Goal: Task Accomplishment & Management: Manage account settings

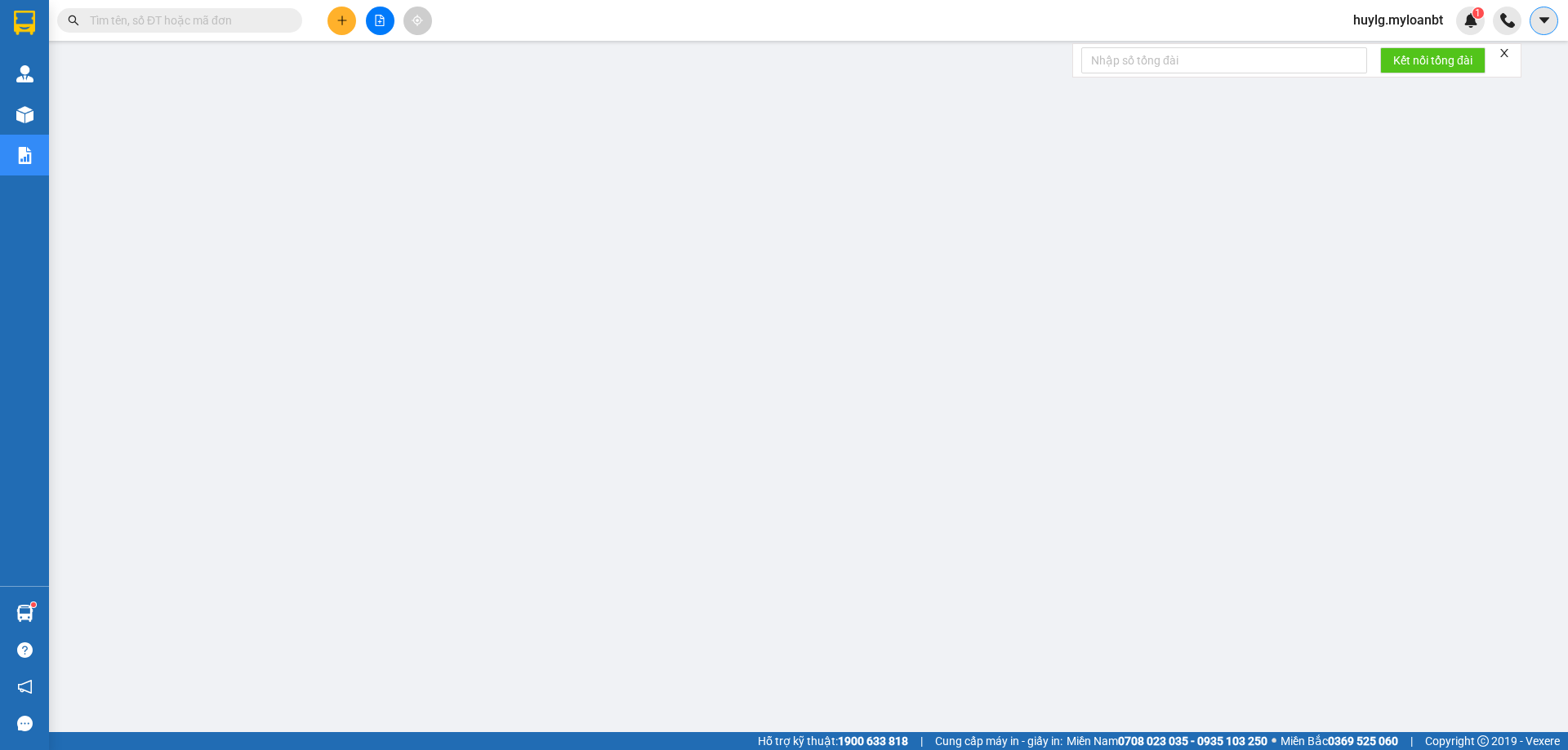
click at [1544, 19] on icon "caret-down" at bounding box center [1543, 20] width 10 height 6
click at [1404, 24] on span "huylg.myloanbt" at bounding box center [1397, 19] width 116 height 20
click at [1361, 52] on li "Đăng xuất" at bounding box center [1397, 51] width 119 height 26
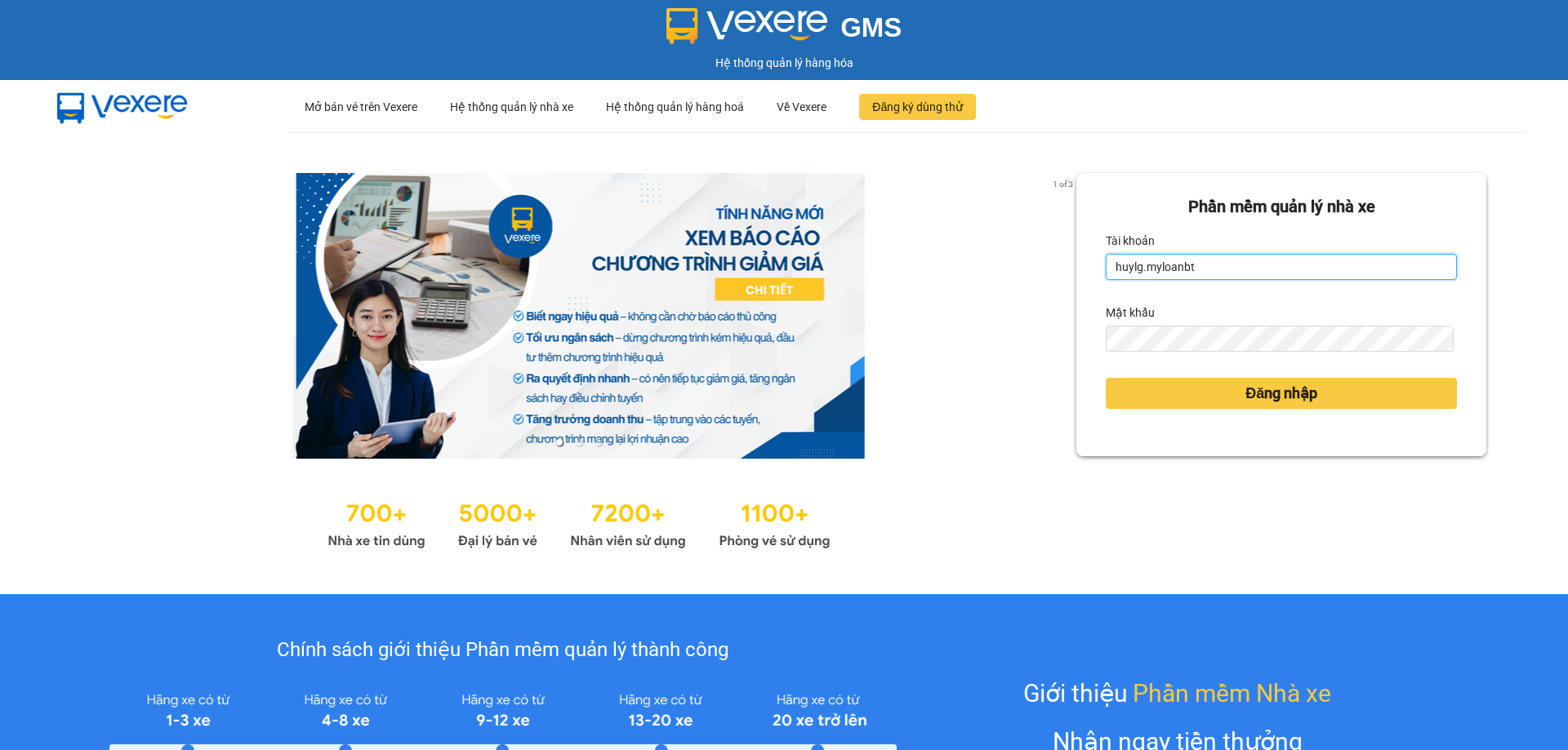
click at [1387, 274] on input "huylg.myloanbt" at bounding box center [1280, 267] width 351 height 26
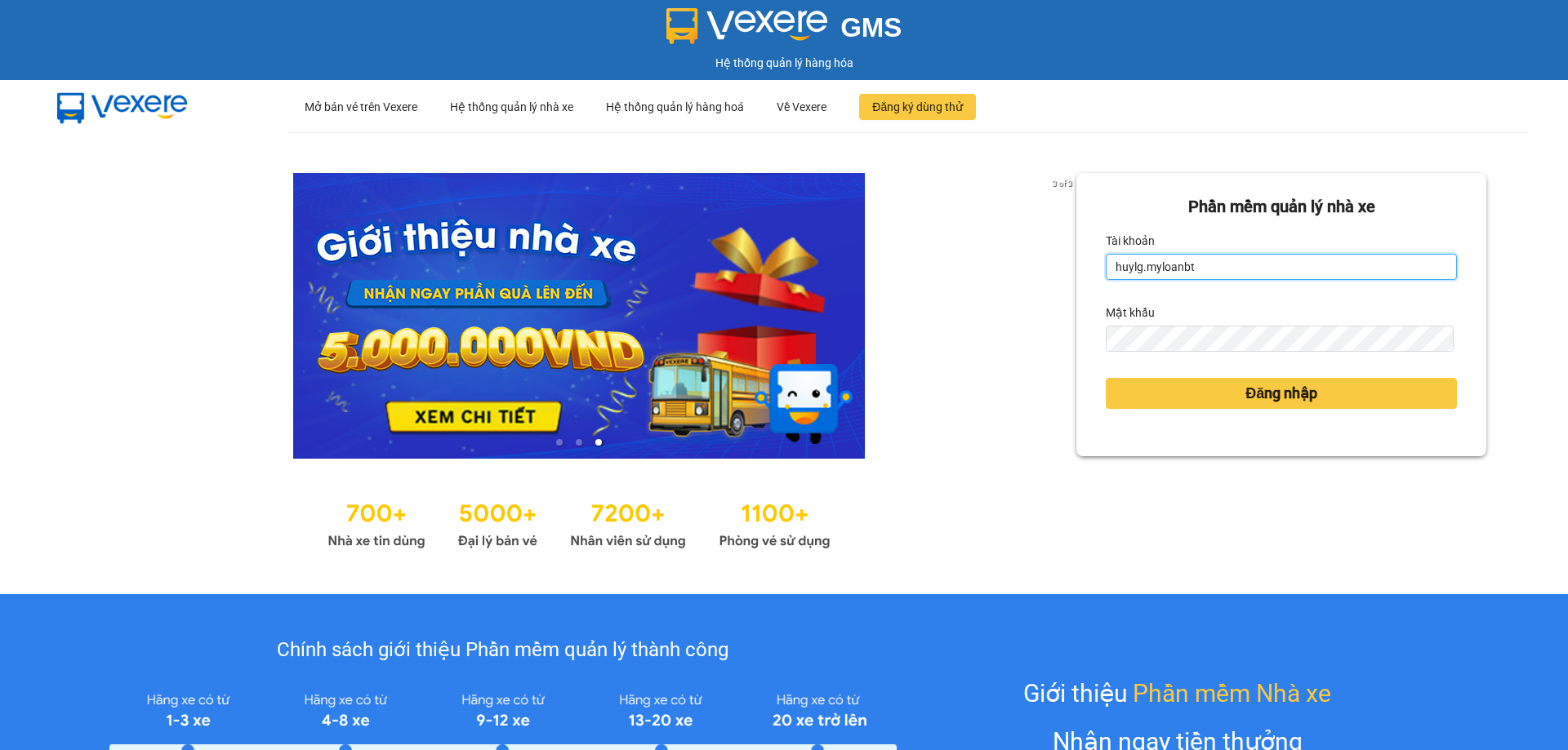
type input "ngocduy.myloanbt"
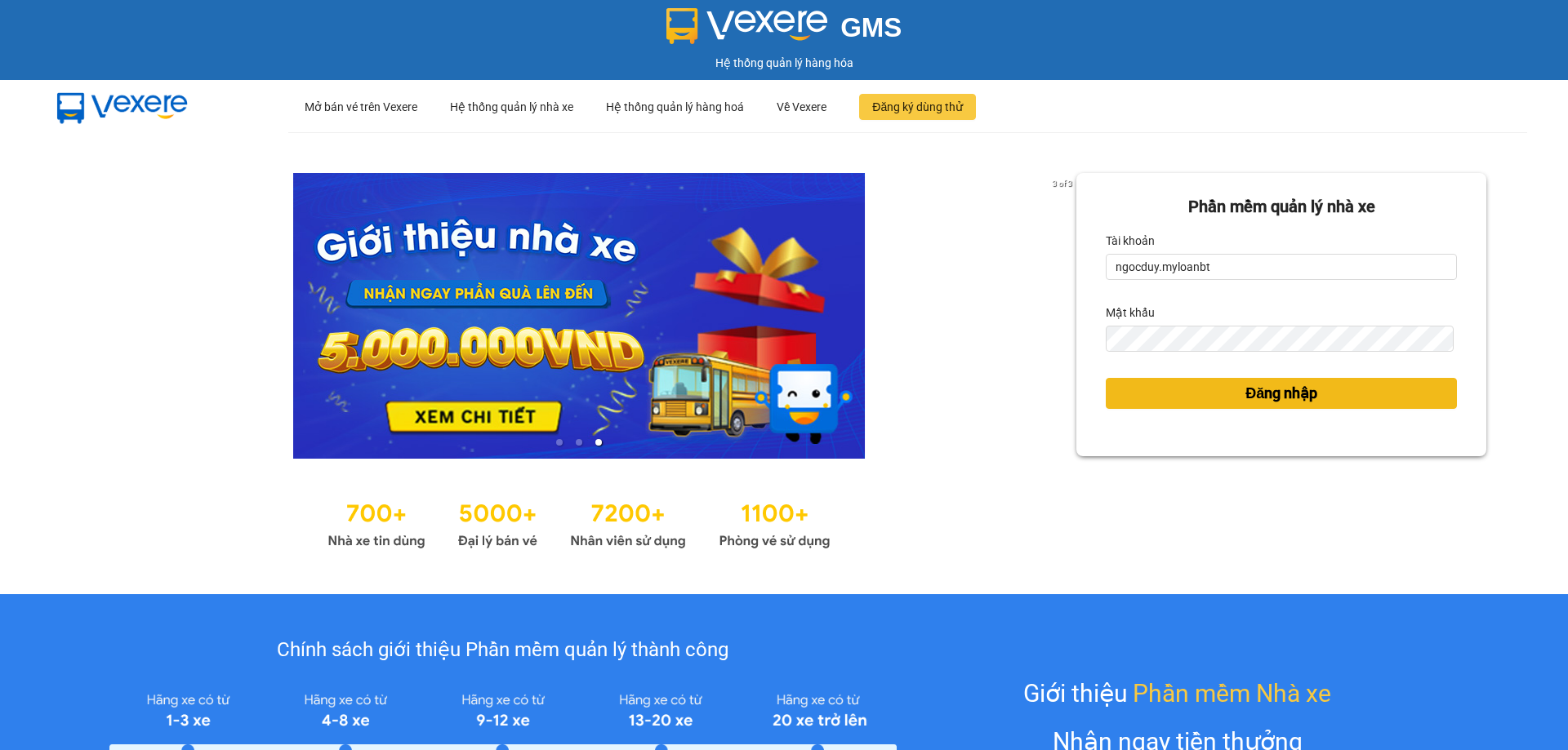
click at [1125, 393] on button "Đăng nhập" at bounding box center [1280, 394] width 351 height 31
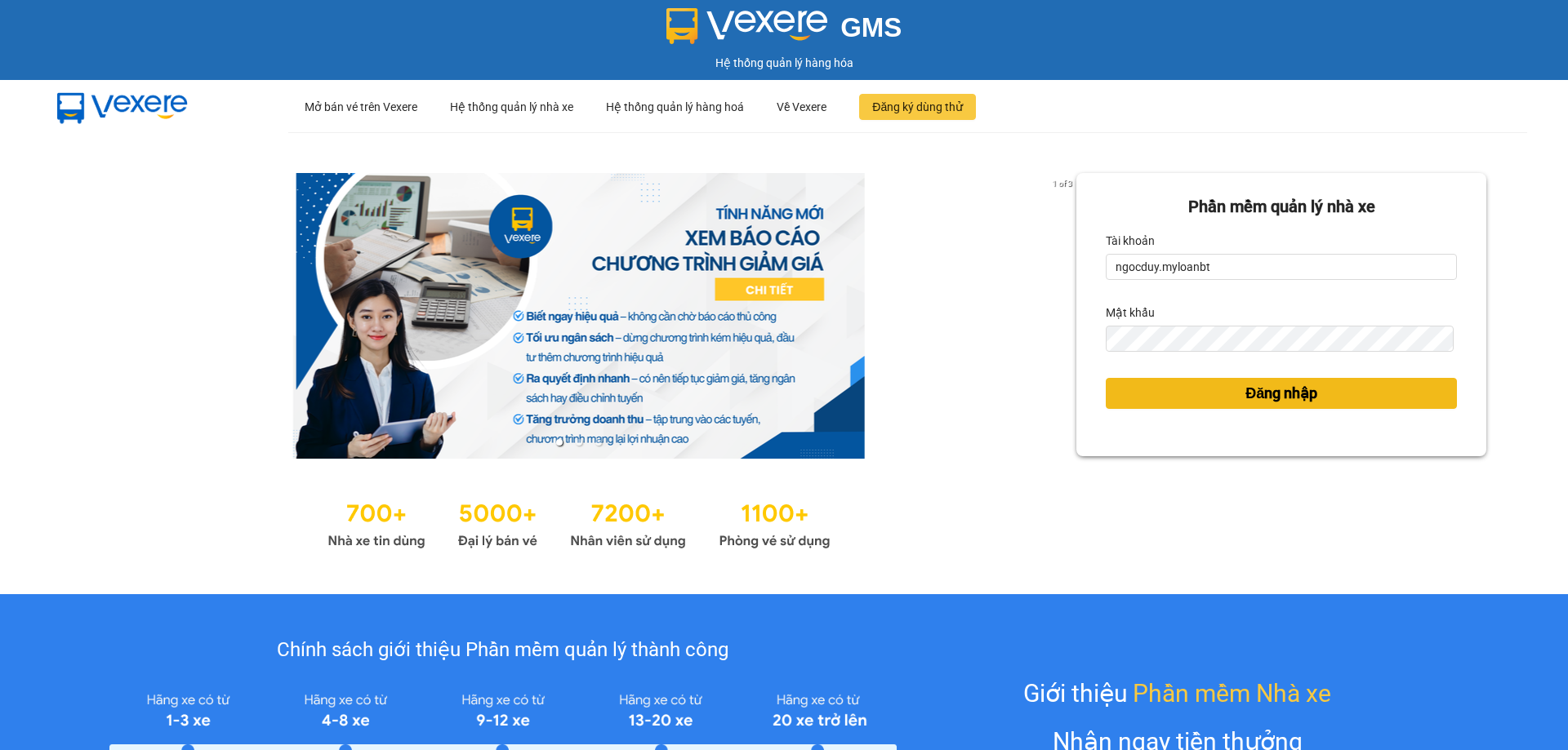
click at [1114, 386] on button "Đăng nhập" at bounding box center [1280, 394] width 351 height 31
click at [1261, 402] on span "Đăng nhập" at bounding box center [1281, 393] width 71 height 23
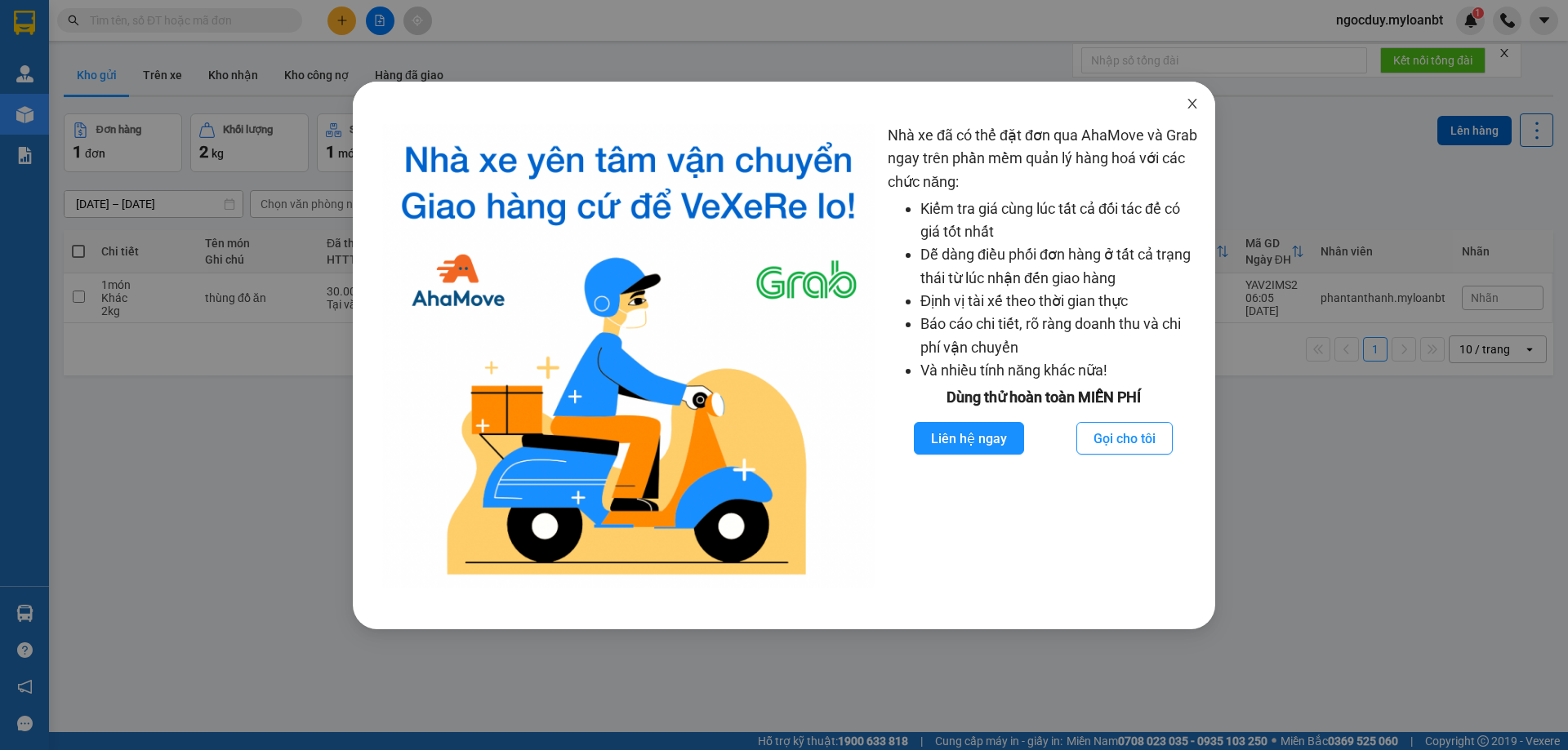
click at [1191, 102] on icon "close" at bounding box center [1191, 103] width 13 height 13
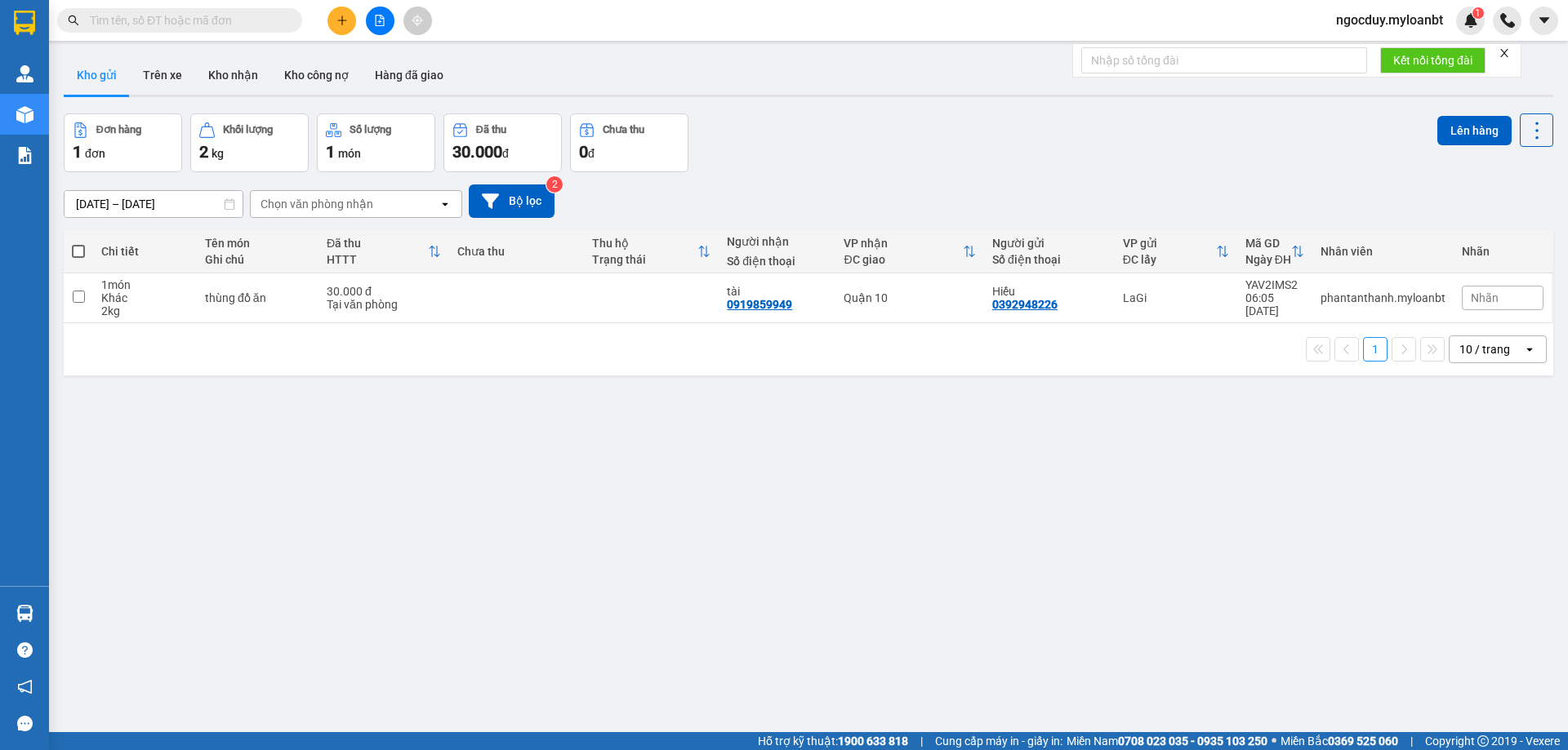
click at [203, 22] on input "text" at bounding box center [186, 20] width 193 height 18
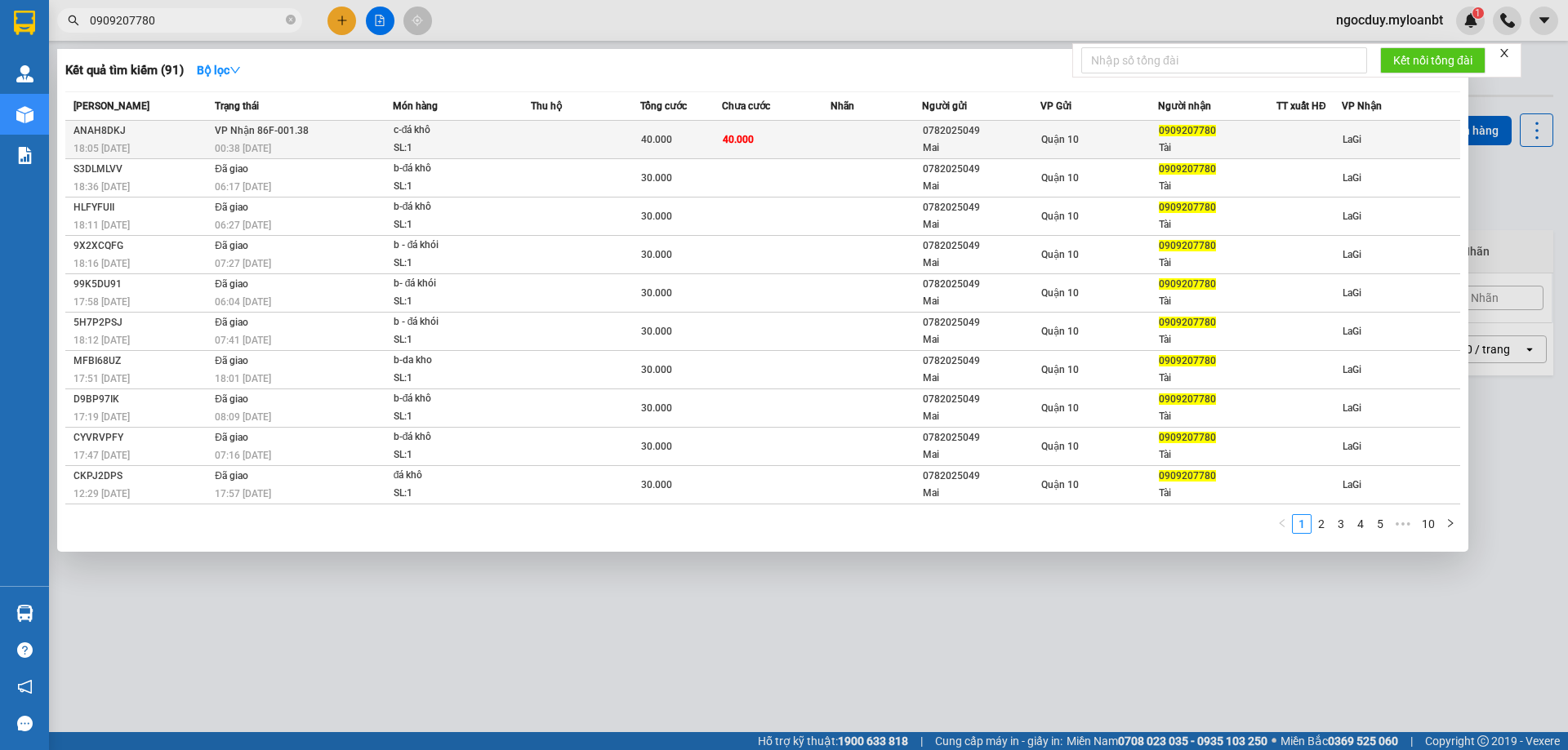
type input "0909207780"
click at [1057, 145] on span "Quận 10" at bounding box center [1059, 139] width 37 height 11
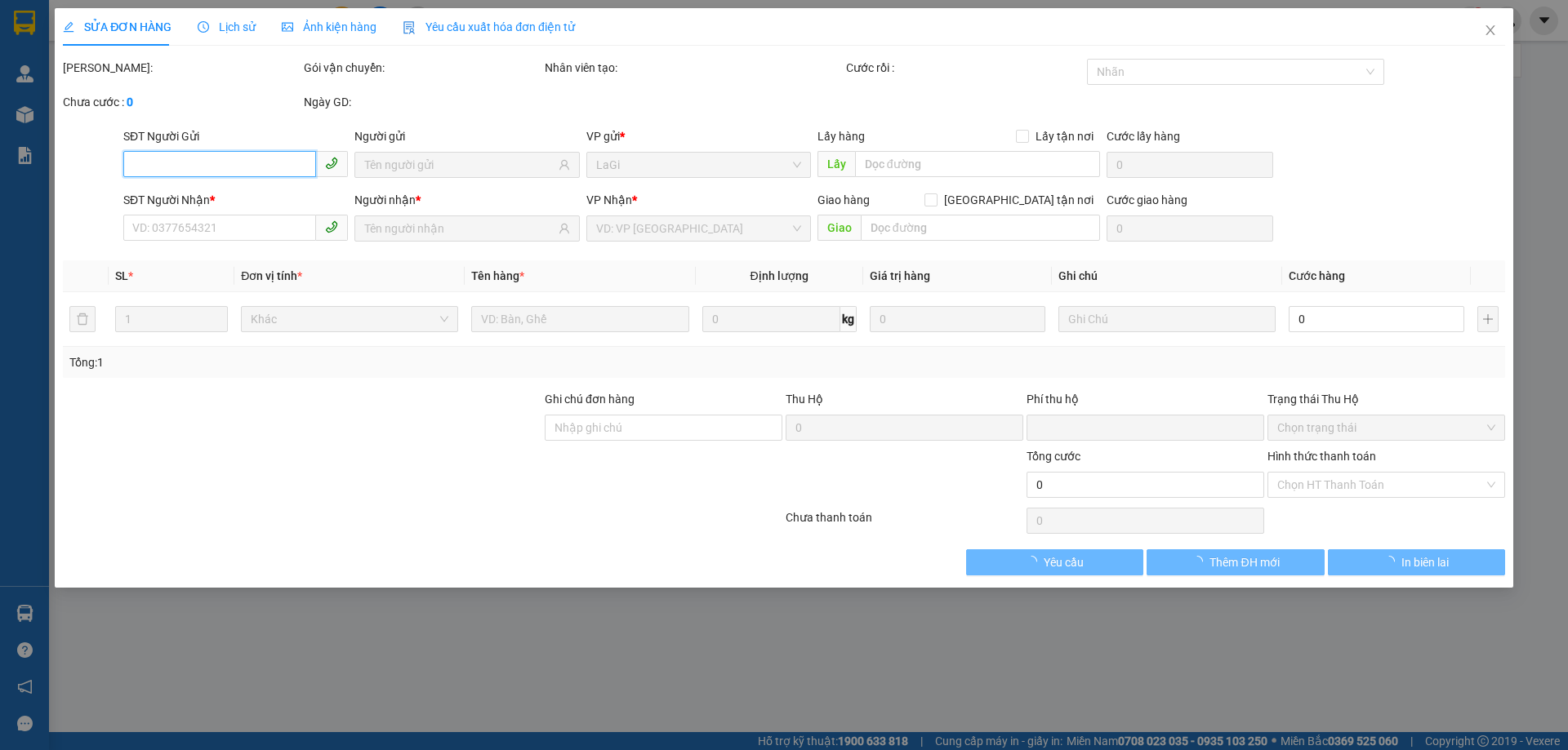
type input "0782025049"
type input "Mai"
type input "0909207780"
type input "Tài"
type input "0"
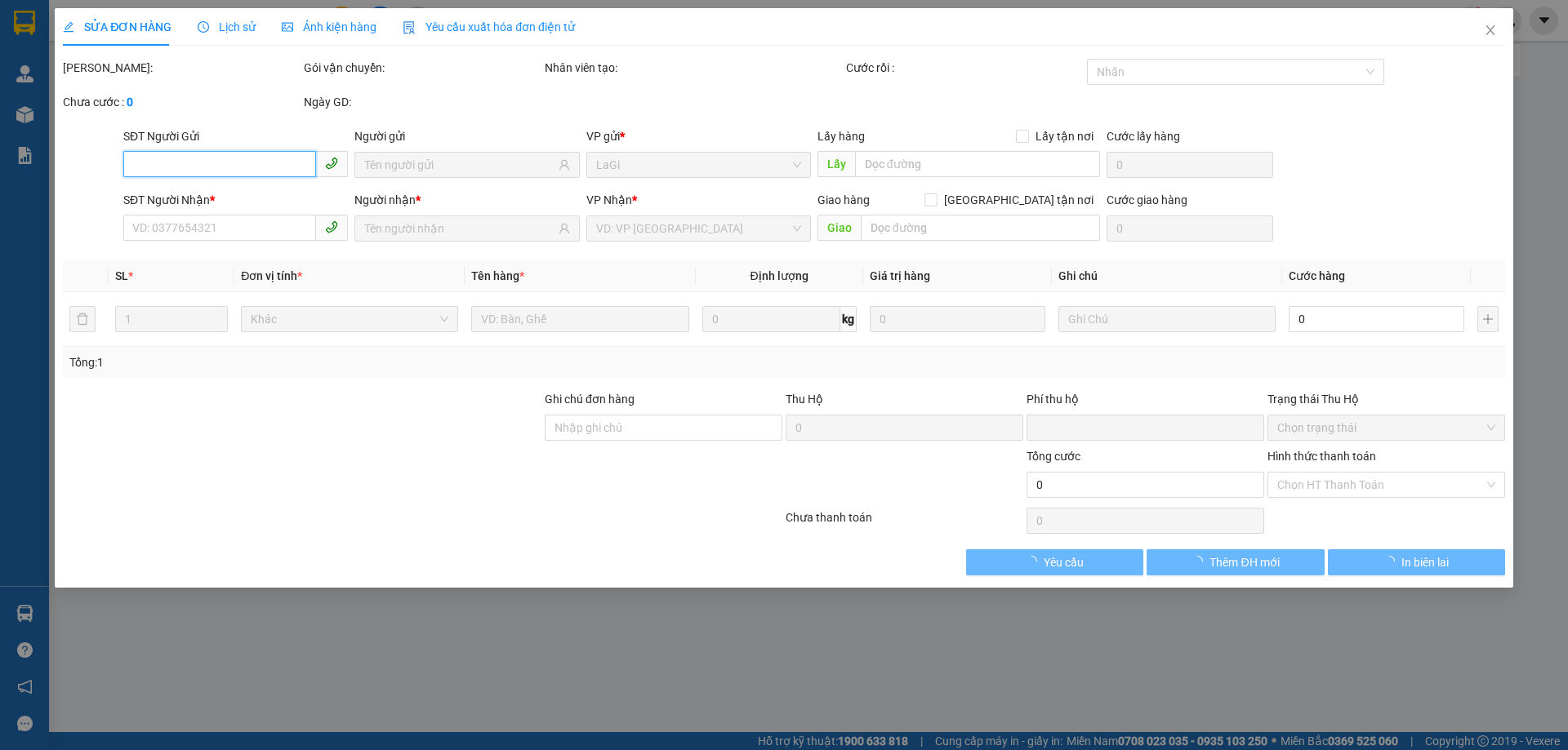
type input "40.000"
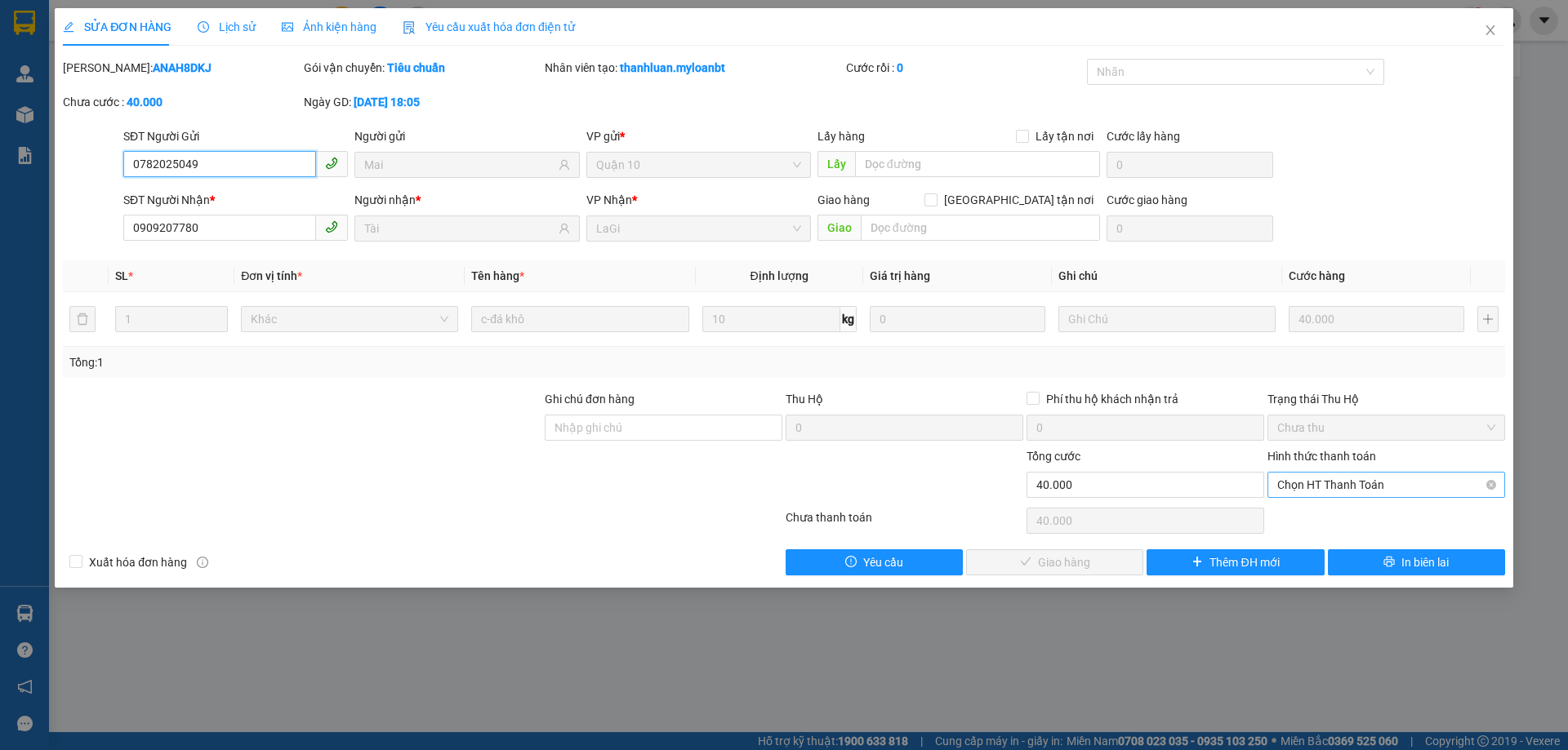
click at [1284, 490] on span "Chọn HT Thanh Toán" at bounding box center [1386, 484] width 218 height 24
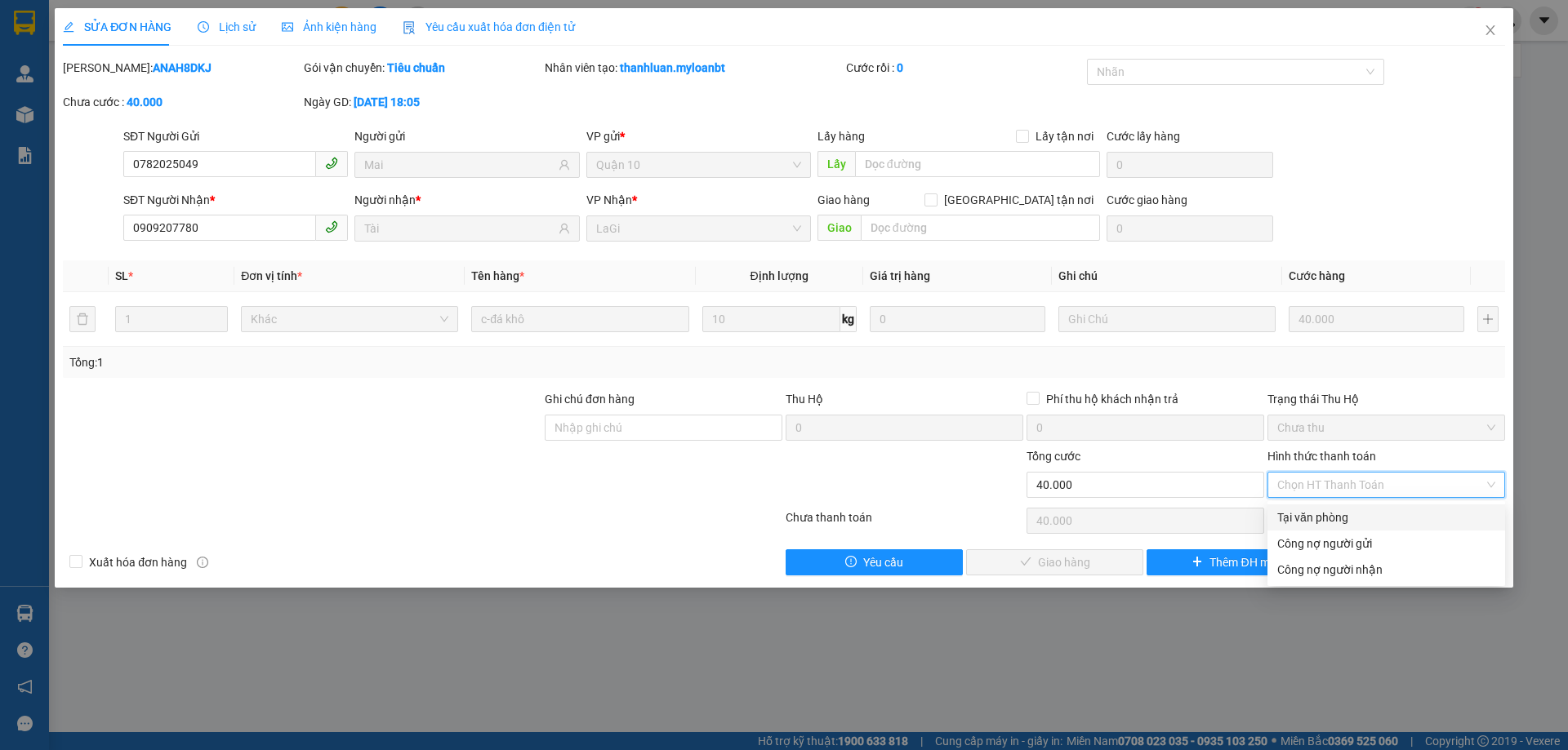
click at [1301, 515] on div "Tại văn phòng" at bounding box center [1386, 517] width 218 height 18
type input "0"
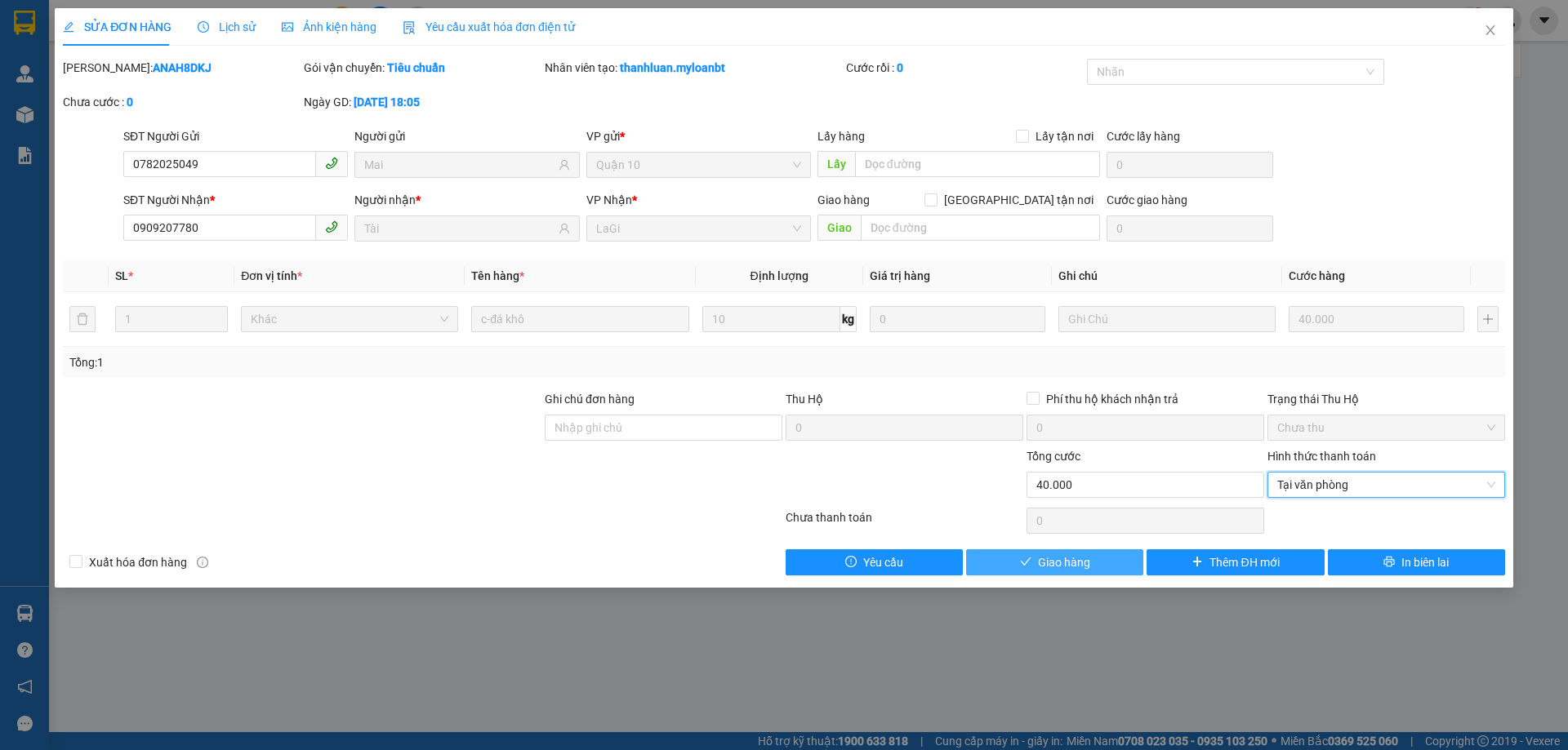
click at [1084, 557] on span "Giao hàng" at bounding box center [1064, 562] width 52 height 18
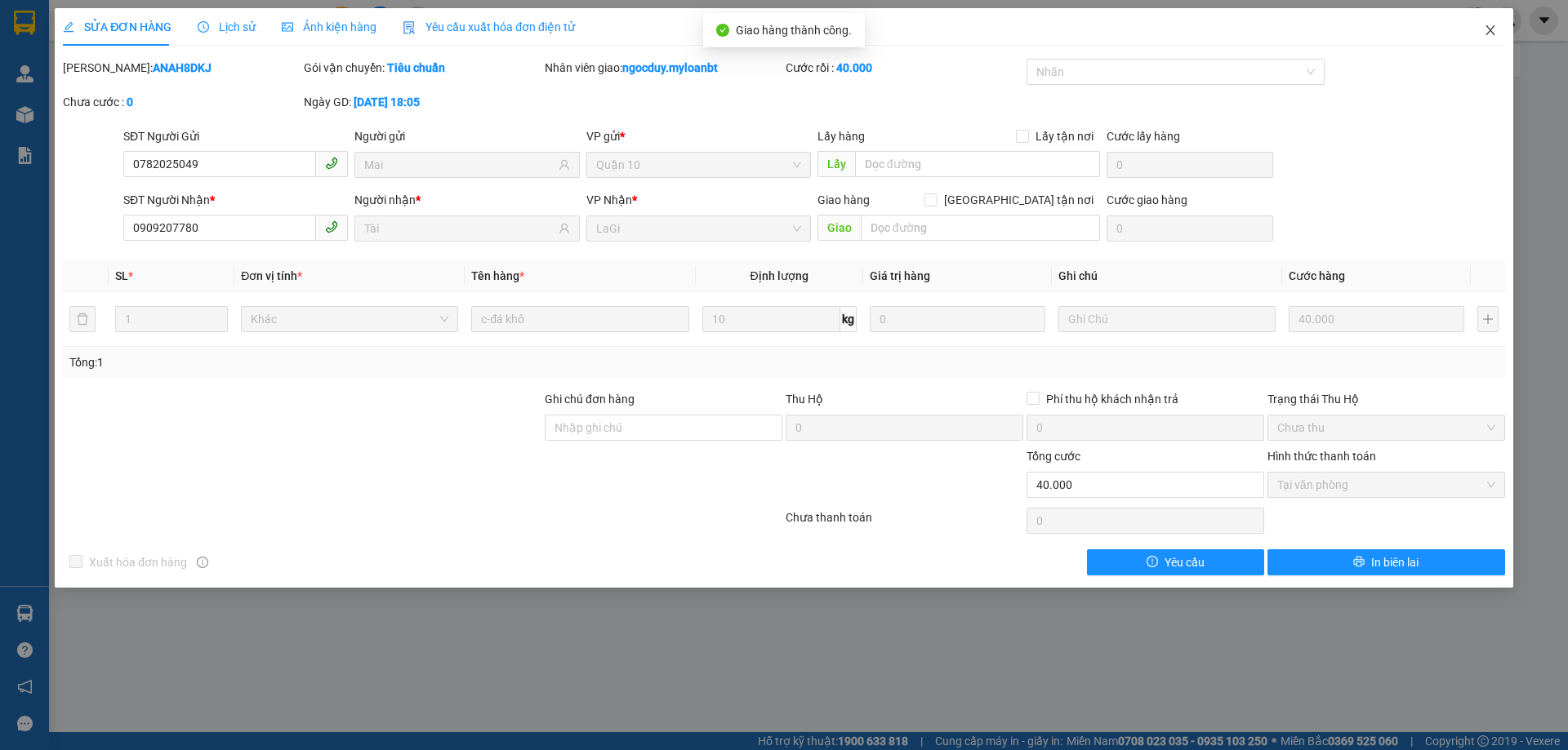
click at [1489, 33] on icon "close" at bounding box center [1490, 30] width 9 height 10
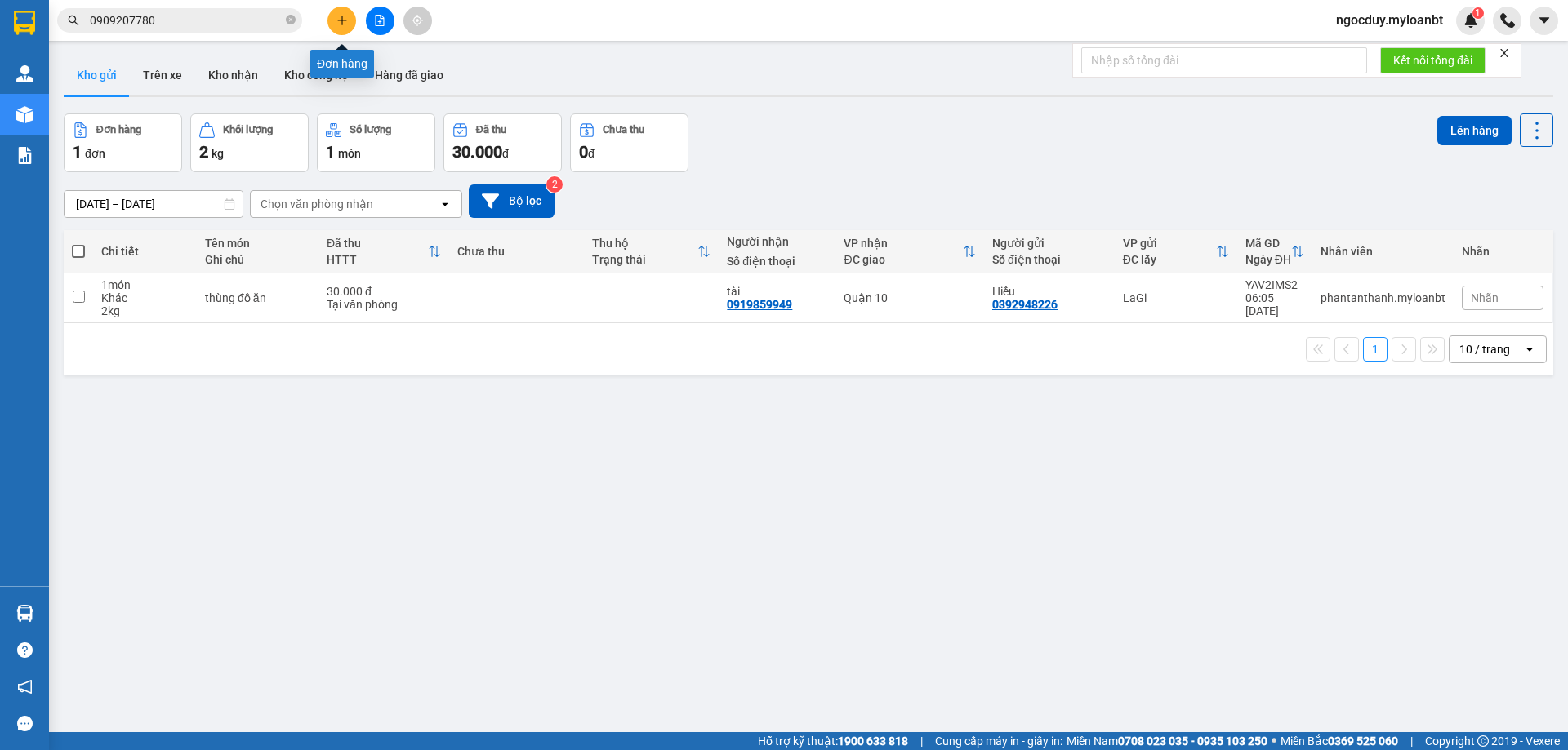
click at [356, 20] on button at bounding box center [342, 20] width 29 height 29
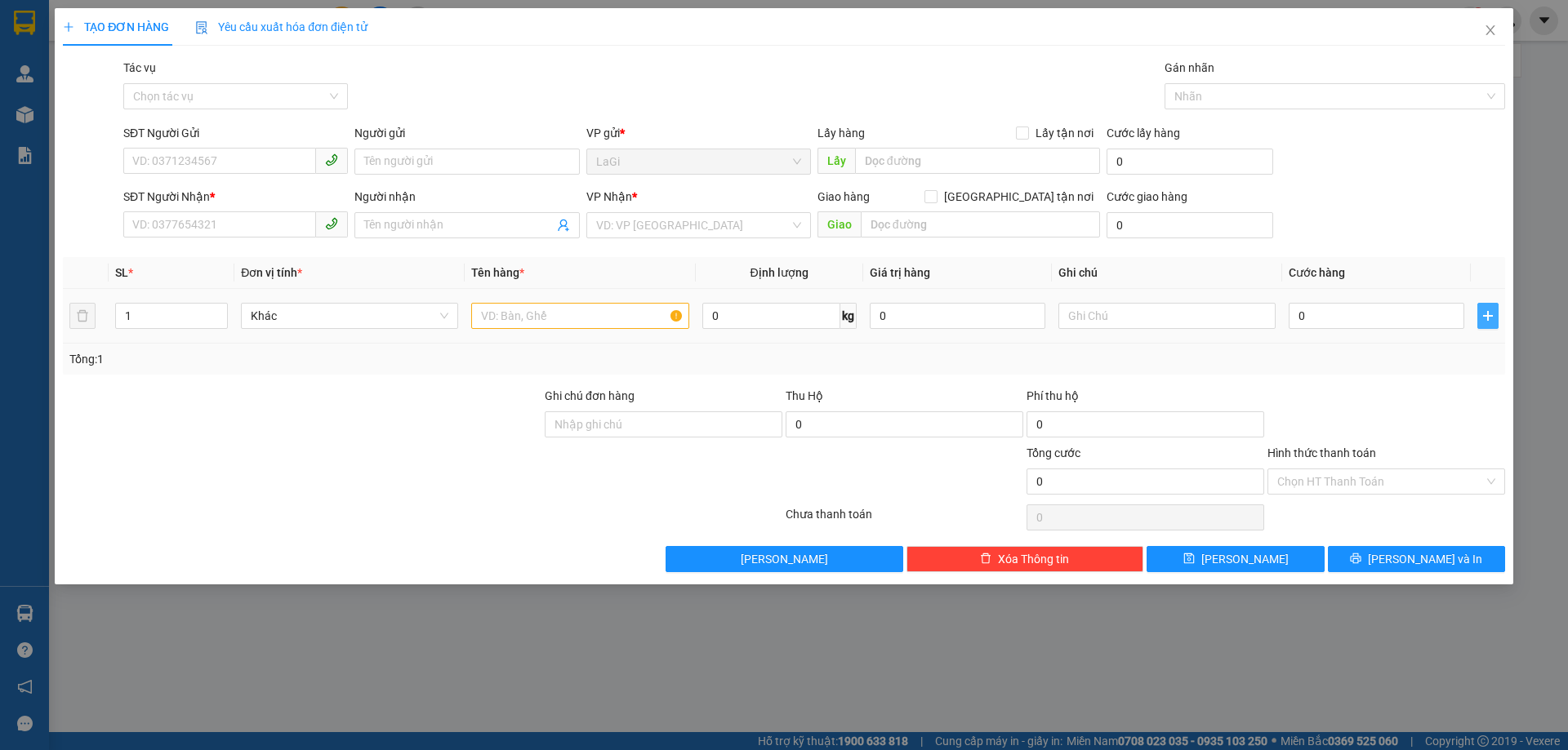
click at [1492, 316] on icon "plus" at bounding box center [1487, 315] width 10 height 1
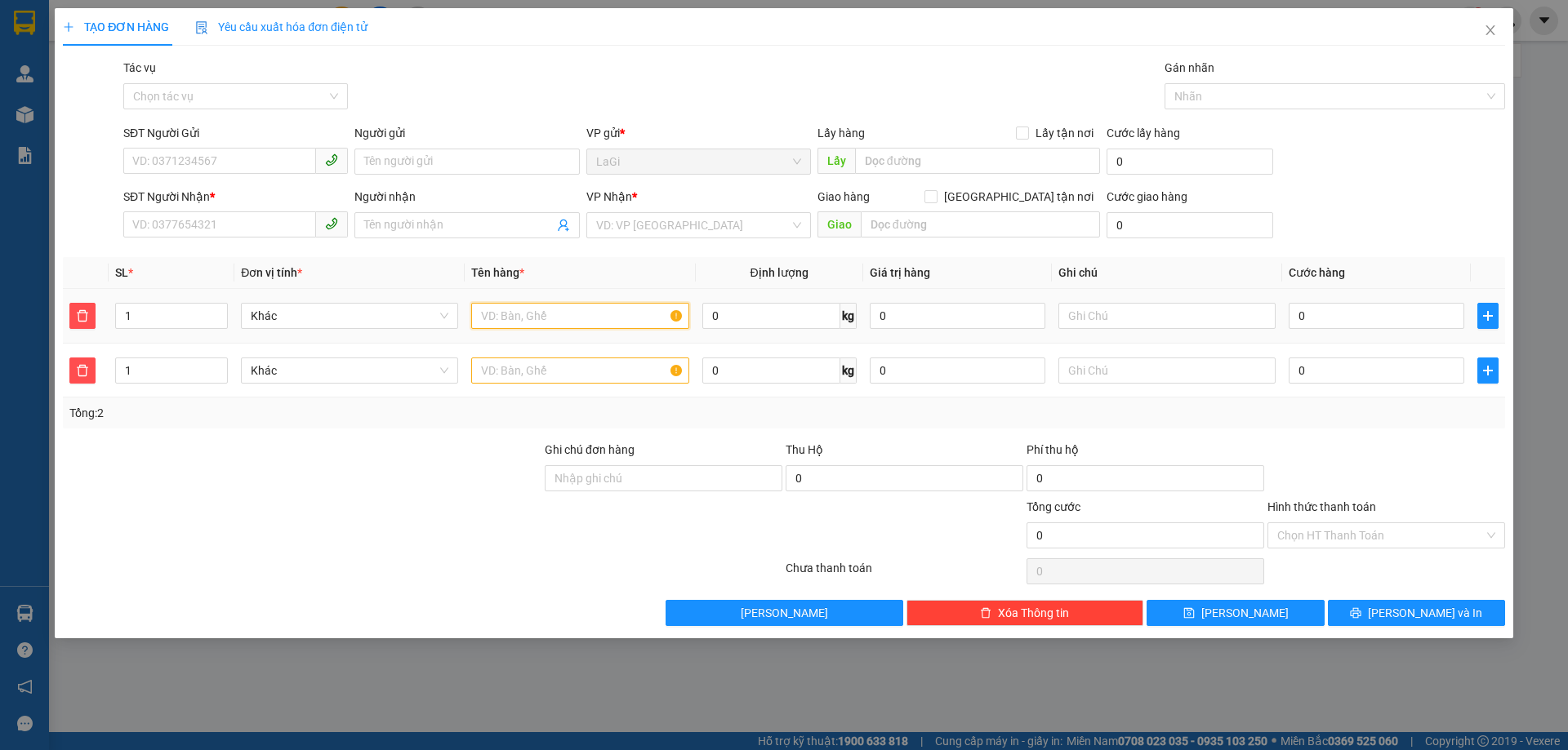
click at [535, 321] on input "text" at bounding box center [580, 316] width 217 height 26
click at [783, 327] on input "0" at bounding box center [771, 316] width 138 height 26
type input "8"
click at [790, 367] on input "0" at bounding box center [771, 370] width 138 height 26
type input "5"
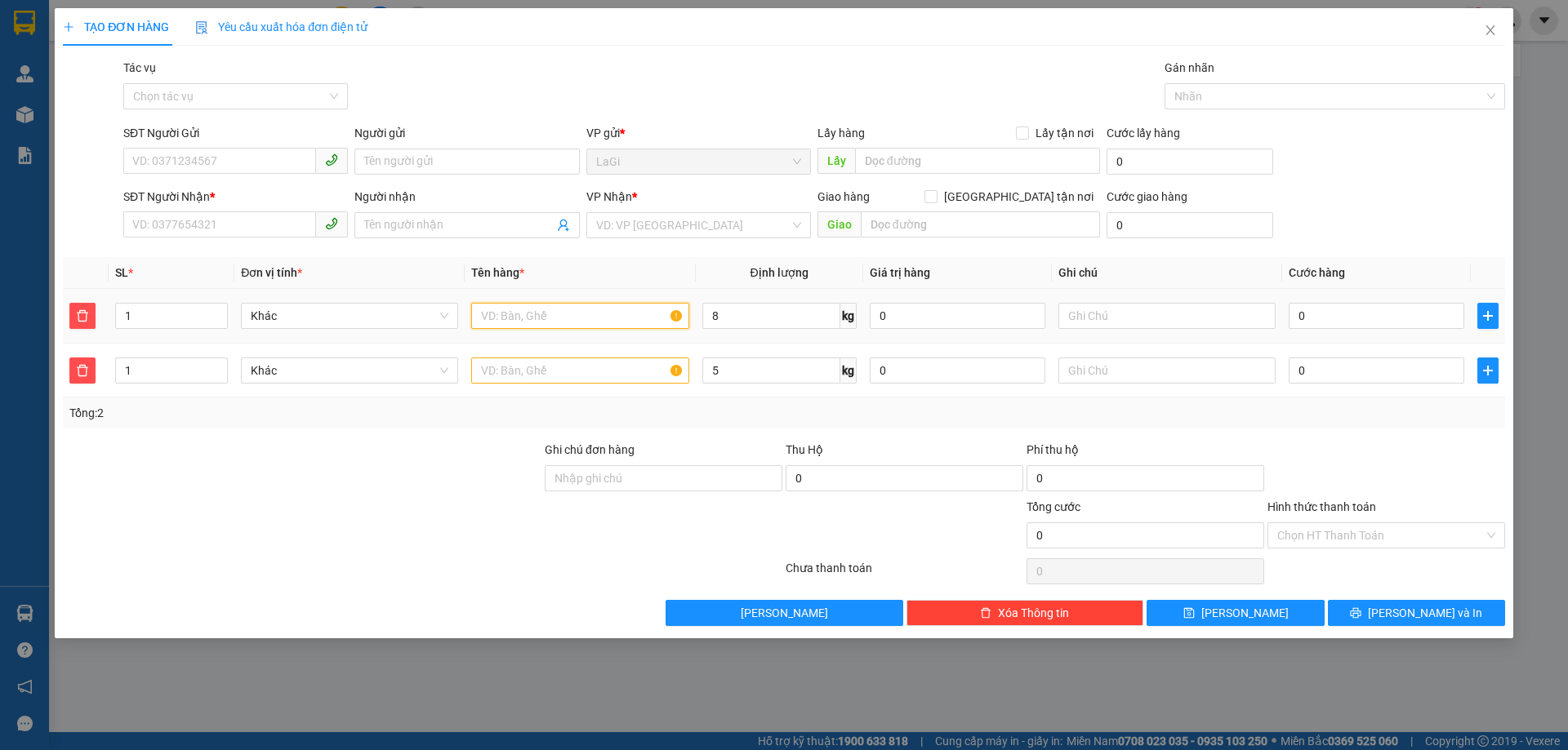
click at [612, 314] on input "text" at bounding box center [580, 316] width 217 height 26
type input "t - đồ khô"
click at [585, 379] on input "text" at bounding box center [580, 370] width 217 height 26
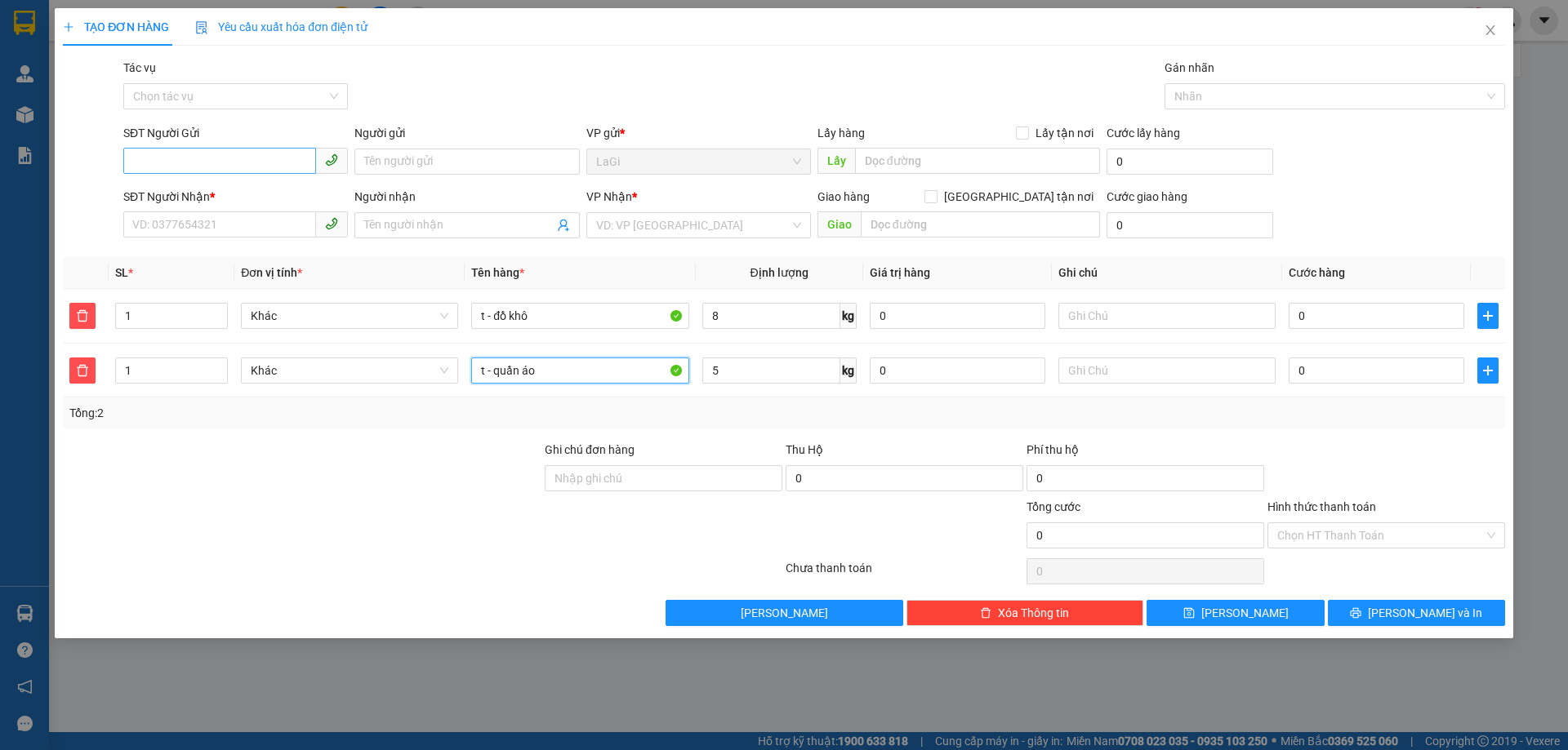
type input "t - quần áo"
click at [254, 165] on input "SĐT Người Gửi" at bounding box center [219, 161] width 193 height 26
type input "0977782573"
click at [234, 200] on div "0977782573 - Tuyền" at bounding box center [235, 194] width 205 height 18
type input "Tuyền"
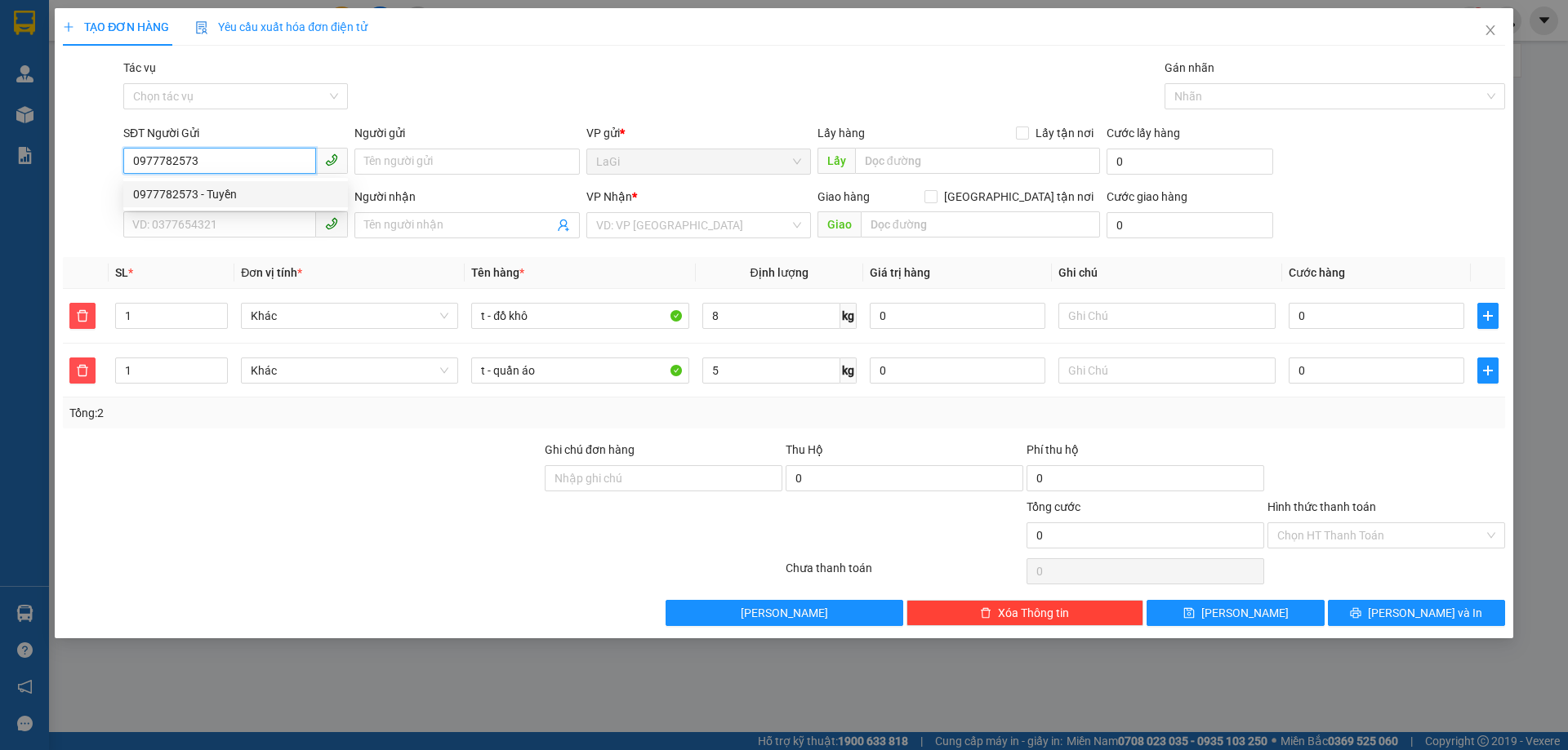
type input "0968905000"
type input "Nam"
type input "0977782573"
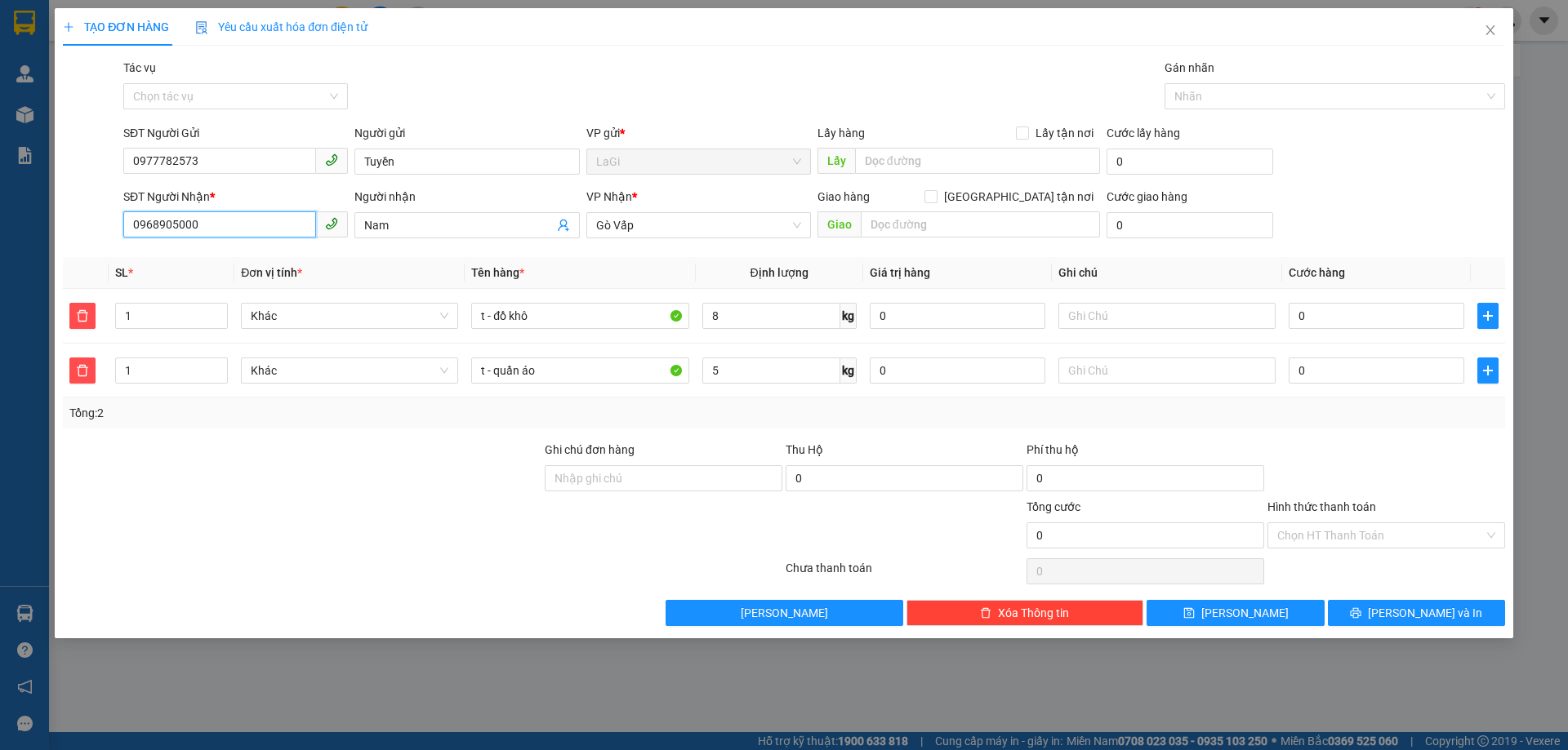
click at [238, 223] on input "0968905000" at bounding box center [219, 225] width 193 height 26
click at [239, 222] on input "0968905000" at bounding box center [219, 225] width 193 height 26
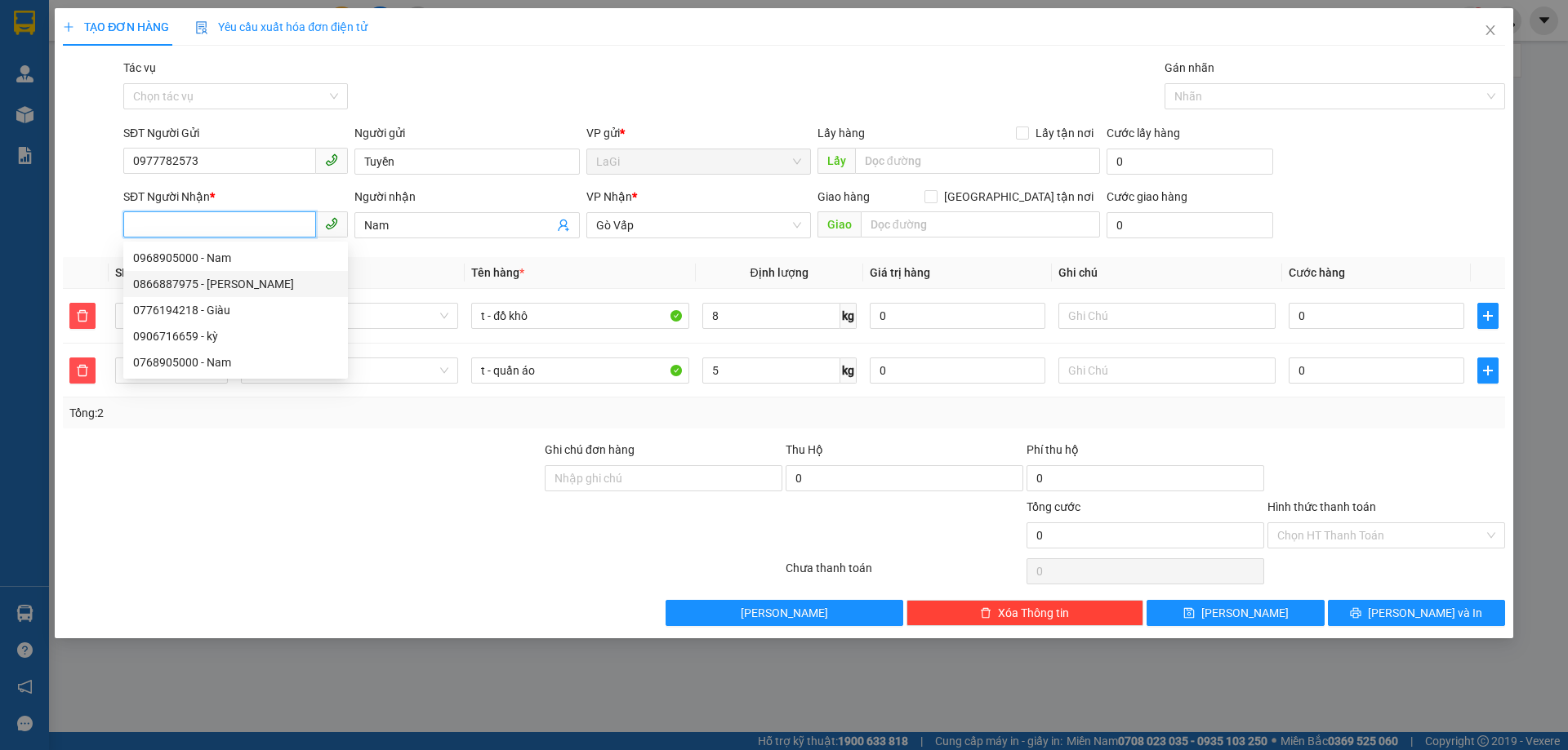
click at [256, 283] on div "0866887975 - Bảo An" at bounding box center [235, 284] width 205 height 18
type input "0866887975"
type input "Bảo An"
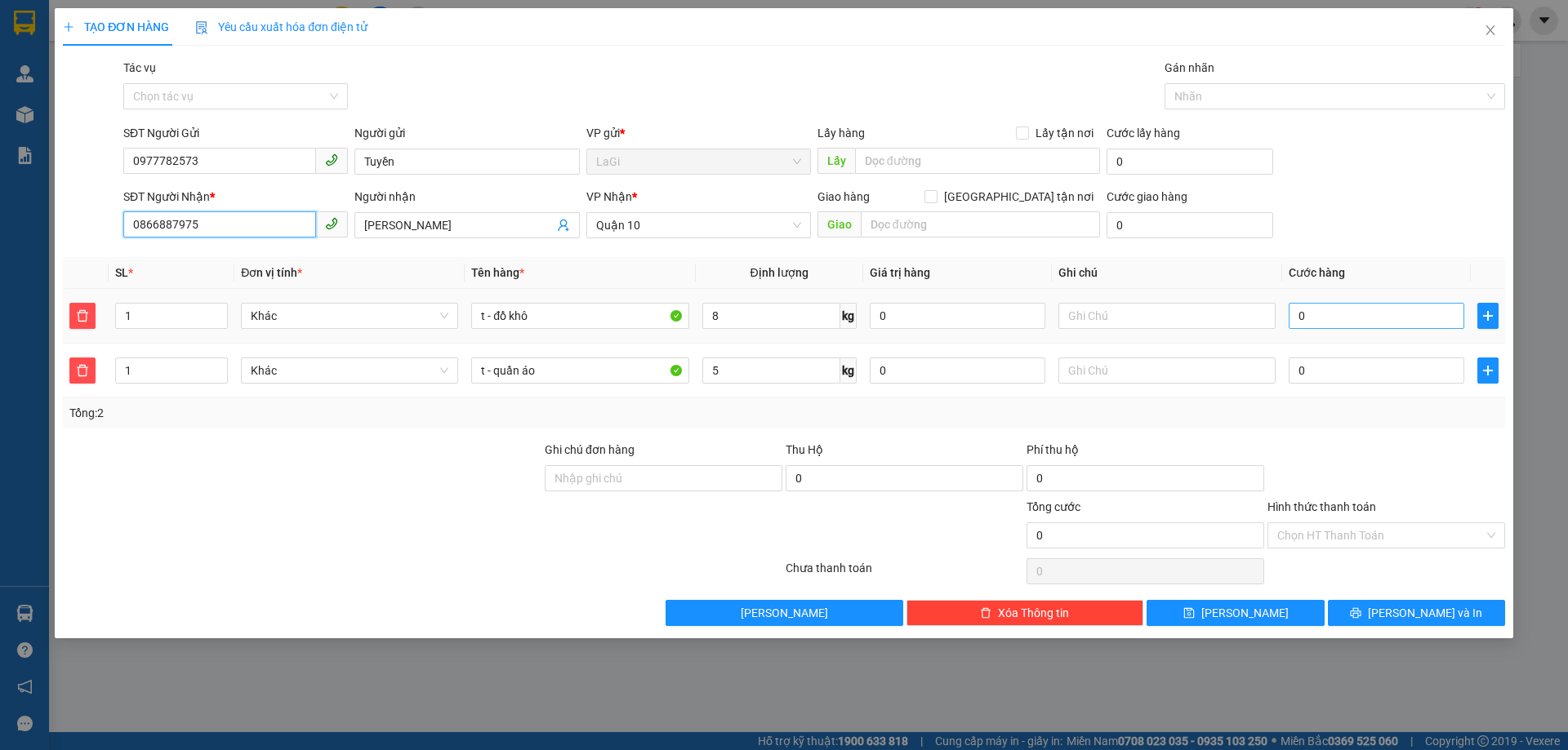
type input "0866887975"
click at [1372, 318] on input "0" at bounding box center [1375, 316] width 175 height 26
type input "4"
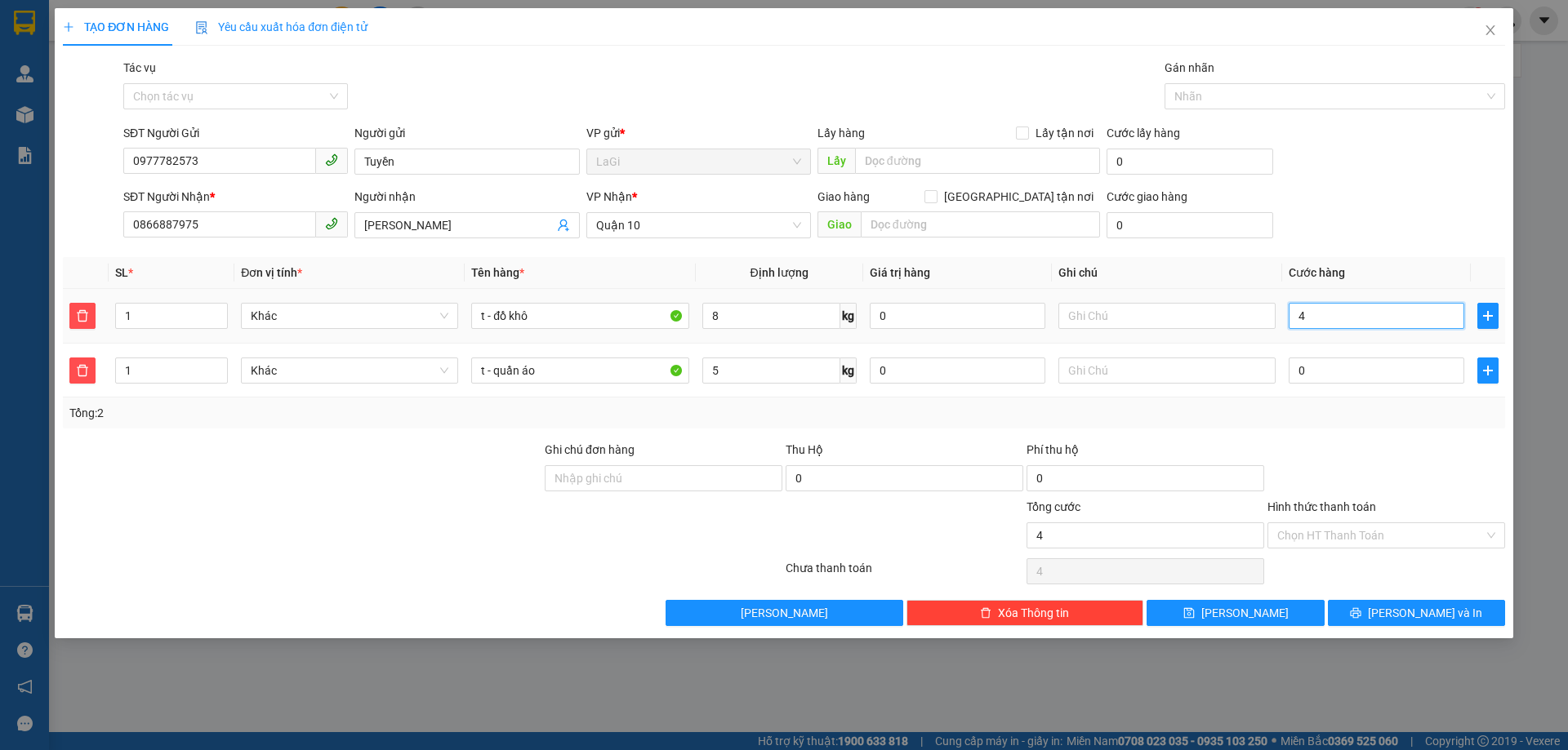
type input "40"
type input "40.000"
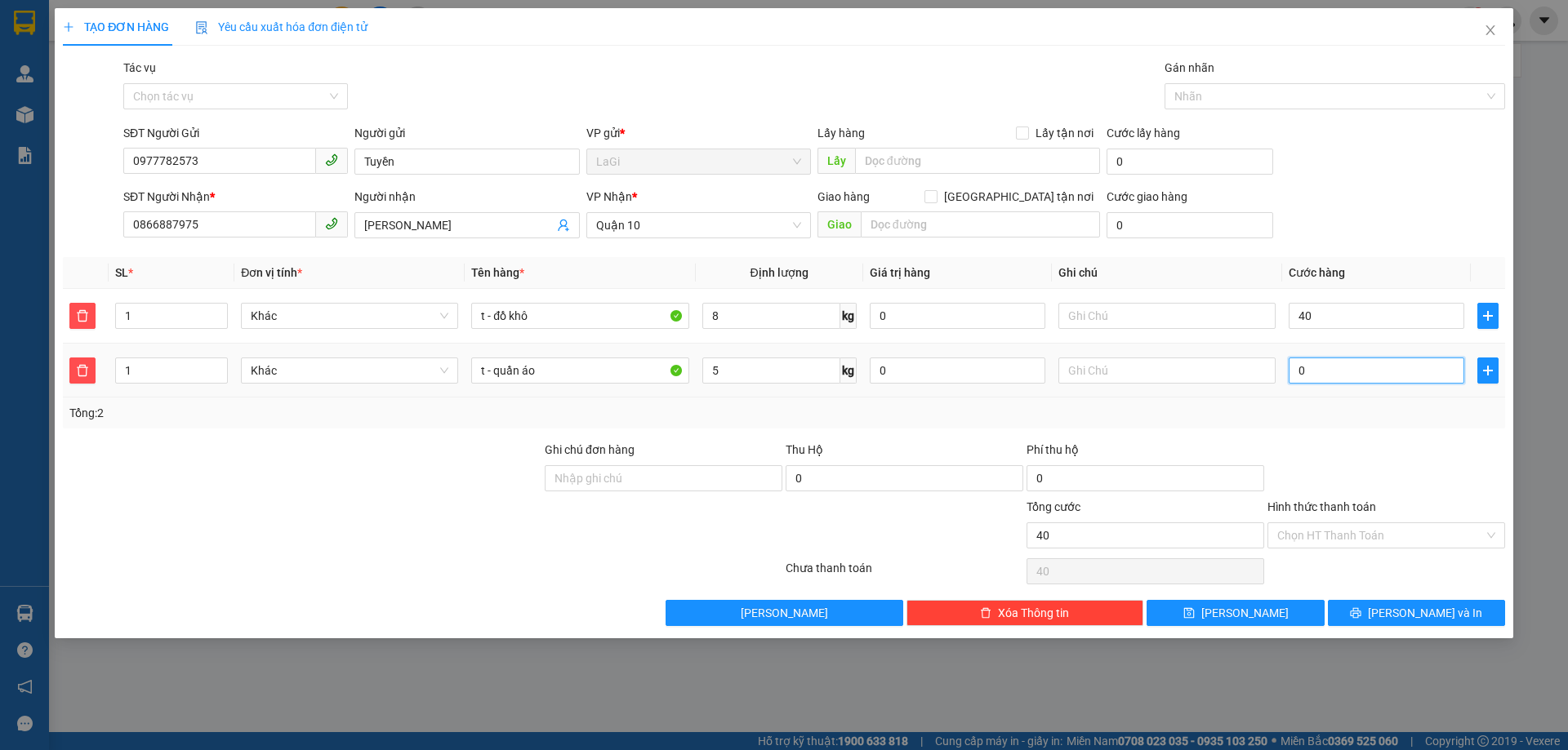
type input "40.000"
click at [1368, 366] on input "0" at bounding box center [1375, 370] width 175 height 26
type input "40.004"
type input "4"
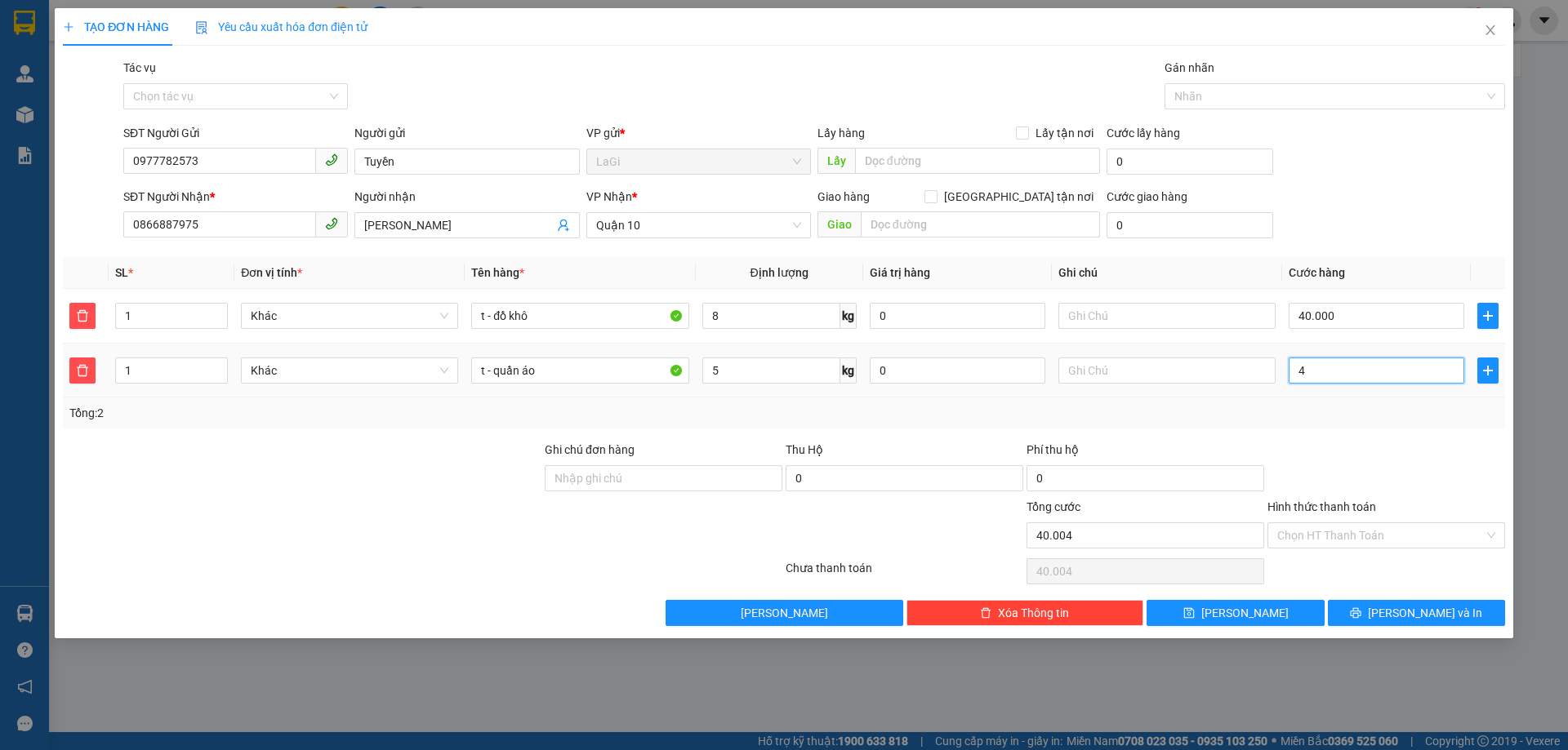
type input "40.040"
type input "40"
type input "40.400"
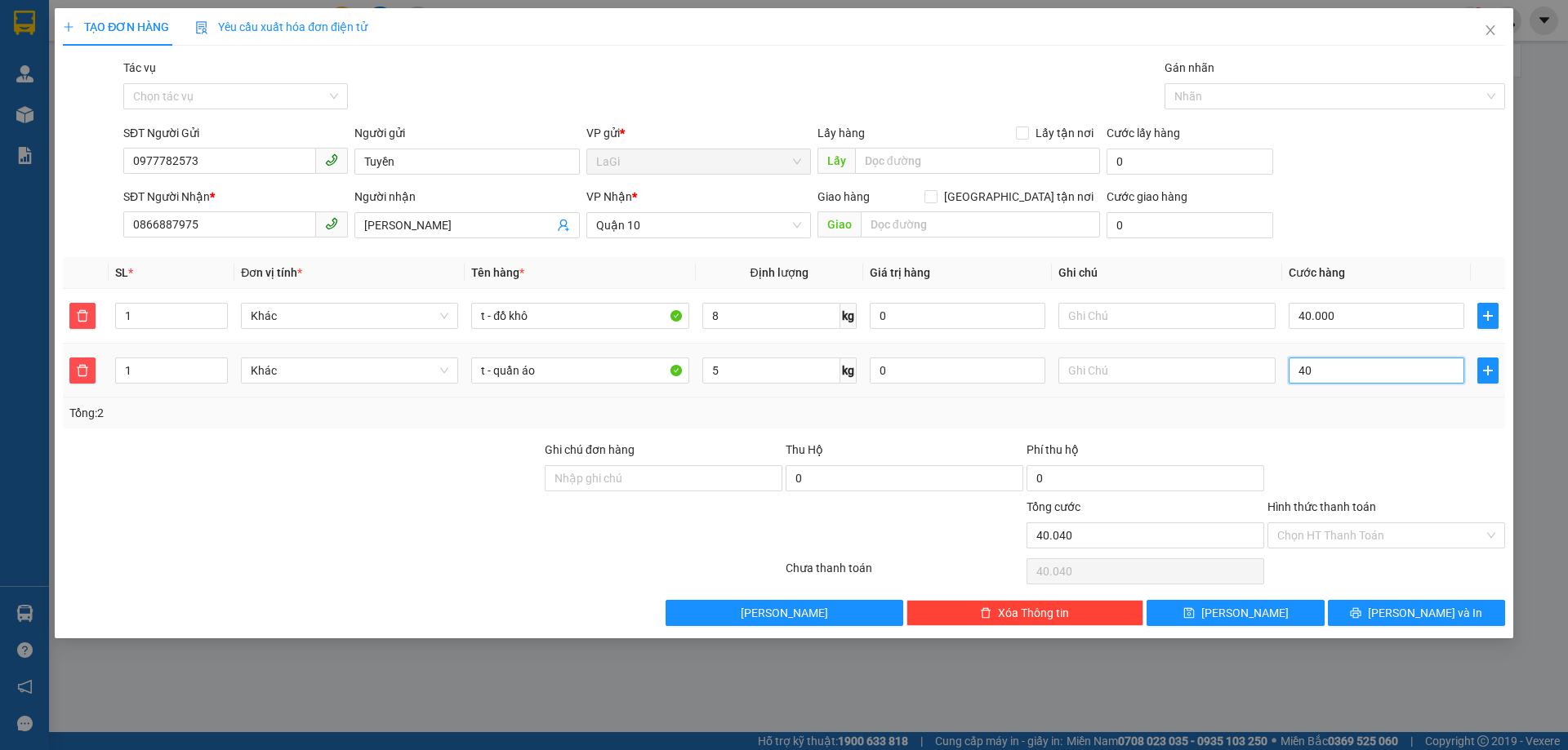
type input "400"
type input "44.000"
type input "4.000"
type input "80.000"
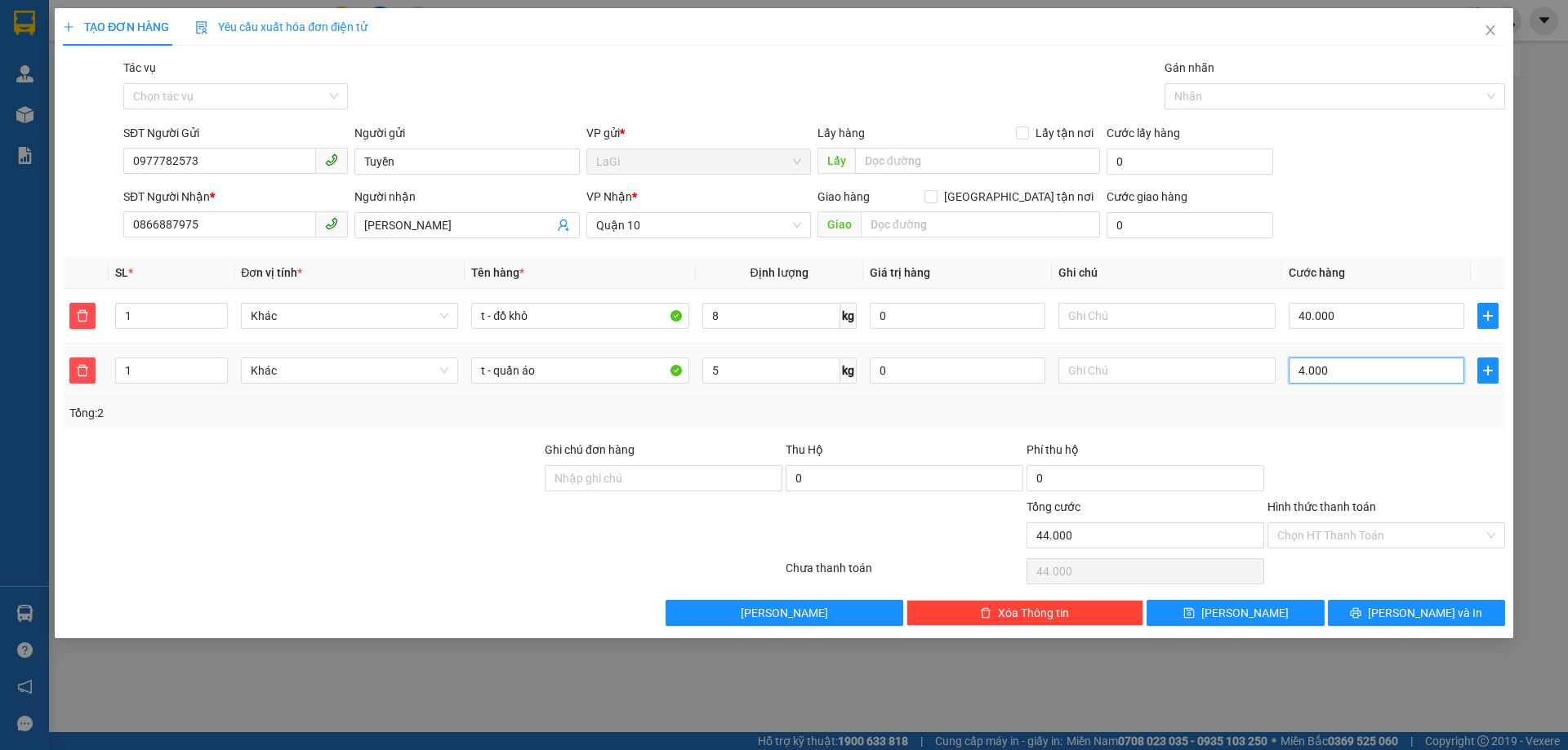
type input "80.000"
type input "40.000"
click at [1362, 432] on div "Transit Pickup Surcharge Ids Transit Deliver Surcharge Ids Transit Deliver Surc…" at bounding box center [784, 341] width 1442 height 567
click at [1347, 525] on input "Hình thức thanh toán" at bounding box center [1380, 536] width 207 height 24
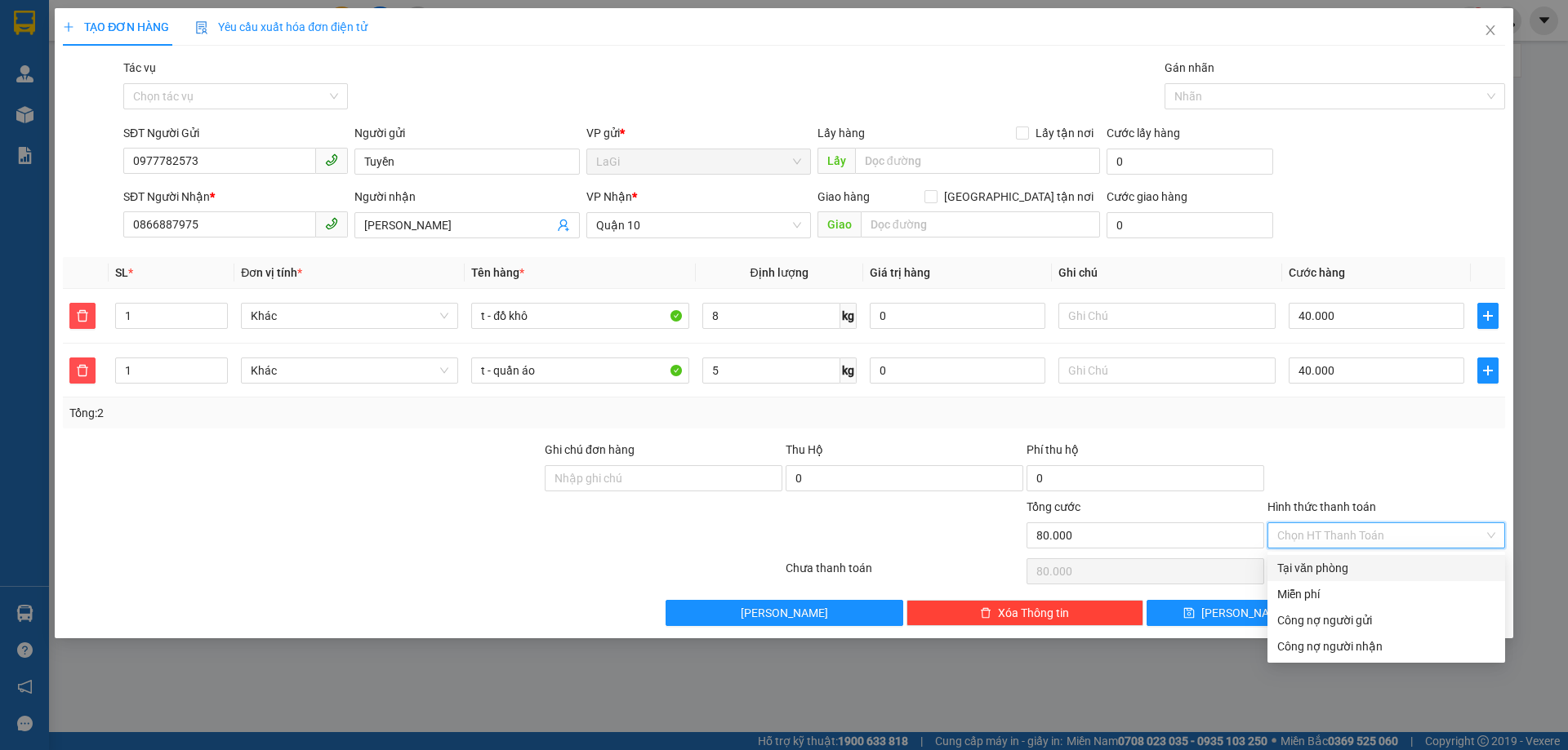
click at [1340, 558] on div "Tại văn phòng" at bounding box center [1386, 568] width 238 height 26
type input "0"
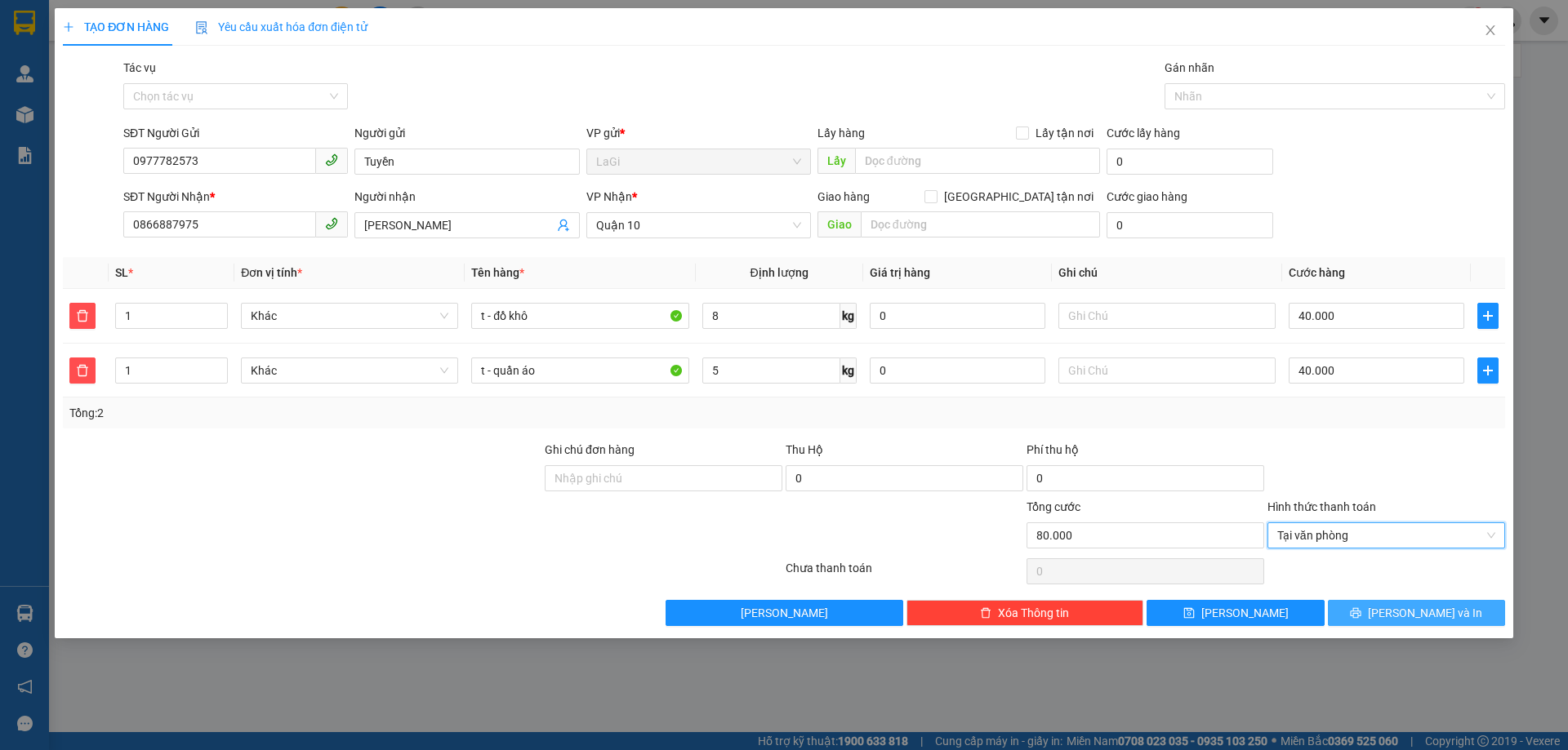
click at [1361, 610] on icon "printer" at bounding box center [1355, 612] width 11 height 11
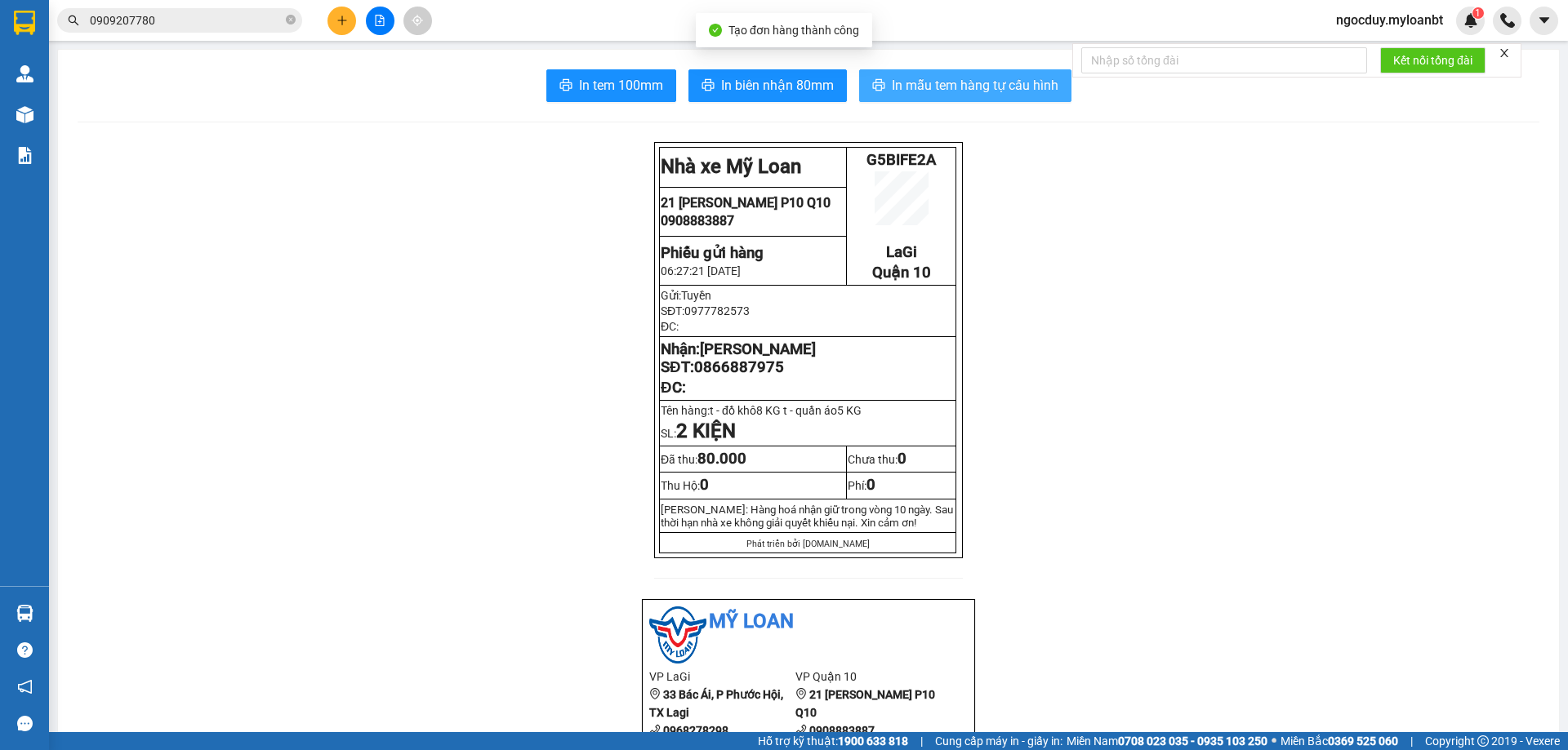
click at [914, 87] on span "In mẫu tem hàng tự cấu hình" at bounding box center [974, 84] width 166 height 20
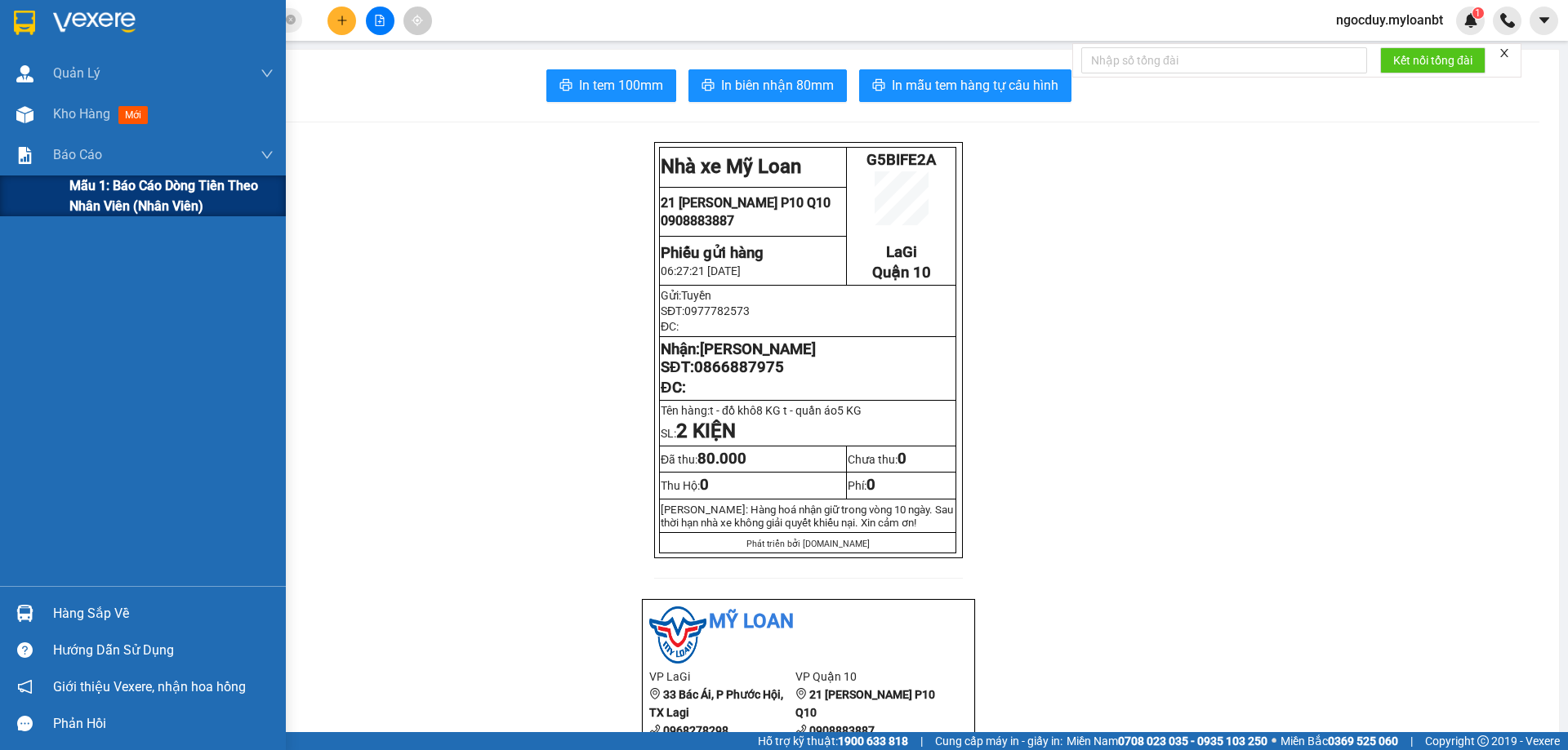
click at [107, 194] on span "Mẫu 1: Báo cáo dòng tiền theo nhân viên (Nhân viên)" at bounding box center [172, 195] width 204 height 41
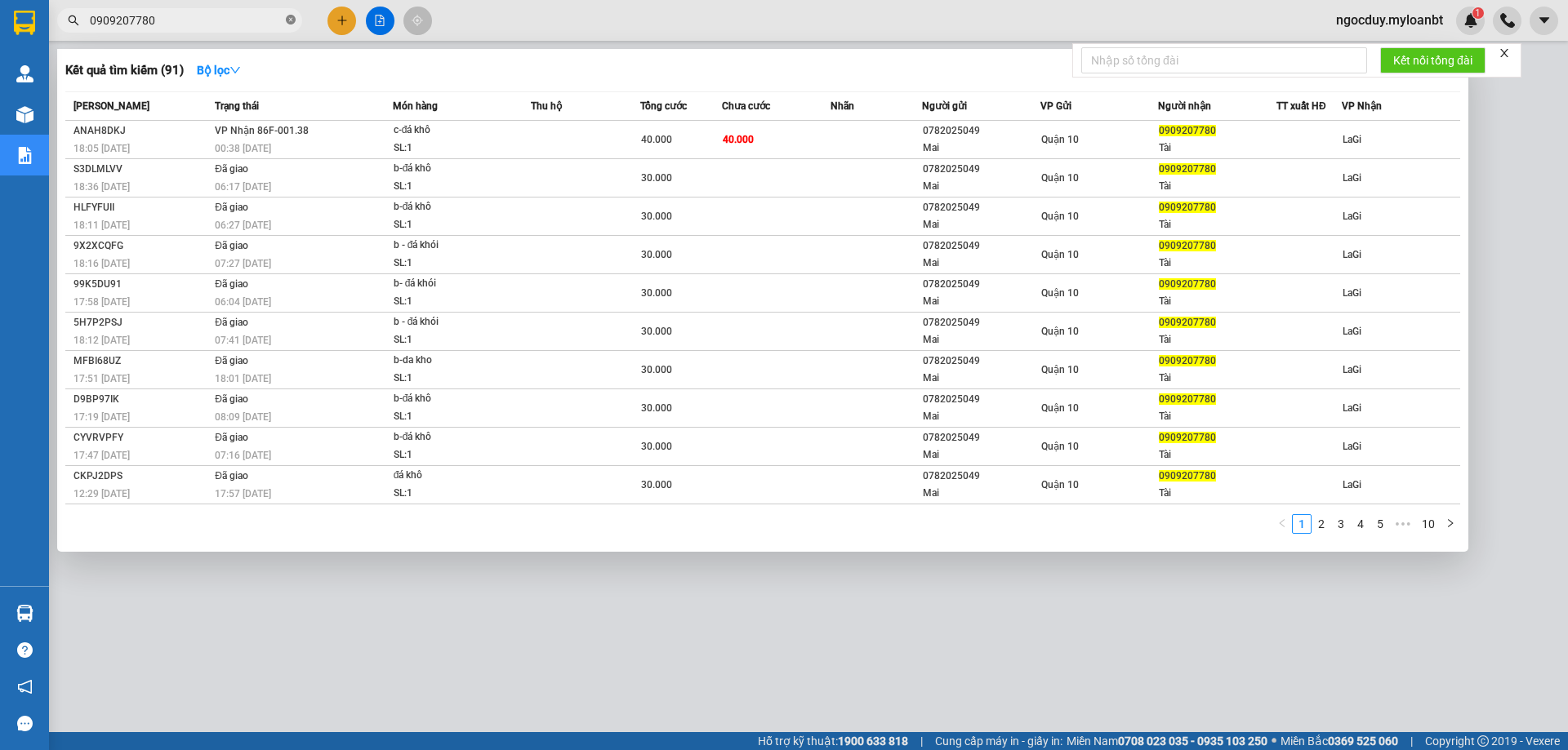
click at [287, 23] on icon "close-circle" at bounding box center [290, 19] width 10 height 10
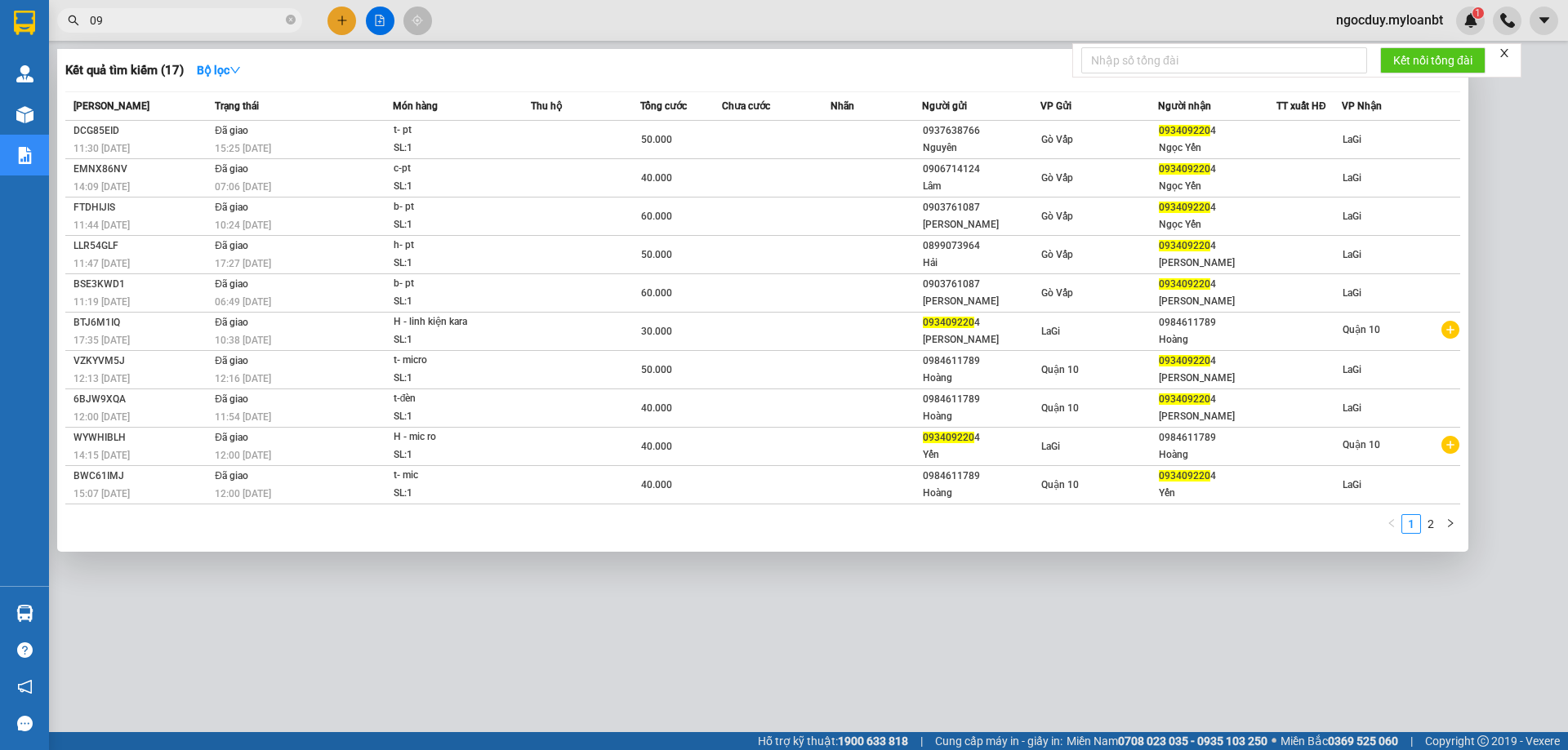
type input "0"
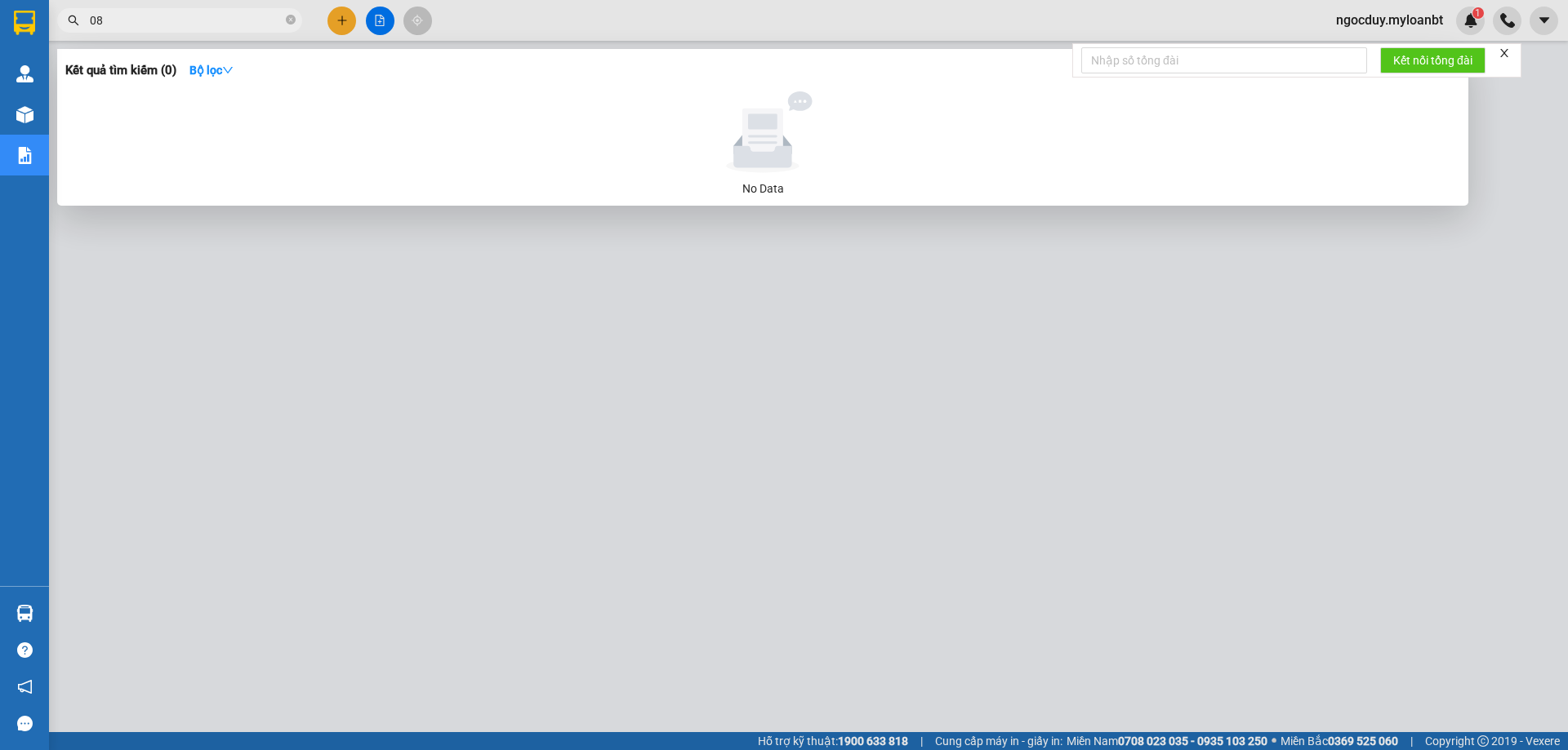
type input "0"
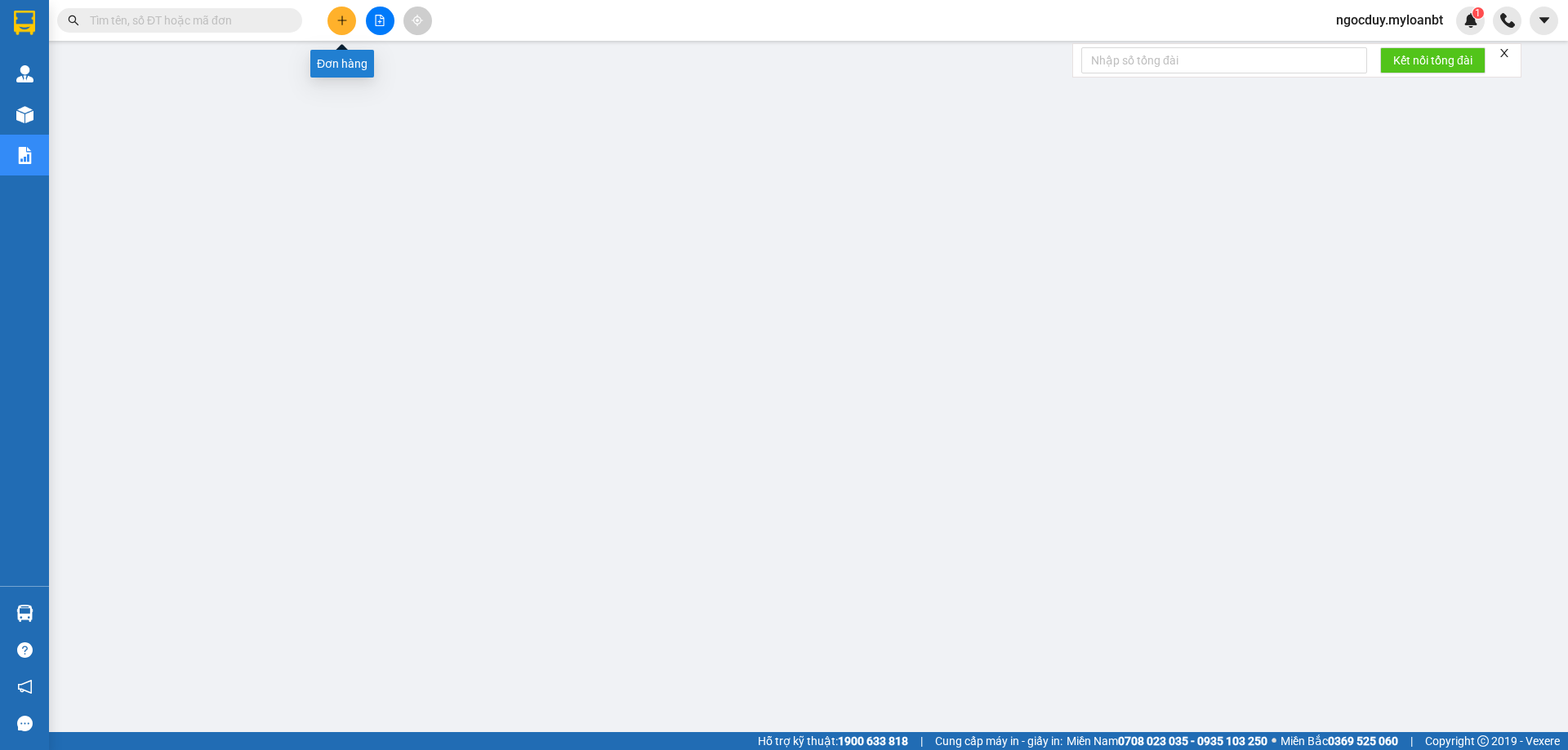
click at [341, 20] on icon "plus" at bounding box center [342, 19] width 9 height 1
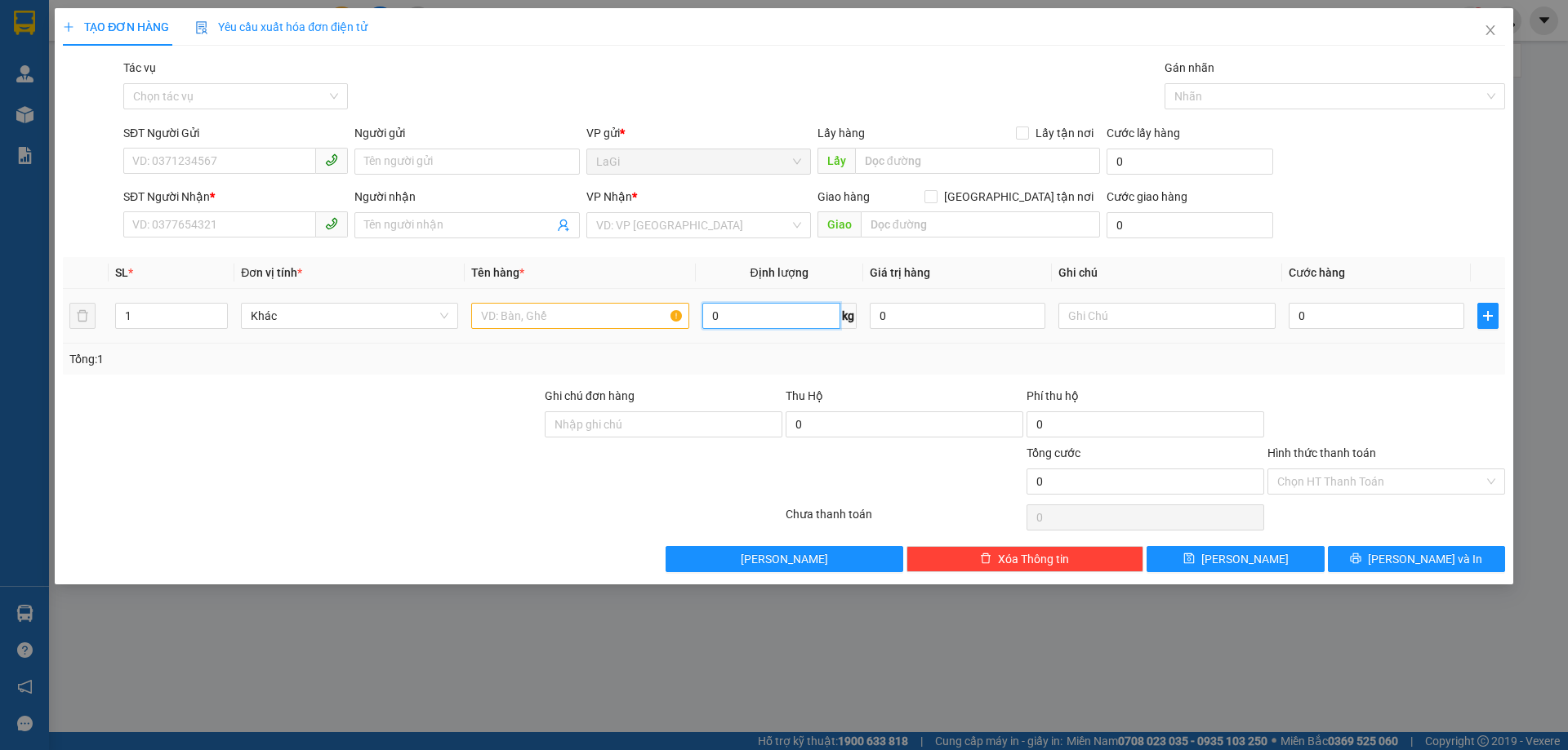
click at [730, 318] on input "0" at bounding box center [771, 316] width 138 height 26
type input "9.6"
click at [598, 305] on input "text" at bounding box center [580, 316] width 217 height 26
type input "t - hs"
drag, startPoint x: 206, startPoint y: 152, endPoint x: 220, endPoint y: 153, distance: 14.0
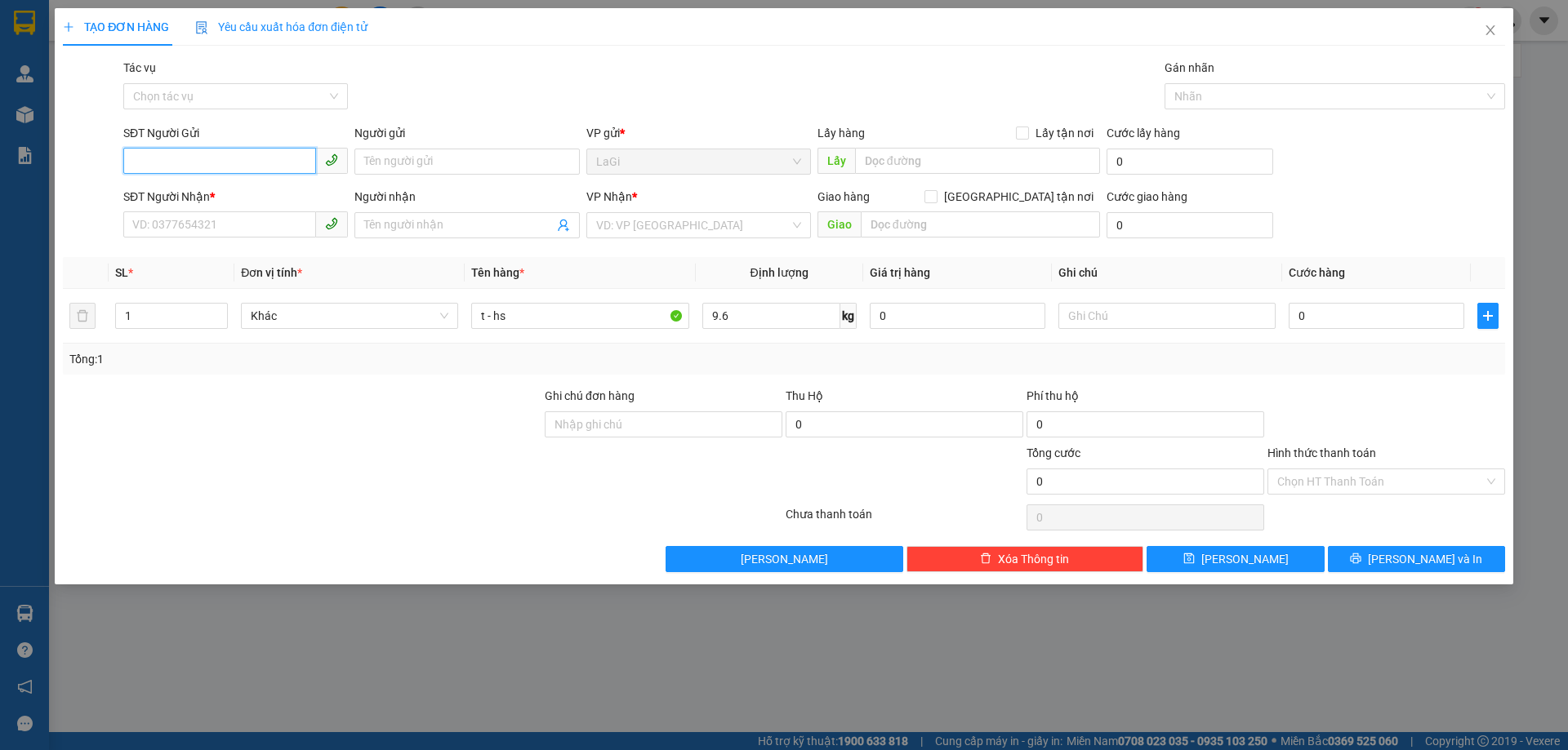
click at [206, 153] on input "SĐT Người Gửi" at bounding box center [219, 161] width 193 height 26
type input "0355164076"
click at [316, 185] on div "0355164076 - Ngọc" at bounding box center [235, 194] width 225 height 26
type input "Ngọc"
type input "0932419700"
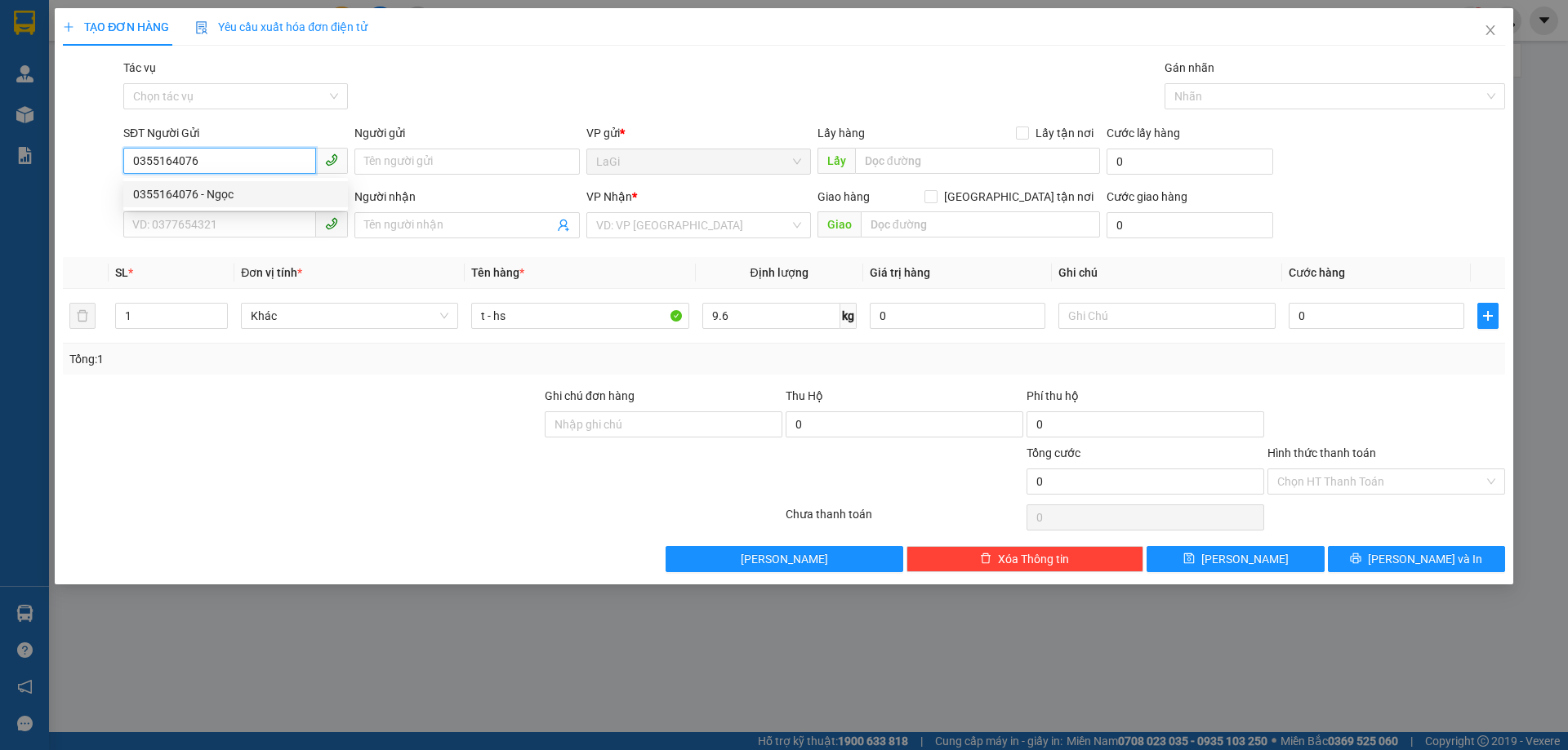
type input "Cẩm"
type input "0355164076"
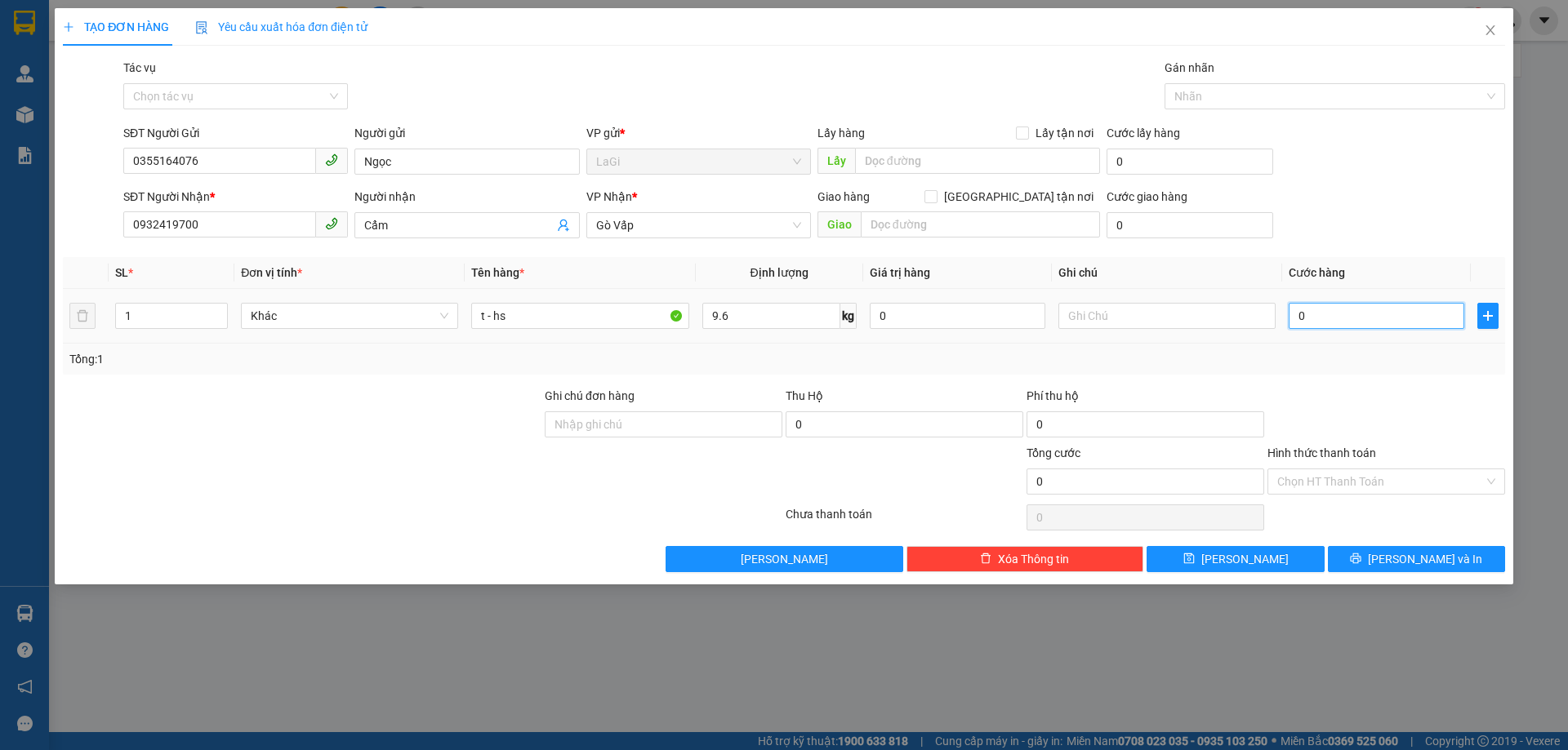
click at [1416, 305] on input "0" at bounding box center [1375, 316] width 175 height 26
type input "5"
type input "50"
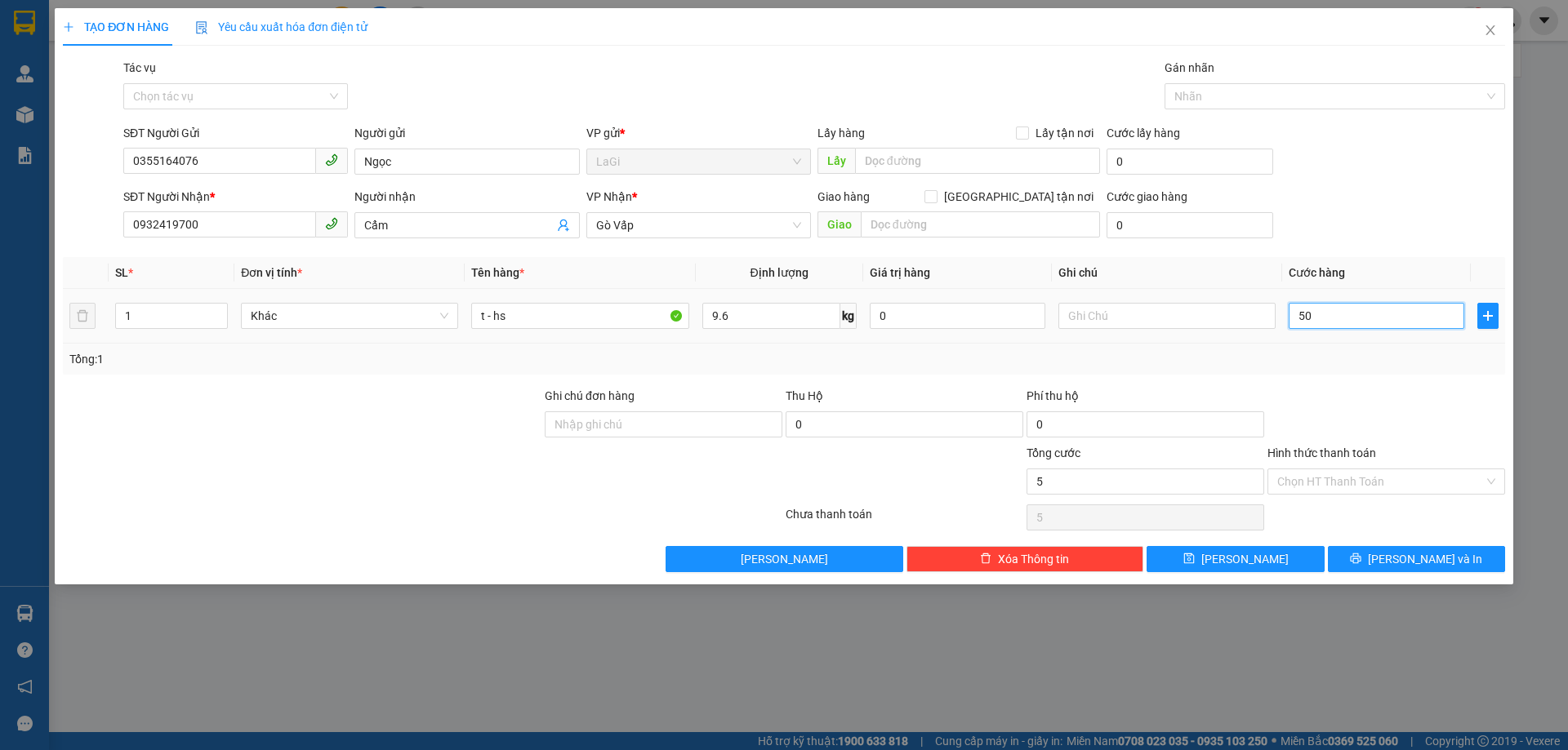
type input "50"
type input "500"
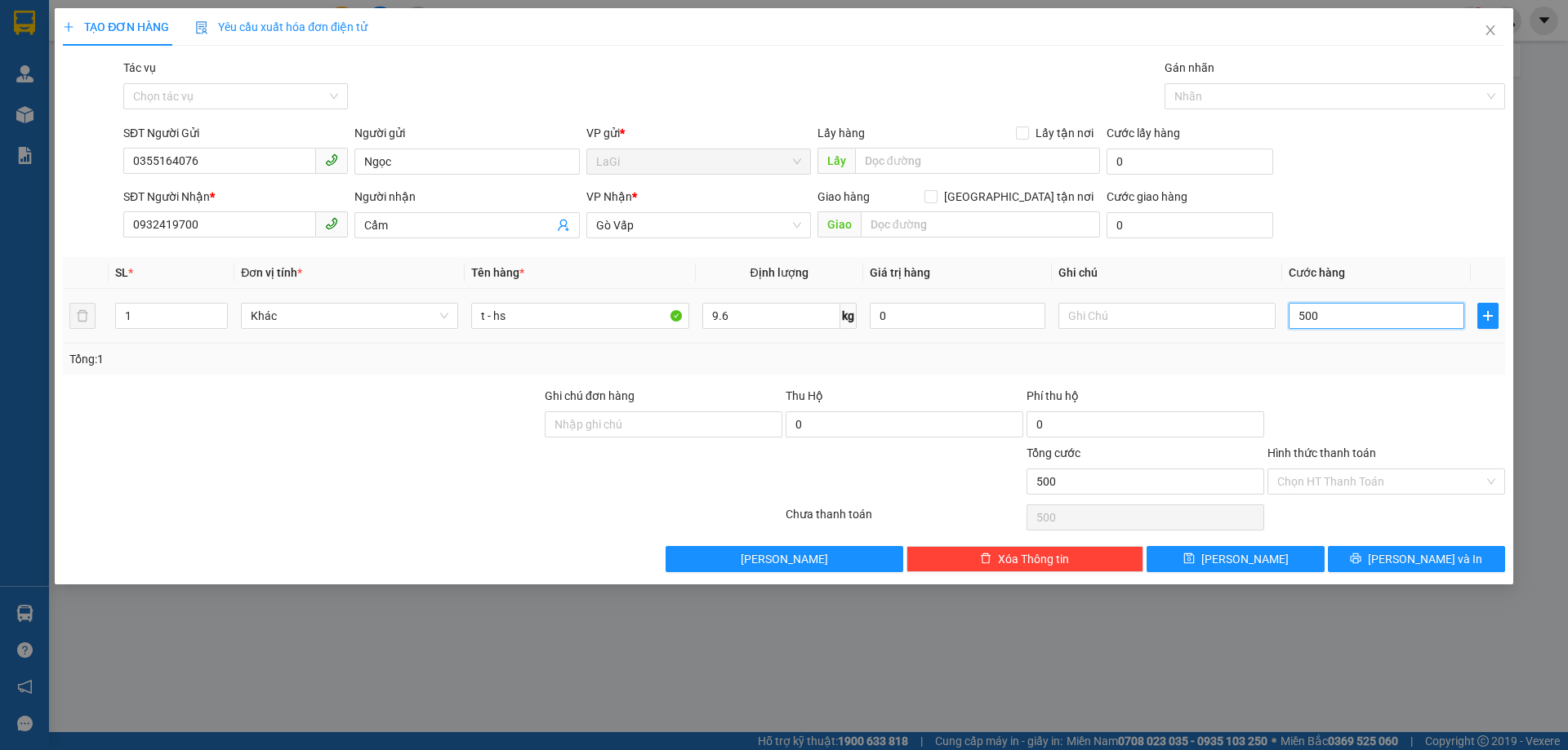
type input "5.000"
type input "50.000"
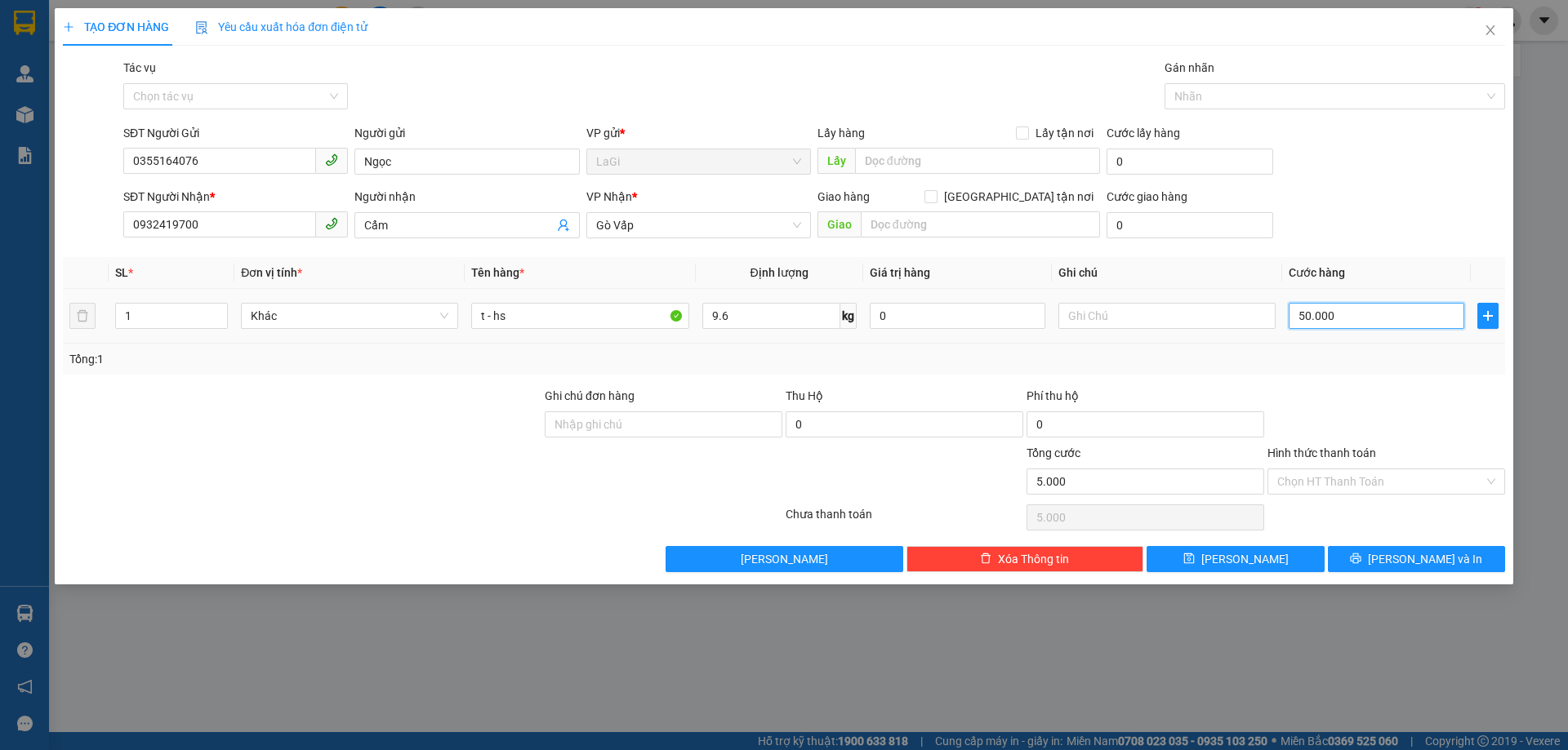
type input "50.000"
click at [1361, 564] on span "printer" at bounding box center [1355, 558] width 11 height 13
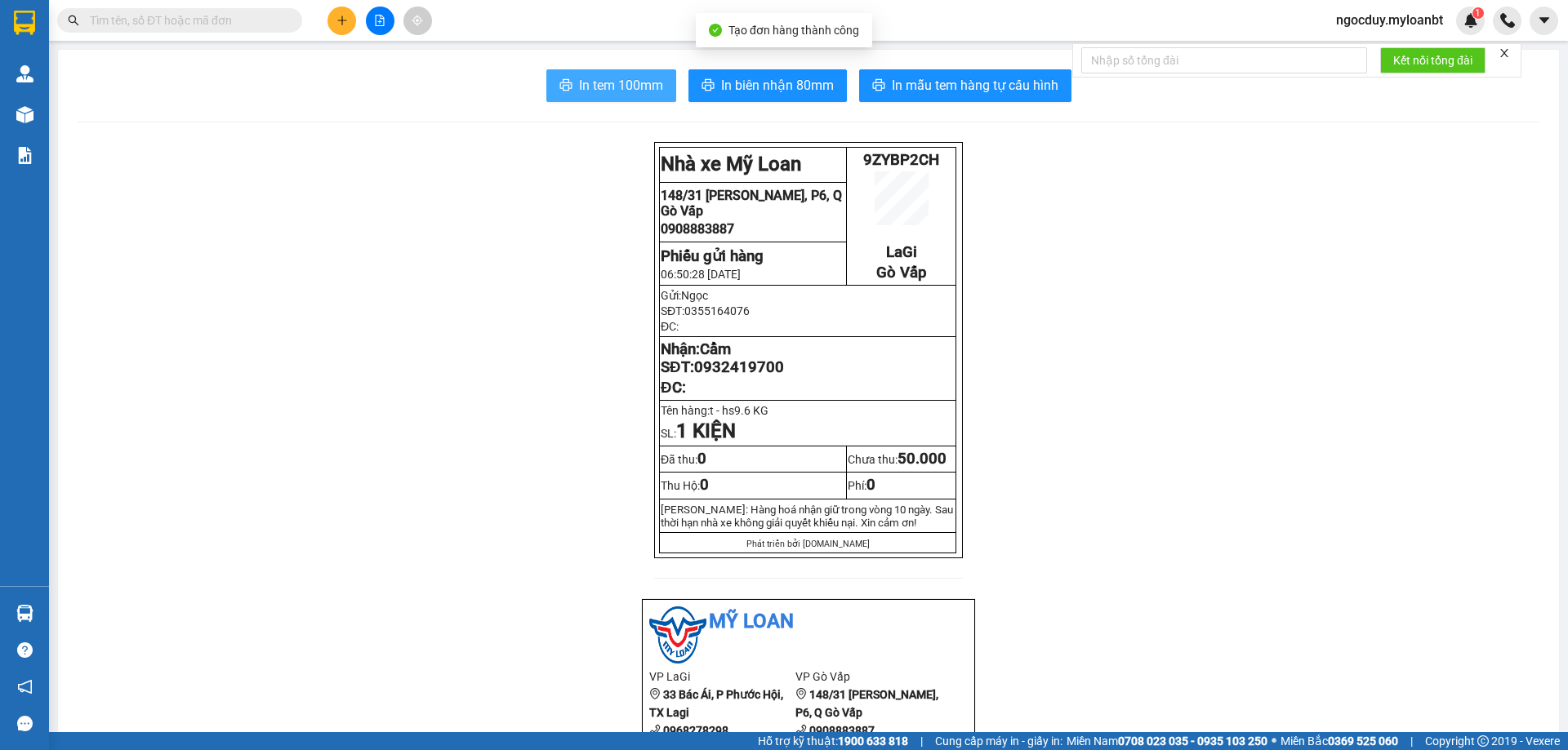
click at [618, 90] on span "In tem 100mm" at bounding box center [621, 84] width 84 height 20
click at [265, 17] on input "text" at bounding box center [186, 20] width 193 height 18
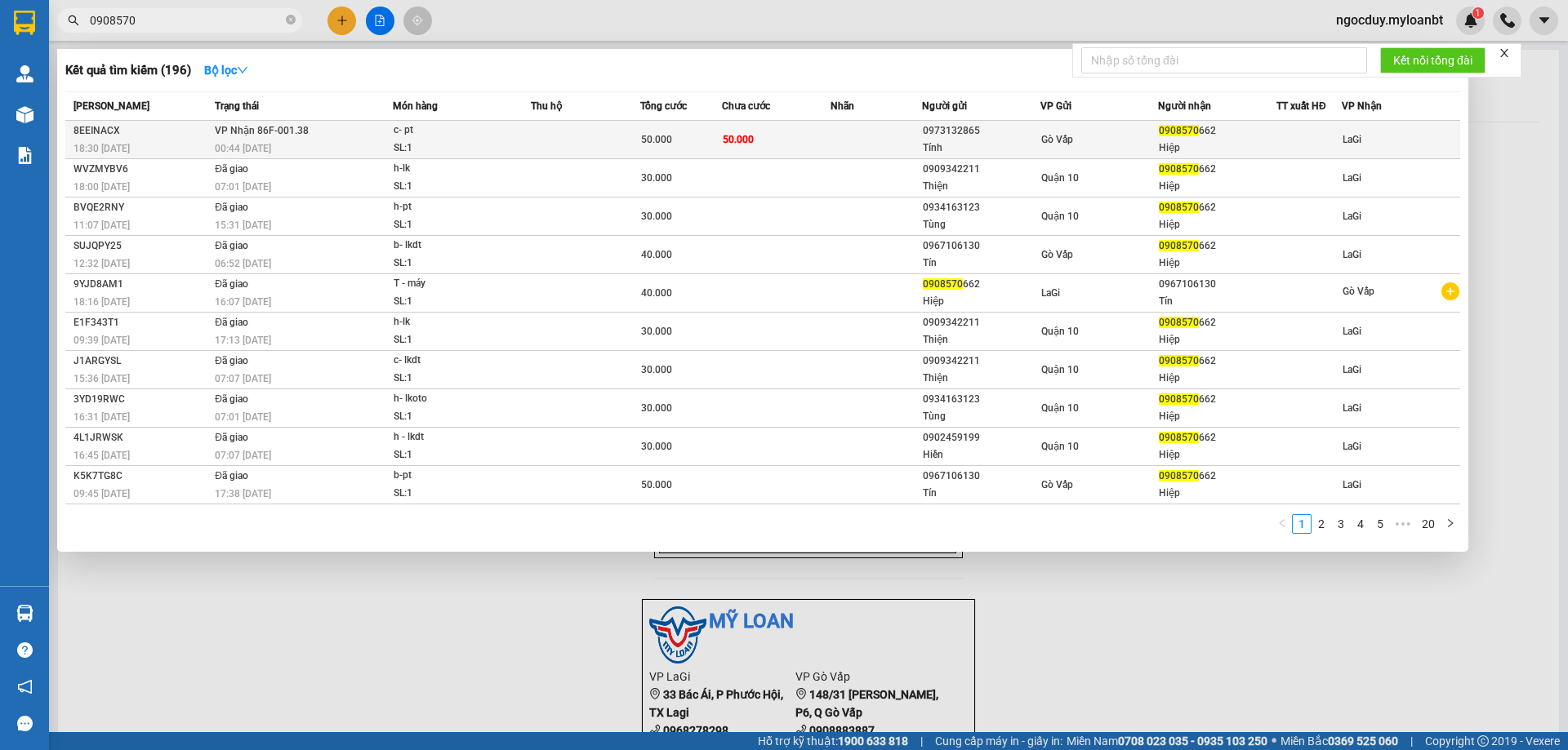
type input "0908570"
click at [1014, 139] on div "0973132865" at bounding box center [981, 132] width 117 height 17
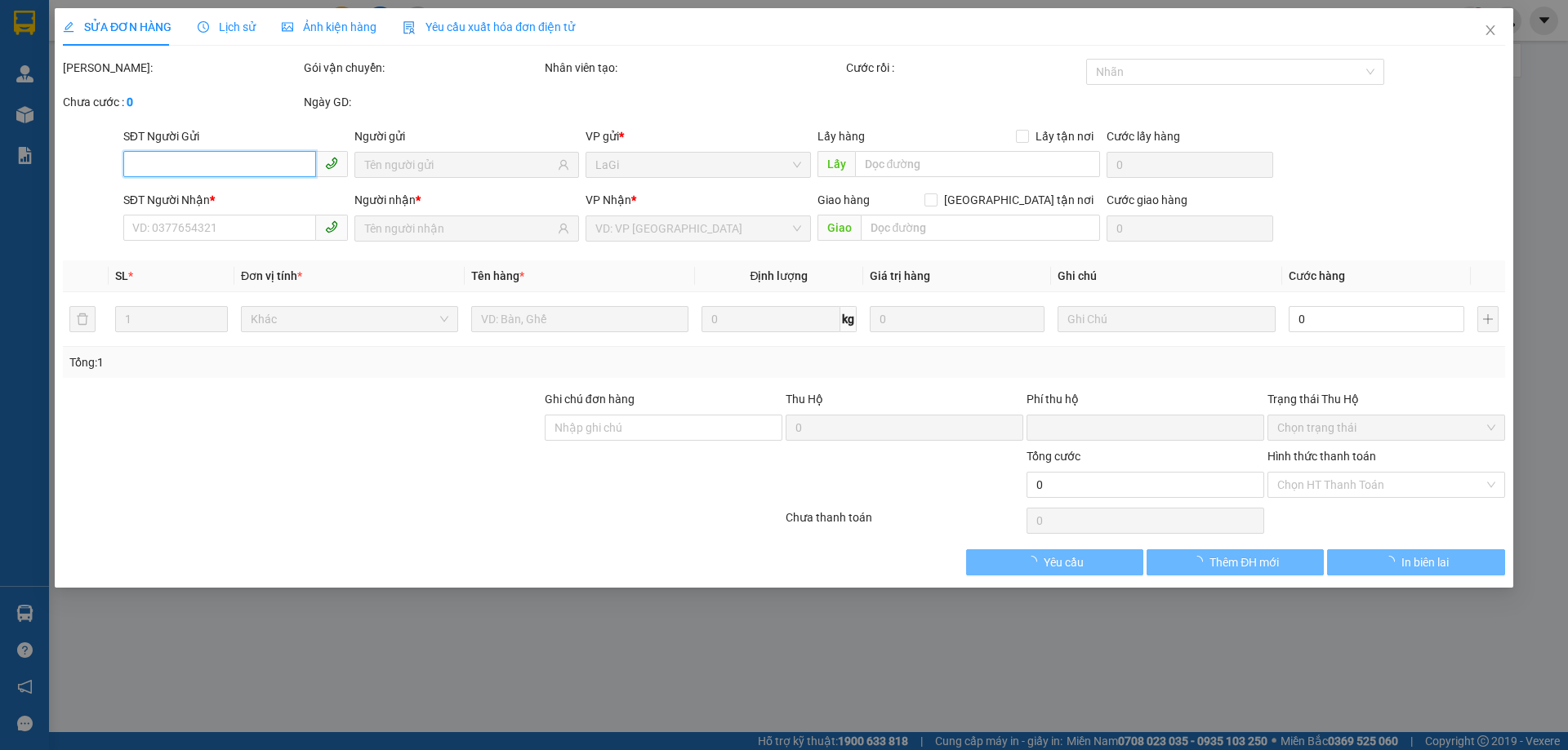
type input "0973132865"
type input "Tính"
type input "0908570662"
type input "Hiệp"
type input "0"
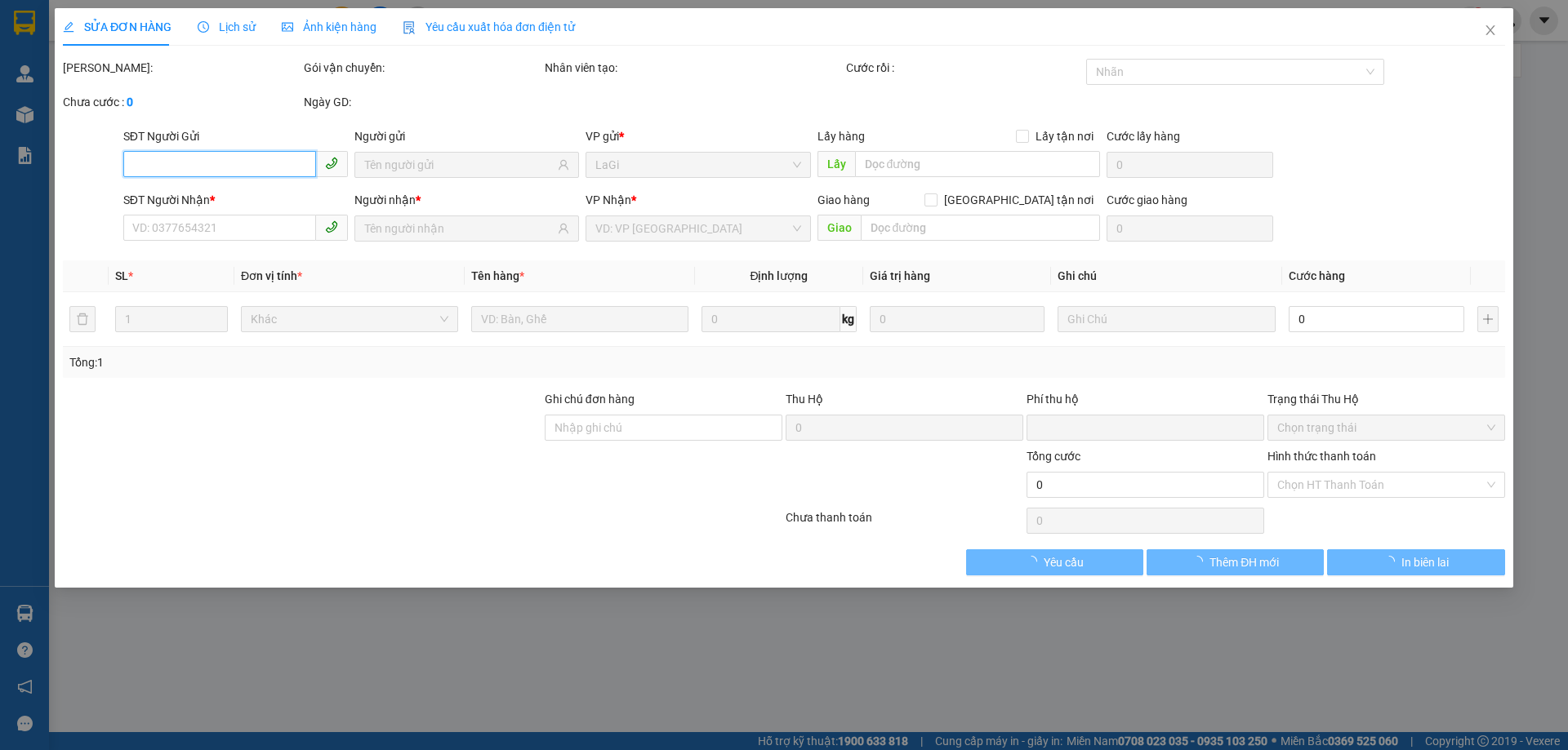
type input "50.000"
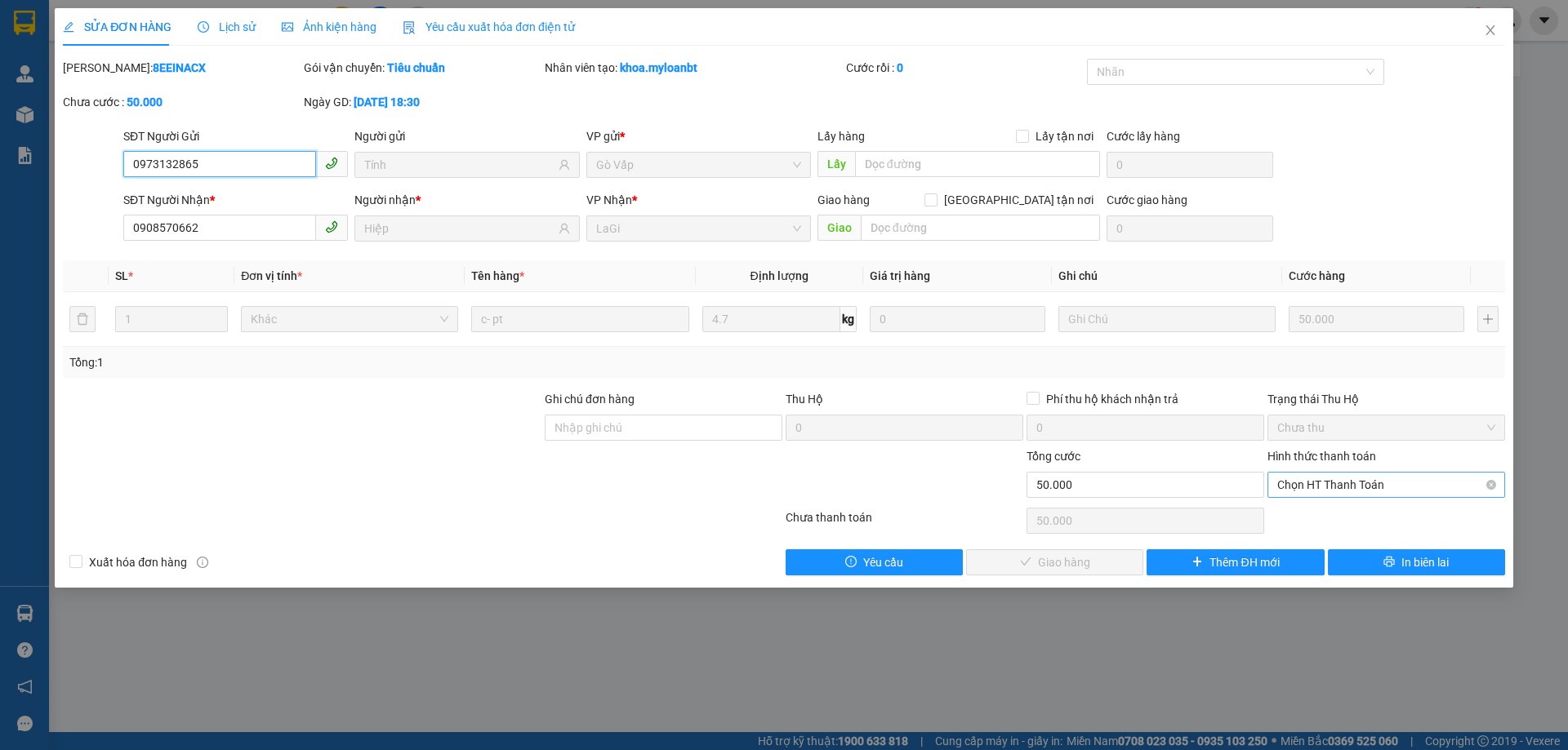
click at [1342, 482] on span "Chọn HT Thanh Toán" at bounding box center [1386, 484] width 218 height 24
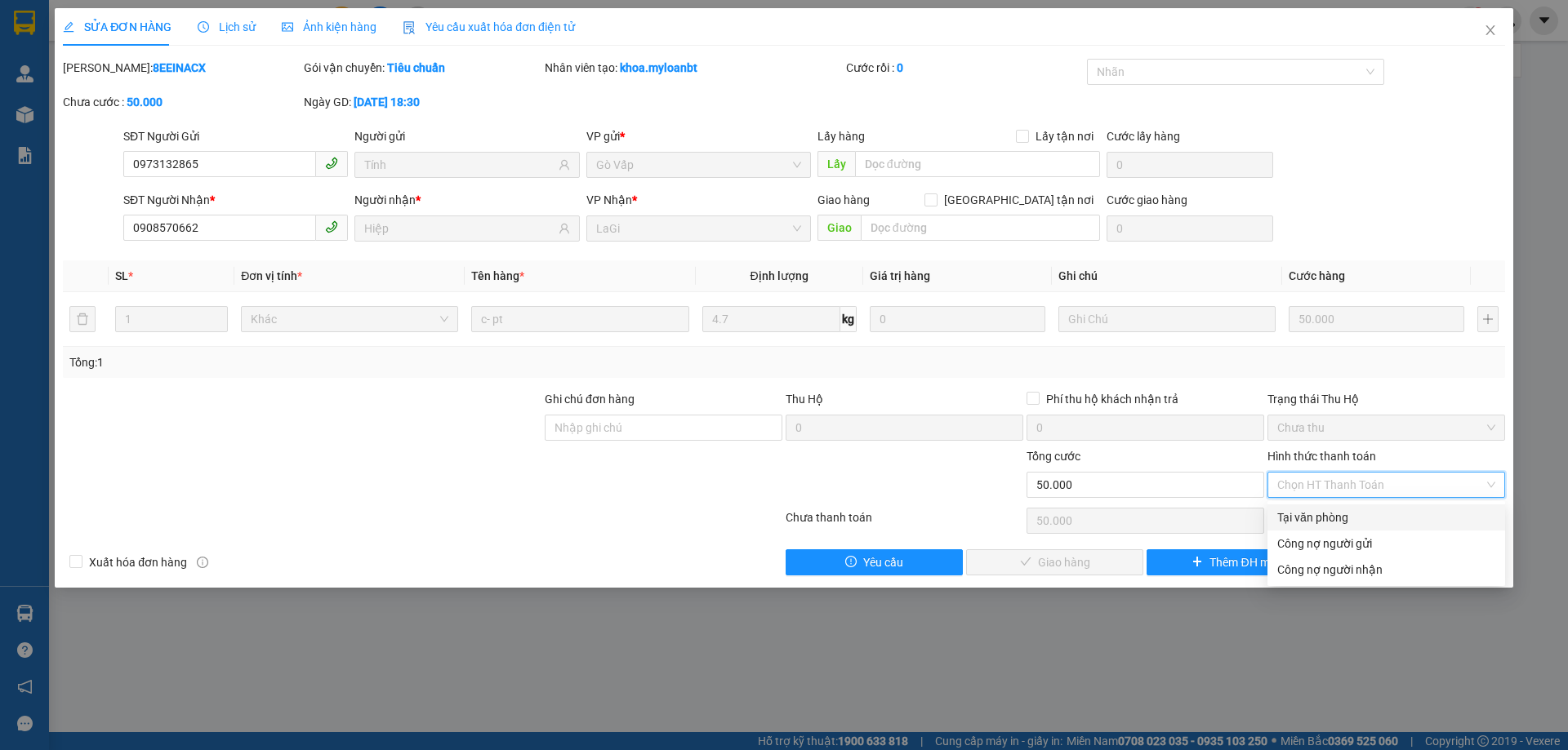
click at [1333, 513] on div "Tại văn phòng" at bounding box center [1386, 517] width 218 height 18
type input "0"
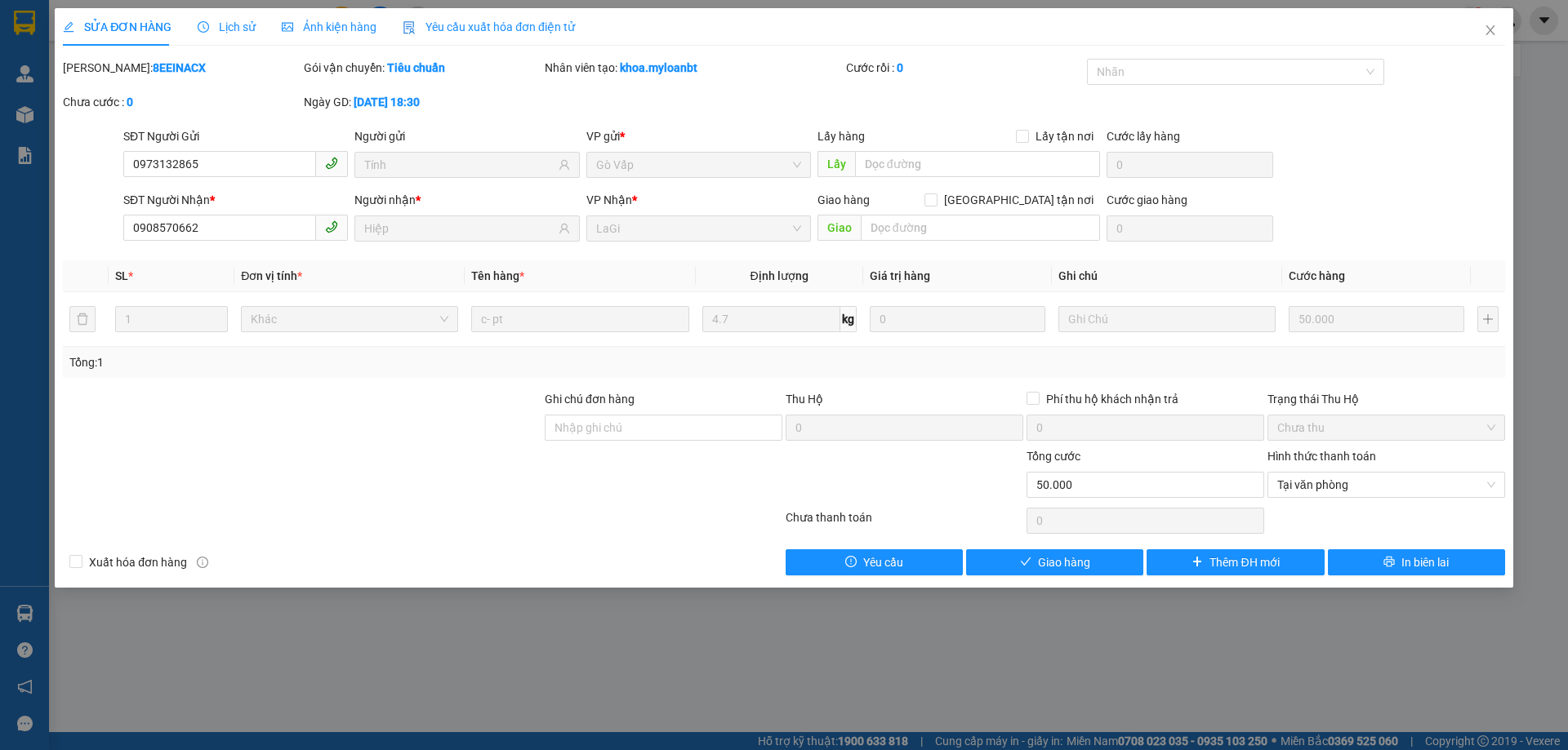
click at [1062, 548] on div "Total Paid Fee 0 Total UnPaid Fee 50.000 Cash Collection Total Fee Mã ĐH: 8EEIN…" at bounding box center [784, 316] width 1442 height 517
click at [1073, 583] on div "SỬA ĐƠN HÀNG Lịch sử Ảnh kiện hàng Yêu cầu xuất hóa đơn điện tử Total Paid Fee …" at bounding box center [784, 297] width 1458 height 579
click at [1069, 563] on span "Giao hàng" at bounding box center [1064, 562] width 52 height 18
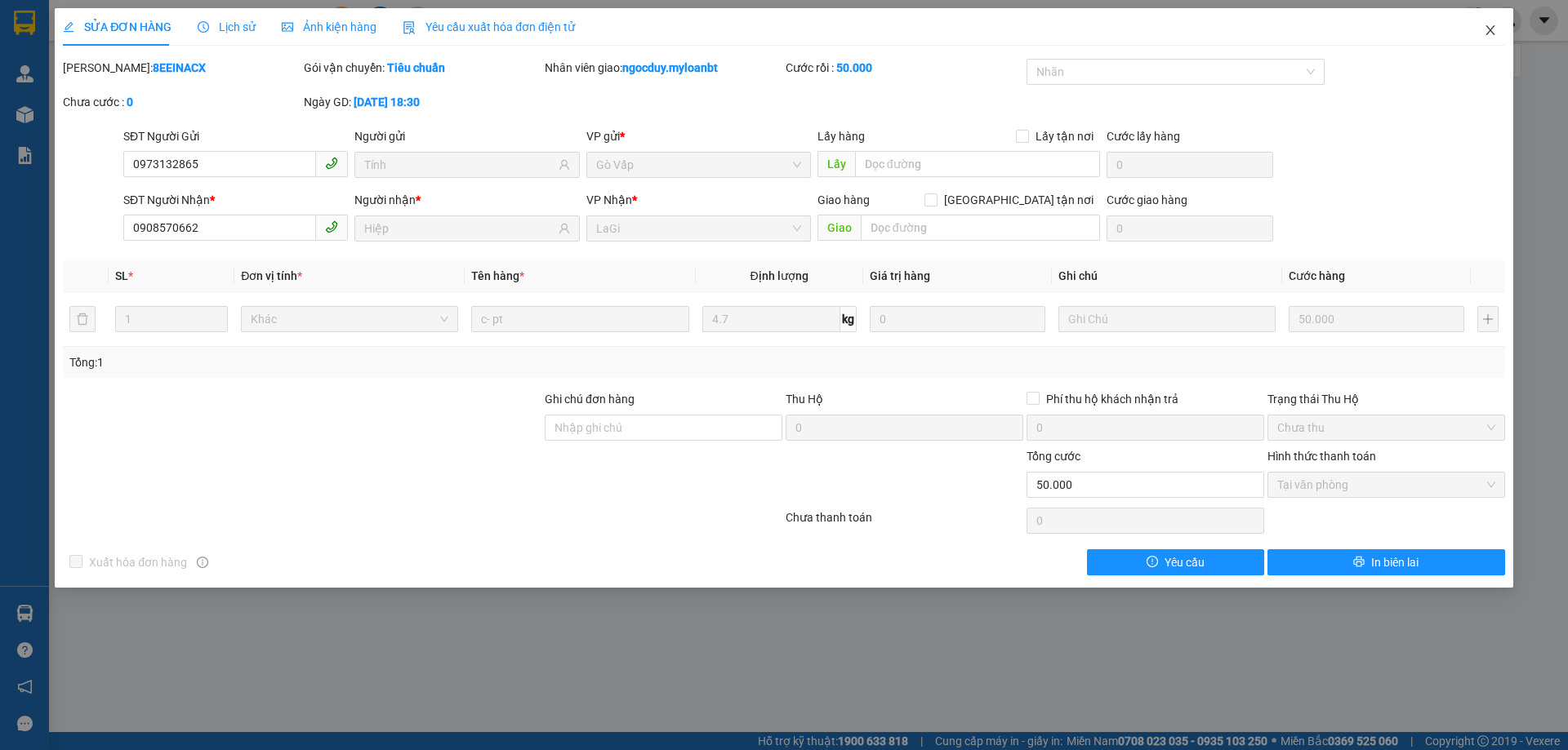
click at [1493, 29] on icon "close" at bounding box center [1490, 30] width 9 height 10
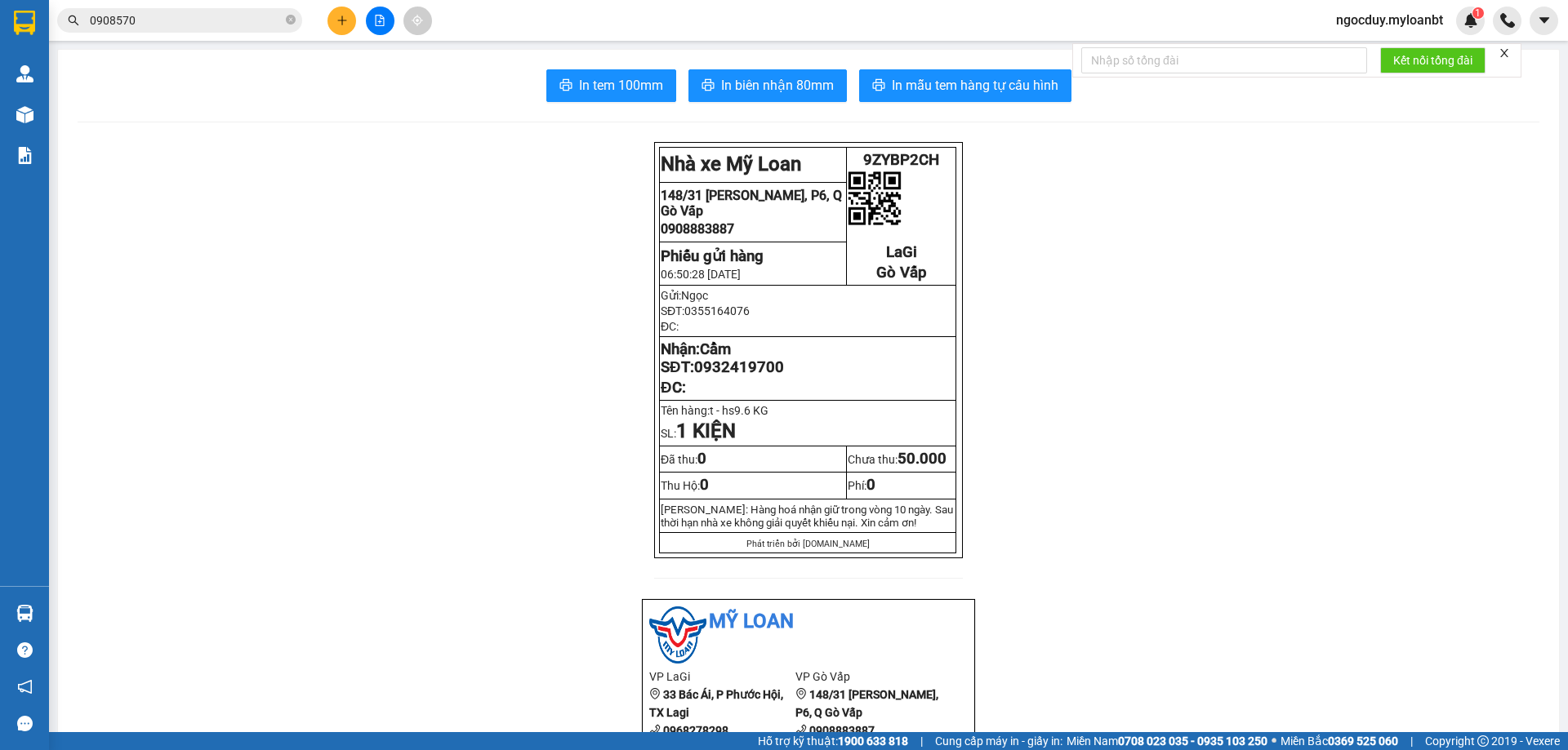
click at [329, 18] on button at bounding box center [342, 20] width 29 height 29
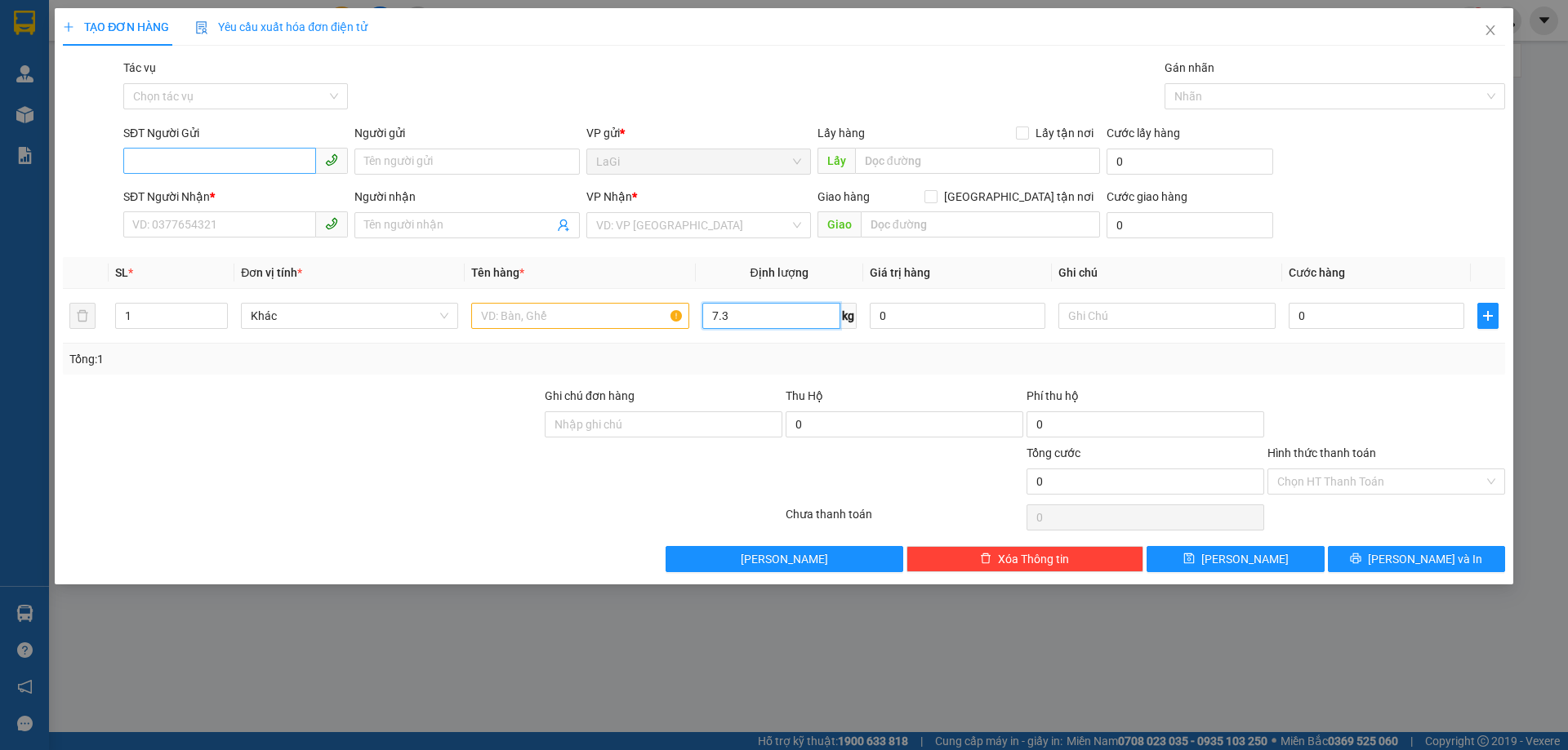
type input "7.3"
click at [221, 149] on input "SĐT Người Gửi" at bounding box center [219, 161] width 193 height 26
type input "0915877225"
click at [255, 194] on div "0915877225 - nhung" at bounding box center [235, 194] width 205 height 18
type input "nhung"
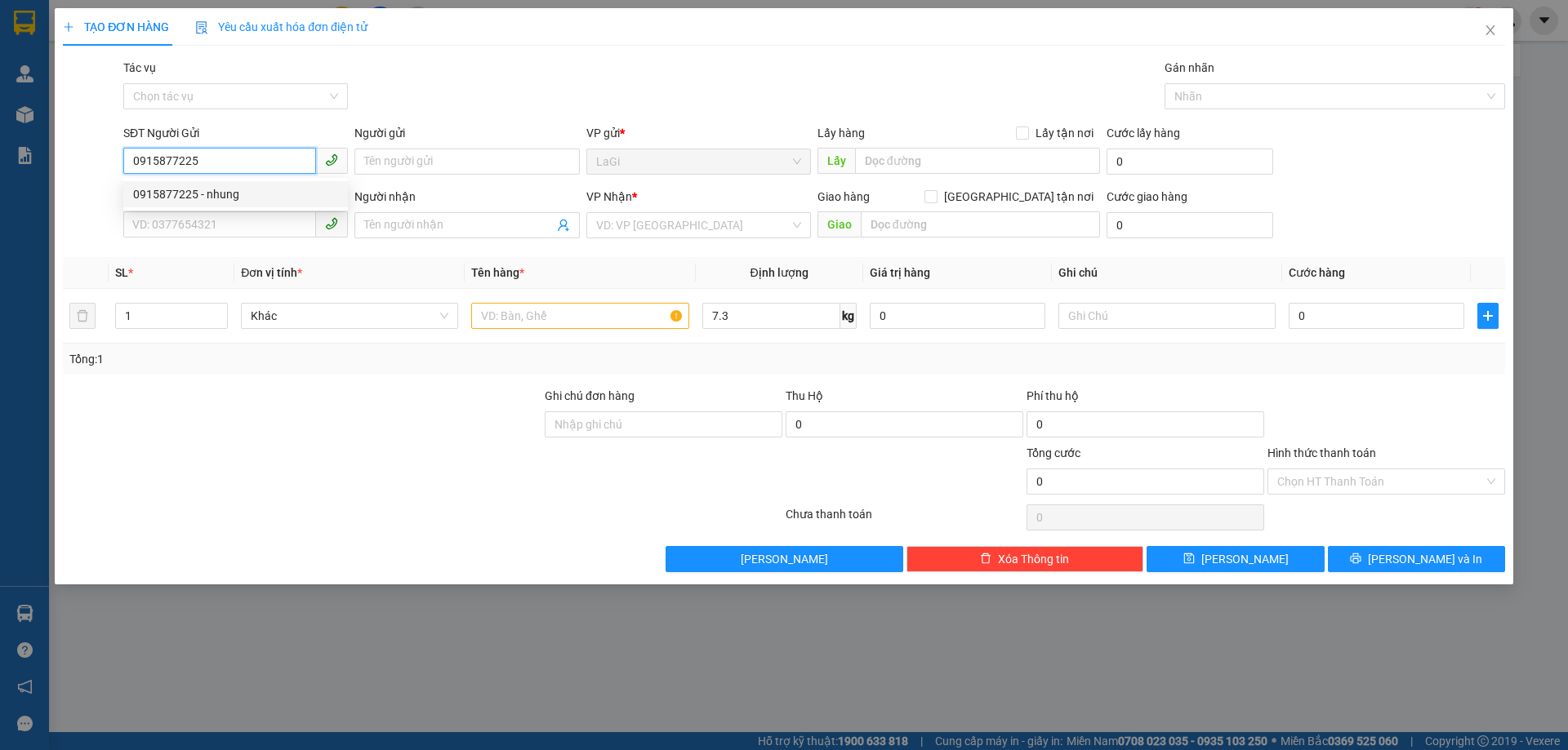
type input "0911502472"
type input "Mai"
type input "0915877225"
click at [521, 316] on input "text" at bounding box center [580, 316] width 217 height 26
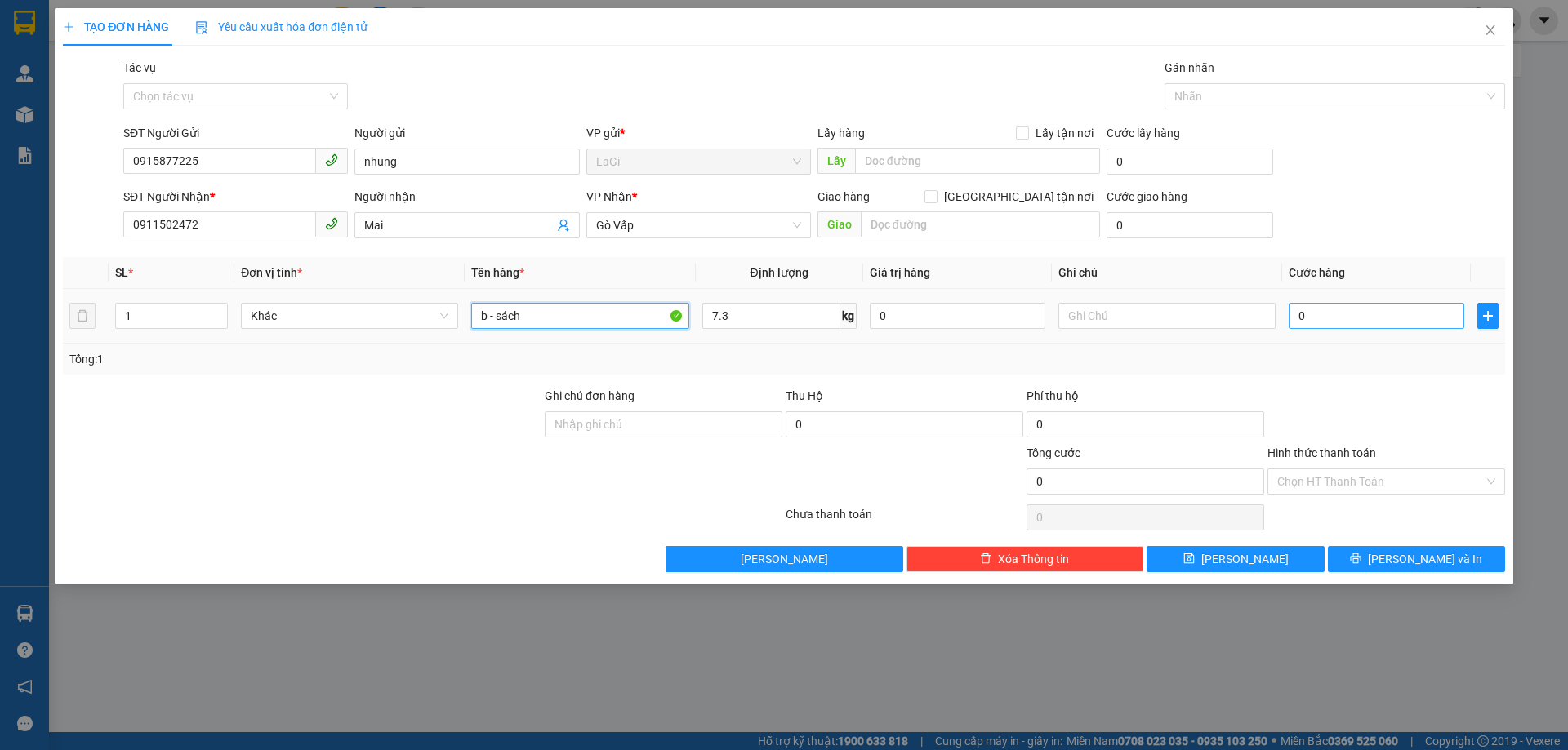
type input "b - sách"
click at [1402, 321] on input "0" at bounding box center [1375, 316] width 175 height 26
type input "5"
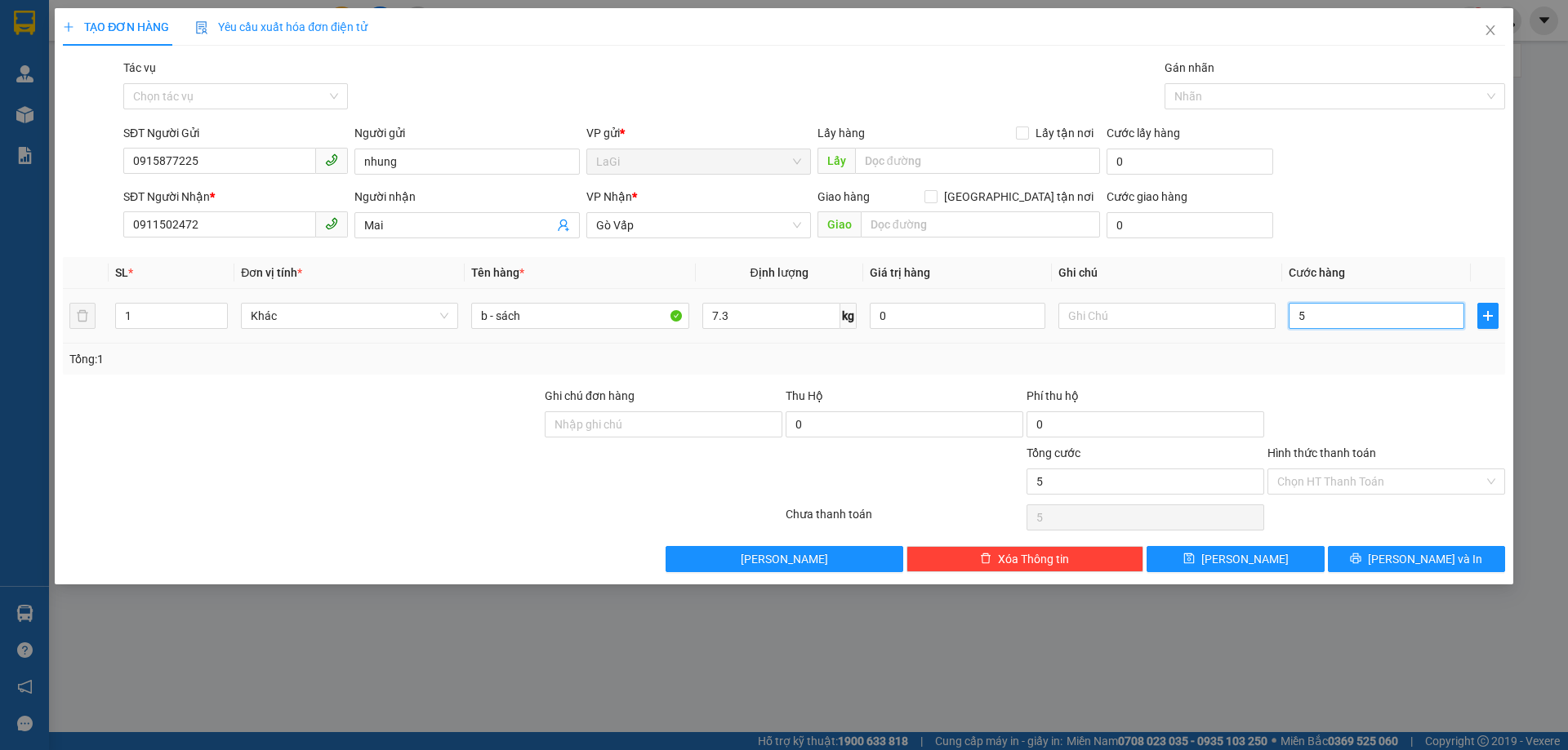
type input "50"
type input "500"
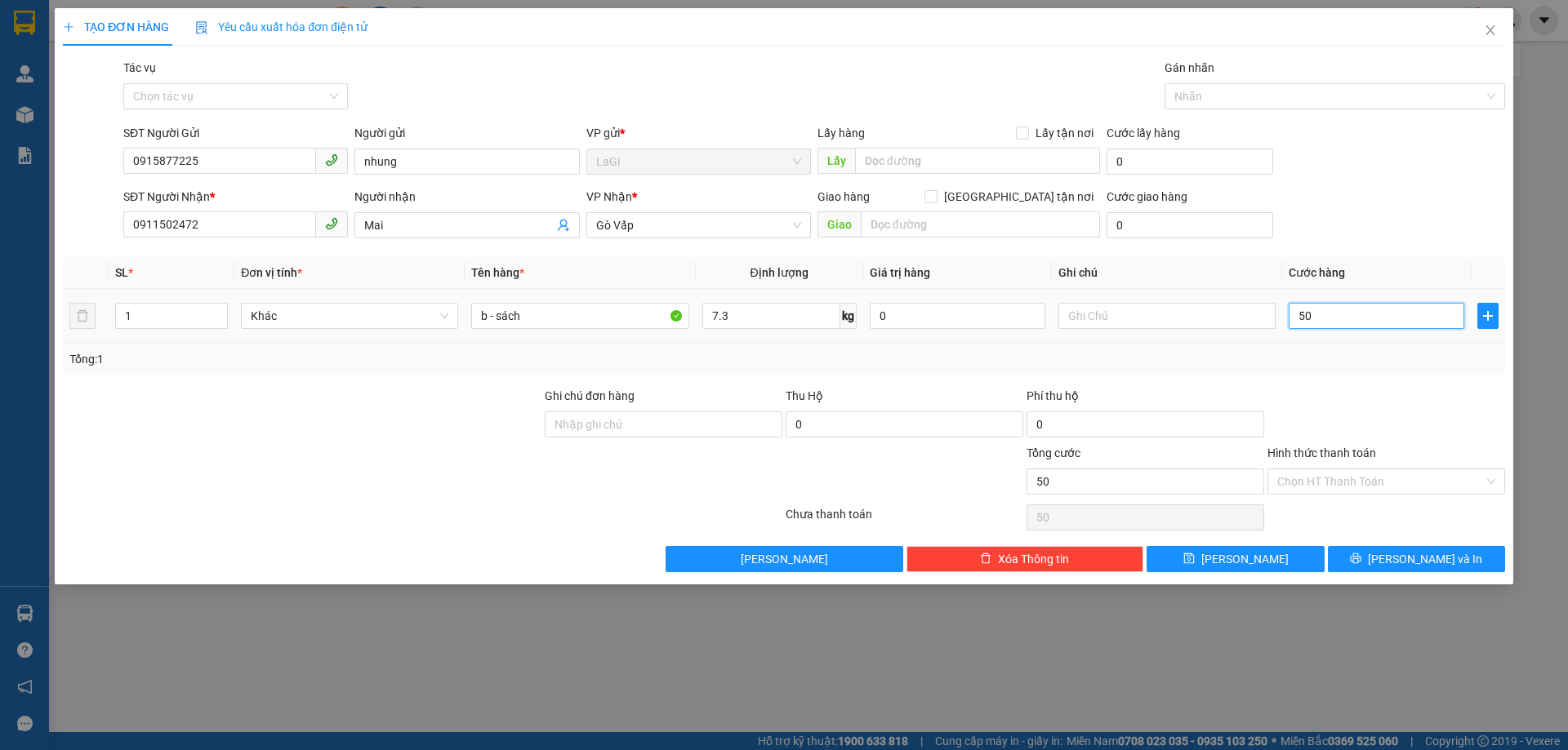
type input "500"
type input "5.000"
type input "50.000"
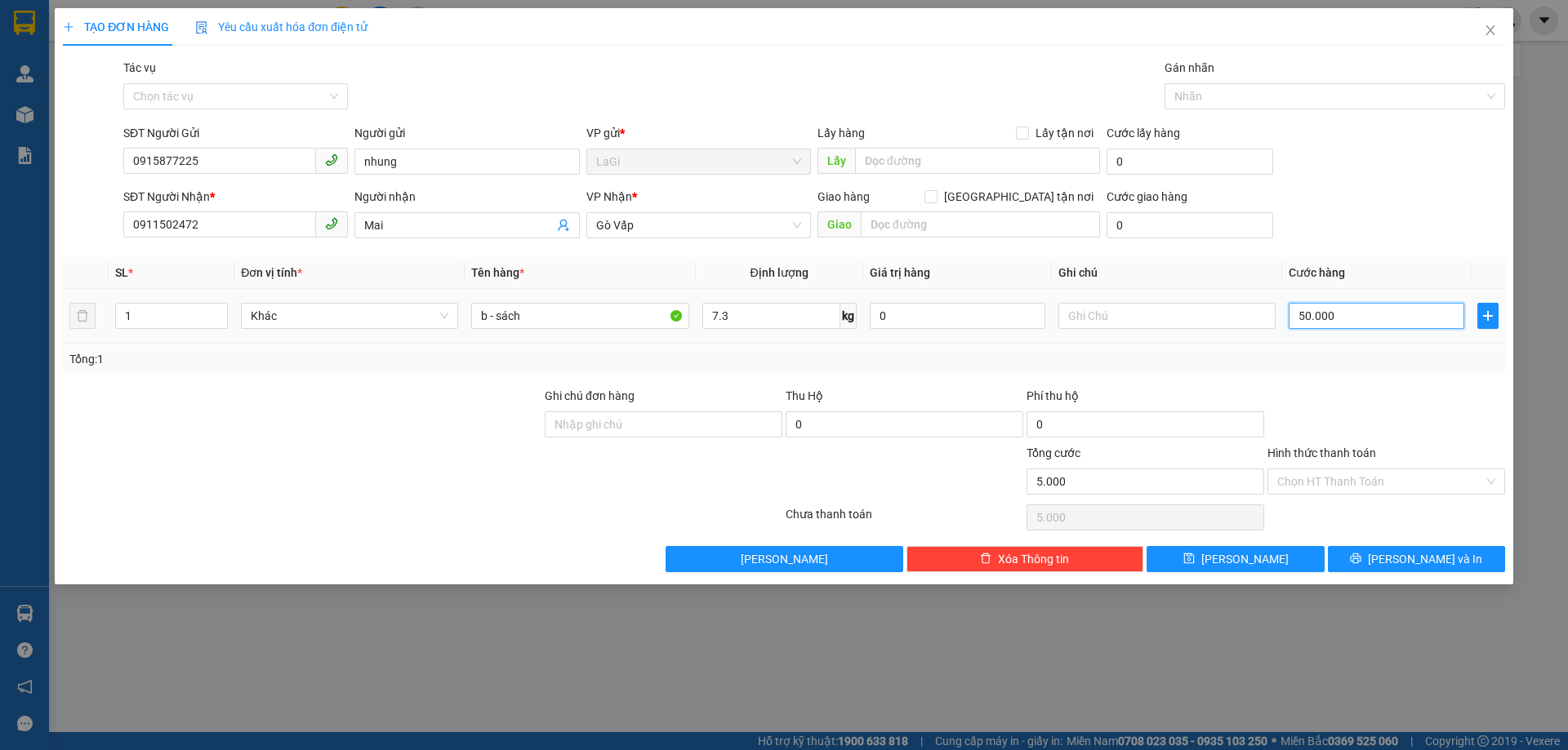
type input "50.000"
click at [1395, 483] on input "Hình thức thanh toán" at bounding box center [1380, 482] width 207 height 24
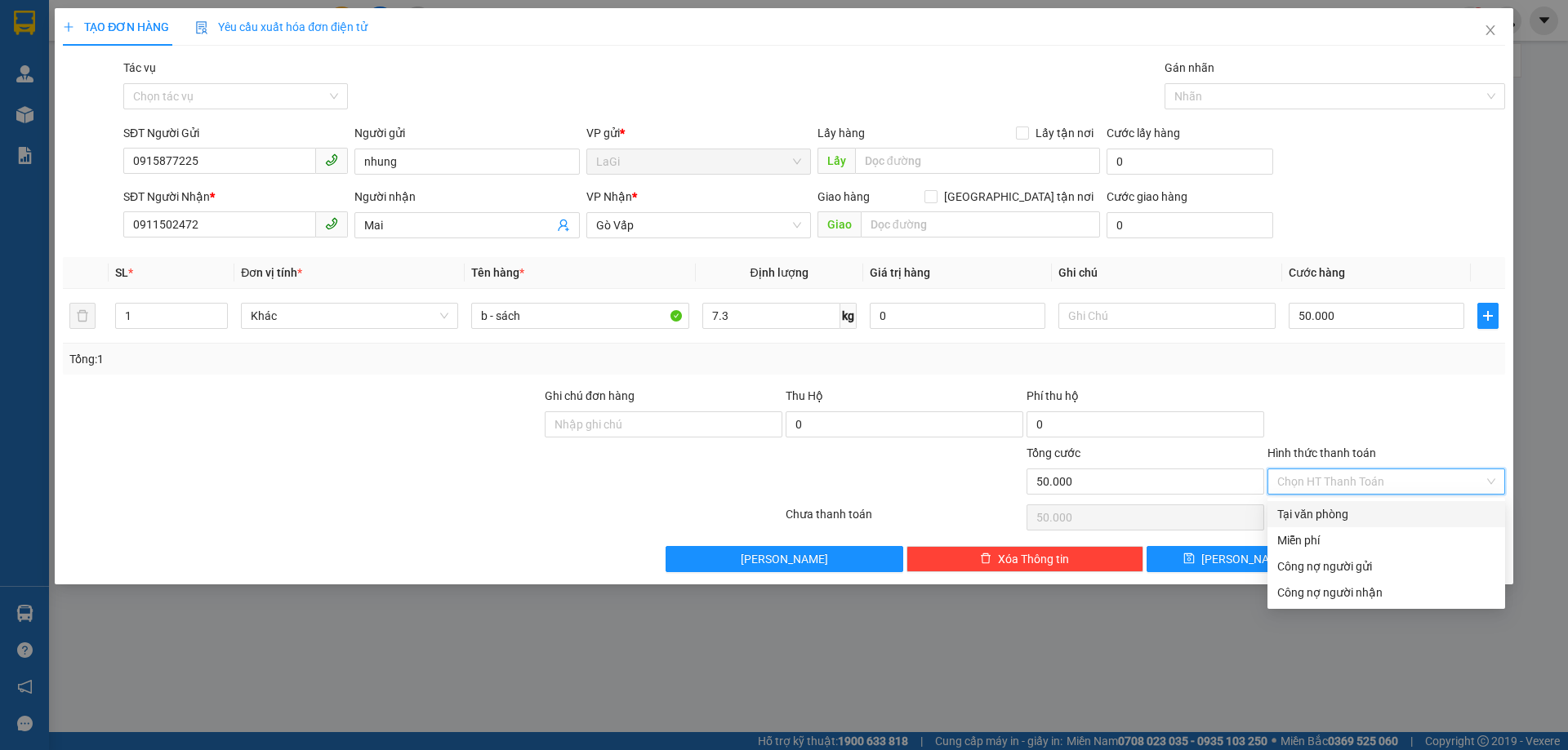
click at [1381, 508] on div "Tại văn phòng" at bounding box center [1386, 514] width 218 height 18
type input "0"
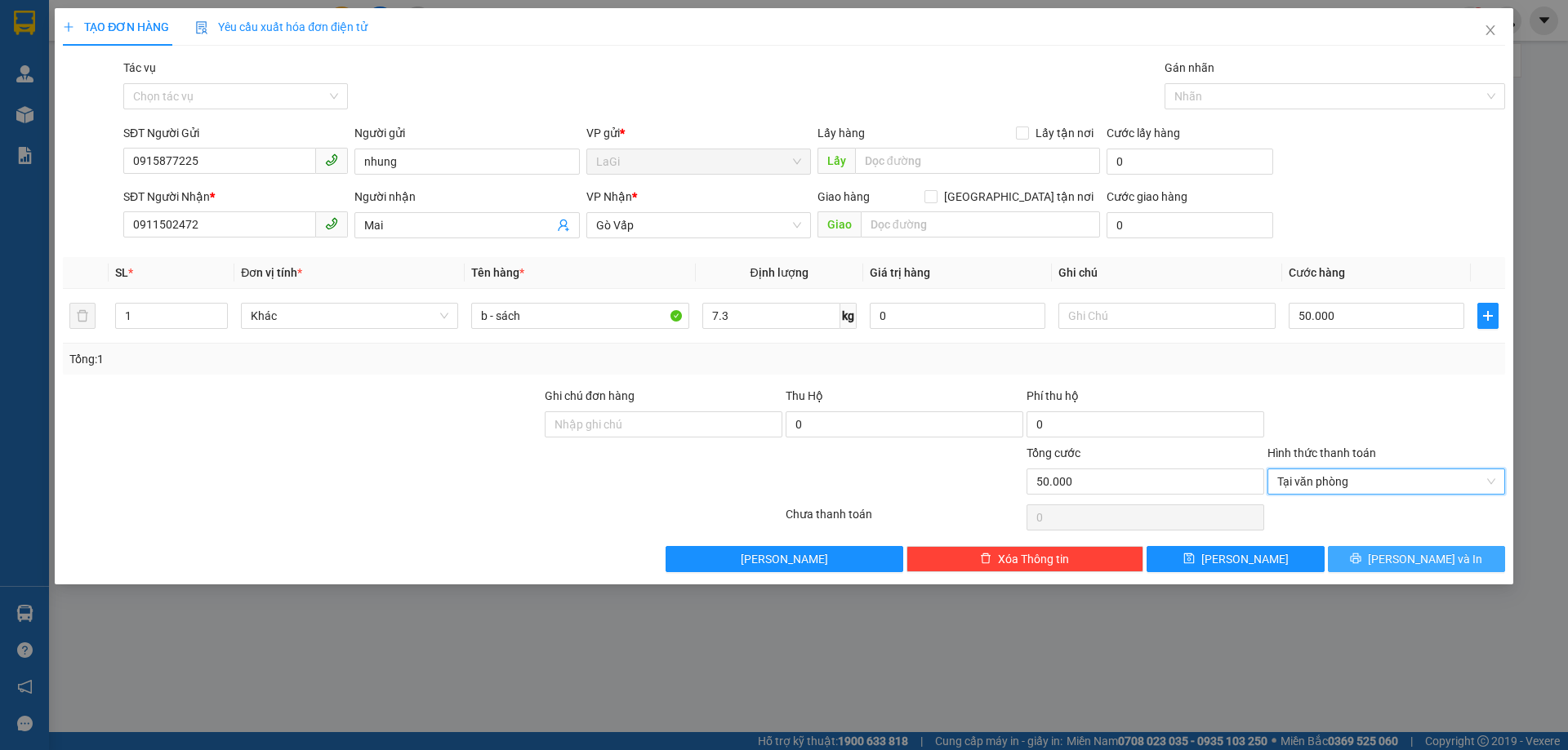
click at [1404, 566] on span "Lưu và In" at bounding box center [1424, 558] width 114 height 18
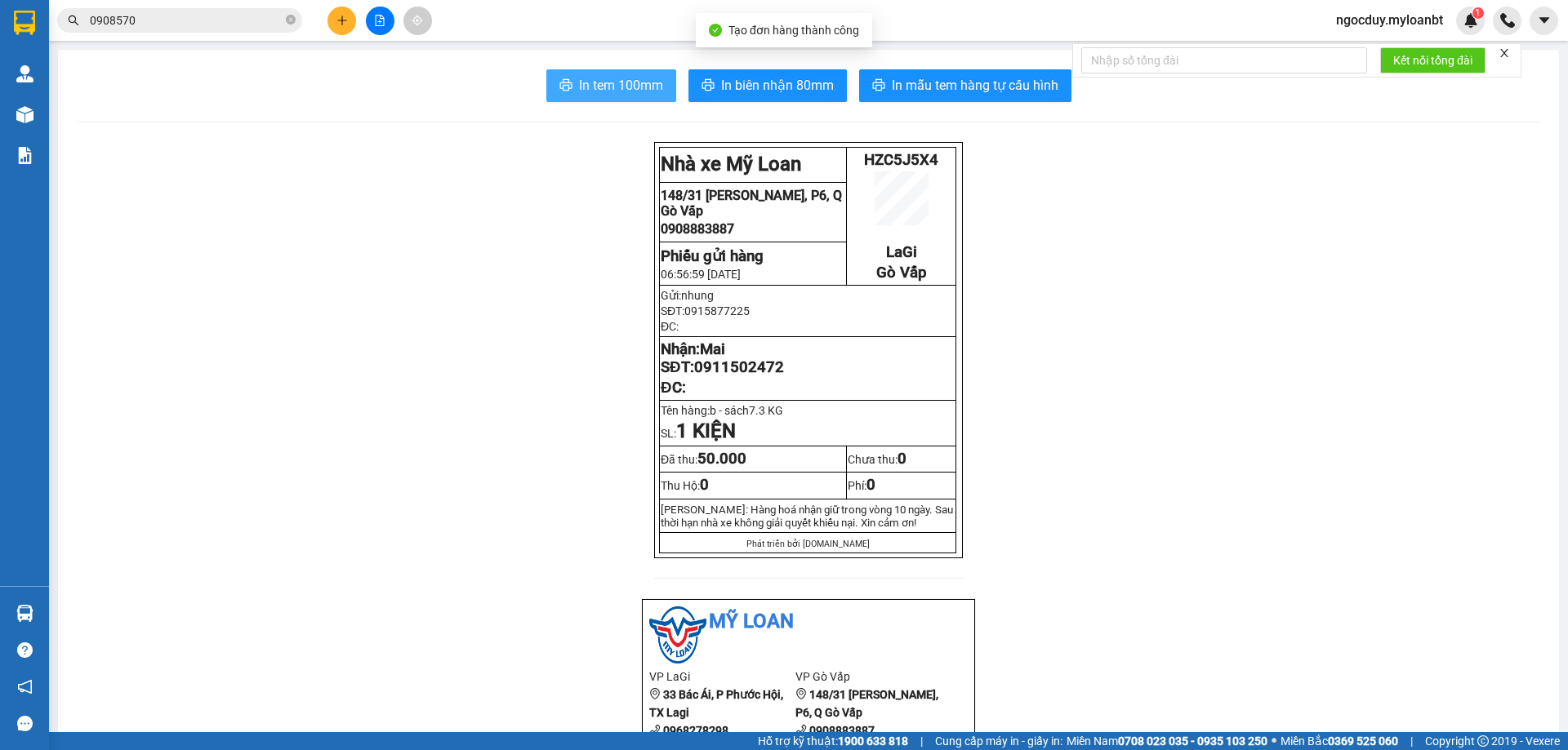
click at [589, 84] on span "In tem 100mm" at bounding box center [621, 84] width 84 height 20
click at [222, 22] on input "0908570" at bounding box center [186, 20] width 193 height 18
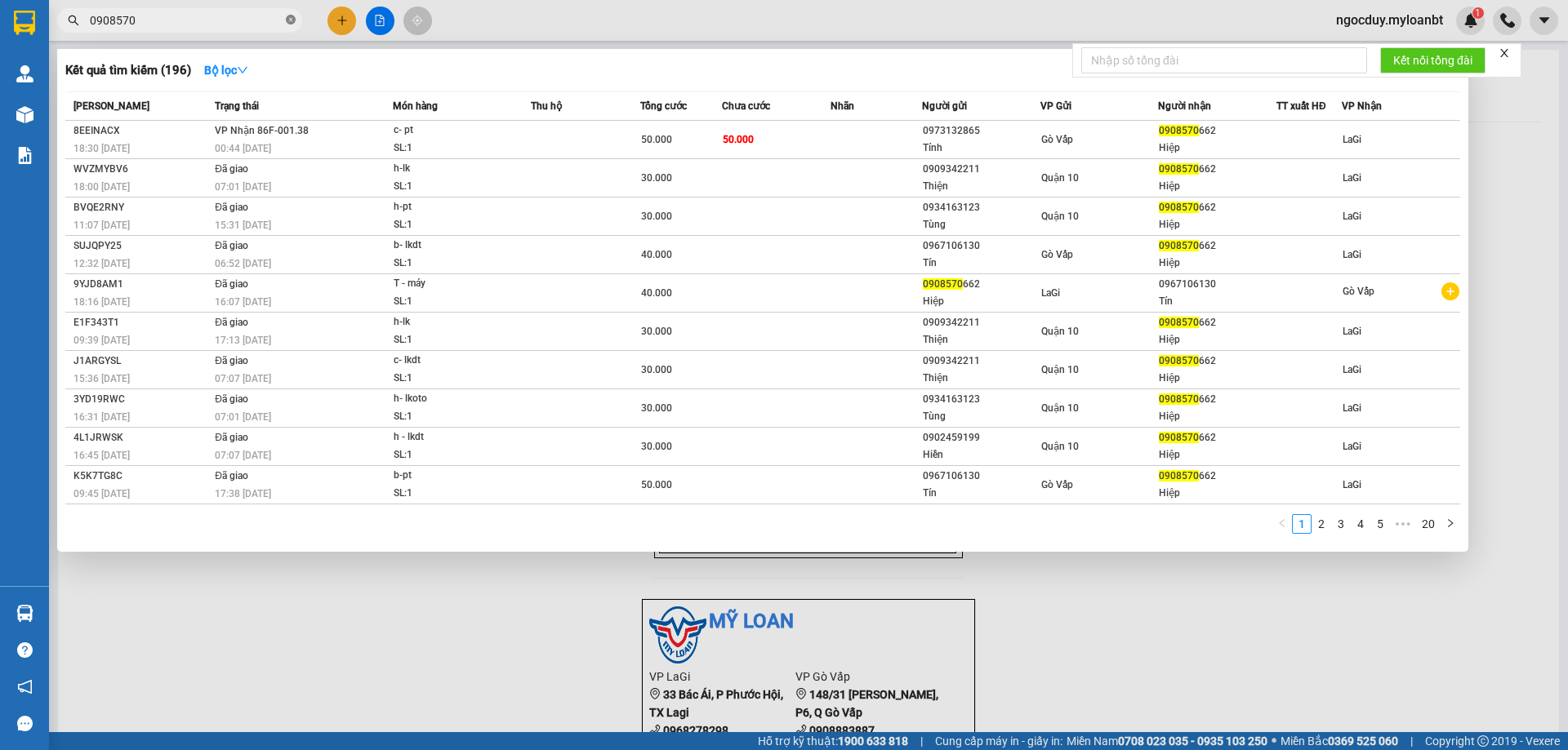
click at [290, 15] on span at bounding box center [290, 21] width 10 height 16
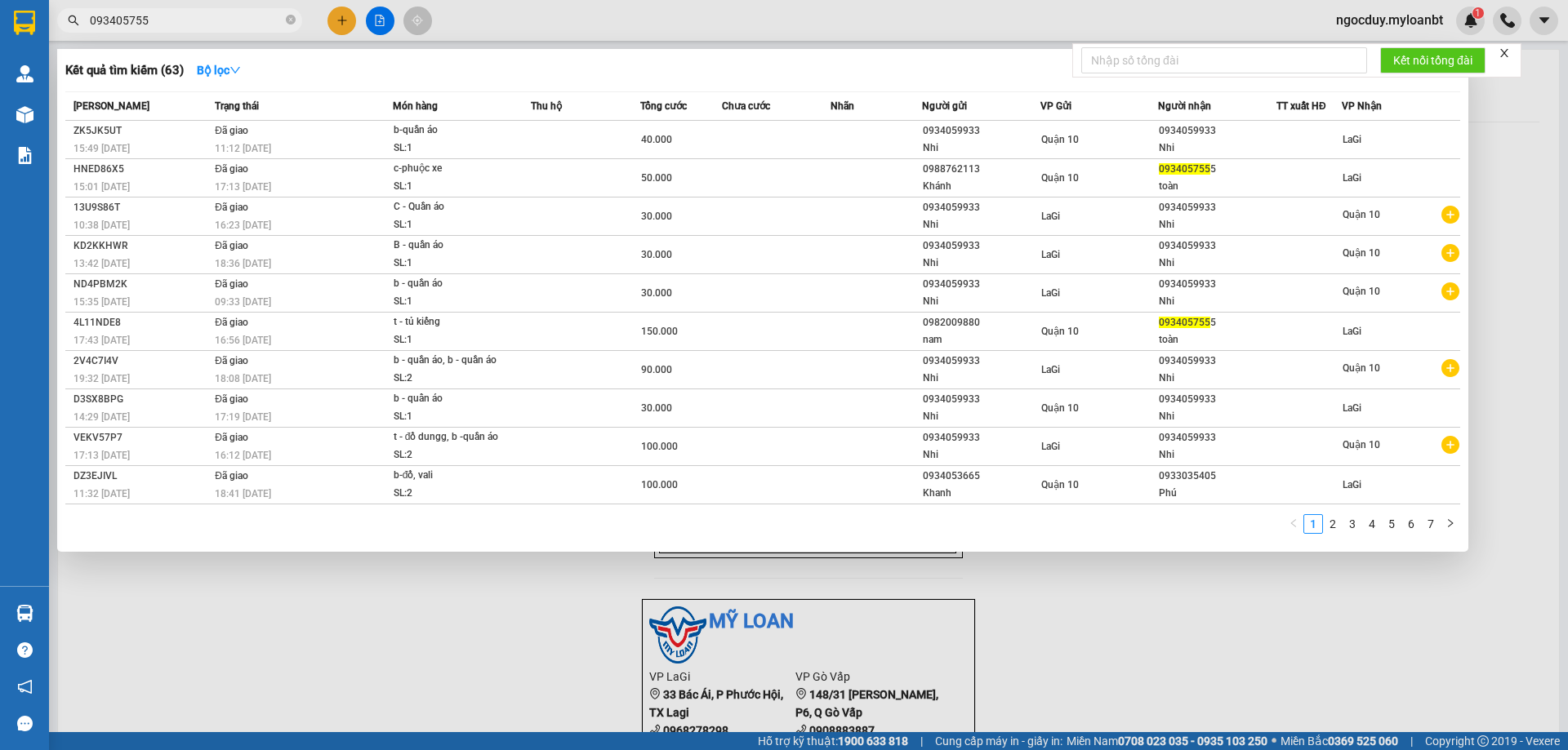
type input "0934057555"
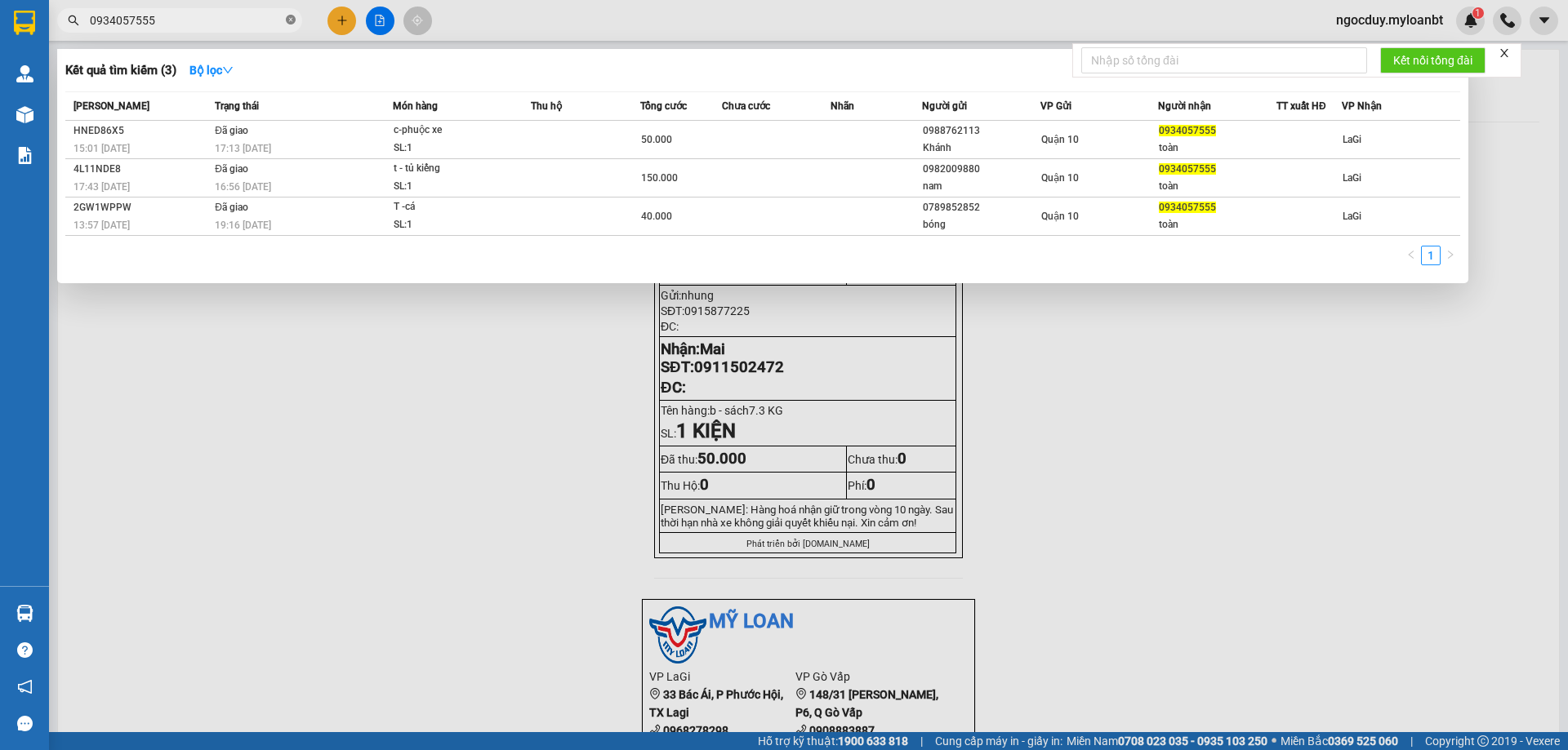
click at [292, 18] on icon "close-circle" at bounding box center [290, 19] width 10 height 10
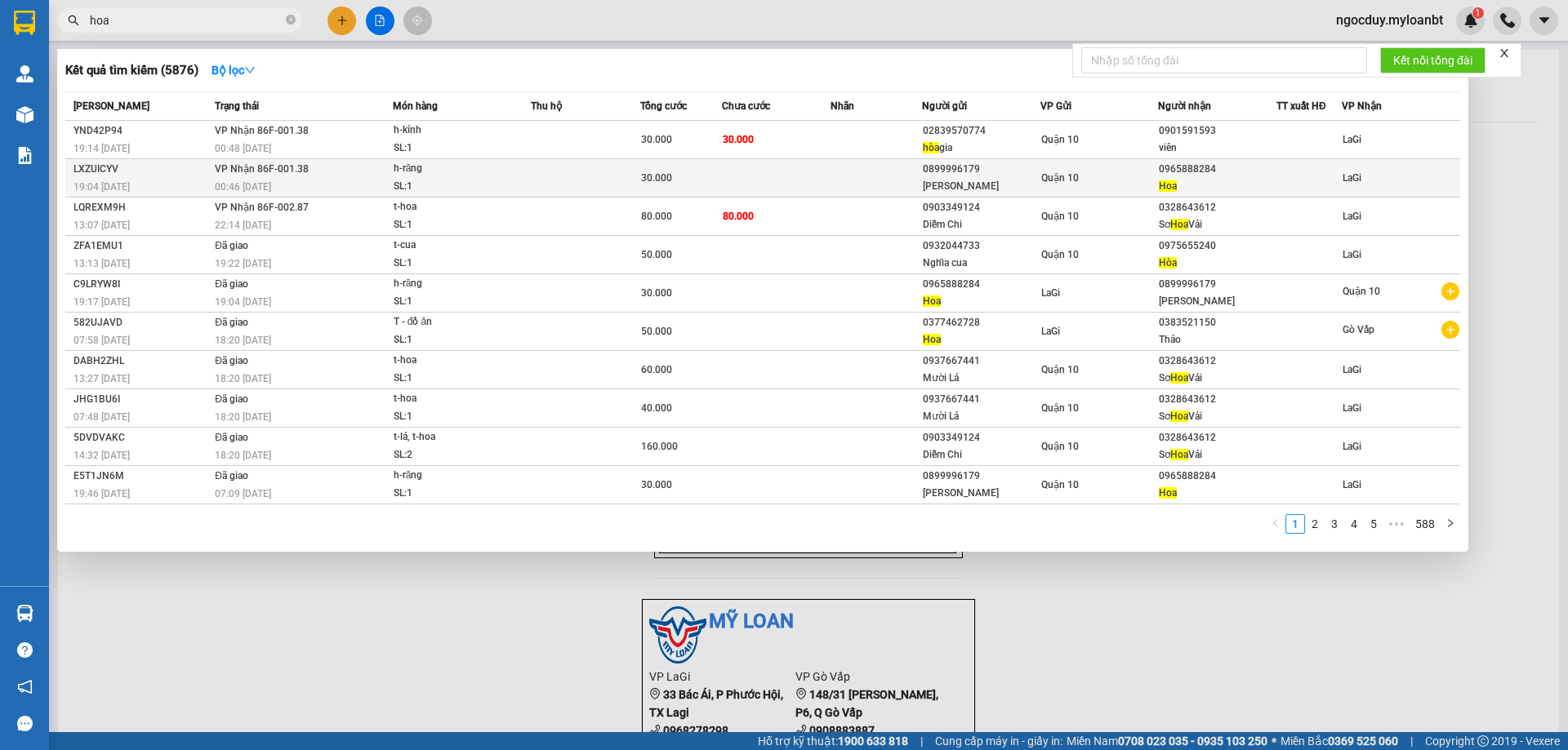
type input "hoa"
click at [1011, 180] on div "Thiên Kim" at bounding box center [981, 186] width 117 height 17
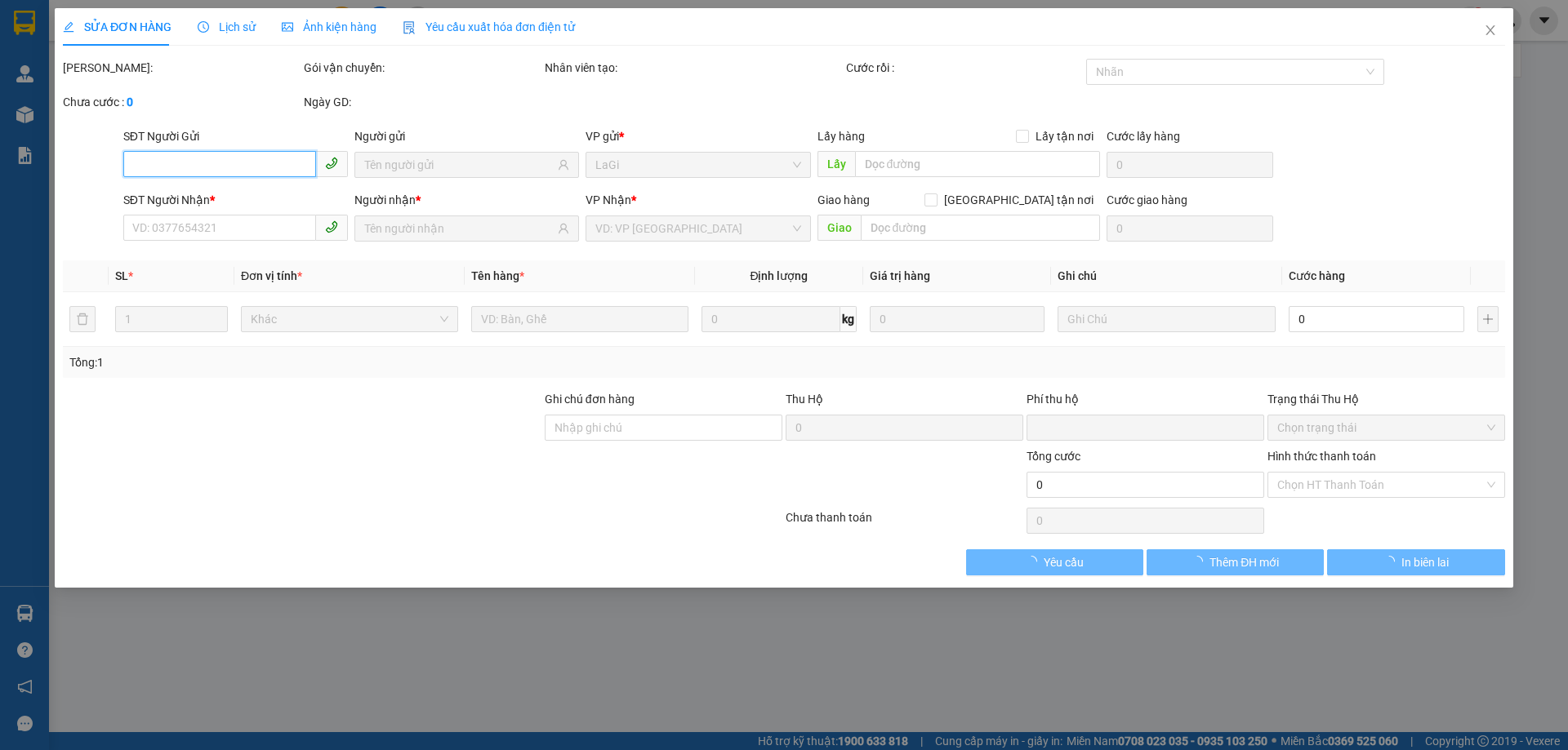
type input "0899996179"
type input "Thiên Kim"
type input "0965888284"
type input "Hoa"
type input "0"
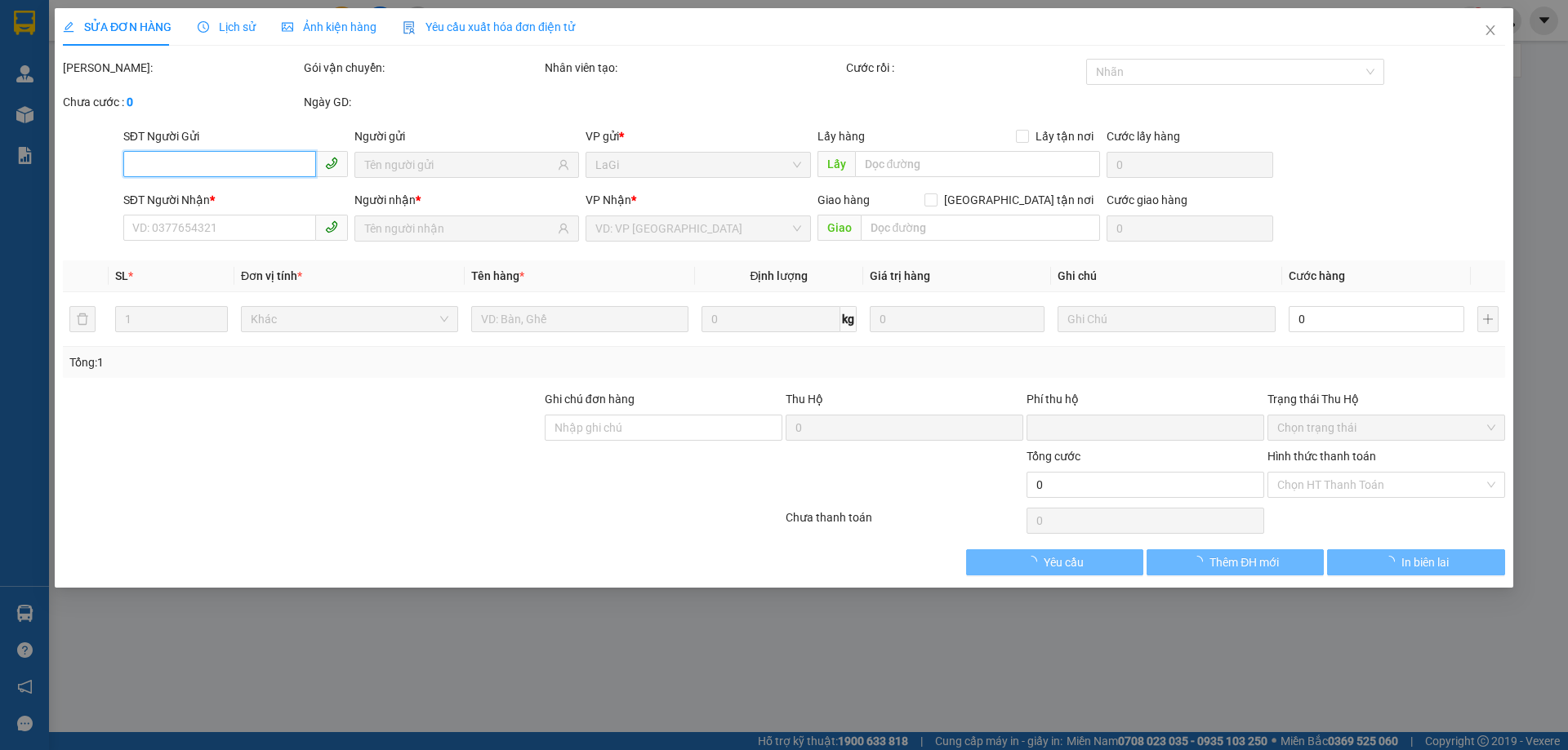
type input "30.000"
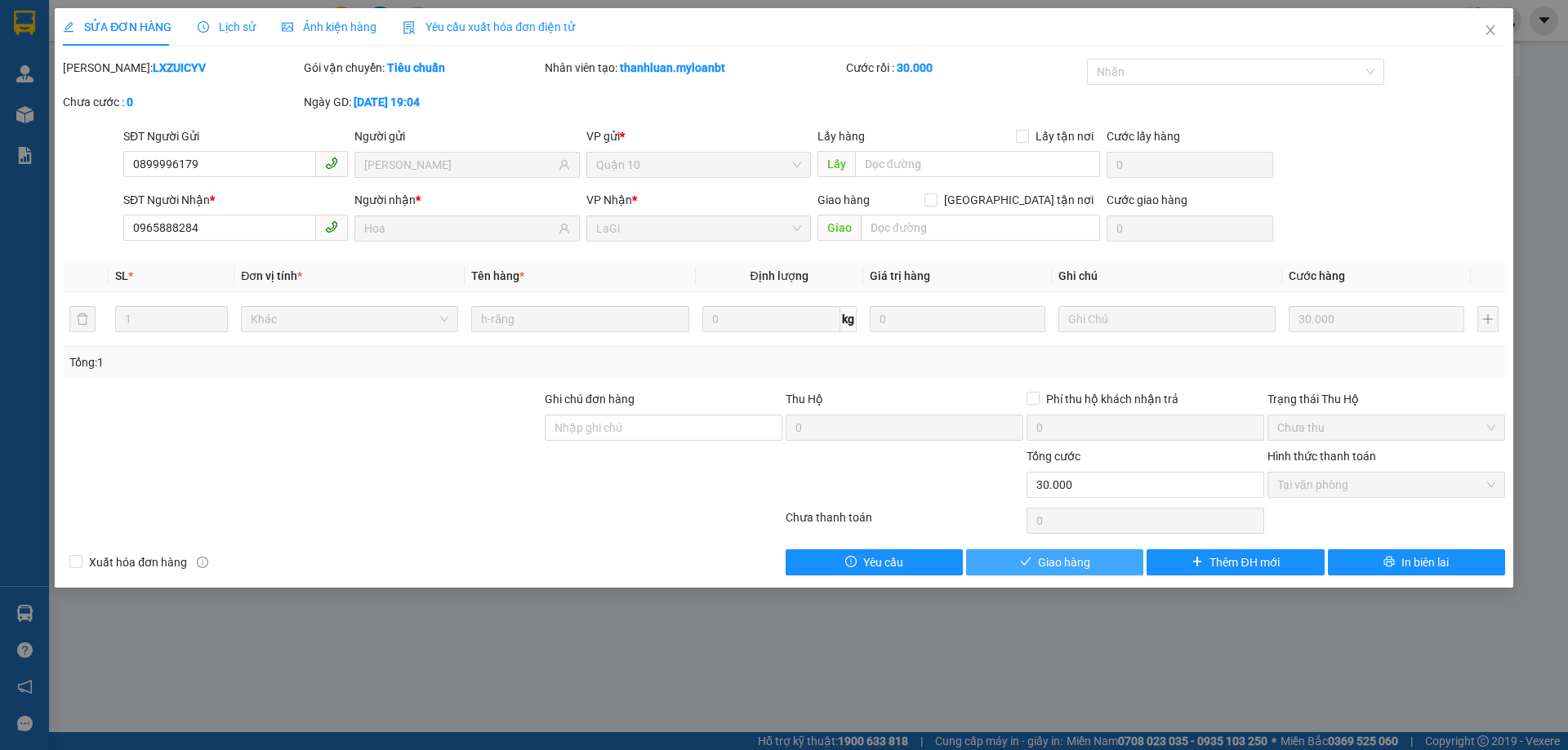
click at [1025, 558] on icon "check" at bounding box center [1025, 561] width 11 height 11
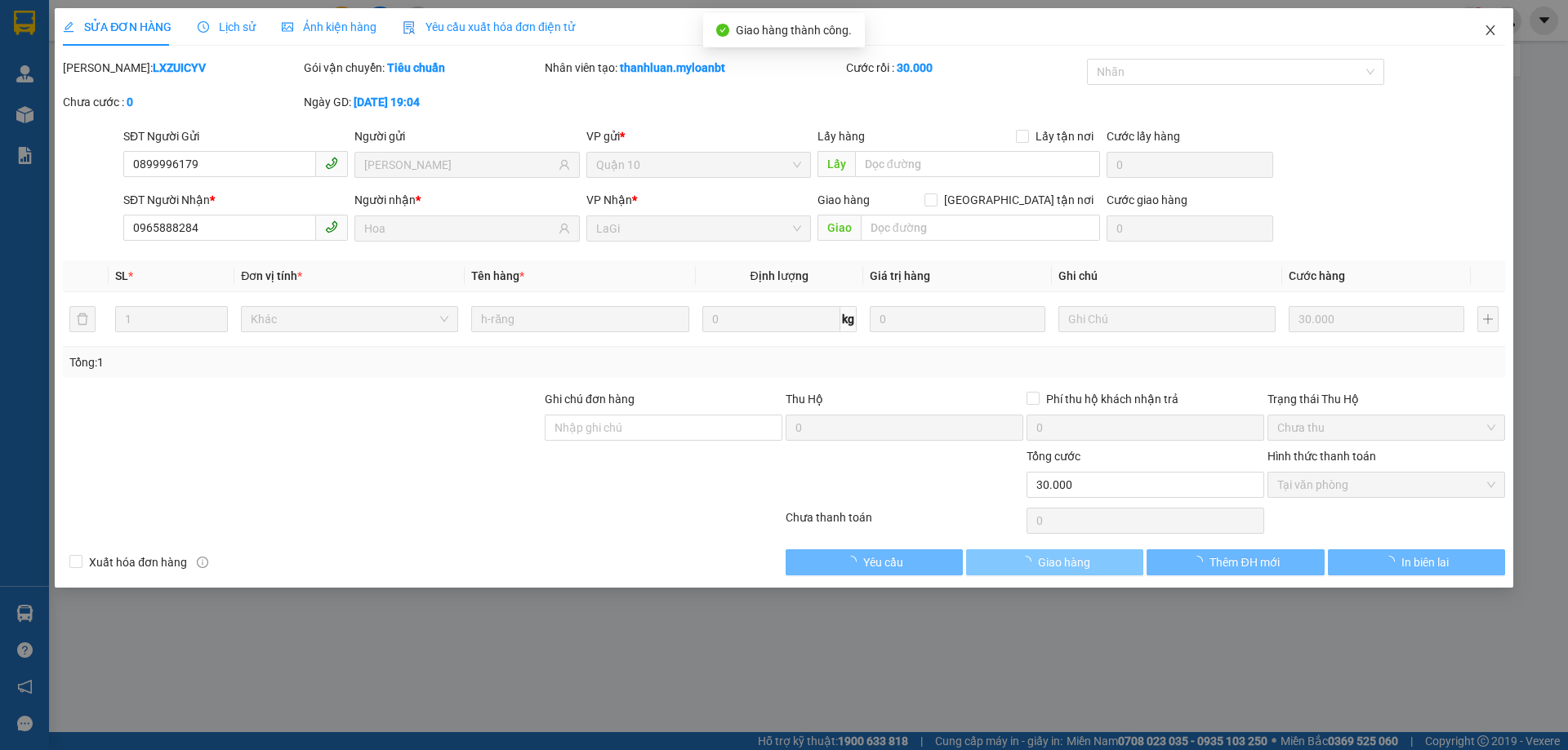
click at [1485, 32] on icon "close" at bounding box center [1490, 30] width 13 height 13
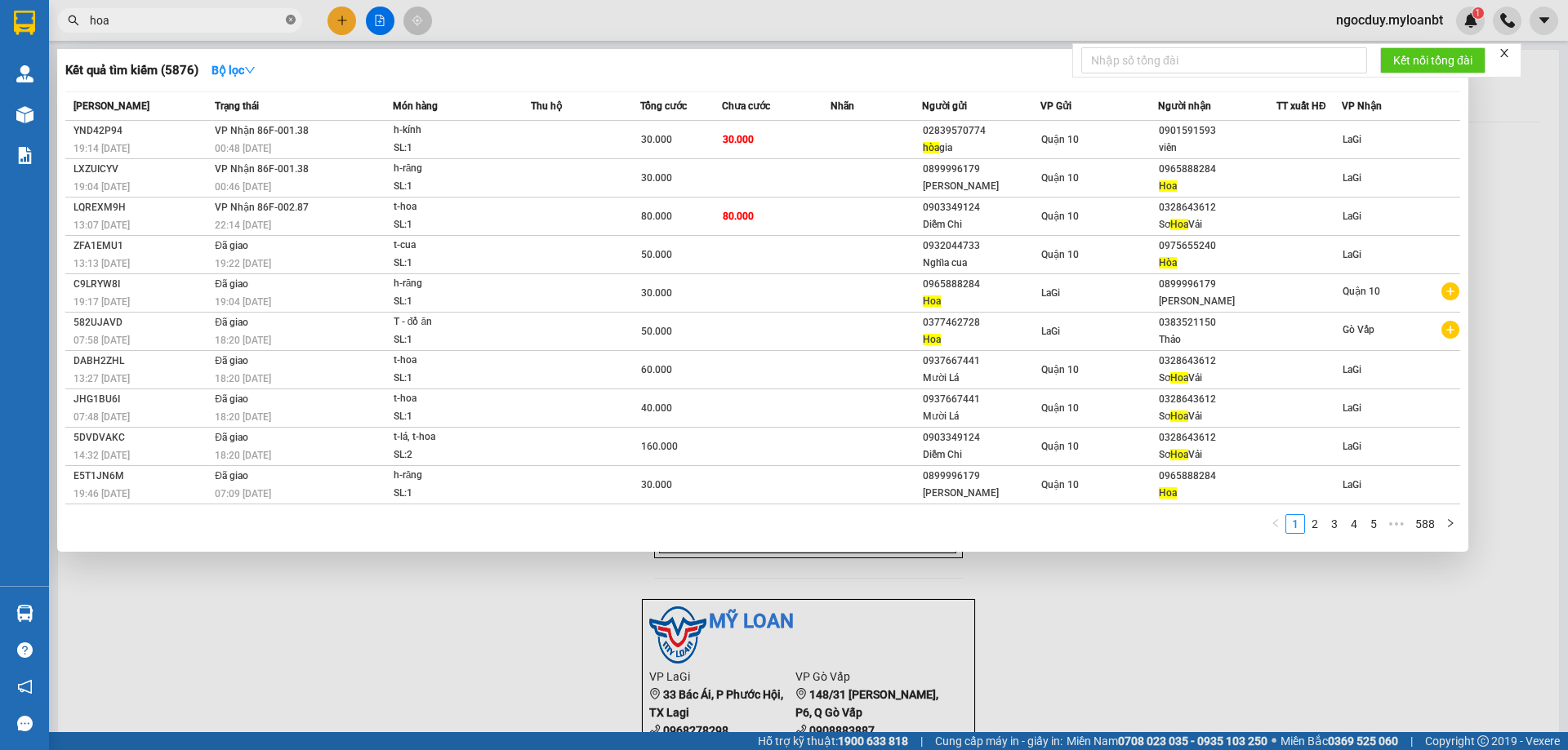
click at [286, 24] on icon "close-circle" at bounding box center [290, 19] width 10 height 10
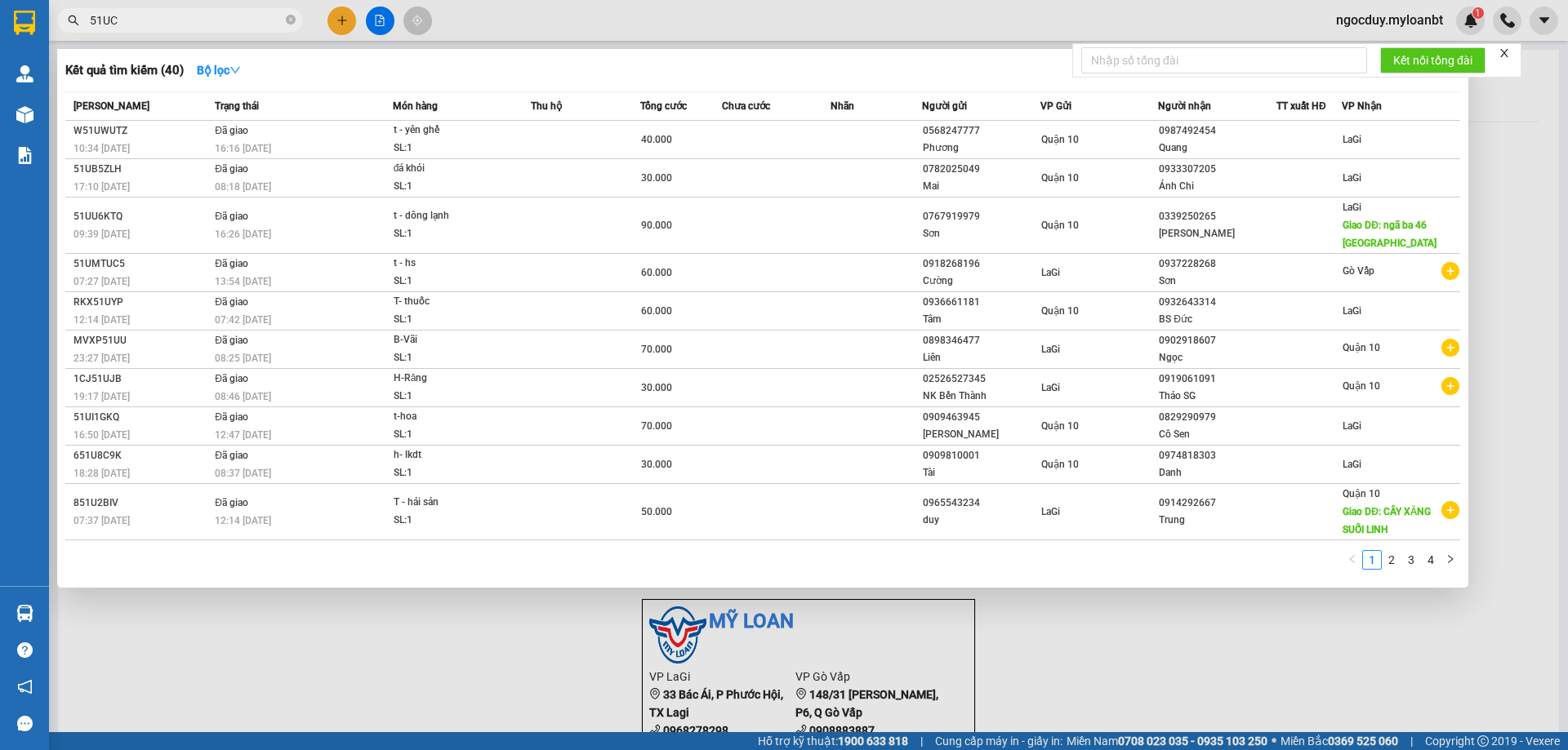
type input "51UCN"
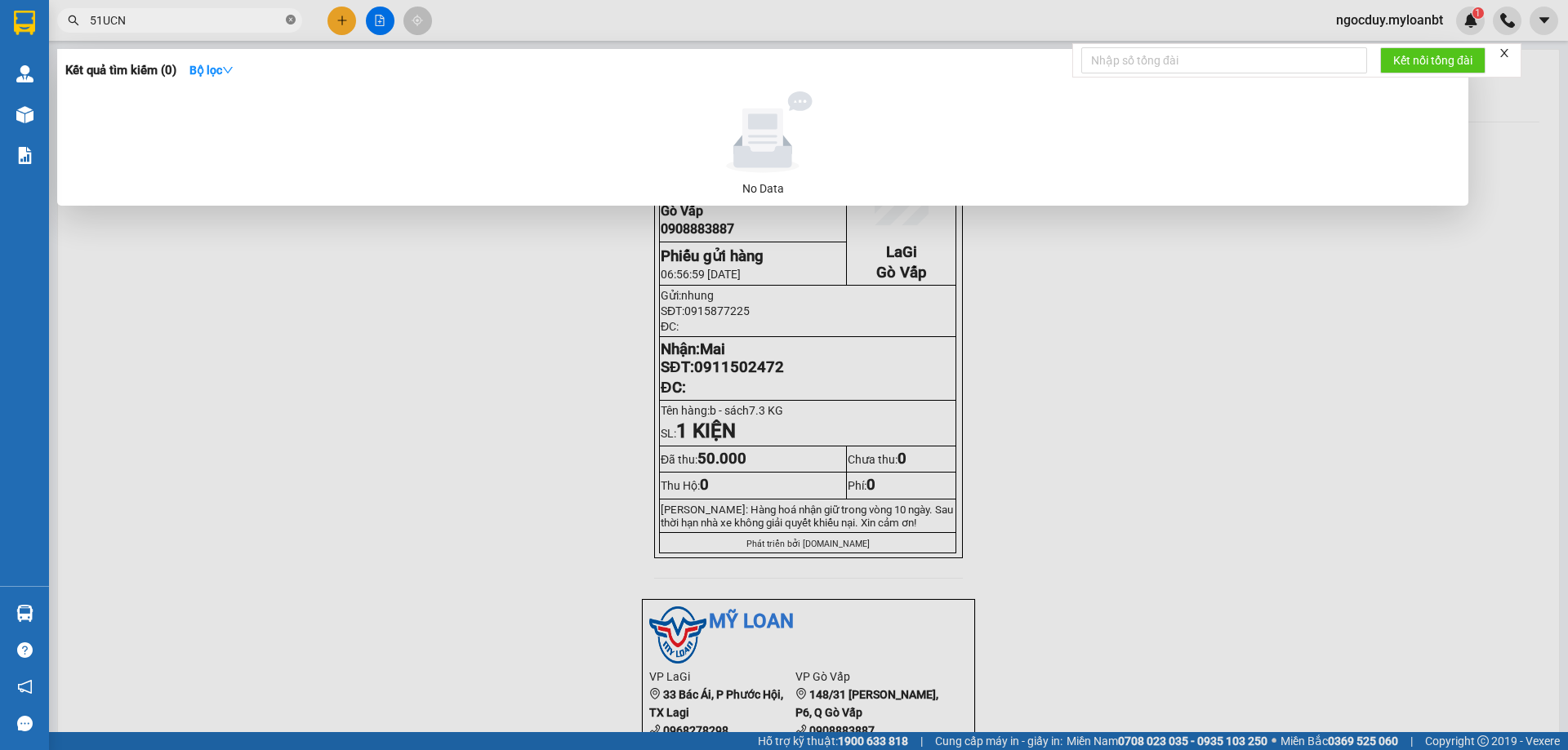
click at [288, 19] on icon "close-circle" at bounding box center [290, 19] width 10 height 10
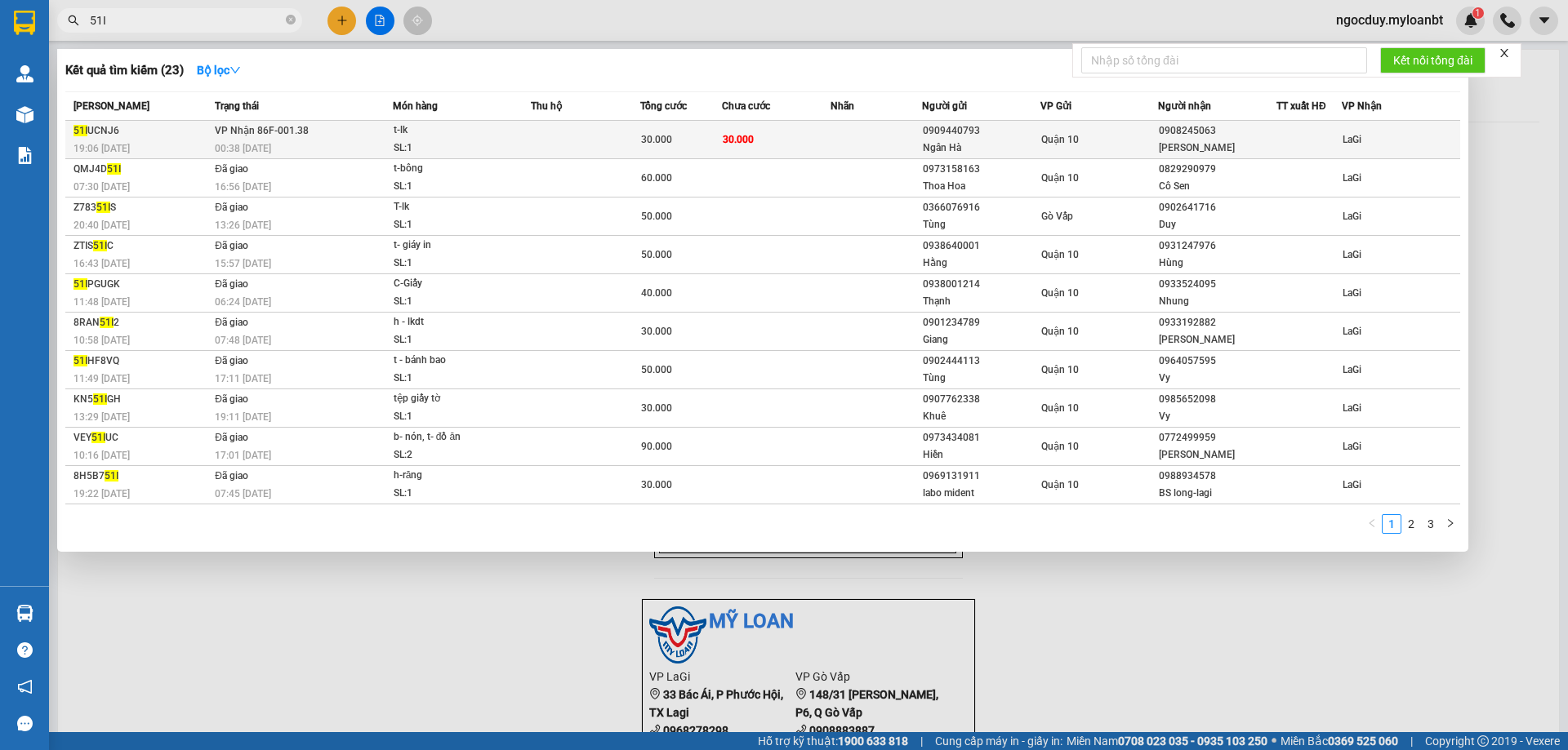
type input "51I"
click at [812, 133] on td "30.000" at bounding box center [777, 140] width 110 height 38
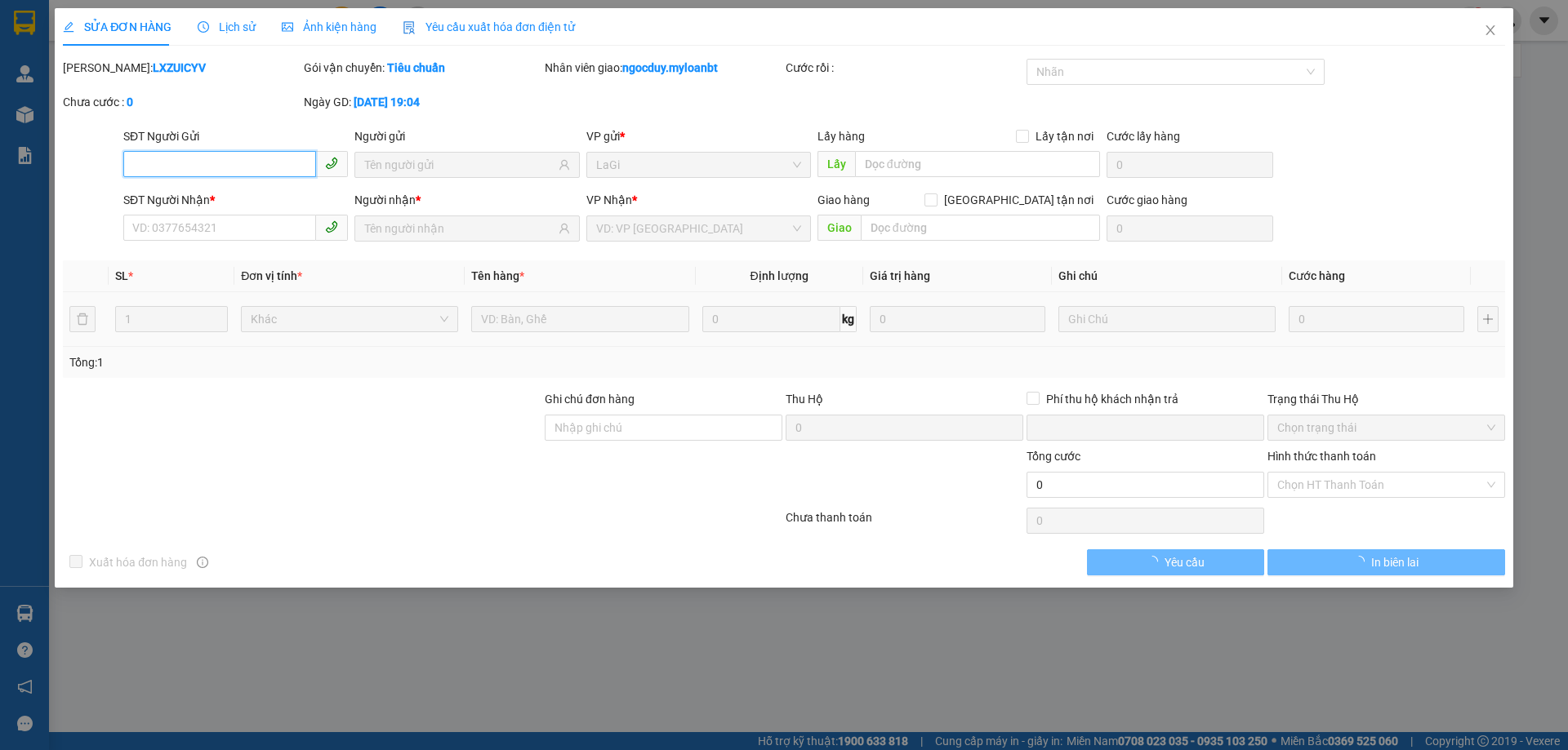
type input "0909440793"
type input "Ngân Hà"
type input "0908245063"
type input "huy khánh"
type input "0"
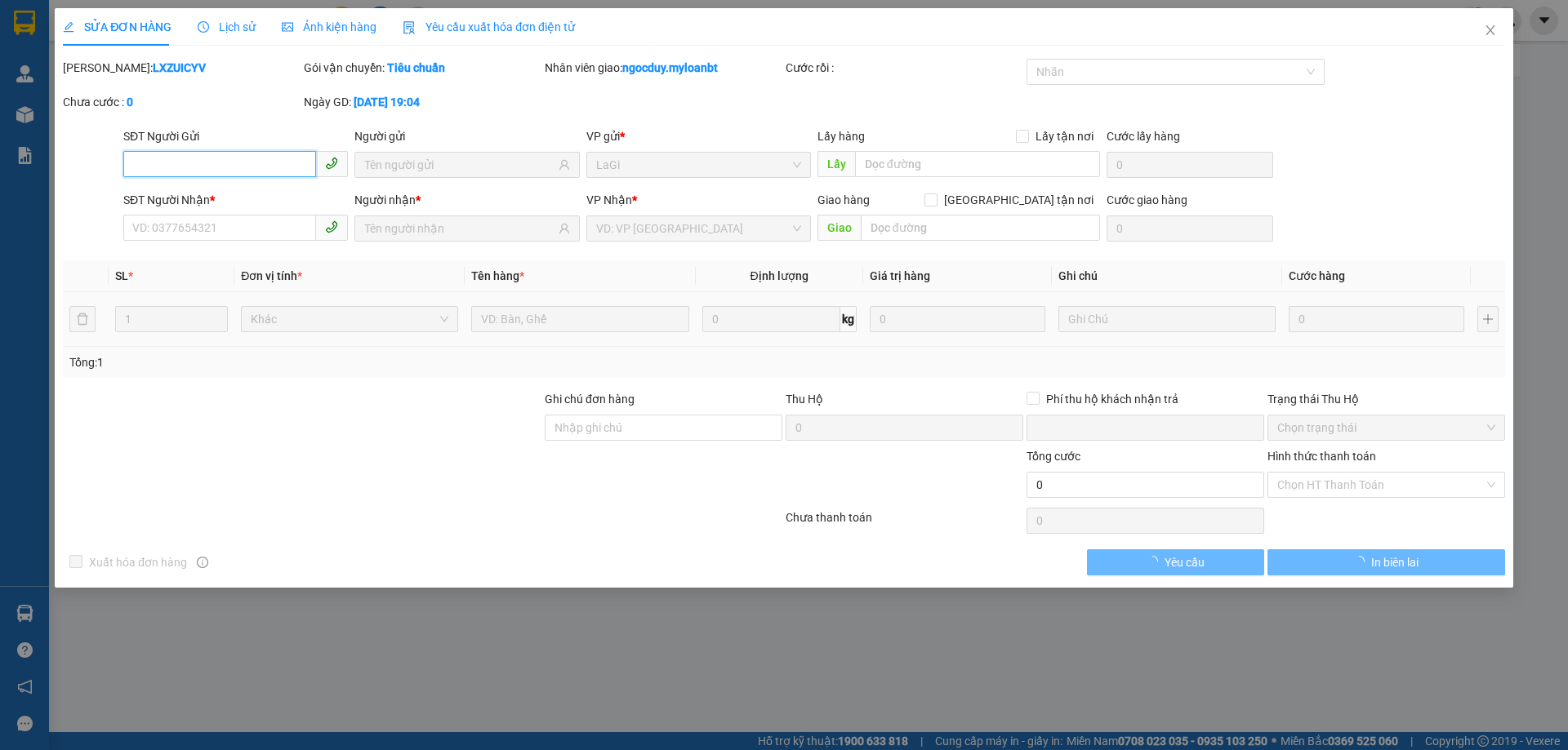
type input "30.000"
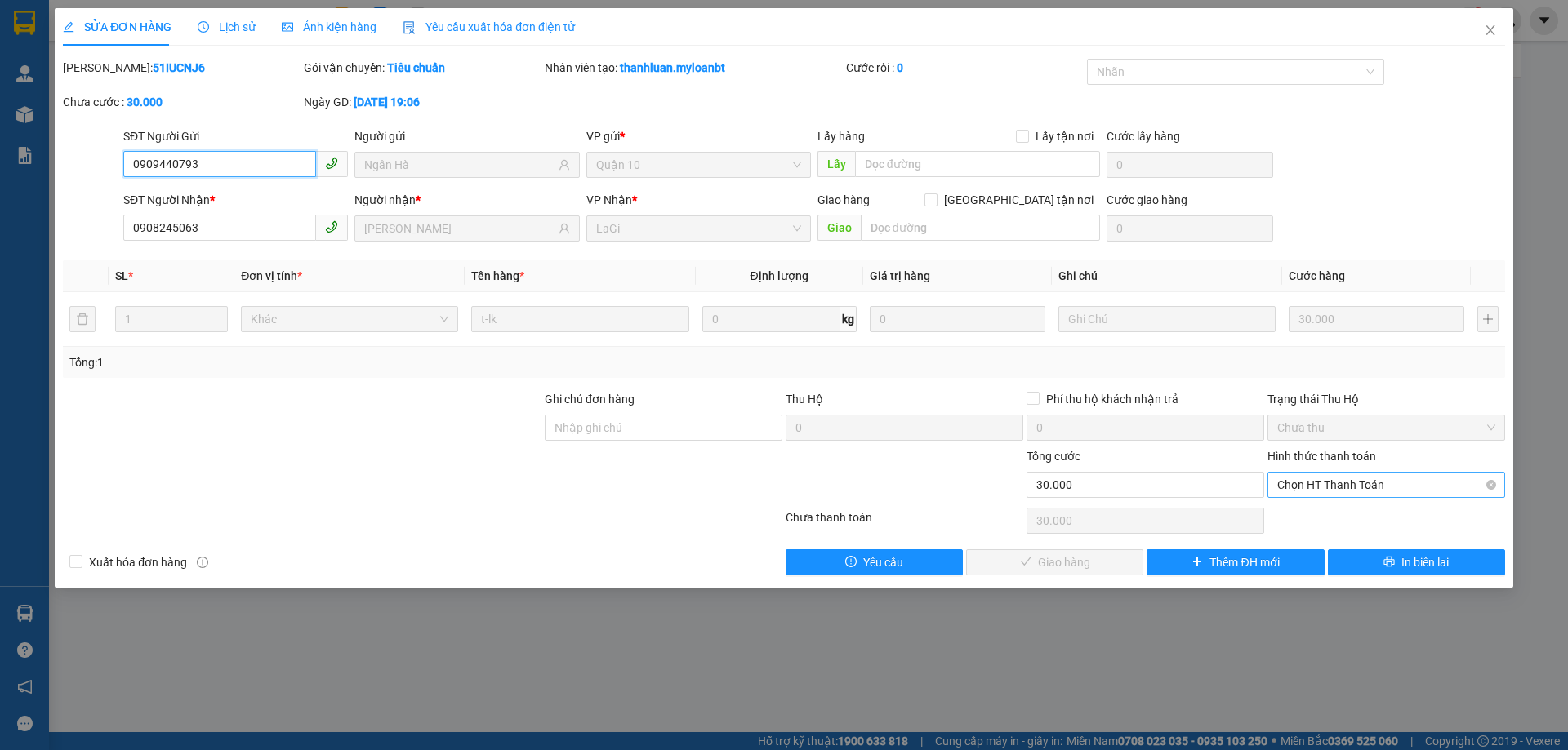
click at [1325, 482] on span "Chọn HT Thanh Toán" at bounding box center [1386, 484] width 218 height 24
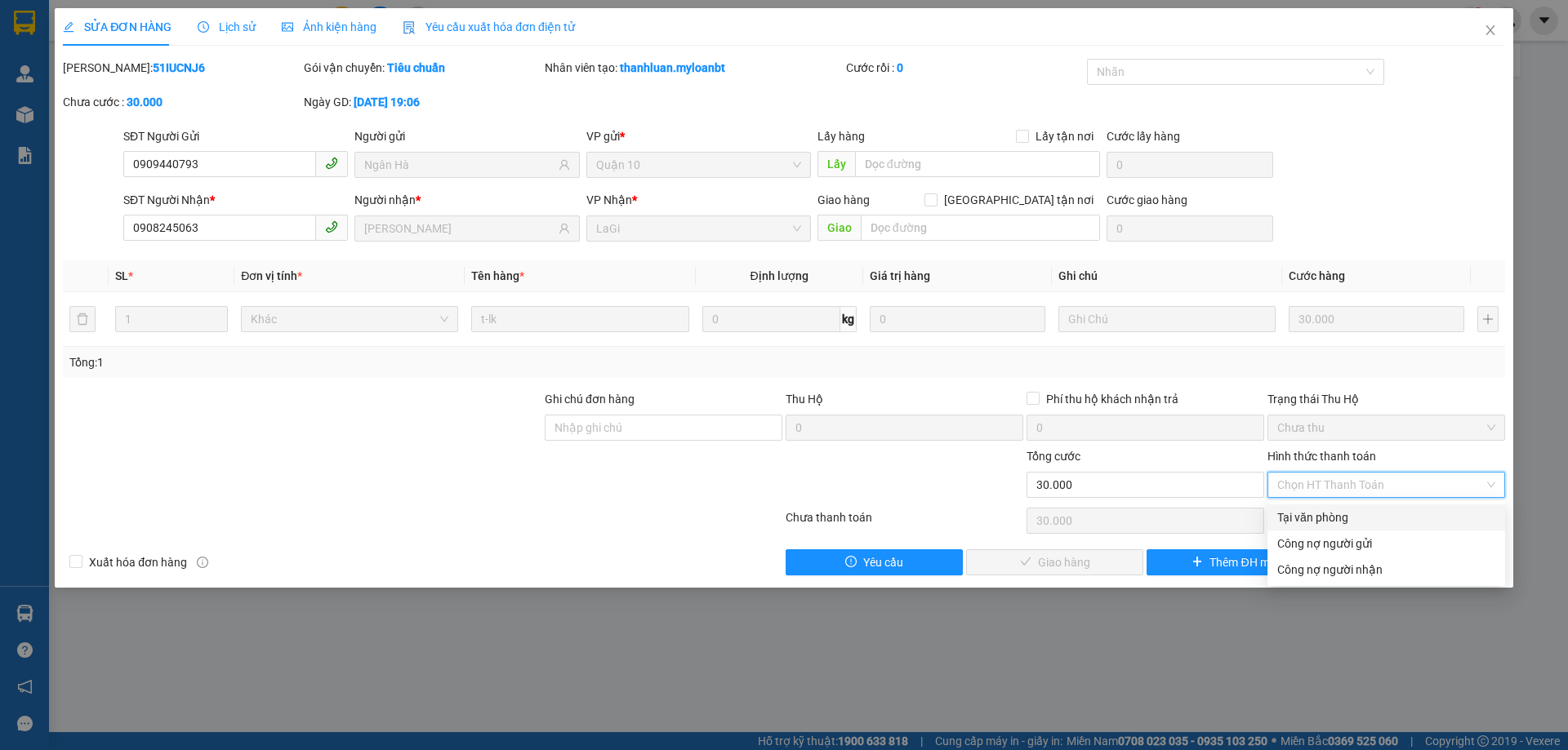
click at [1315, 510] on div "Tại văn phòng" at bounding box center [1386, 517] width 218 height 18
type input "0"
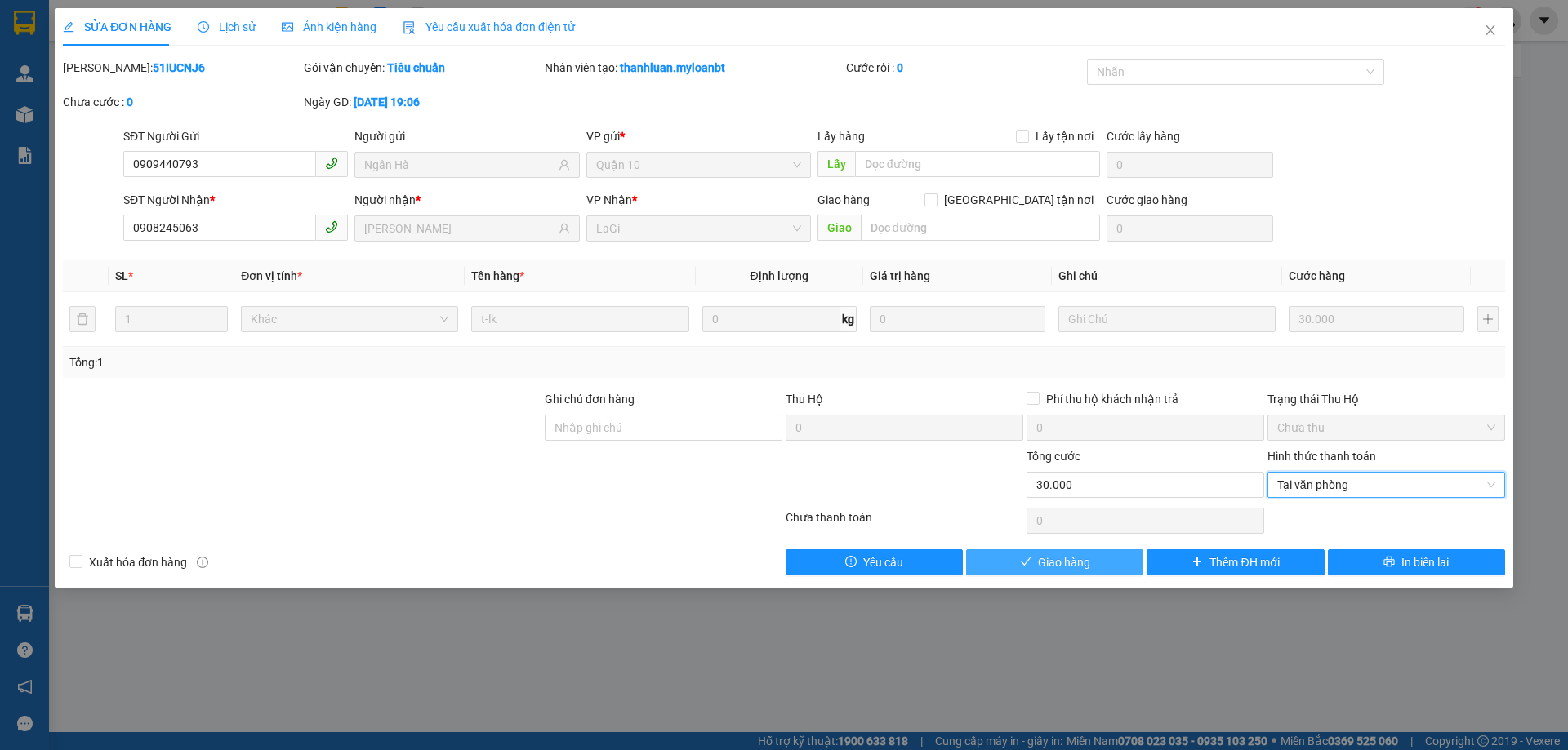
click at [1117, 549] on button "Giao hàng" at bounding box center [1054, 562] width 177 height 26
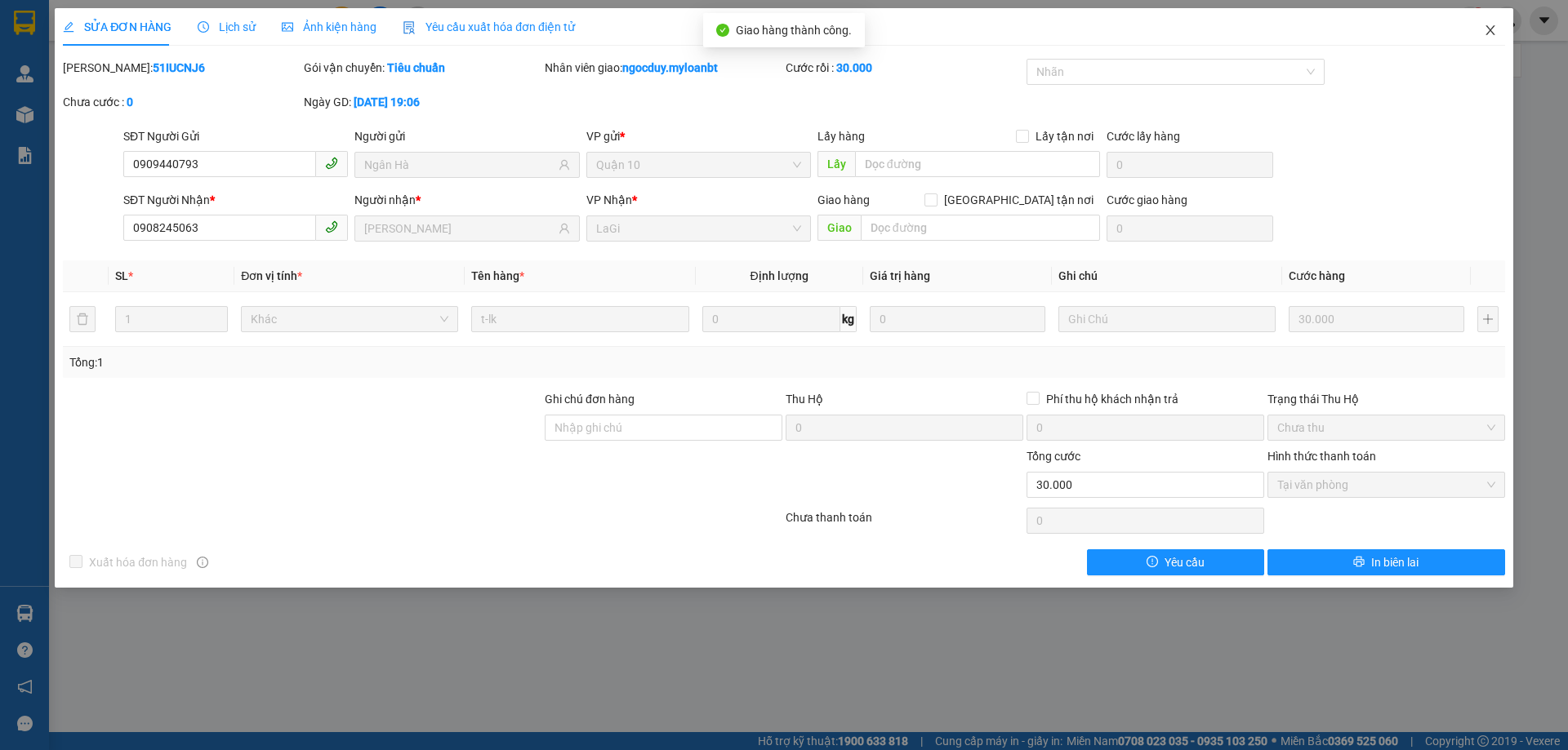
click at [1489, 28] on icon "close" at bounding box center [1490, 30] width 13 height 13
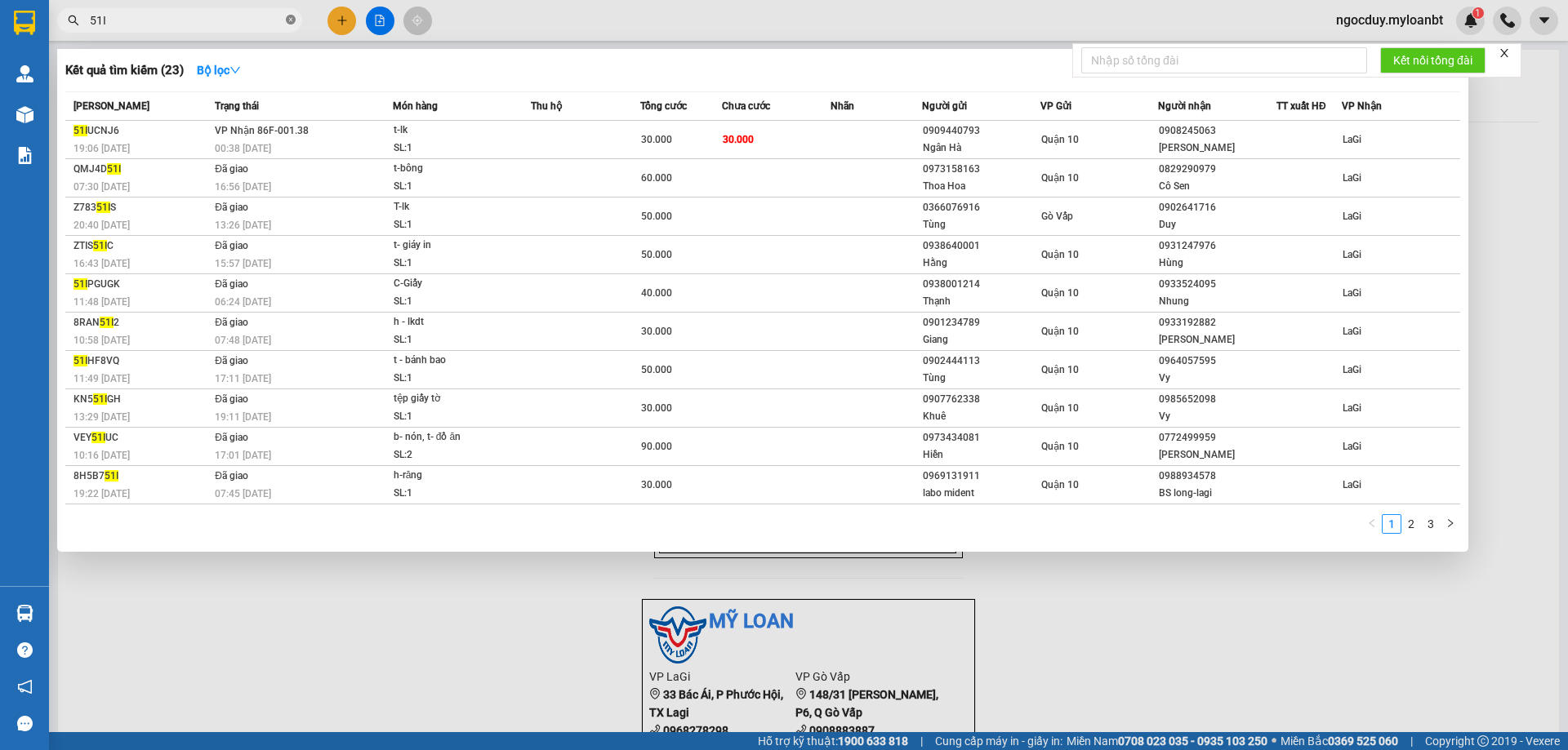
click at [289, 19] on icon "close-circle" at bounding box center [290, 19] width 10 height 10
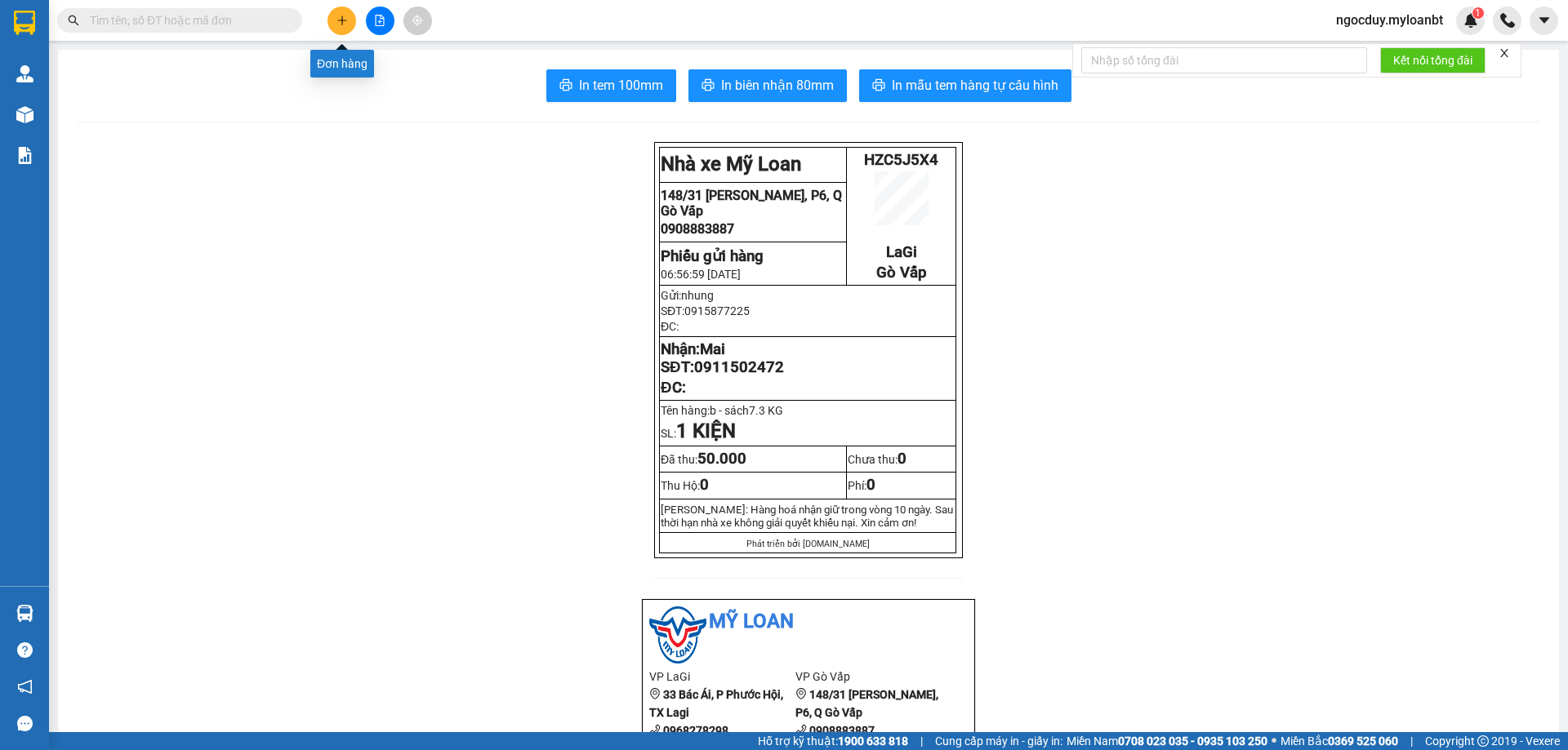
click at [342, 28] on button at bounding box center [342, 20] width 29 height 29
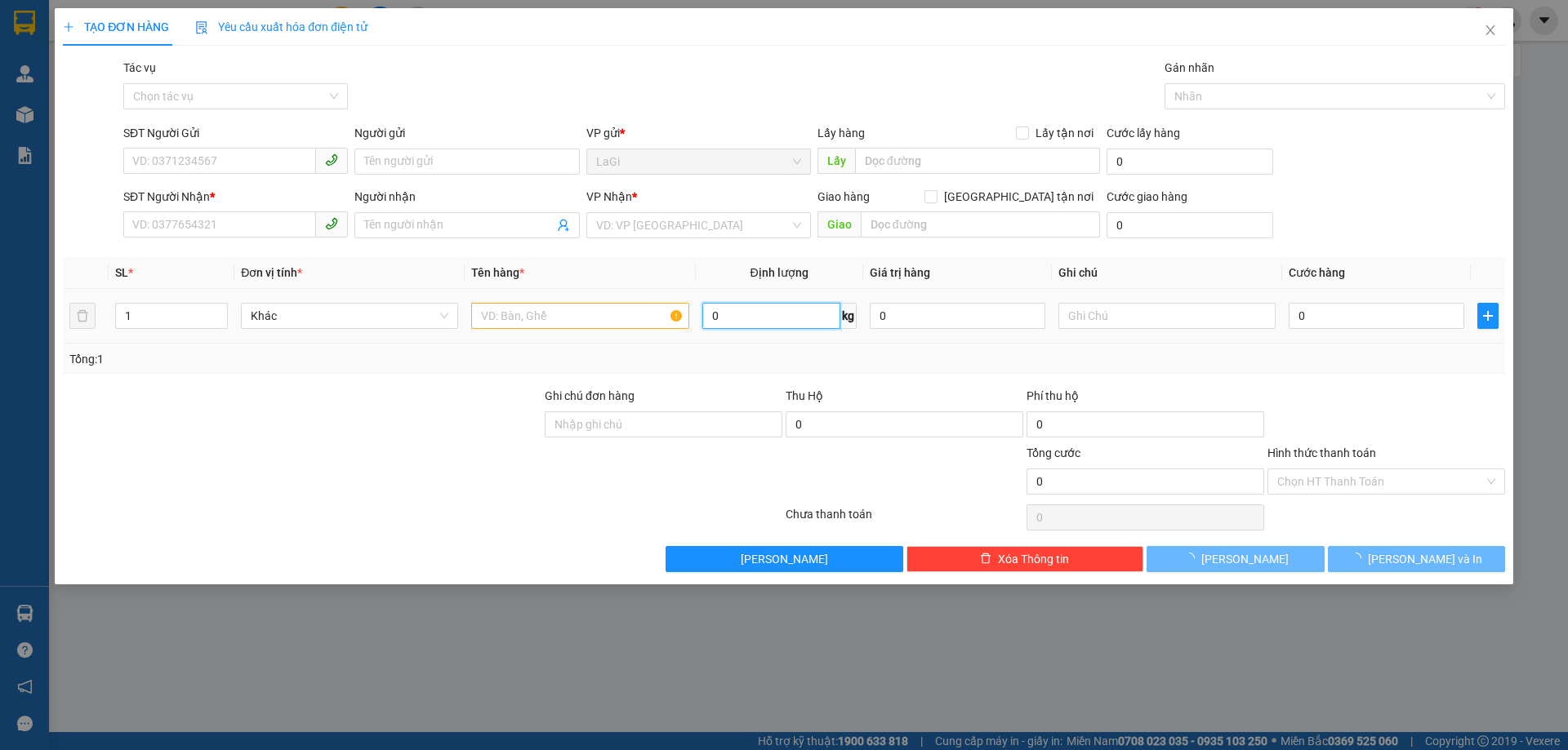
click at [764, 317] on input "0" at bounding box center [771, 316] width 138 height 26
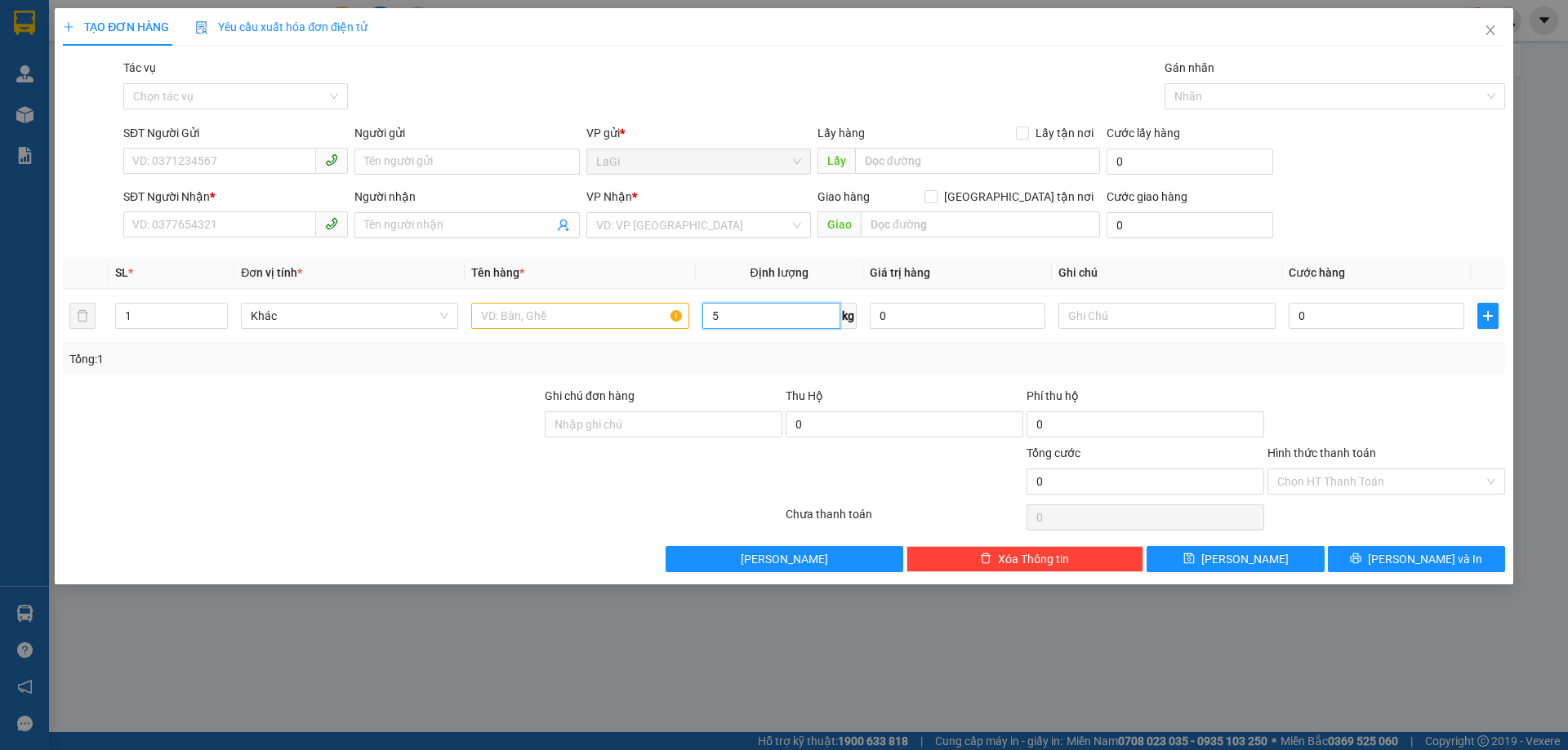
type input "5"
click at [190, 145] on div "SĐT Người Gửi" at bounding box center [235, 136] width 225 height 24
click at [224, 152] on input "SĐT Người Gửi" at bounding box center [219, 161] width 193 height 26
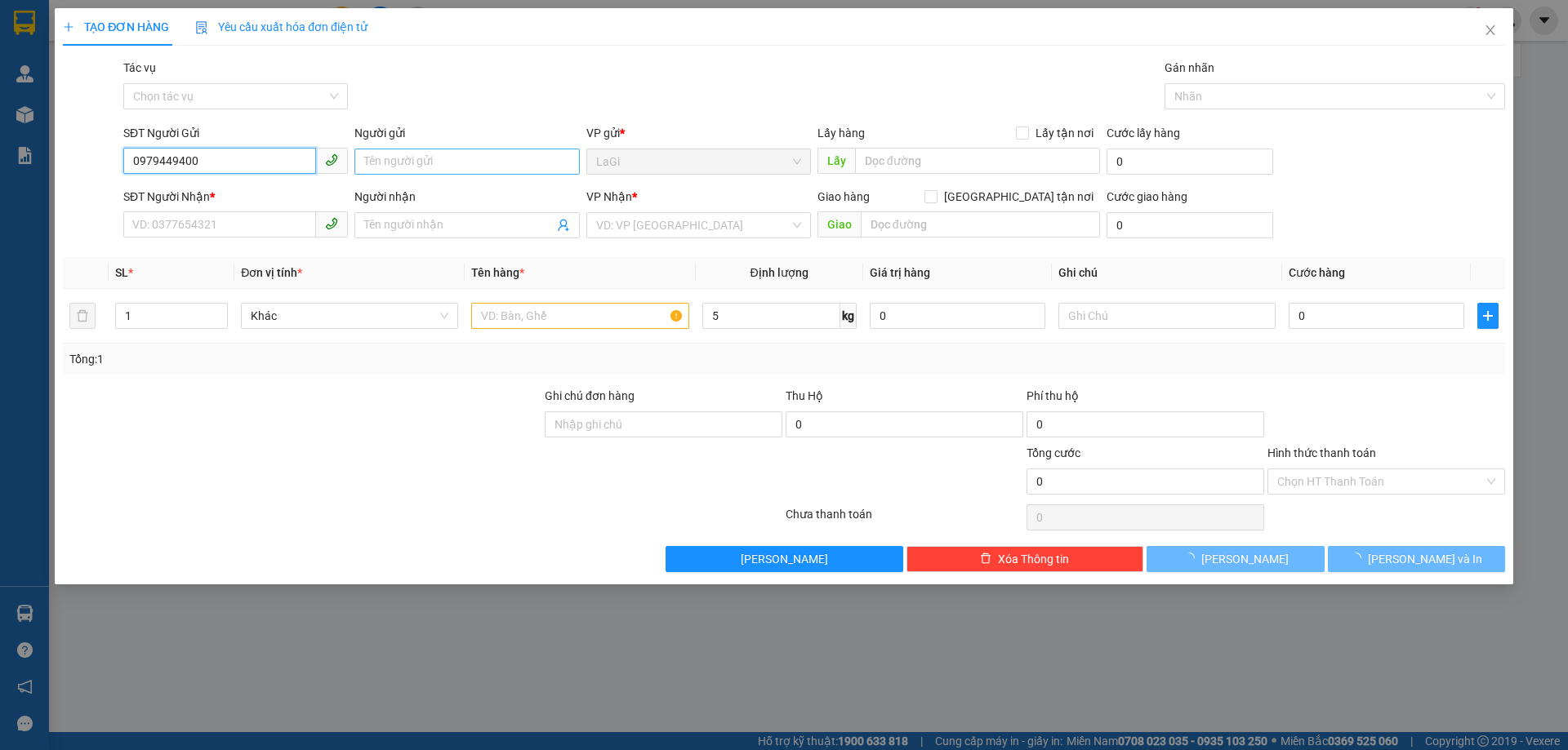
type input "0979449400"
click at [402, 161] on input "Người gửi" at bounding box center [467, 162] width 225 height 26
type input "Tú"
click at [279, 228] on input "SĐT Người Nhận *" at bounding box center [219, 225] width 193 height 26
type input "0862118524"
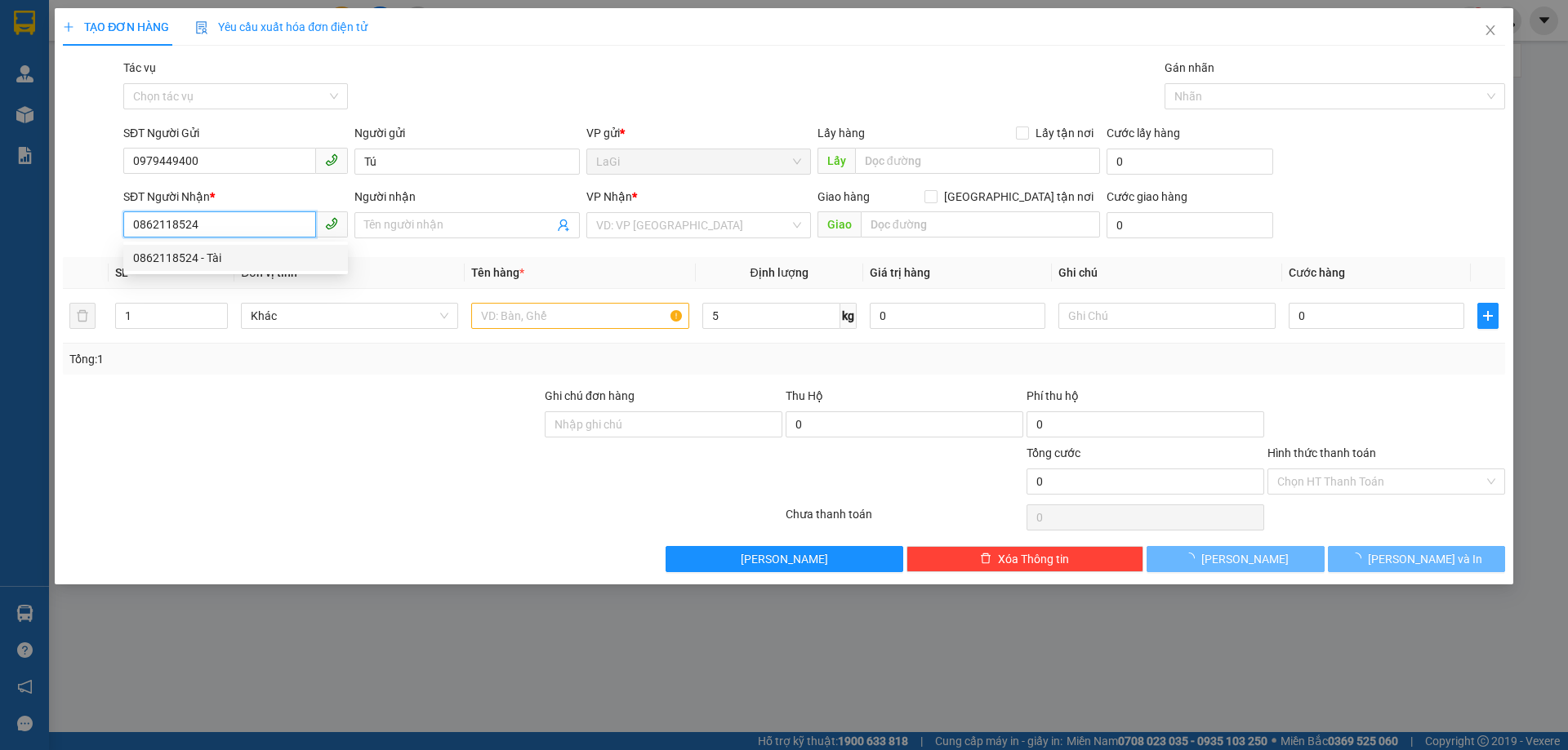
click at [273, 259] on div "0862118524 - Tài" at bounding box center [235, 258] width 205 height 18
type input "Tài"
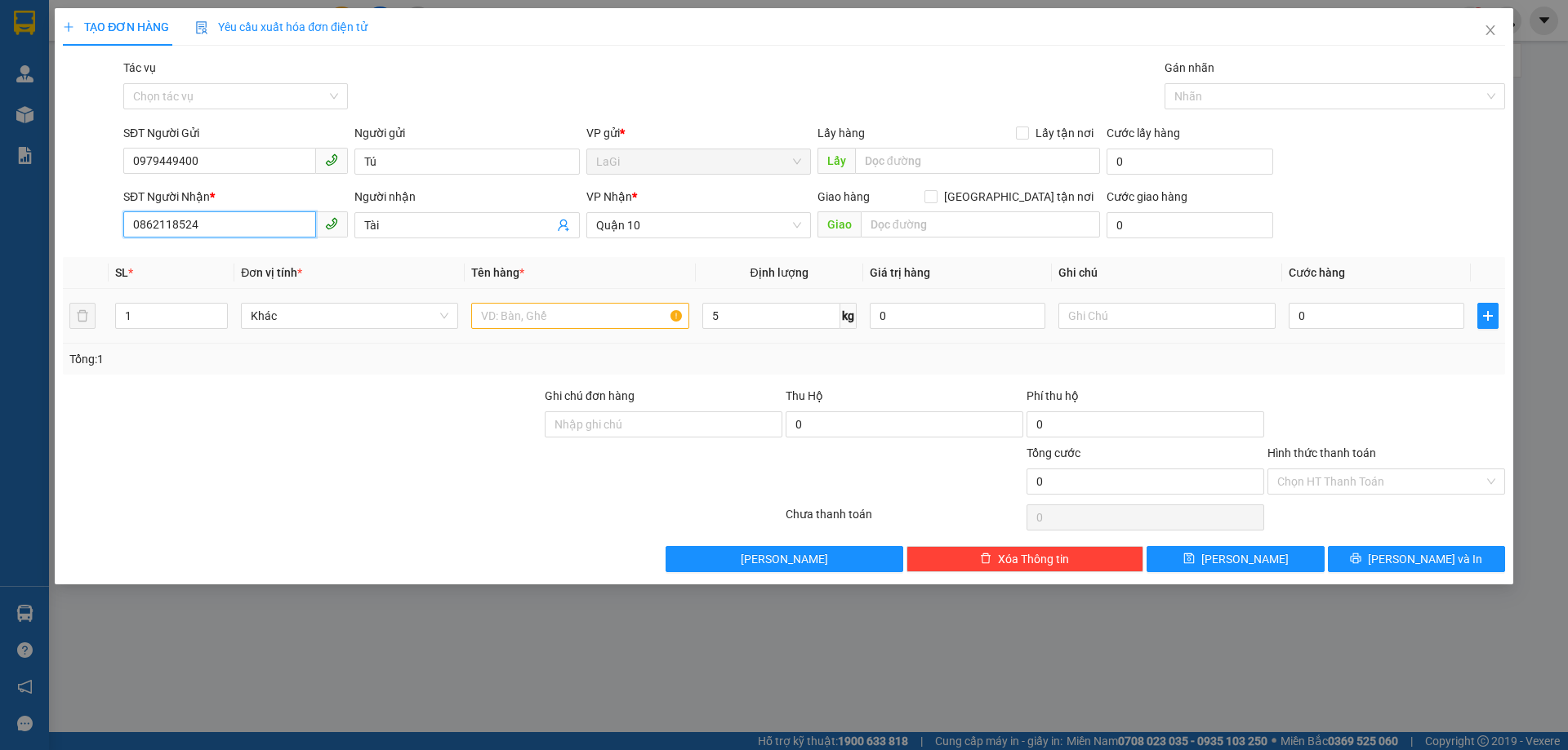
type input "0862118524"
click at [562, 316] on input "text" at bounding box center [580, 316] width 217 height 26
click at [745, 232] on span "Quận 10" at bounding box center [698, 226] width 205 height 24
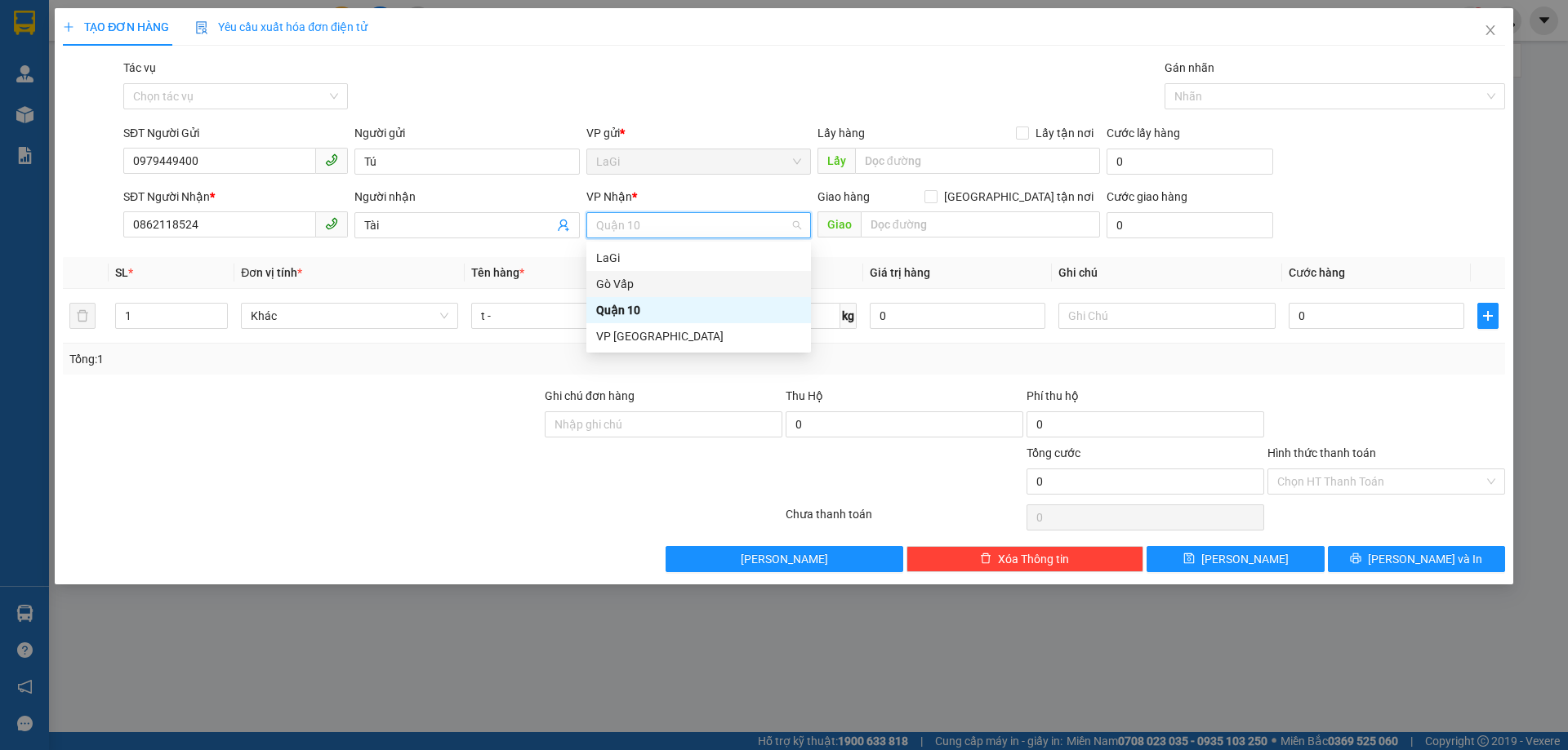
click at [660, 290] on div "Gò Vấp" at bounding box center [698, 284] width 205 height 18
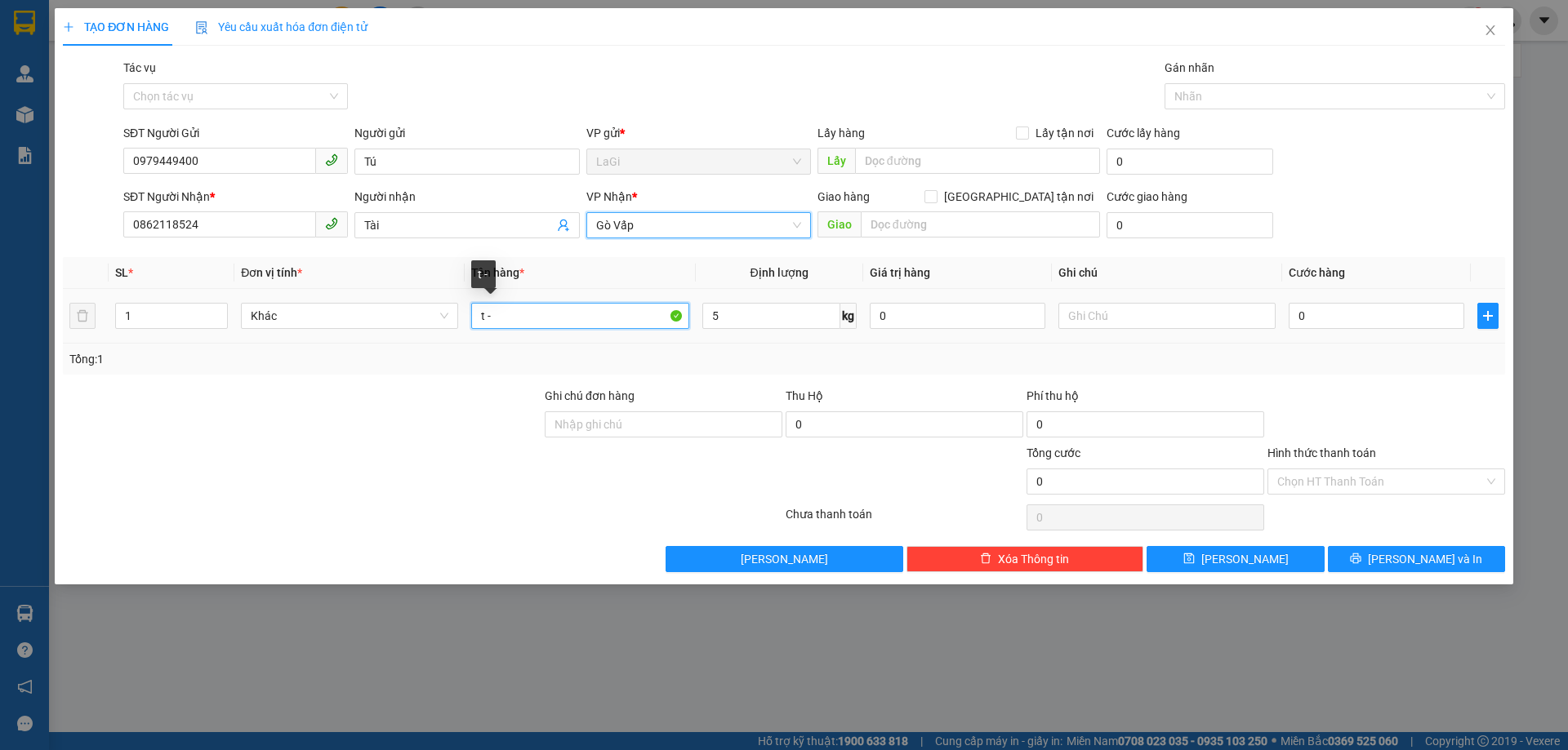
click at [567, 315] on input "t -" at bounding box center [580, 316] width 217 height 26
type input "t - đồ ăn"
click at [1340, 300] on div "0" at bounding box center [1375, 315] width 175 height 32
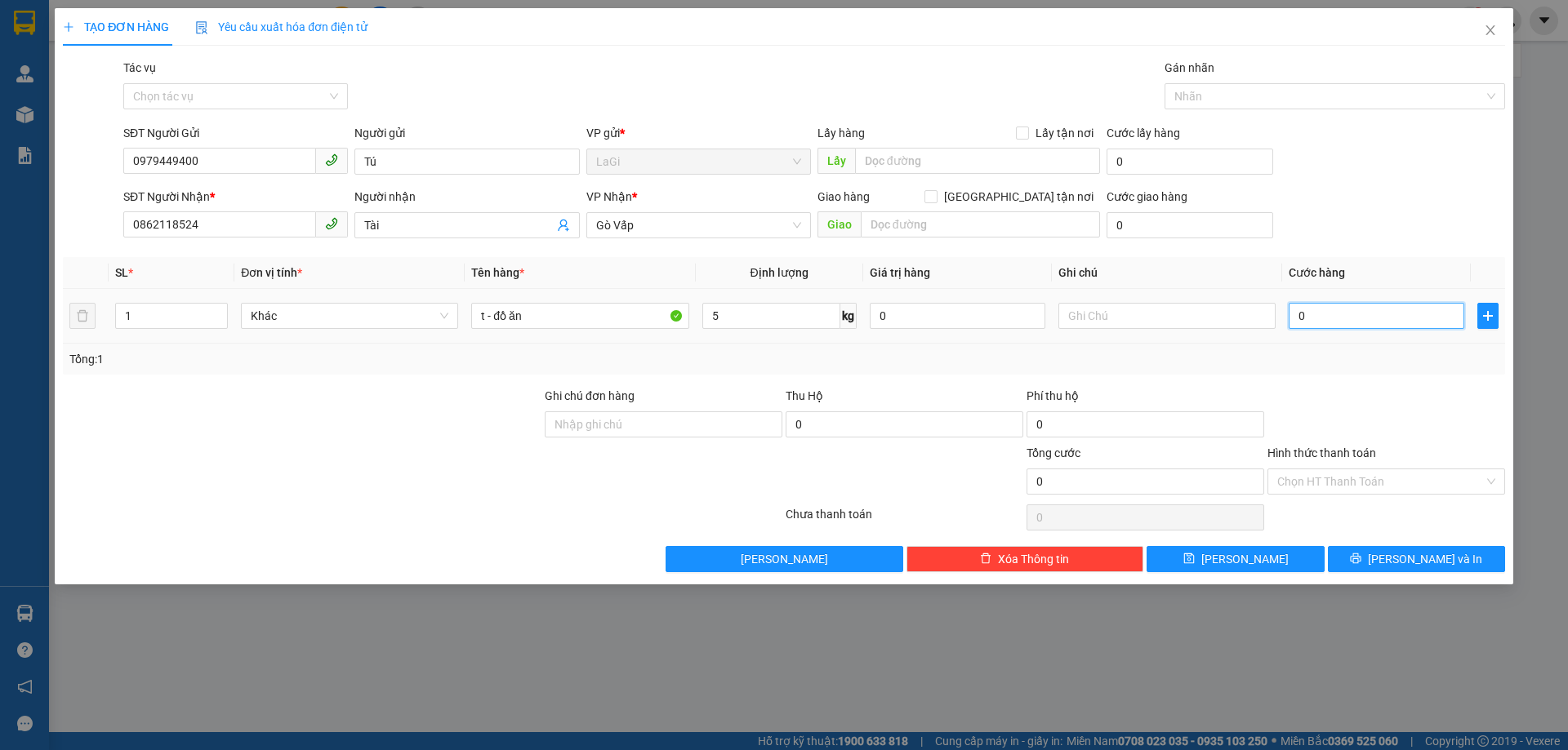
click at [1354, 309] on input "0" at bounding box center [1375, 316] width 175 height 26
type input "5"
type input "50"
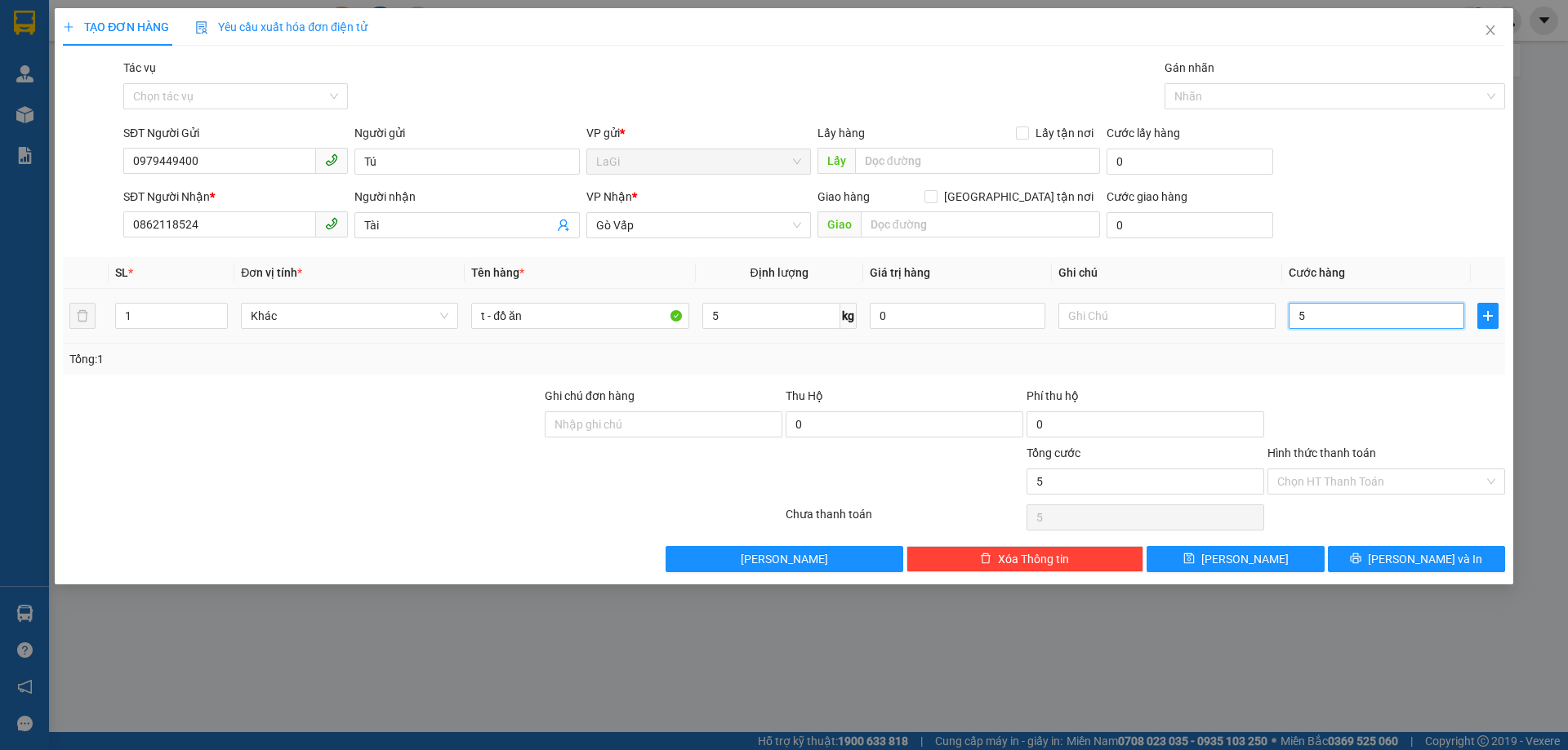
type input "50"
type input "500"
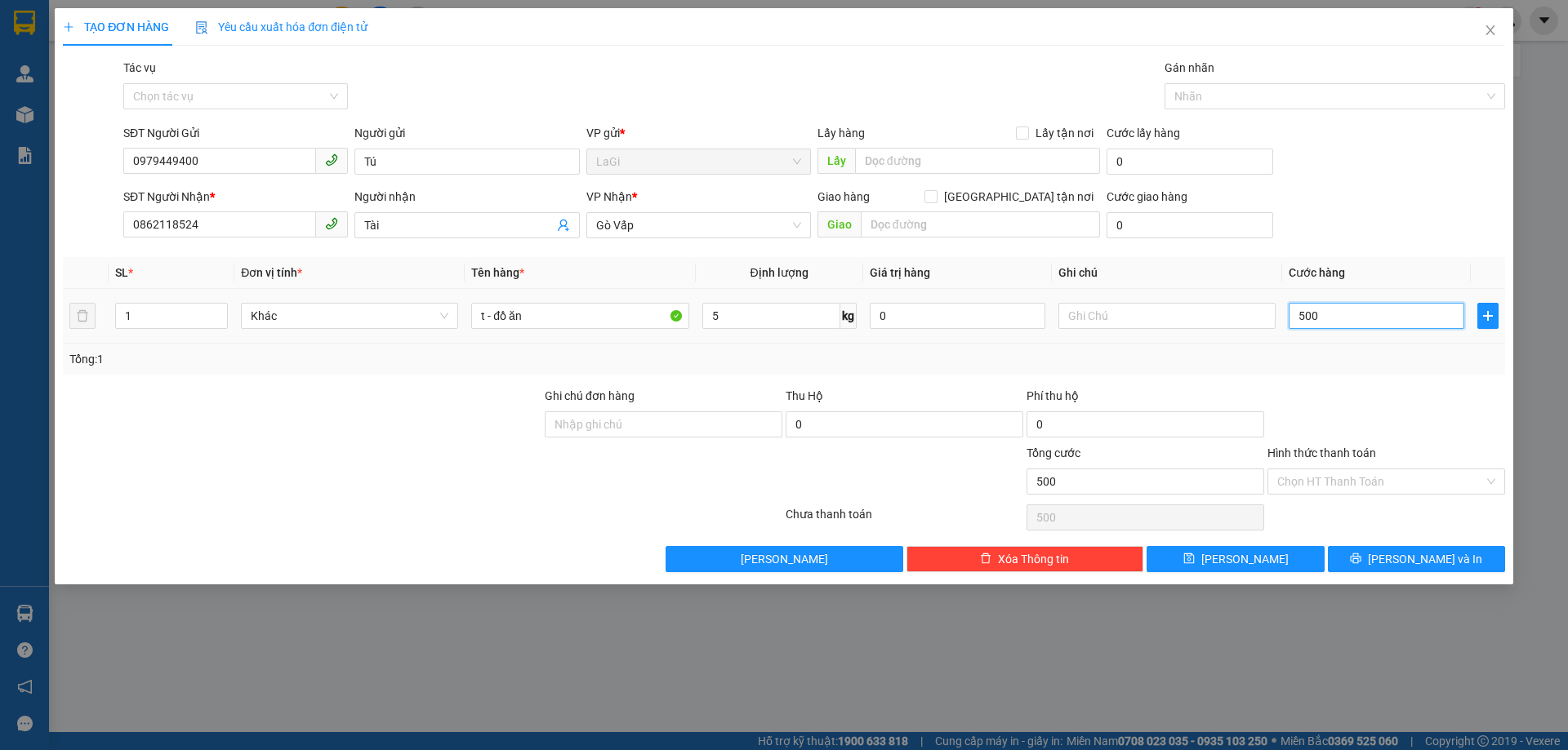
type input "5.000"
type input "50.000"
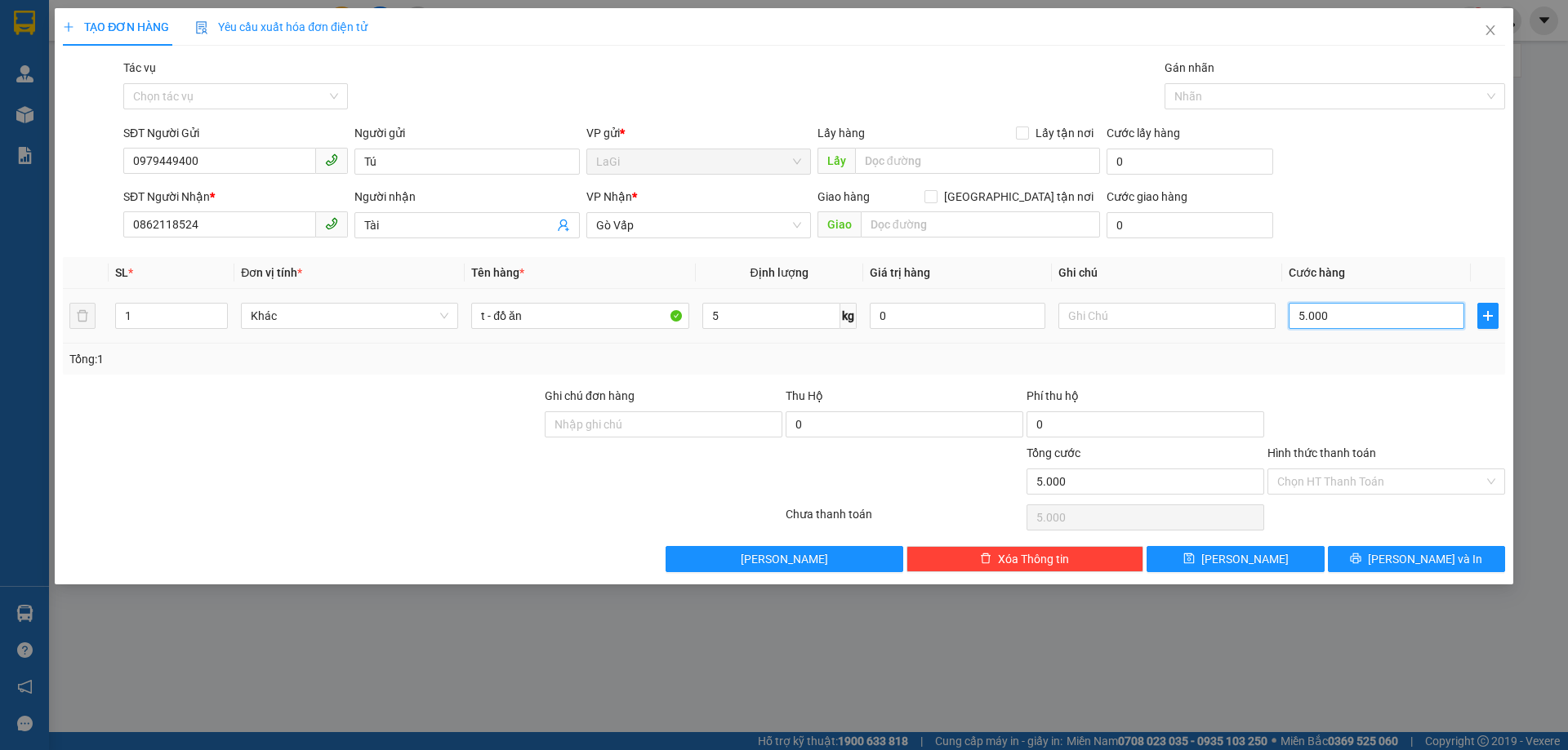
type input "50.000"
click at [1365, 476] on input "Hình thức thanh toán" at bounding box center [1380, 482] width 207 height 24
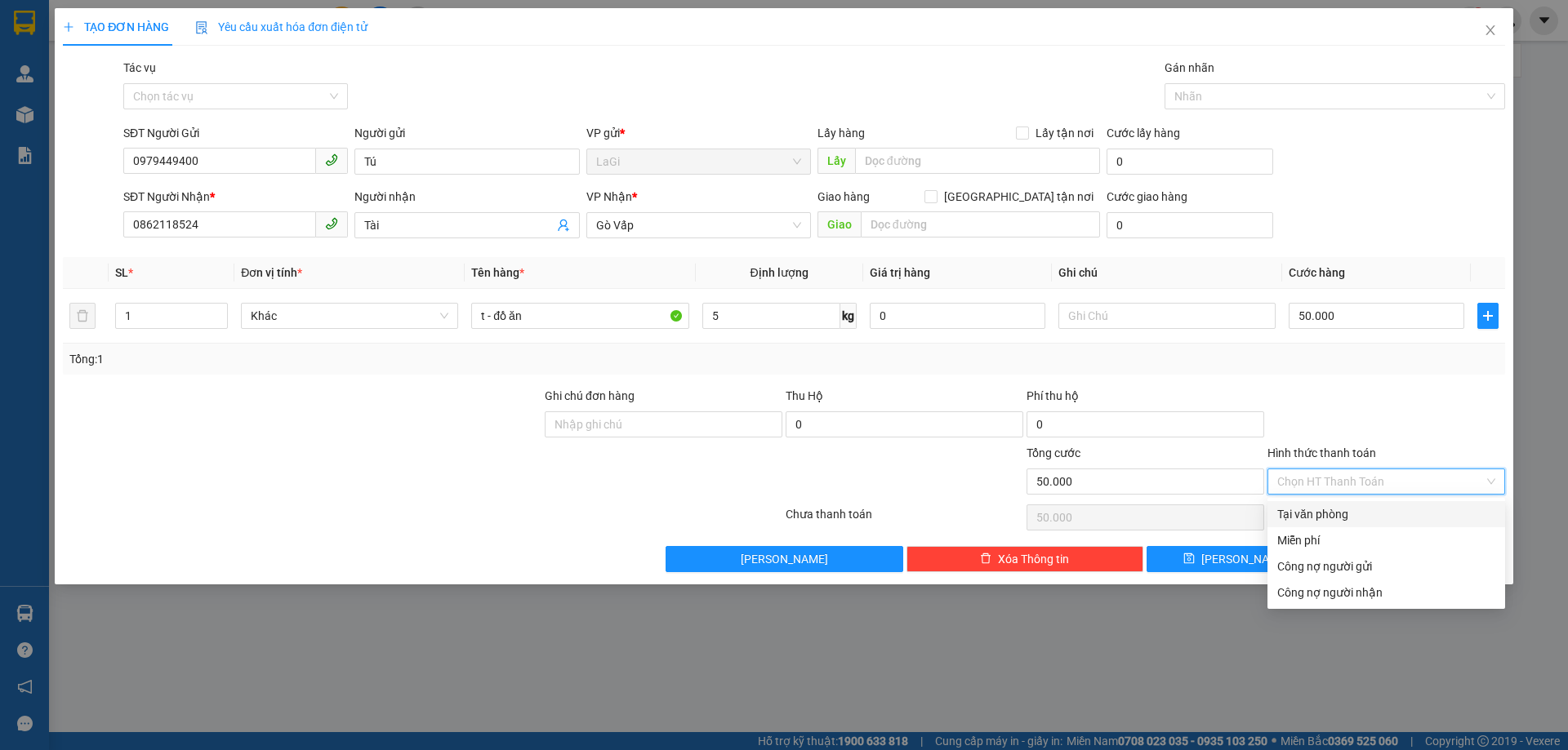
click at [1352, 507] on div "Tại văn phòng" at bounding box center [1386, 514] width 218 height 18
type input "0"
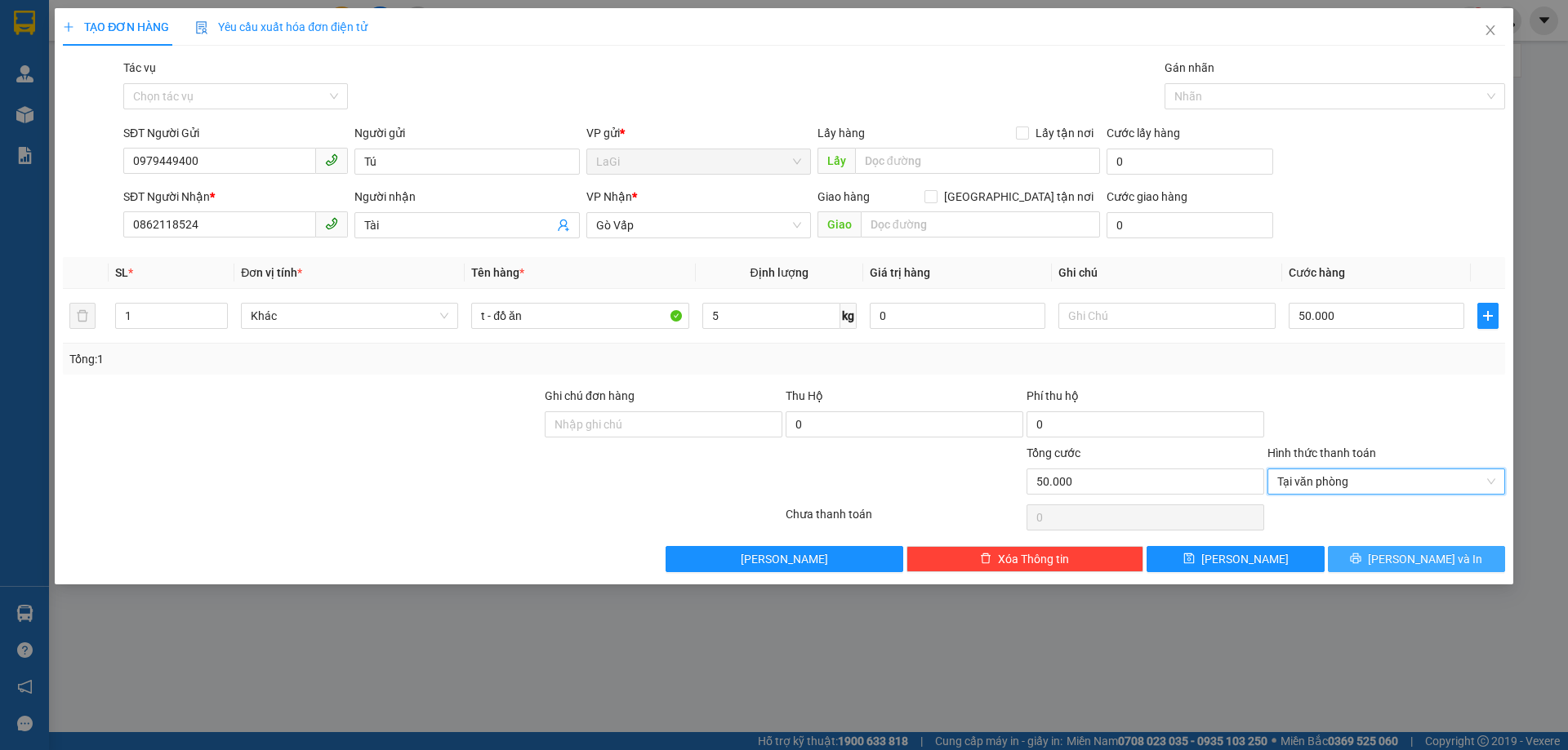
click at [1372, 564] on button "Lưu và In" at bounding box center [1415, 559] width 177 height 26
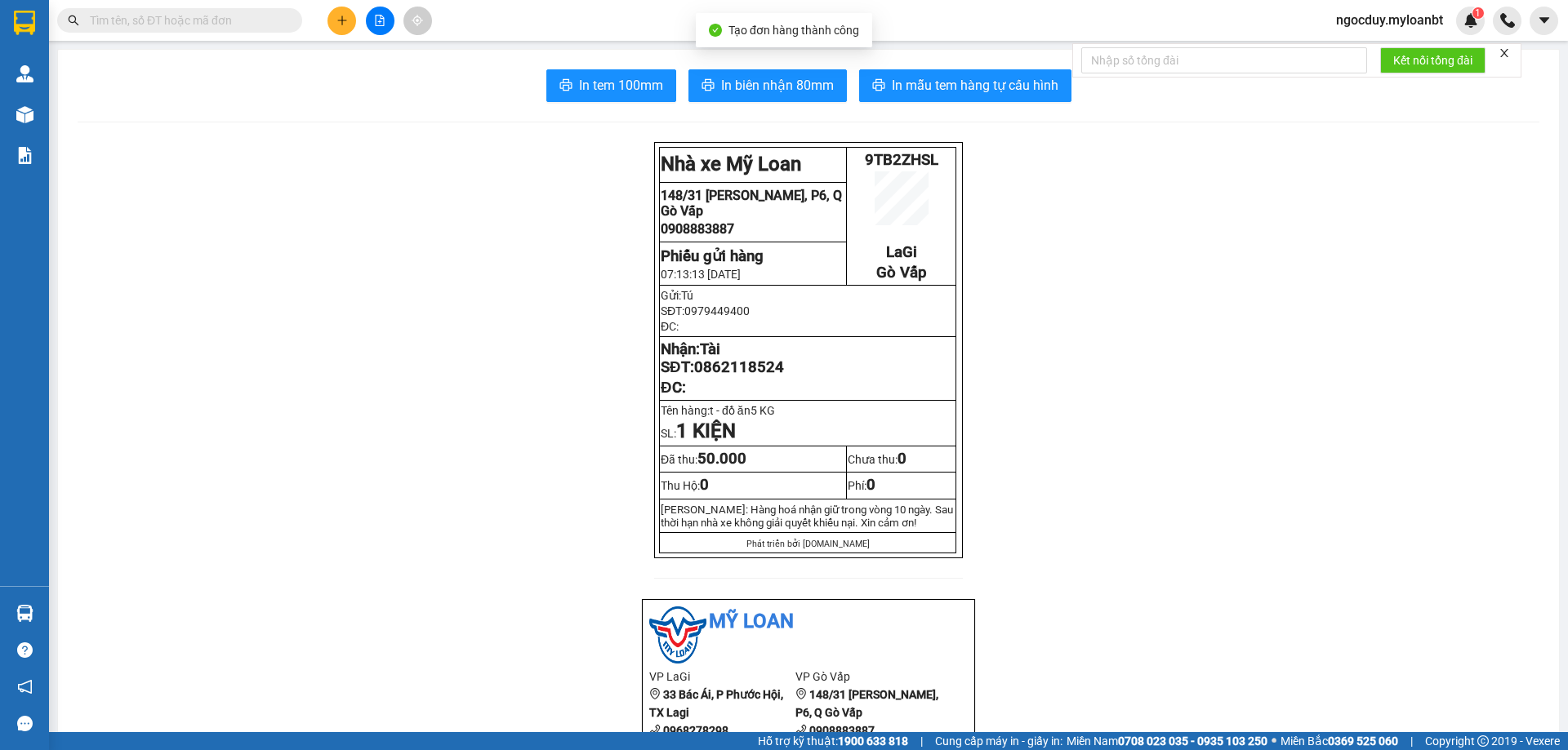
click at [594, 89] on span "In tem 100mm" at bounding box center [621, 84] width 84 height 20
click at [346, 24] on icon "plus" at bounding box center [342, 20] width 11 height 11
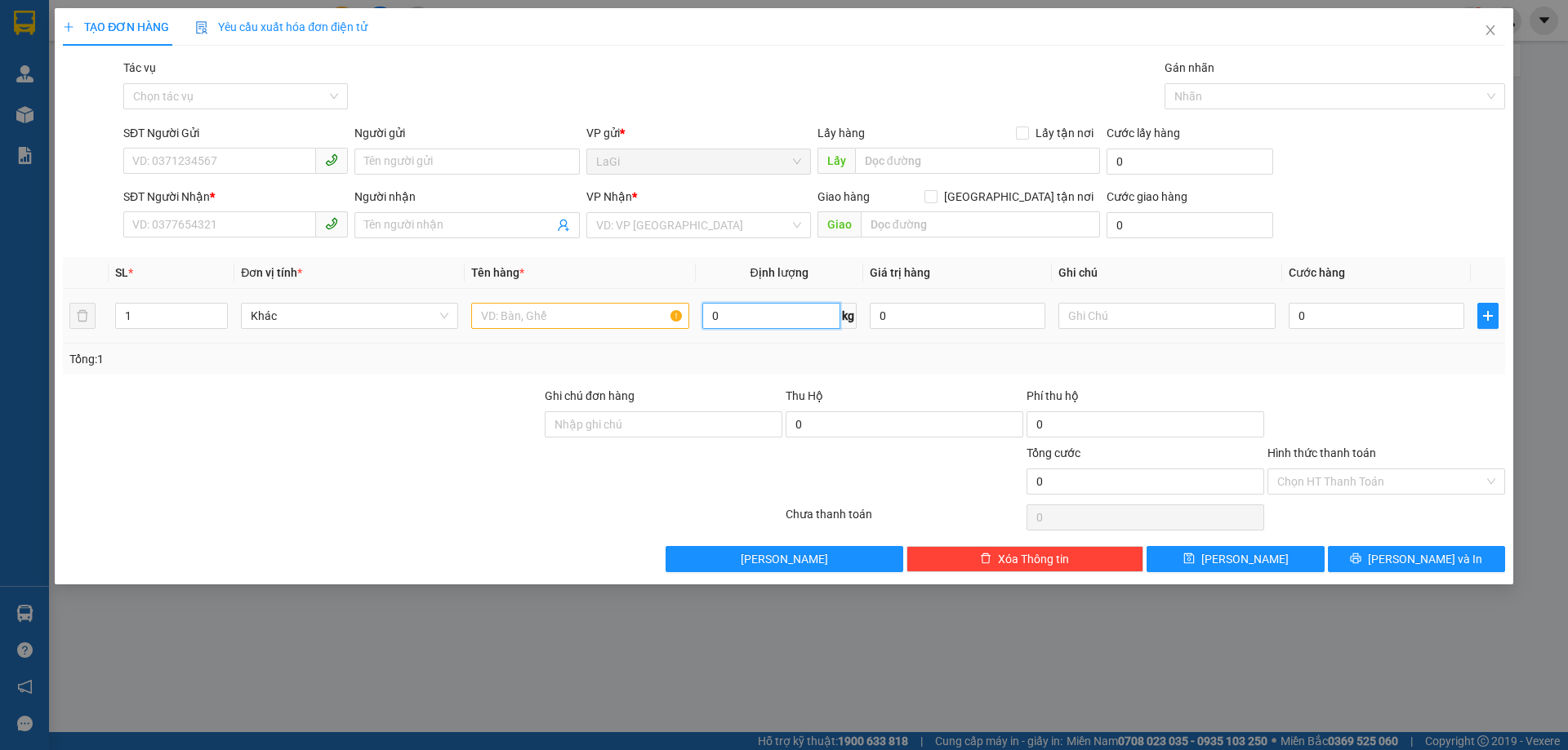
click at [742, 307] on input "0" at bounding box center [771, 316] width 138 height 26
type input "3.8"
click at [287, 161] on input "SĐT Người Gửi" at bounding box center [219, 161] width 193 height 26
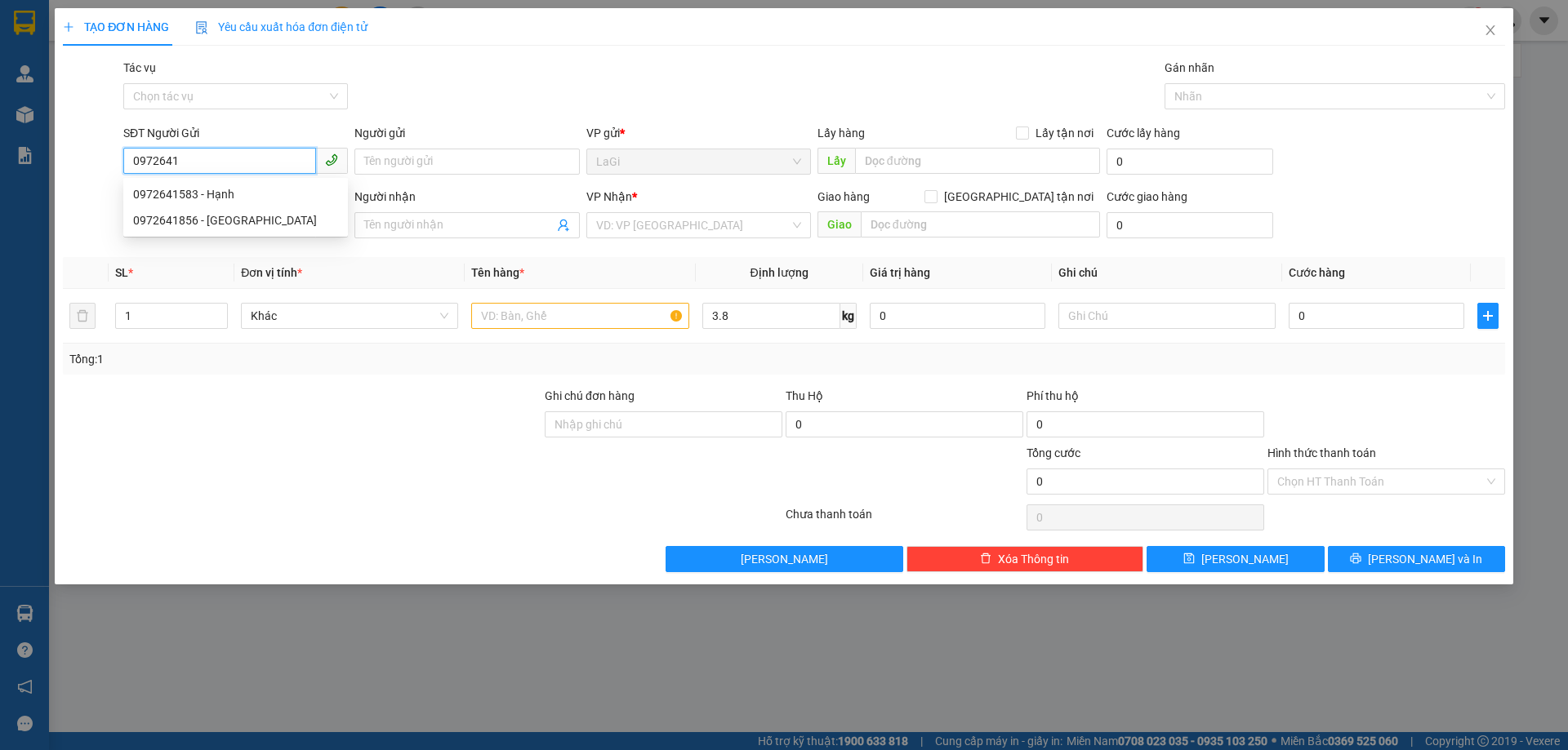
click at [275, 196] on div "0972641583 - Hạnh" at bounding box center [235, 194] width 205 height 18
type input "0972641583"
type input "Hạnh"
type input "0346334245"
type input "Hải"
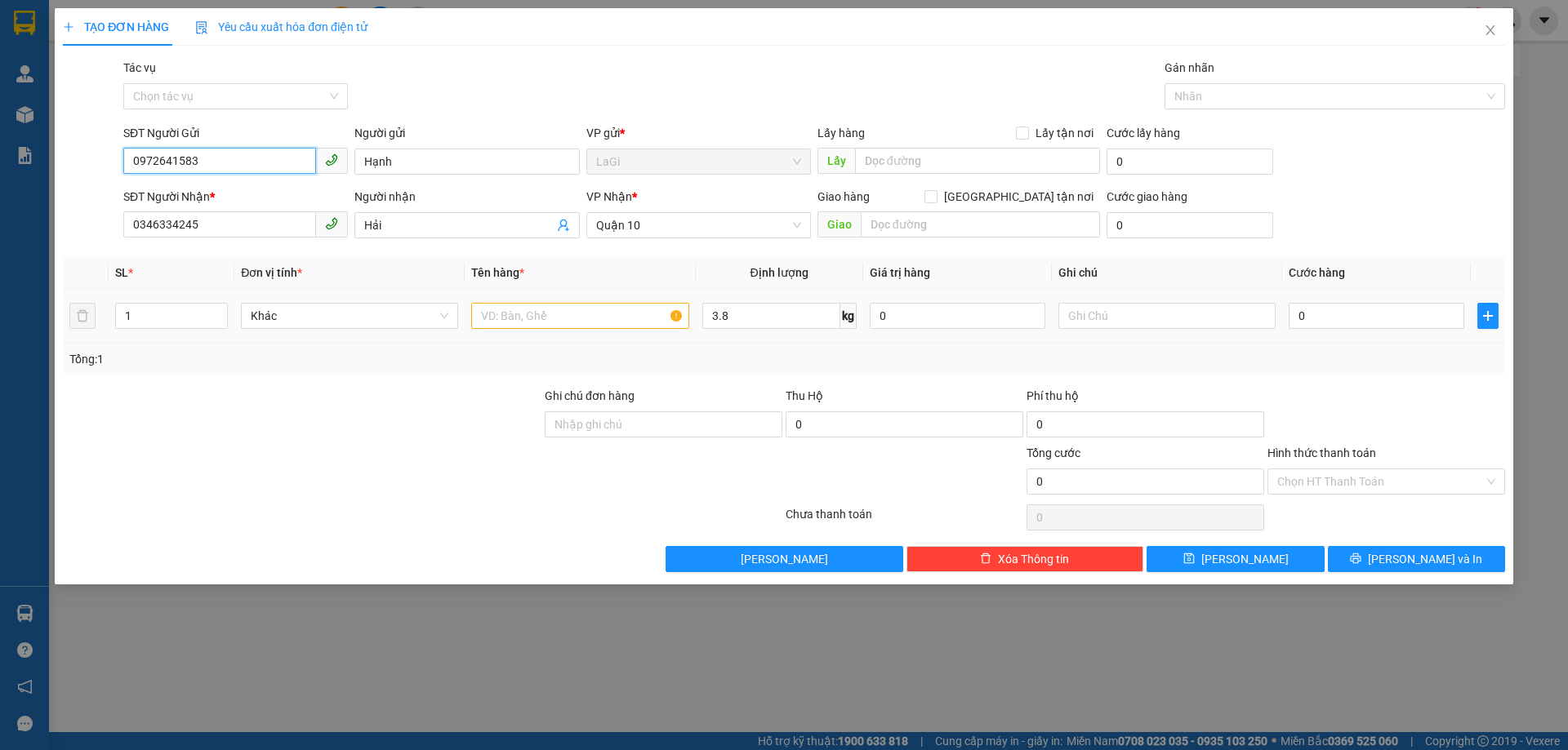
type input "0972641583"
click at [571, 314] on input "text" at bounding box center [580, 316] width 217 height 26
type input "t - đô fanw"
click at [1314, 323] on input "0" at bounding box center [1375, 316] width 175 height 26
type input "3"
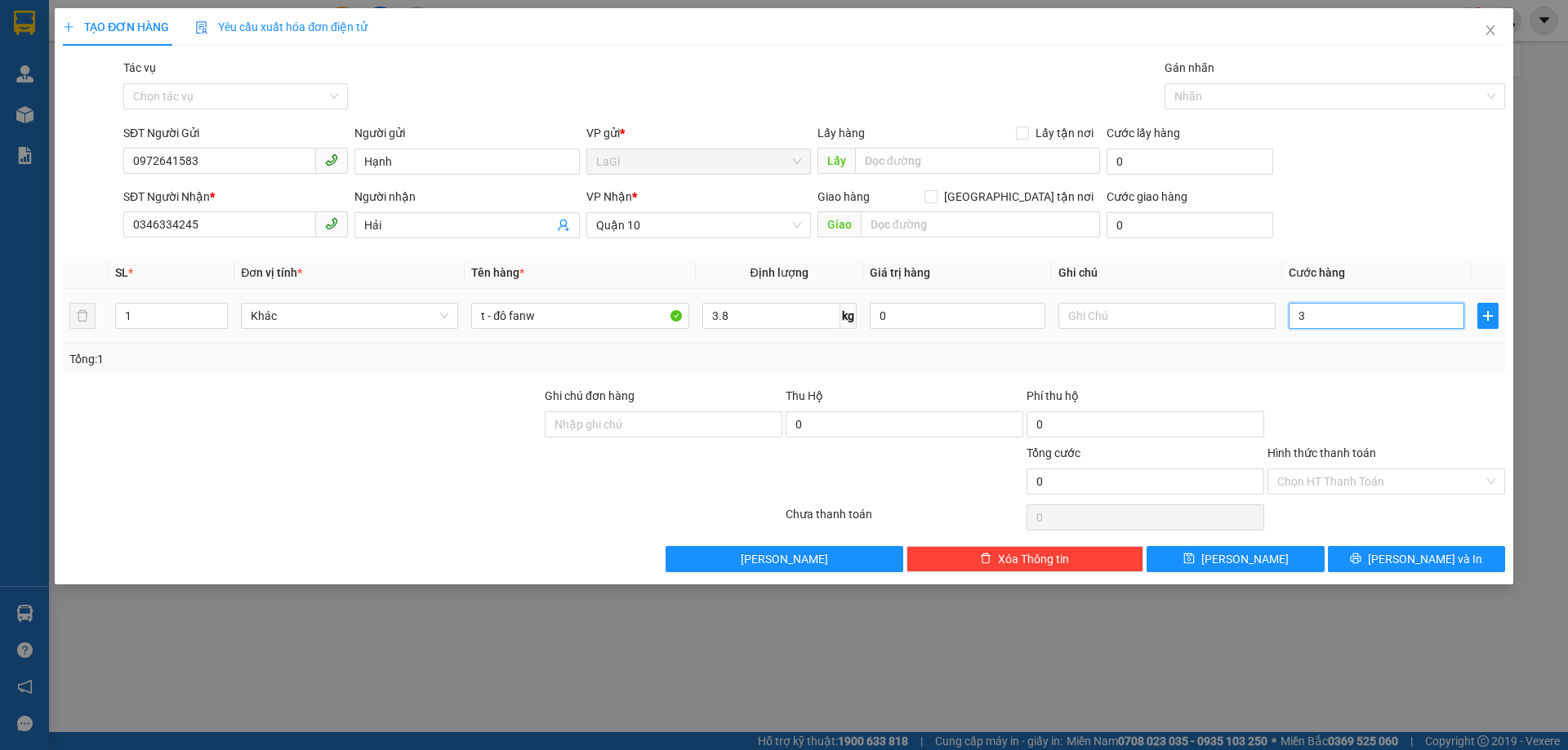
type input "3"
type input "30"
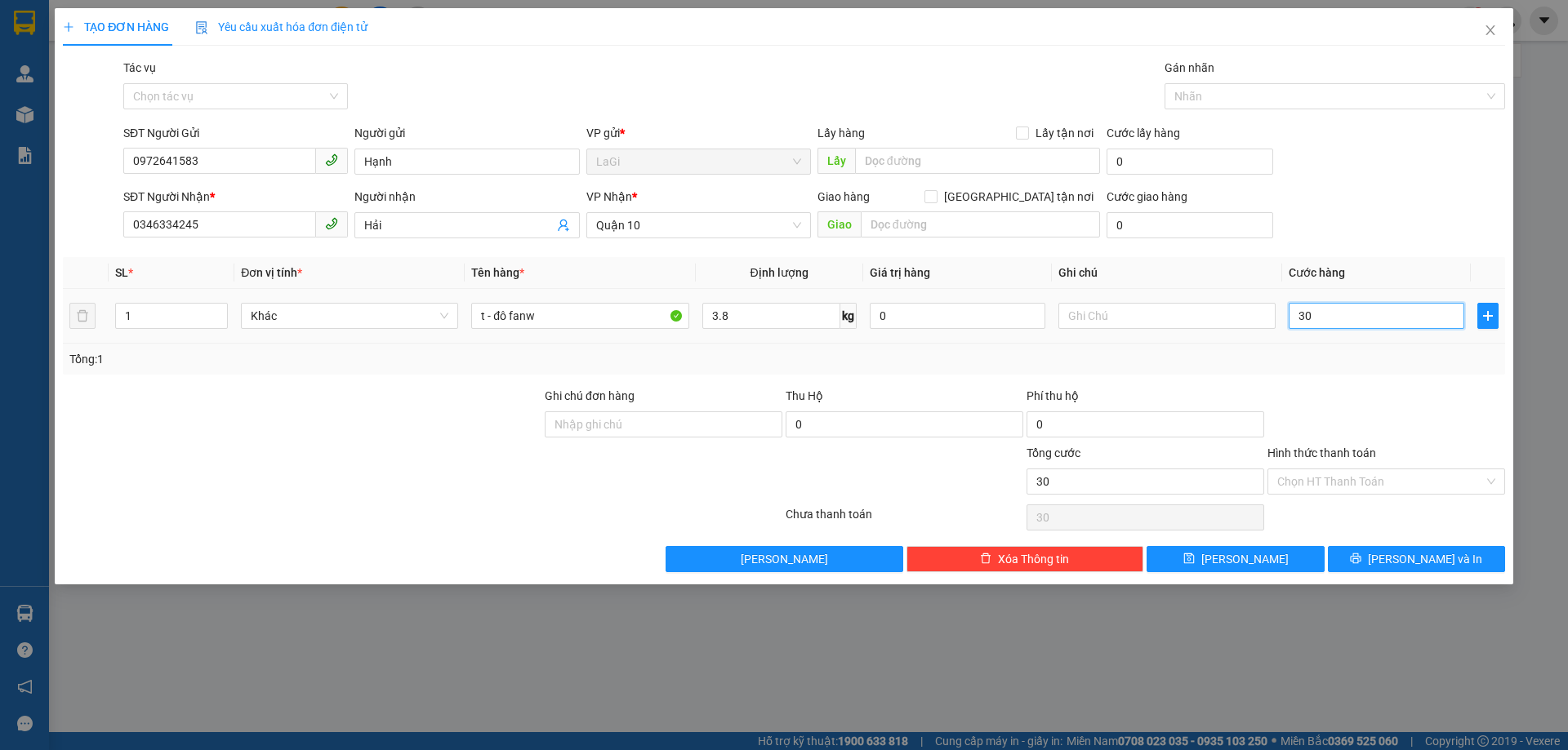
type input "300"
type input "3.000"
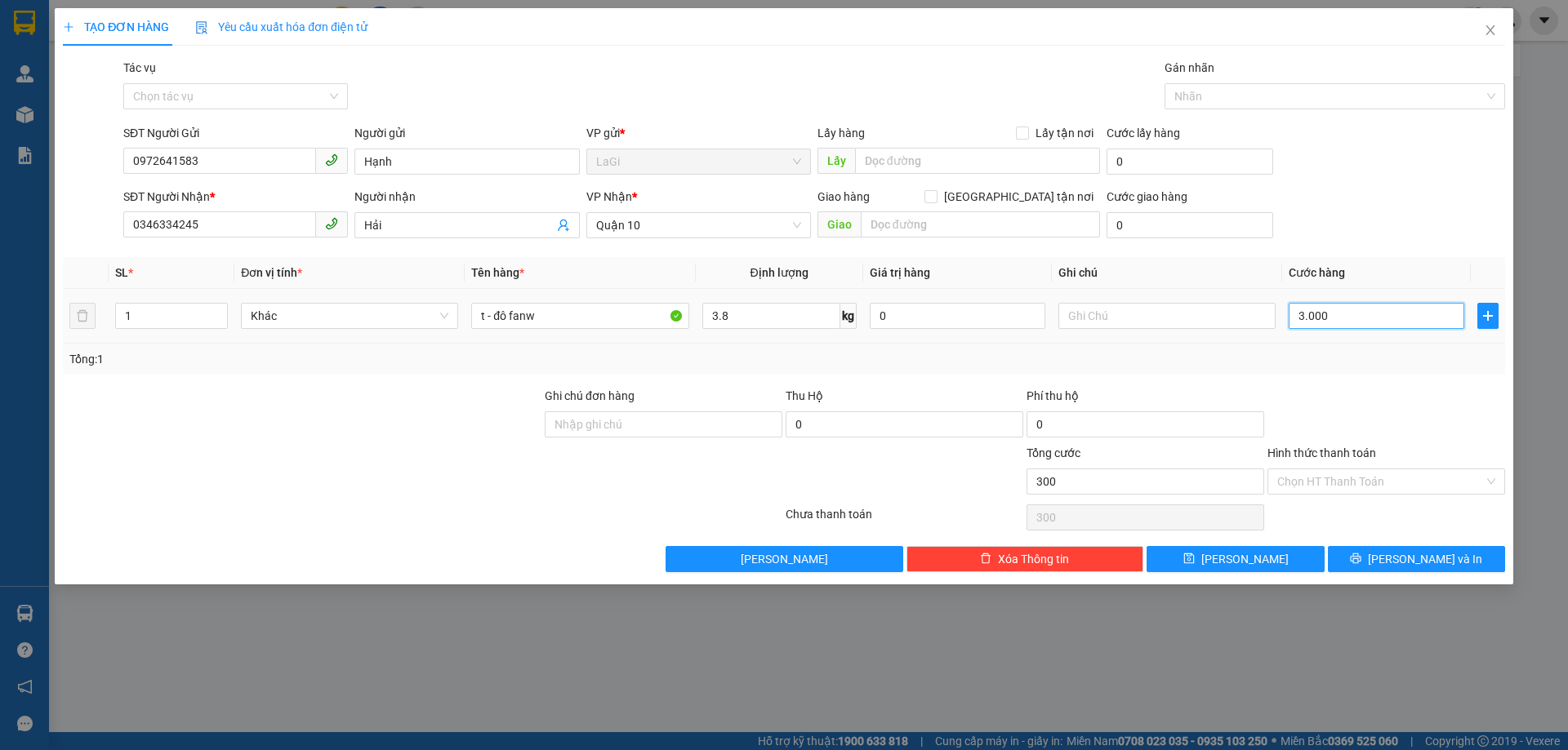
type input "3.000"
type input "30.000"
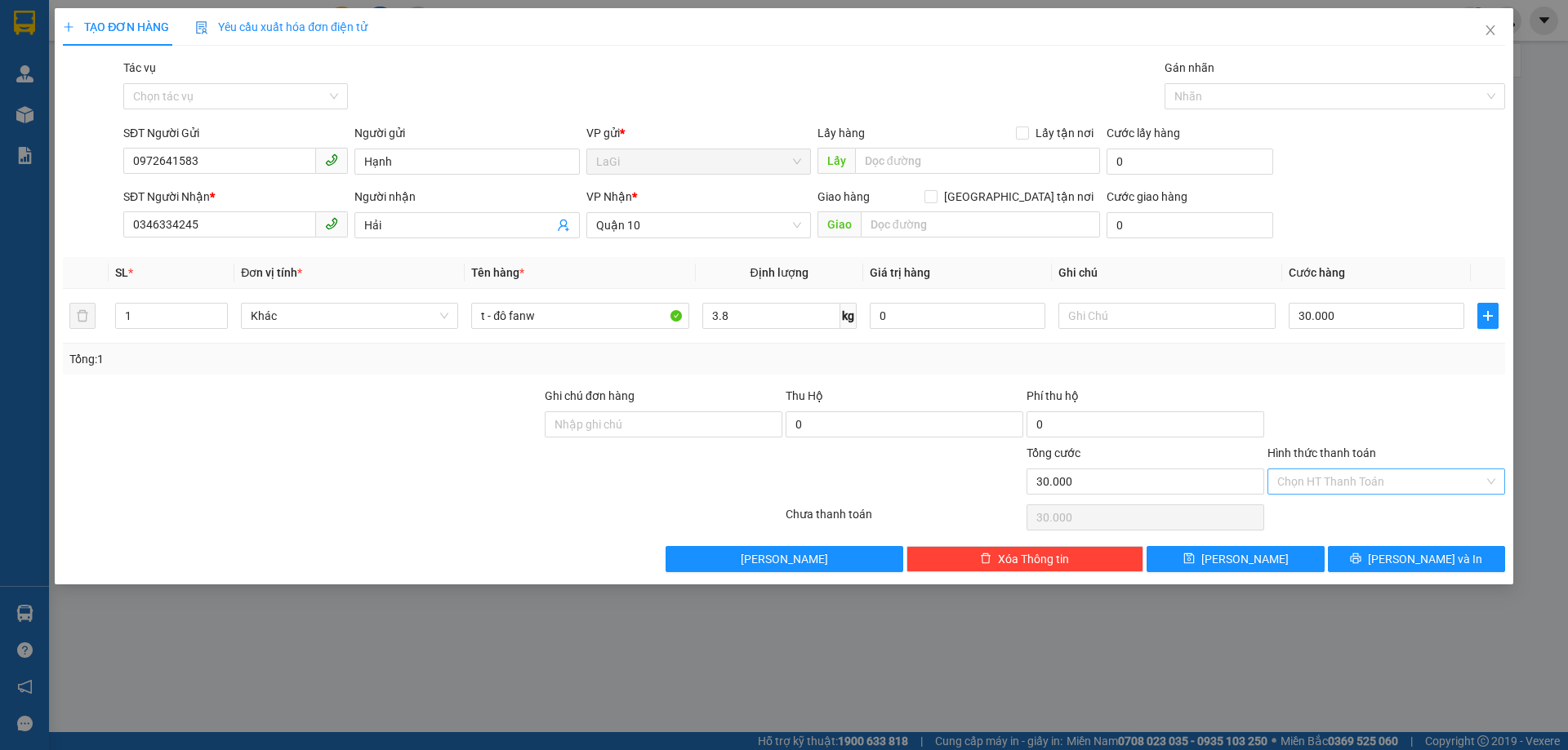
click at [1342, 476] on input "Hình thức thanh toán" at bounding box center [1380, 482] width 207 height 24
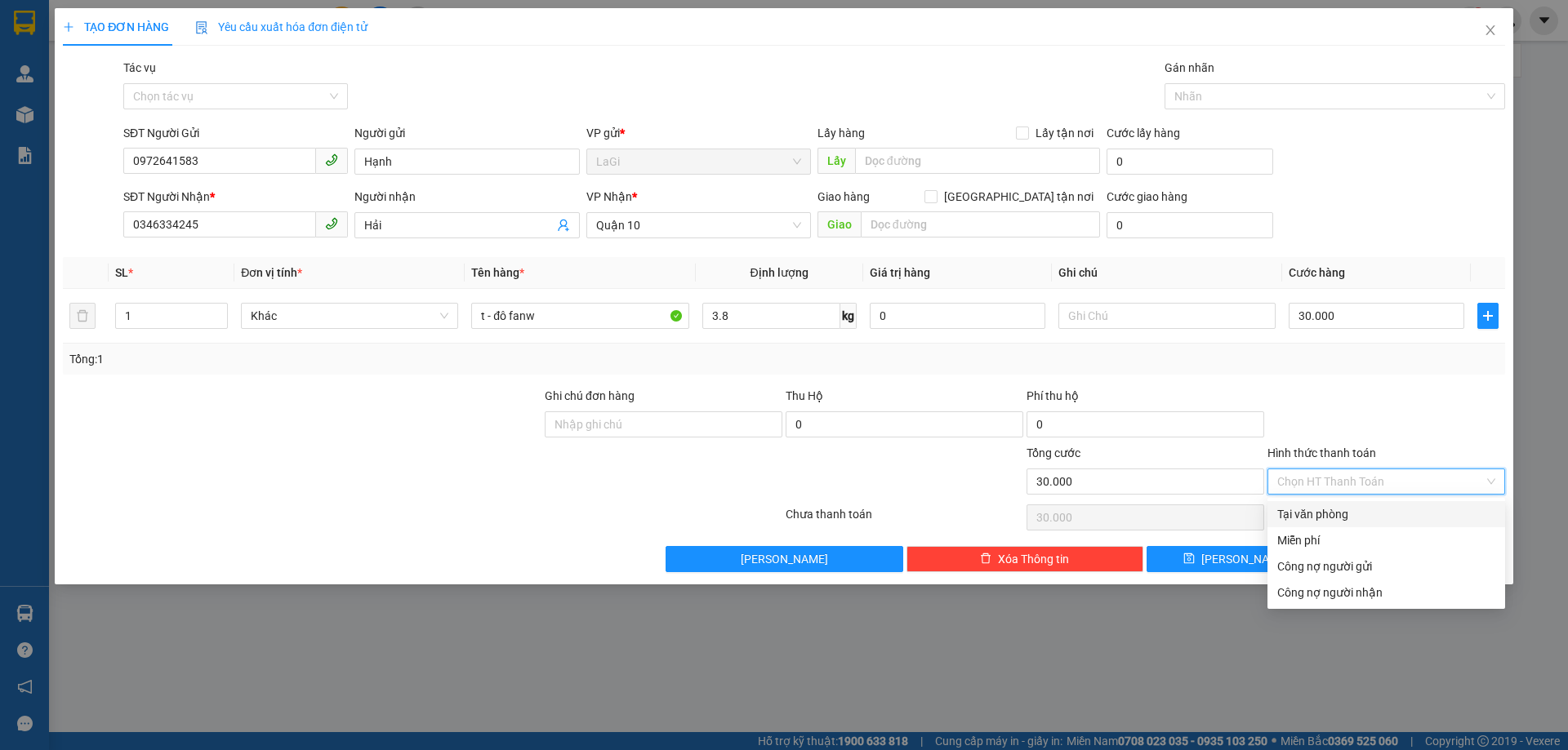
click at [1344, 513] on div "Tại văn phòng" at bounding box center [1386, 514] width 218 height 18
type input "0"
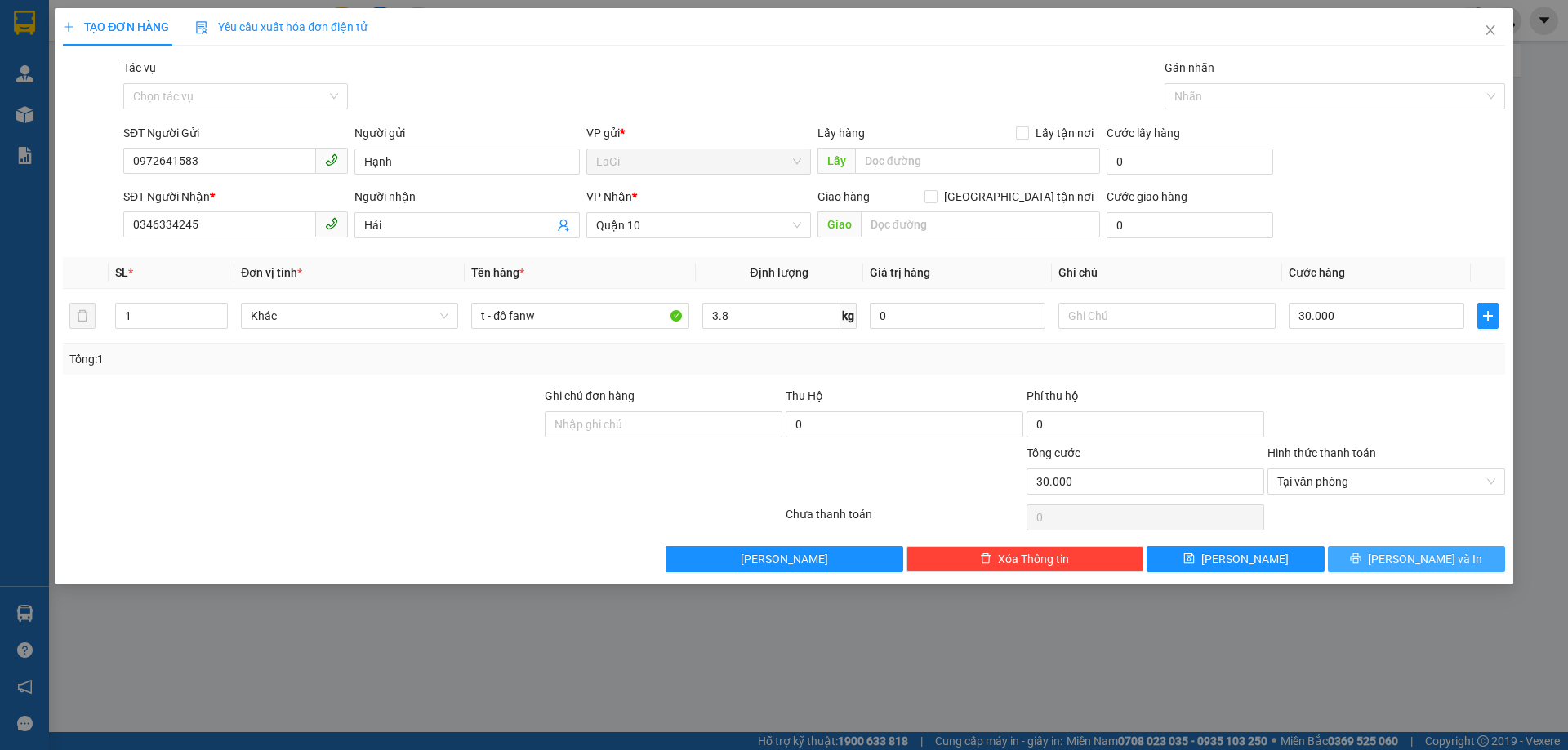
click at [1365, 557] on button "Lưu và In" at bounding box center [1415, 559] width 177 height 26
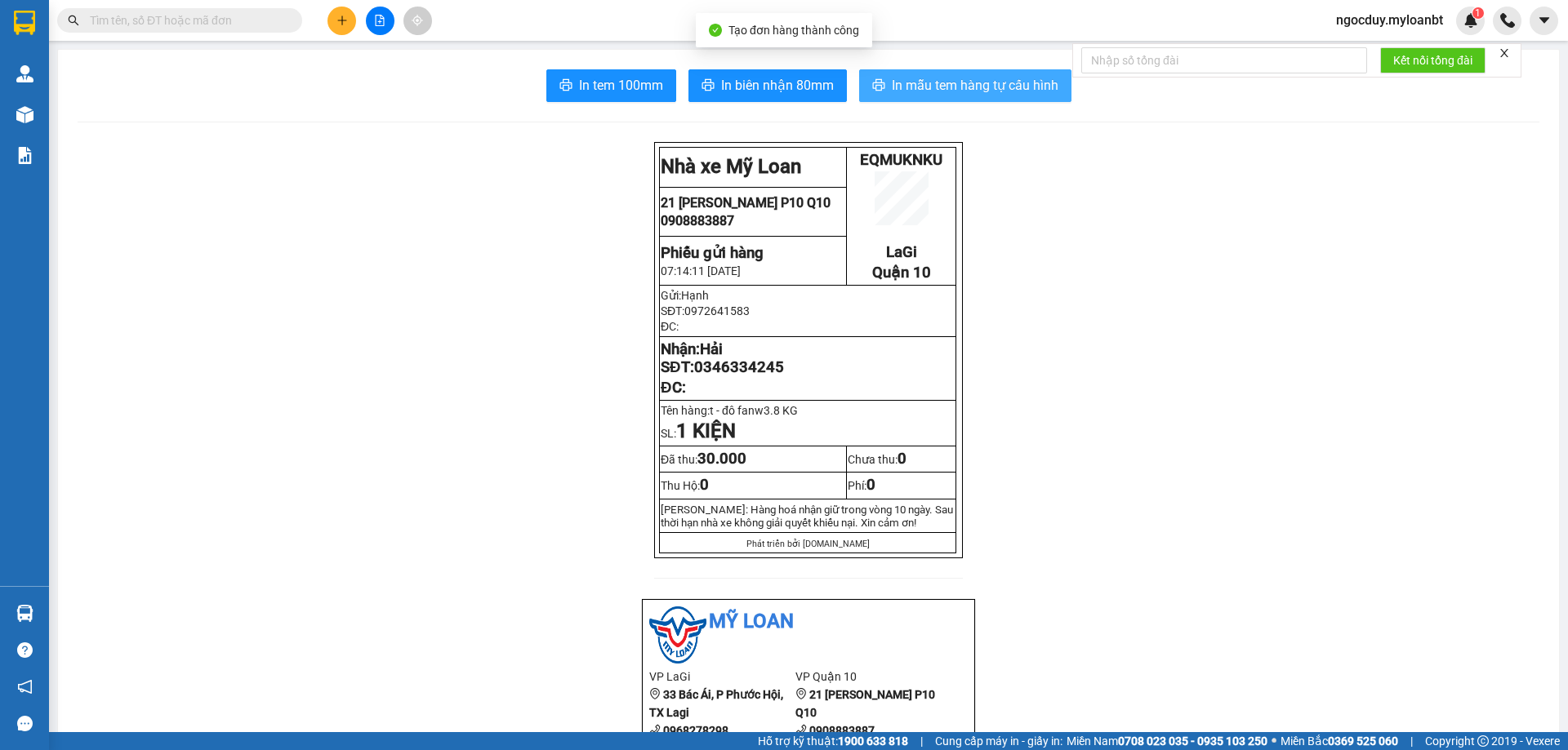
click at [923, 88] on span "In mẫu tem hàng tự cấu hình" at bounding box center [974, 84] width 166 height 20
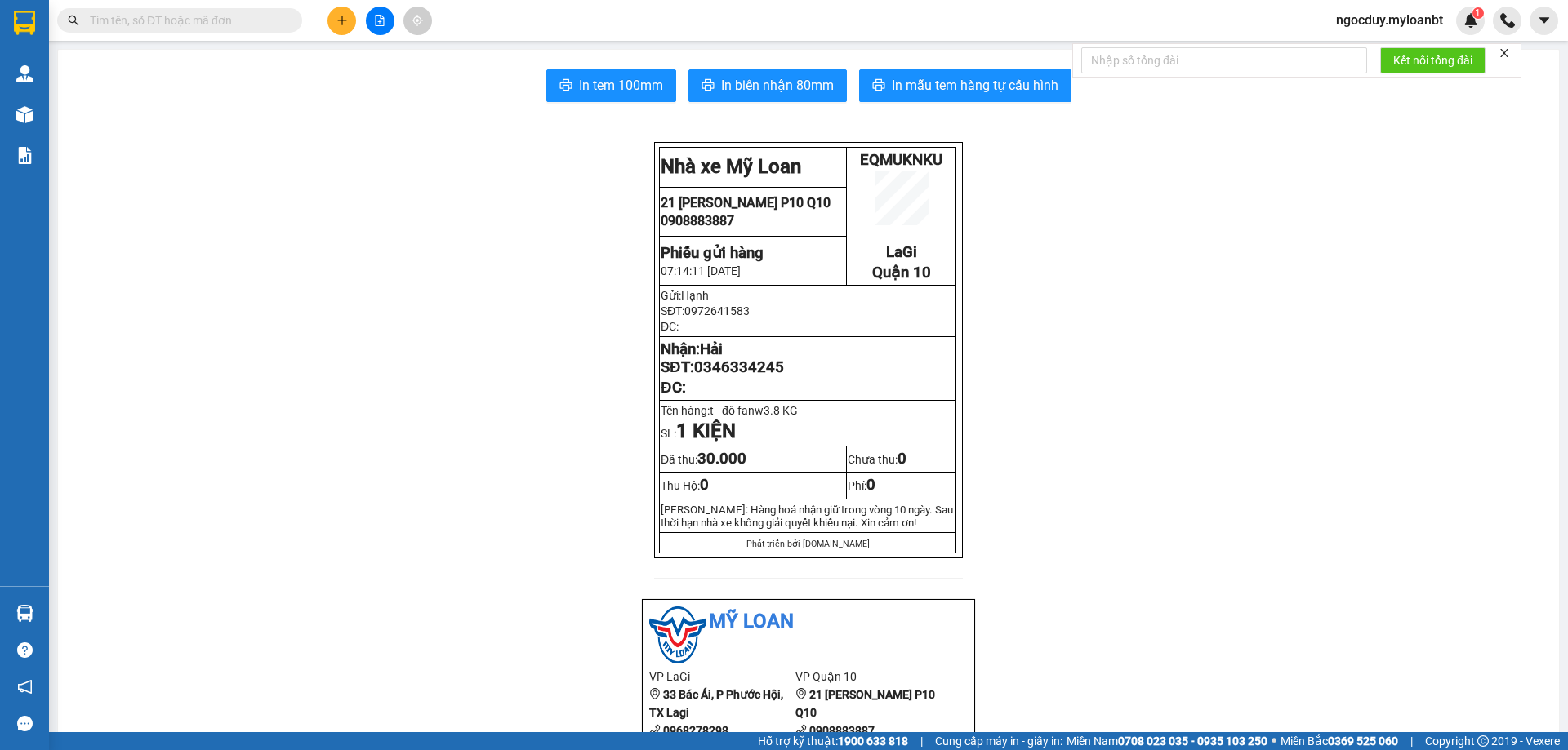
click at [270, 30] on span at bounding box center [180, 20] width 245 height 24
click at [263, 24] on input "text" at bounding box center [186, 20] width 193 height 18
type input "t"
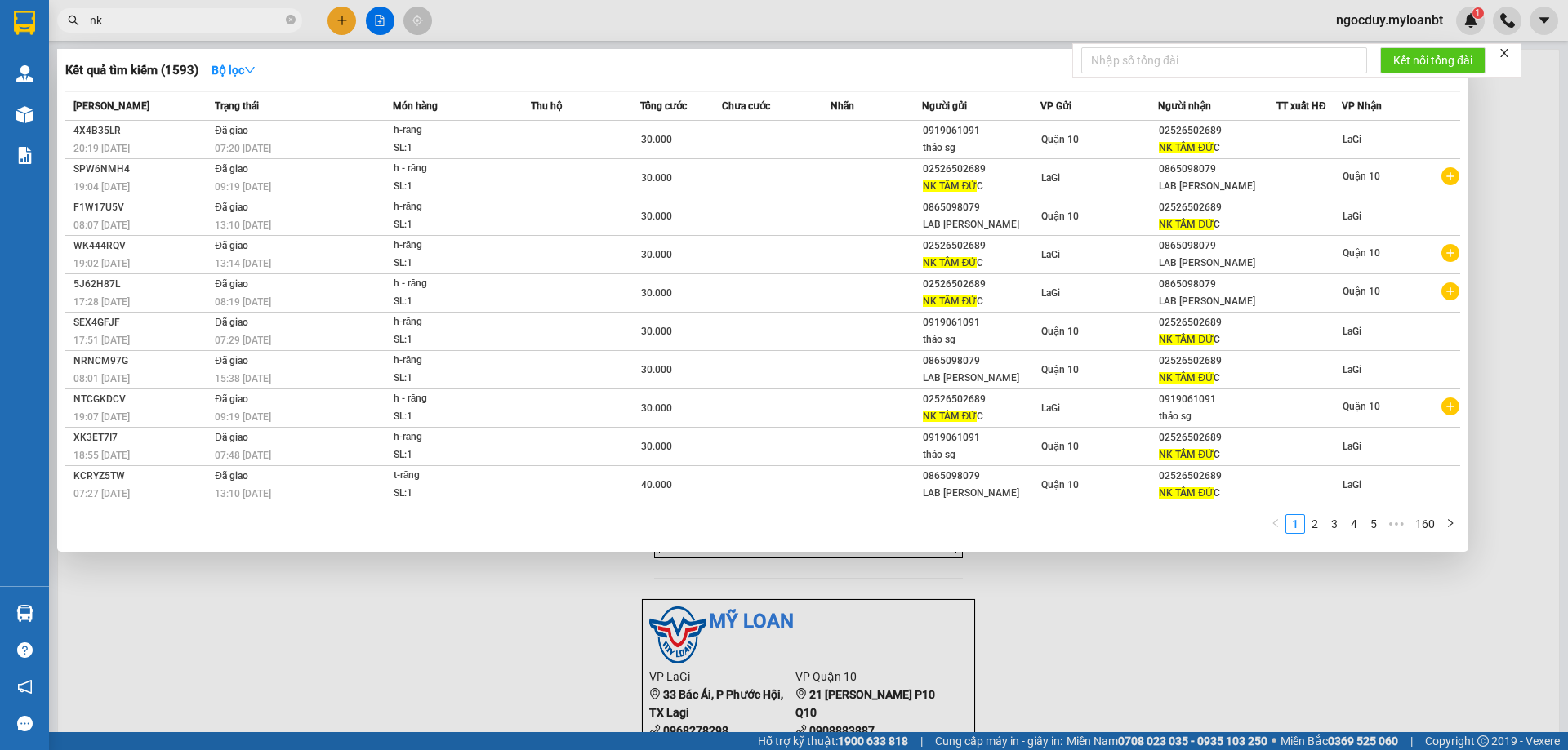
type input "n"
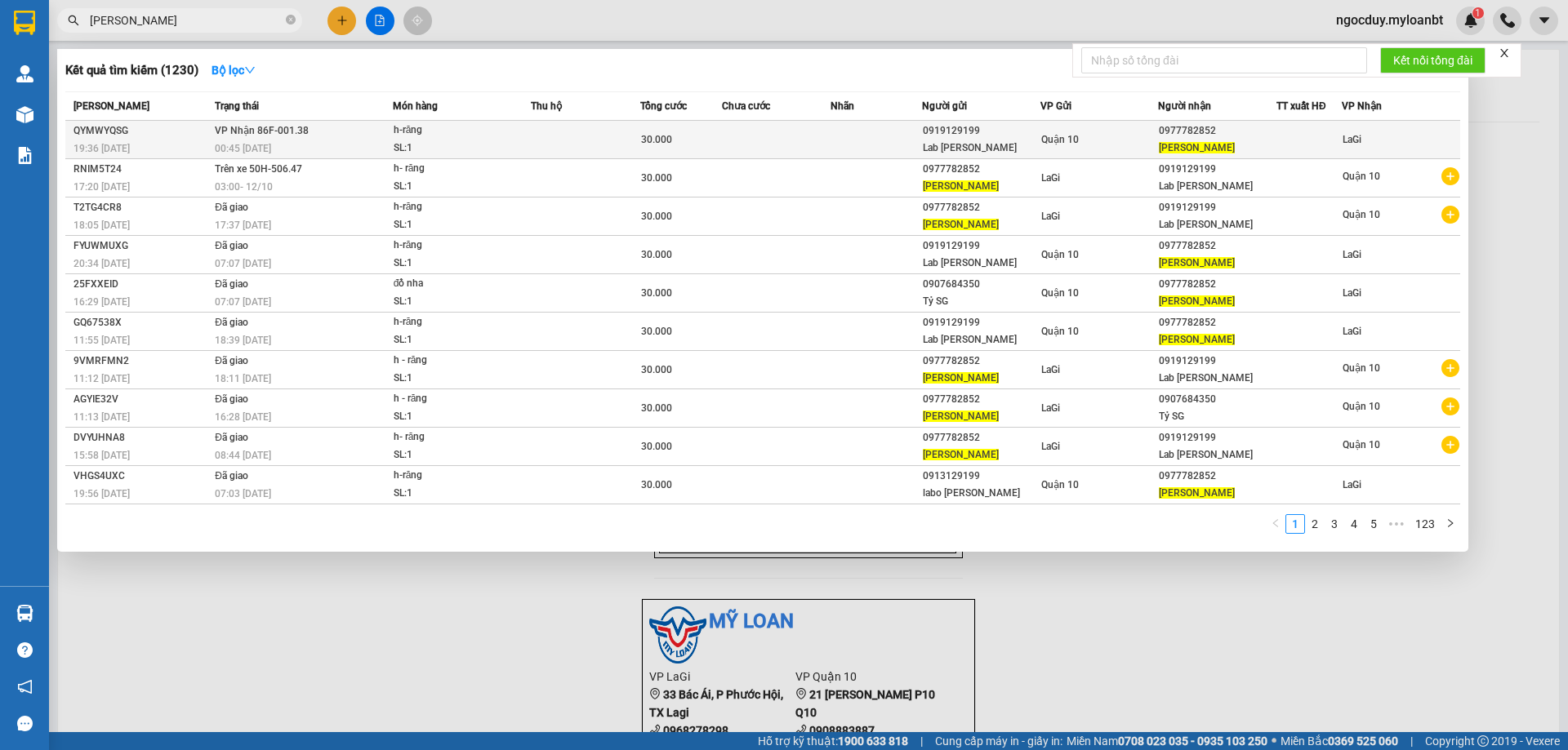
type input "quang phượng"
click at [427, 139] on div "SL: 1" at bounding box center [455, 148] width 123 height 18
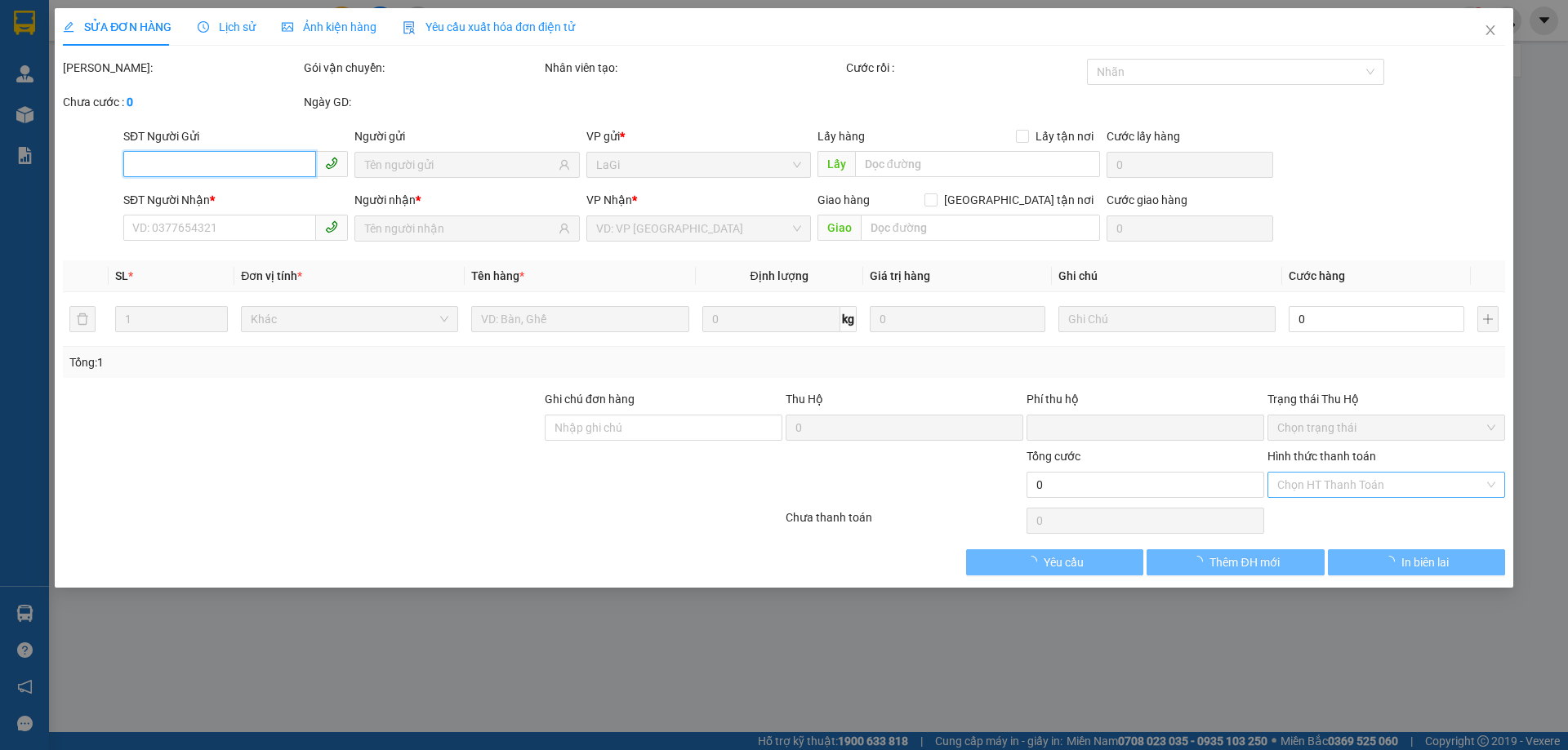
type input "0919129199"
type input "Lab Nguyễn Long"
type input "0977782852"
type input "Quang Phượng"
type input "0"
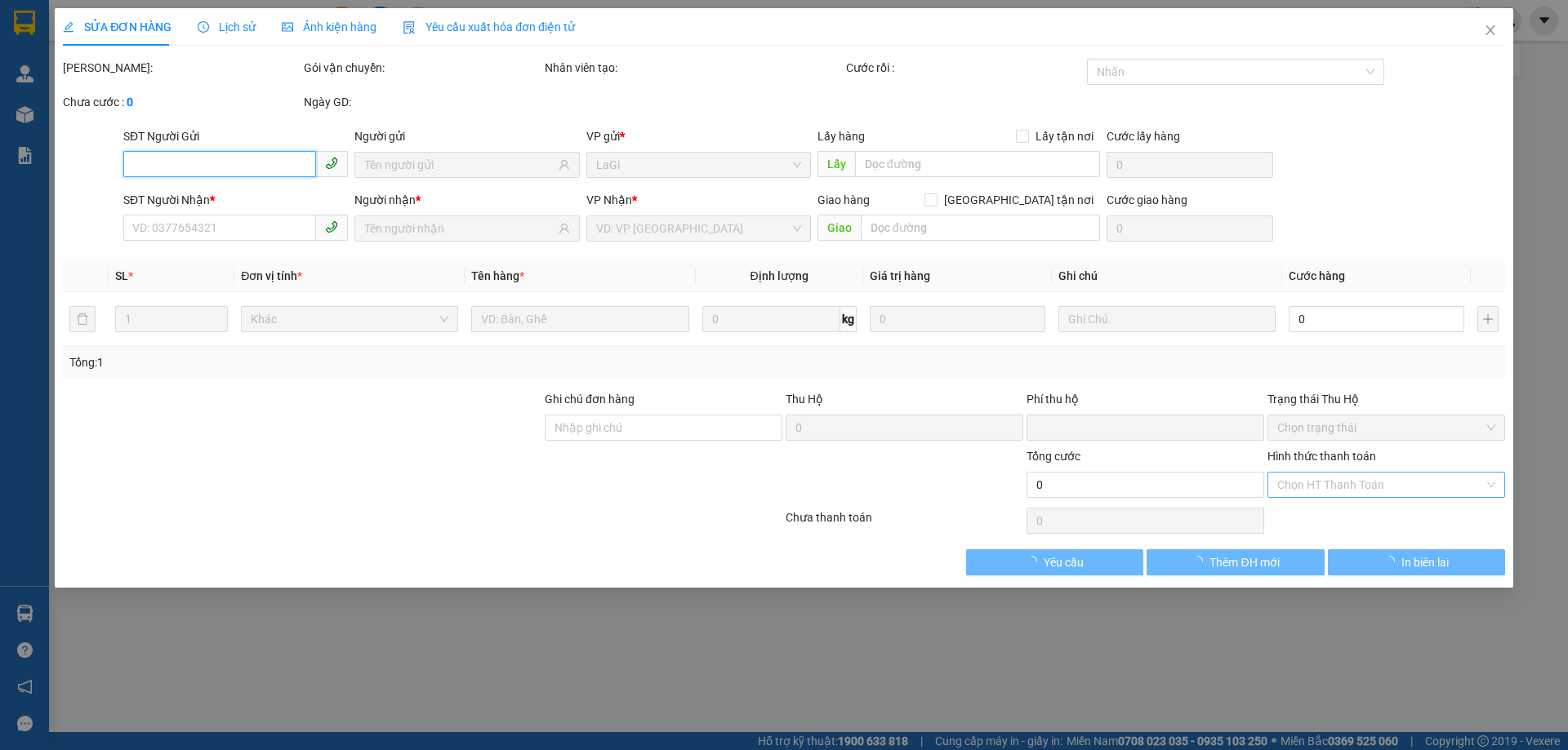
type input "30.000"
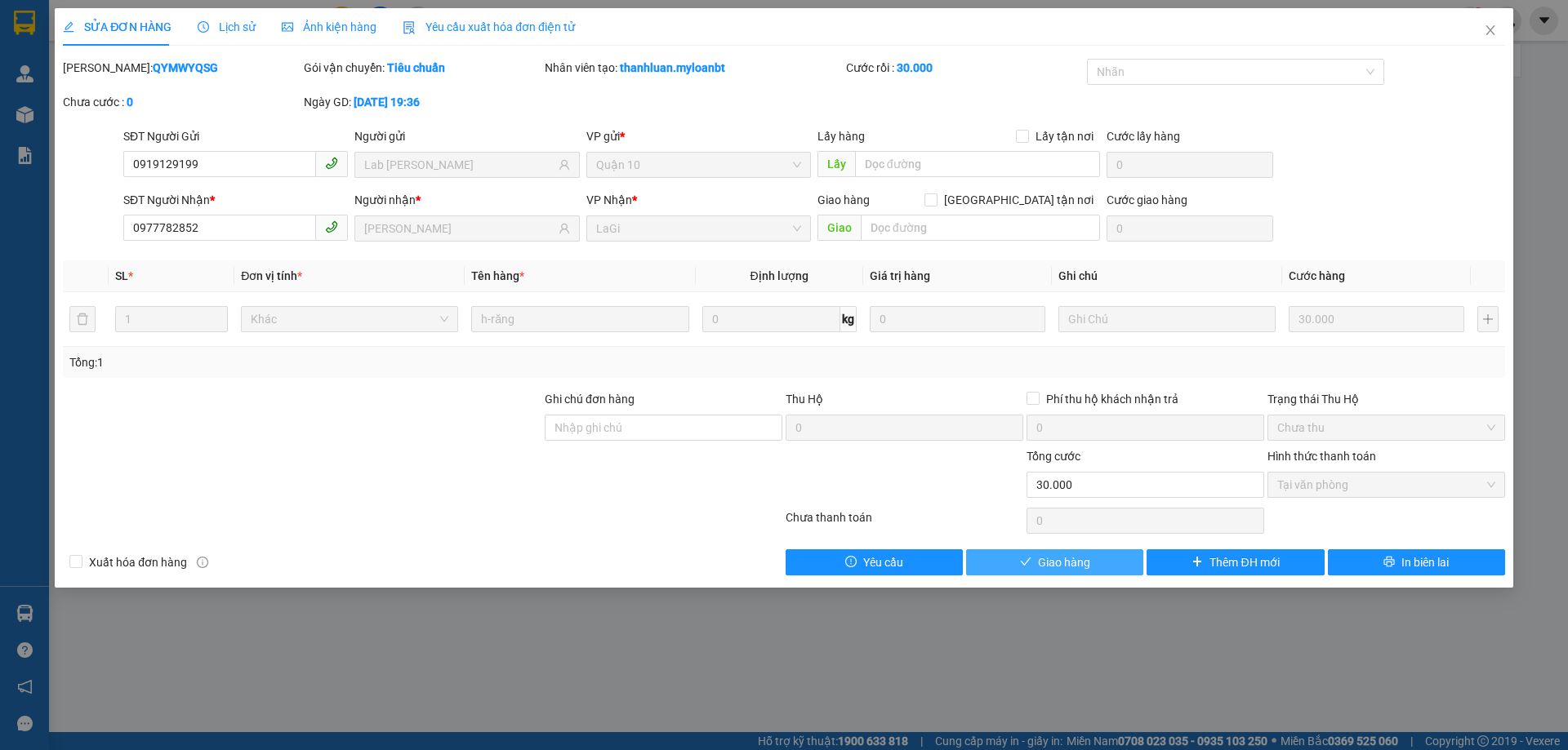
click at [1115, 562] on button "Giao hàng" at bounding box center [1054, 562] width 177 height 26
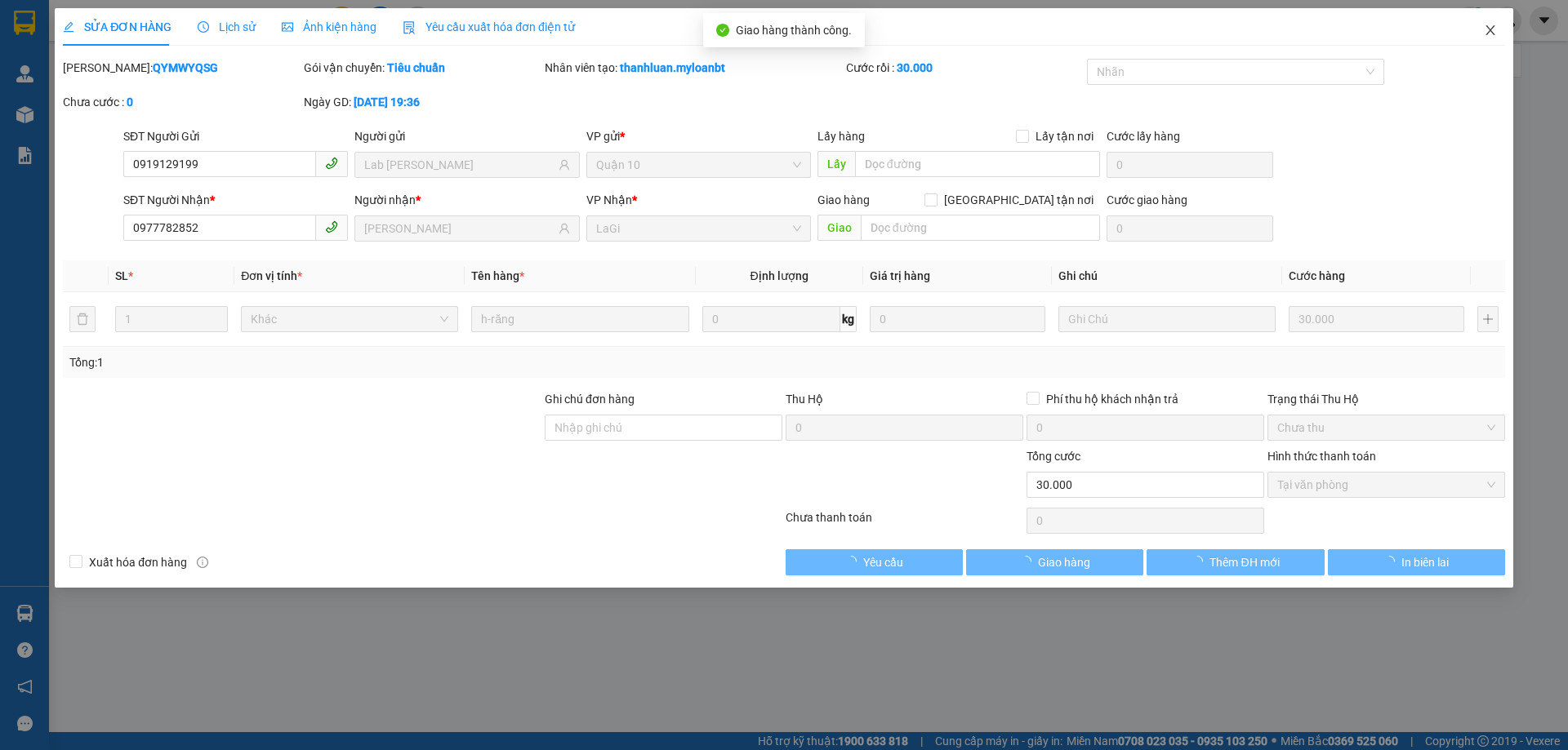
click at [1487, 30] on icon "close" at bounding box center [1490, 30] width 13 height 13
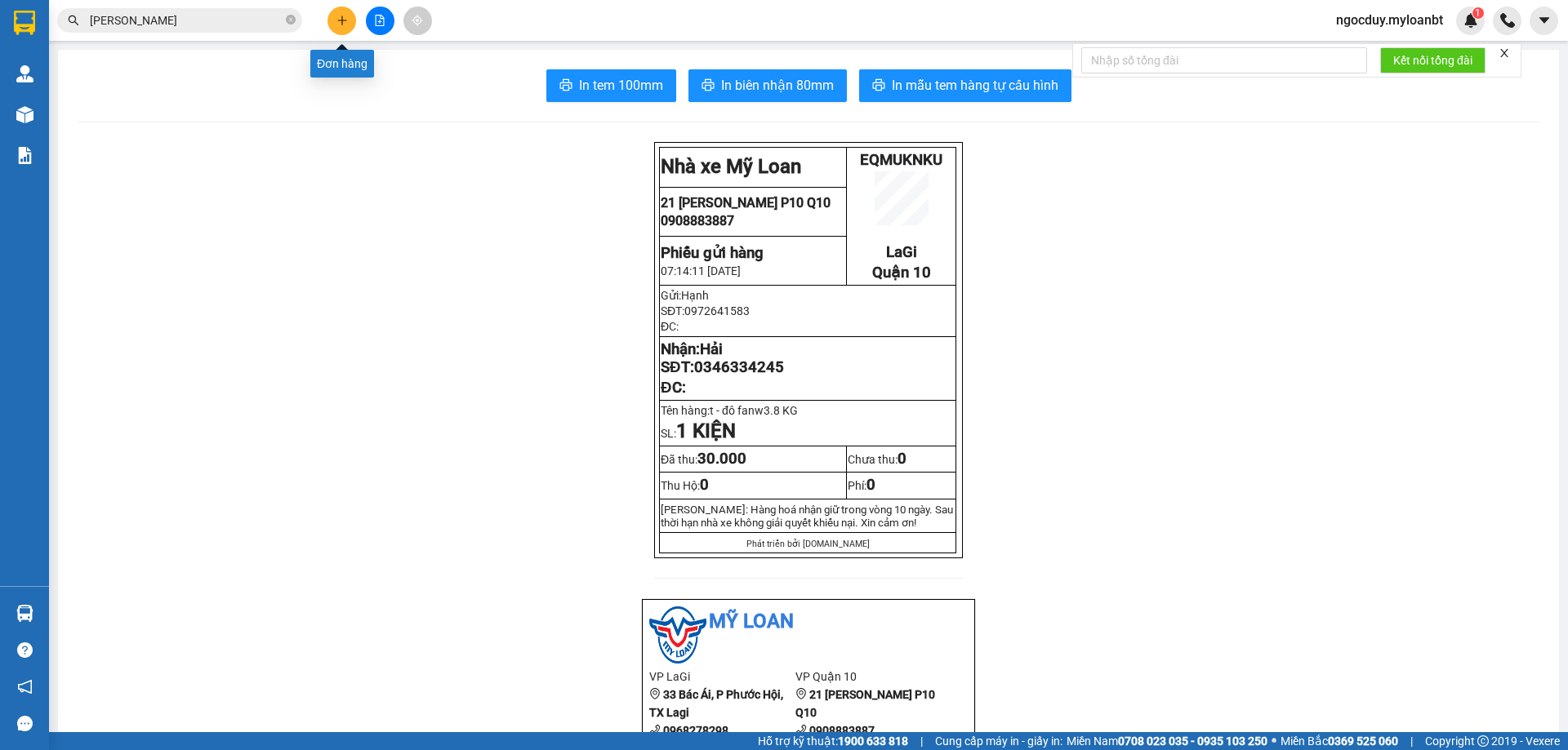
click at [353, 12] on button at bounding box center [342, 20] width 29 height 29
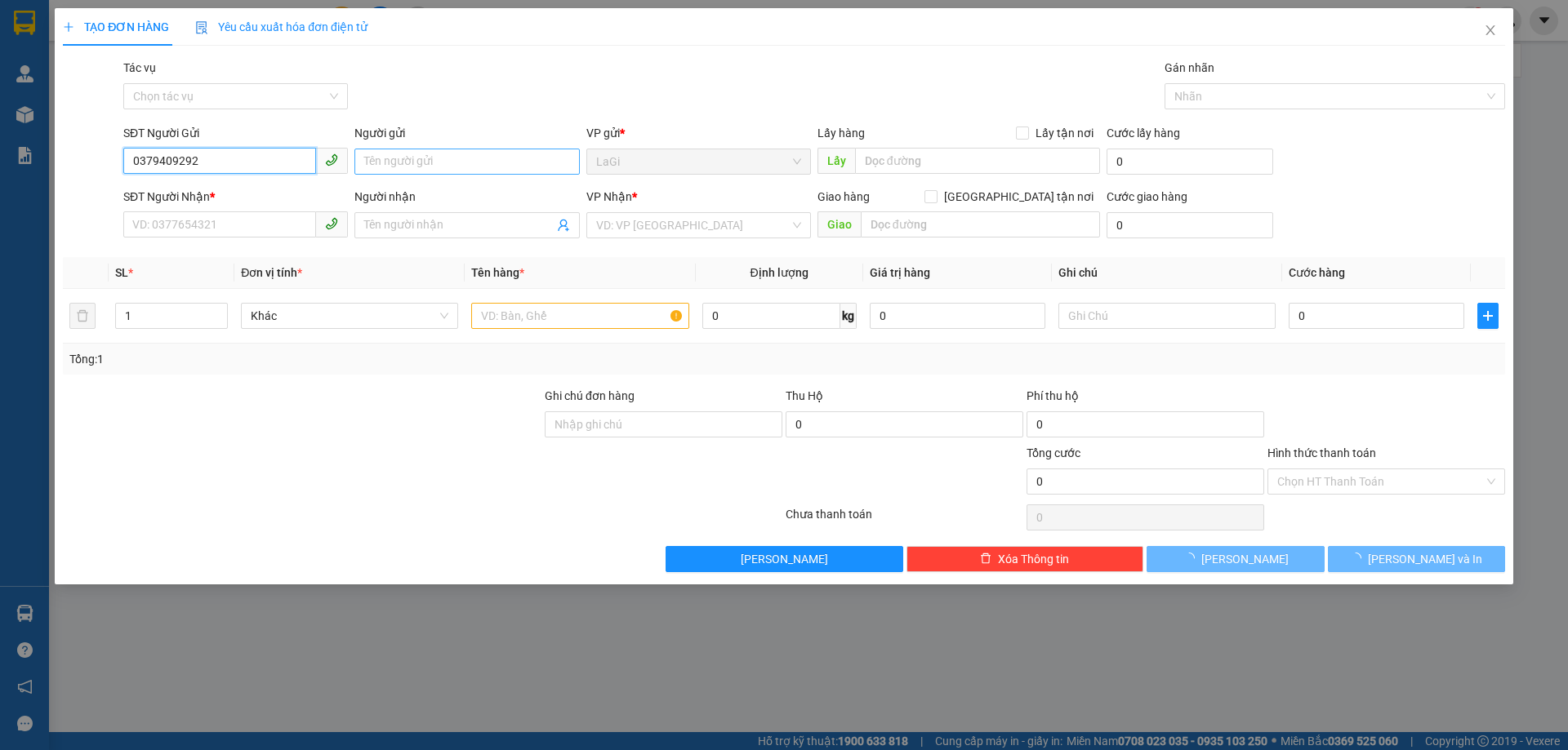
type input "0379409292"
click at [434, 169] on input "Người gửi" at bounding box center [467, 162] width 225 height 26
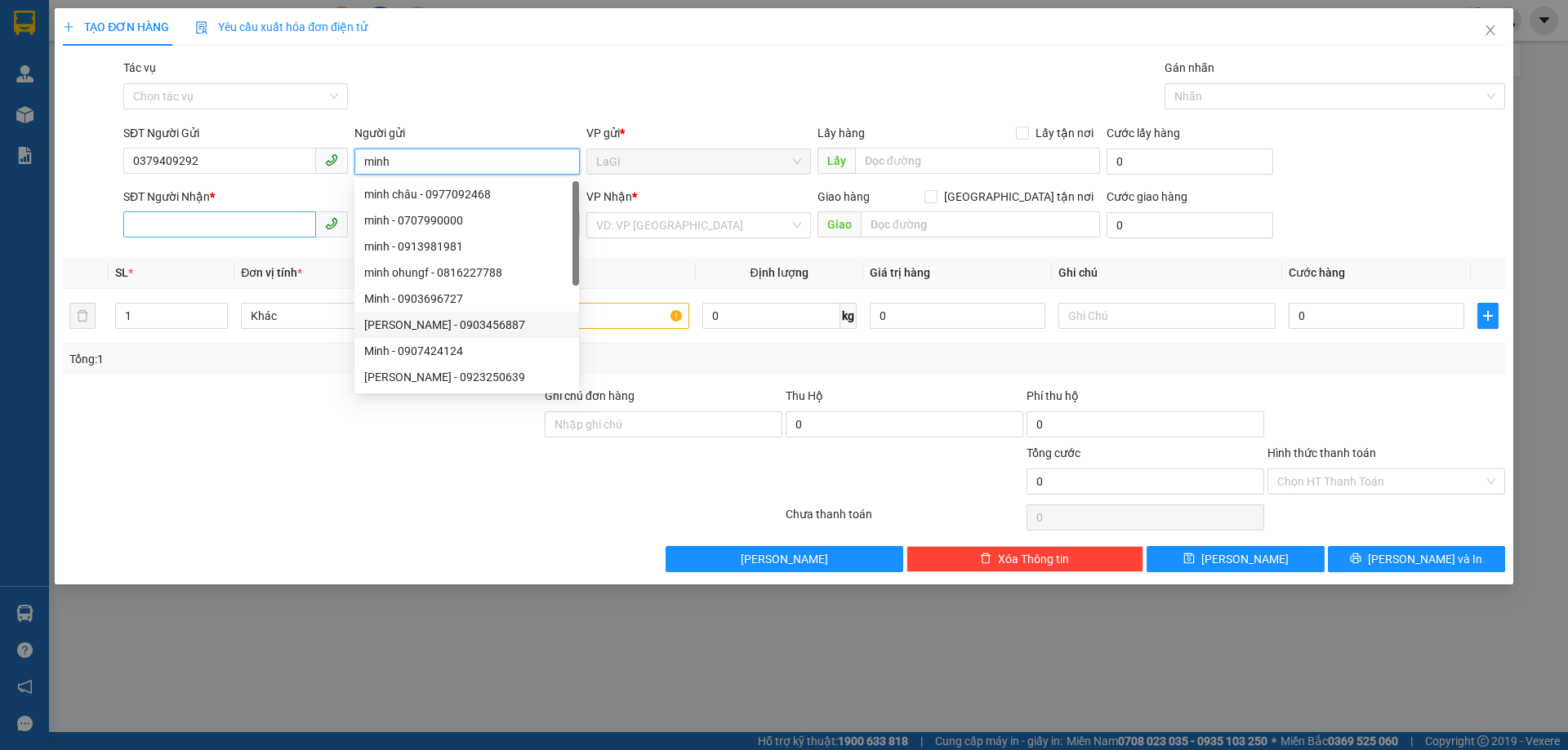
type input "minh"
click at [202, 223] on input "SĐT Người Nhận *" at bounding box center [219, 225] width 193 height 26
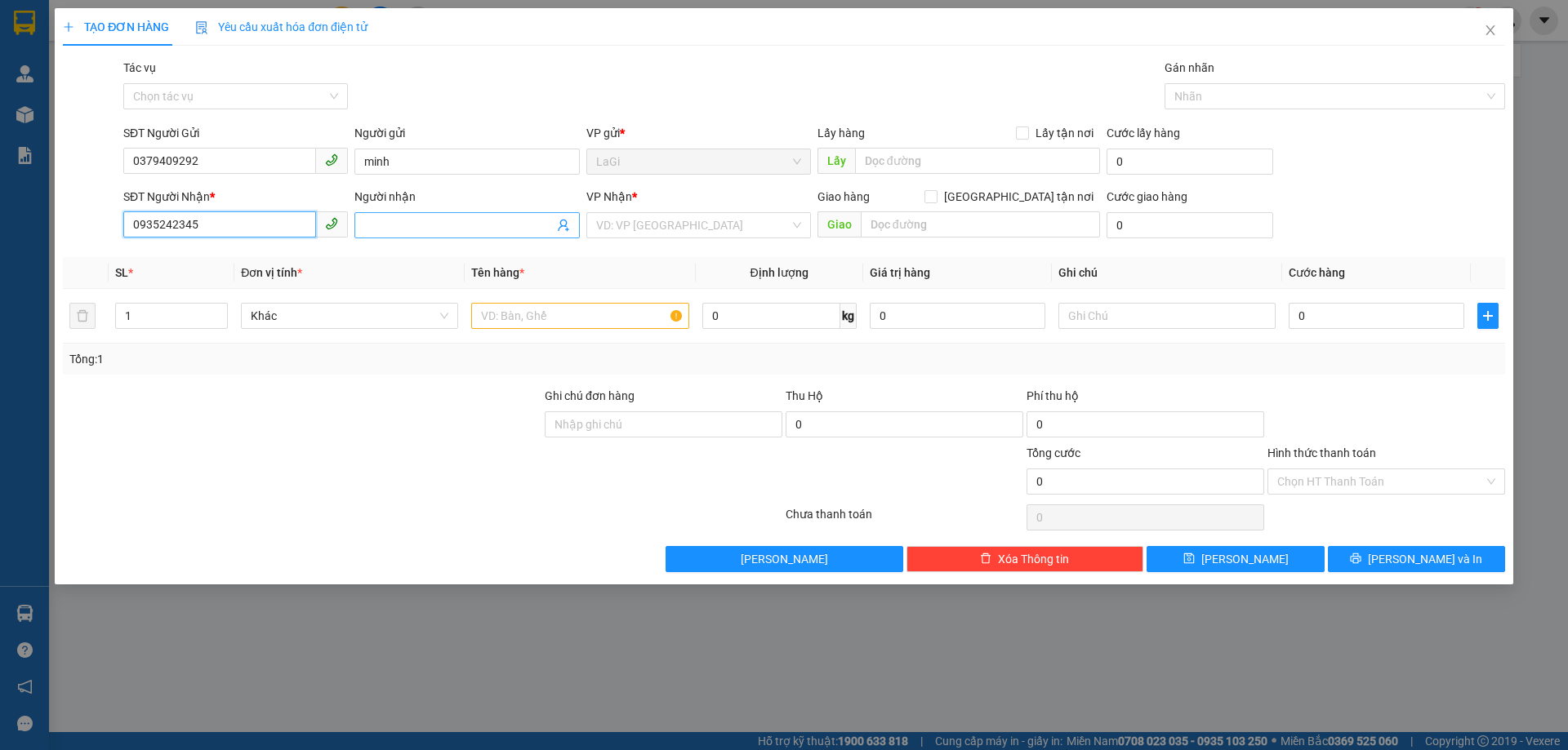
type input "0935242345"
click at [399, 223] on input "Người nhận" at bounding box center [458, 225] width 188 height 18
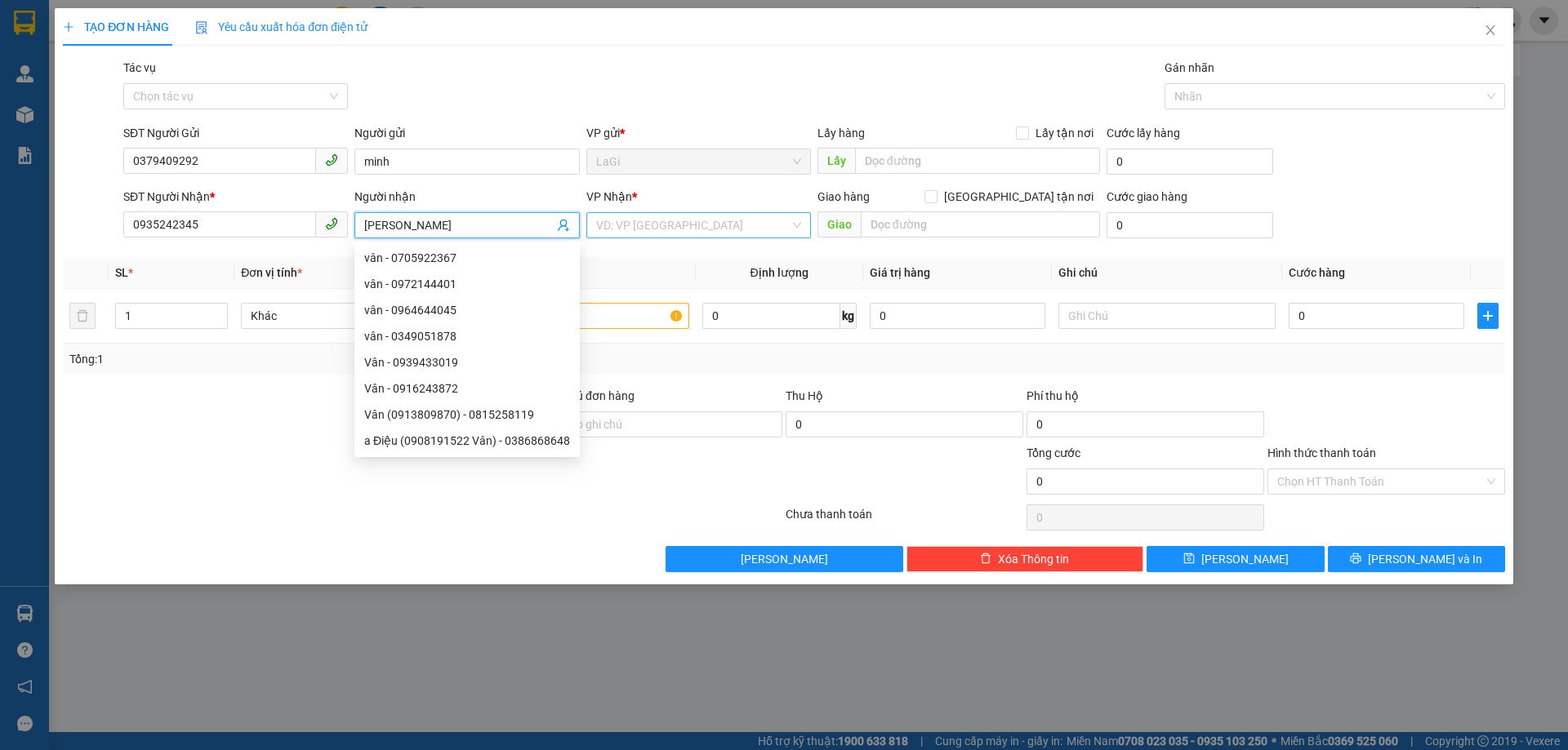
type input "Vân"
click at [649, 233] on input "search" at bounding box center [693, 226] width 193 height 24
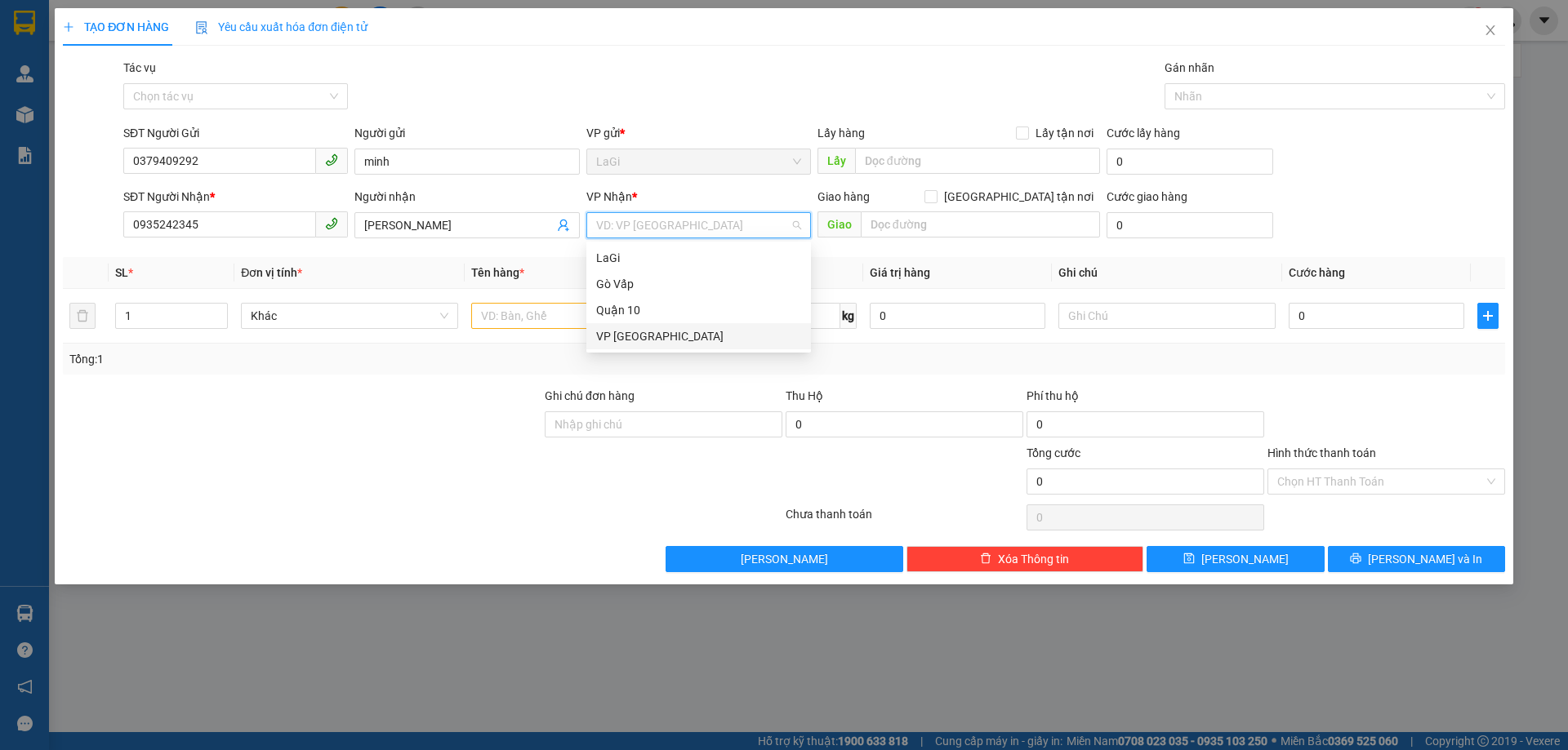
click at [666, 332] on div "VP [GEOGRAPHIC_DATA]" at bounding box center [698, 336] width 205 height 18
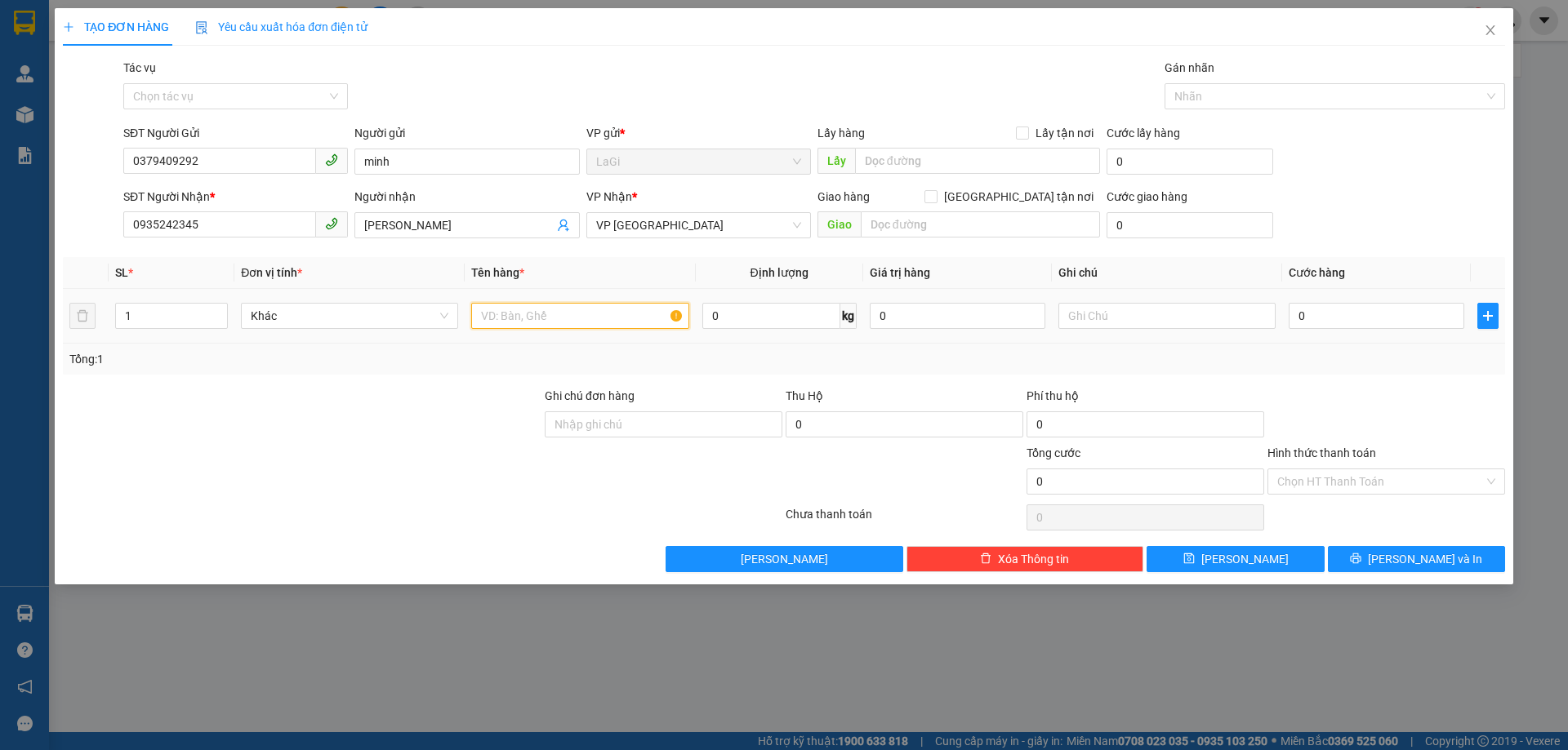
click at [573, 314] on input "text" at bounding box center [580, 316] width 217 height 26
type input "t - ghẹ sống"
click at [716, 328] on input "0" at bounding box center [771, 316] width 138 height 26
type input "5"
click at [1385, 152] on div "SĐT Người Gửi 0379409292 Người gửi minh VP gửi * LaGi Lấy hàng Lấy tận nơi Lấy …" at bounding box center [814, 152] width 1388 height 57
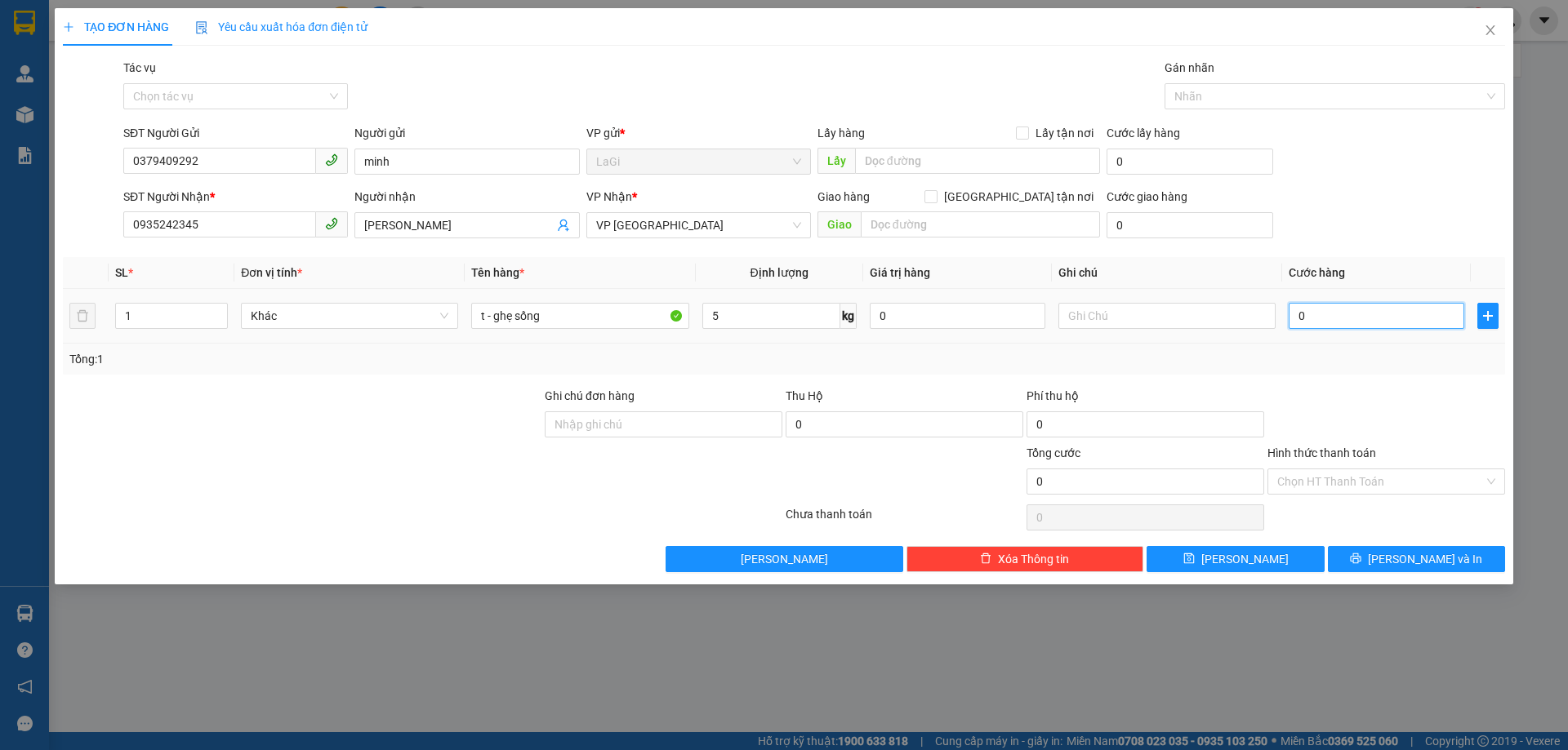
click at [1380, 323] on input "0" at bounding box center [1375, 316] width 175 height 26
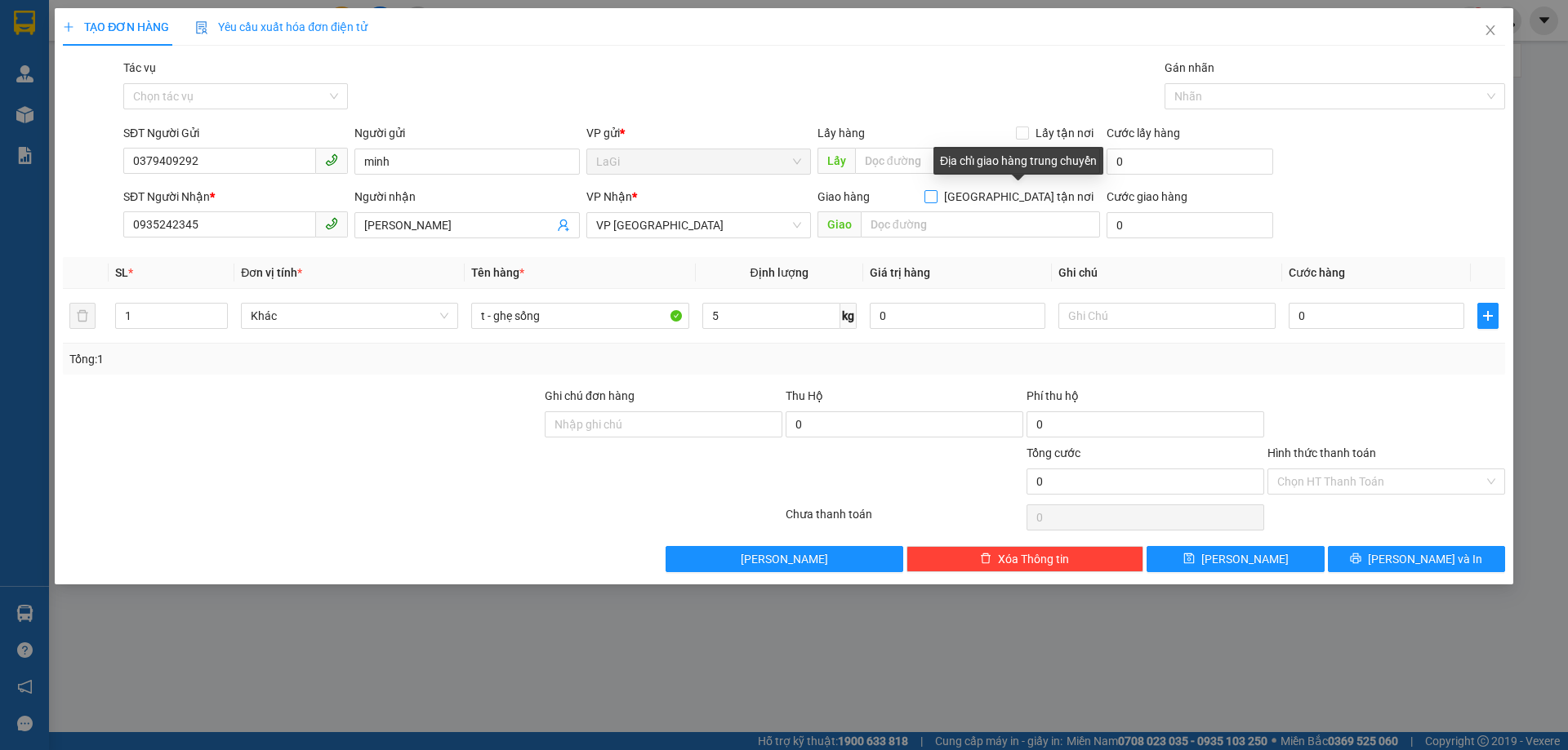
click at [937, 202] on span at bounding box center [930, 196] width 13 height 13
click at [936, 201] on input "Giao tận nơi" at bounding box center [929, 195] width 11 height 11
checkbox input "true"
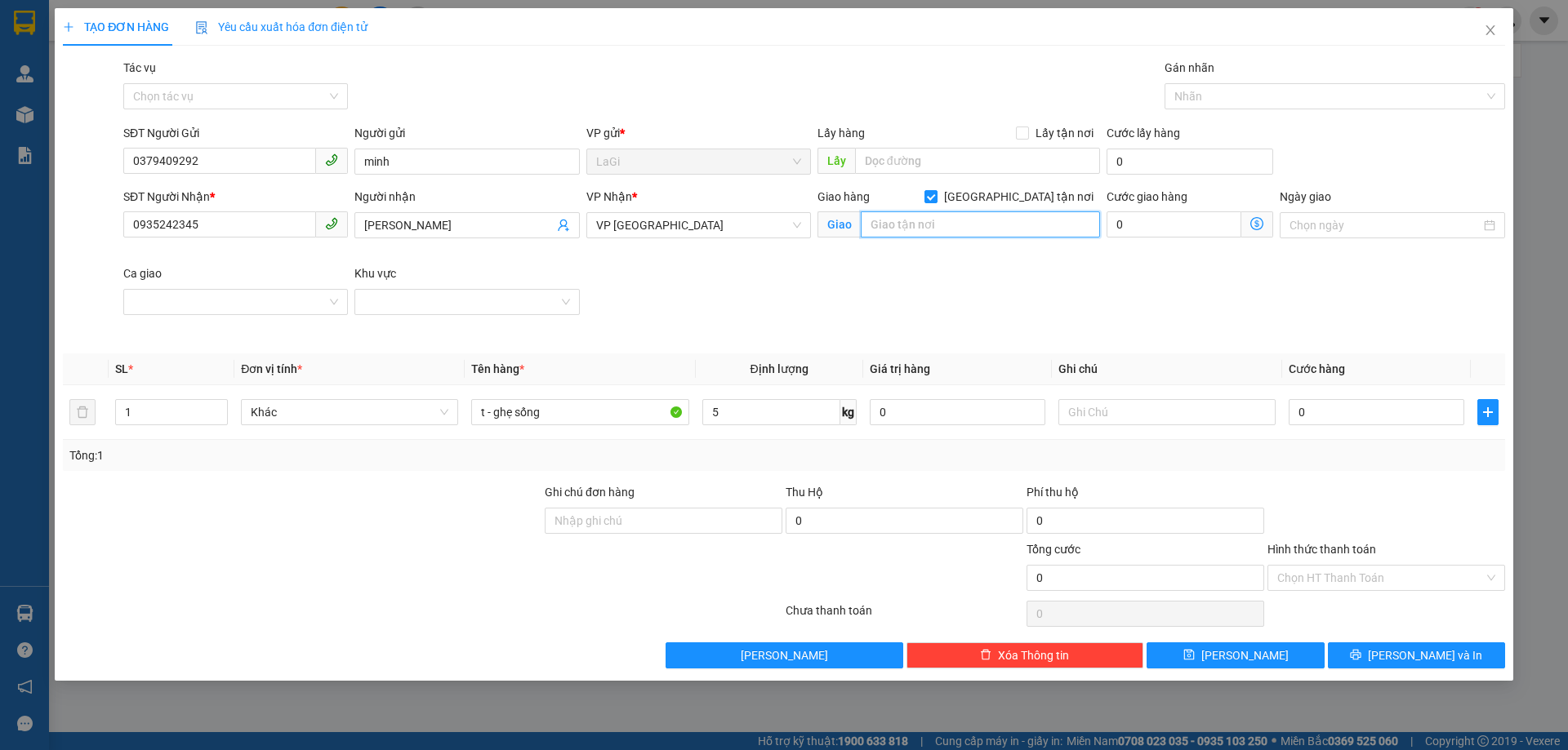
click at [1019, 221] on input "text" at bounding box center [980, 225] width 239 height 26
type input "chung cư sadora, thủ đức"
click at [1327, 417] on input "0" at bounding box center [1375, 412] width 175 height 26
type input "1"
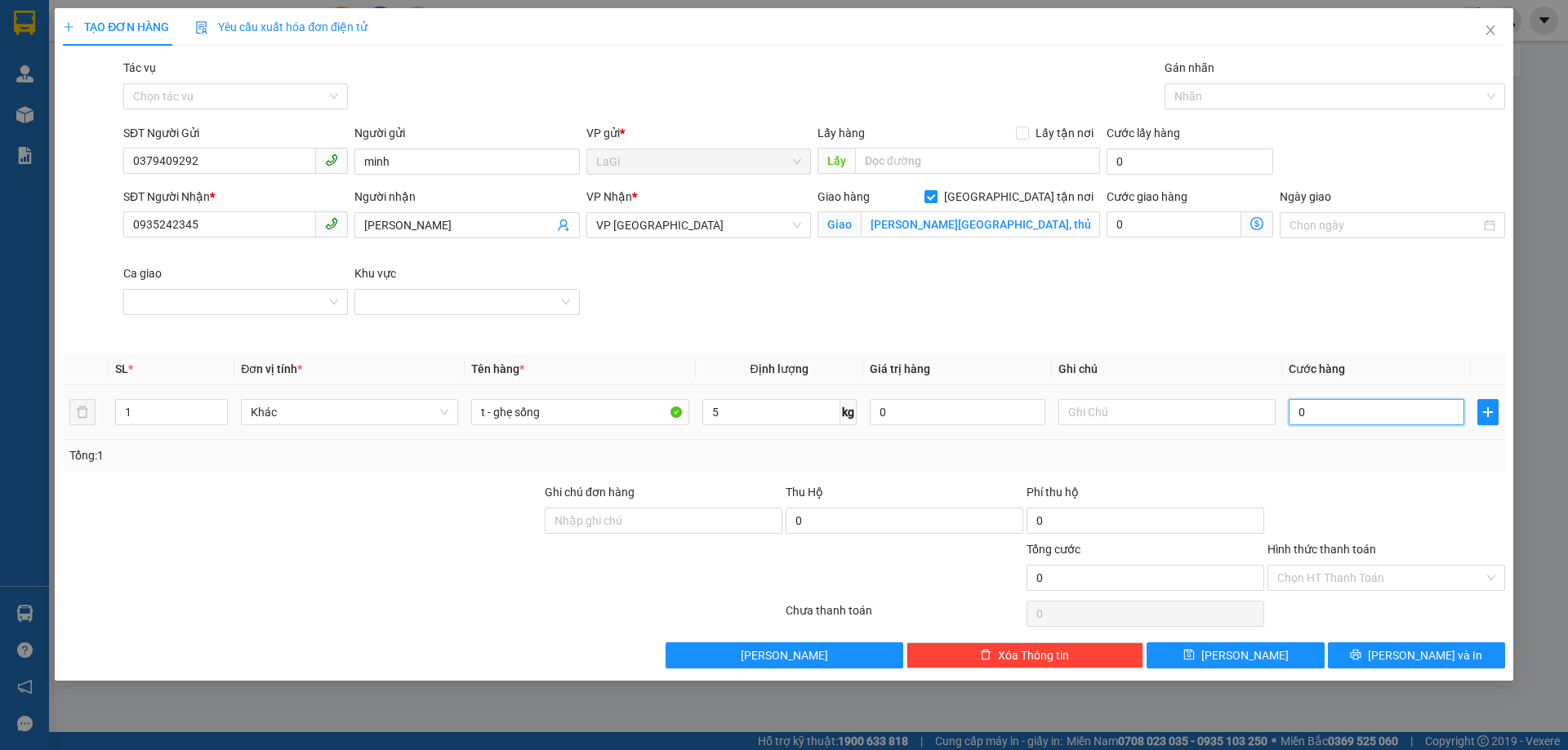
type input "1"
type input "13"
type input "130"
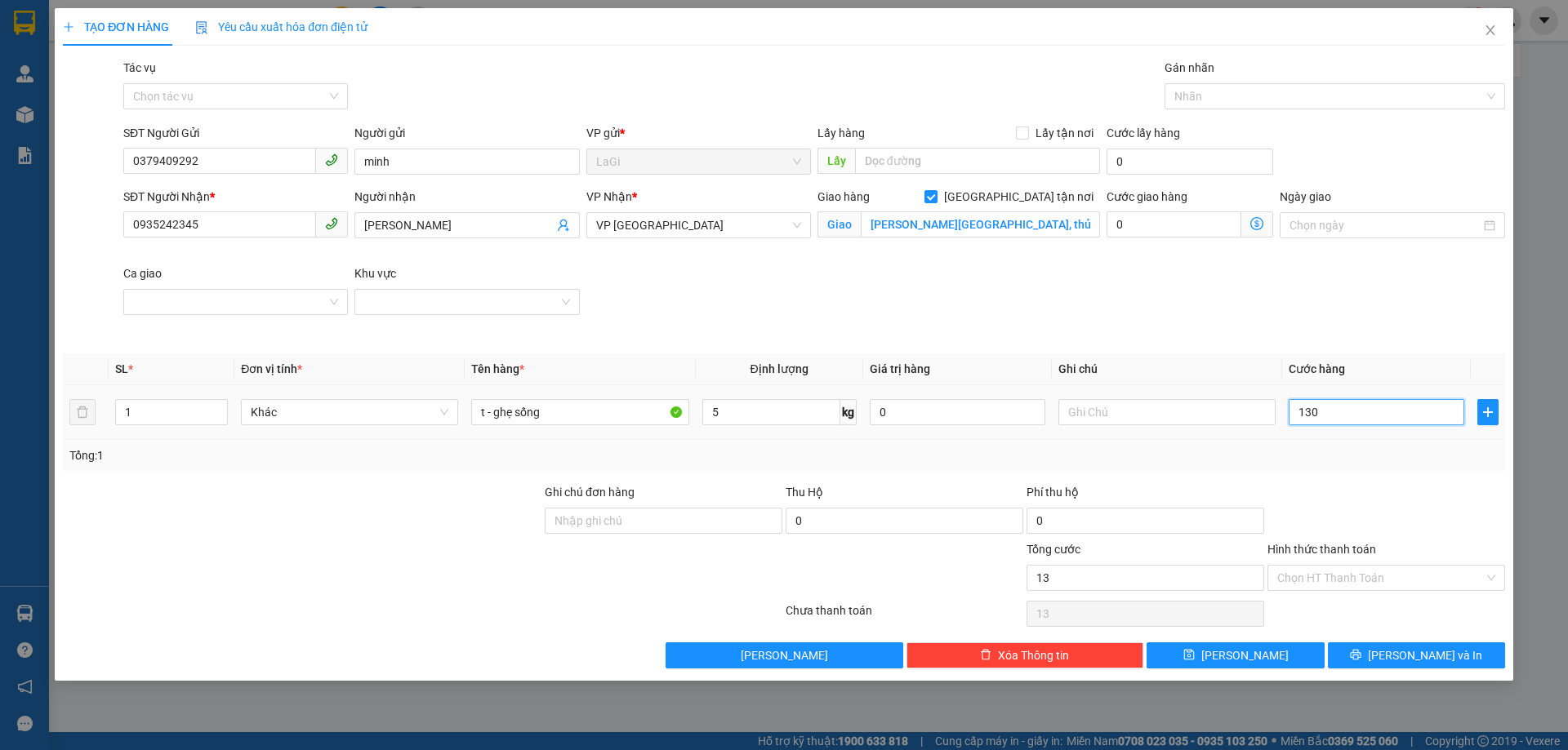
type input "130"
type input "1.300"
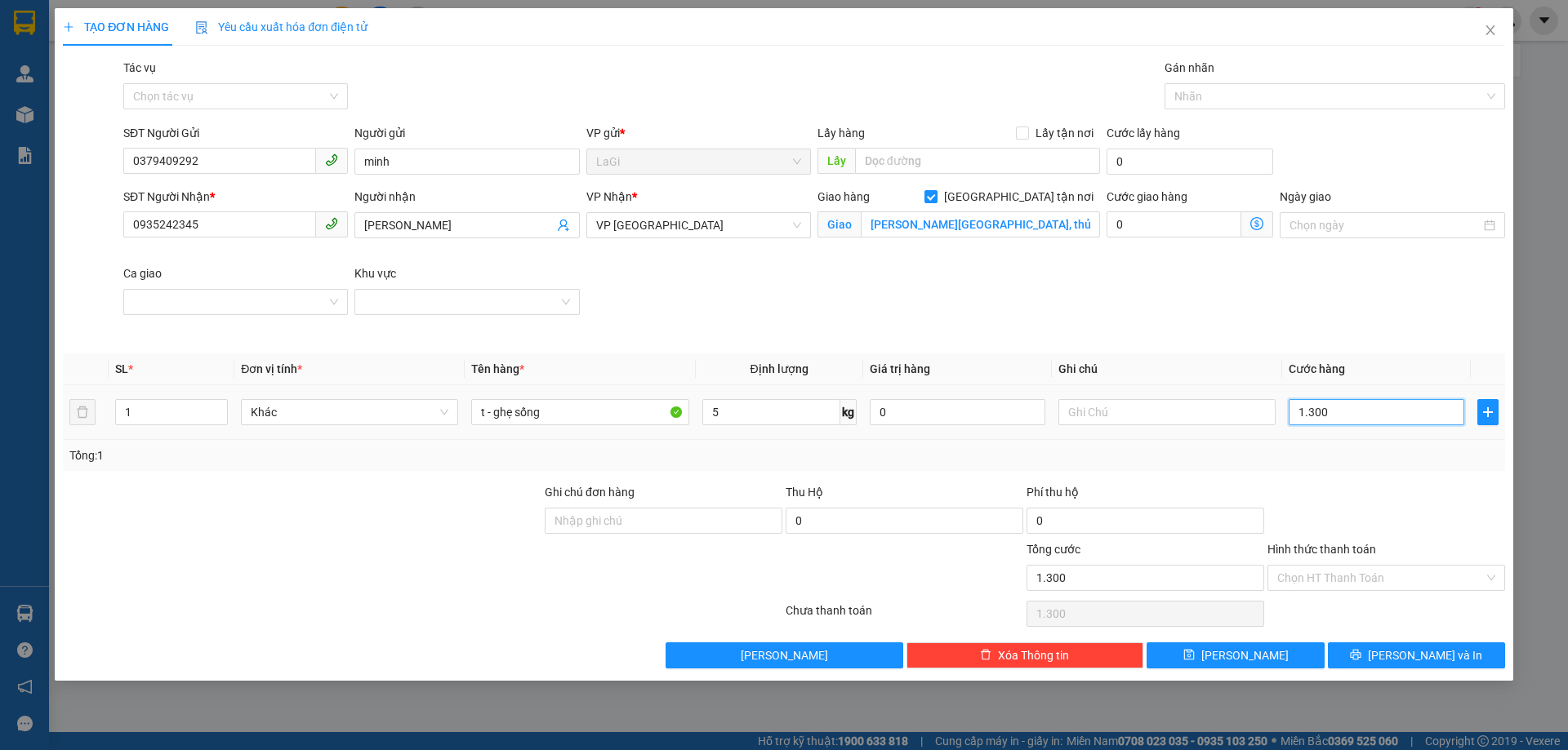
type input "13.000"
click at [1361, 652] on icon "printer" at bounding box center [1356, 655] width 10 height 10
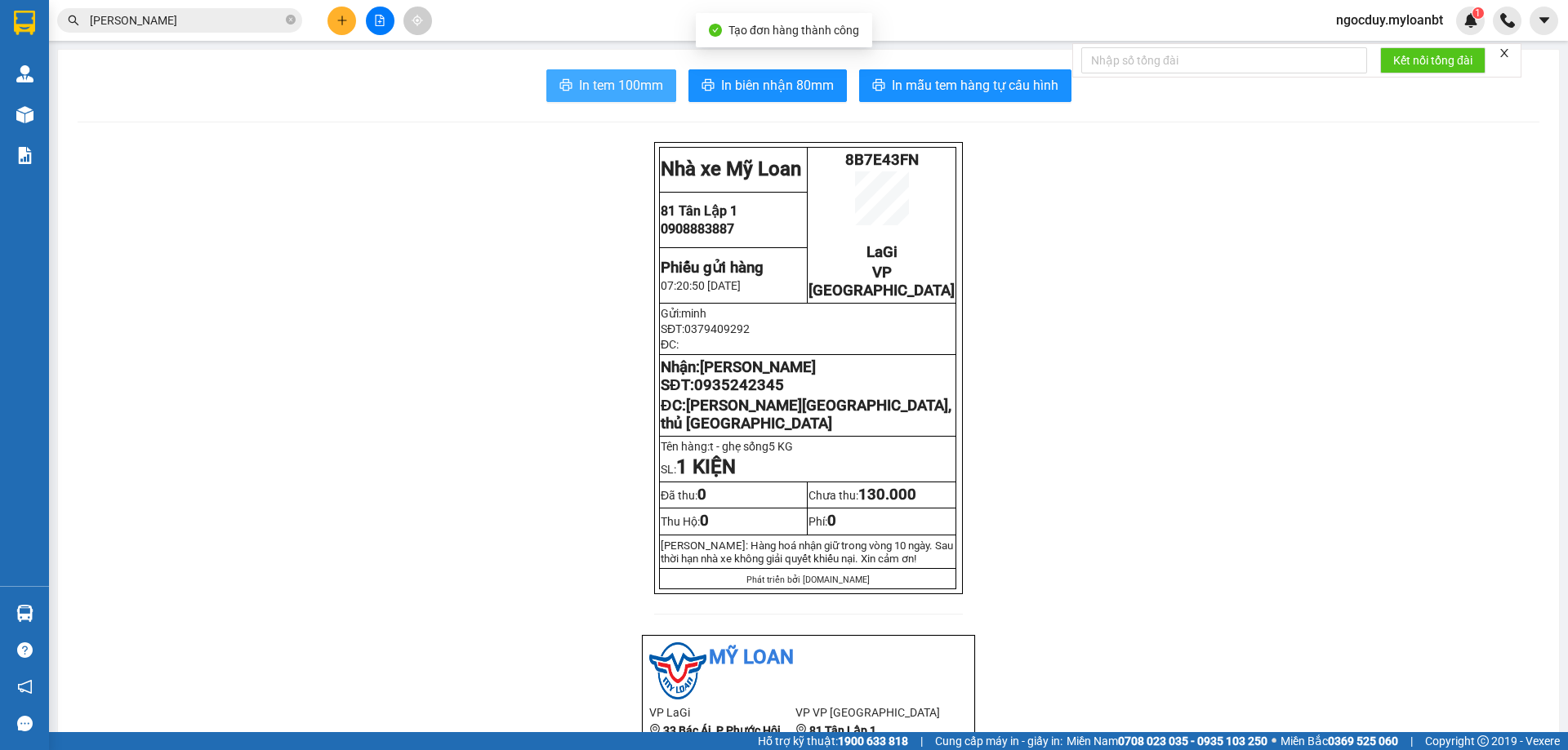
click at [583, 97] on button "In tem 100mm" at bounding box center [611, 85] width 130 height 32
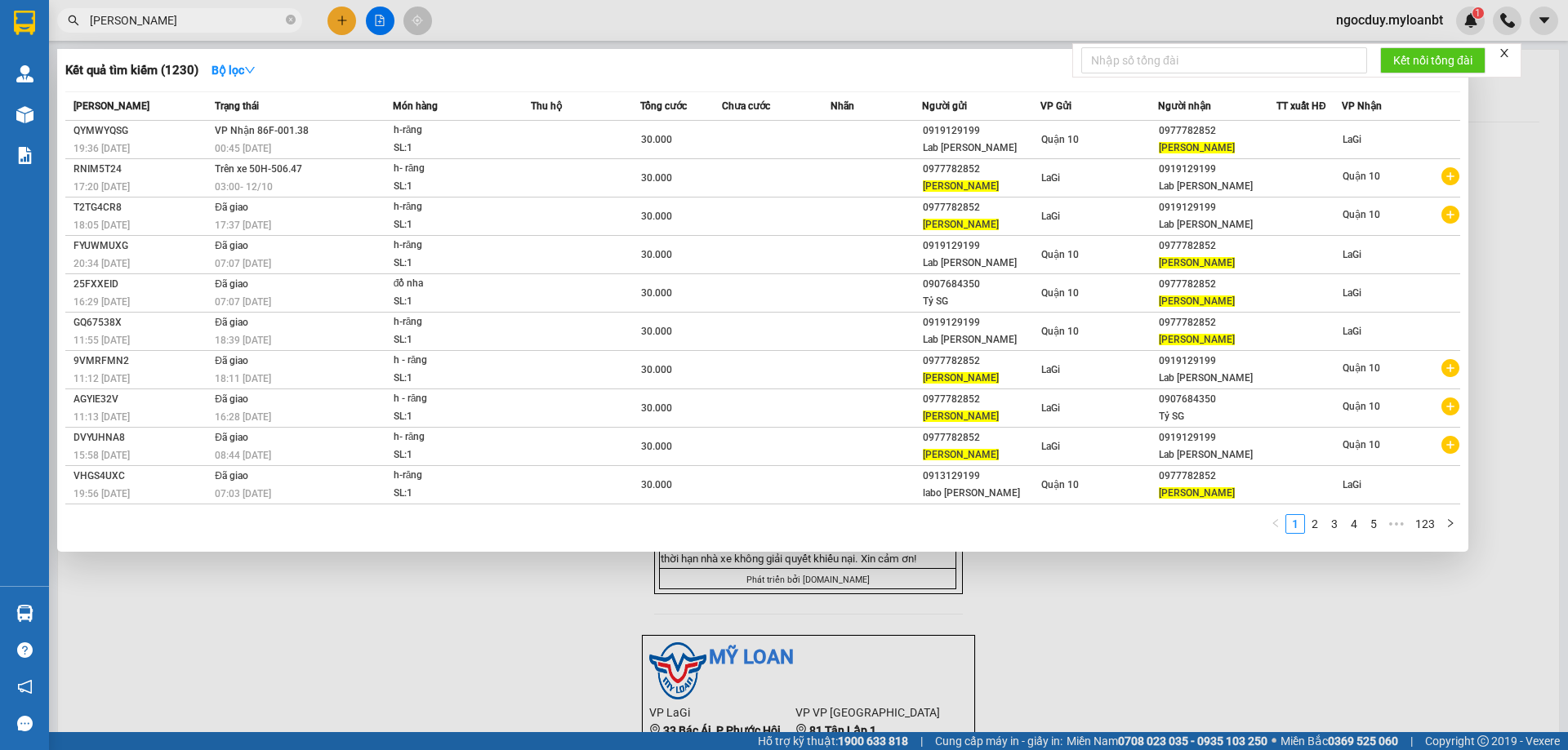
click at [218, 24] on input "quang phượng" at bounding box center [186, 20] width 193 height 18
click at [218, 23] on input "quang phượng" at bounding box center [186, 20] width 193 height 18
click at [218, 22] on input "quang phượng" at bounding box center [186, 20] width 193 height 18
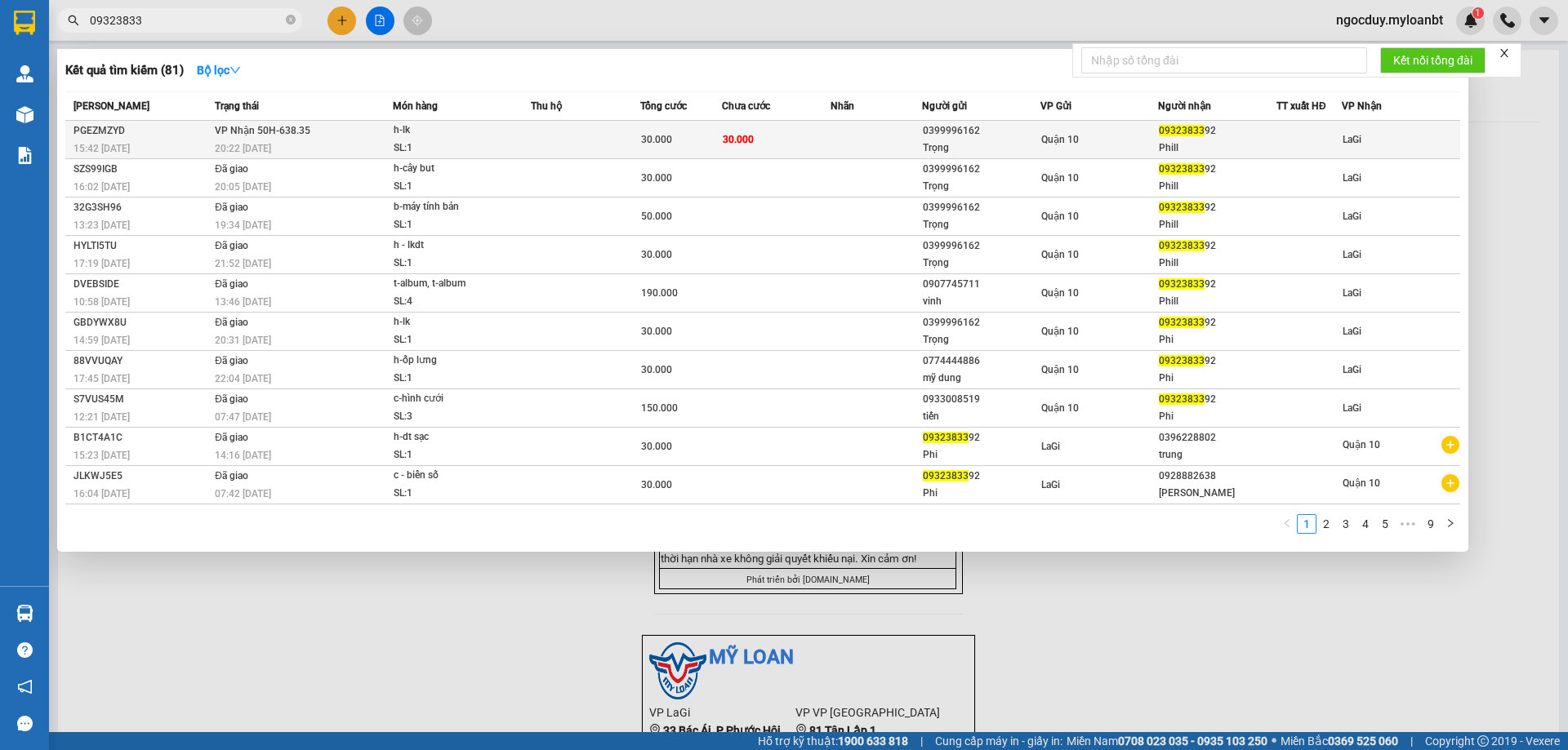
click at [1008, 130] on div "0399996162" at bounding box center [981, 132] width 117 height 17
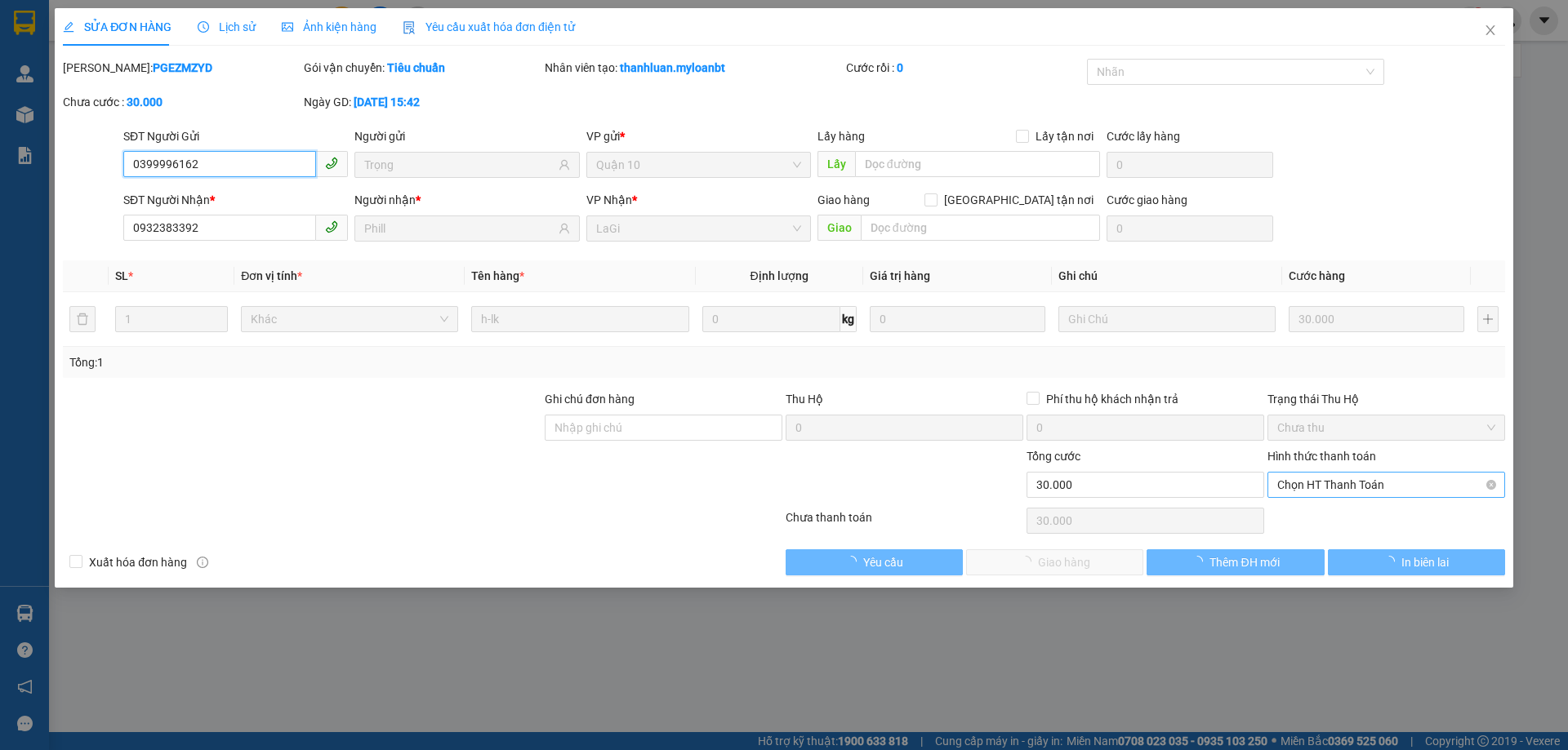
click at [1298, 481] on span "Chọn HT Thanh Toán" at bounding box center [1386, 484] width 218 height 24
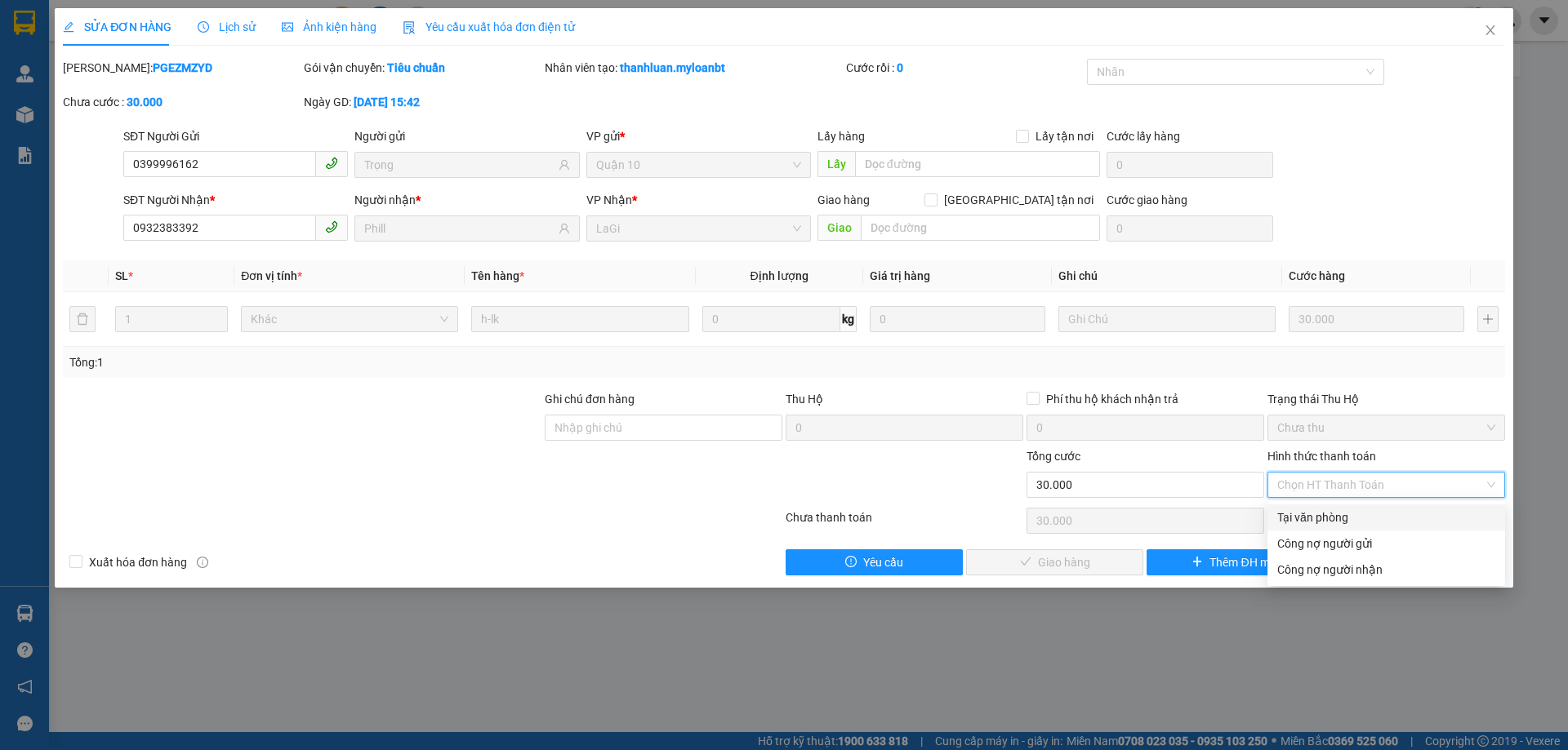
click at [1313, 513] on div "Tại văn phòng" at bounding box center [1386, 517] width 218 height 18
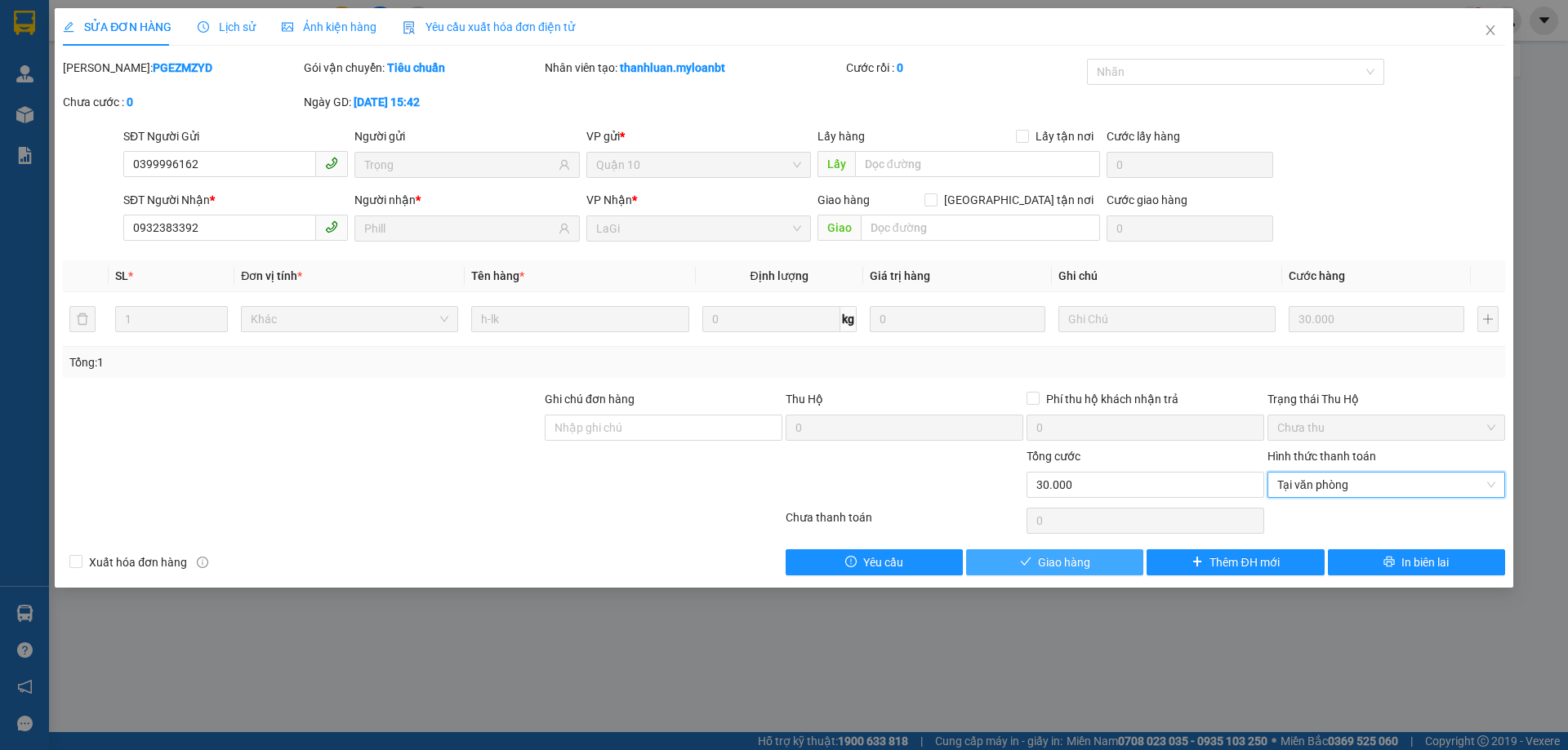
click at [1087, 561] on span "Giao hàng" at bounding box center [1064, 562] width 52 height 18
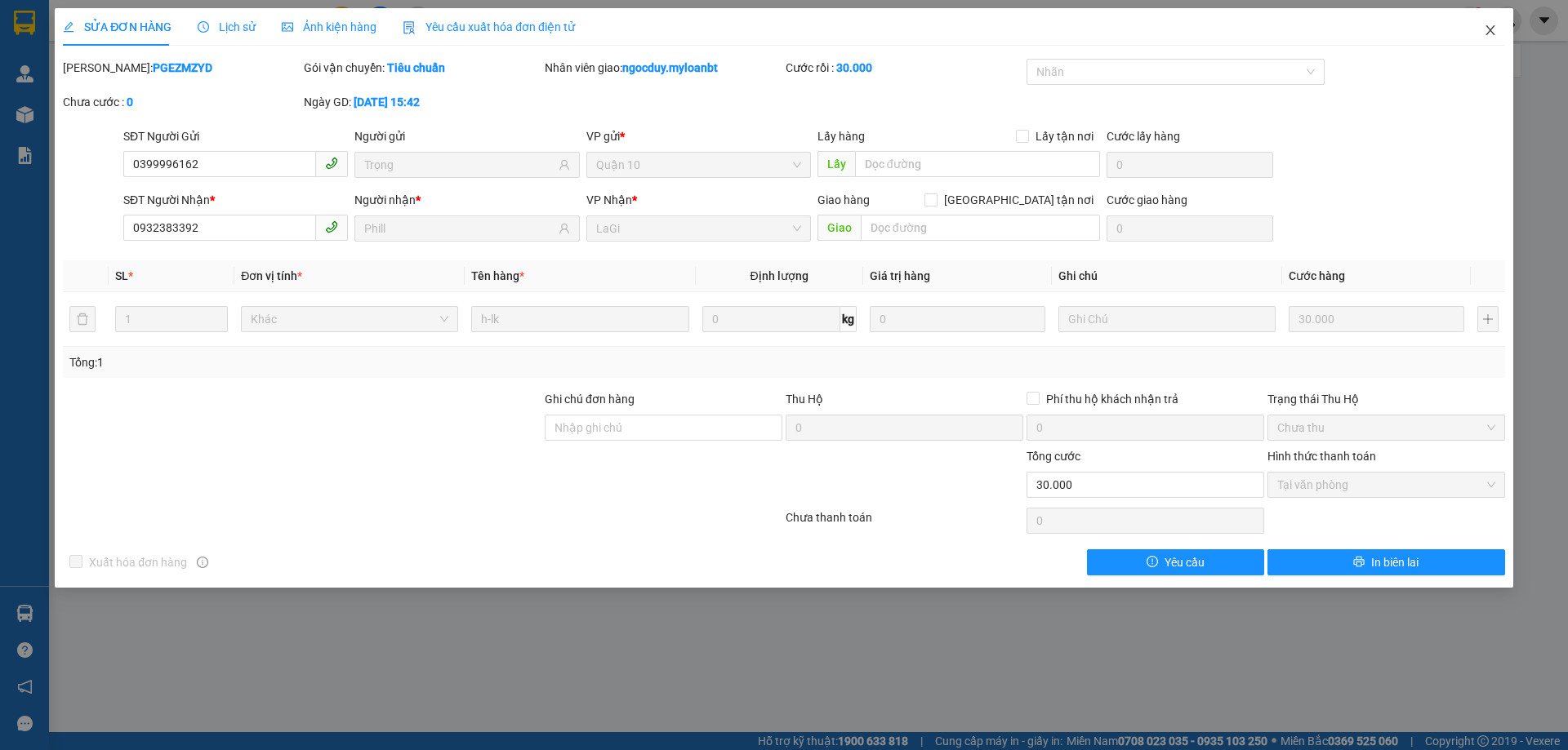
click at [1485, 30] on icon "close" at bounding box center [1490, 30] width 13 height 13
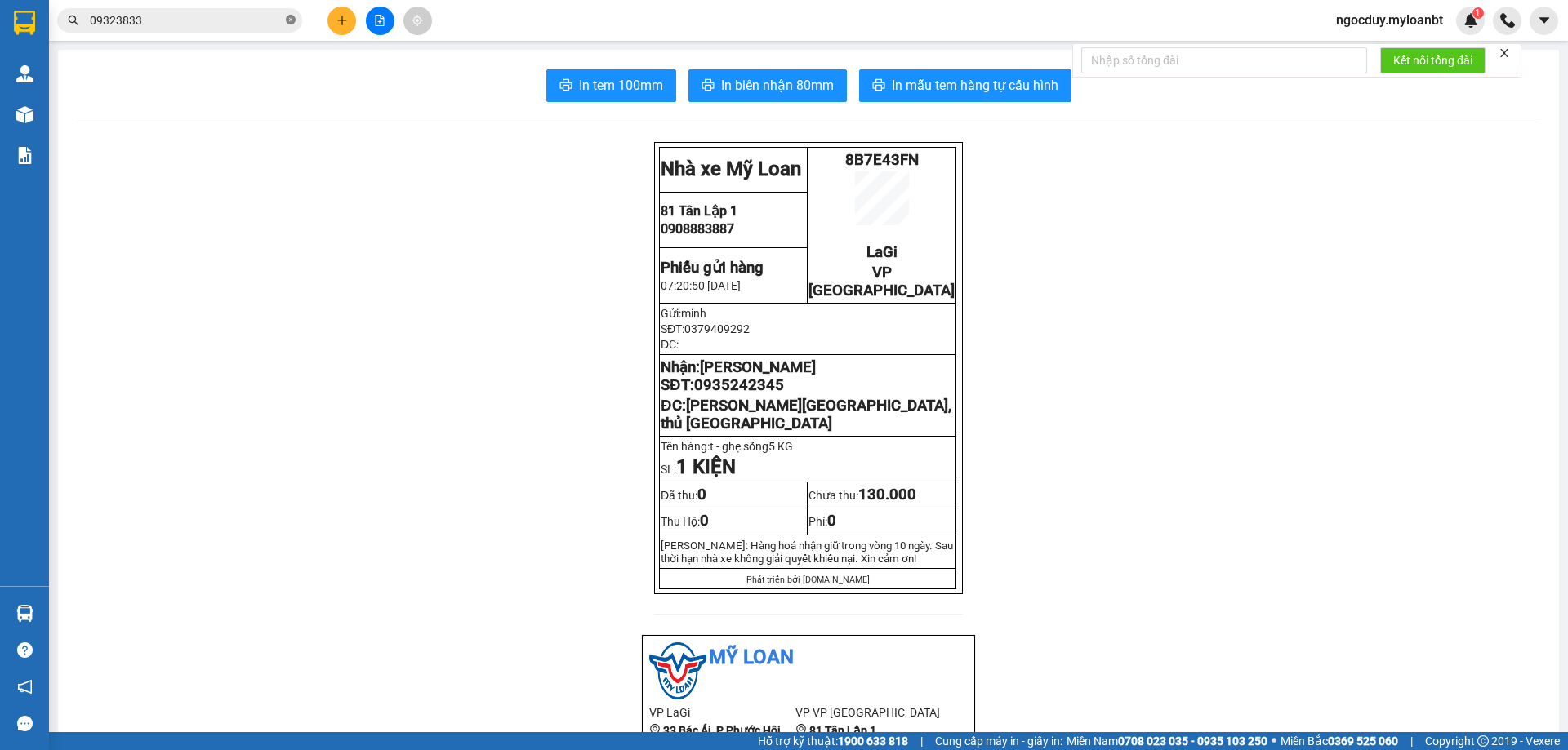
click at [287, 28] on span at bounding box center [290, 21] width 10 height 16
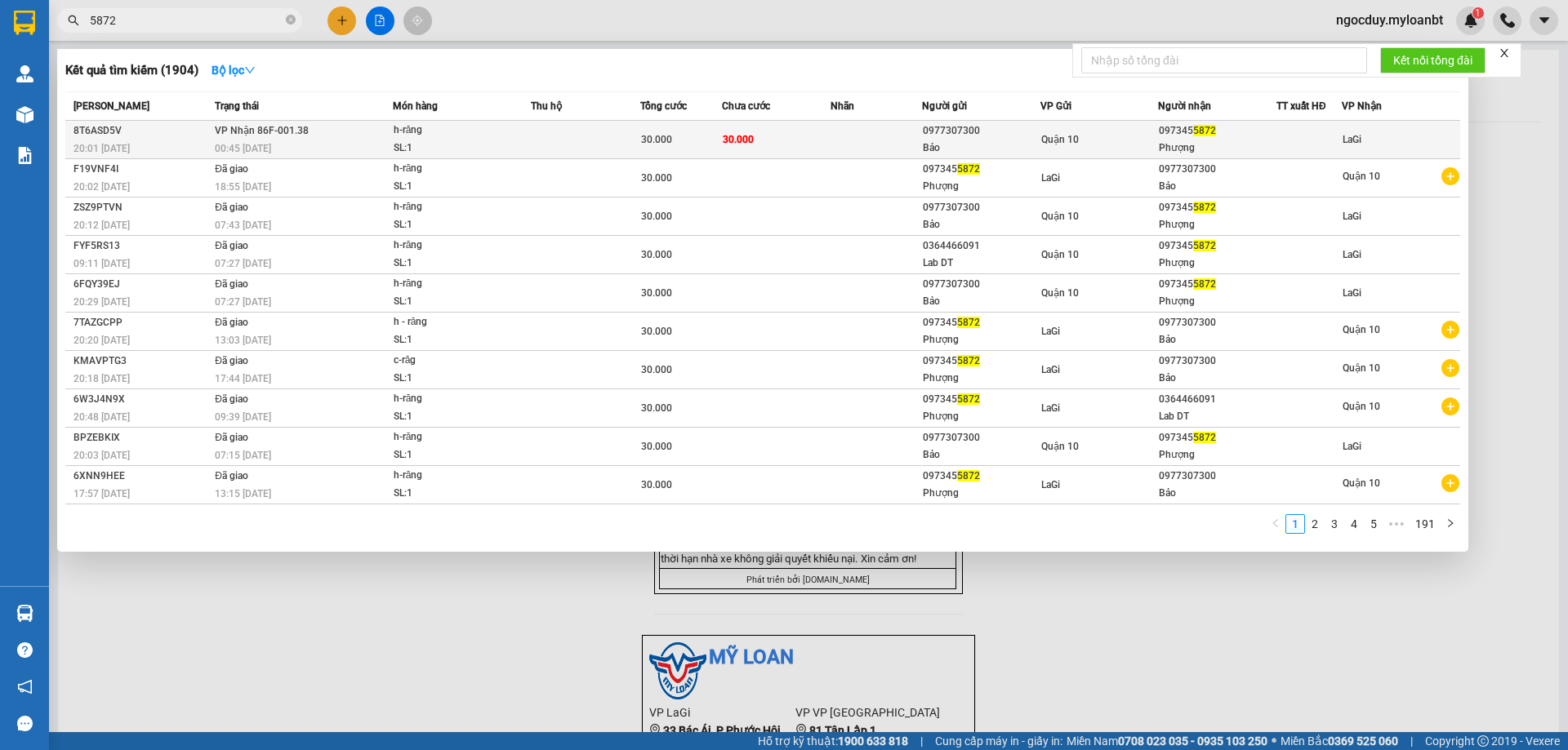
click at [859, 136] on td at bounding box center [876, 140] width 91 height 38
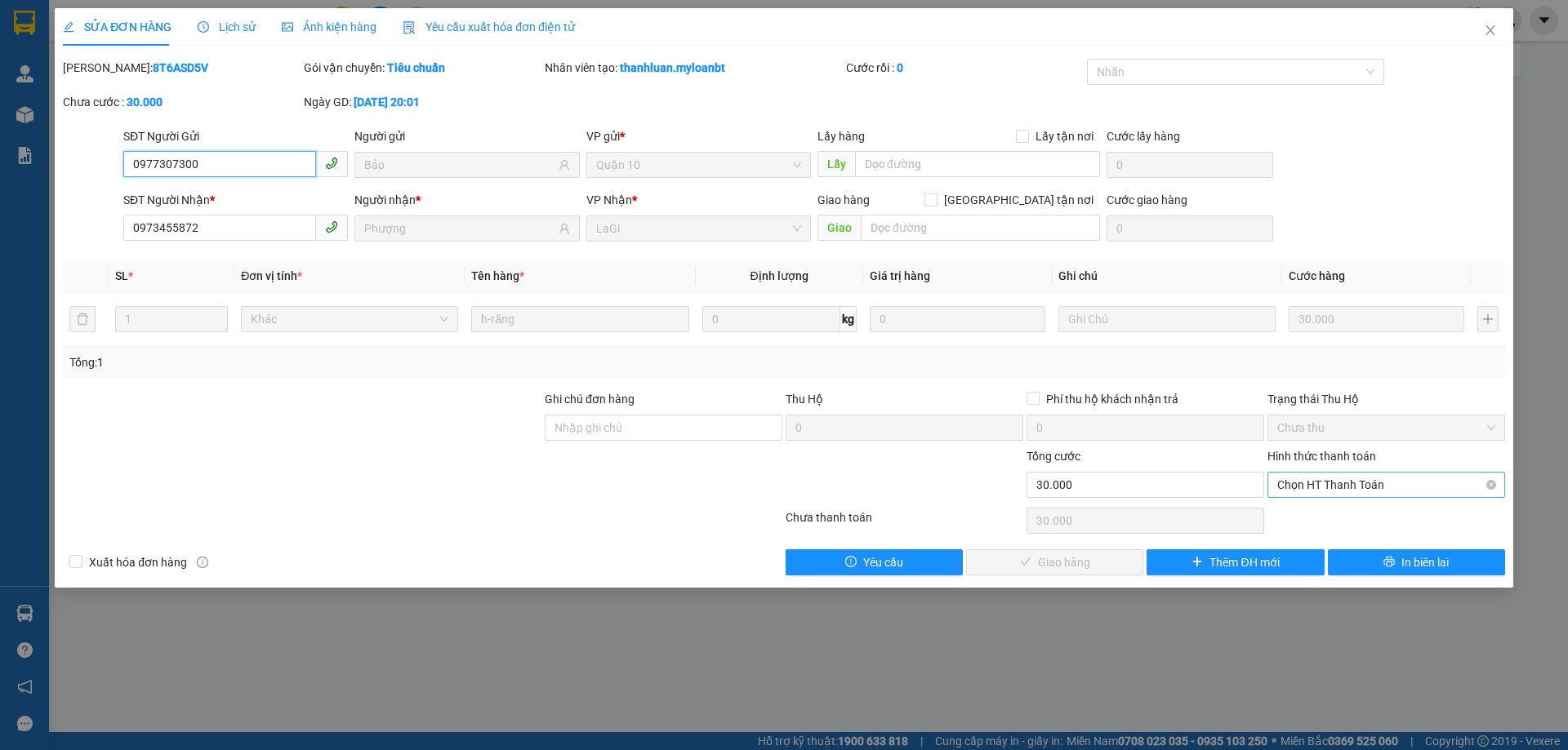
click at [1352, 486] on span "Chọn HT Thanh Toán" at bounding box center [1386, 484] width 218 height 24
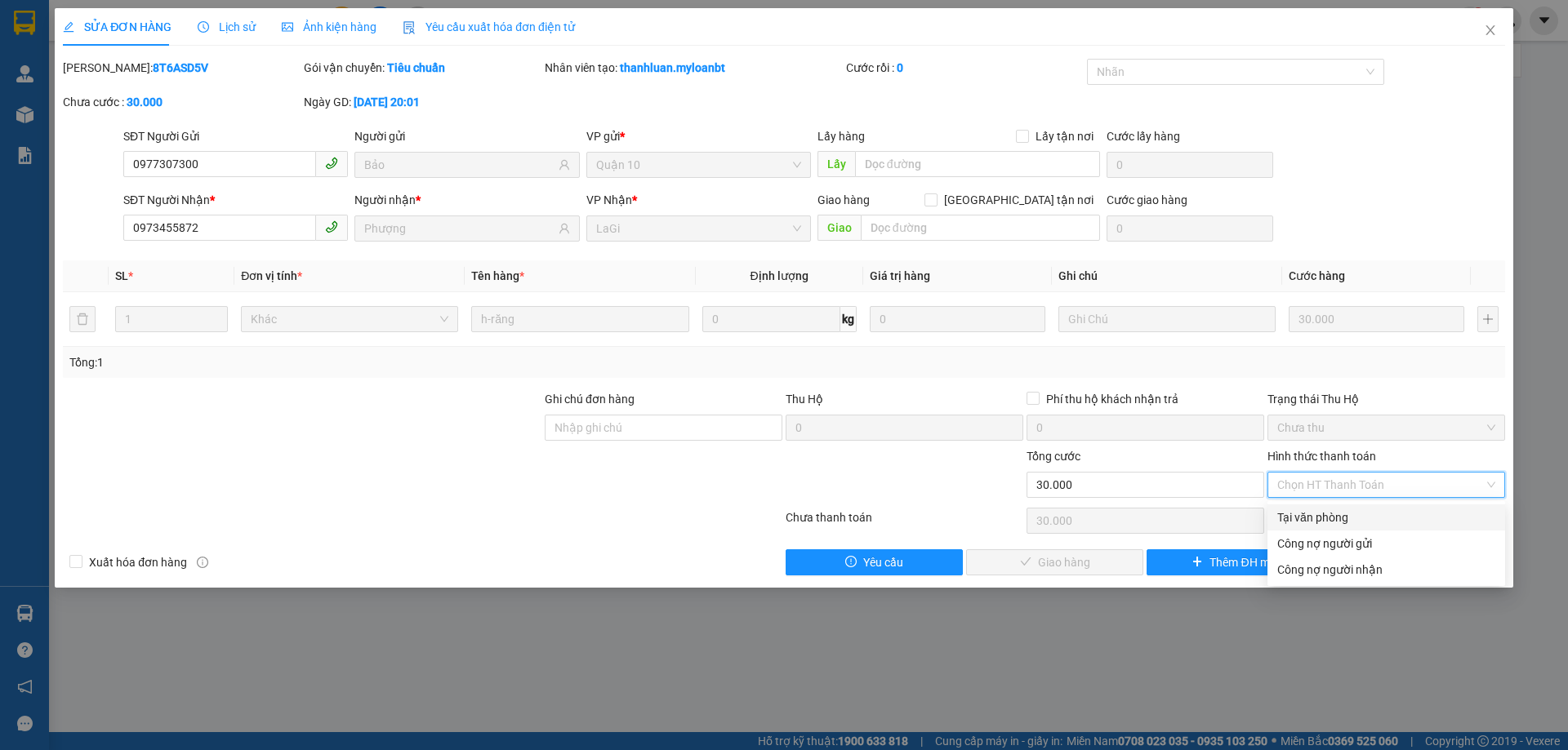
click at [1341, 511] on div "Tại văn phòng" at bounding box center [1386, 517] width 218 height 18
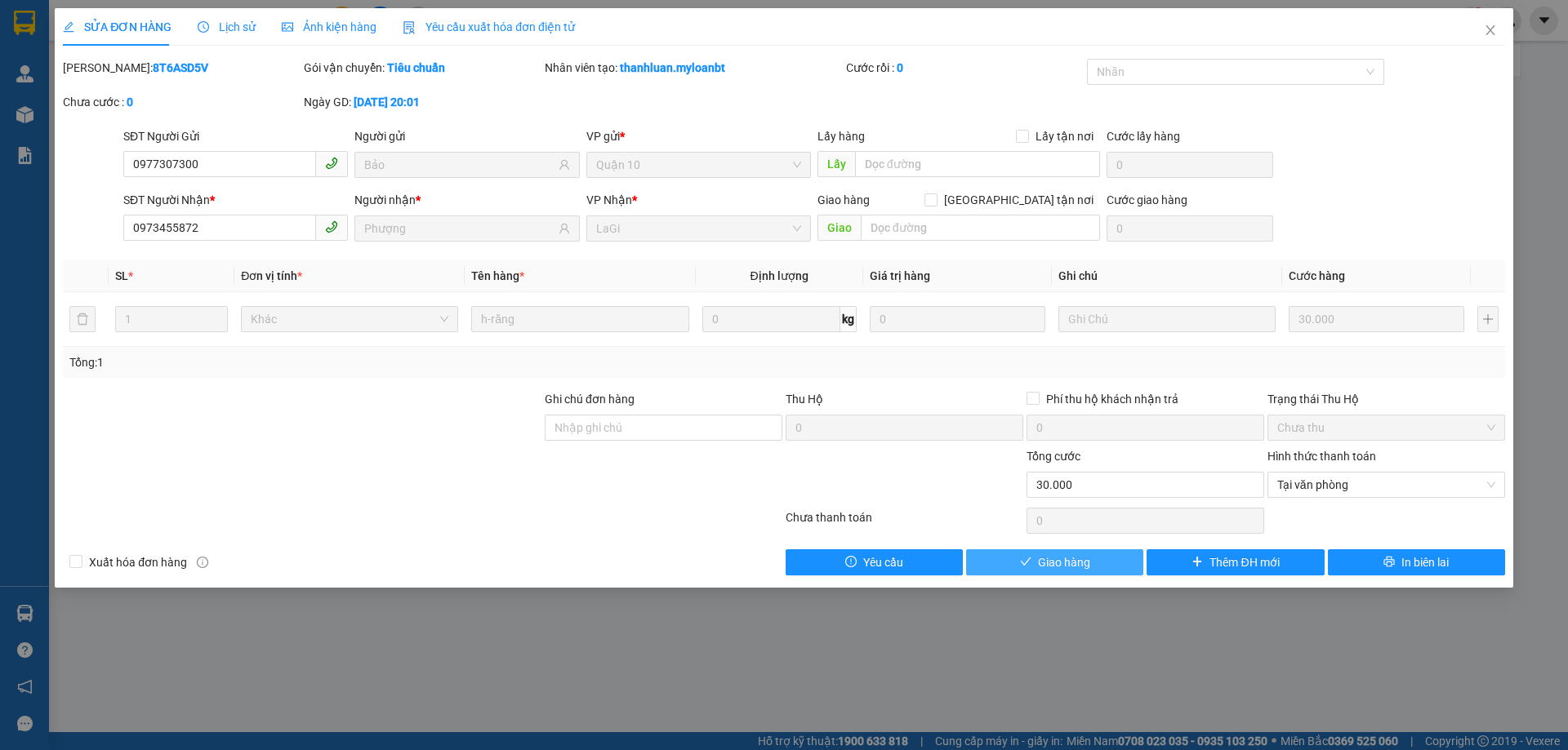
click at [1099, 565] on button "Giao hàng" at bounding box center [1054, 562] width 177 height 26
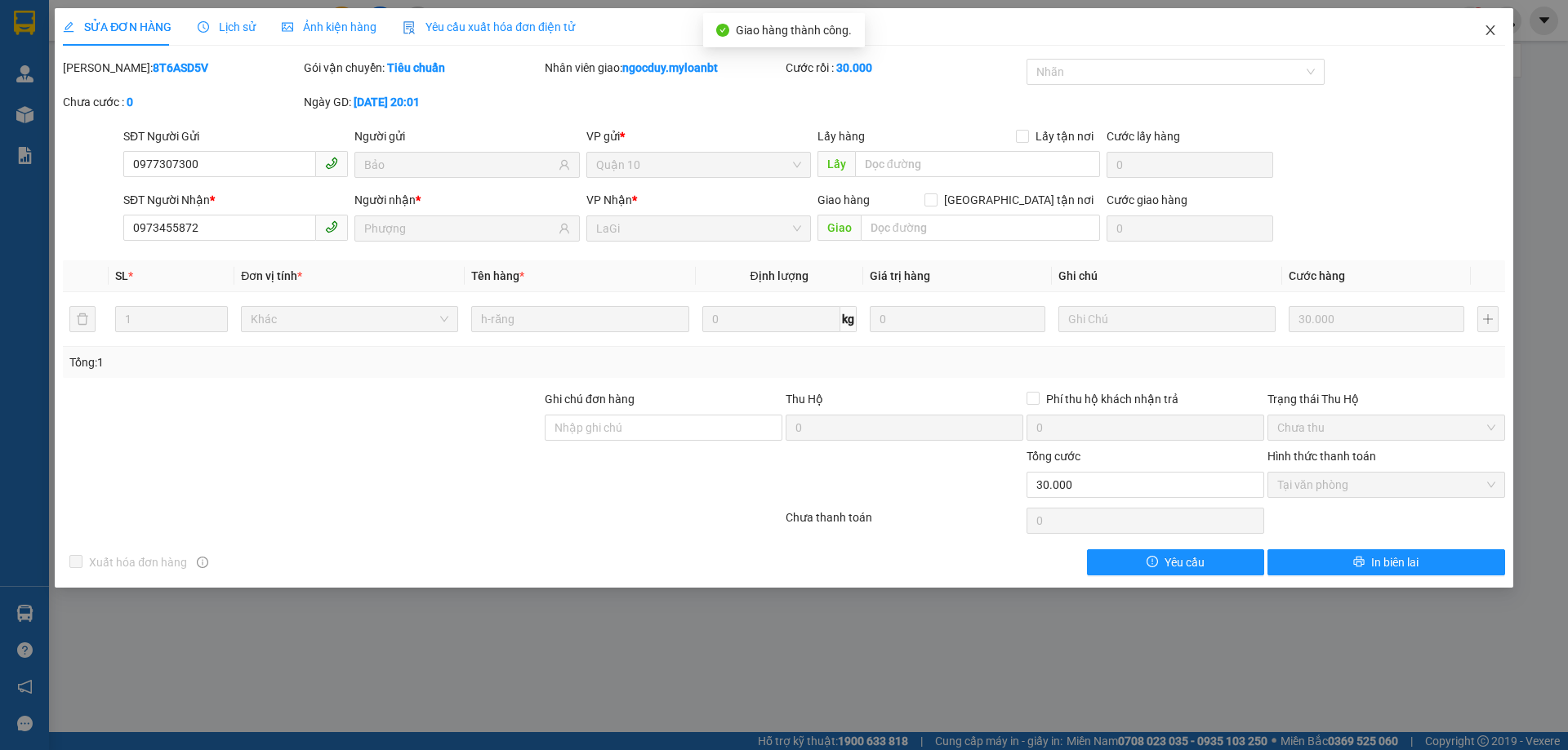
click at [1490, 32] on icon "close" at bounding box center [1490, 30] width 9 height 10
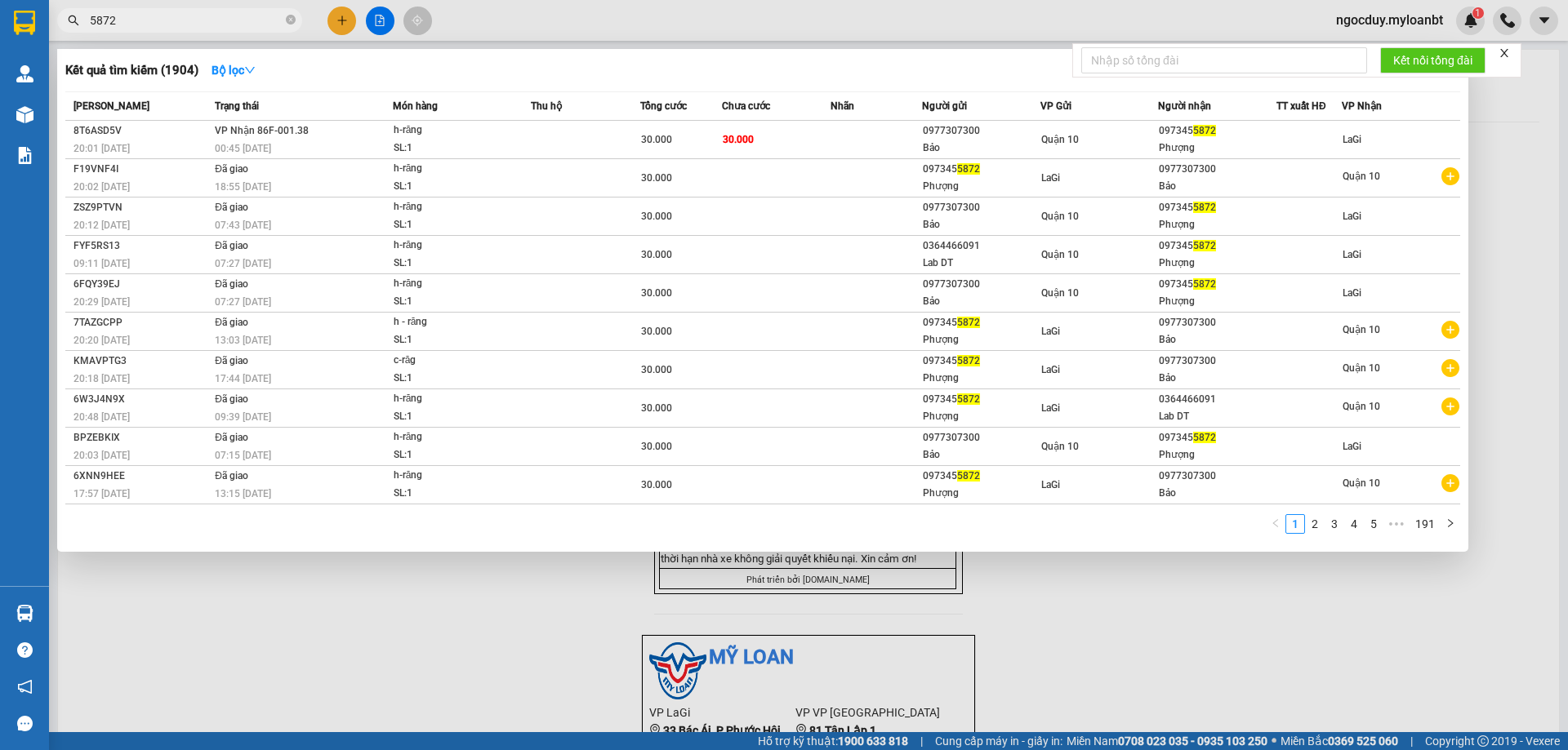
click at [228, 10] on span "5872" at bounding box center [180, 20] width 245 height 24
click at [227, 15] on input "5872" at bounding box center [186, 20] width 193 height 18
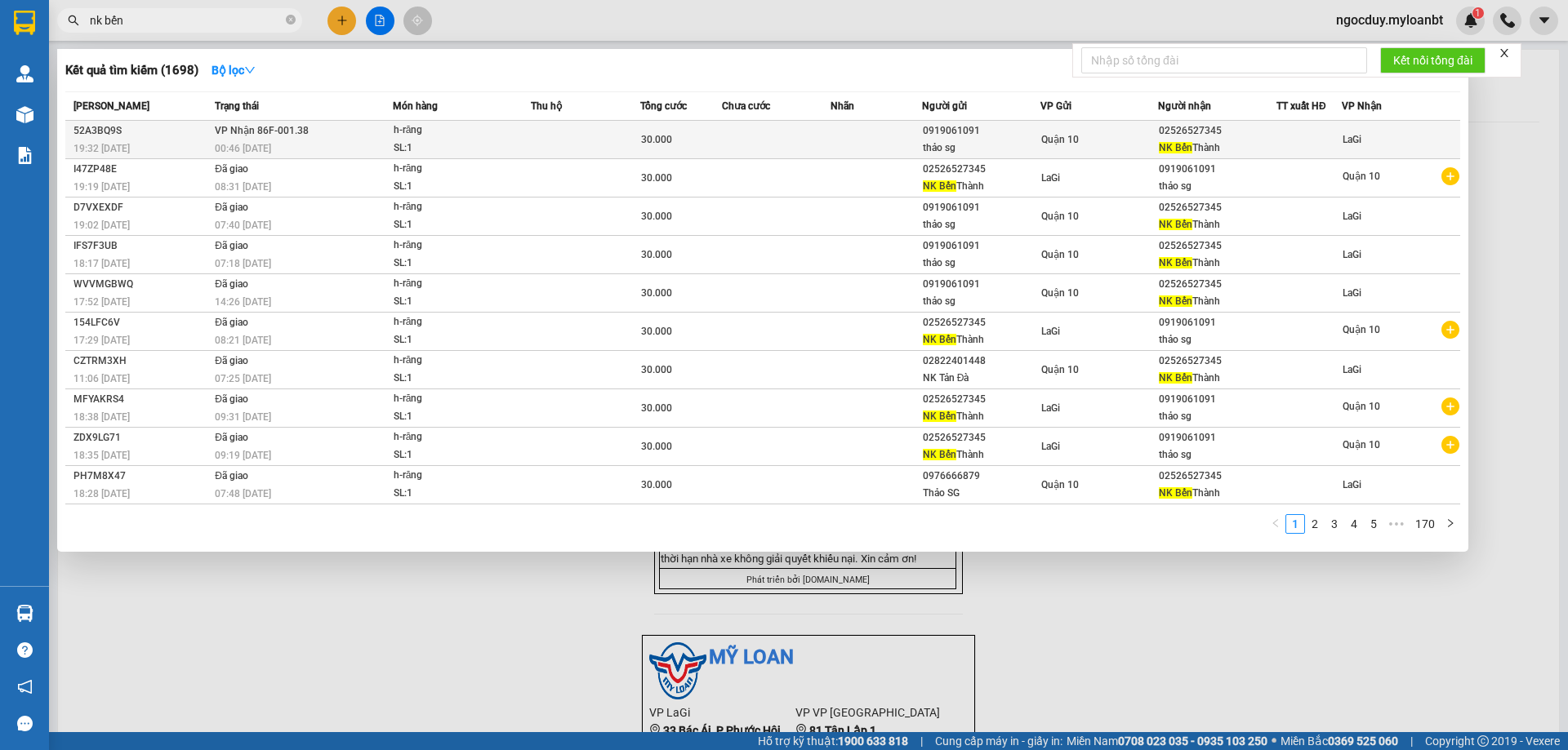
click at [478, 139] on div "SL: 1" at bounding box center [455, 148] width 123 height 18
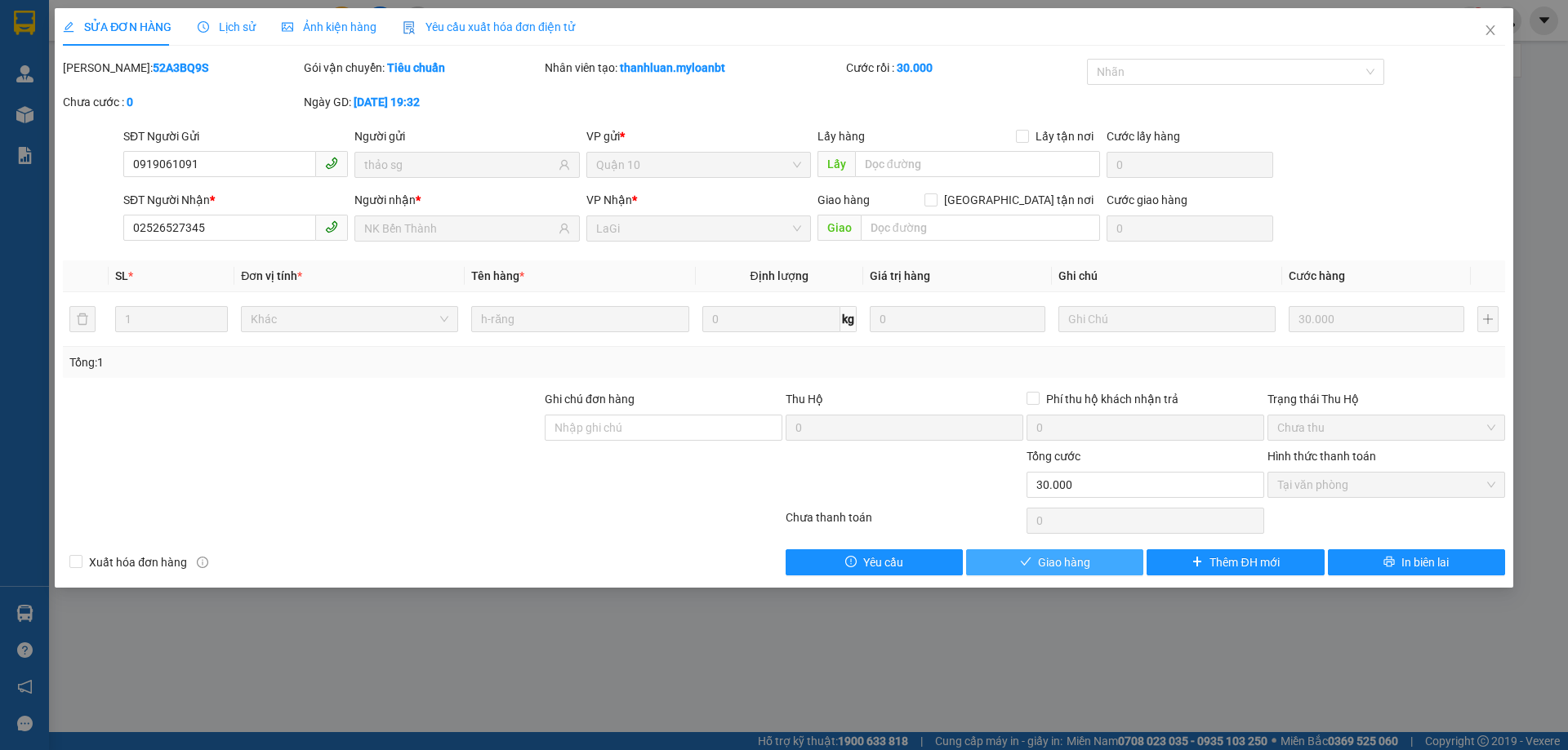
click at [1084, 553] on span "Giao hàng" at bounding box center [1064, 562] width 52 height 18
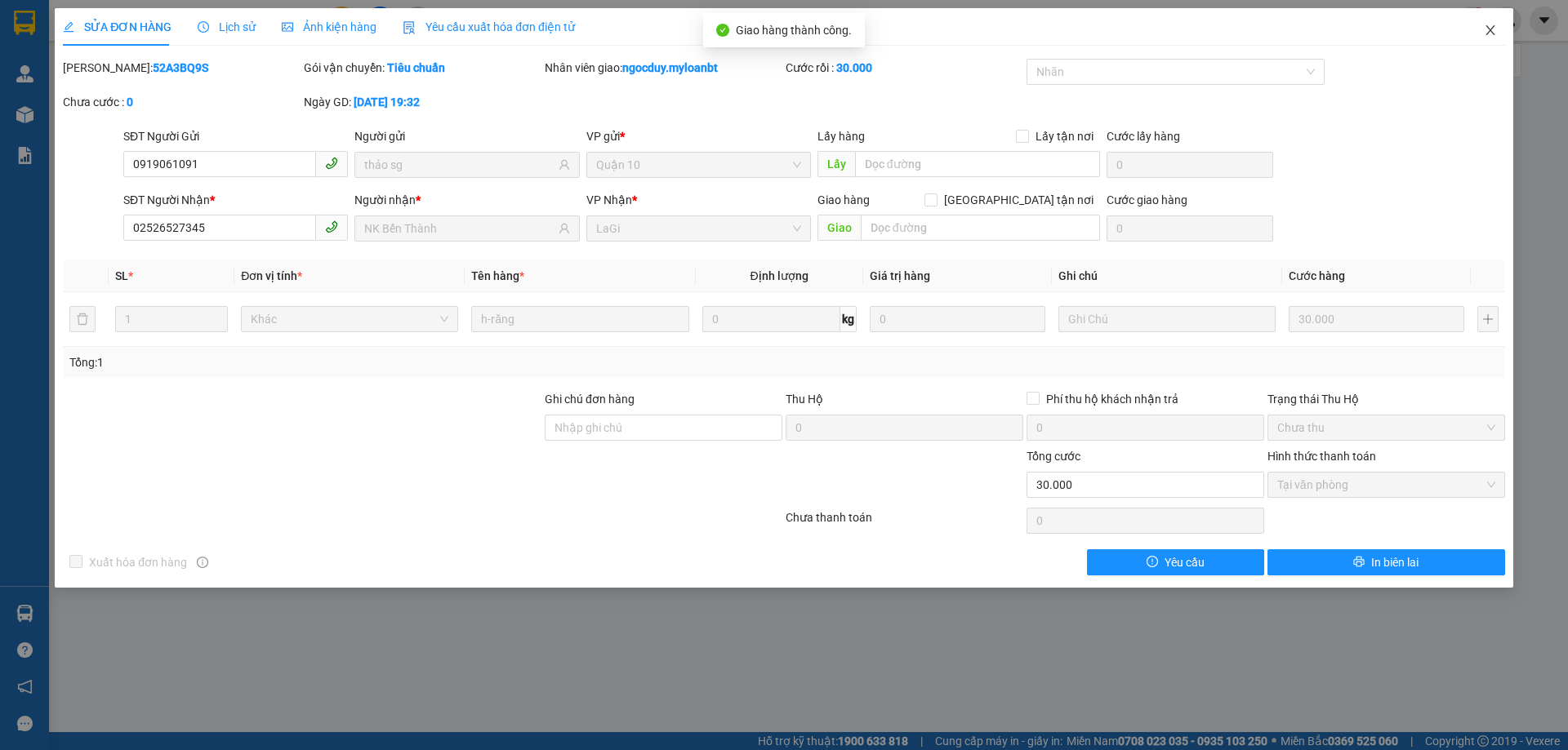
click at [1494, 29] on icon "close" at bounding box center [1490, 30] width 13 height 13
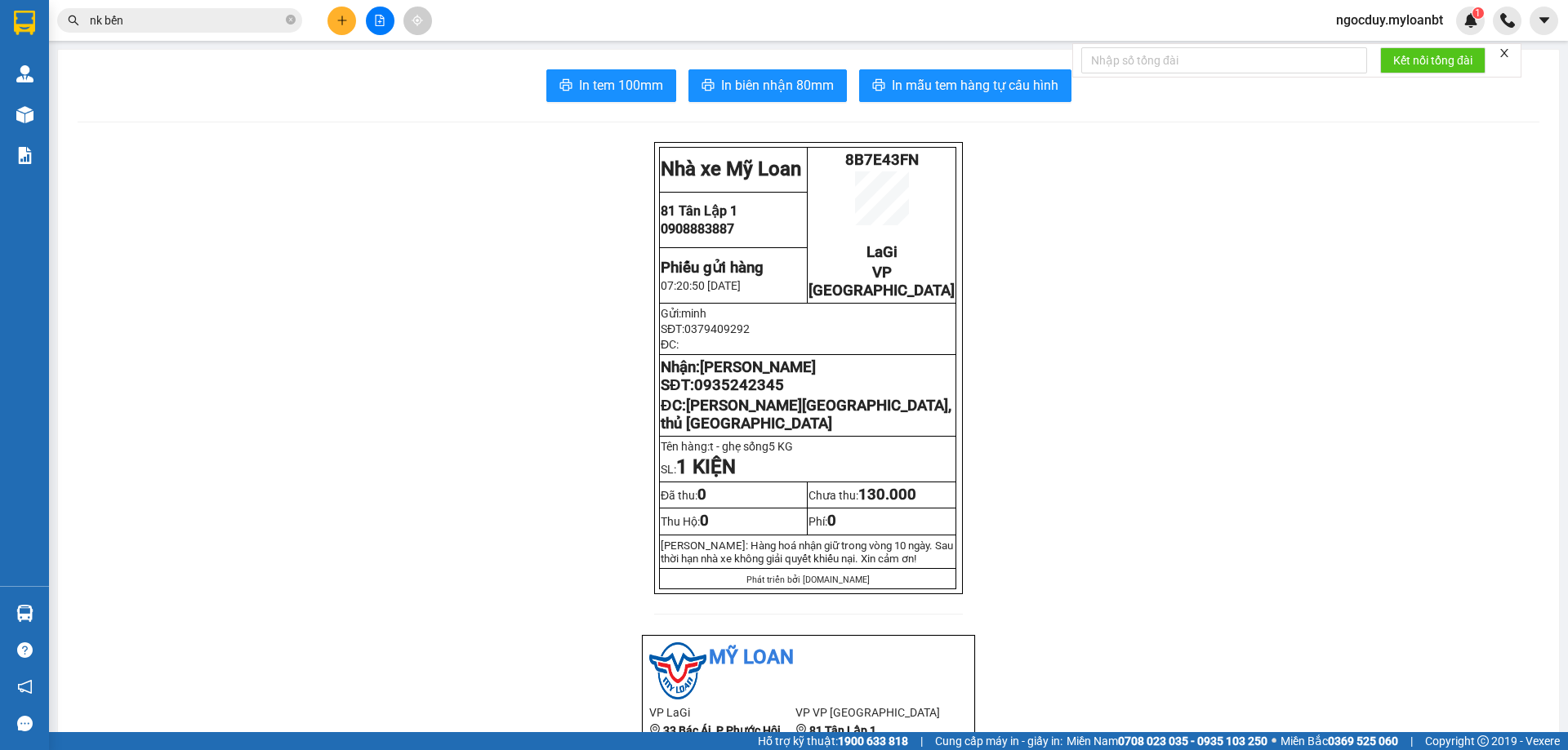
click at [330, 22] on button at bounding box center [342, 20] width 29 height 29
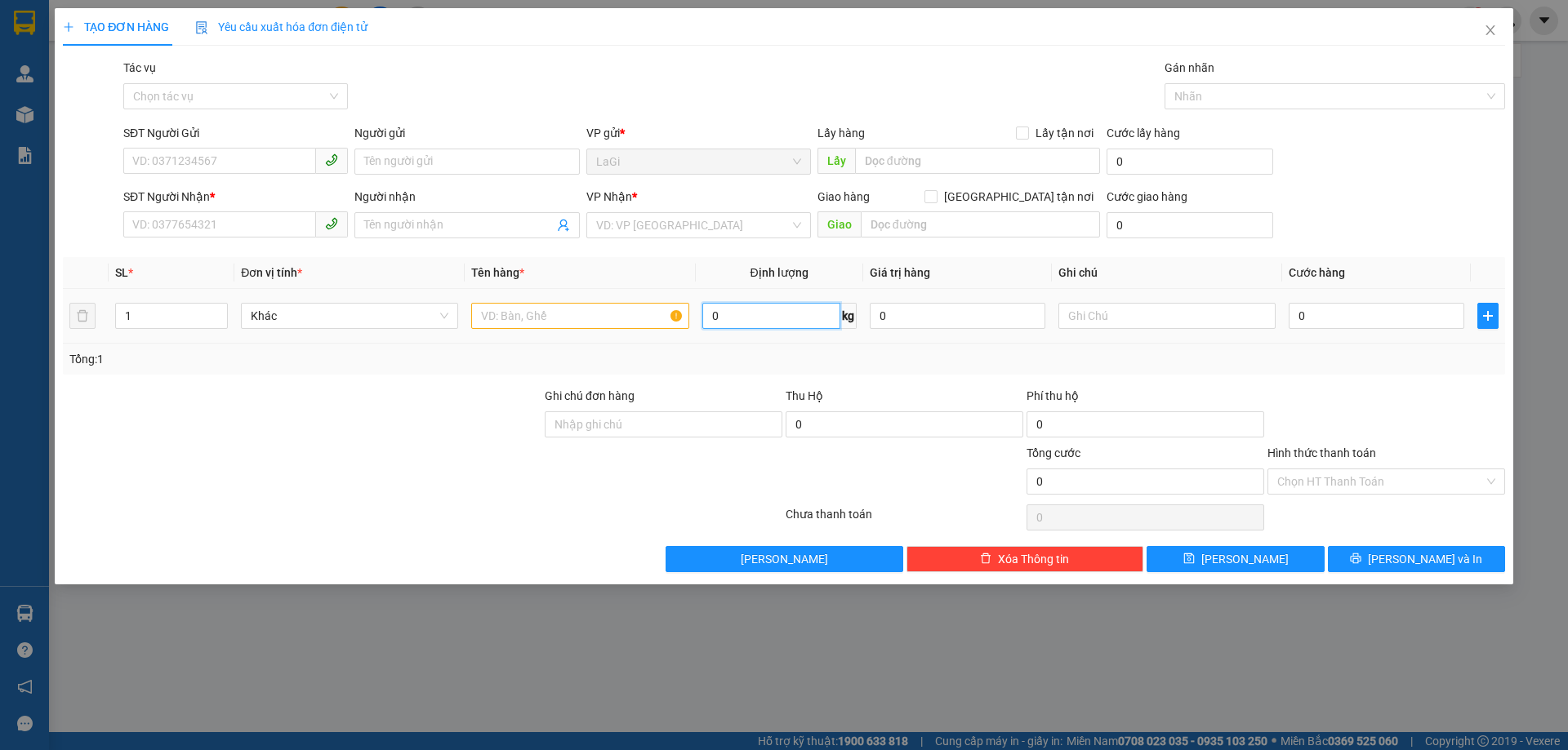
click at [806, 324] on input "0" at bounding box center [771, 316] width 138 height 26
click at [1491, 316] on icon "plus" at bounding box center [1487, 315] width 10 height 1
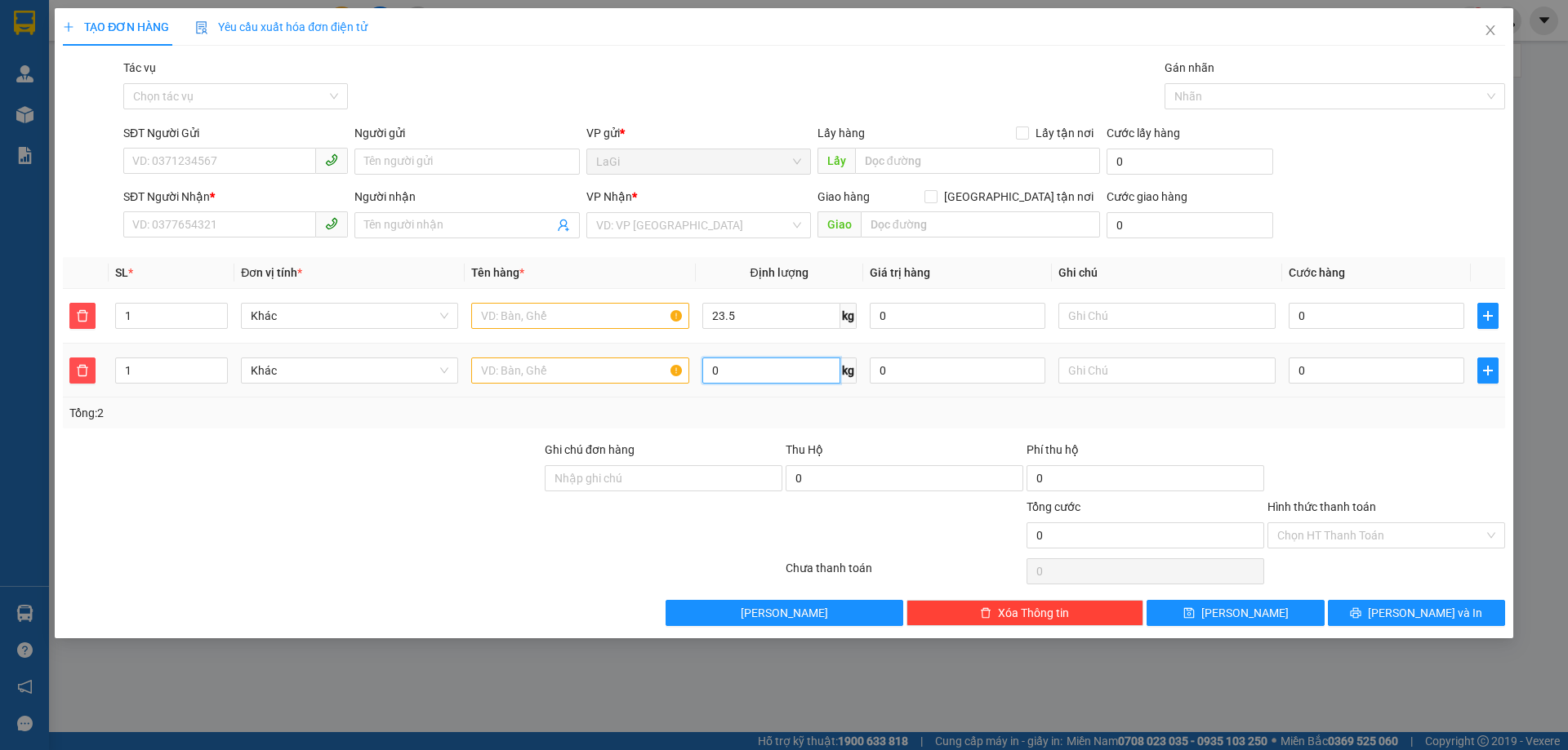
click at [828, 372] on input "0" at bounding box center [771, 370] width 138 height 26
click at [268, 164] on input "SĐT Người Gửi" at bounding box center [219, 161] width 193 height 26
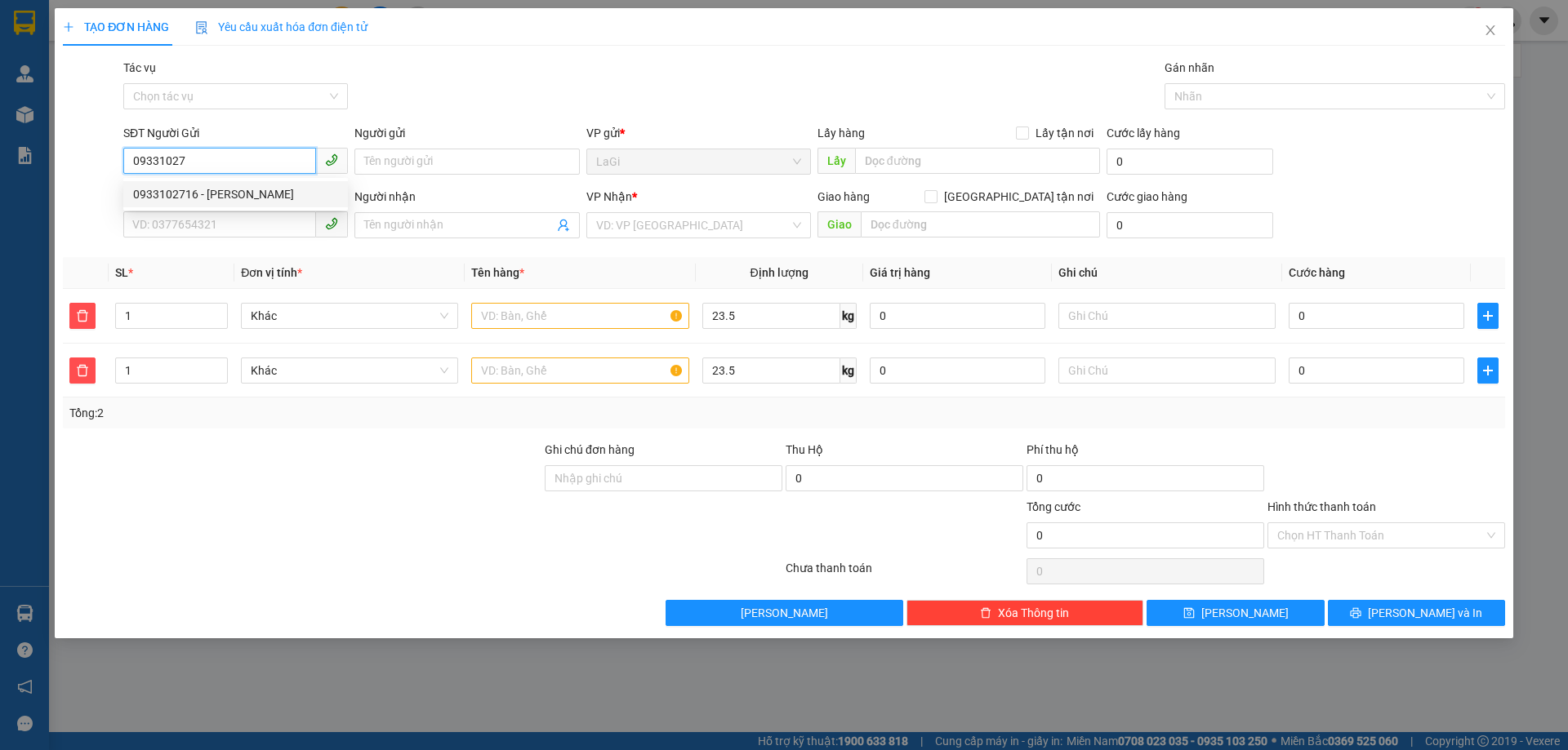
click at [259, 187] on div "0933102716 - tuấn anh" at bounding box center [235, 194] width 205 height 18
click at [603, 310] on input "text" at bounding box center [580, 316] width 217 height 26
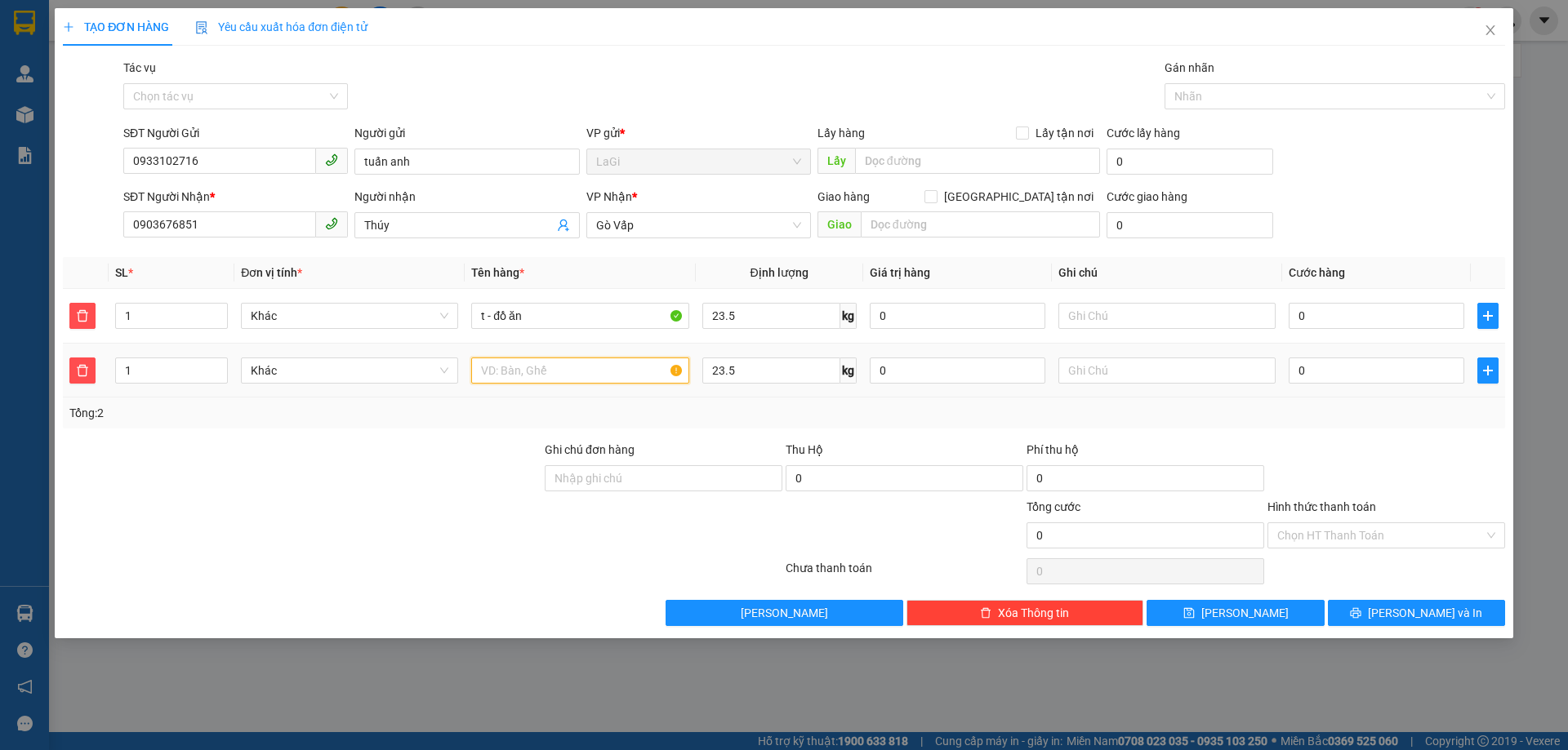
click at [594, 382] on input "text" at bounding box center [580, 370] width 217 height 26
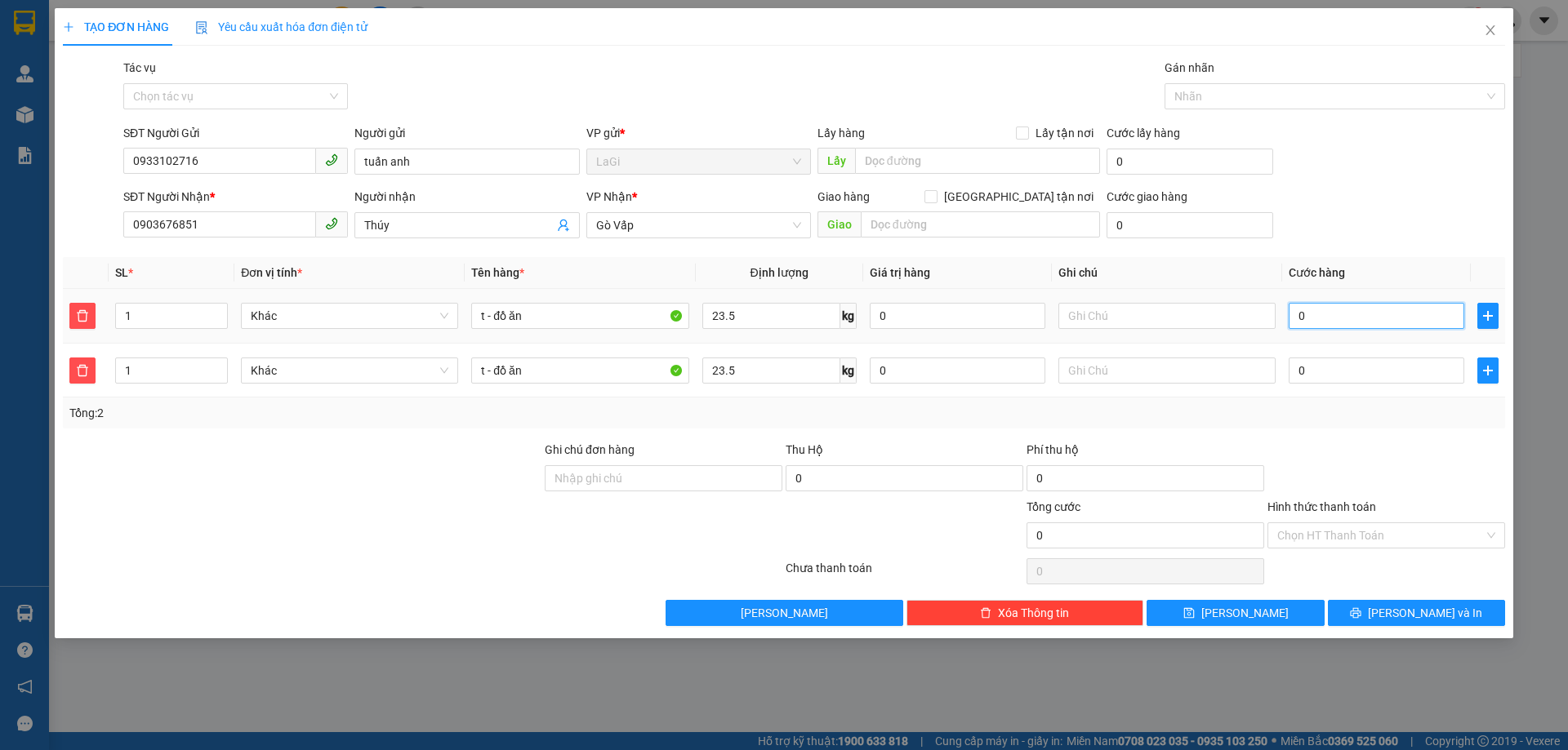
click at [1365, 314] on input "0" at bounding box center [1375, 316] width 175 height 26
click at [1341, 375] on input "0" at bounding box center [1375, 370] width 175 height 26
click at [1342, 524] on input "Hình thức thanh toán" at bounding box center [1380, 536] width 207 height 24
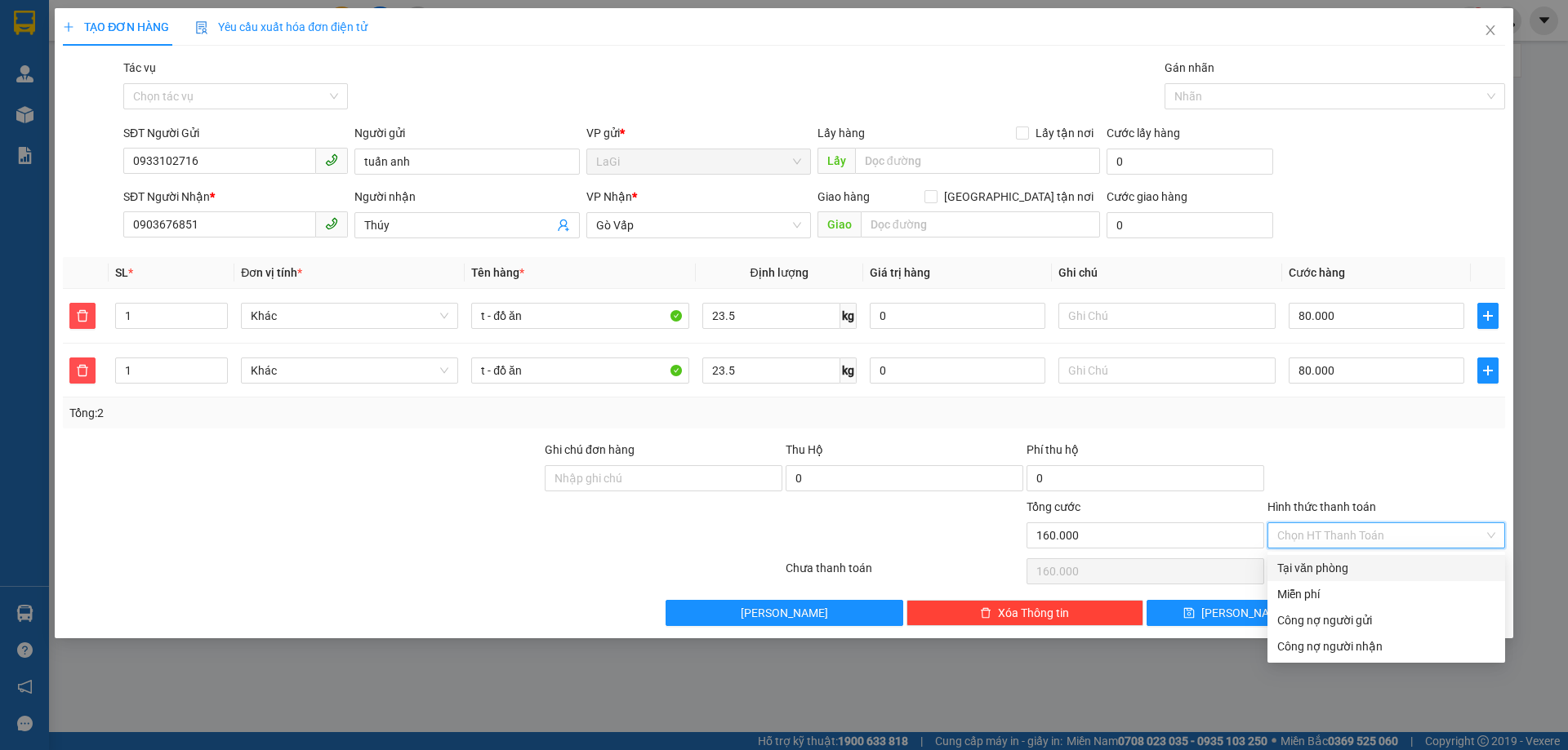
click at [1317, 564] on div "Tại văn phòng" at bounding box center [1386, 568] width 218 height 18
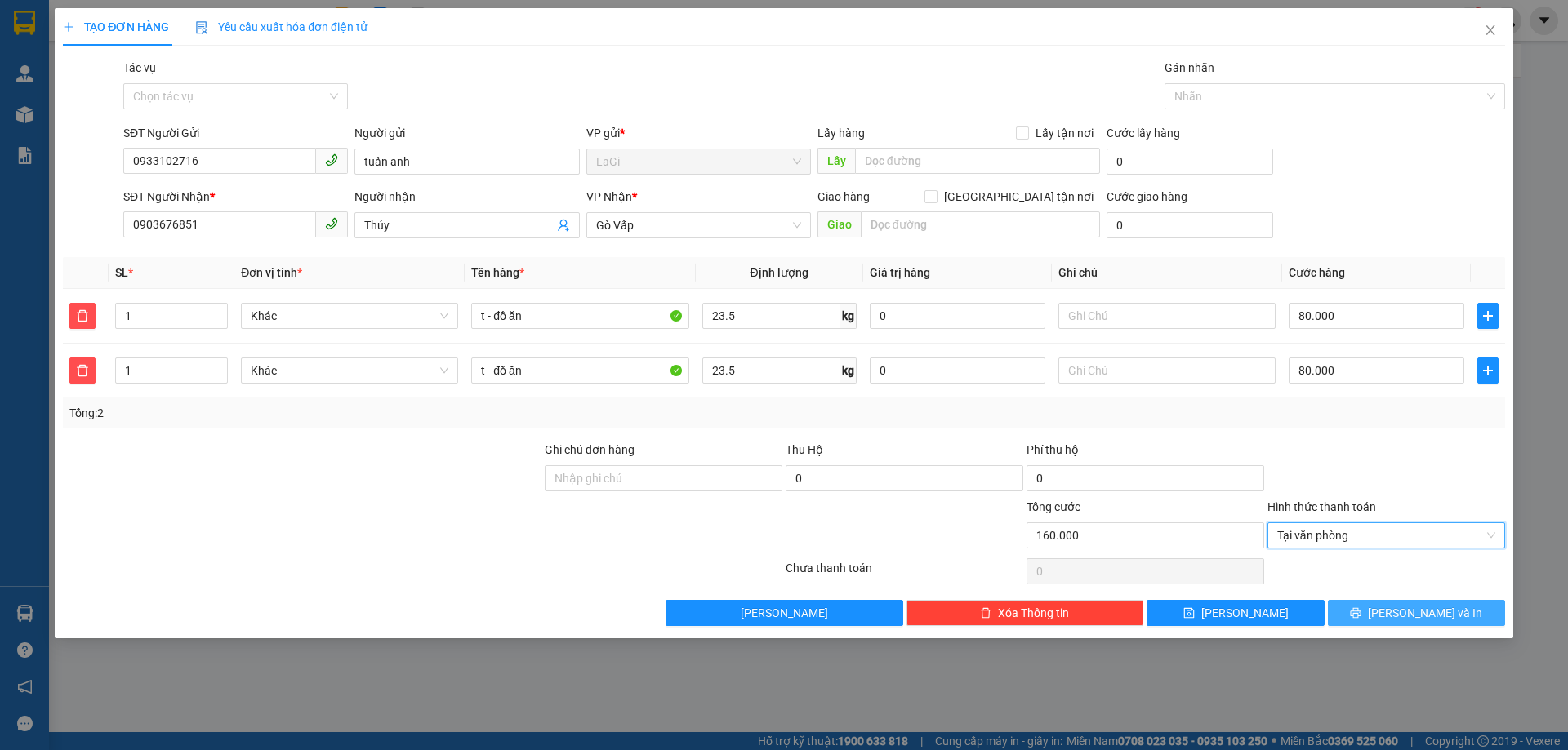
click at [1402, 611] on button "Lưu và In" at bounding box center [1415, 613] width 177 height 26
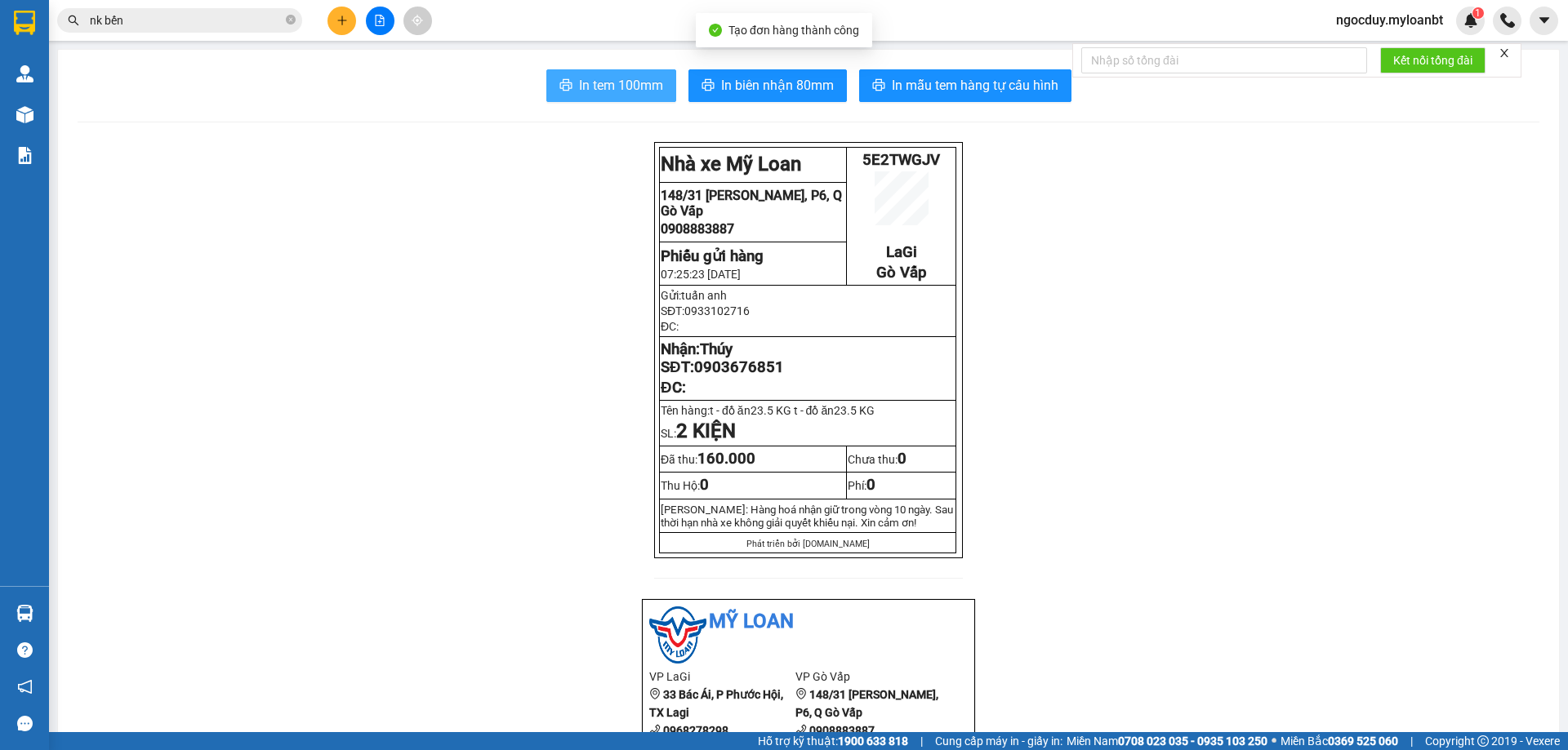
click at [606, 91] on span "In tem 100mm" at bounding box center [621, 84] width 84 height 20
click at [289, 13] on span at bounding box center [290, 21] width 10 height 16
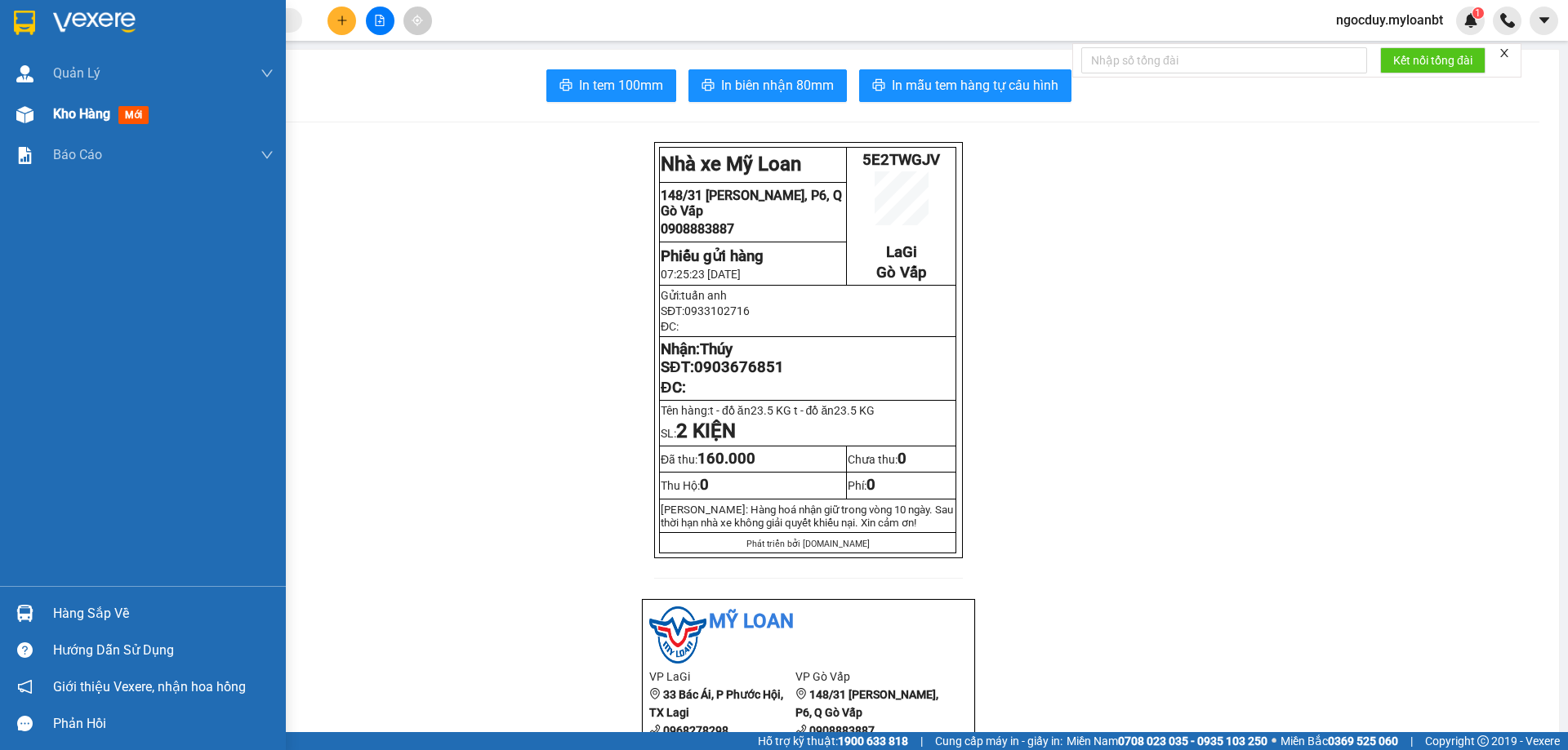
click at [92, 111] on span "Kho hàng" at bounding box center [82, 114] width 58 height 16
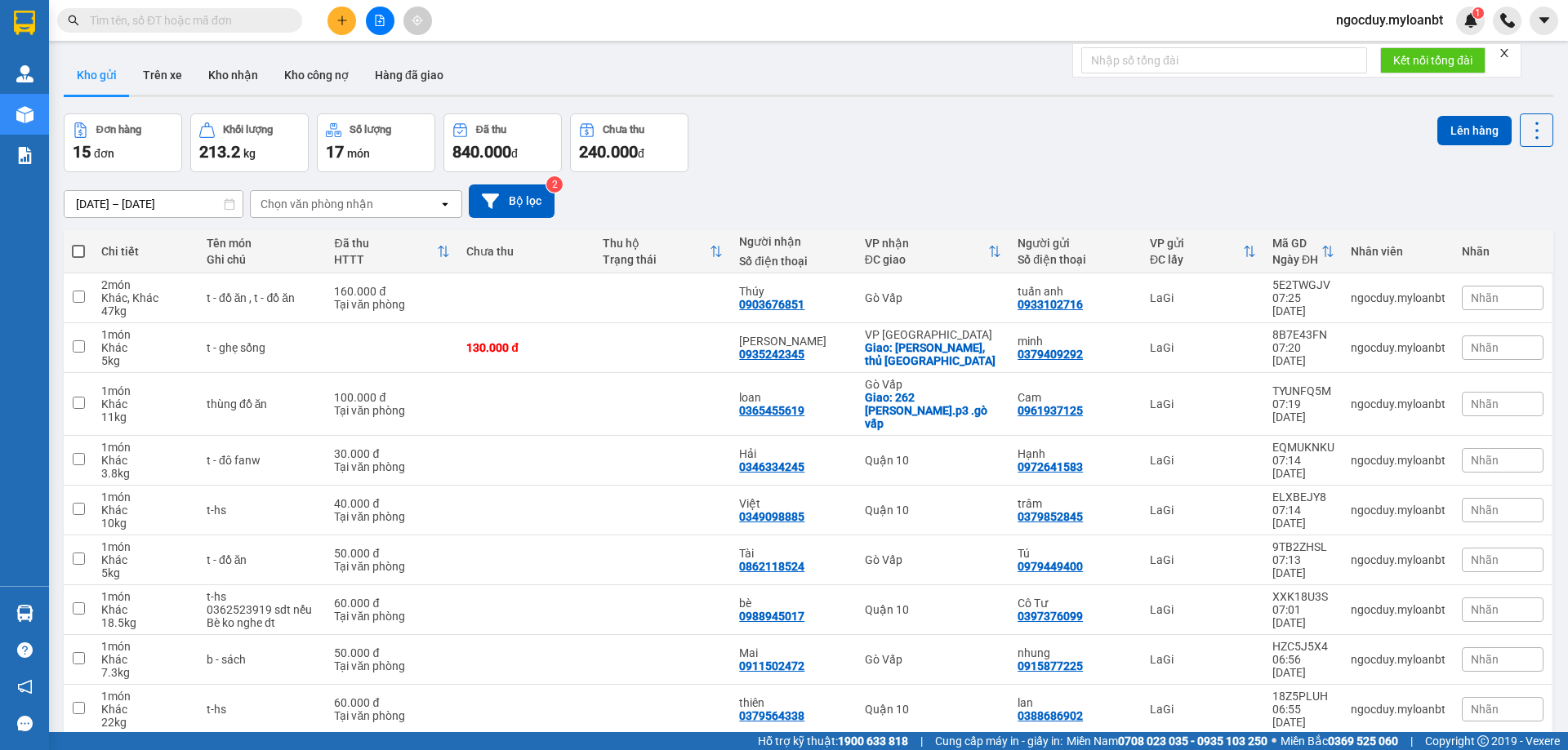
scroll to position [106, 0]
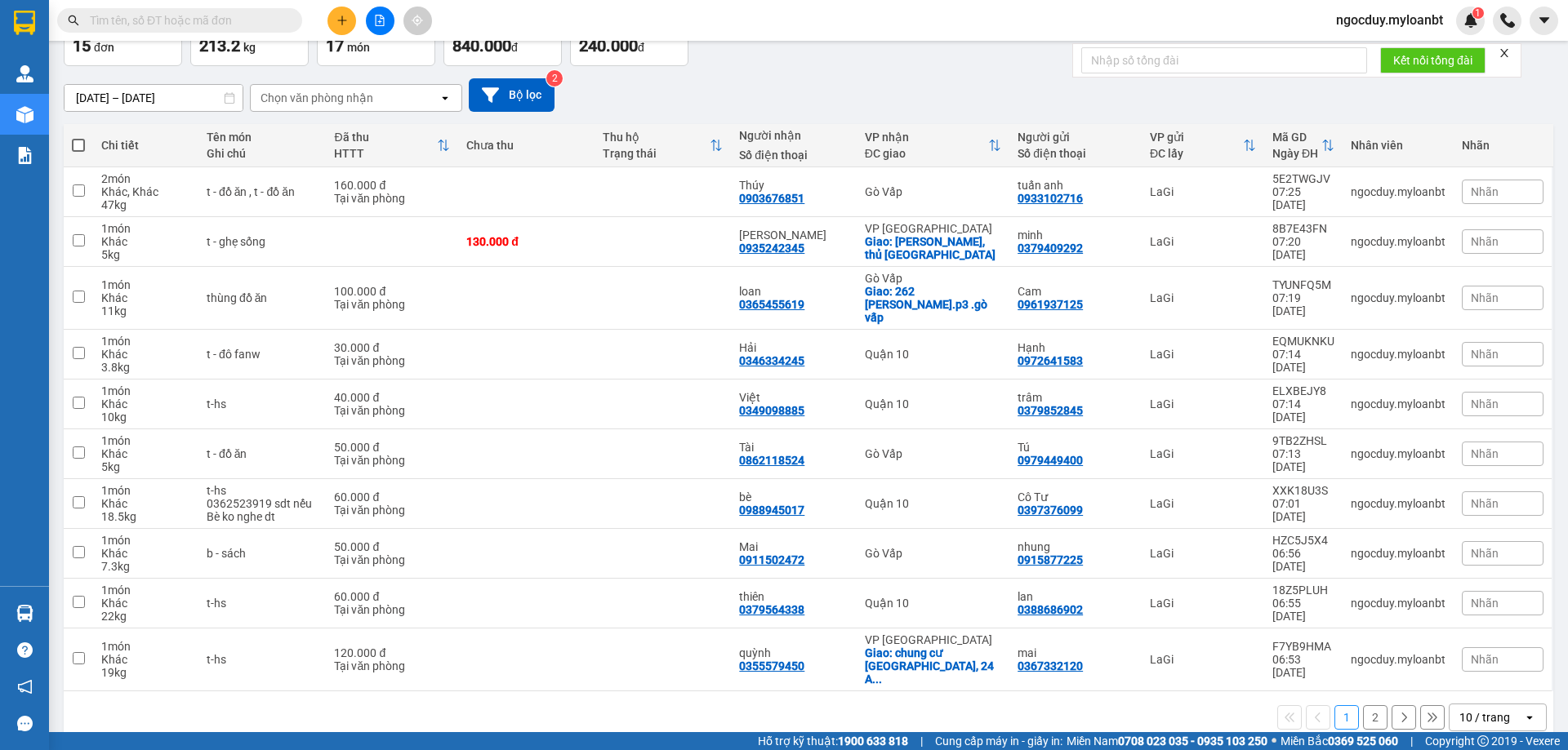
click at [78, 141] on span at bounding box center [78, 145] width 13 height 13
click at [78, 137] on input "checkbox" at bounding box center [78, 137] width 0 height 0
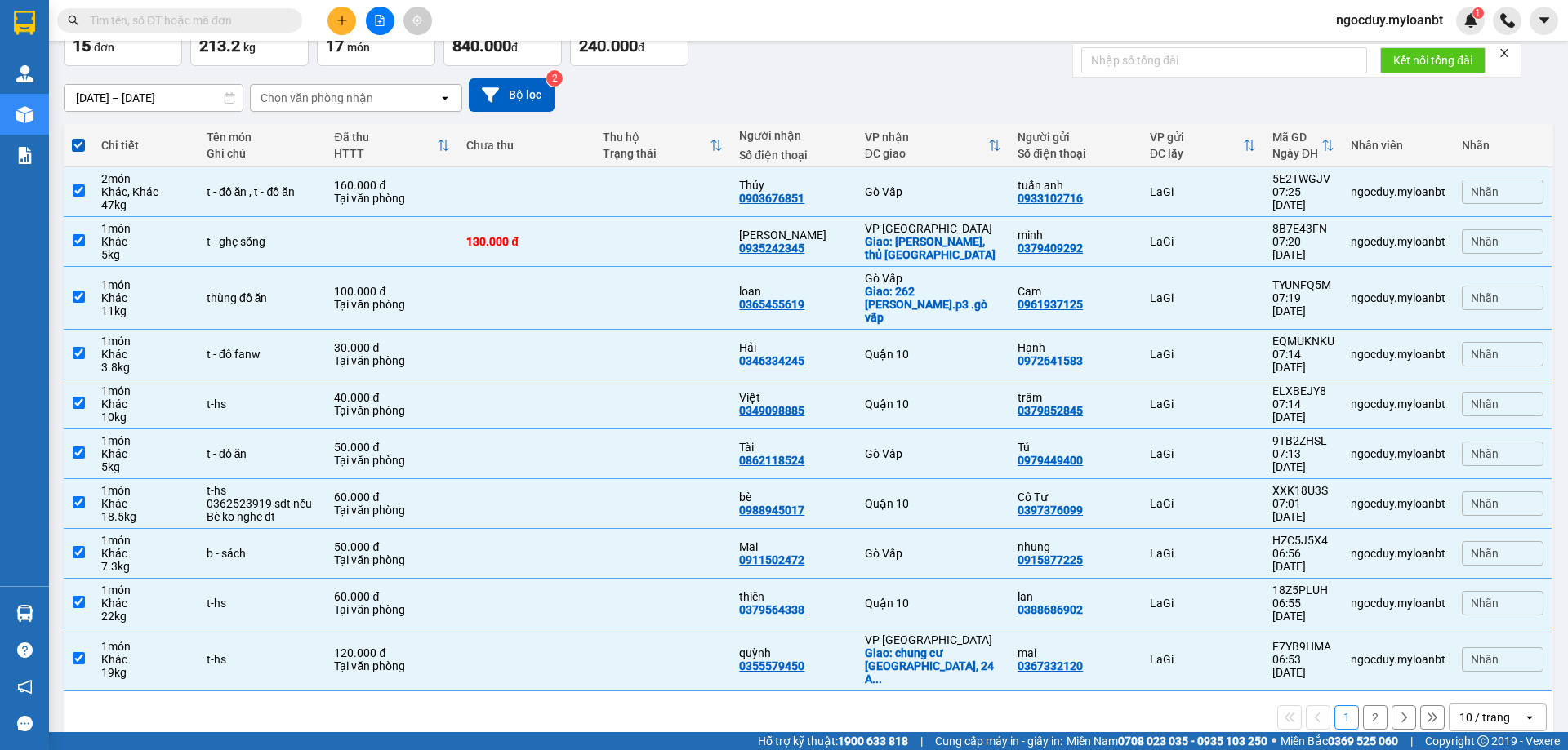
click at [256, 25] on input "text" at bounding box center [186, 20] width 193 height 18
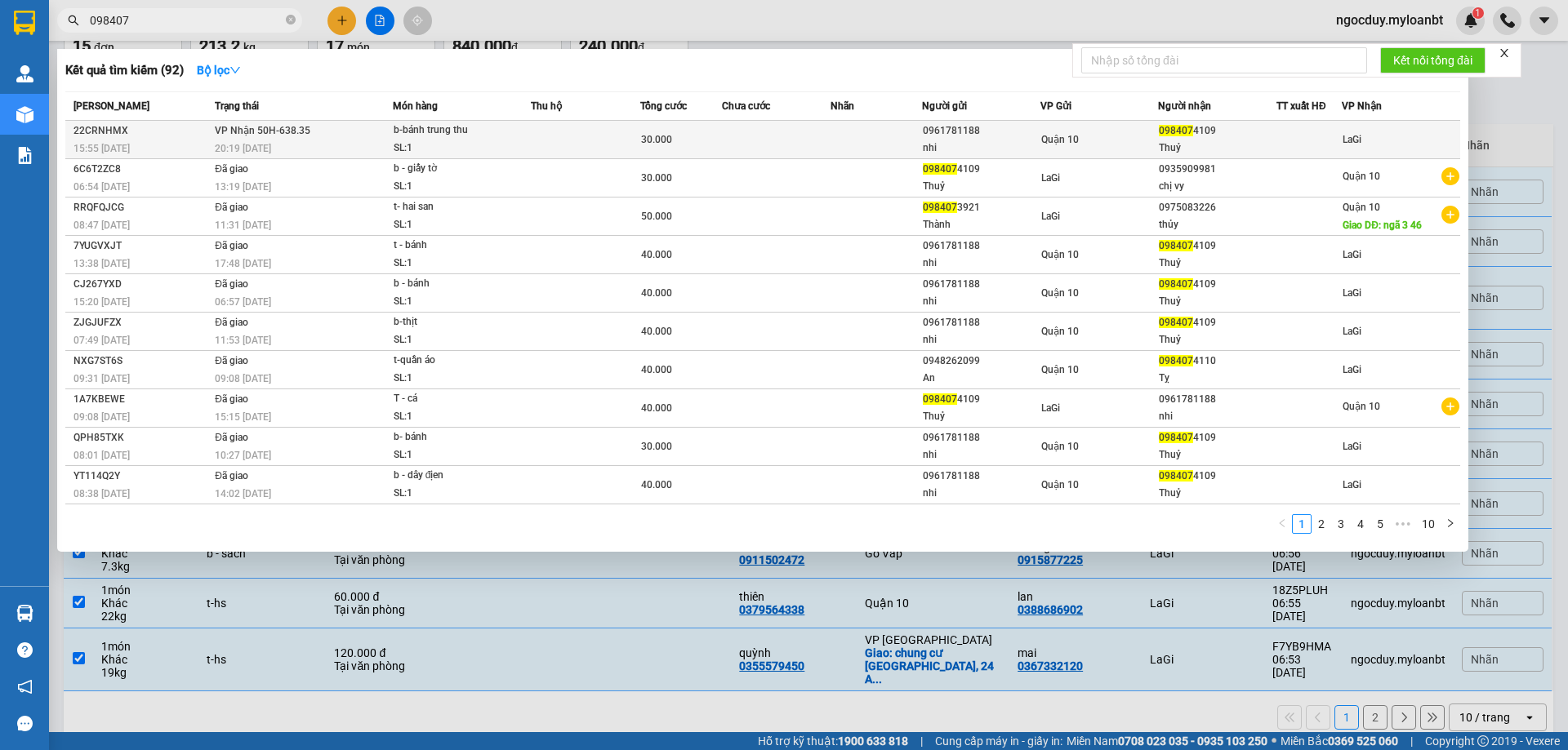
click at [935, 143] on div "nhi" at bounding box center [981, 148] width 117 height 17
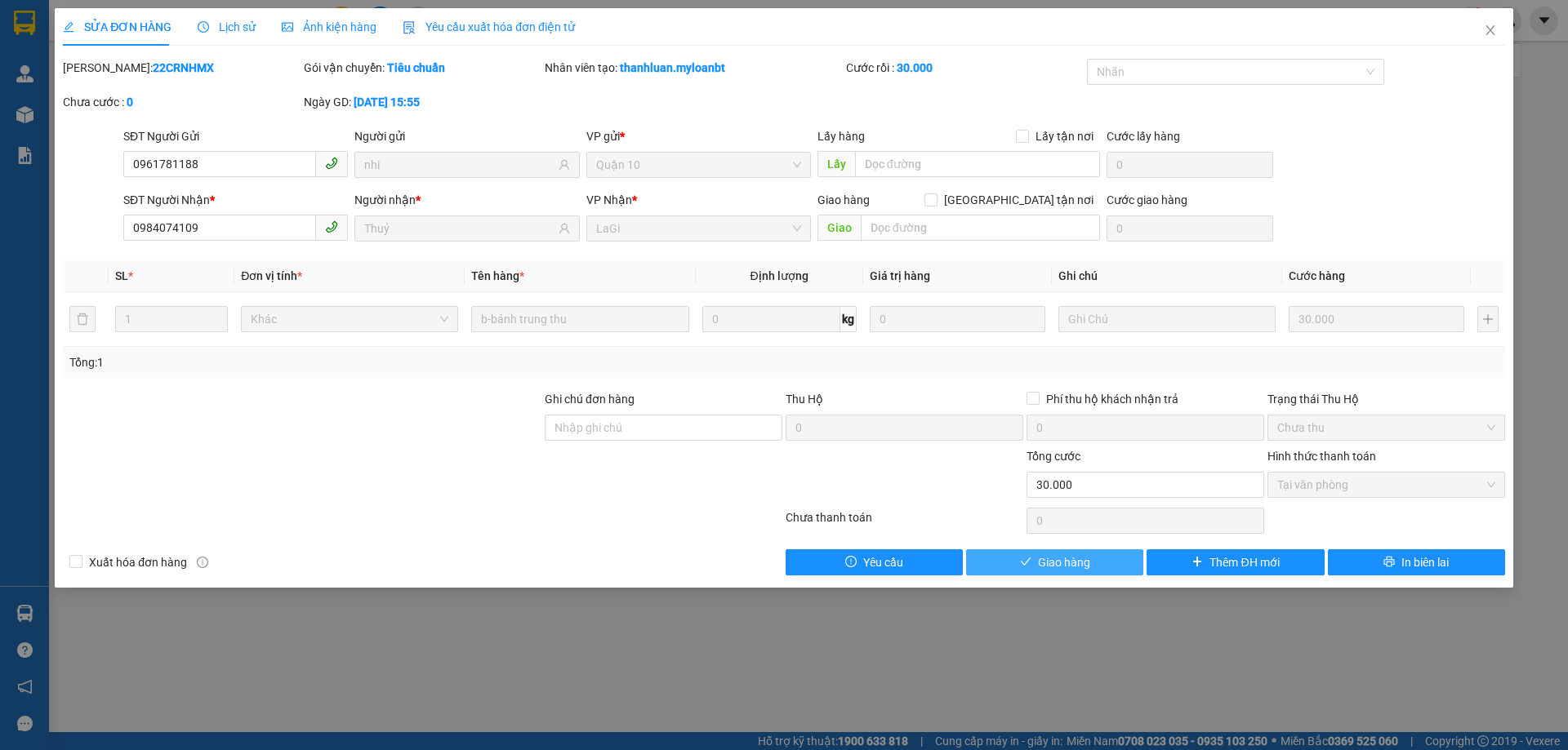
click at [1088, 564] on span "Giao hàng" at bounding box center [1064, 562] width 52 height 18
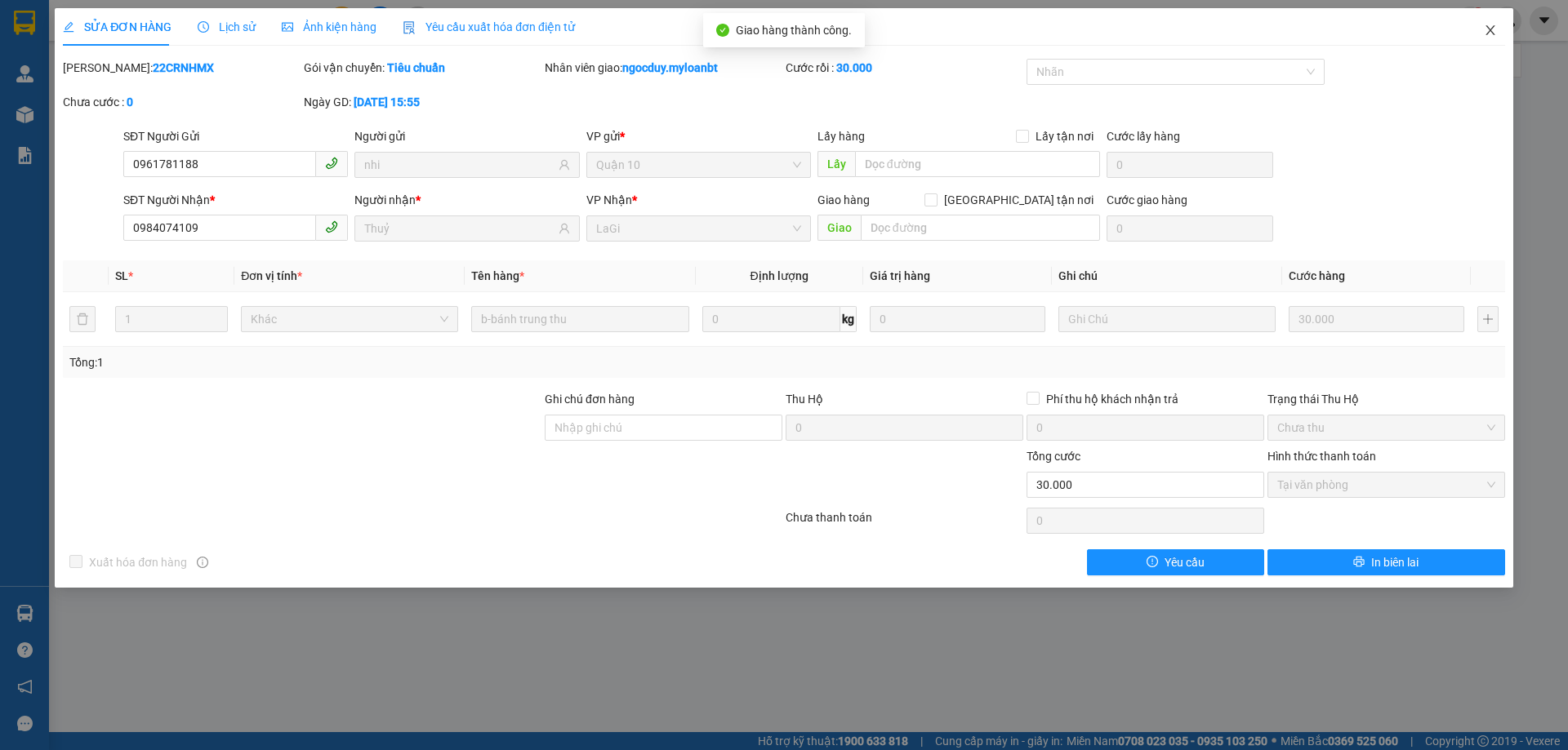
click at [1490, 29] on icon "close" at bounding box center [1490, 30] width 13 height 13
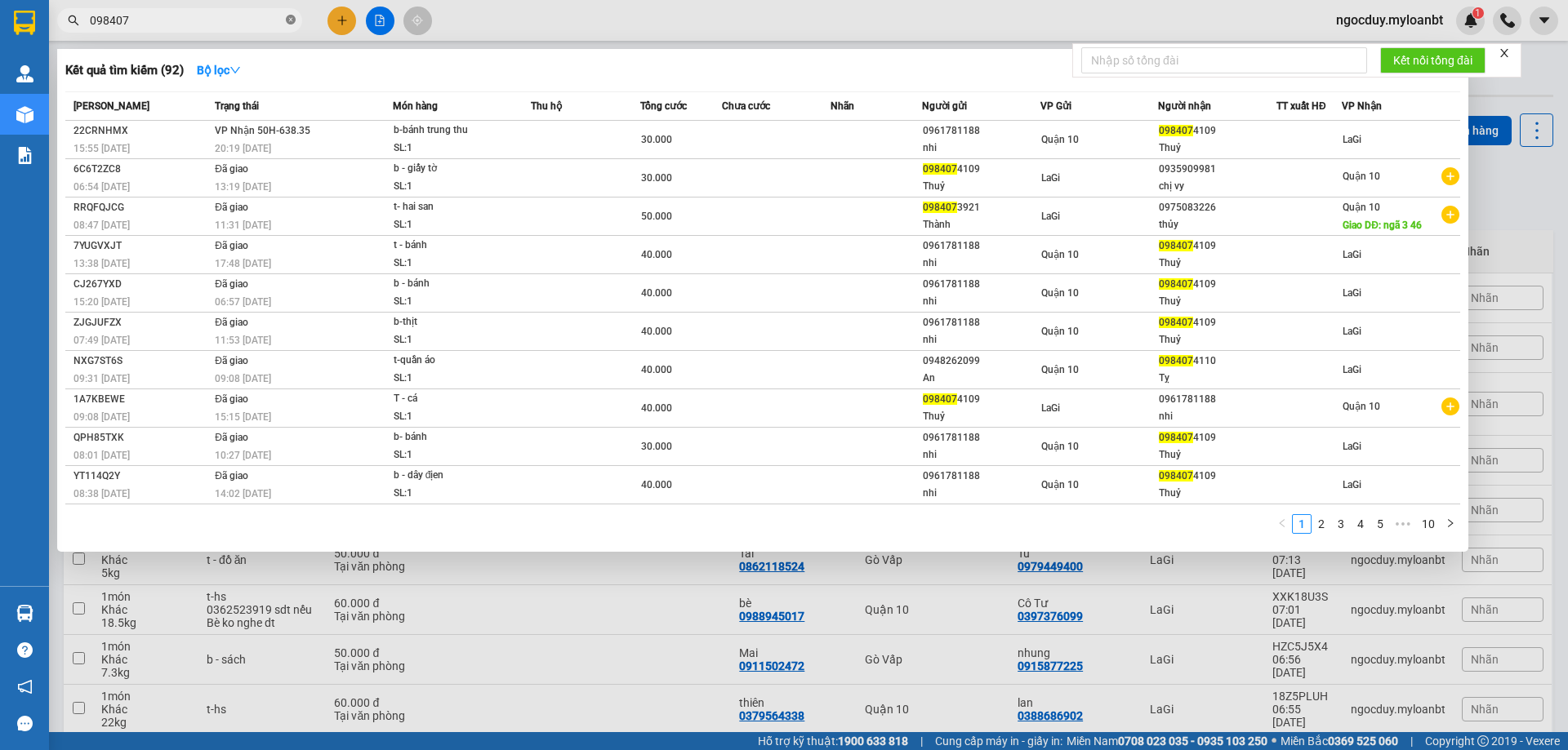
click at [291, 16] on icon "close-circle" at bounding box center [290, 19] width 10 height 10
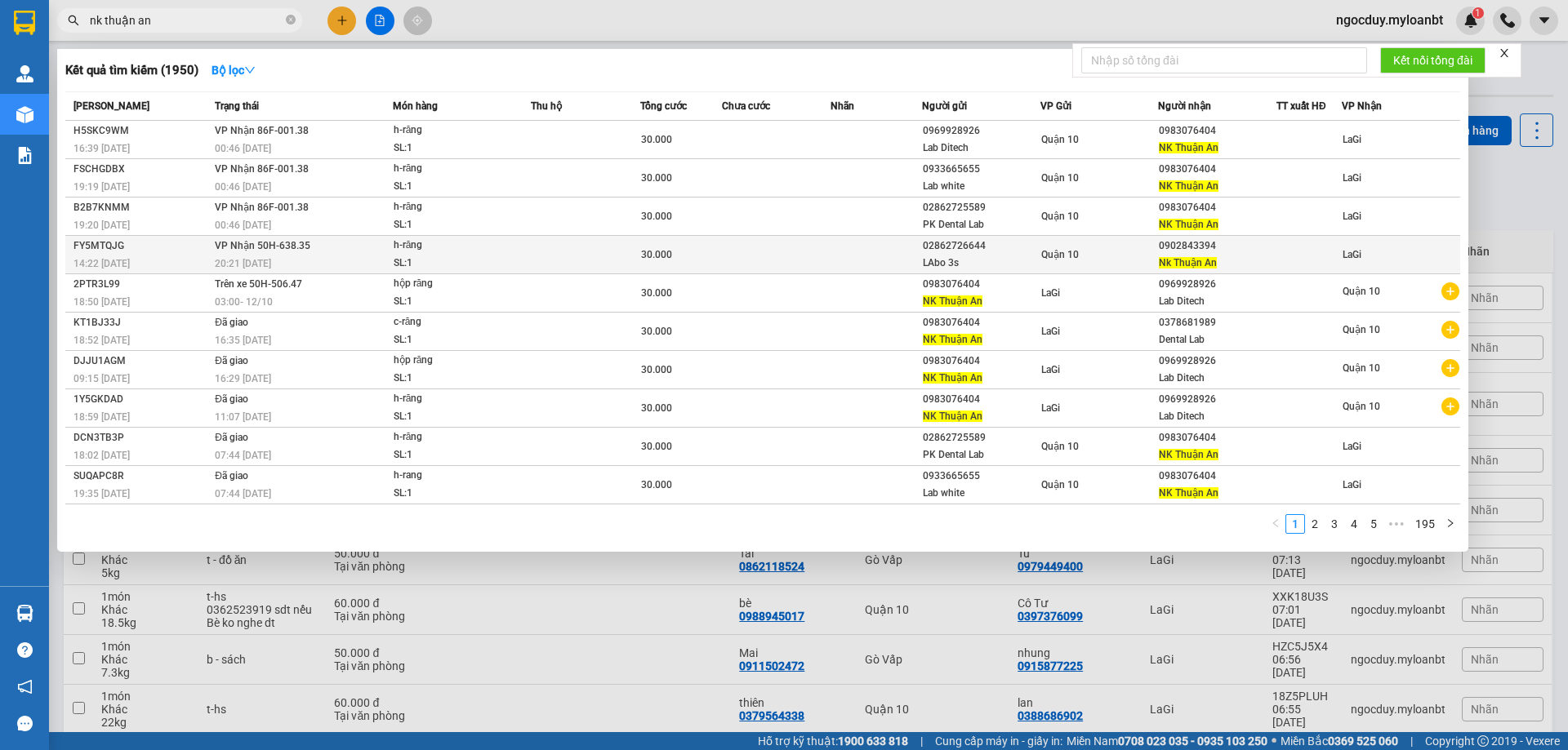
click at [1156, 246] on div "Quận 10" at bounding box center [1099, 254] width 117 height 18
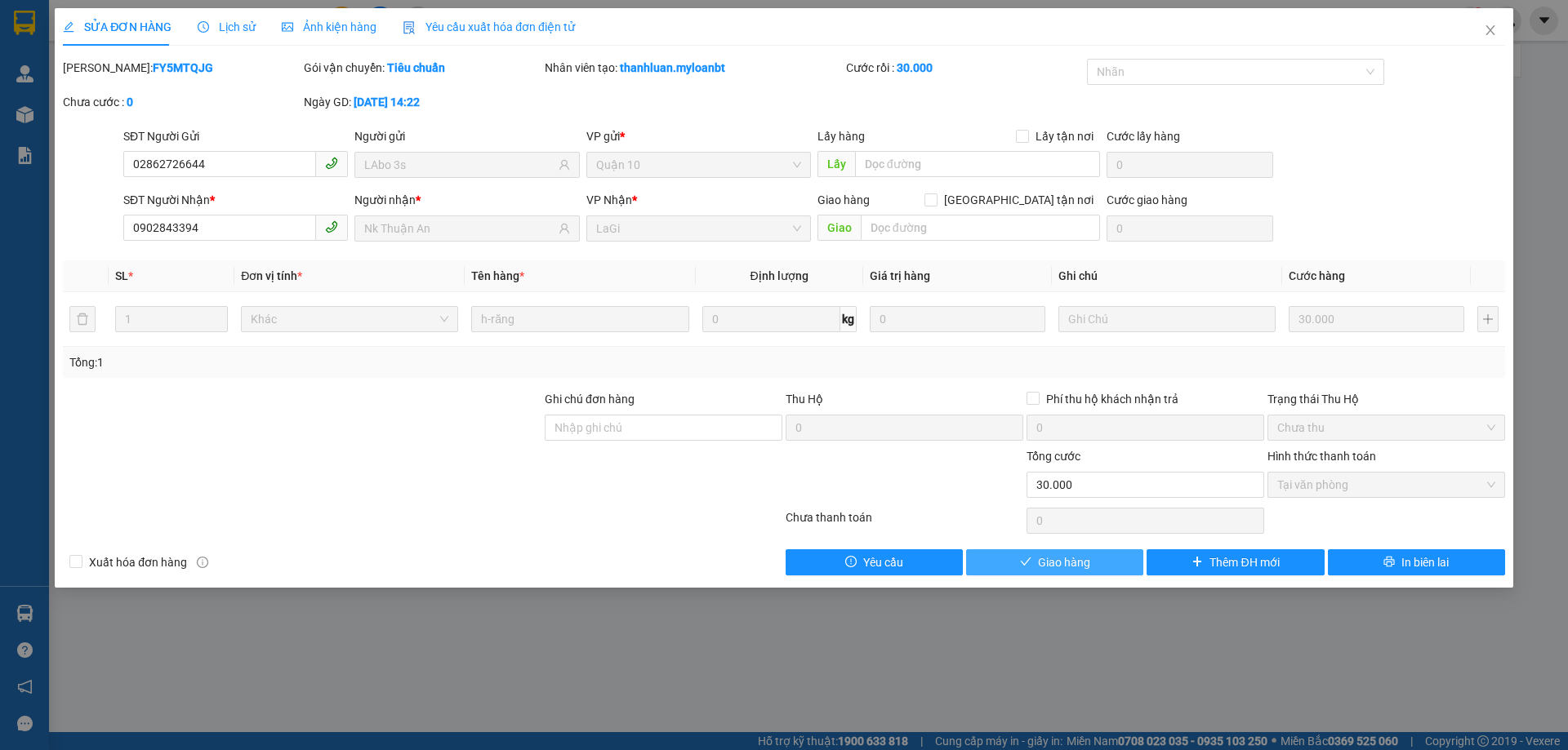
click at [1019, 562] on button "Giao hàng" at bounding box center [1054, 562] width 177 height 26
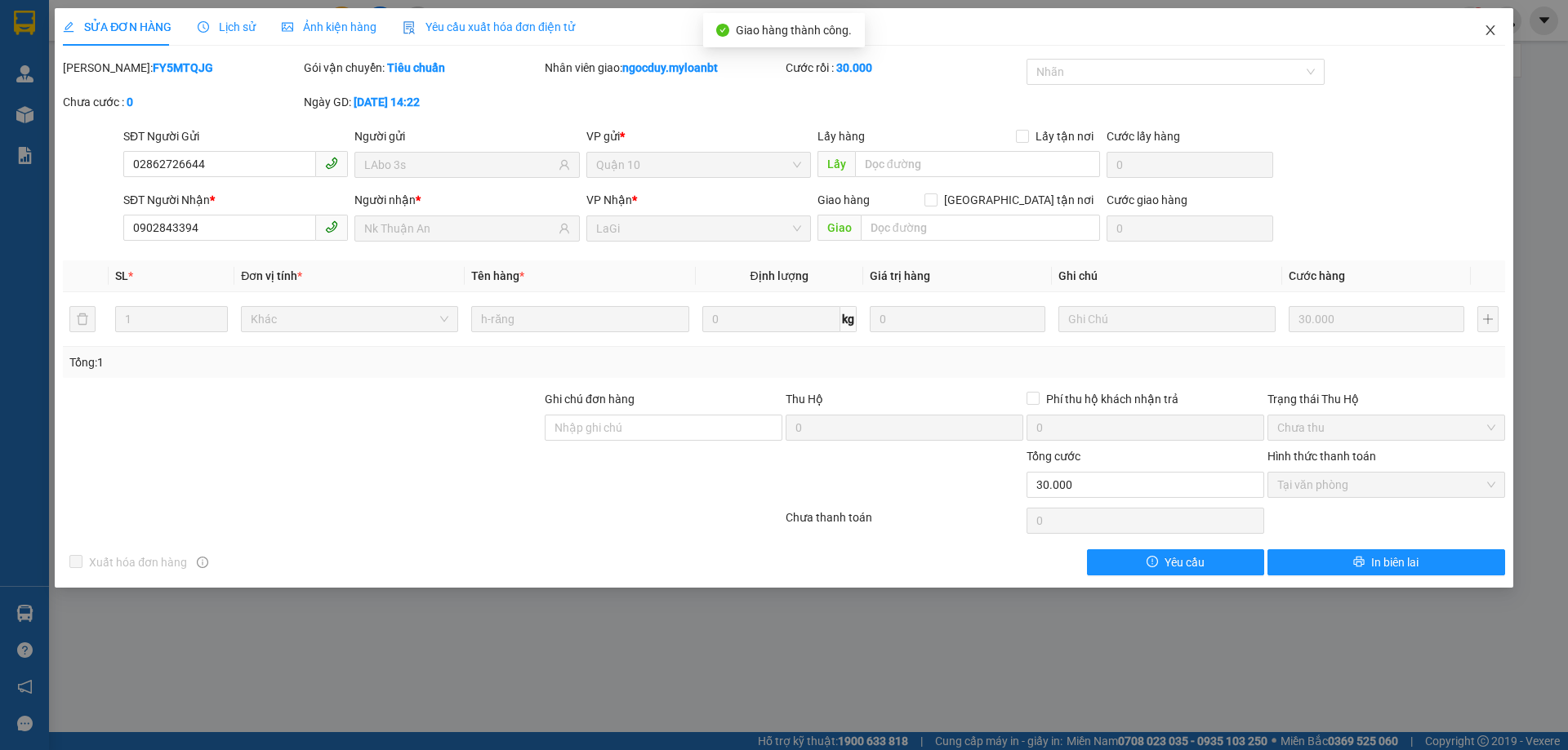
click at [1490, 32] on icon "close" at bounding box center [1490, 30] width 9 height 10
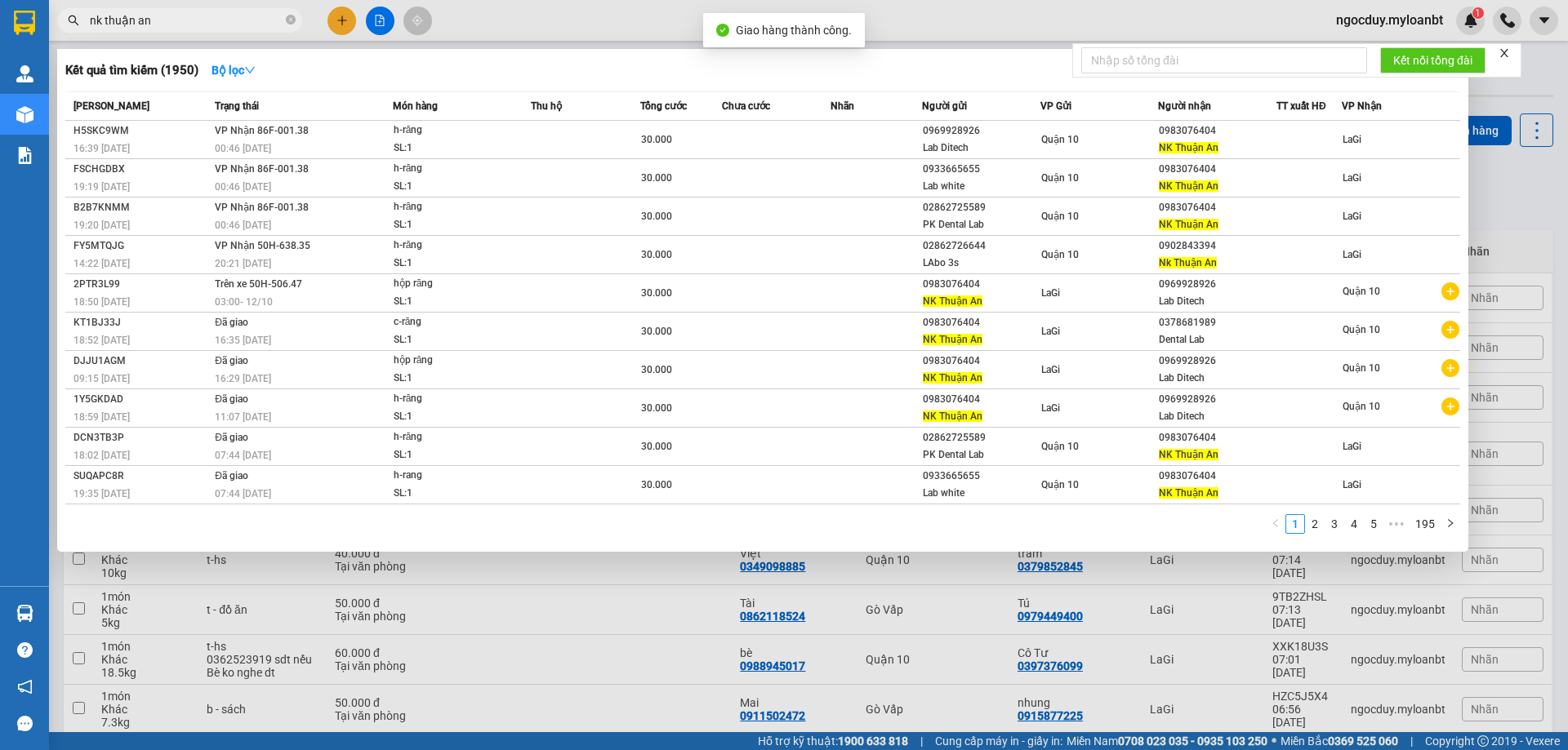
click at [206, 24] on input "nk thuận an" at bounding box center [186, 20] width 193 height 18
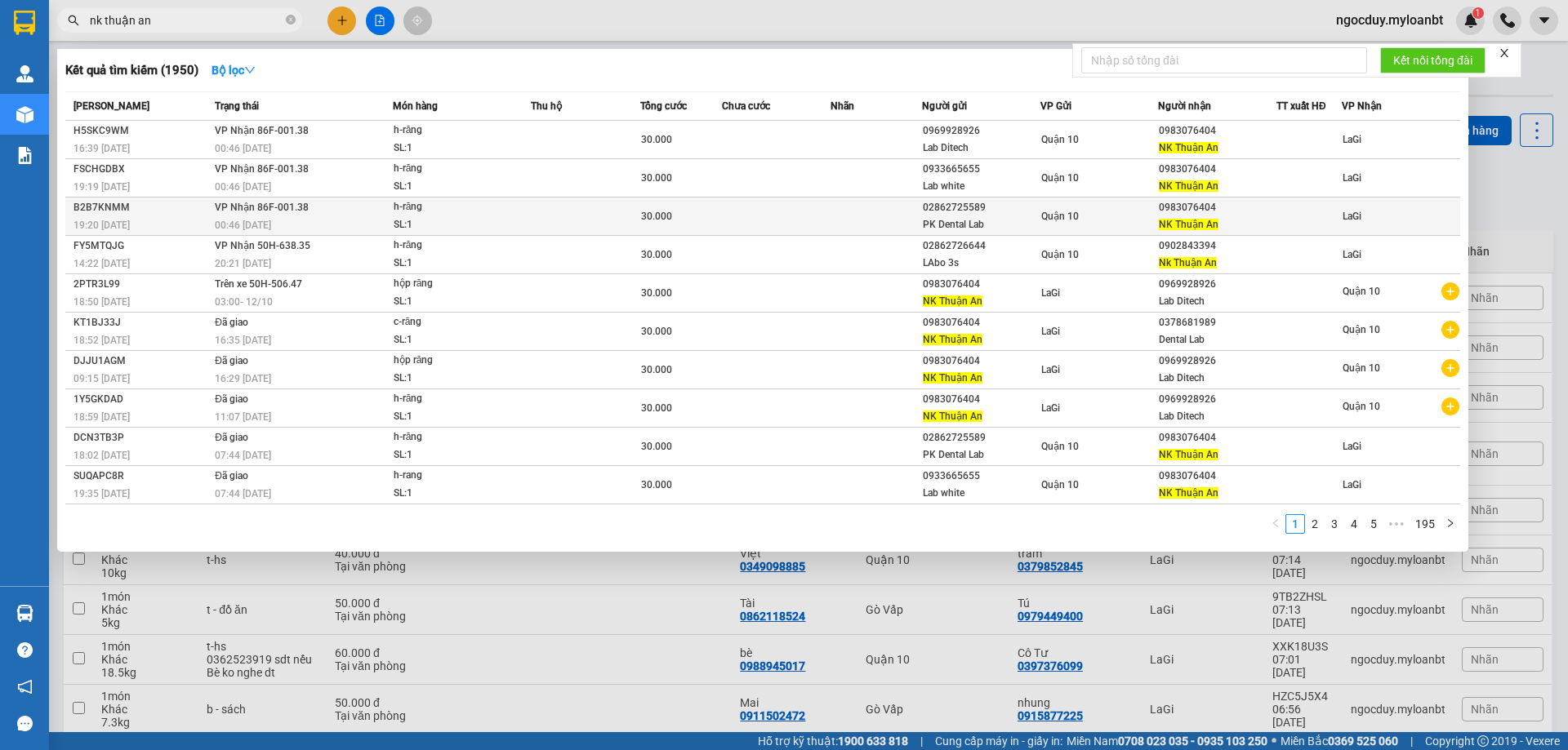
click at [1226, 223] on div "NK Thuận An" at bounding box center [1217, 225] width 117 height 17
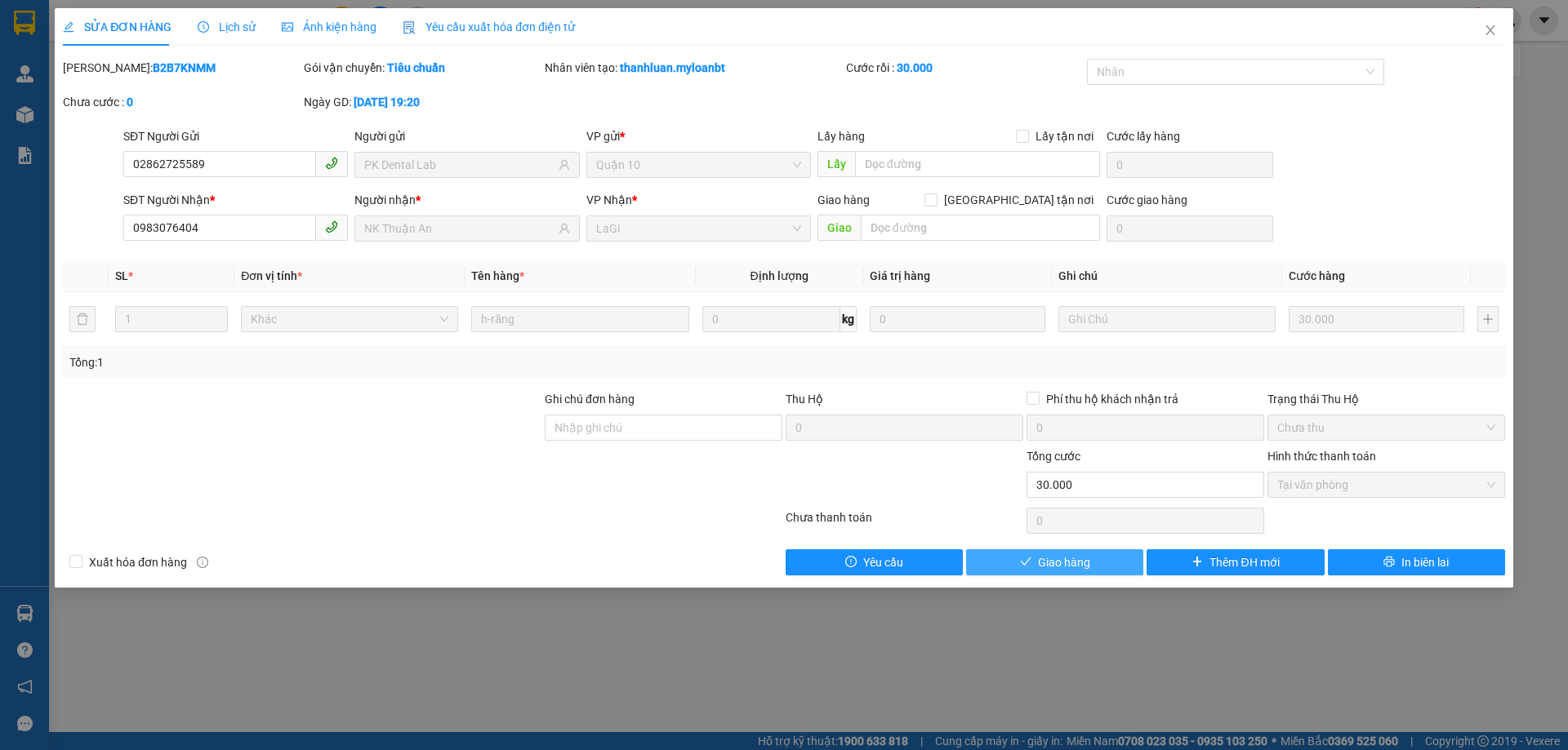
click at [1103, 558] on button "Giao hàng" at bounding box center [1054, 562] width 177 height 26
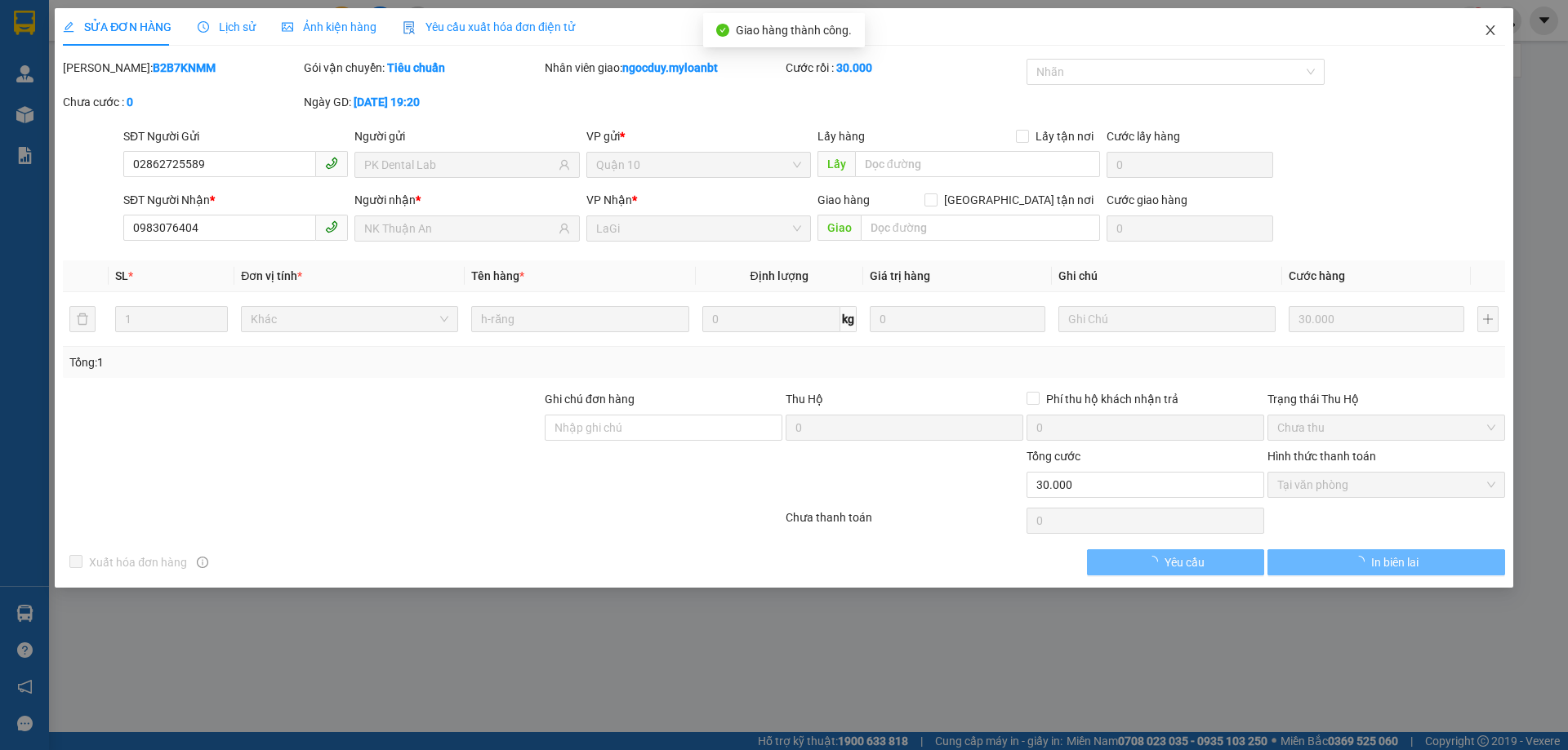
click at [1490, 34] on icon "close" at bounding box center [1490, 30] width 13 height 13
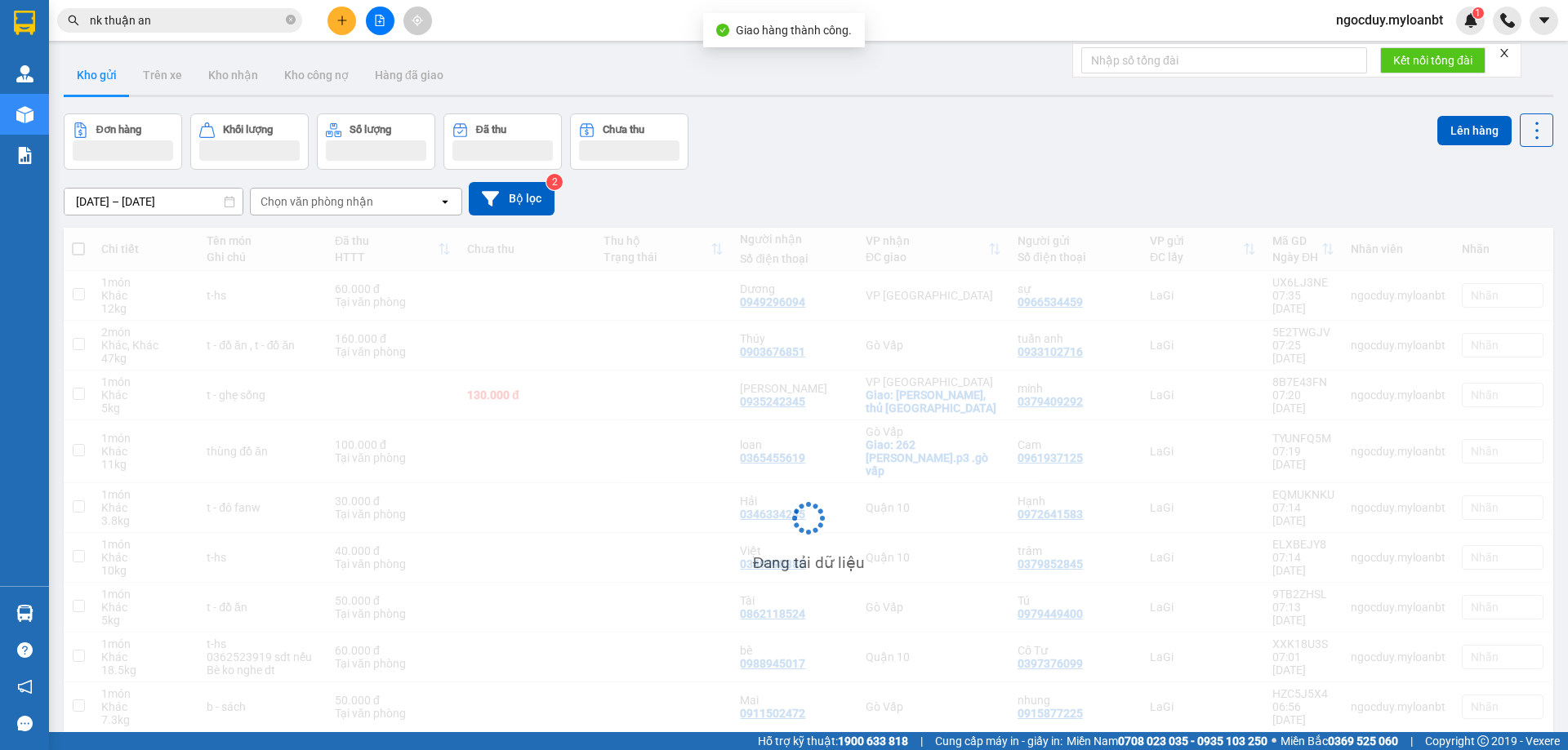
click at [222, 22] on input "nk thuận an" at bounding box center [186, 20] width 193 height 18
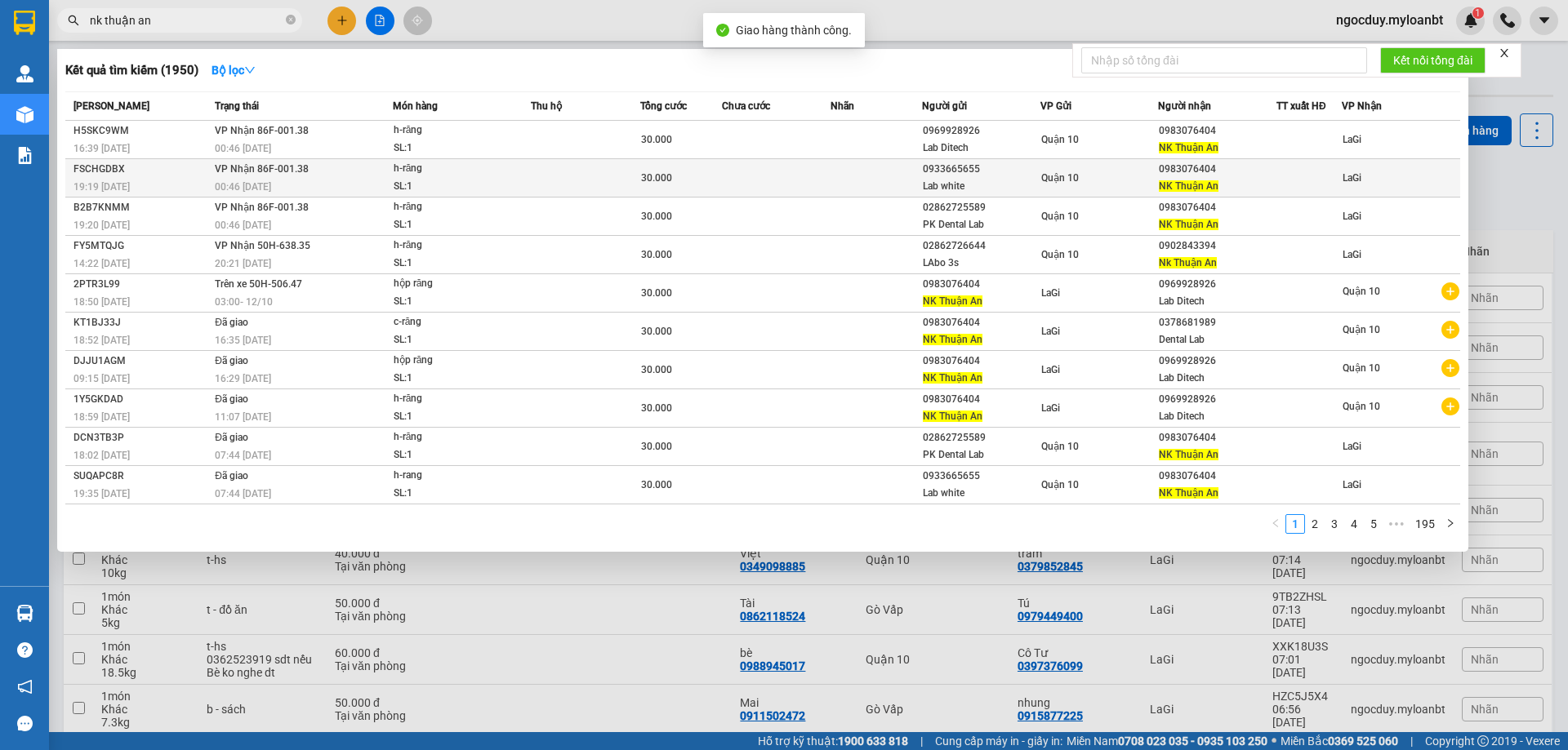
click at [533, 160] on td at bounding box center [586, 179] width 110 height 38
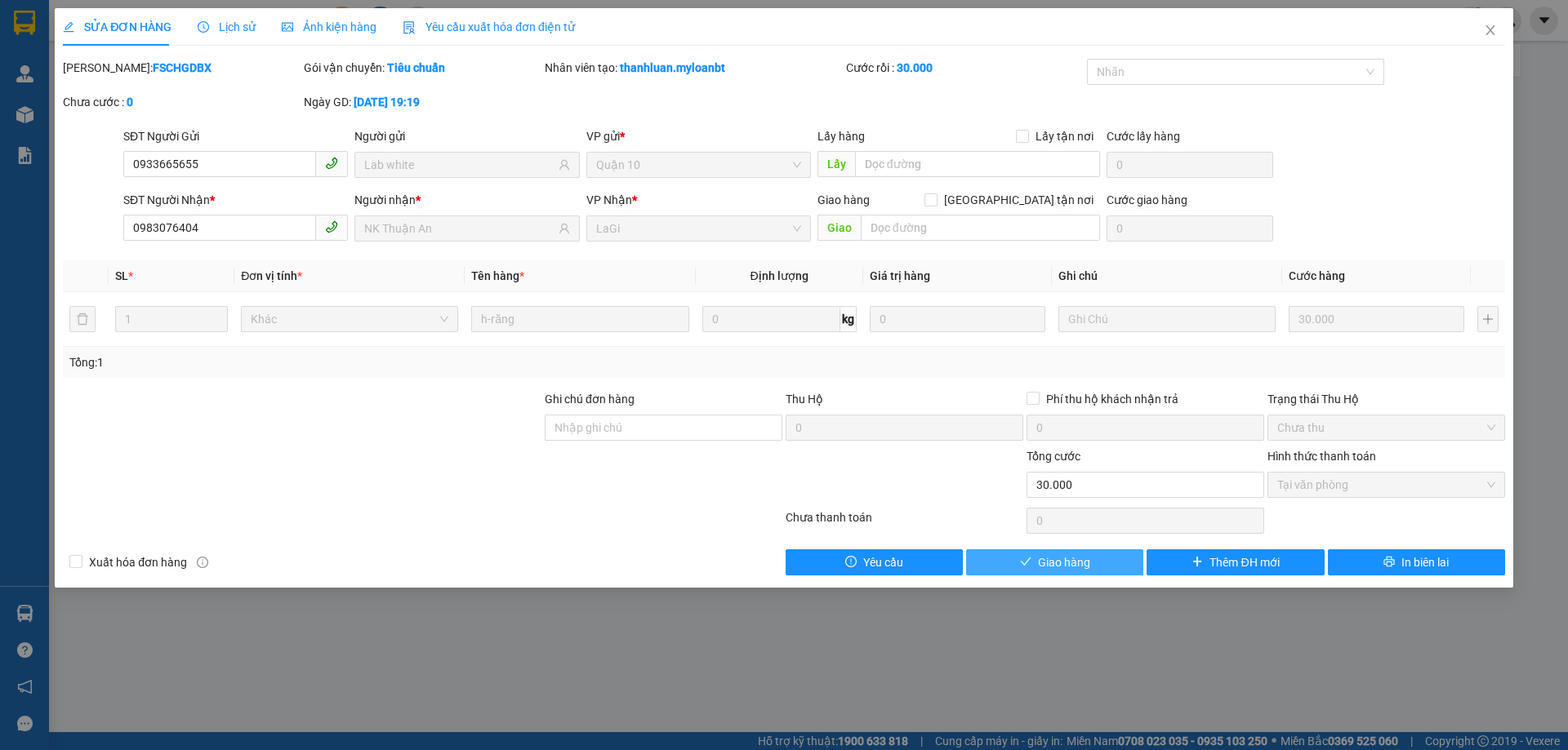
click at [1082, 561] on span "Giao hàng" at bounding box center [1064, 562] width 52 height 18
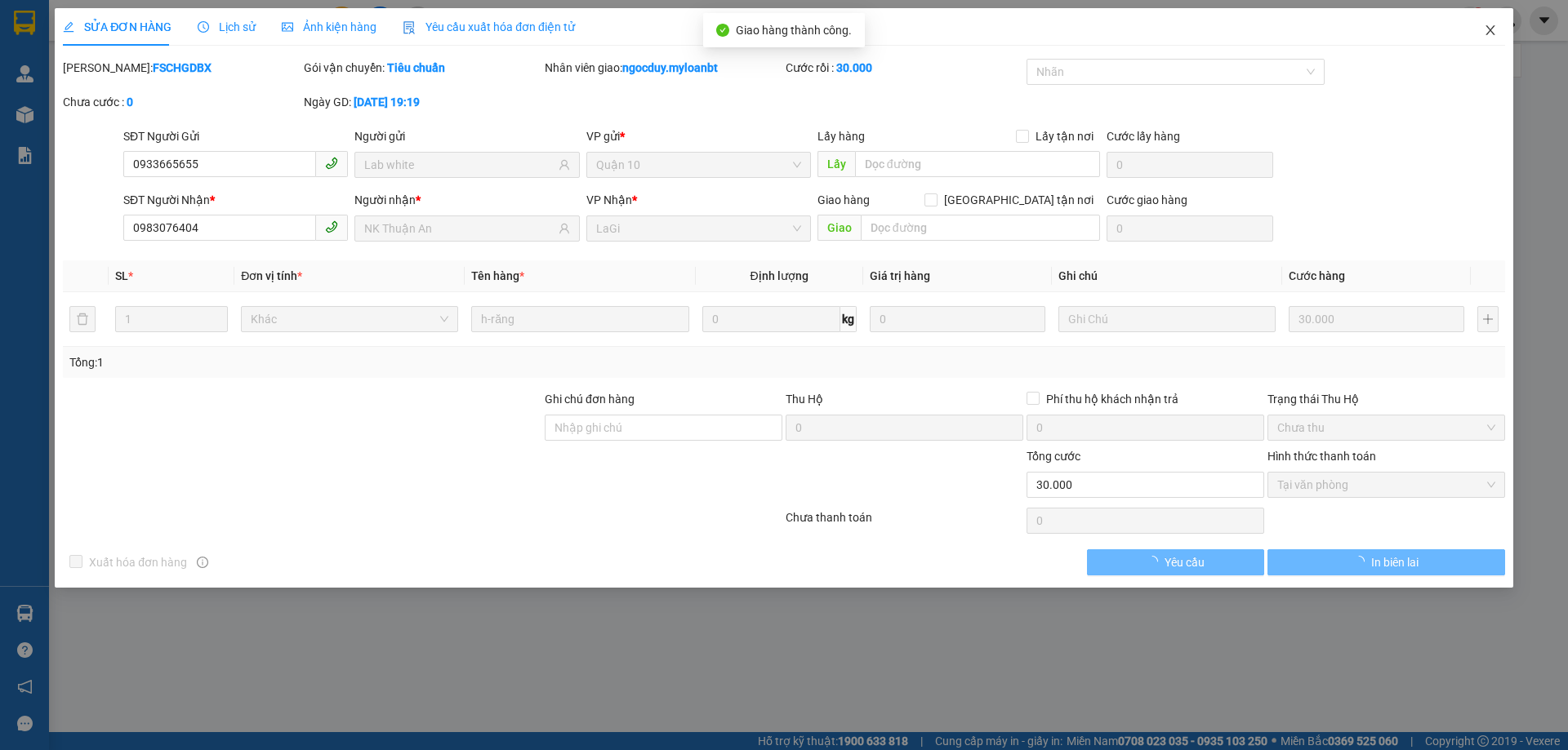
click at [1494, 29] on icon "close" at bounding box center [1490, 30] width 13 height 13
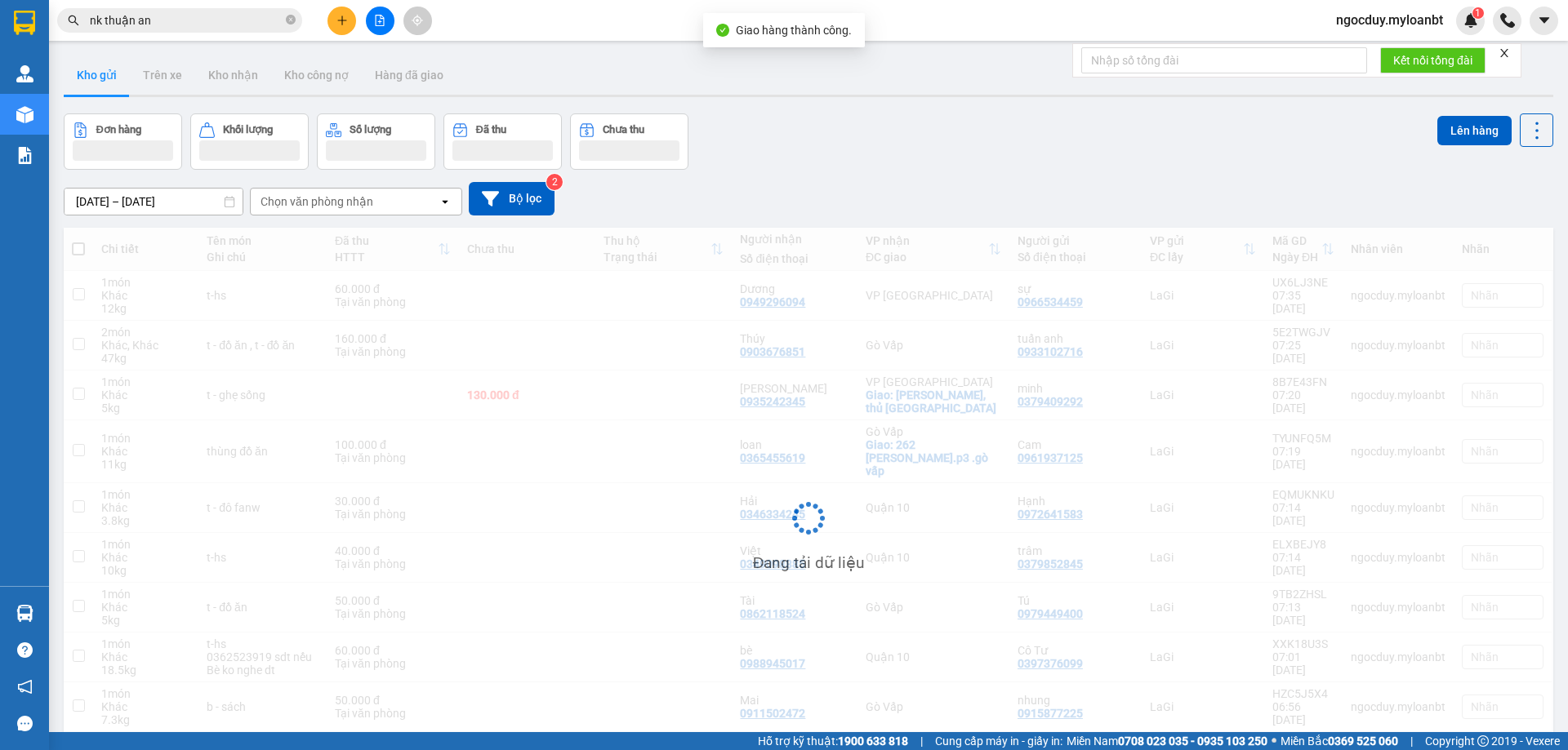
click at [226, 15] on input "nk thuận an" at bounding box center [186, 20] width 193 height 18
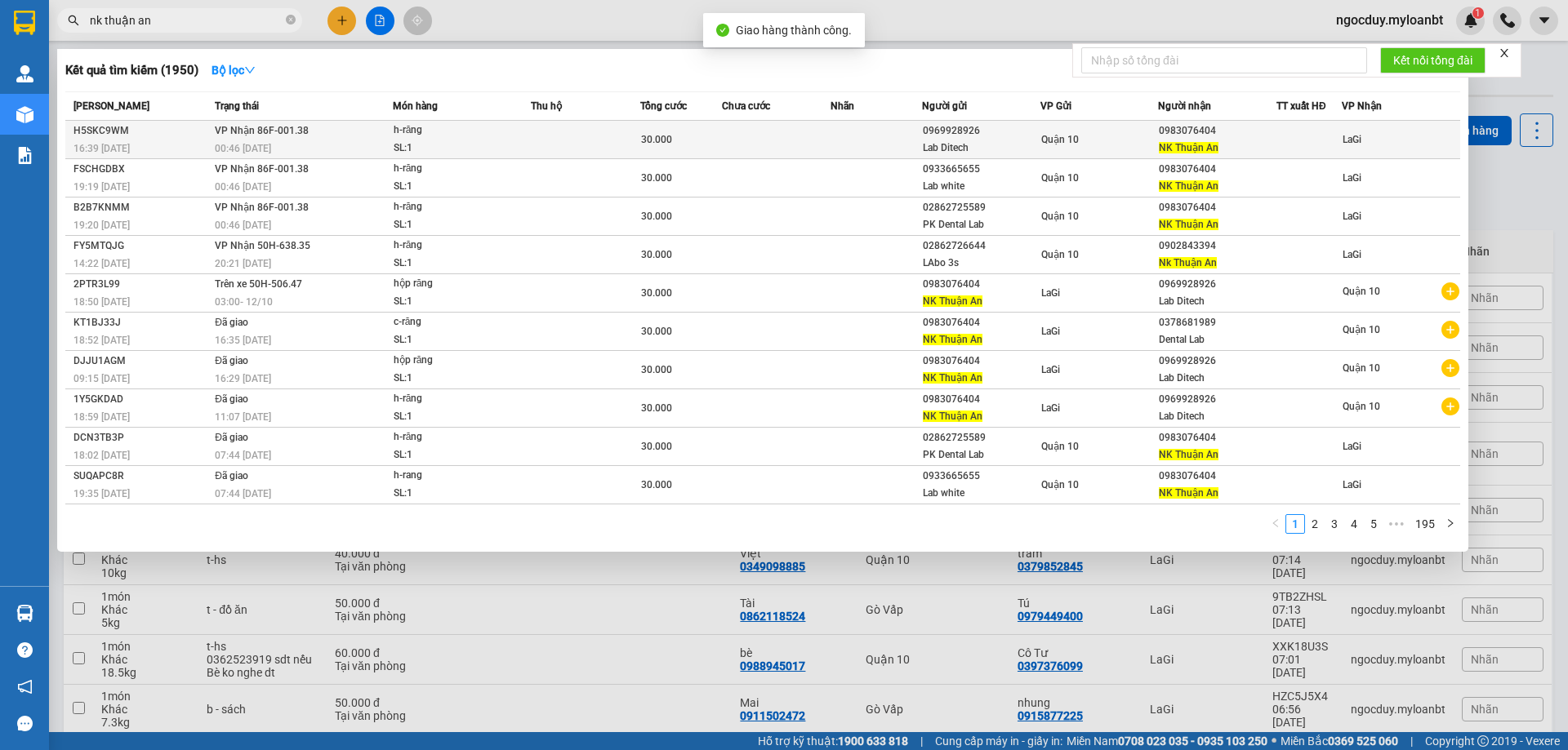
click at [345, 140] on div "00:46 - 12/10" at bounding box center [302, 148] width 177 height 18
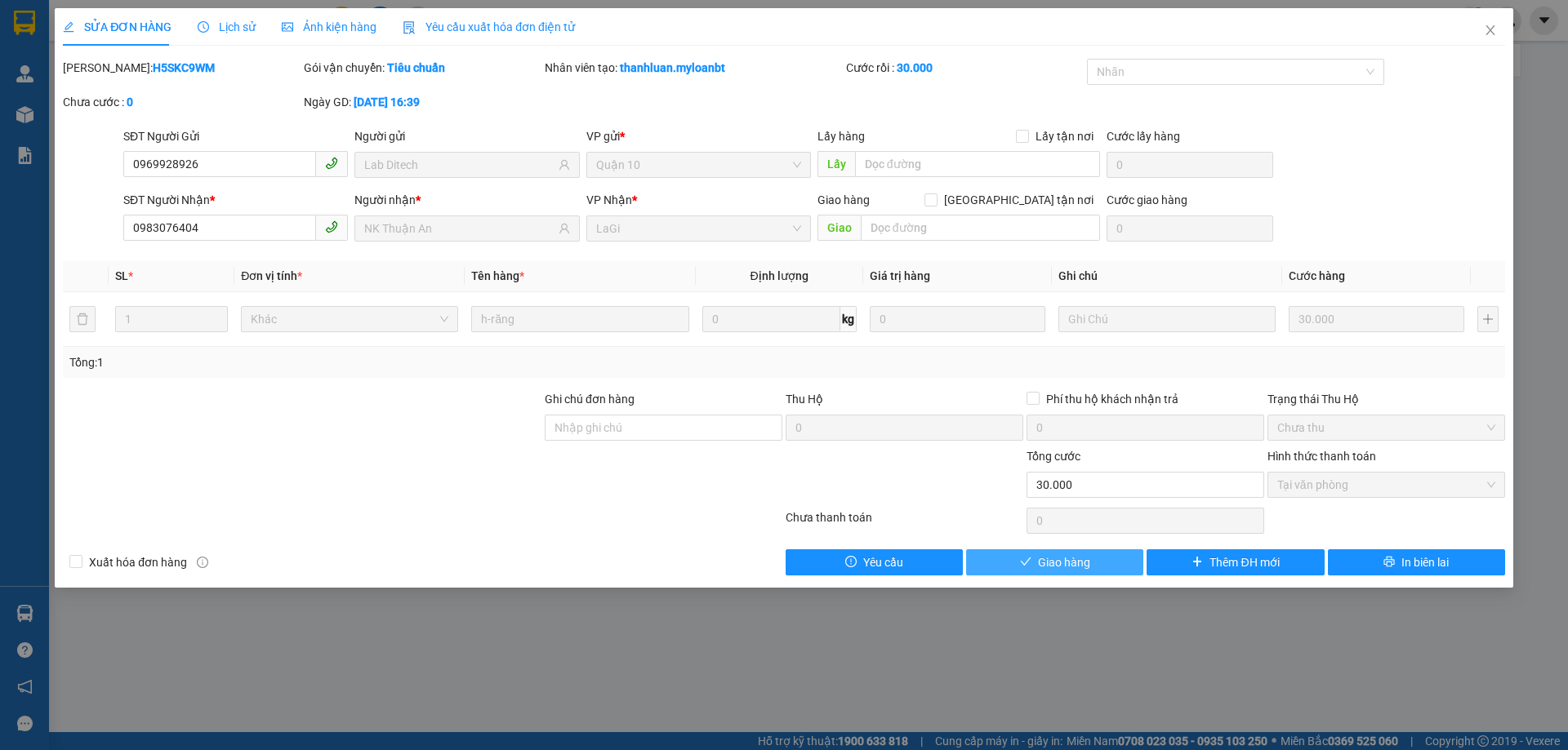
click at [1096, 568] on button "Giao hàng" at bounding box center [1054, 562] width 177 height 26
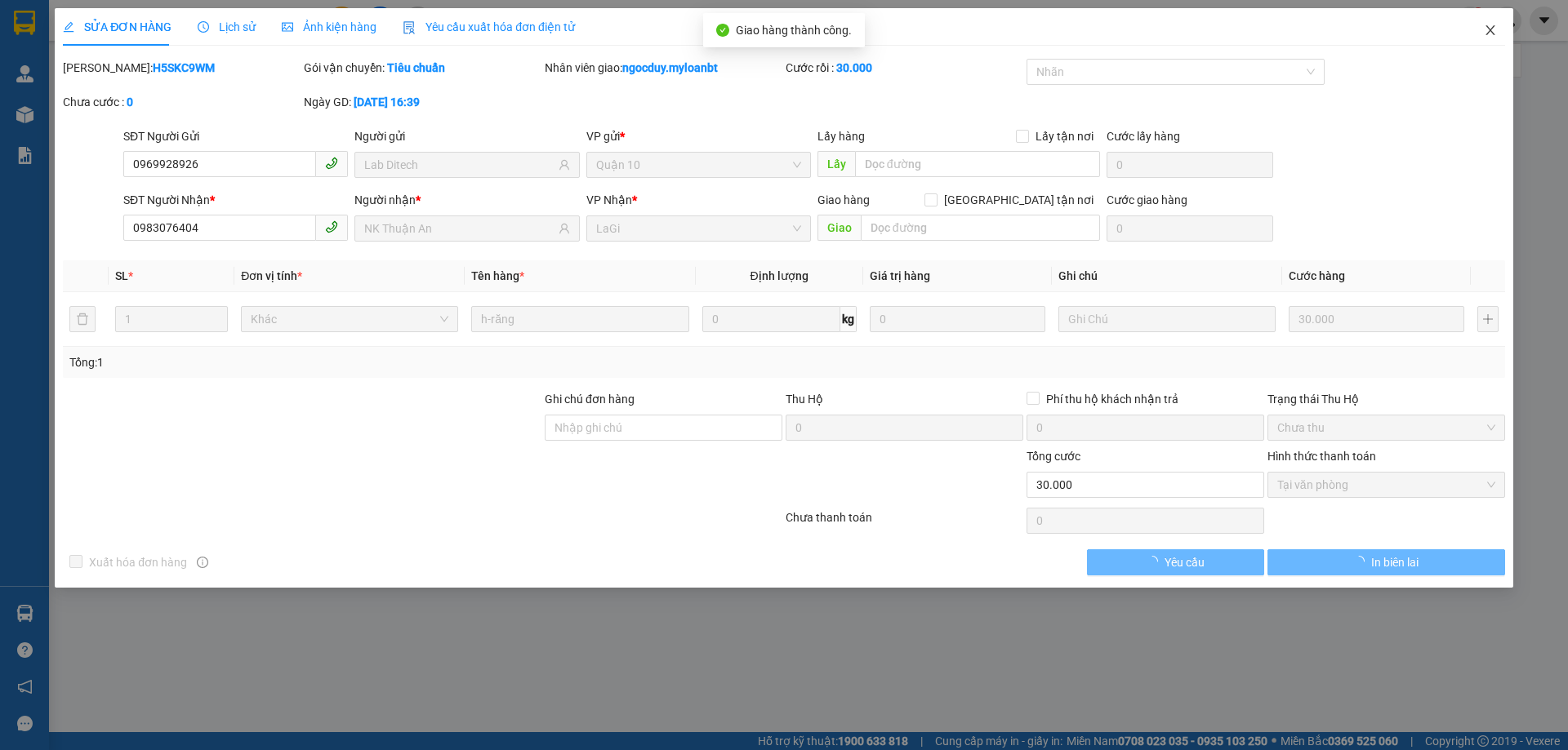
click at [1493, 31] on icon "close" at bounding box center [1490, 30] width 13 height 13
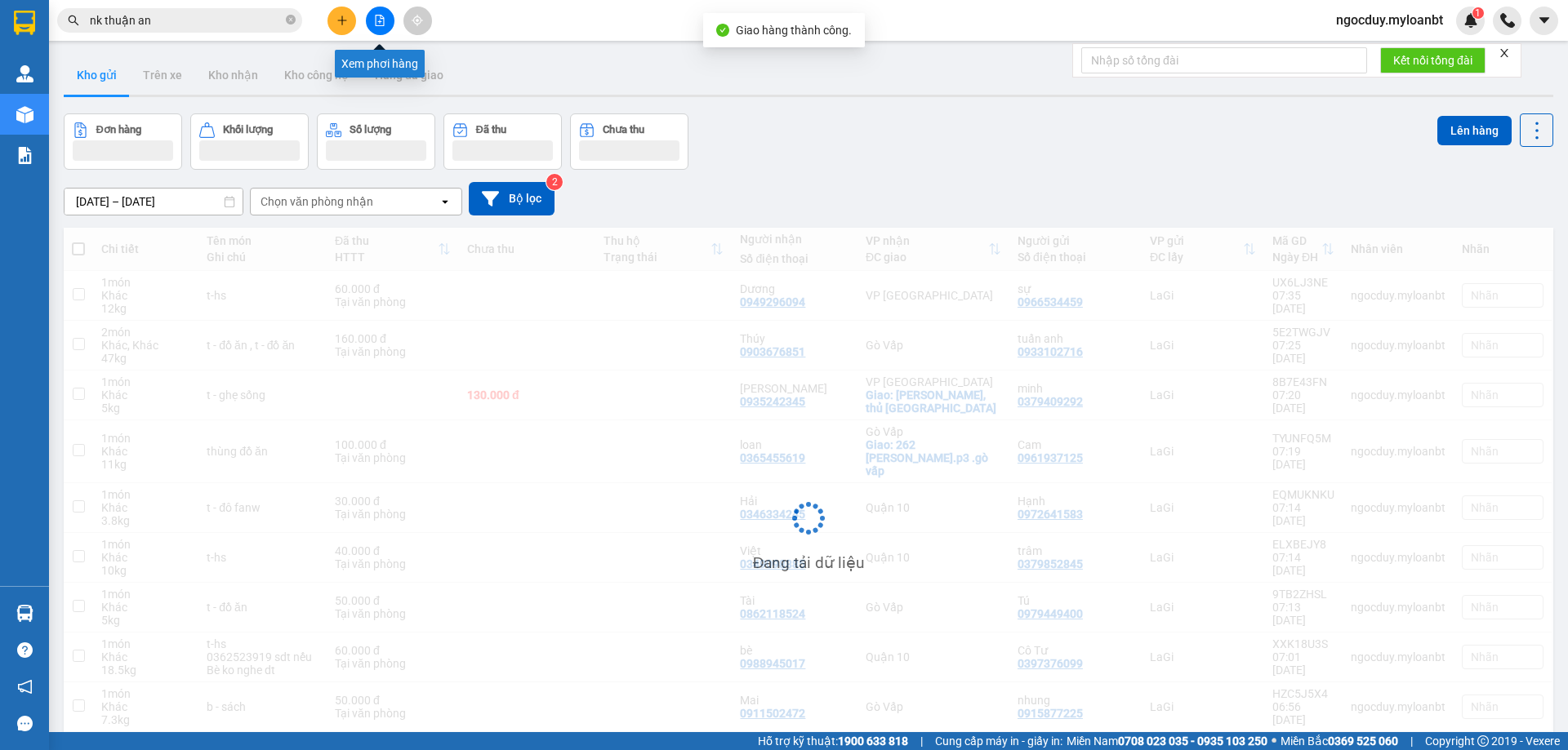
click at [352, 21] on button at bounding box center [342, 20] width 29 height 29
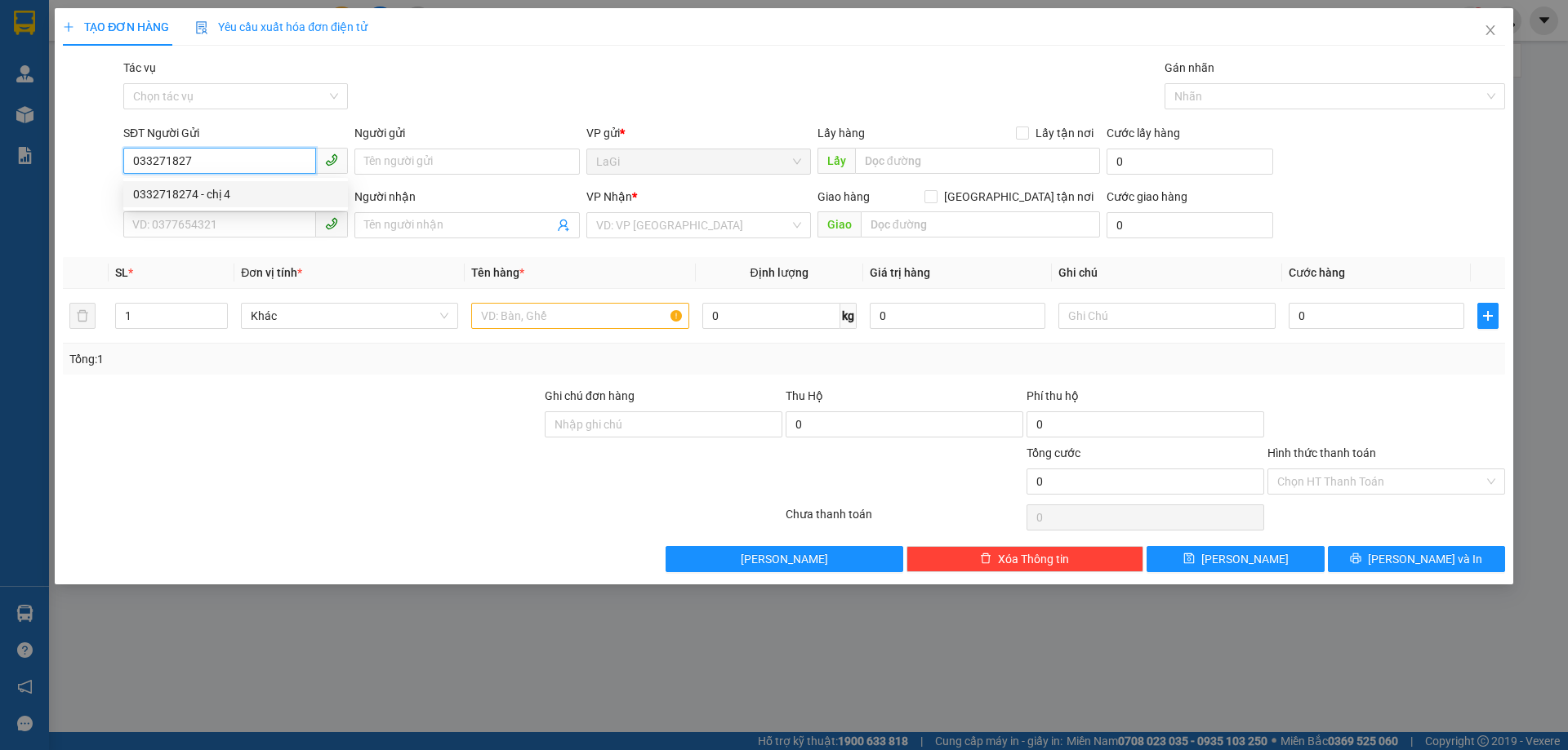
click at [271, 186] on div "0332718274 - chị 4" at bounding box center [235, 194] width 225 height 26
click at [576, 321] on input "text" at bounding box center [580, 316] width 217 height 26
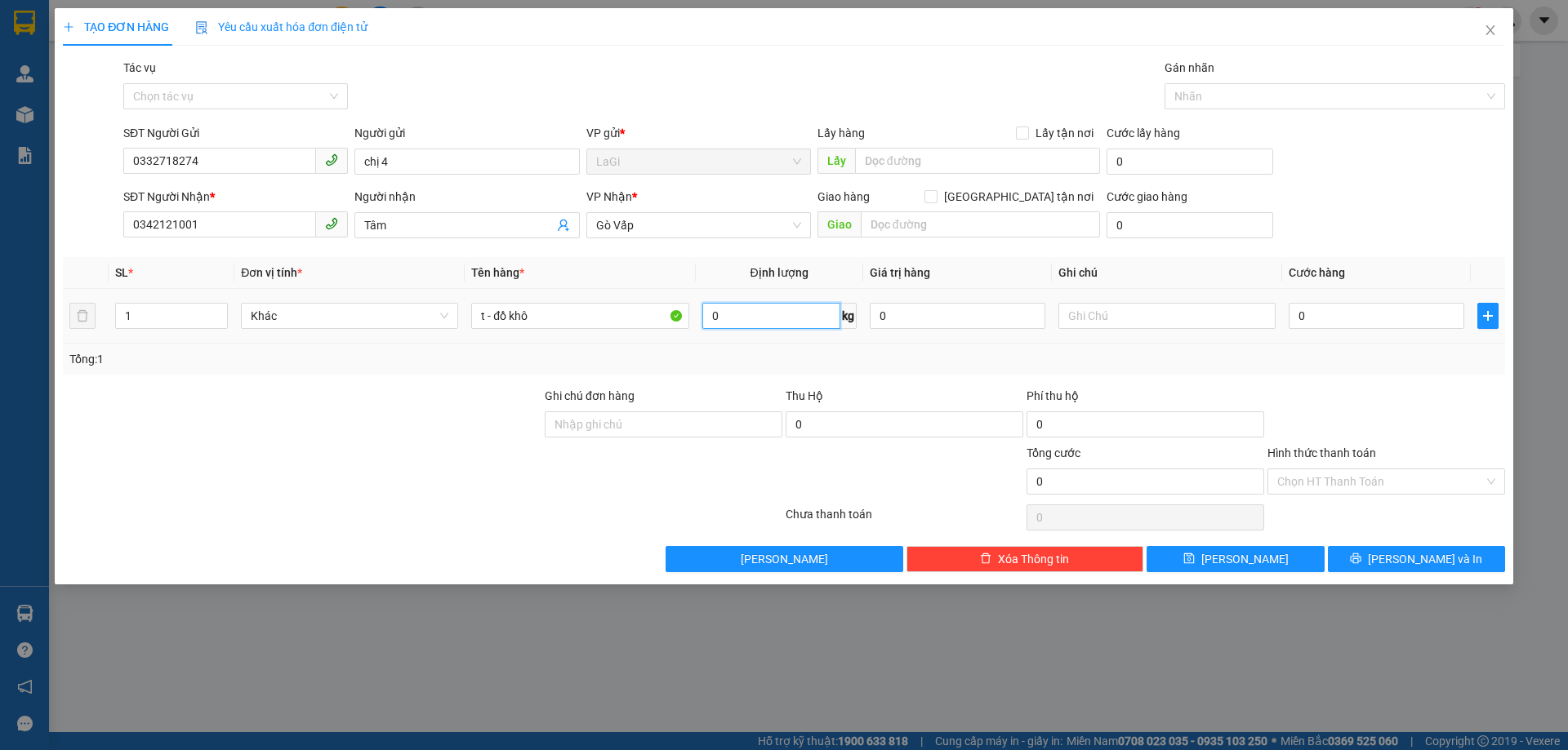
click at [813, 315] on input "0" at bounding box center [771, 316] width 138 height 26
click at [1367, 321] on input "0" at bounding box center [1375, 316] width 175 height 26
click at [1343, 483] on input "Hình thức thanh toán" at bounding box center [1380, 482] width 207 height 24
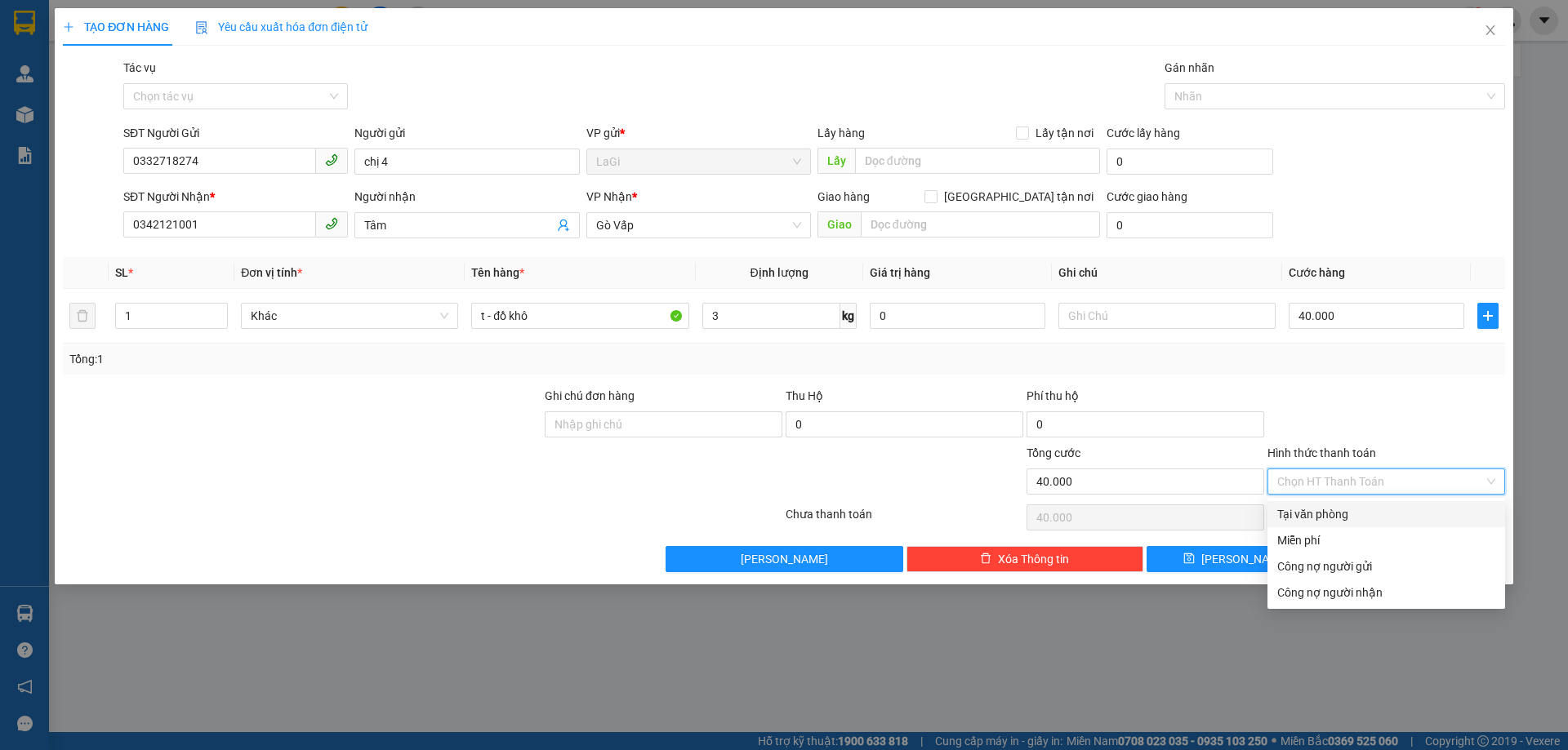
click at [1341, 513] on div "Tại văn phòng" at bounding box center [1386, 514] width 218 height 18
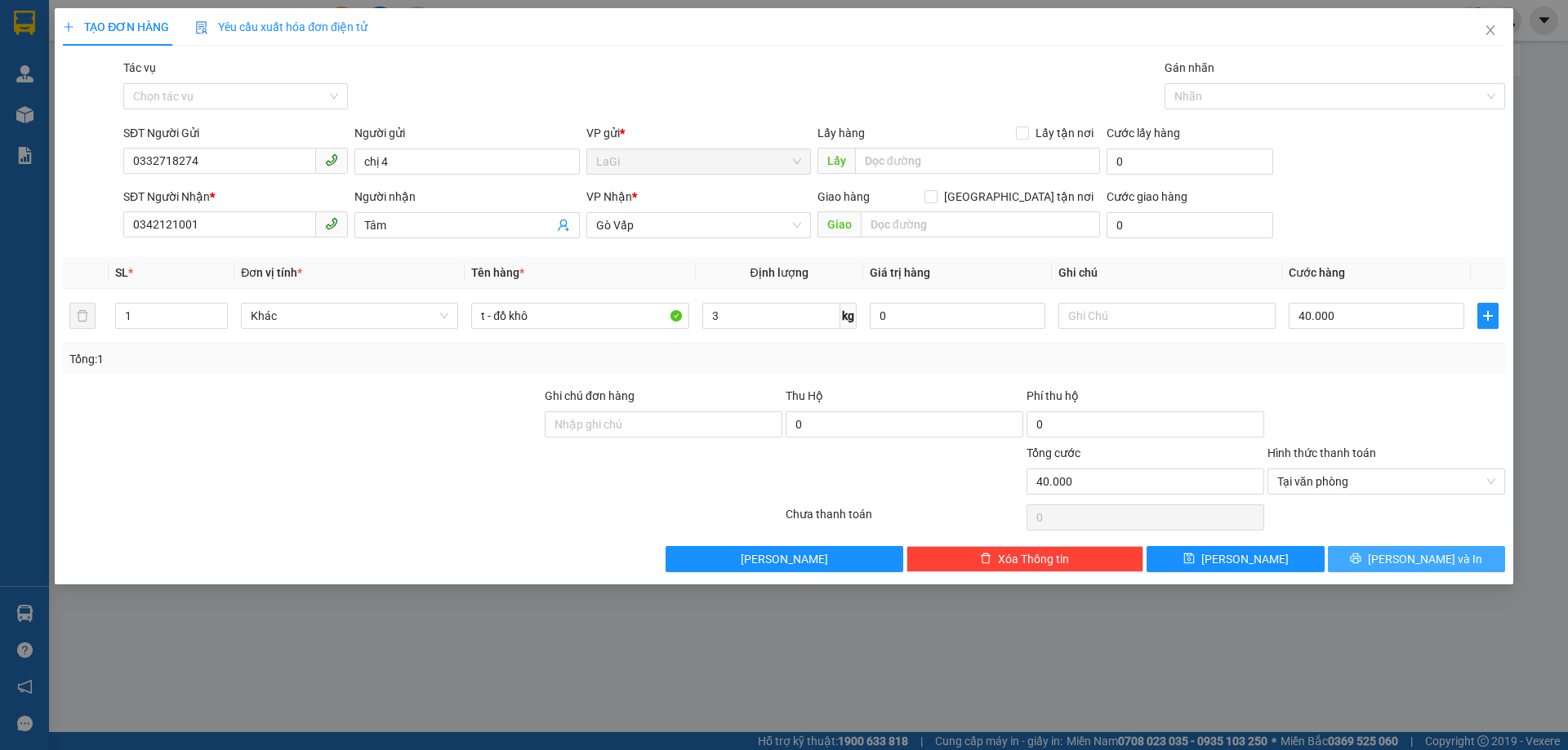
click at [1353, 557] on button "Lưu và In" at bounding box center [1415, 559] width 177 height 26
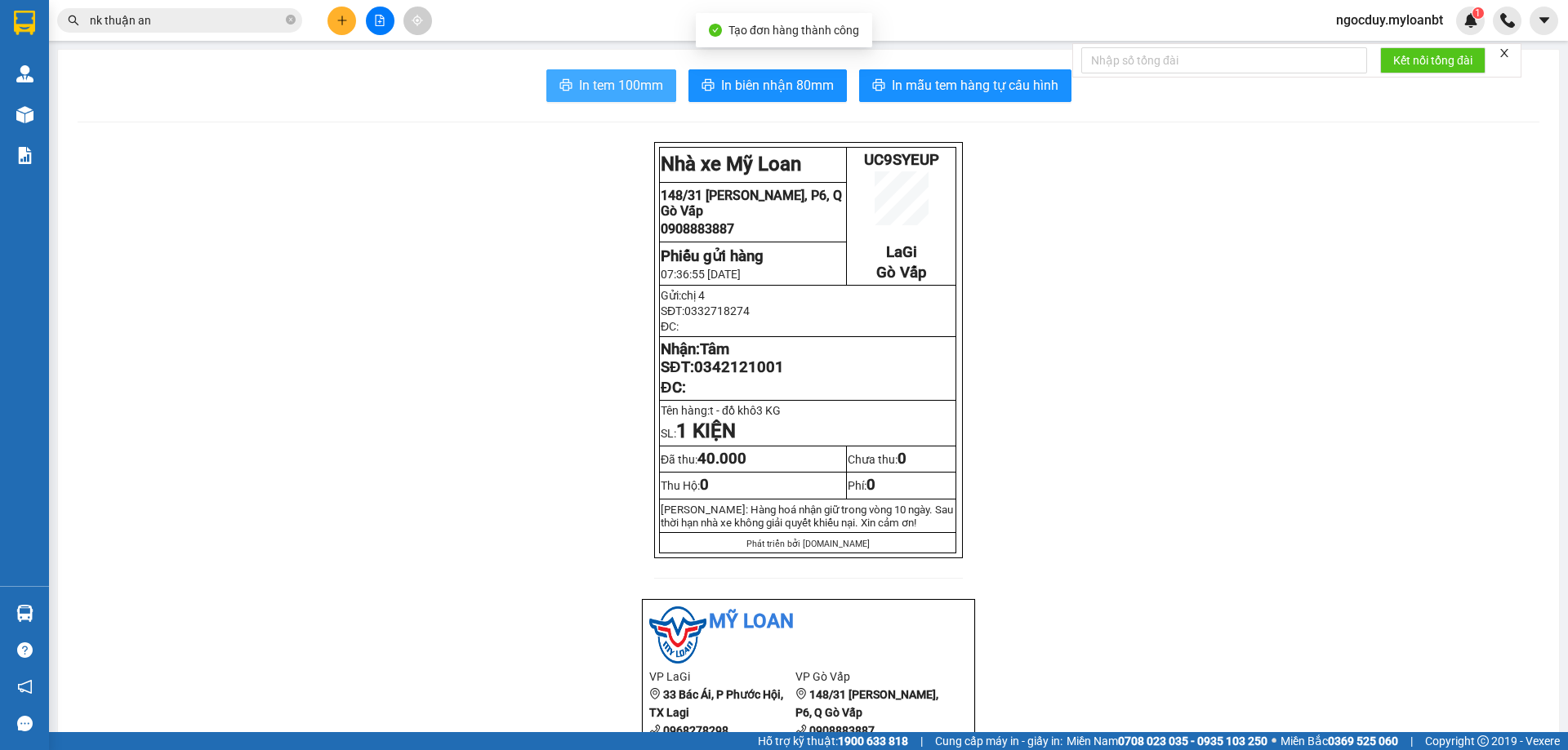
click at [588, 92] on span "In tem 100mm" at bounding box center [621, 84] width 84 height 20
click at [343, 26] on button at bounding box center [342, 20] width 29 height 29
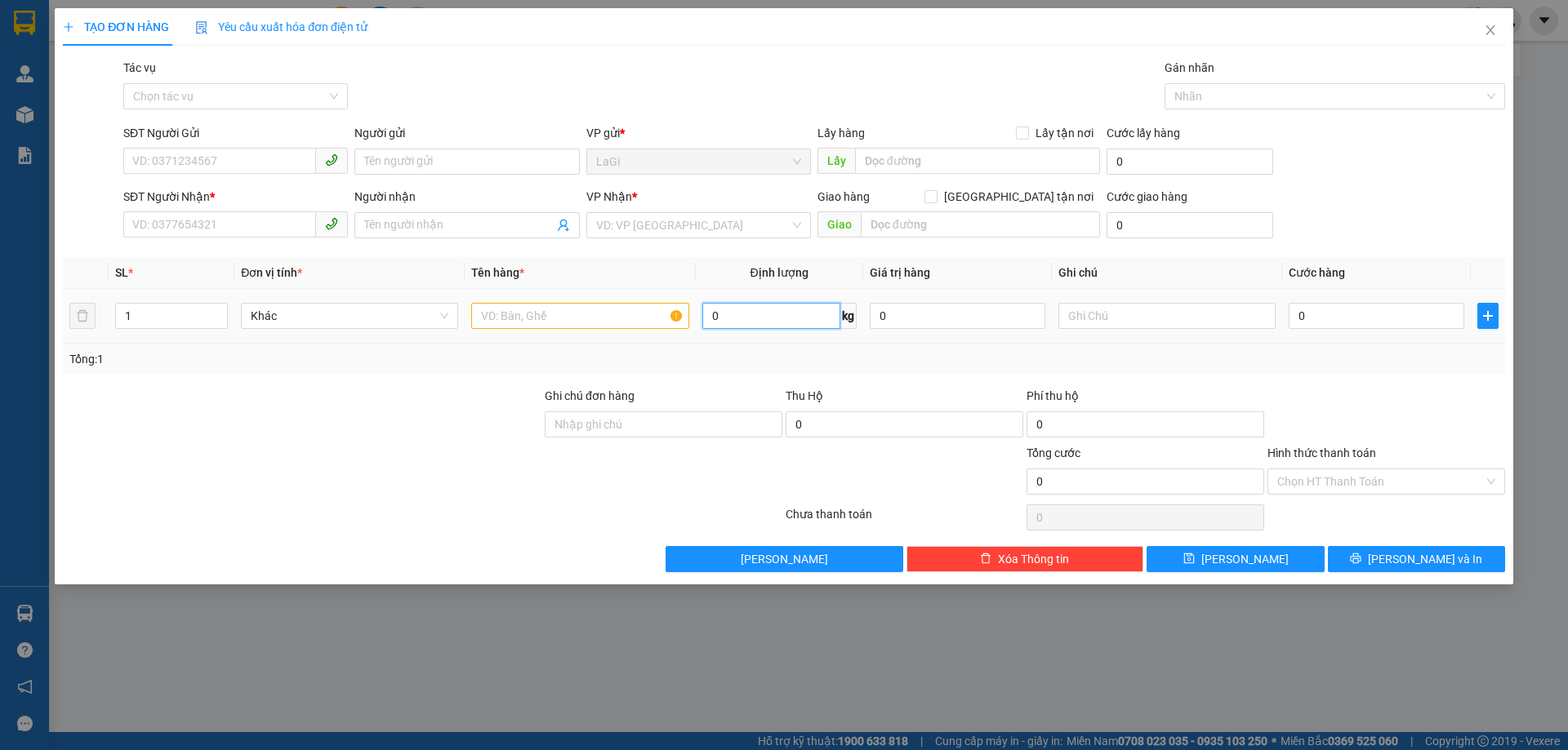
click at [757, 309] on input "0" at bounding box center [771, 316] width 138 height 26
click at [173, 161] on input "SĐT Người Gửi" at bounding box center [219, 161] width 193 height 26
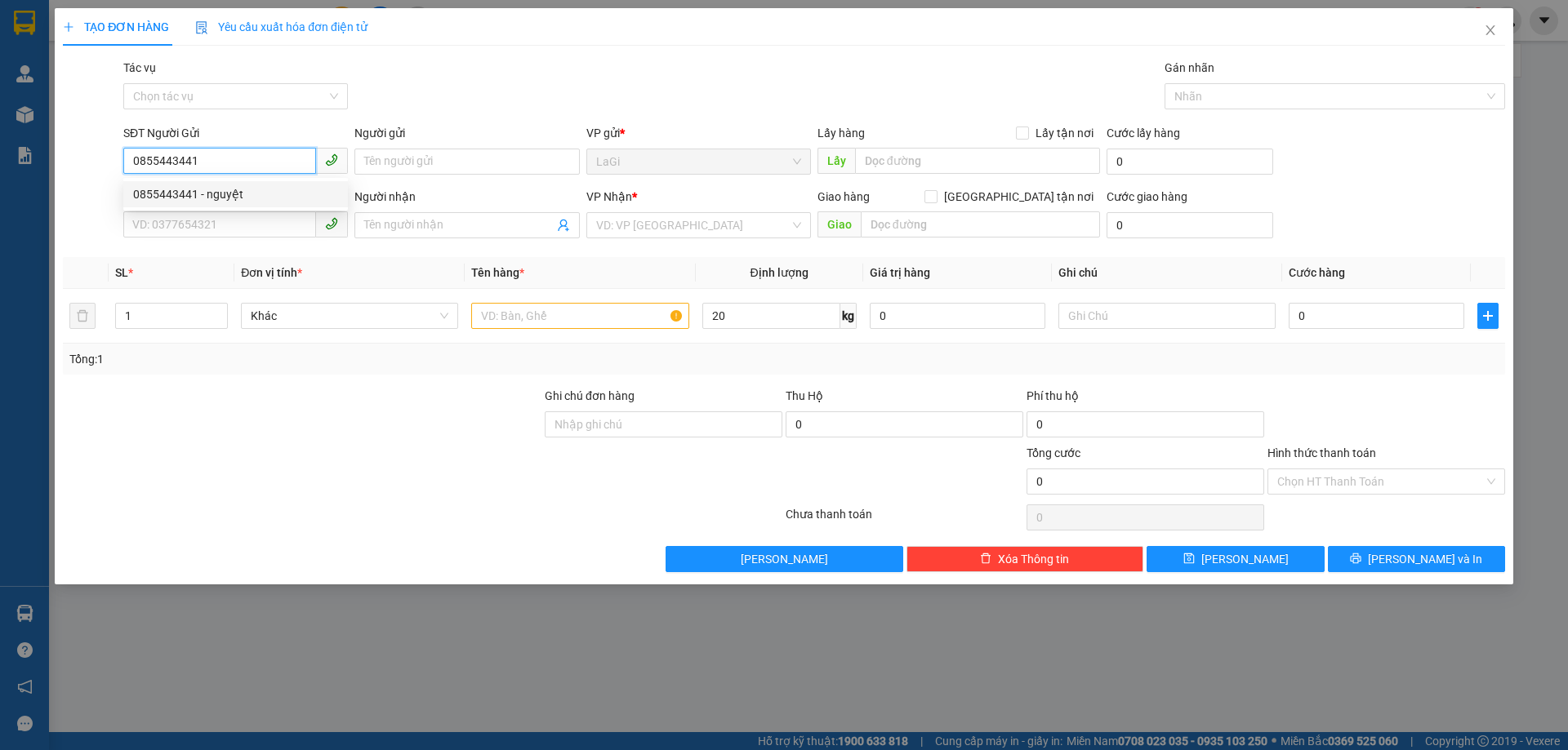
click at [290, 201] on div "0855443441 - nguyệt" at bounding box center [235, 194] width 205 height 18
click at [583, 307] on input "text" at bounding box center [580, 316] width 217 height 26
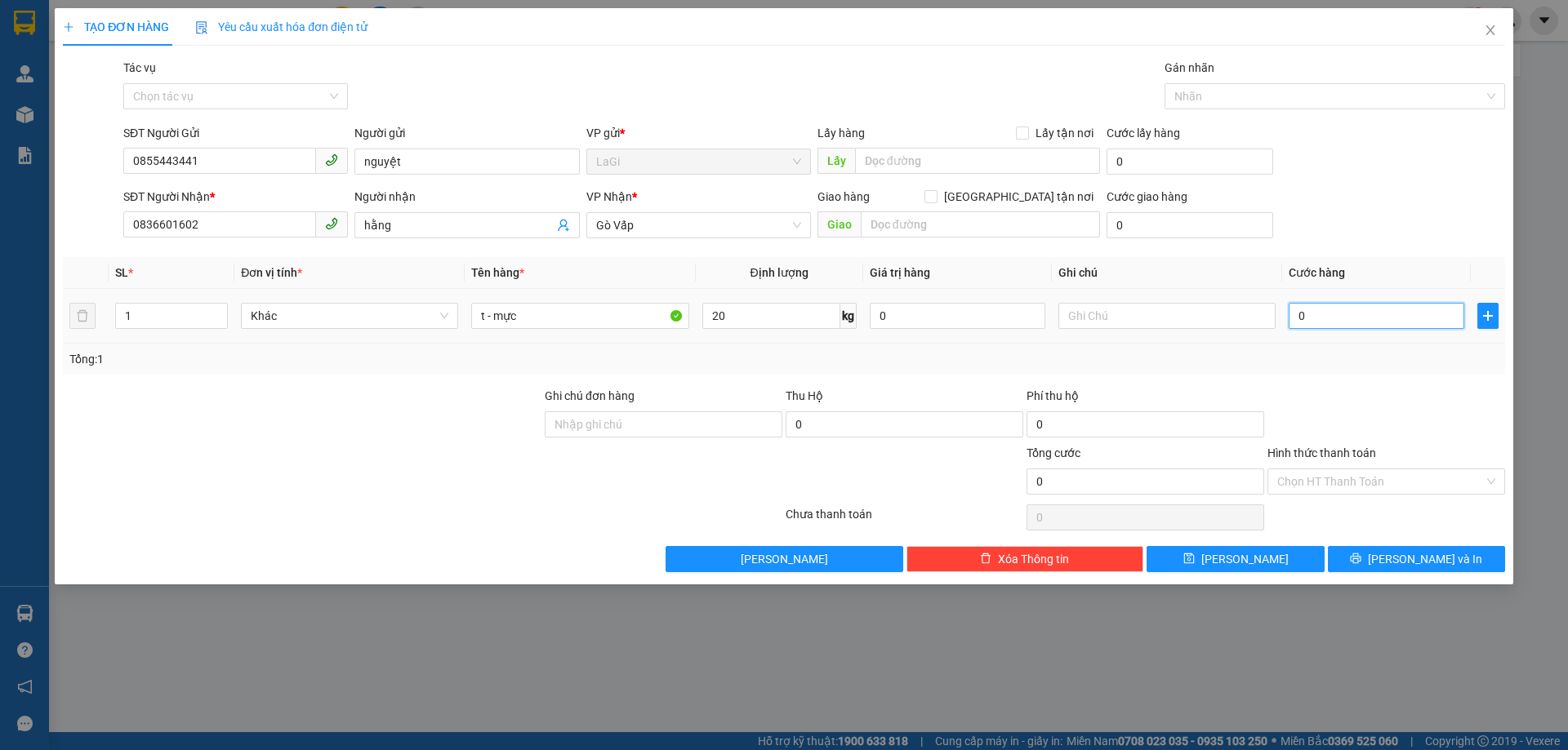
click at [1333, 313] on input "0" at bounding box center [1375, 316] width 175 height 26
click at [1349, 485] on input "Hình thức thanh toán" at bounding box center [1380, 482] width 207 height 24
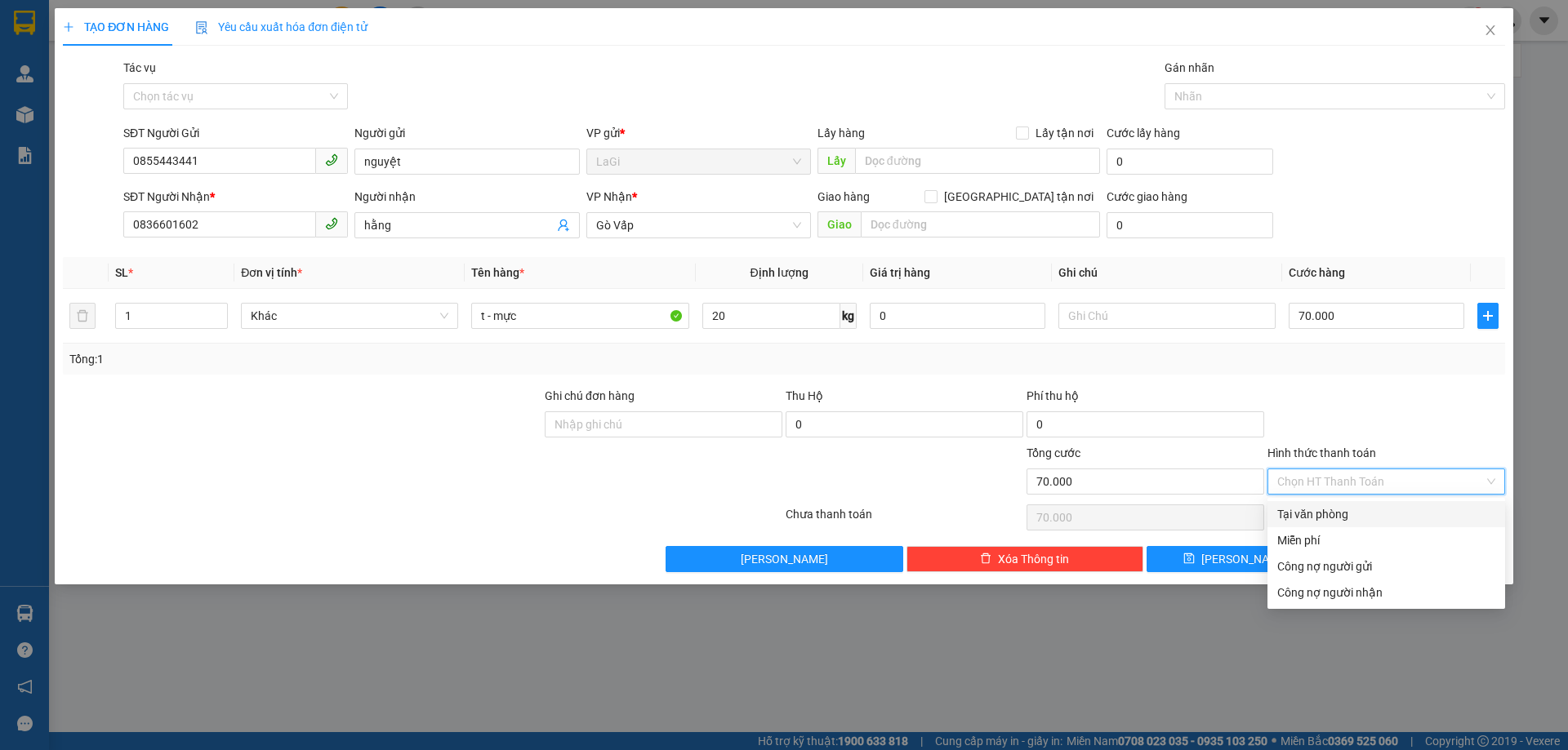
click at [1325, 521] on div "Tại văn phòng" at bounding box center [1386, 514] width 218 height 18
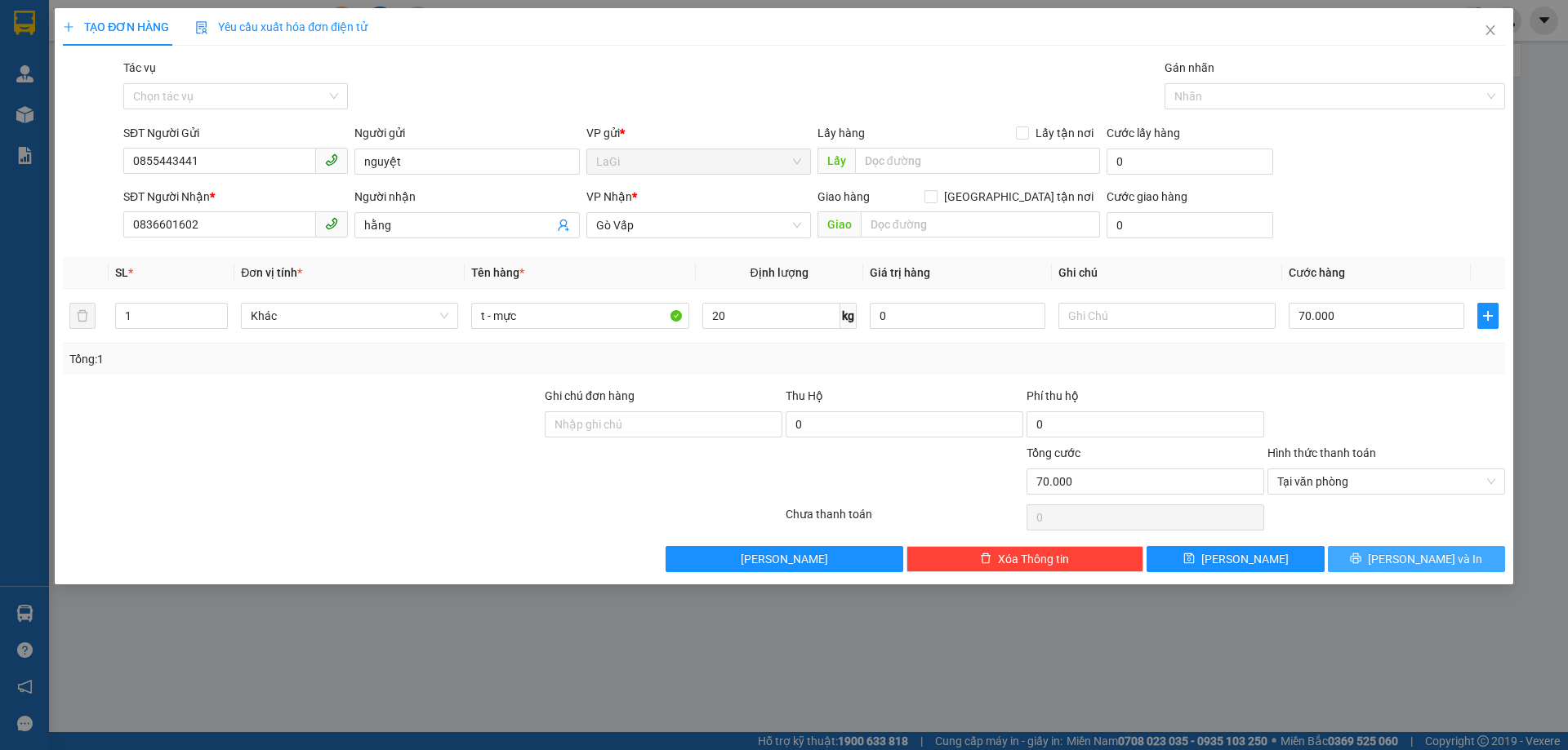
click at [1410, 557] on span "Lưu và In" at bounding box center [1424, 558] width 114 height 18
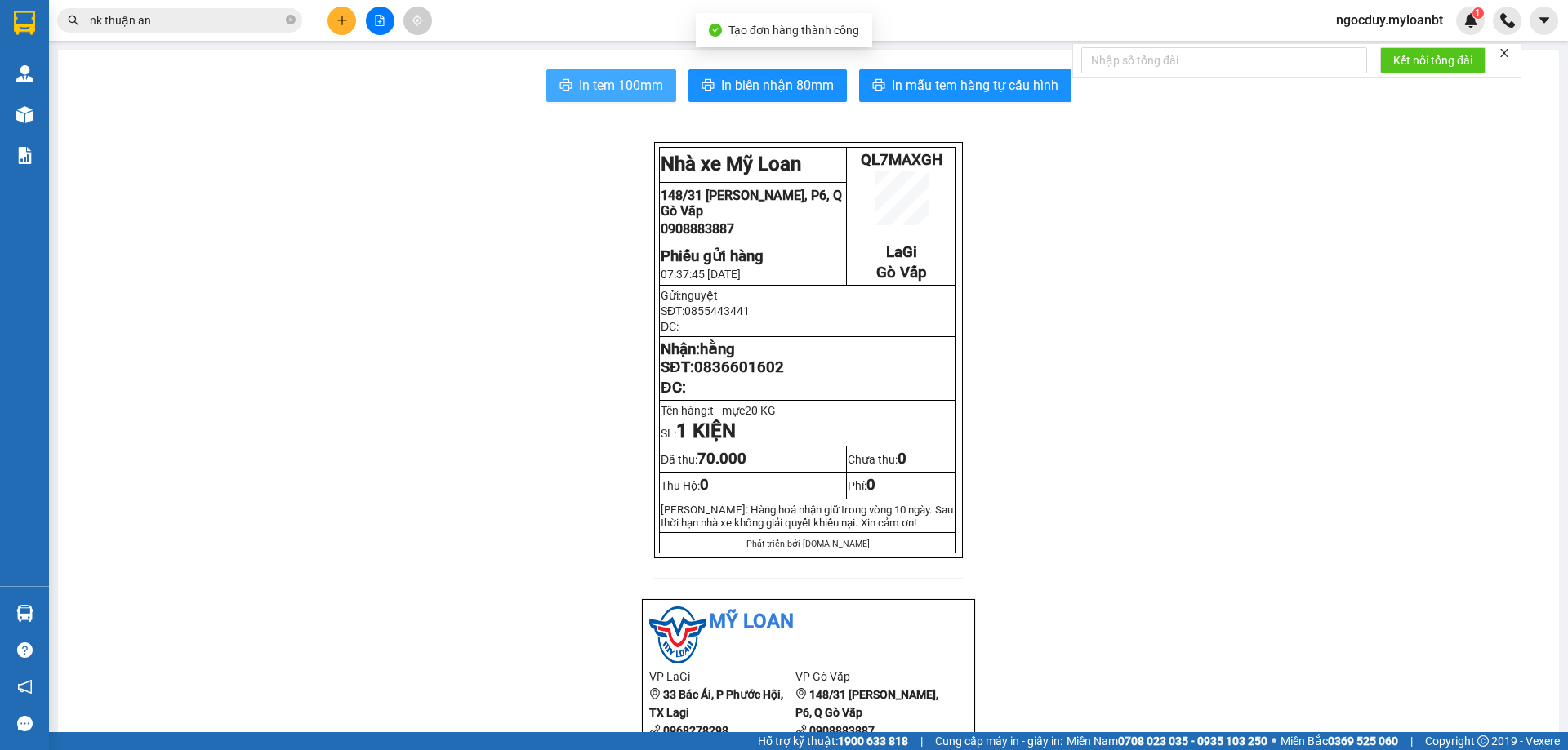
click at [570, 83] on button "In tem 100mm" at bounding box center [611, 85] width 130 height 32
click at [292, 22] on icon "close-circle" at bounding box center [290, 19] width 10 height 10
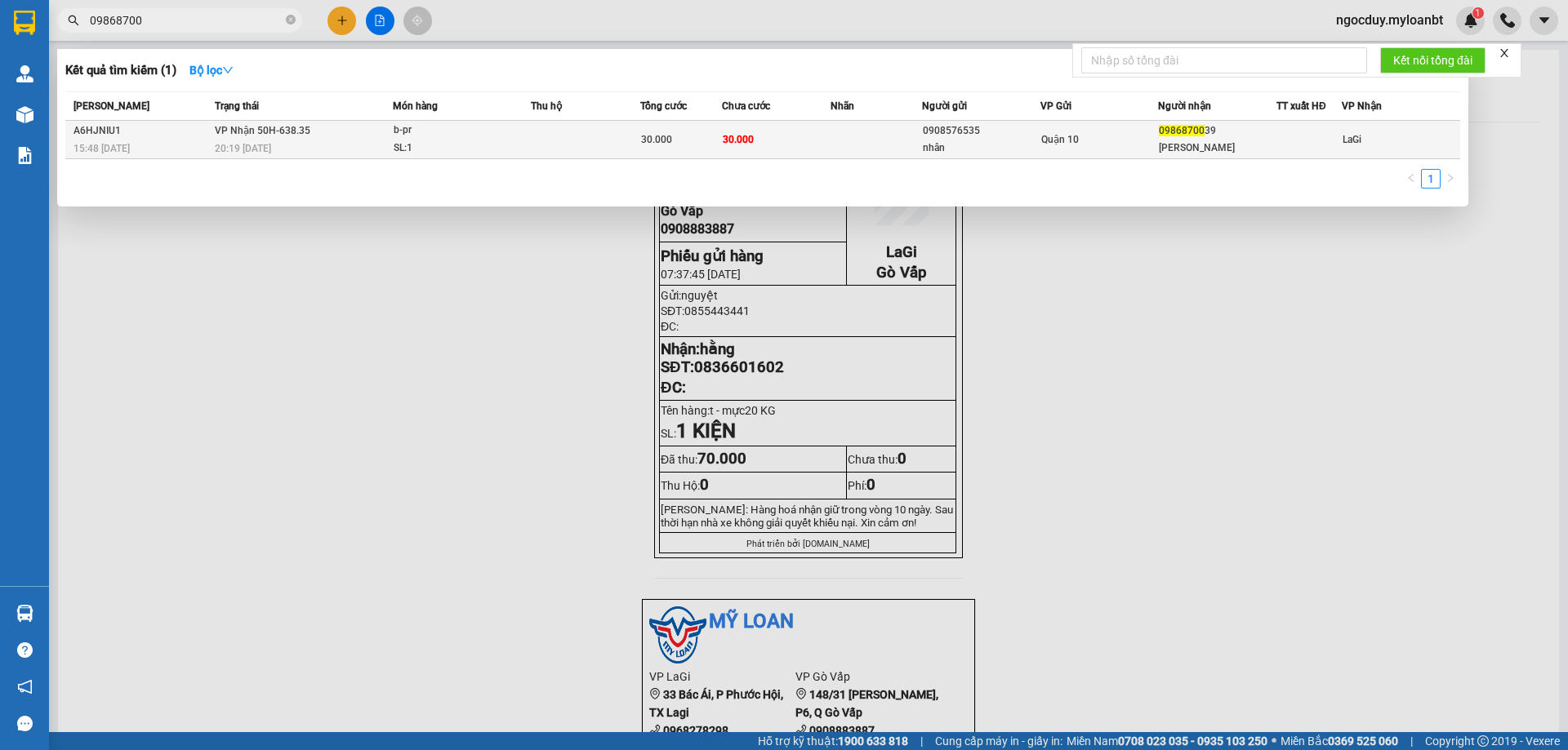
click at [1084, 135] on div "Quận 10" at bounding box center [1099, 139] width 117 height 18
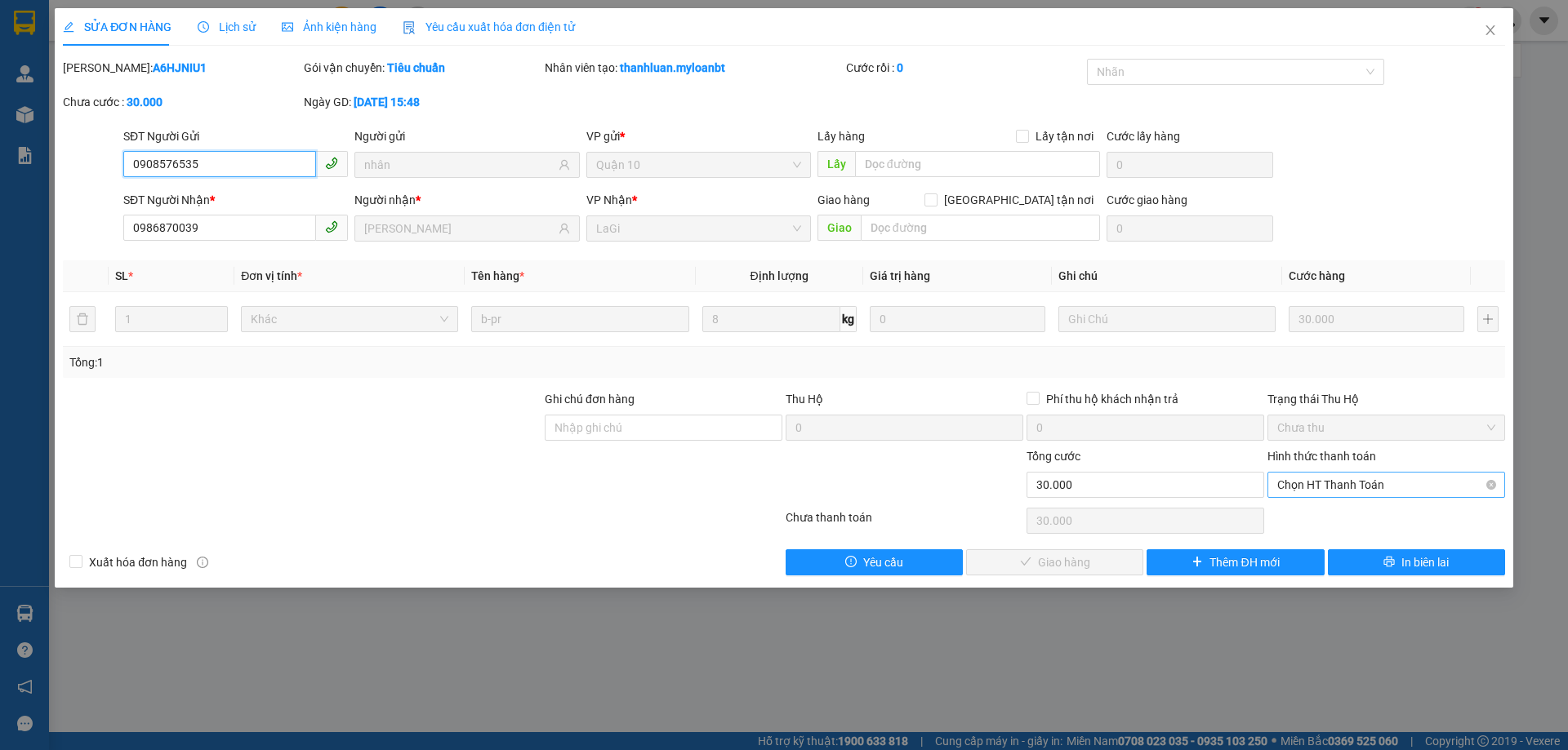
click at [1297, 488] on span "Chọn HT Thanh Toán" at bounding box center [1386, 484] width 218 height 24
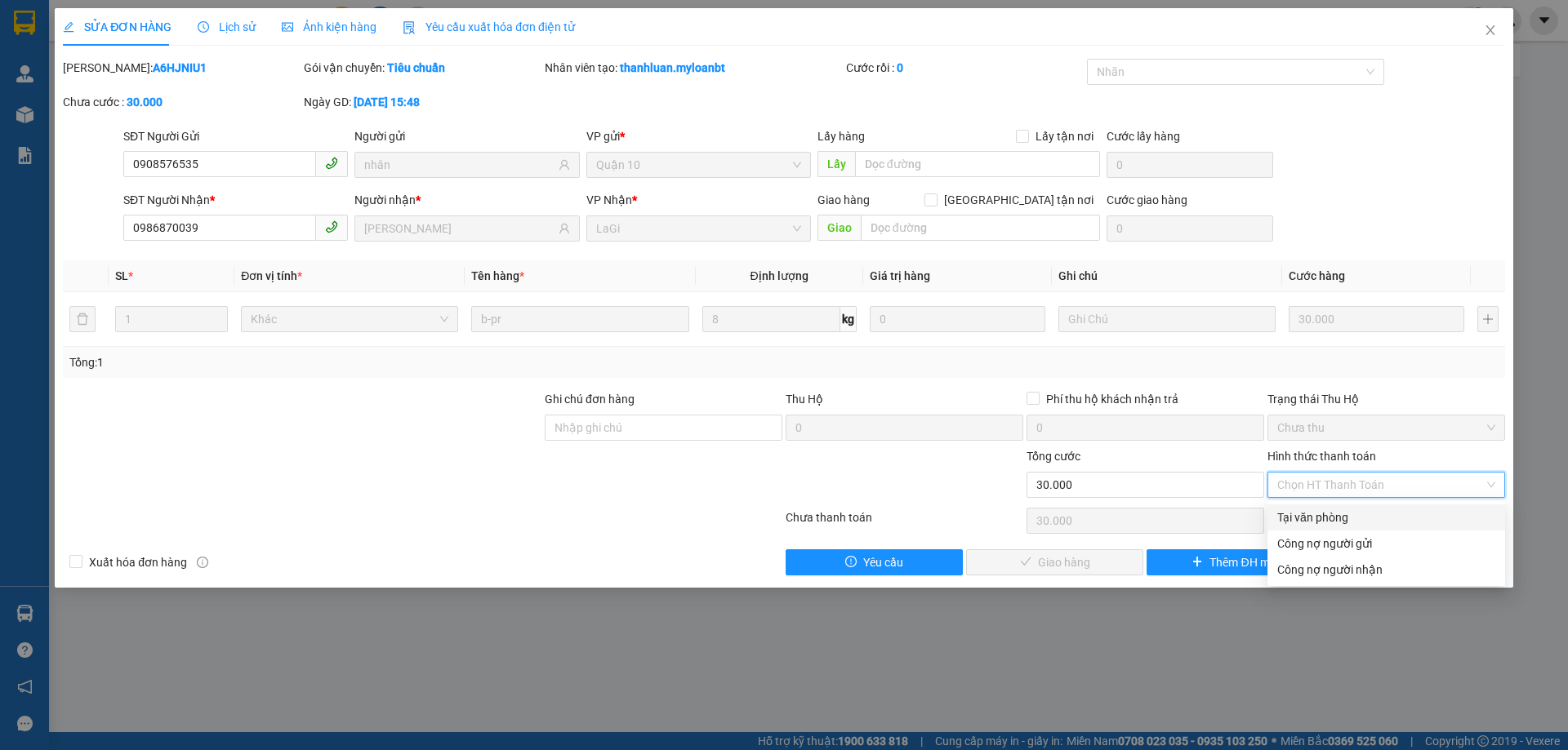
click at [1286, 519] on div "Tại văn phòng" at bounding box center [1386, 517] width 218 height 18
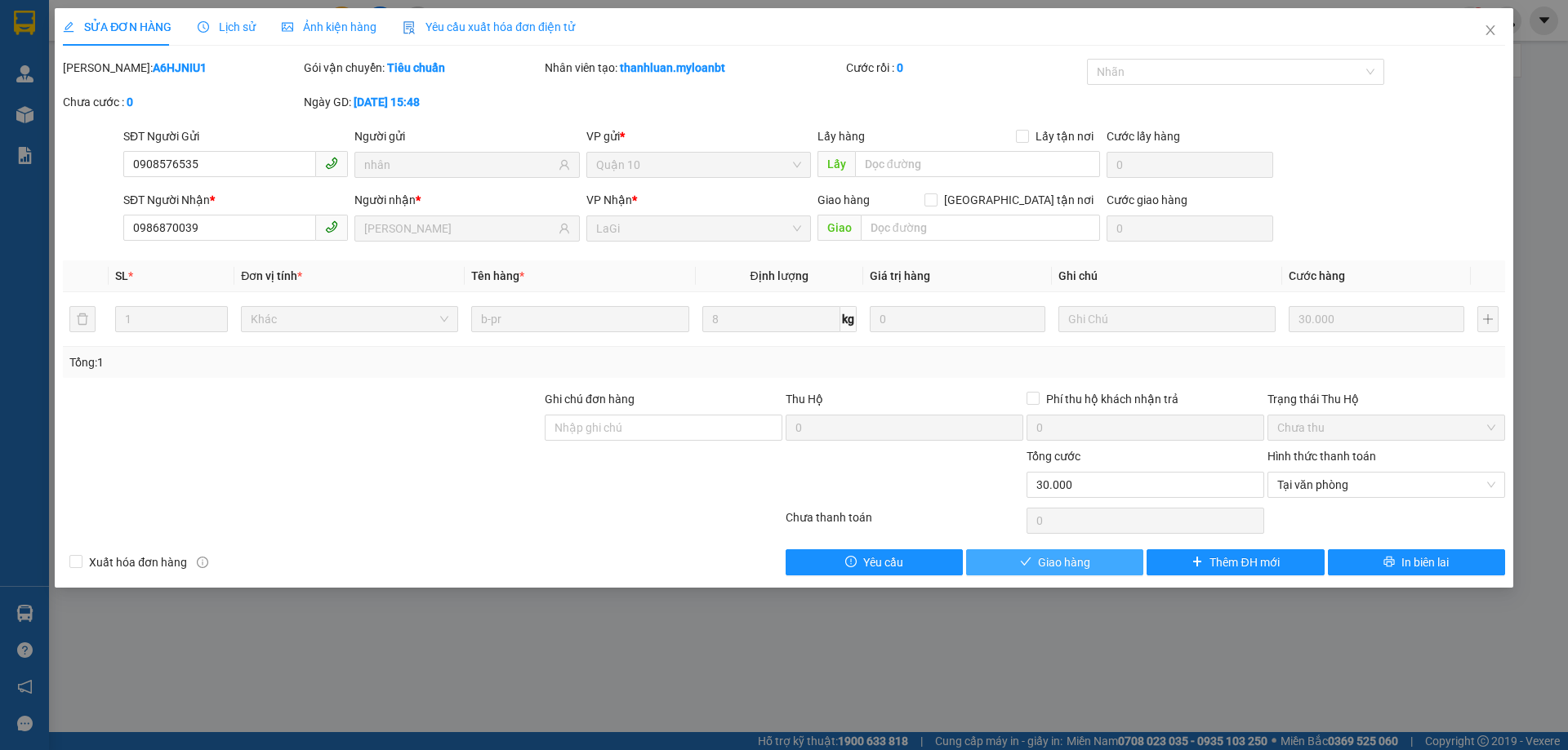
click at [1050, 558] on span "Giao hàng" at bounding box center [1064, 562] width 52 height 18
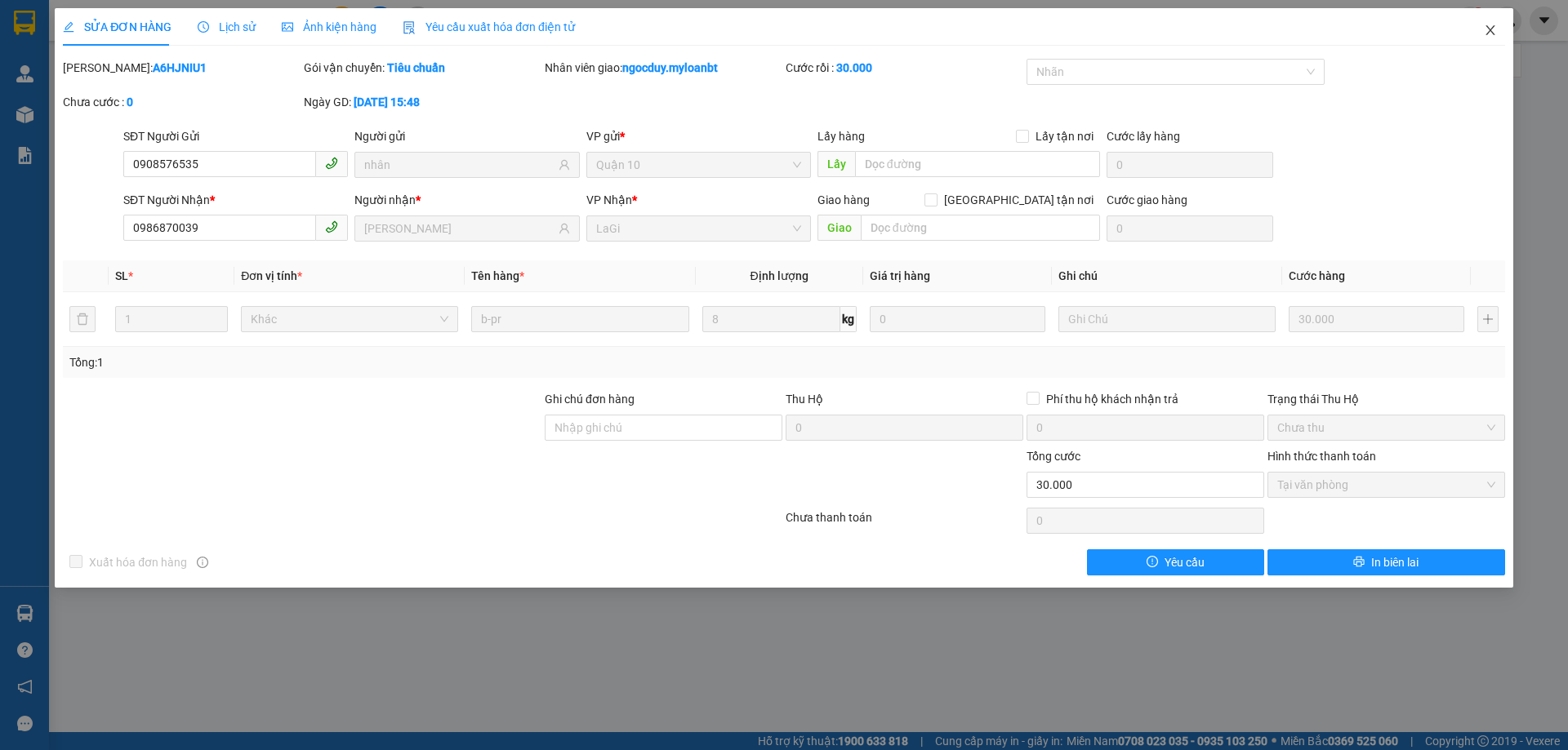
click at [1492, 24] on span "Close" at bounding box center [1490, 30] width 45 height 45
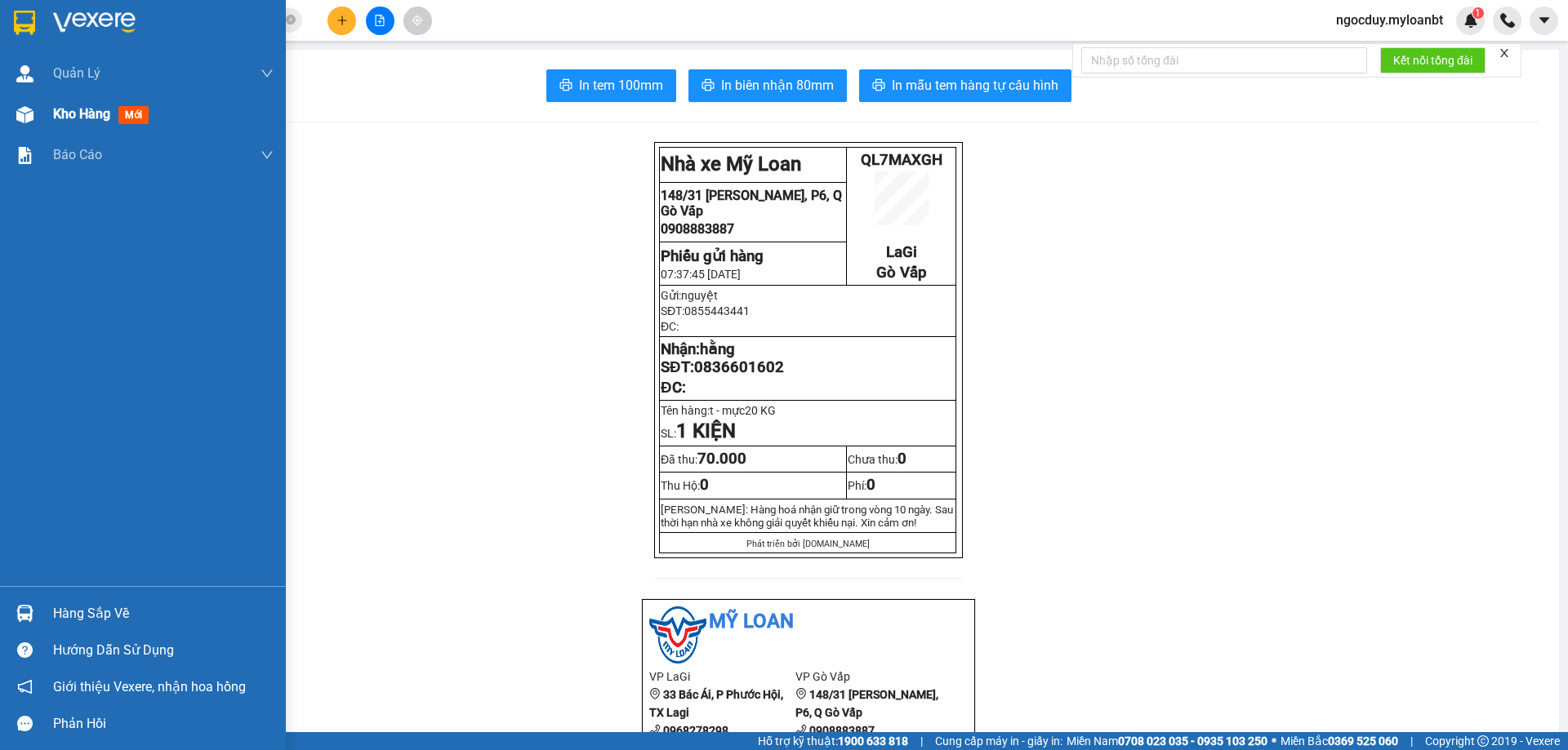
click at [61, 125] on div "Kho hàng mới" at bounding box center [163, 114] width 221 height 41
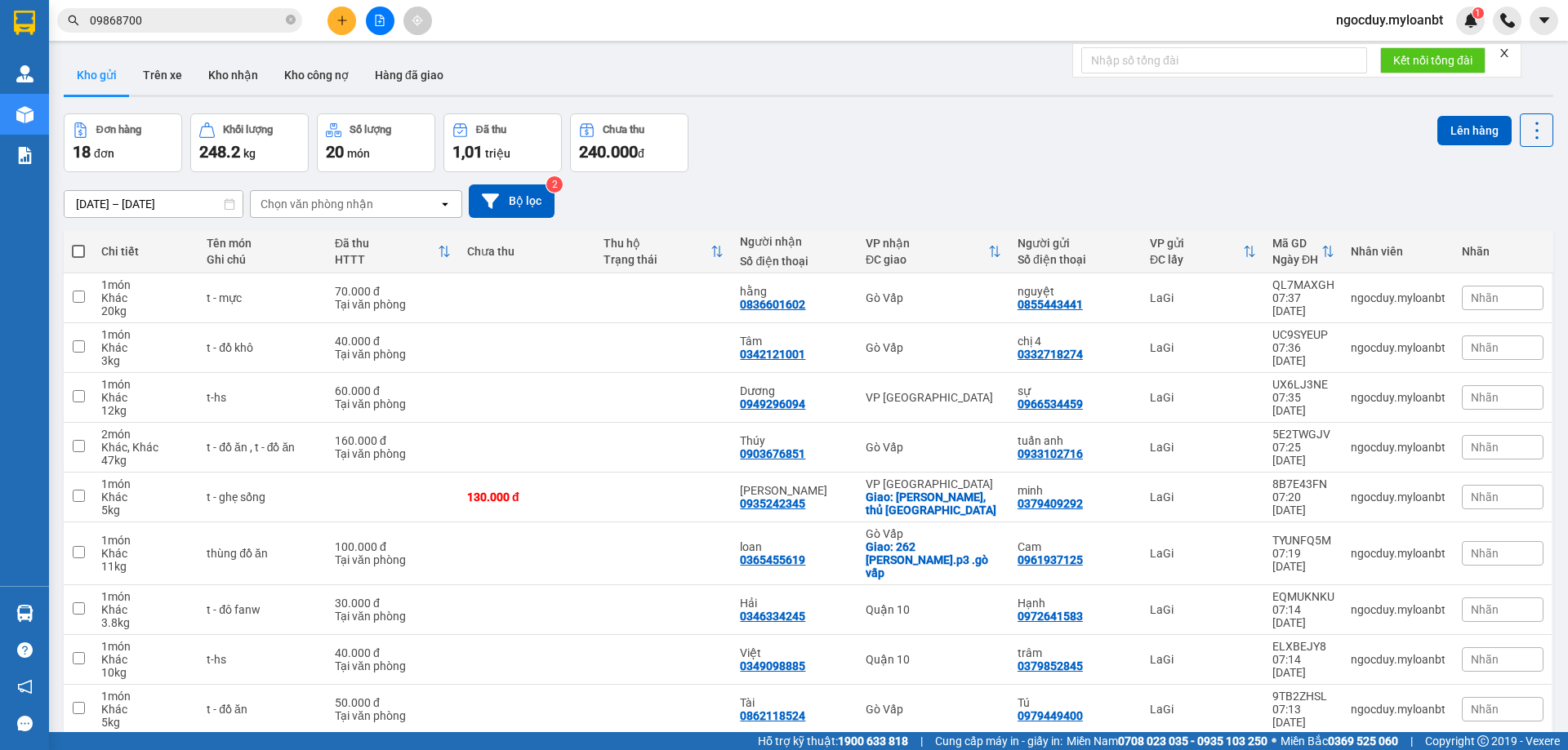
click at [77, 250] on span at bounding box center [78, 251] width 13 height 13
click at [78, 243] on input "checkbox" at bounding box center [78, 243] width 0 height 0
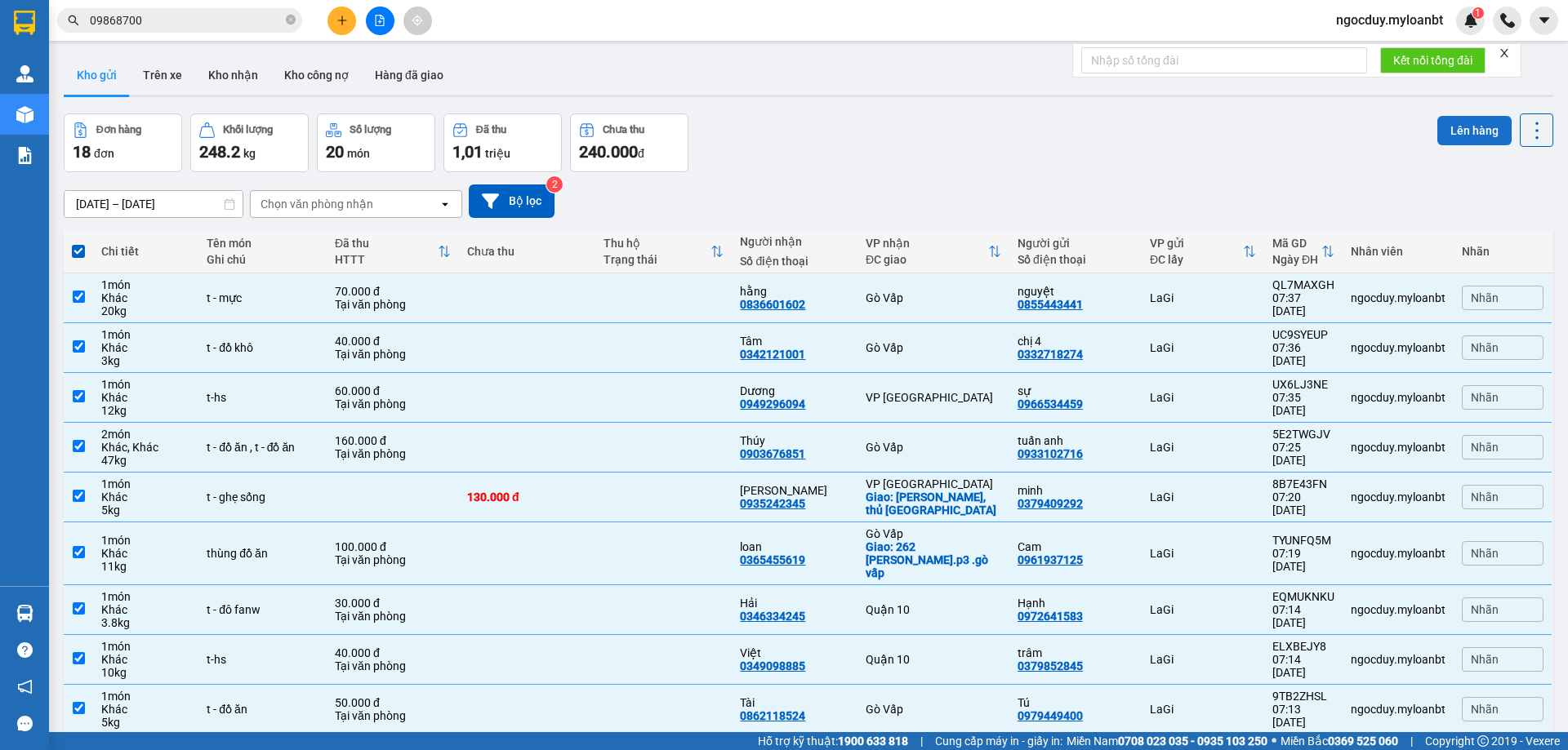
click at [1479, 137] on button "Lên hàng" at bounding box center [1474, 131] width 74 height 30
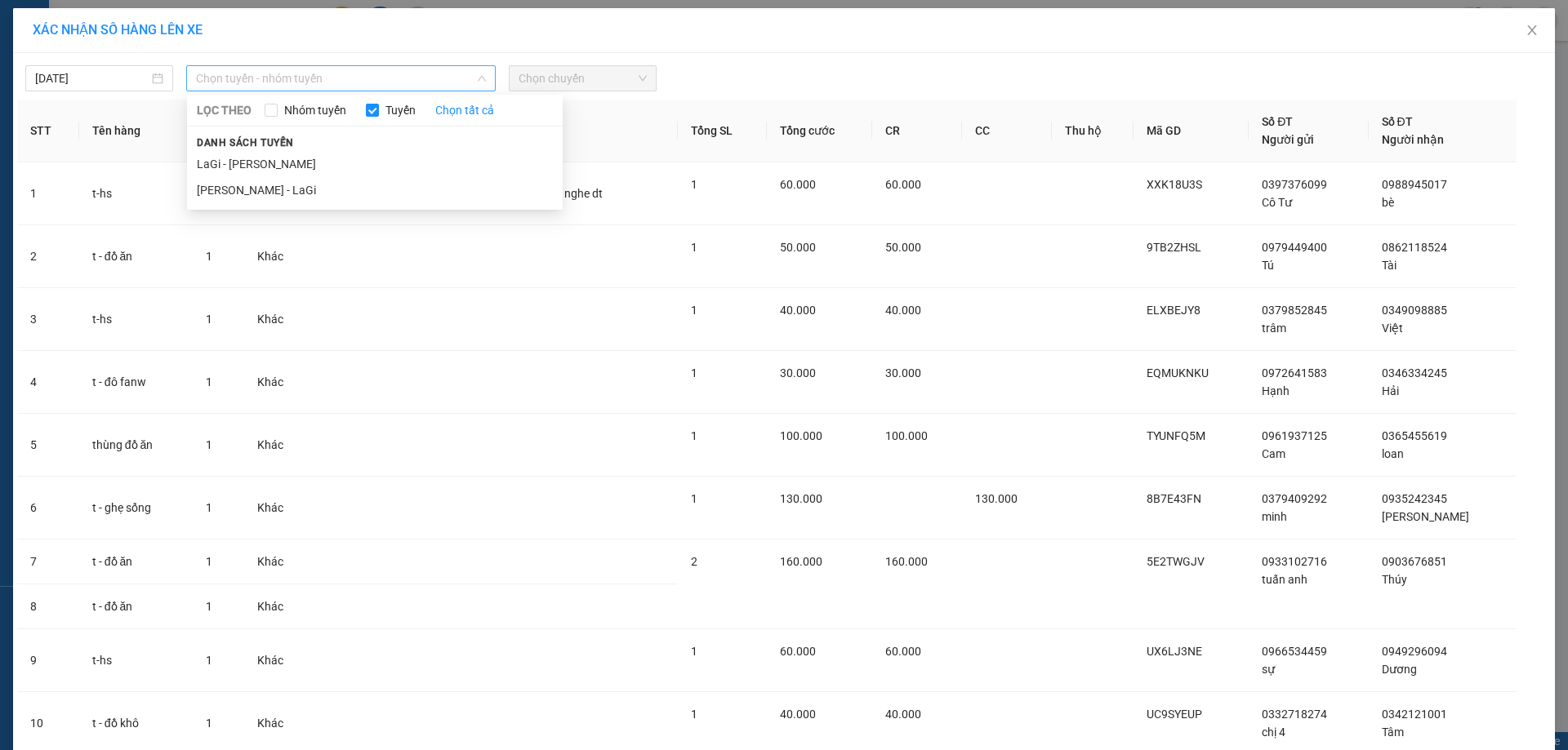
click at [327, 85] on span "Chọn tuyến - nhóm tuyến" at bounding box center [341, 78] width 290 height 24
click at [306, 166] on li "LaGi - Hồ Chí Minh" at bounding box center [375, 164] width 376 height 26
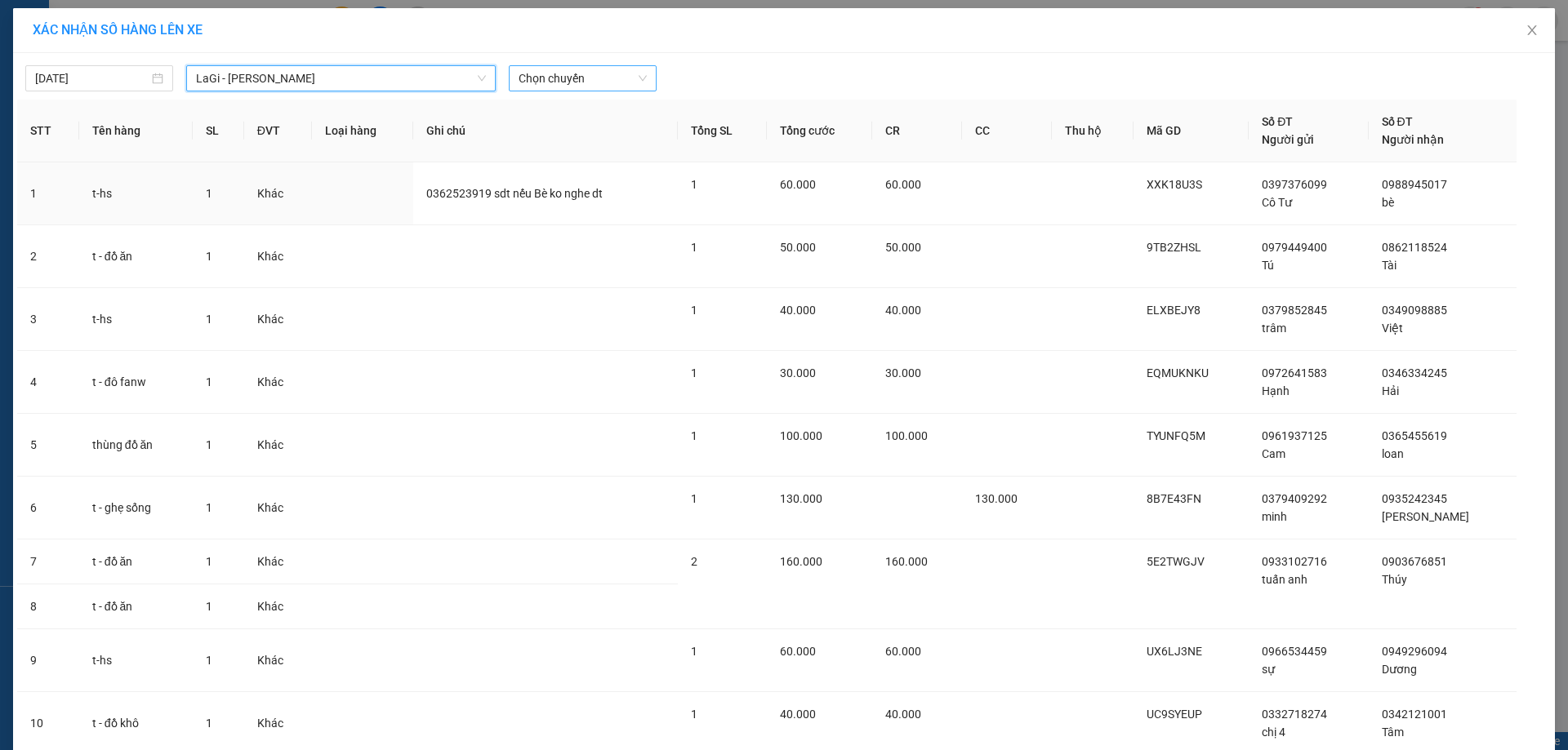
click at [527, 78] on span "Chọn chuyến" at bounding box center [582, 78] width 128 height 24
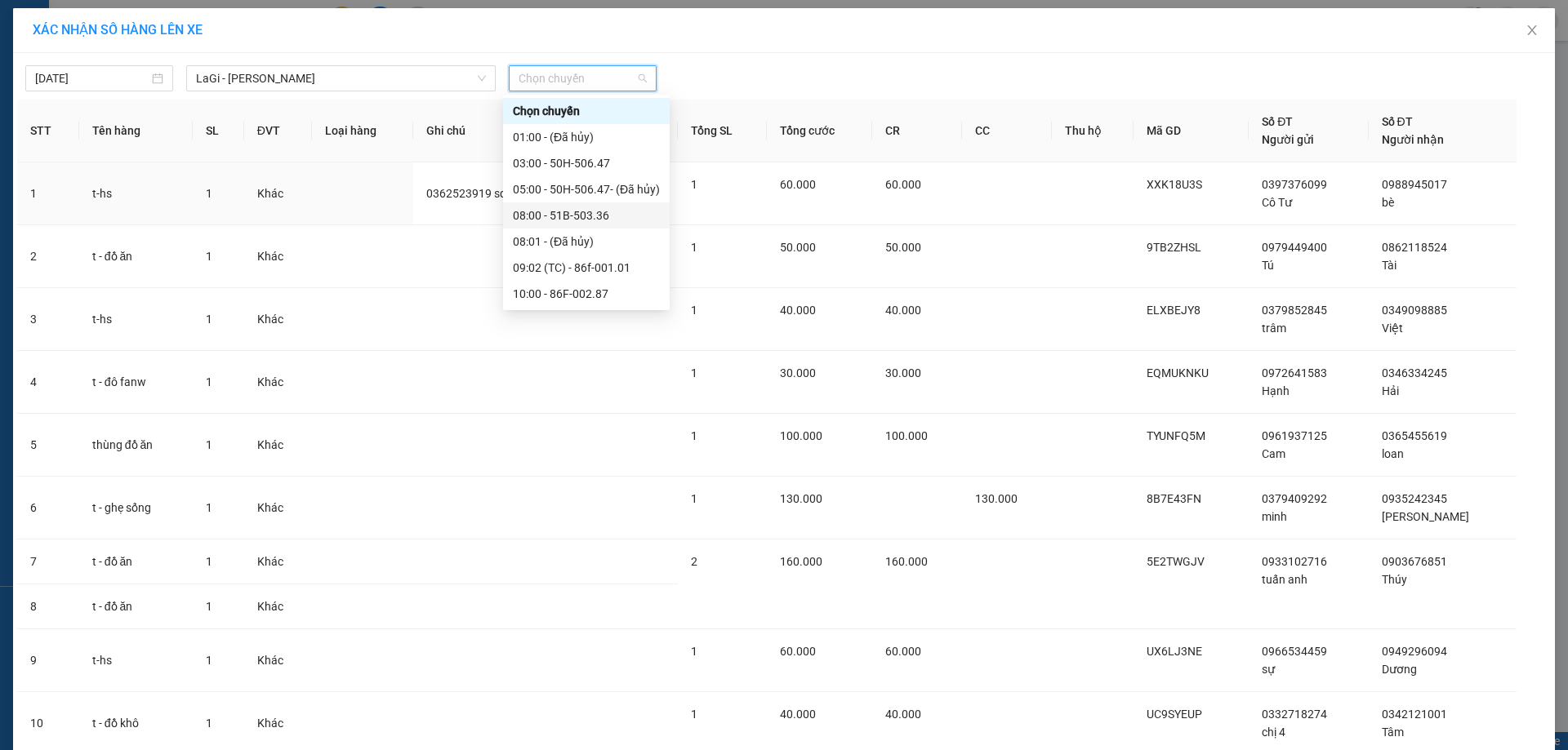
click at [571, 212] on div "08:00 - 51B-503.36" at bounding box center [586, 215] width 147 height 18
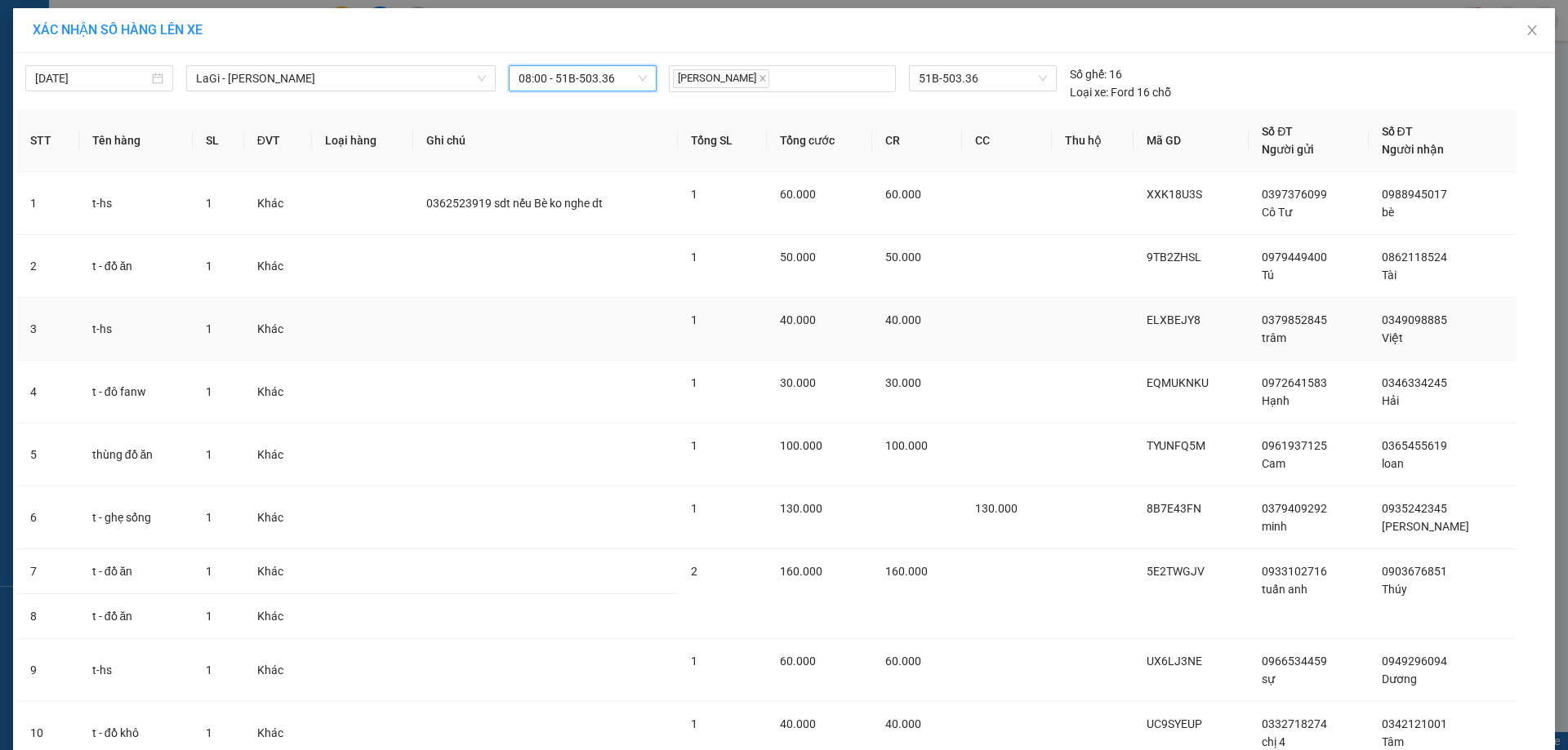
scroll to position [197, 0]
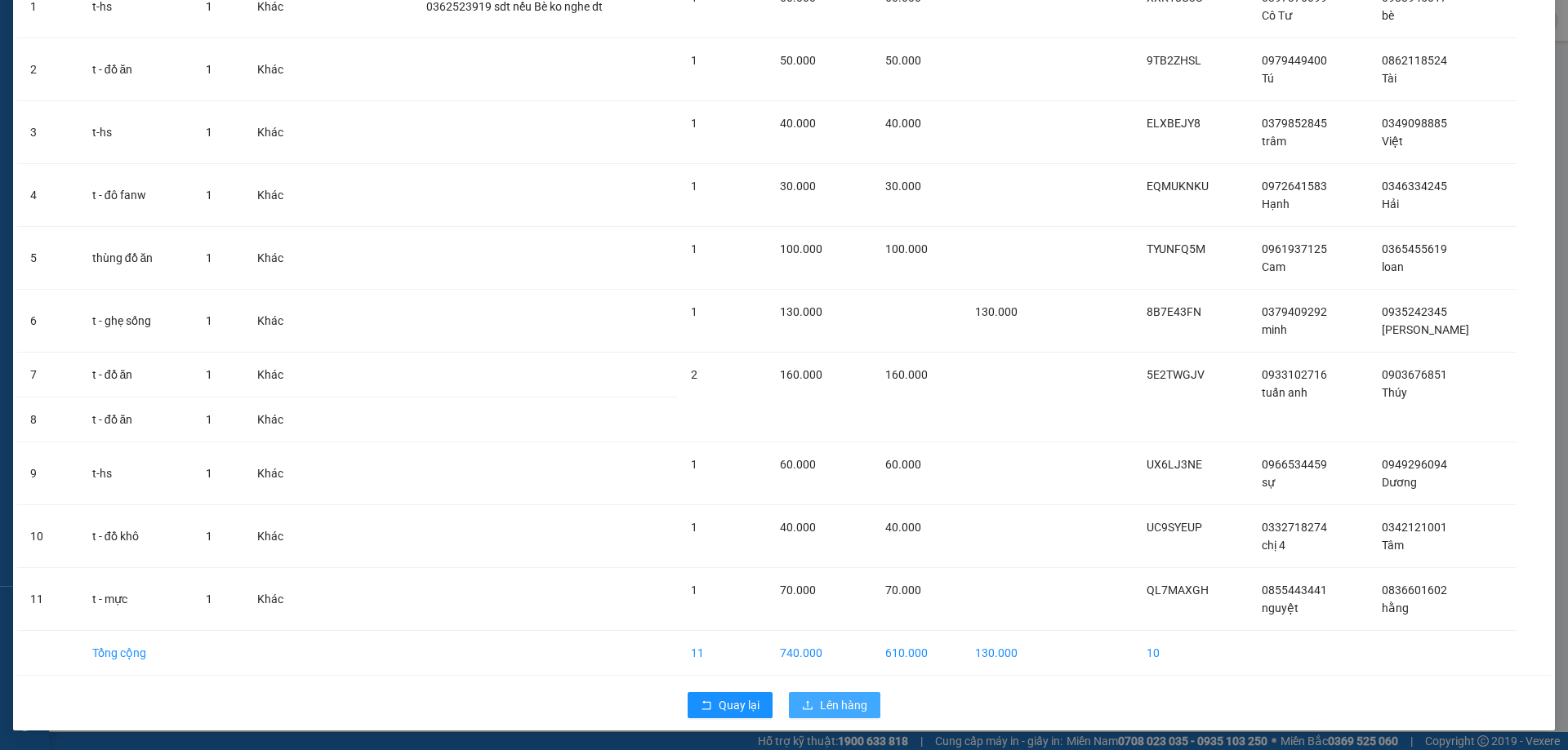
click at [812, 702] on button "Lên hàng" at bounding box center [834, 705] width 92 height 26
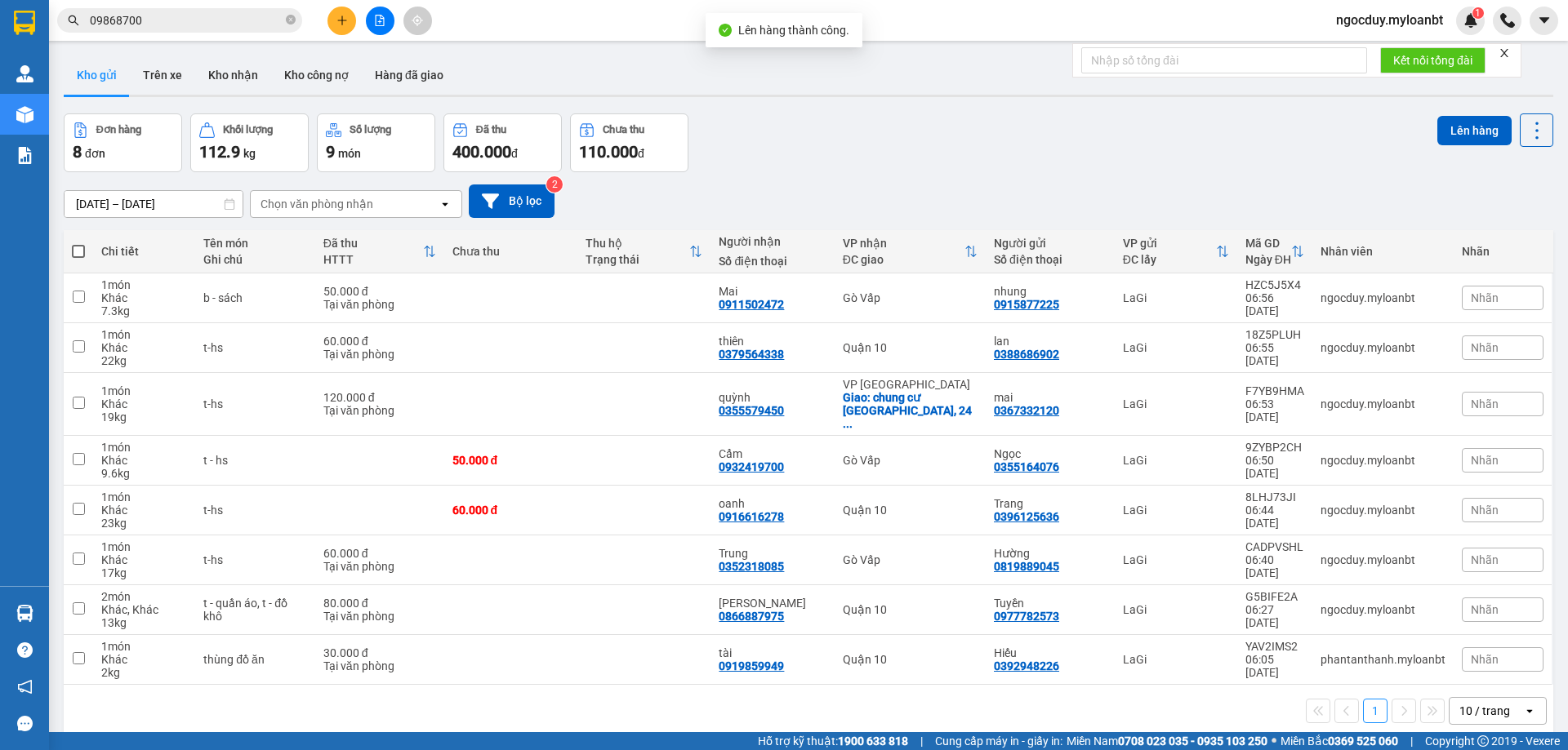
click at [81, 252] on span at bounding box center [78, 251] width 13 height 13
click at [78, 243] on input "checkbox" at bounding box center [78, 243] width 0 height 0
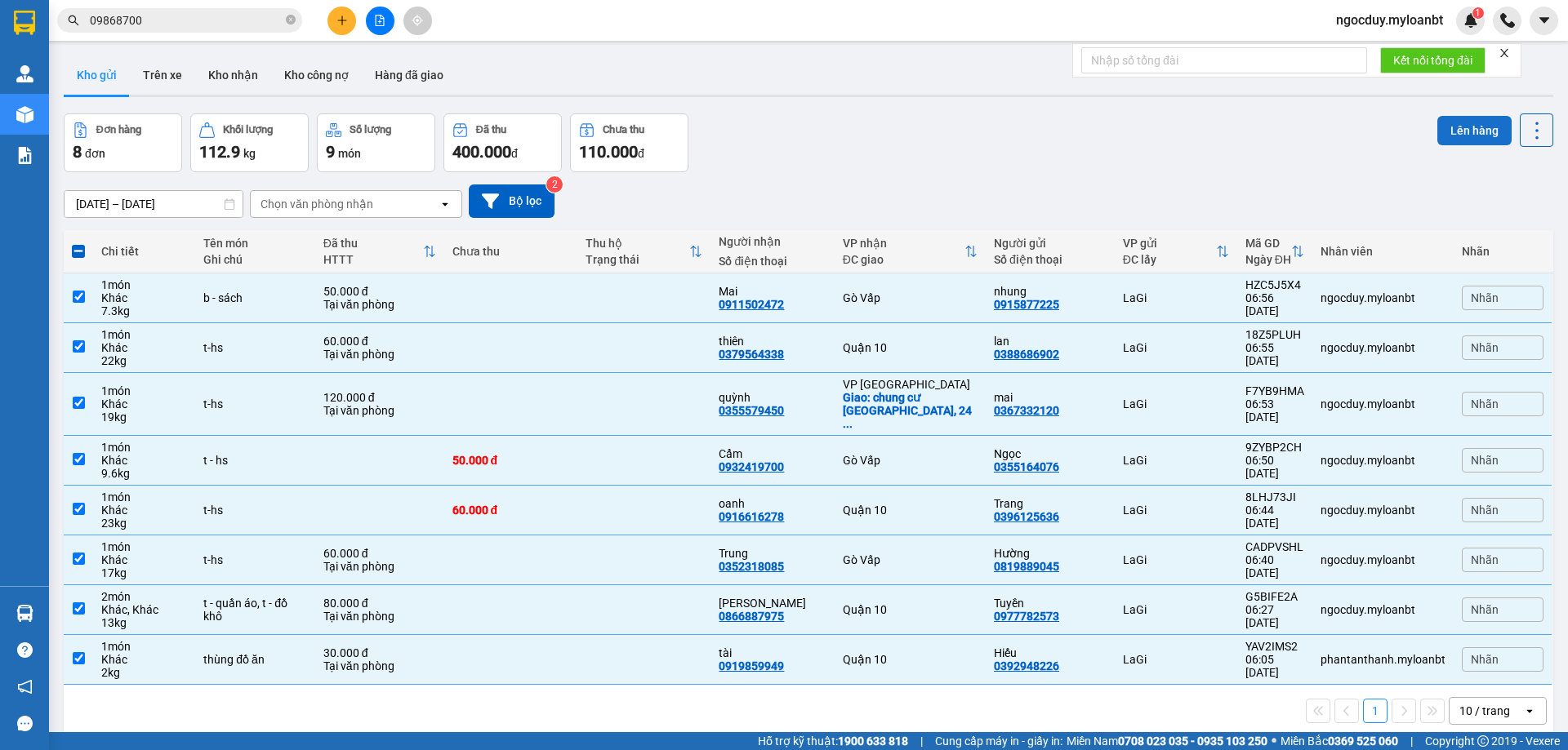
click at [1463, 144] on button "Lên hàng" at bounding box center [1474, 131] width 74 height 30
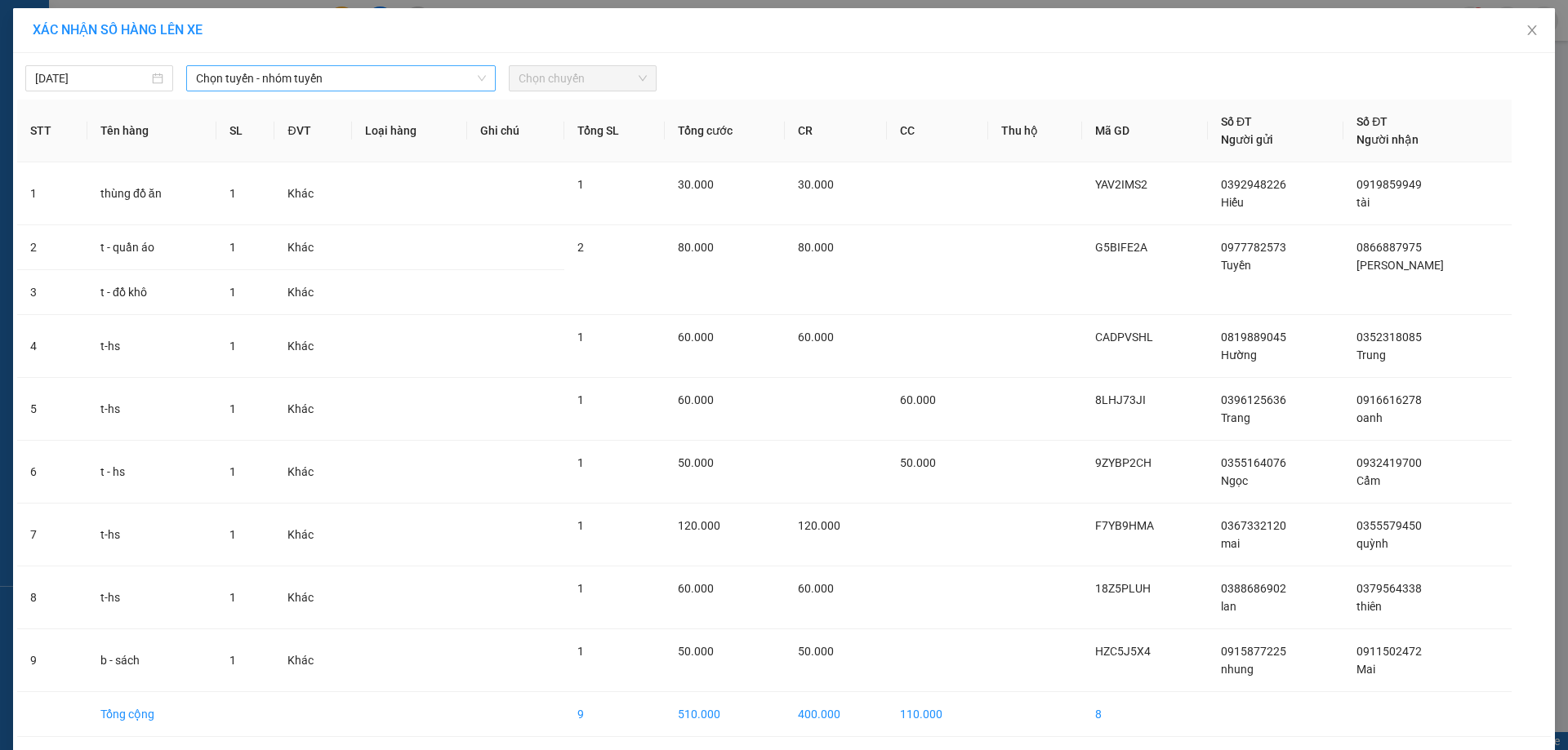
click at [430, 79] on span "Chọn tuyến - nhóm tuyến" at bounding box center [341, 78] width 290 height 24
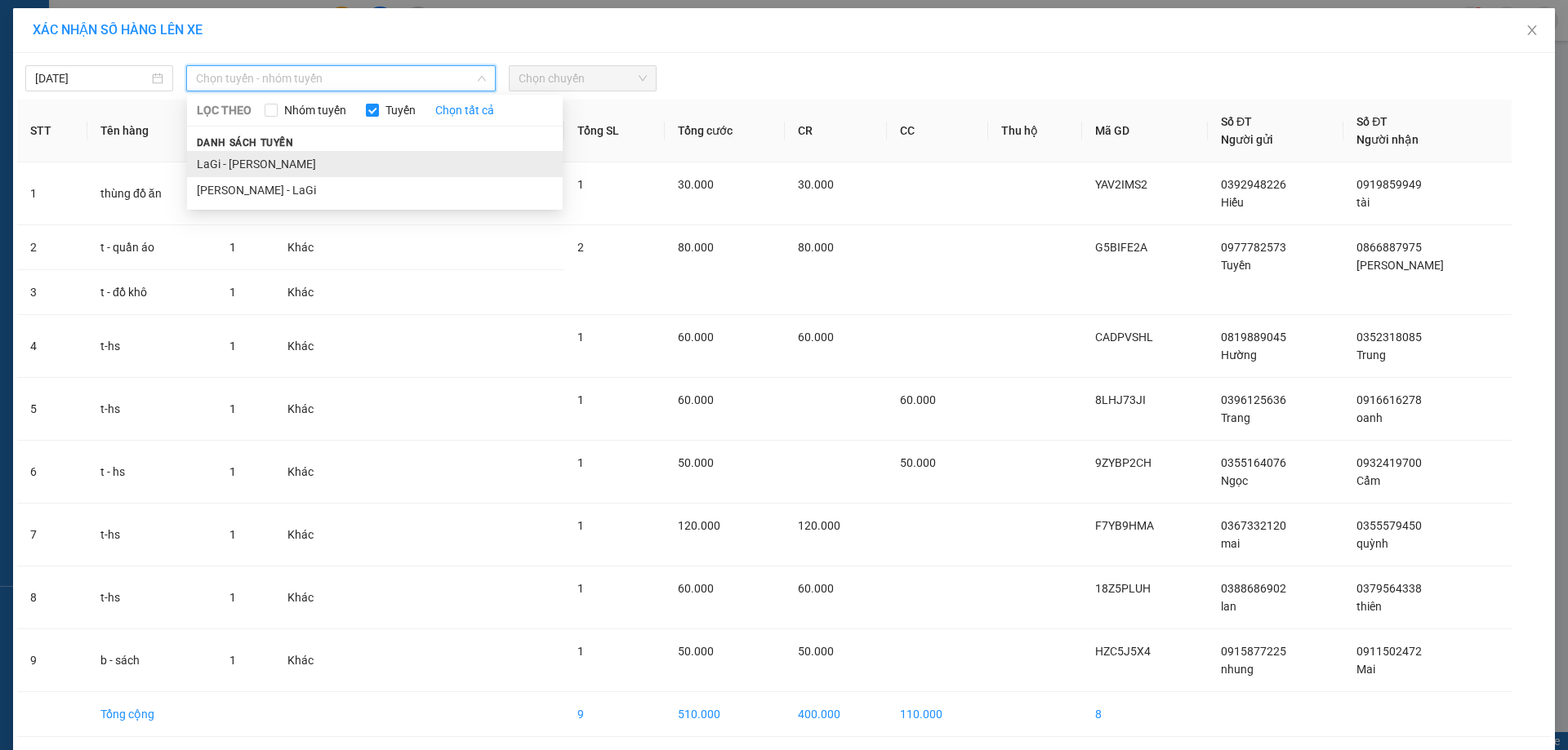
click at [304, 172] on li "LaGi - Hồ Chí Minh" at bounding box center [375, 164] width 376 height 26
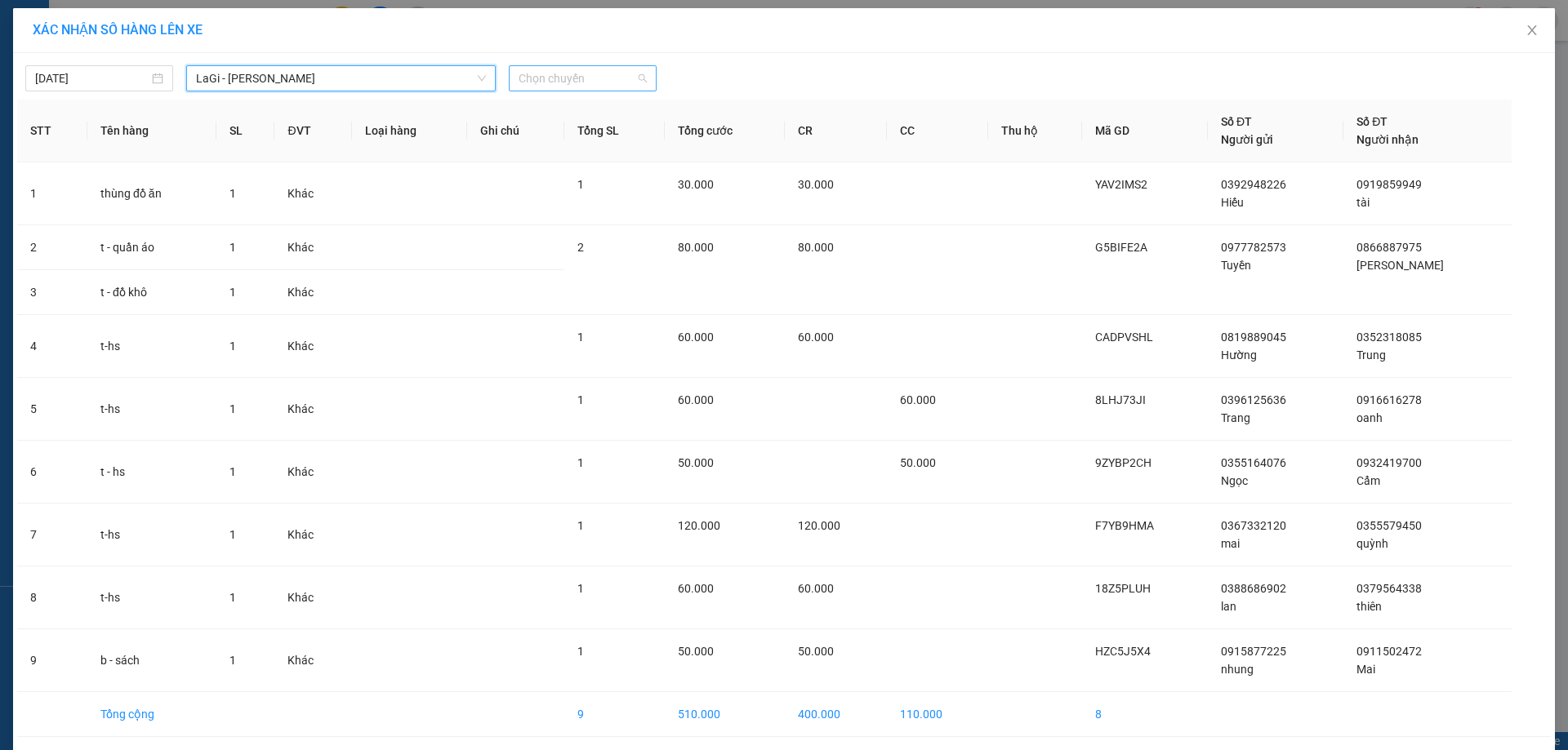
click at [538, 84] on span "Chọn chuyến" at bounding box center [582, 78] width 128 height 24
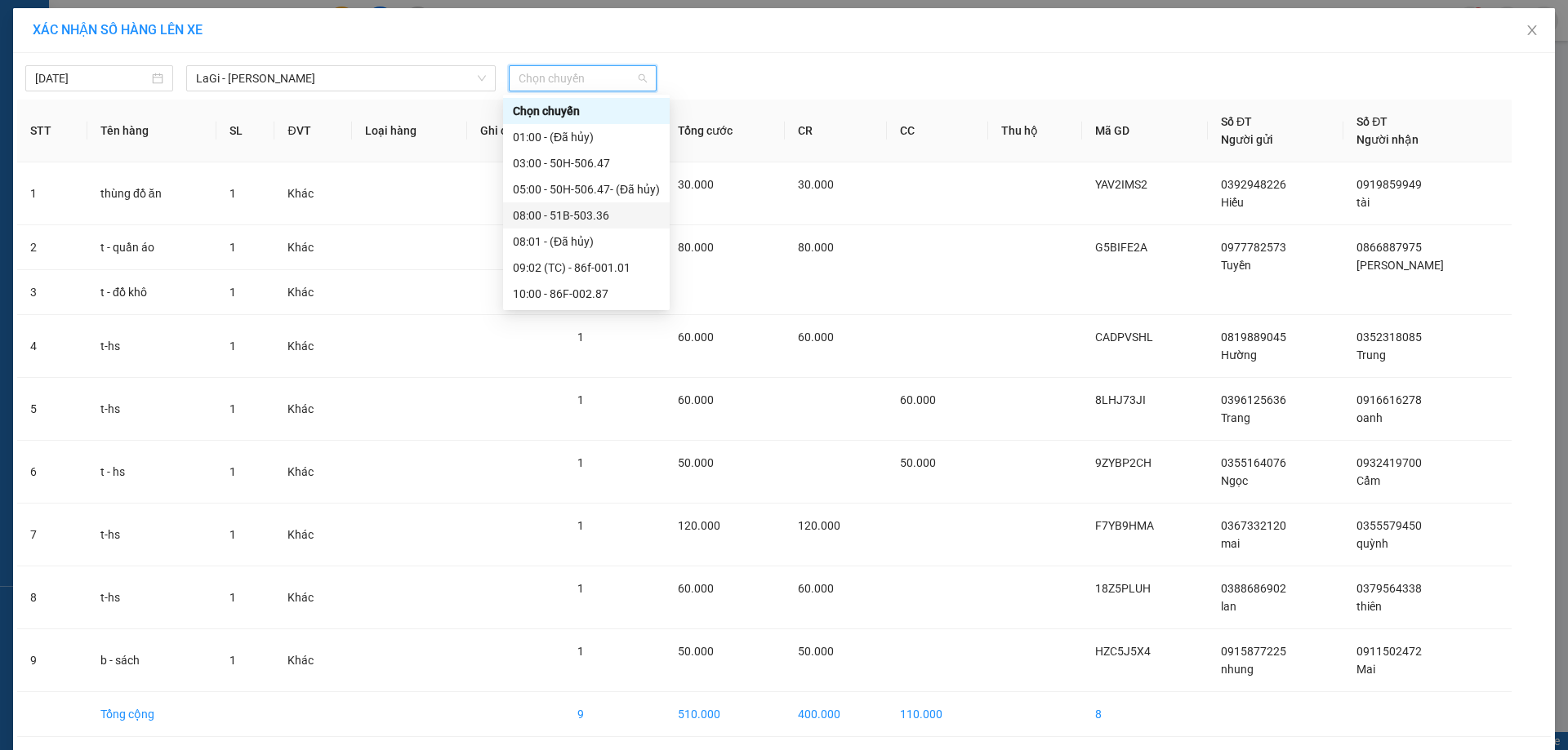
click at [585, 207] on div "08:00 - 51B-503.36" at bounding box center [586, 215] width 147 height 18
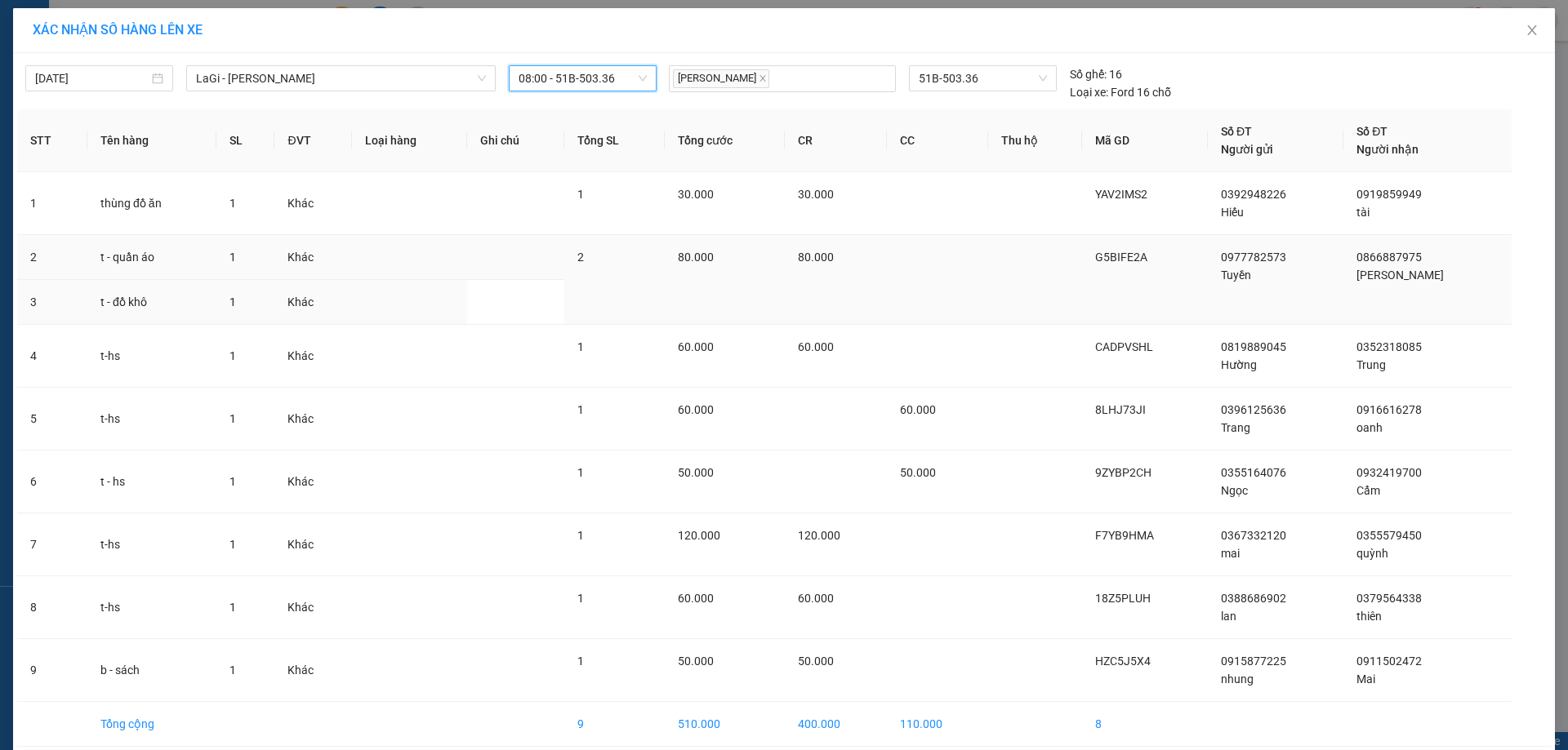
scroll to position [71, 0]
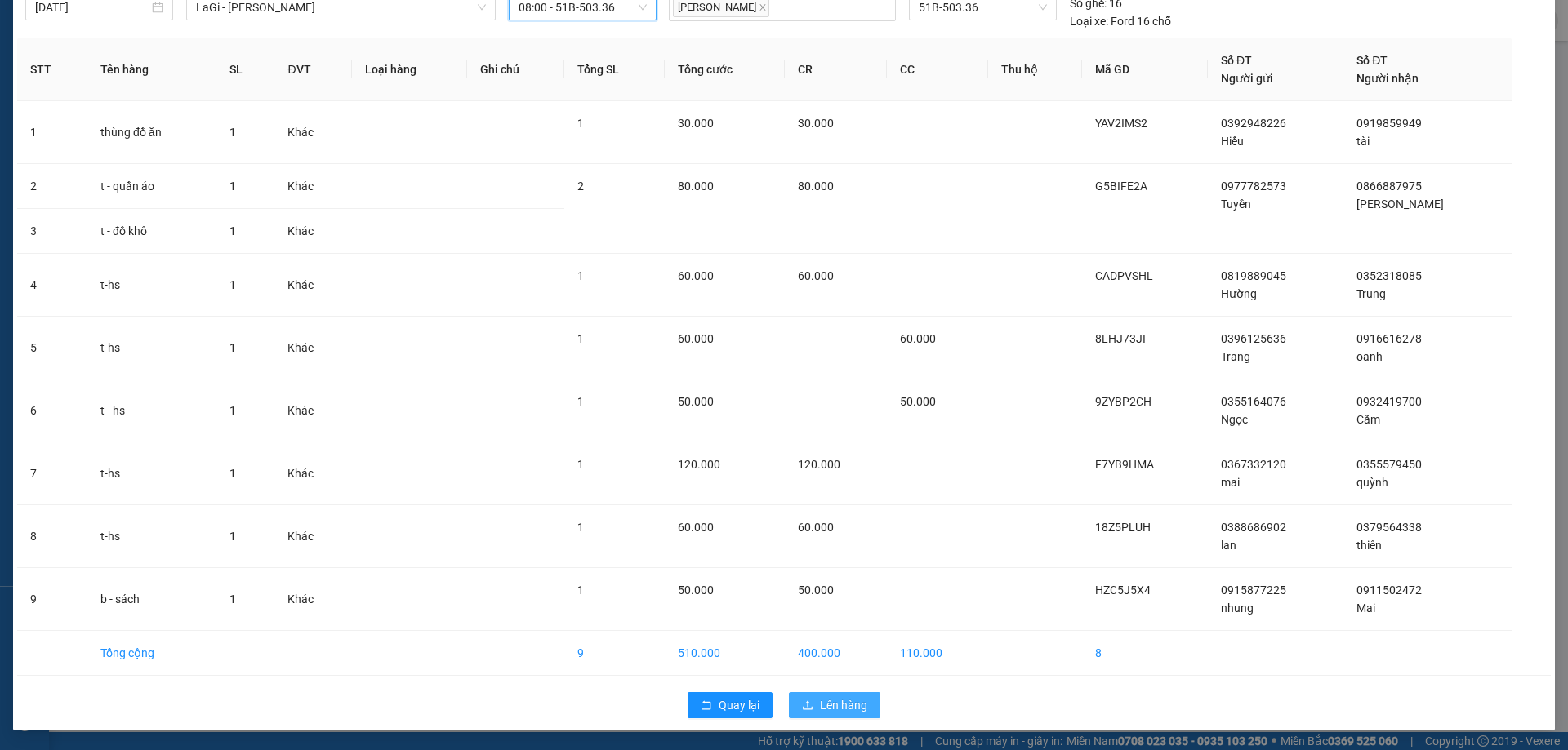
click at [846, 707] on span "Lên hàng" at bounding box center [844, 705] width 47 height 18
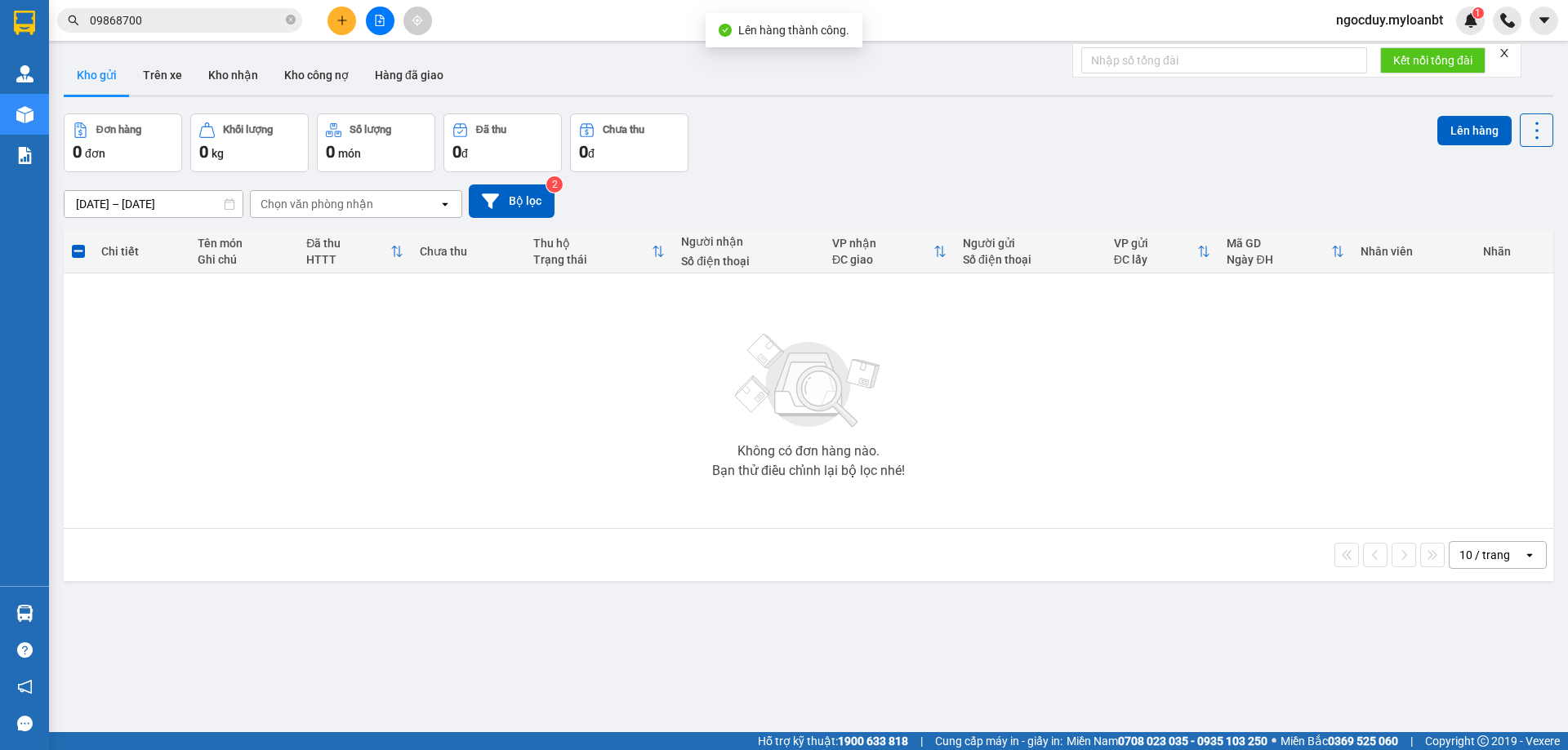
click at [85, 247] on span at bounding box center [78, 251] width 13 height 13
click at [78, 243] on input "checkbox" at bounding box center [78, 243] width 0 height 0
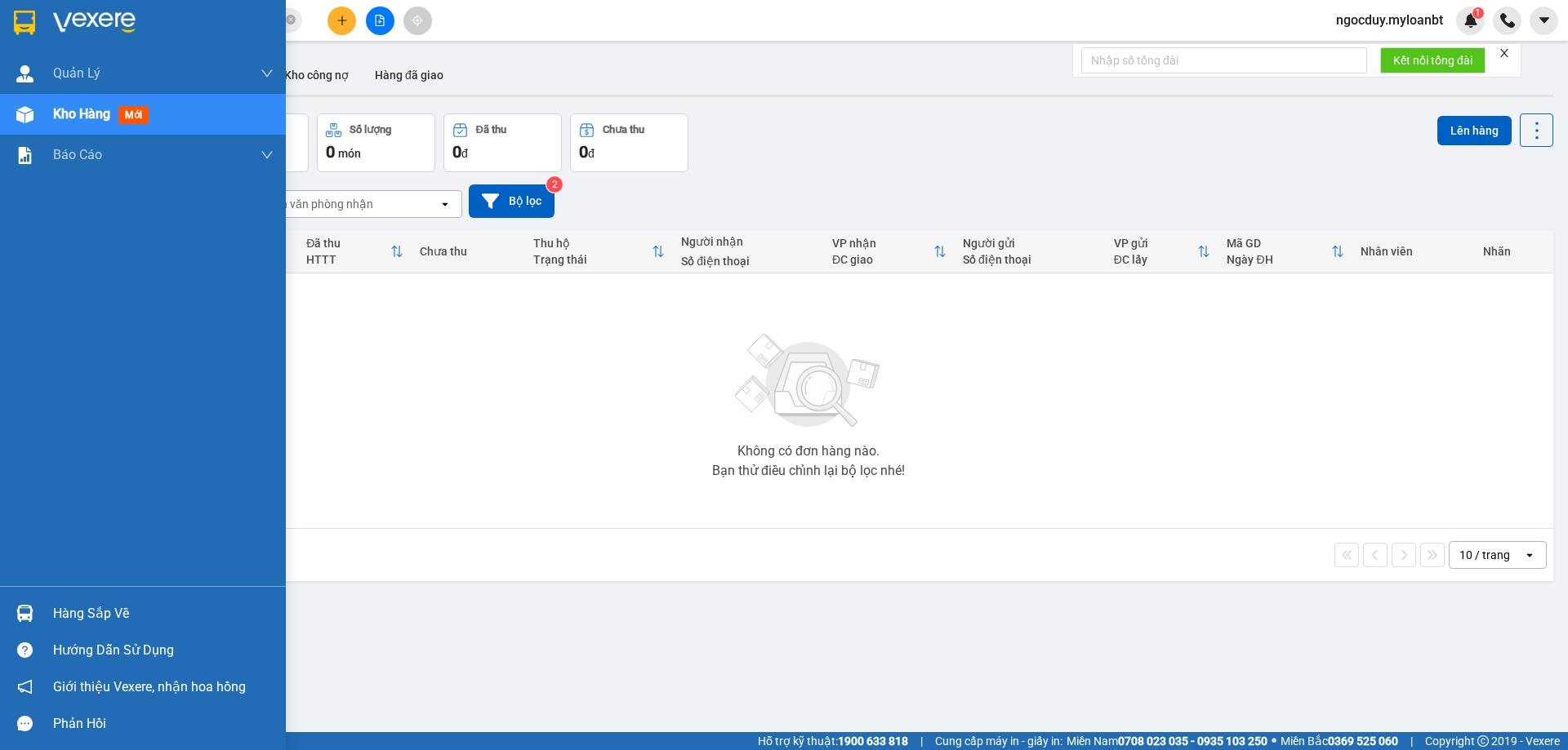
click at [22, 120] on img at bounding box center [25, 115] width 17 height 17
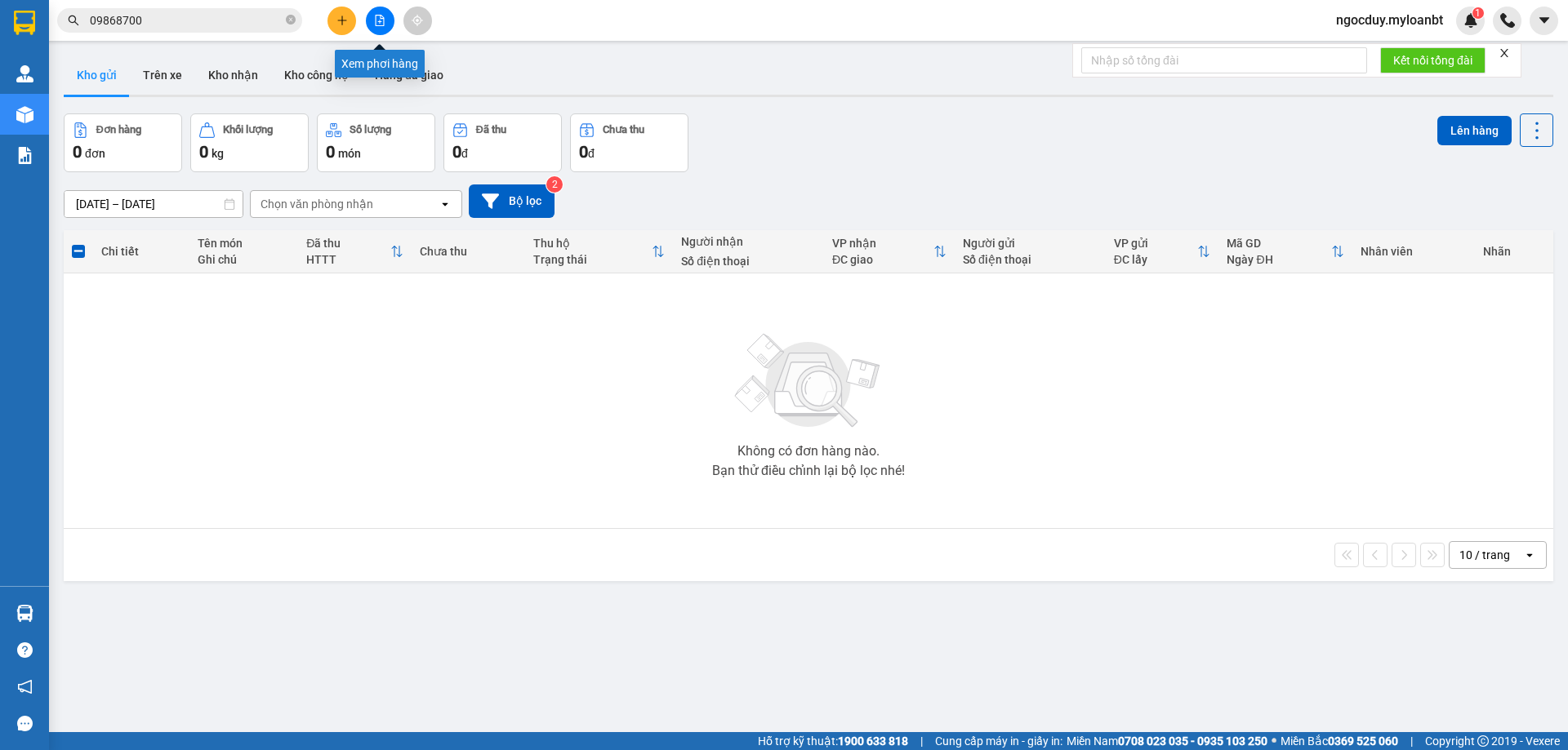
click at [387, 17] on button at bounding box center [380, 20] width 29 height 29
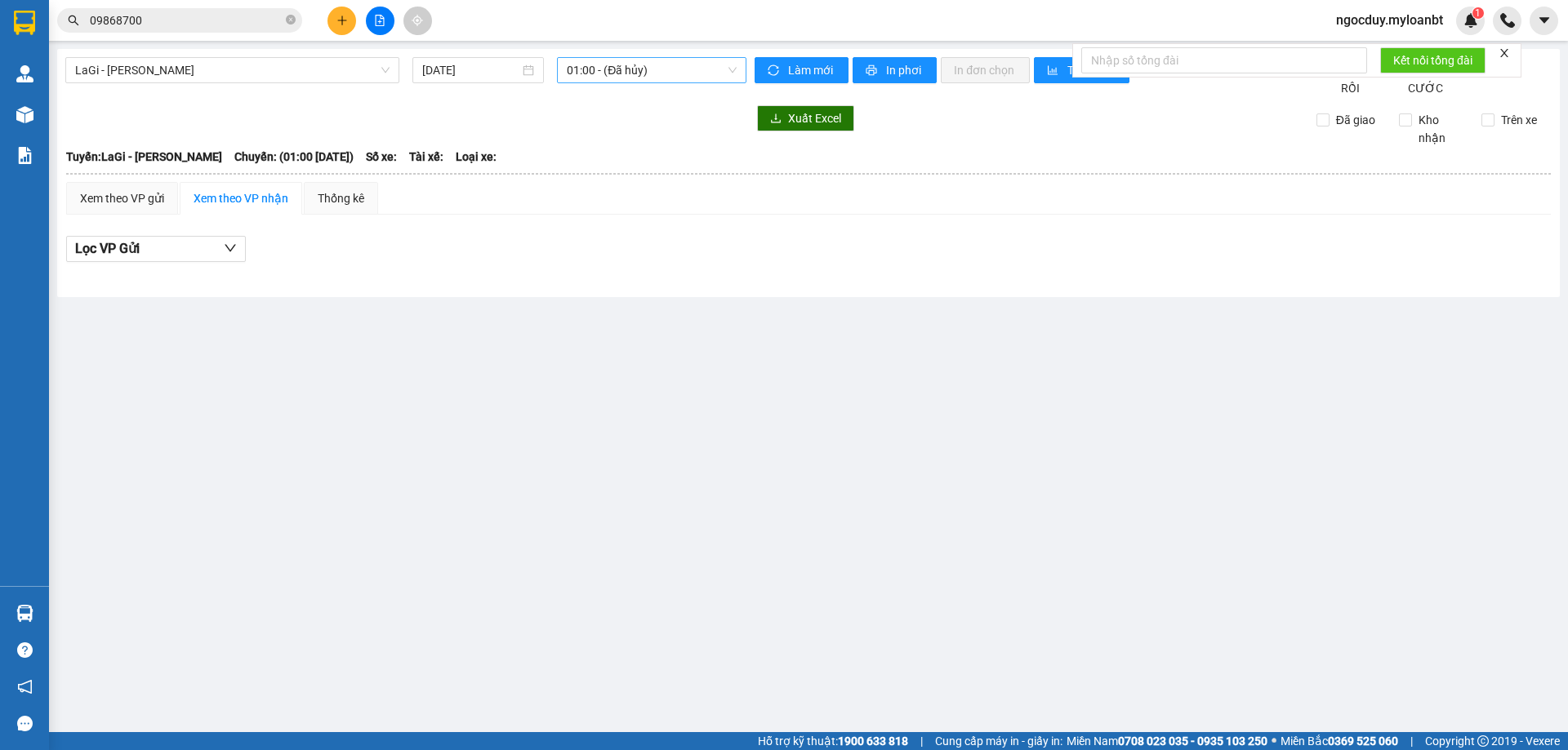
click at [695, 71] on span "01:00 - (Đã hủy)" at bounding box center [651, 71] width 170 height 24
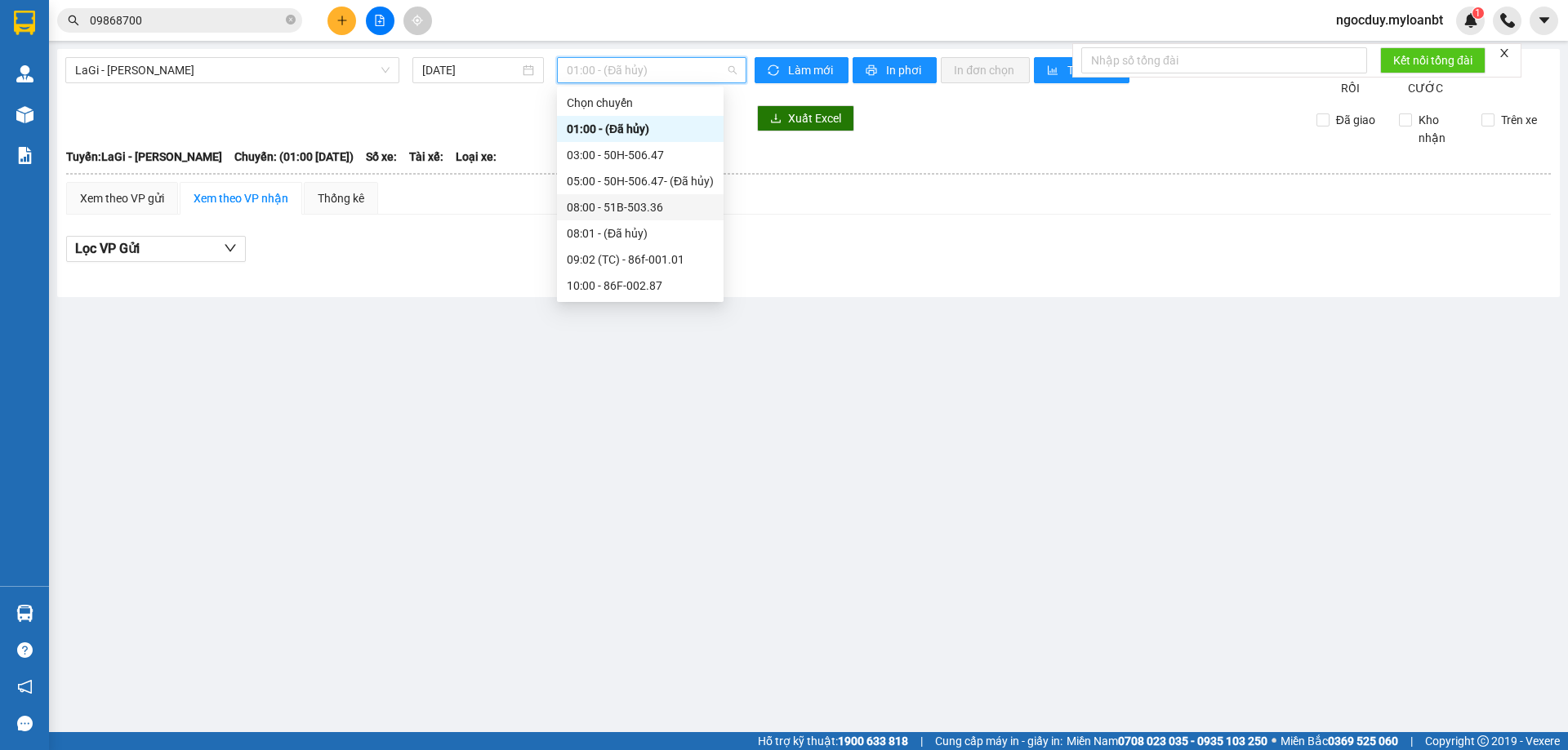
click at [628, 200] on div "08:00 - 51B-503.36" at bounding box center [640, 207] width 147 height 18
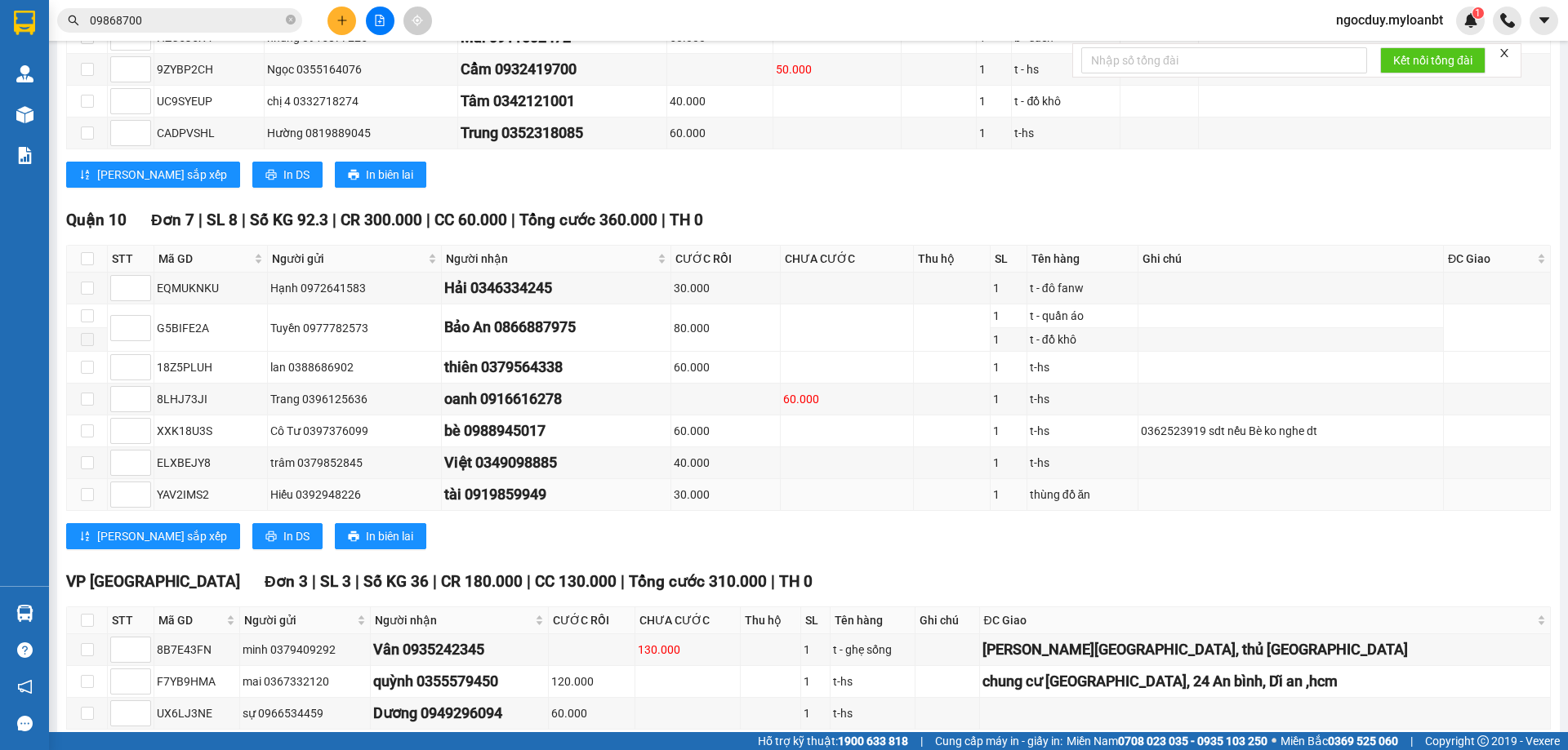
scroll to position [589, 0]
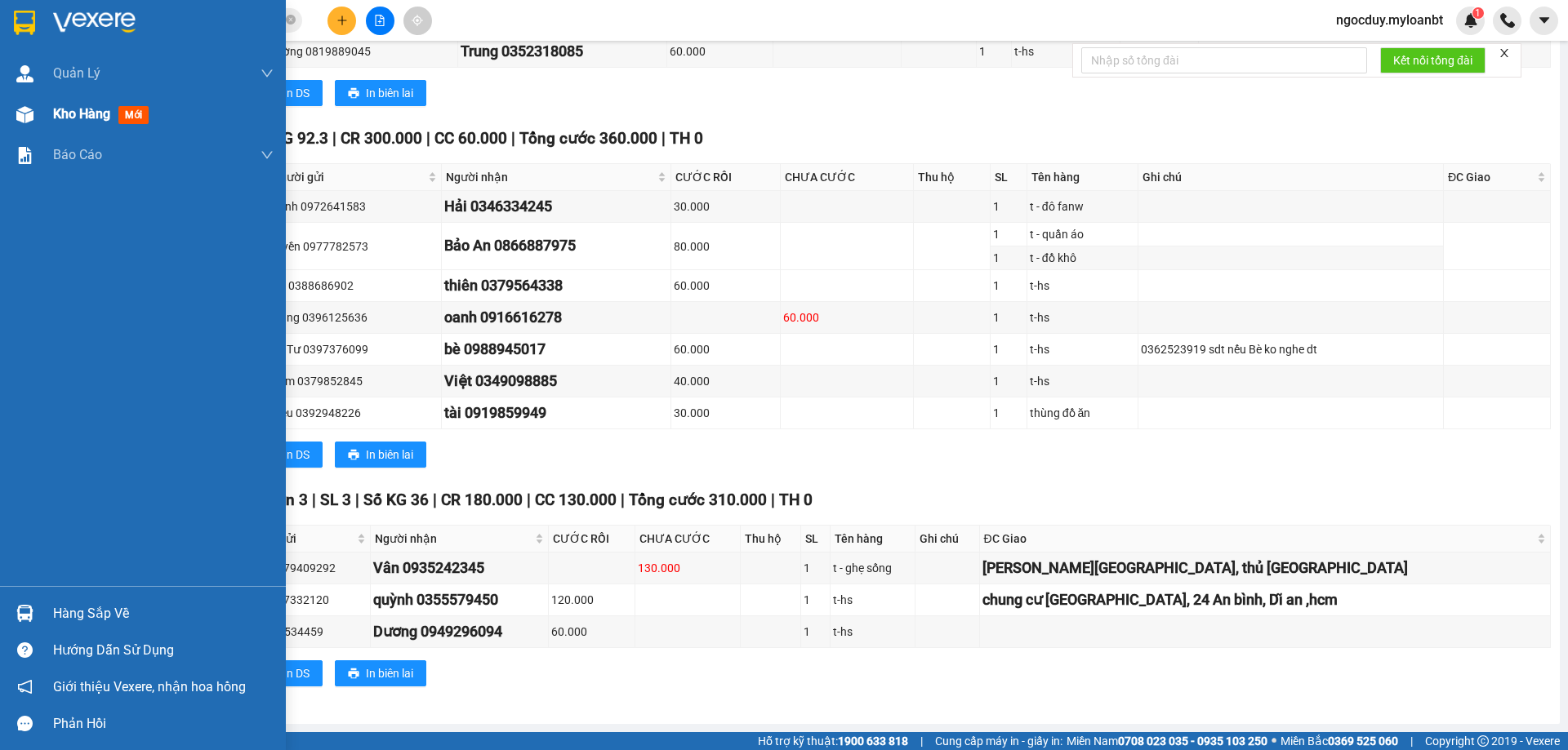
click at [45, 120] on div "Kho hàng mới" at bounding box center [143, 114] width 286 height 41
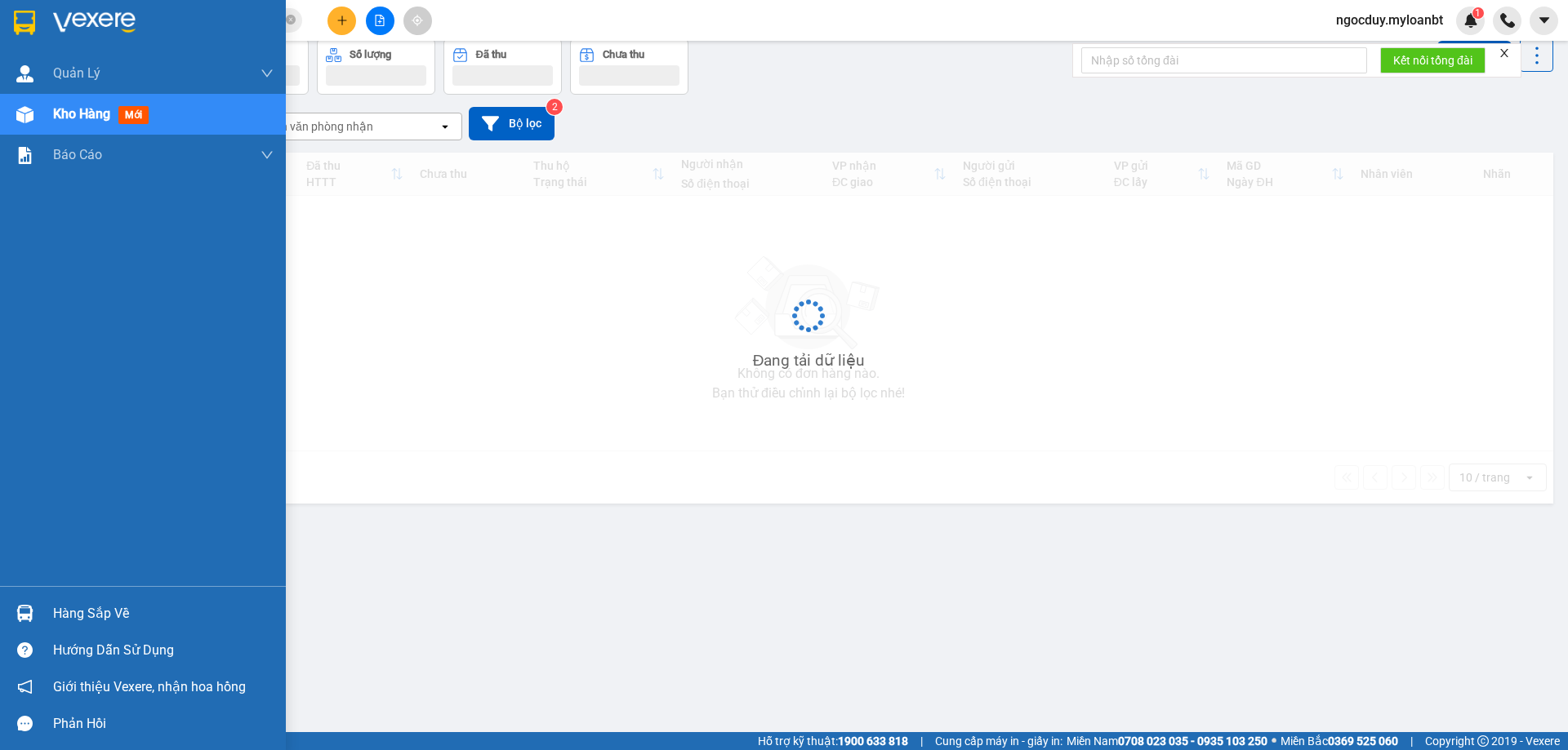
scroll to position [75, 0]
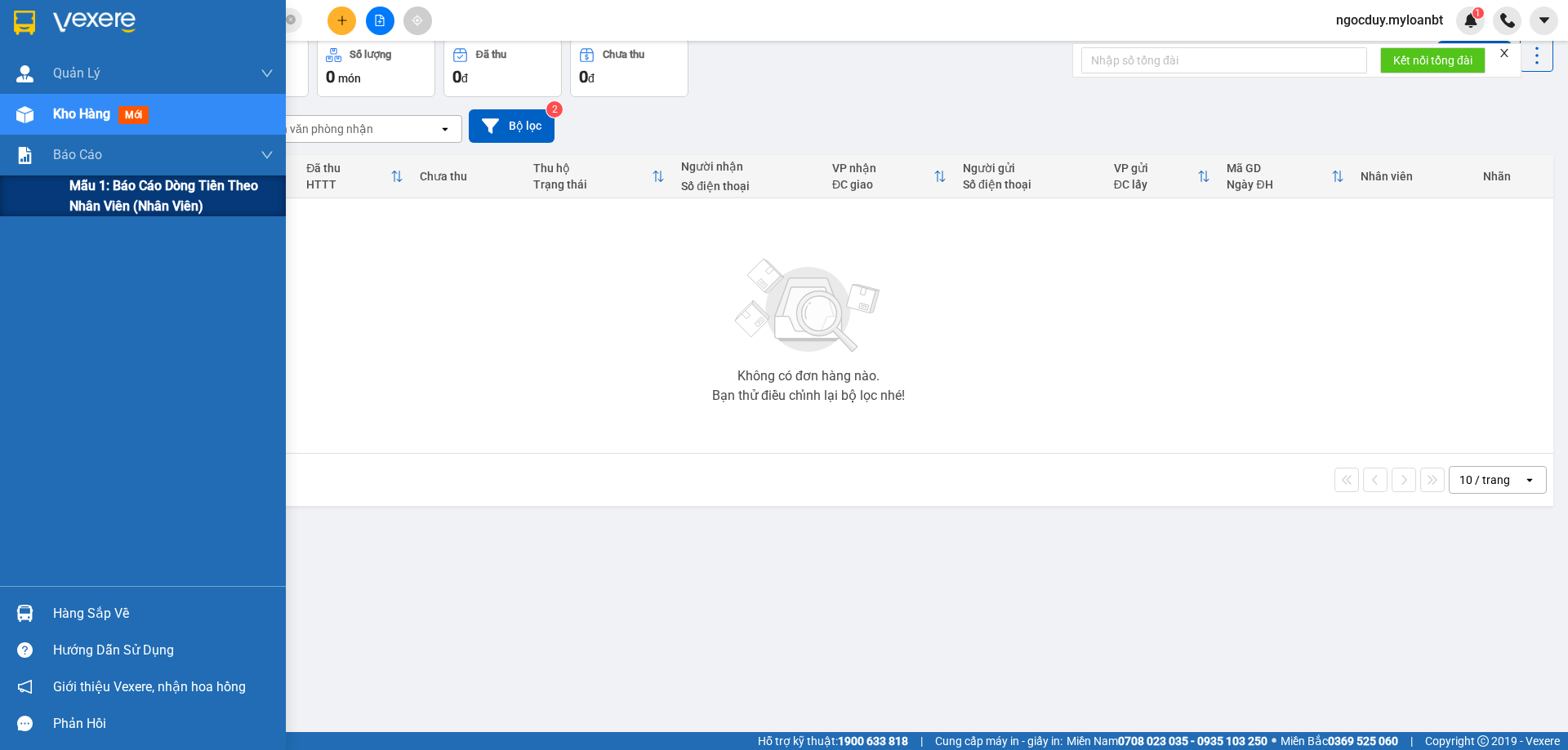
click at [100, 200] on span "Mẫu 1: Báo cáo dòng tiền theo nhân viên (Nhân viên)" at bounding box center [172, 195] width 204 height 41
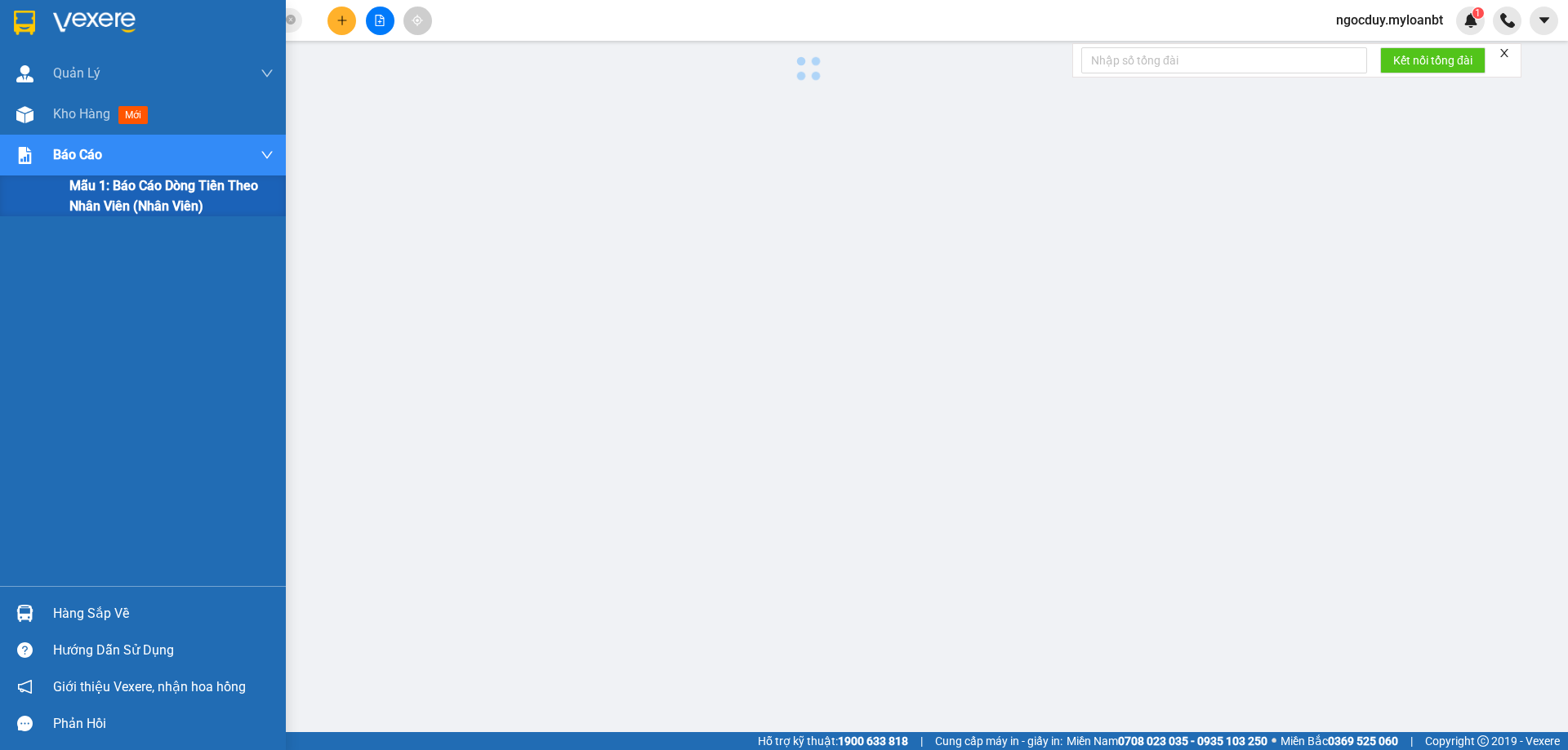
scroll to position [59, 0]
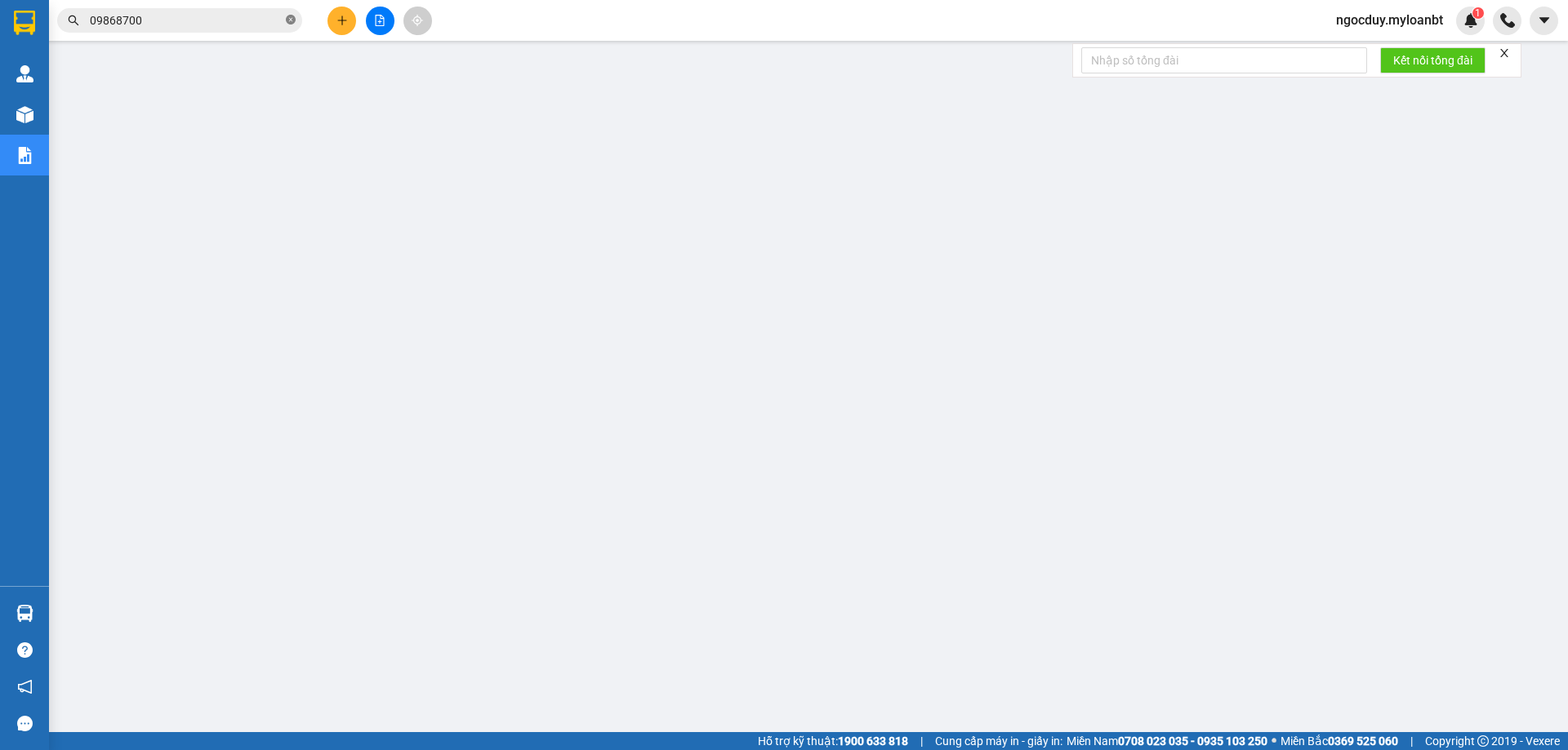
click at [292, 19] on icon "close-circle" at bounding box center [290, 19] width 10 height 10
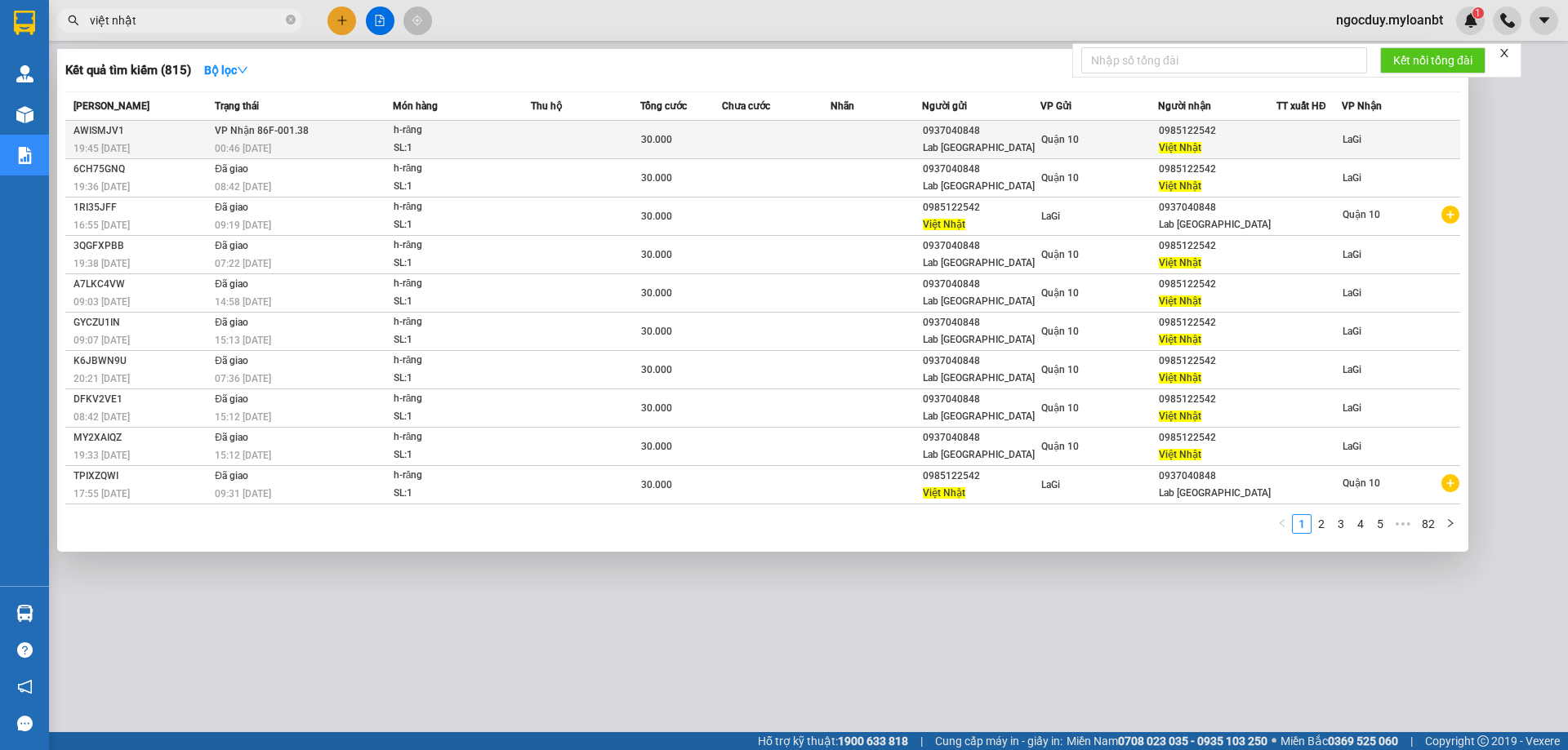
click at [932, 154] on div "Lab Nhật Mỹ" at bounding box center [981, 148] width 117 height 17
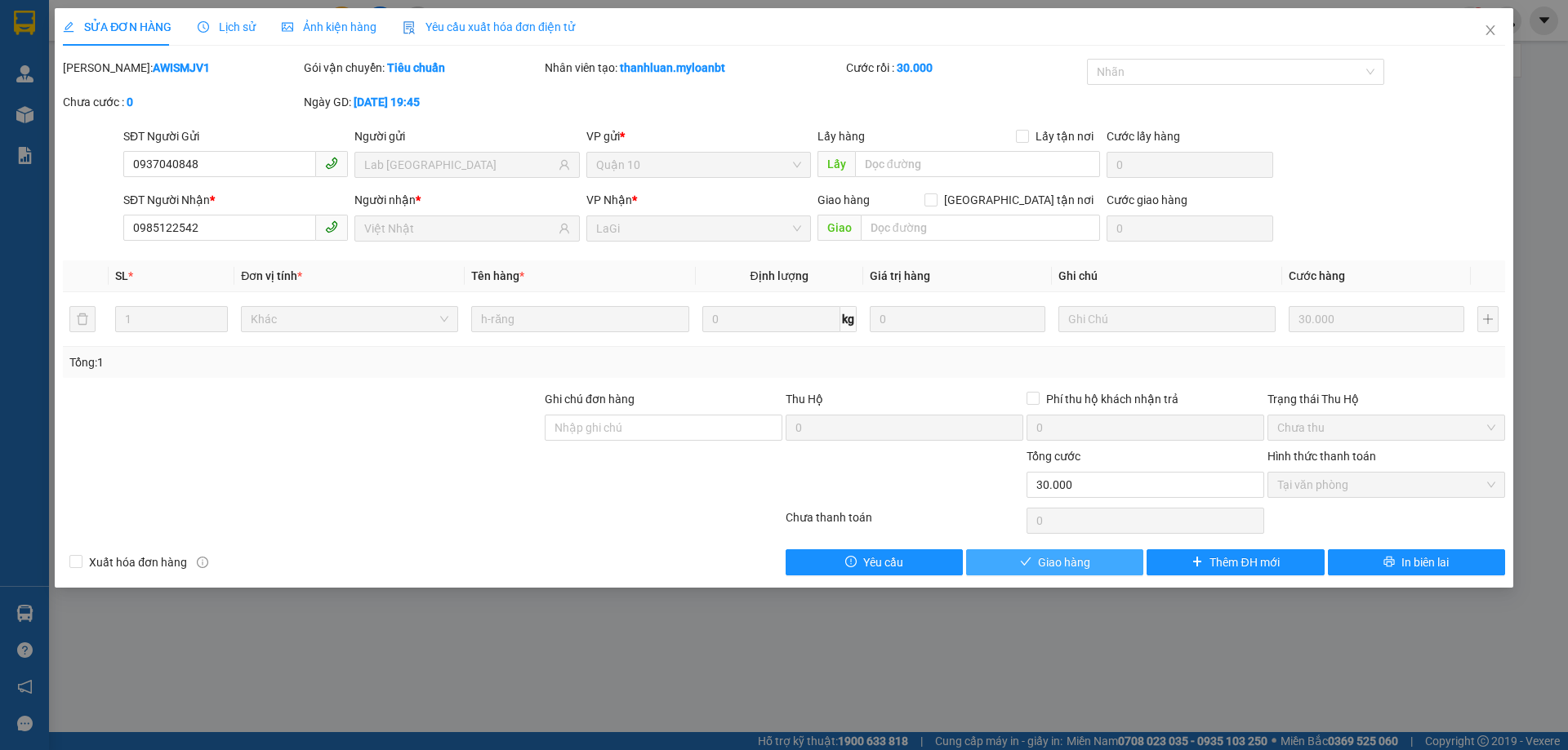
click at [1062, 553] on span "Giao hàng" at bounding box center [1064, 562] width 52 height 18
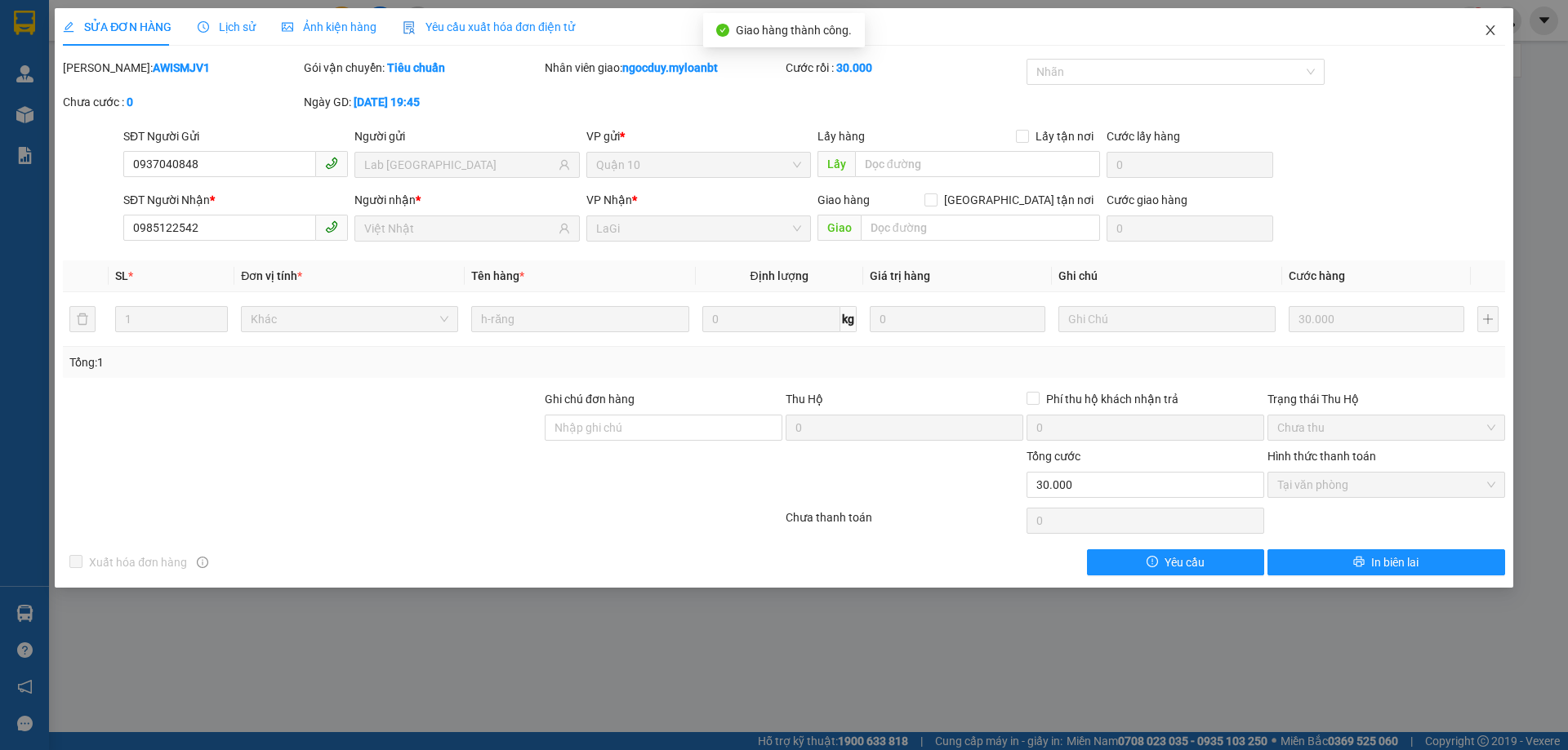
click at [1498, 33] on span "Close" at bounding box center [1490, 30] width 45 height 45
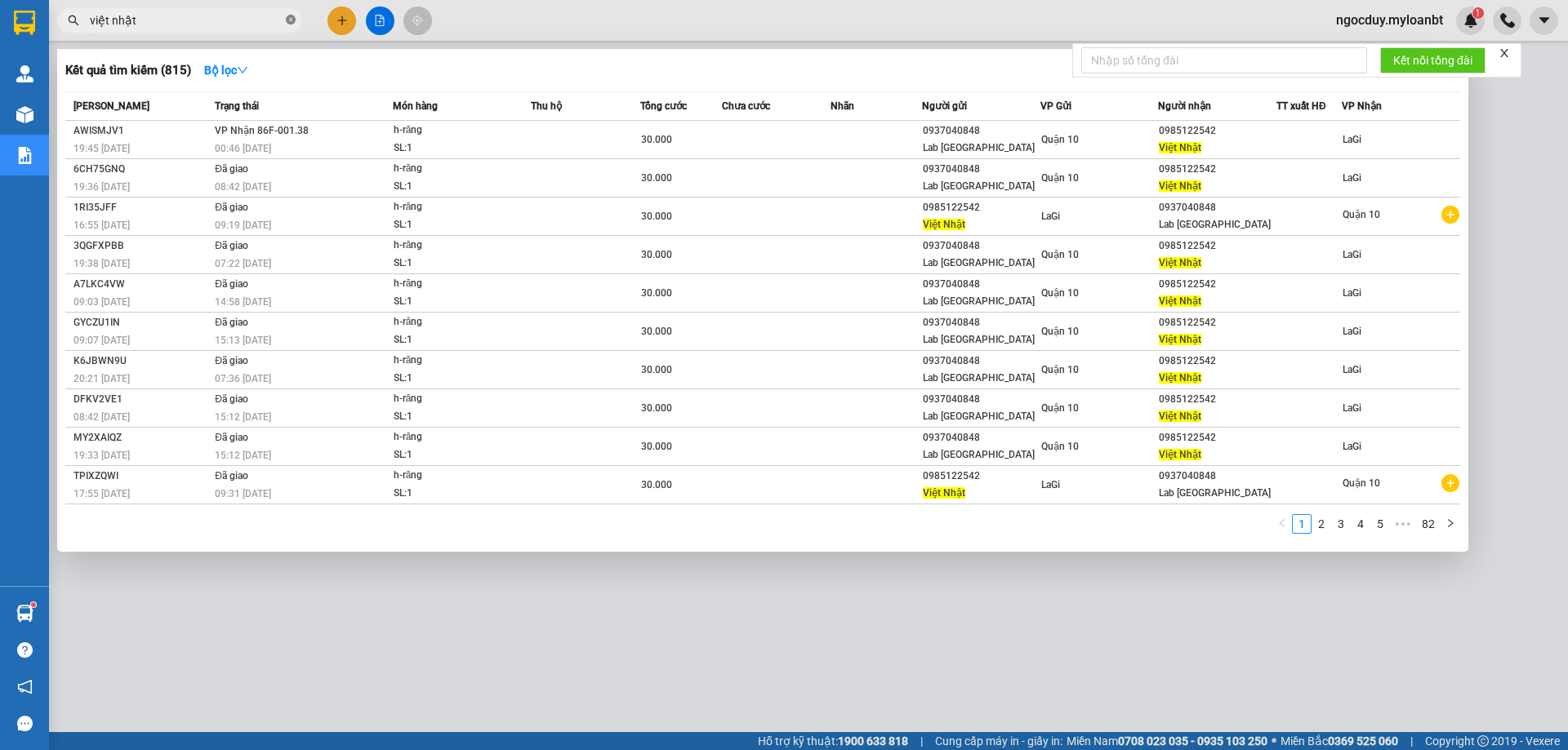
click at [286, 22] on icon "close-circle" at bounding box center [290, 19] width 10 height 10
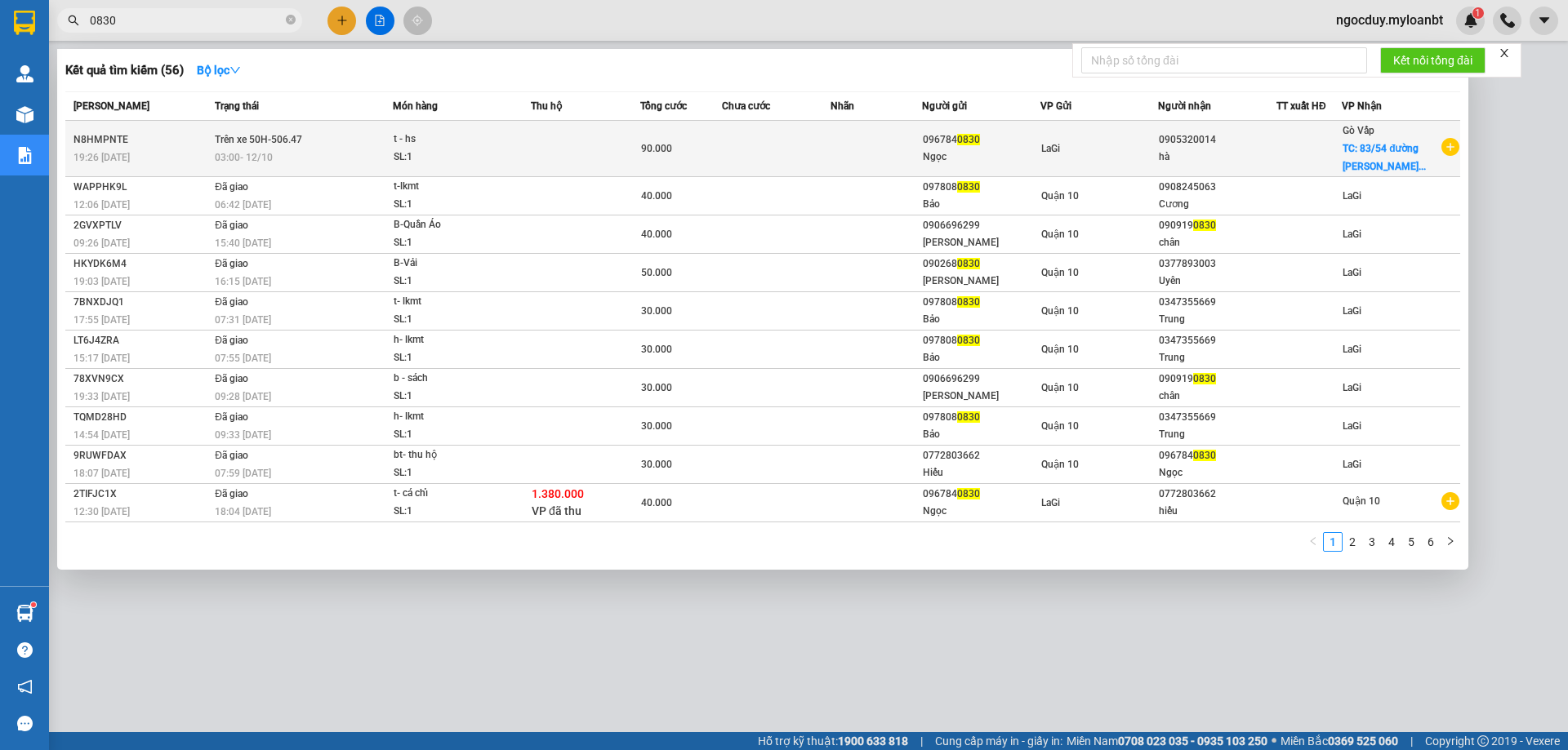
click at [859, 139] on td at bounding box center [876, 149] width 91 height 57
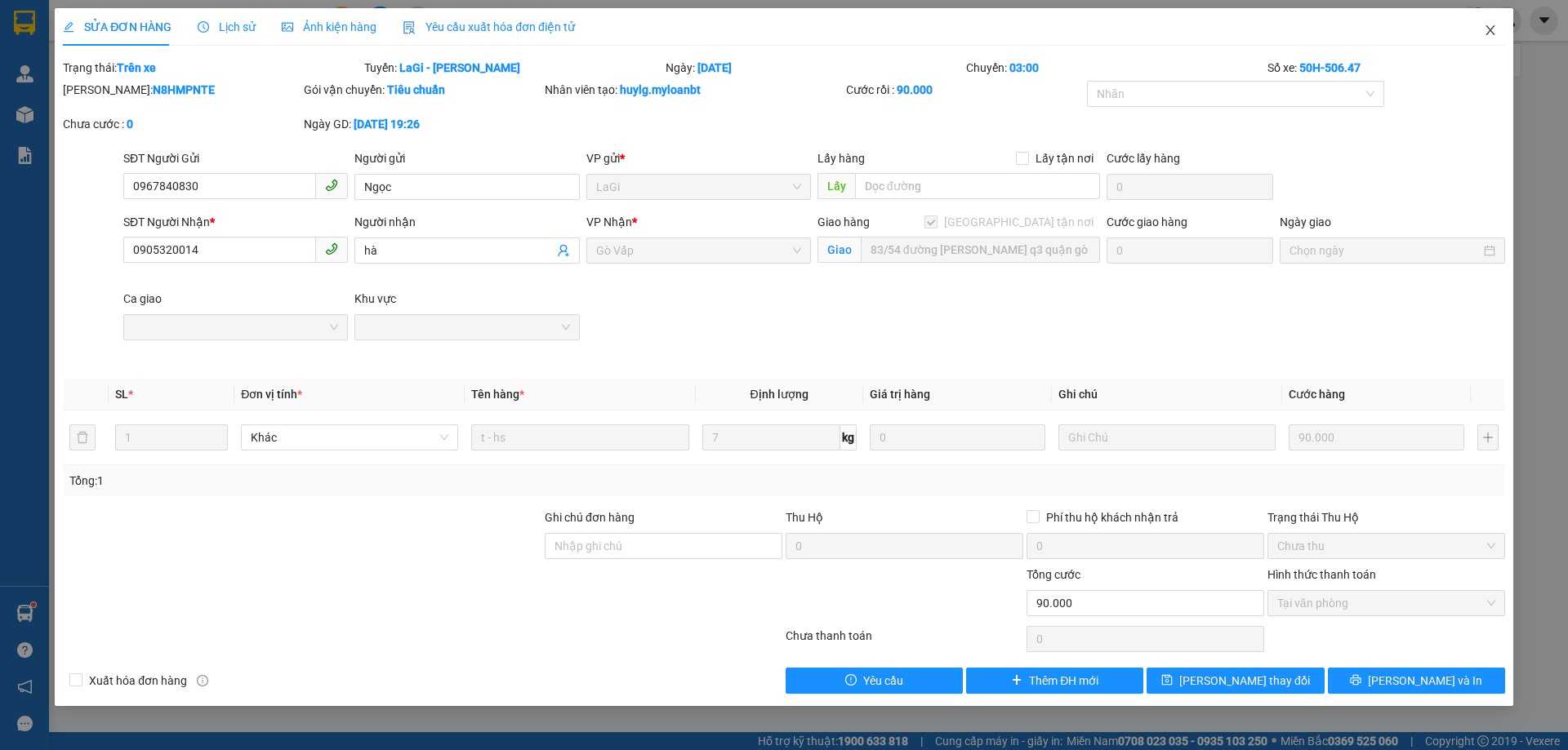
click at [1484, 34] on icon "close" at bounding box center [1490, 30] width 13 height 13
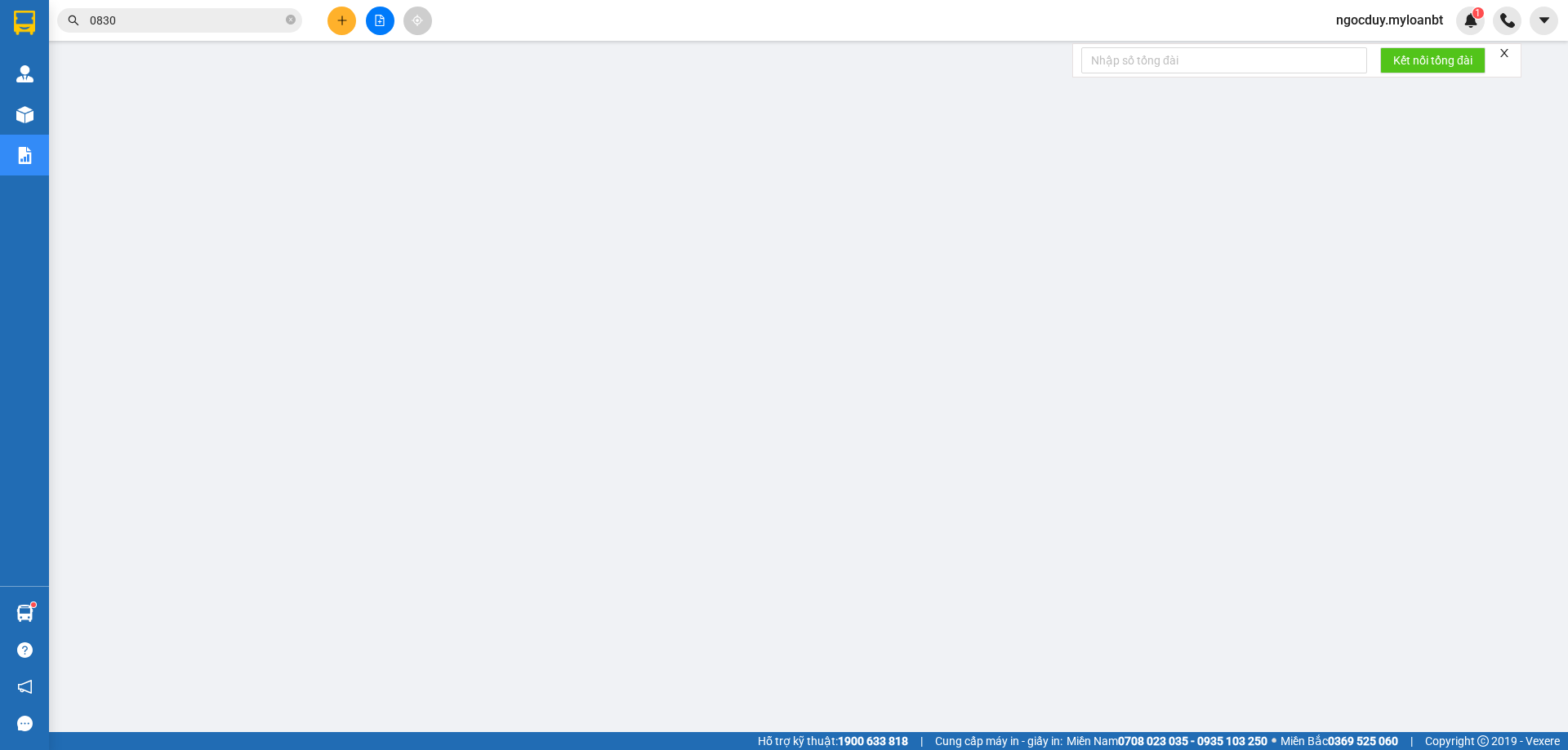
click at [1411, 15] on span "ngocduy.myloanbt" at bounding box center [1389, 19] width 133 height 20
click at [1385, 54] on span "Đăng xuất" at bounding box center [1395, 51] width 100 height 18
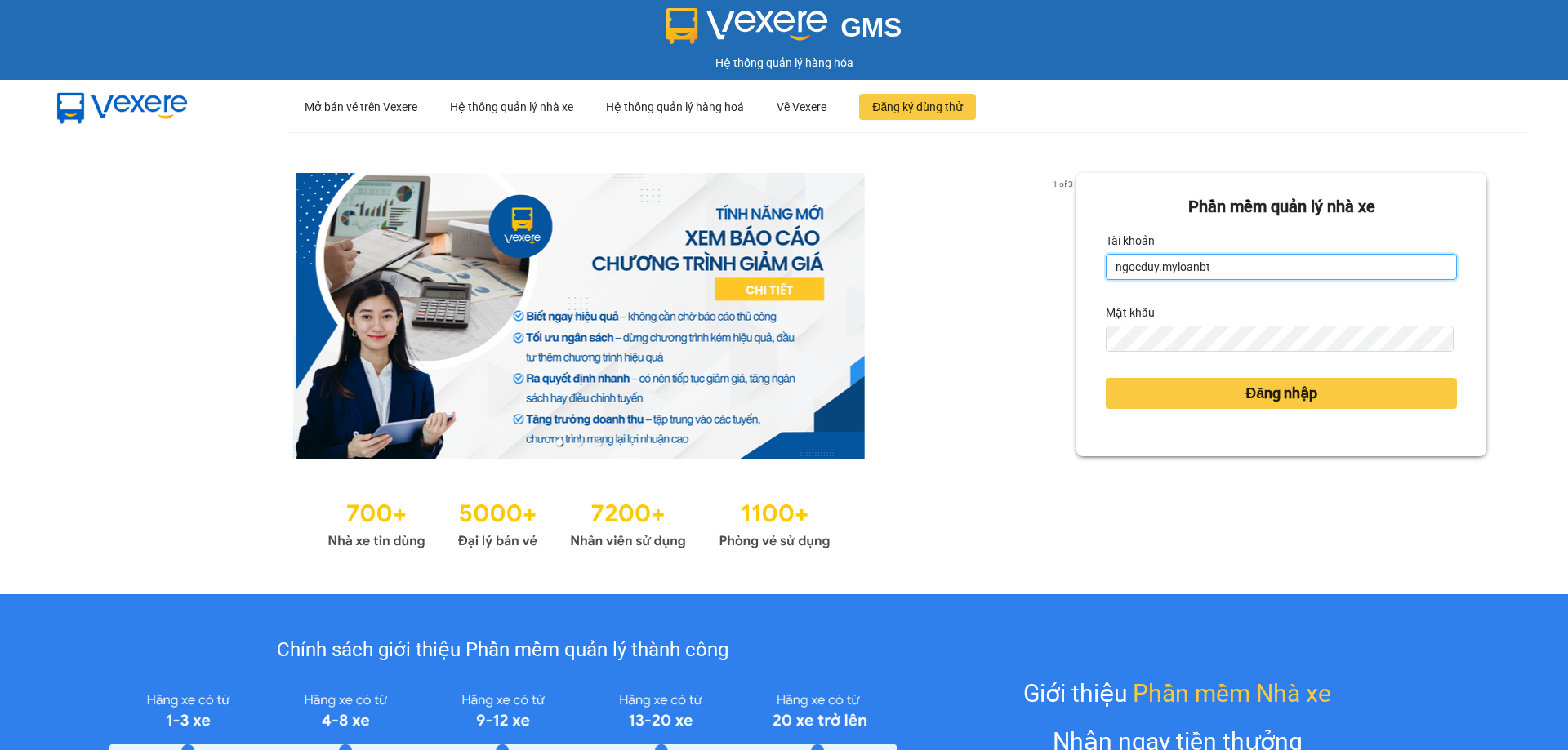
drag, startPoint x: 0, startPoint y: 0, endPoint x: 1230, endPoint y: 271, distance: 1259.5
click at [1230, 271] on input "ngocduy.myloanbt" at bounding box center [1280, 267] width 351 height 26
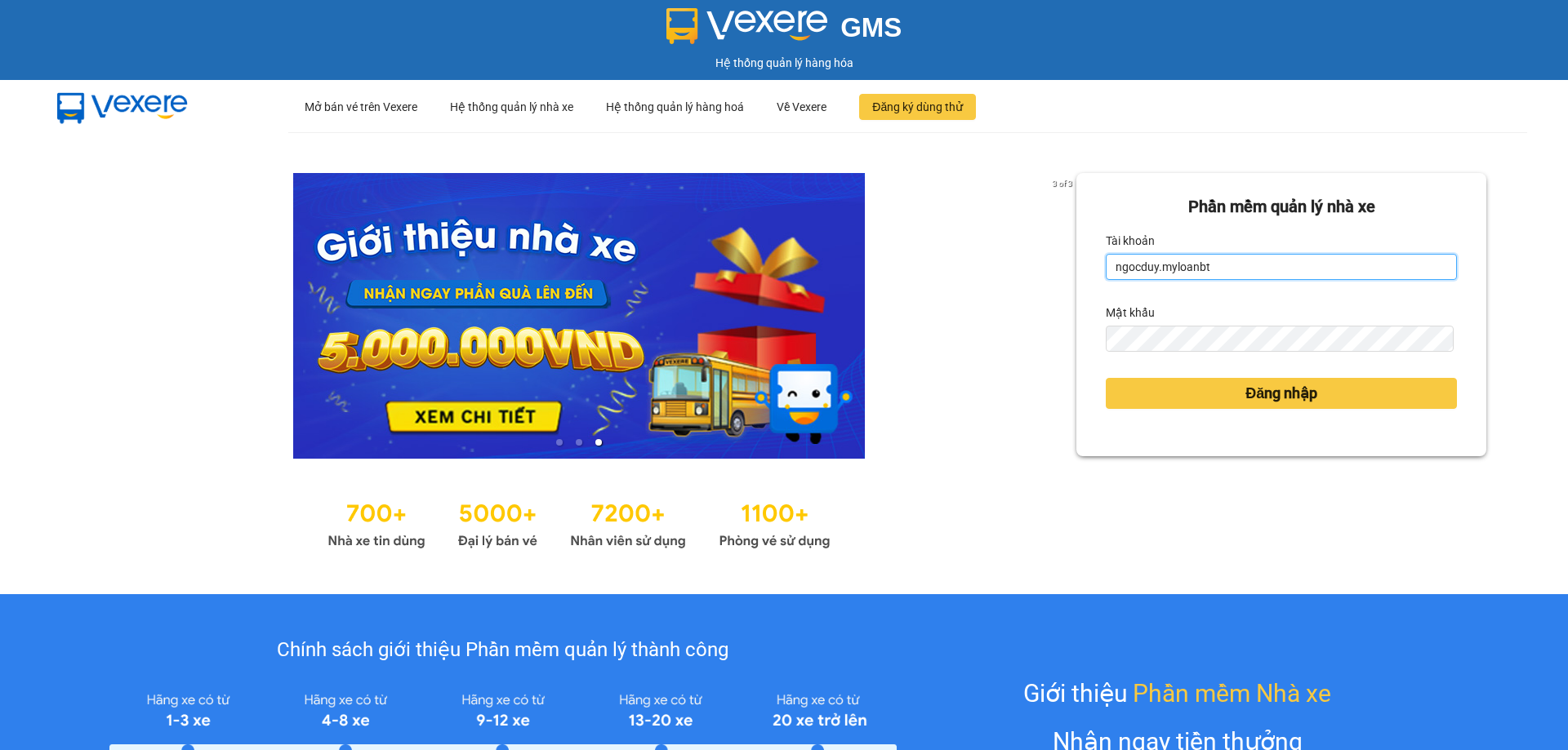
type input "huylg.myloanbt"
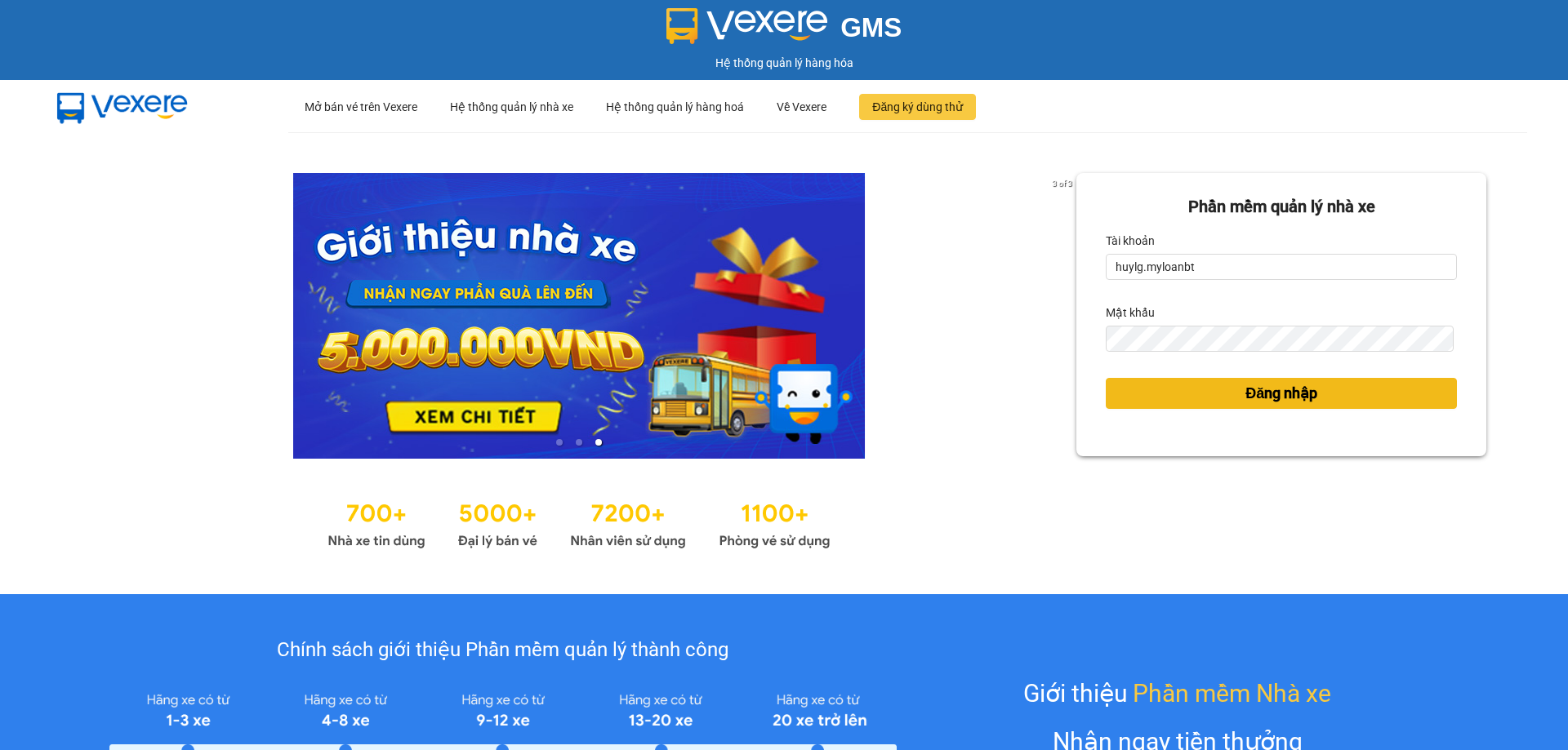
click at [1208, 383] on button "Đăng nhập" at bounding box center [1280, 394] width 351 height 31
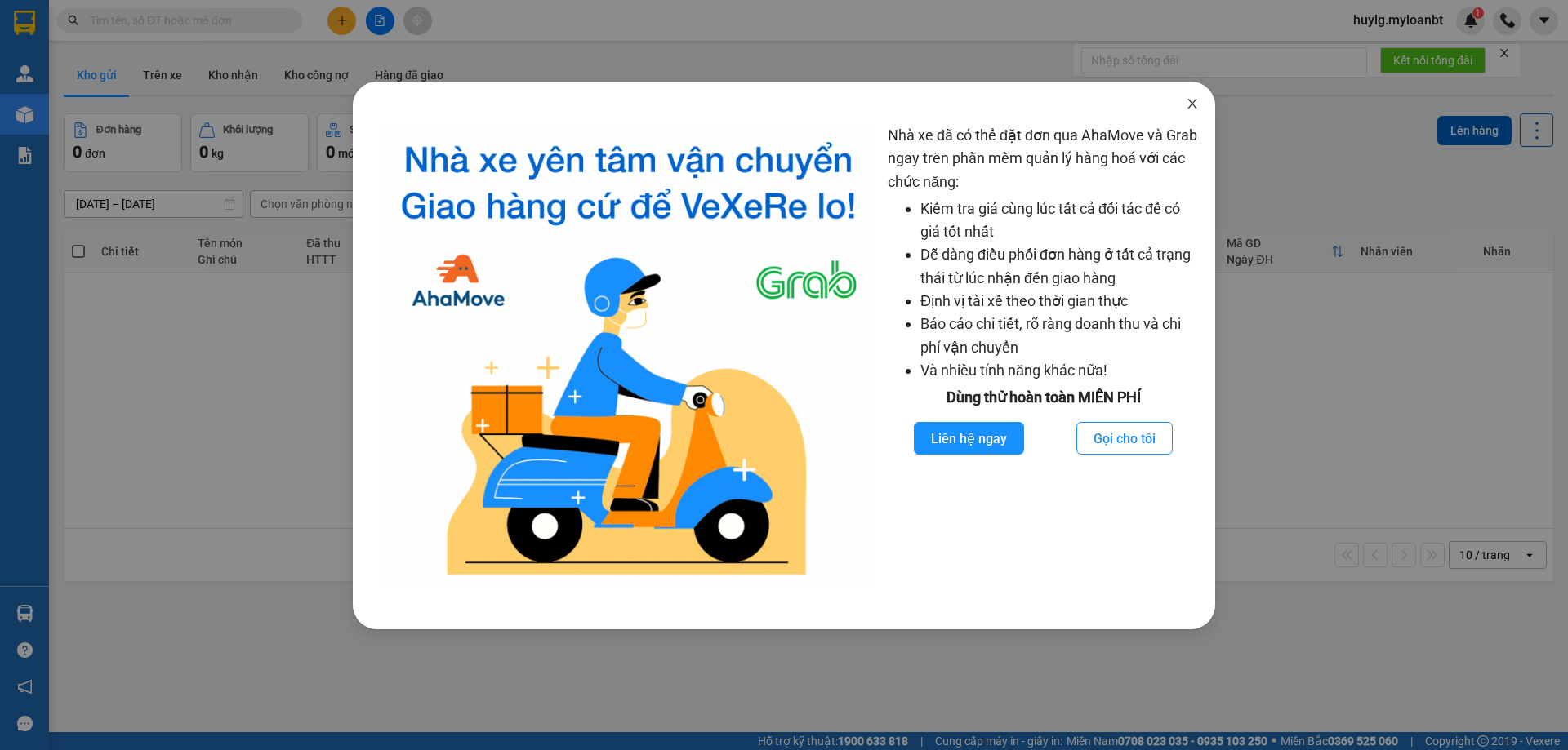
click at [1192, 104] on icon "close" at bounding box center [1191, 103] width 9 height 10
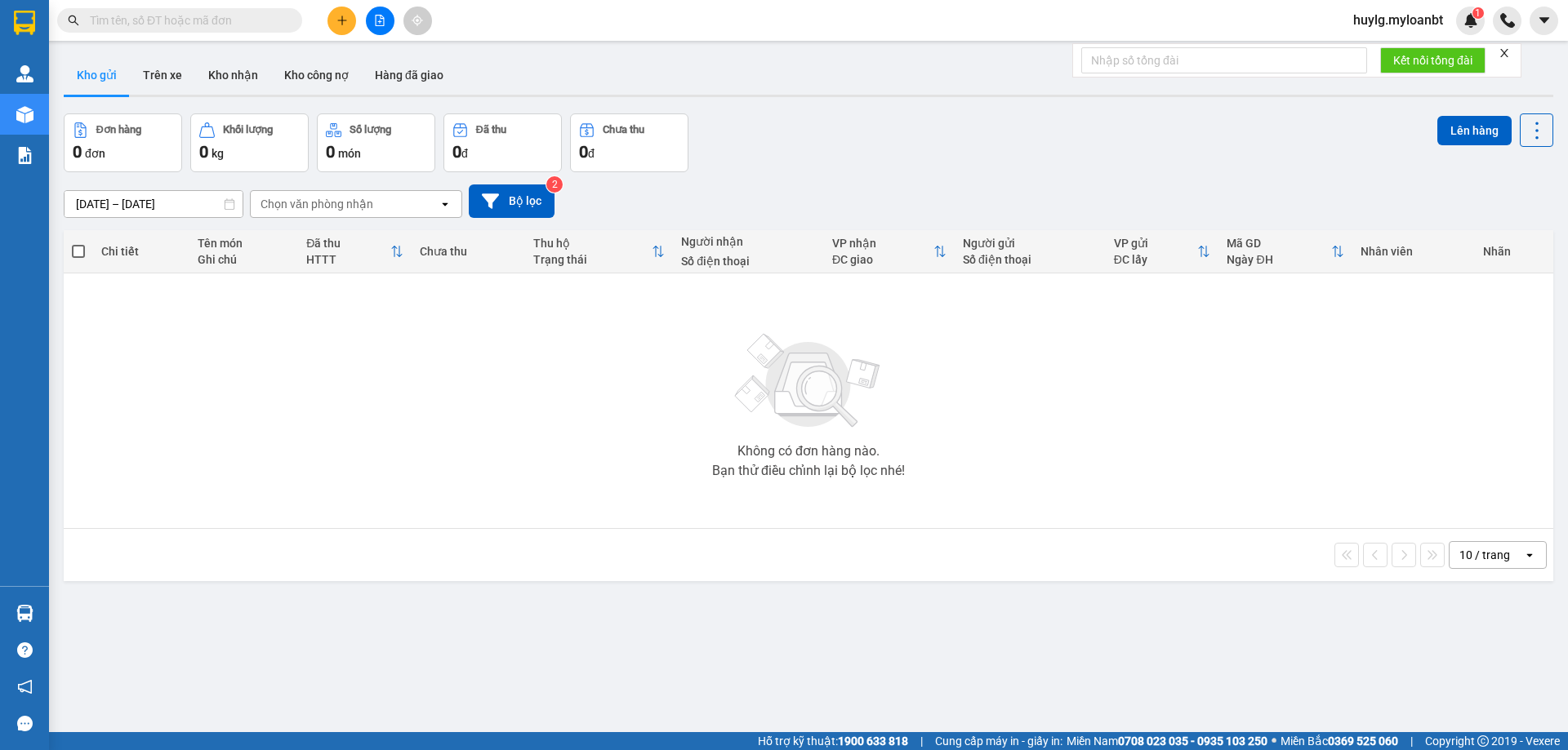
click at [155, 8] on span at bounding box center [180, 20] width 245 height 24
click at [166, 15] on input "text" at bounding box center [186, 20] width 193 height 18
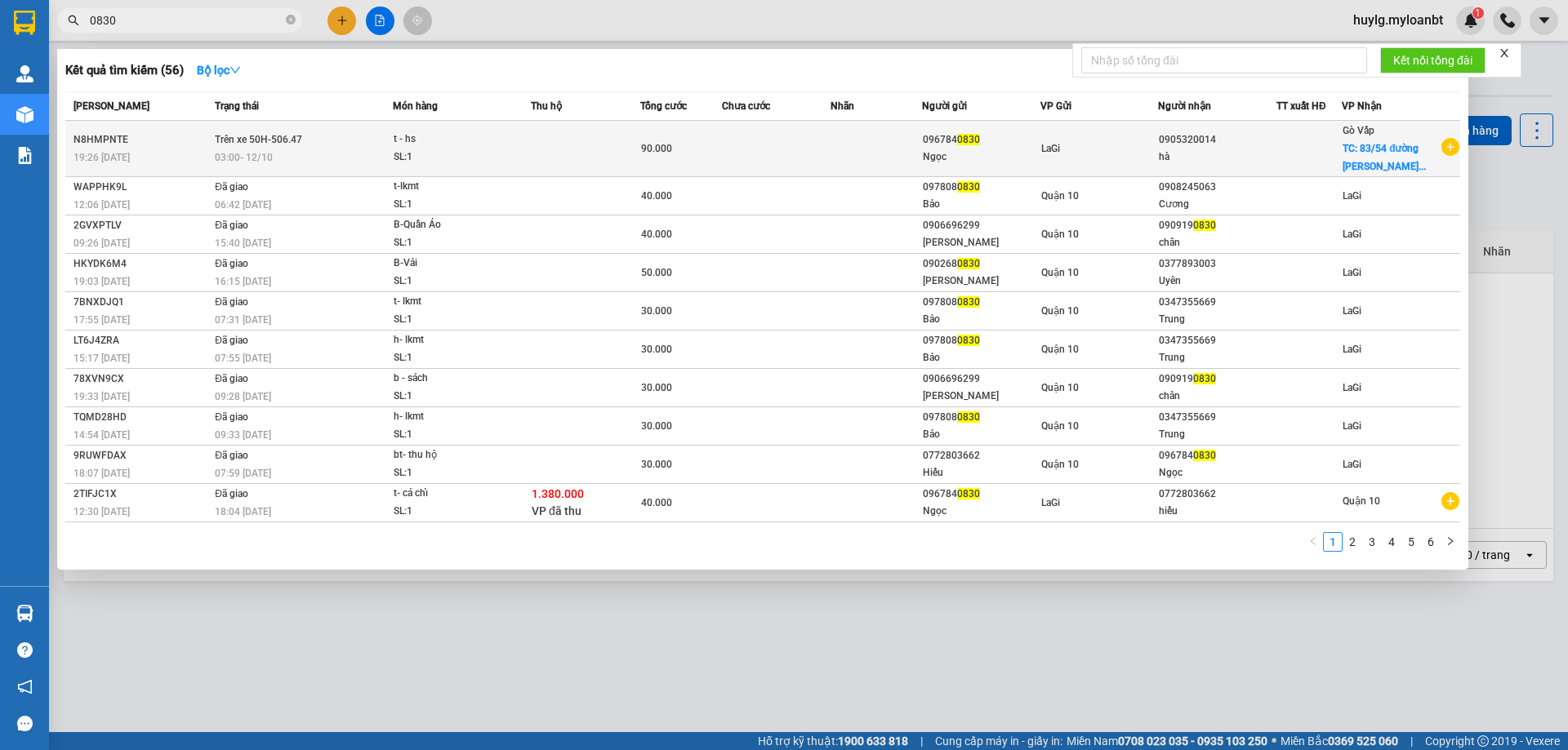
type input "0830"
click at [1179, 156] on div "hà" at bounding box center [1217, 158] width 117 height 17
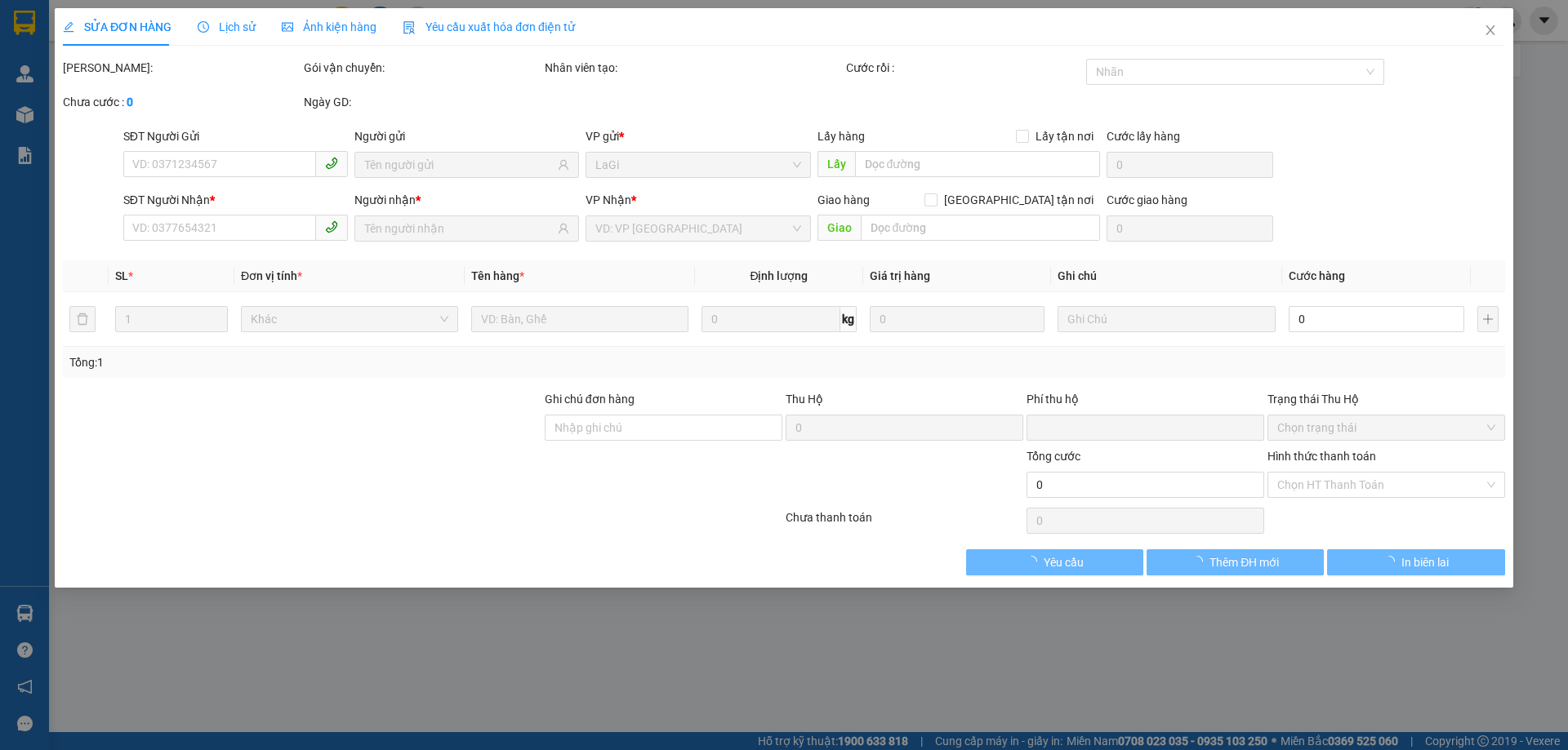
type input "0967840830"
type input "0905320014"
checkbox input "true"
type input "83/54 đường trương đăng quế q3 quận gò vấp"
type input "0"
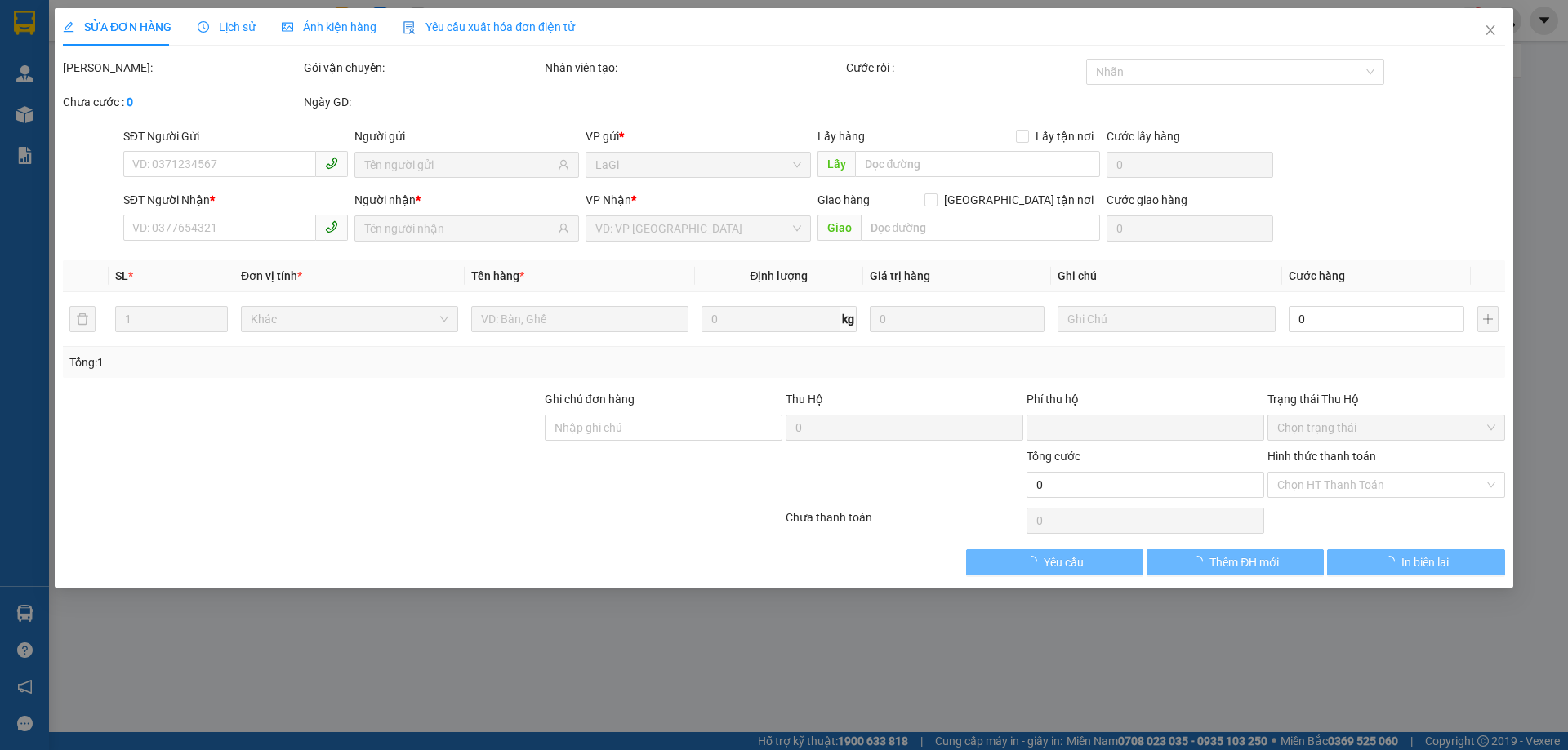
type input "90.000"
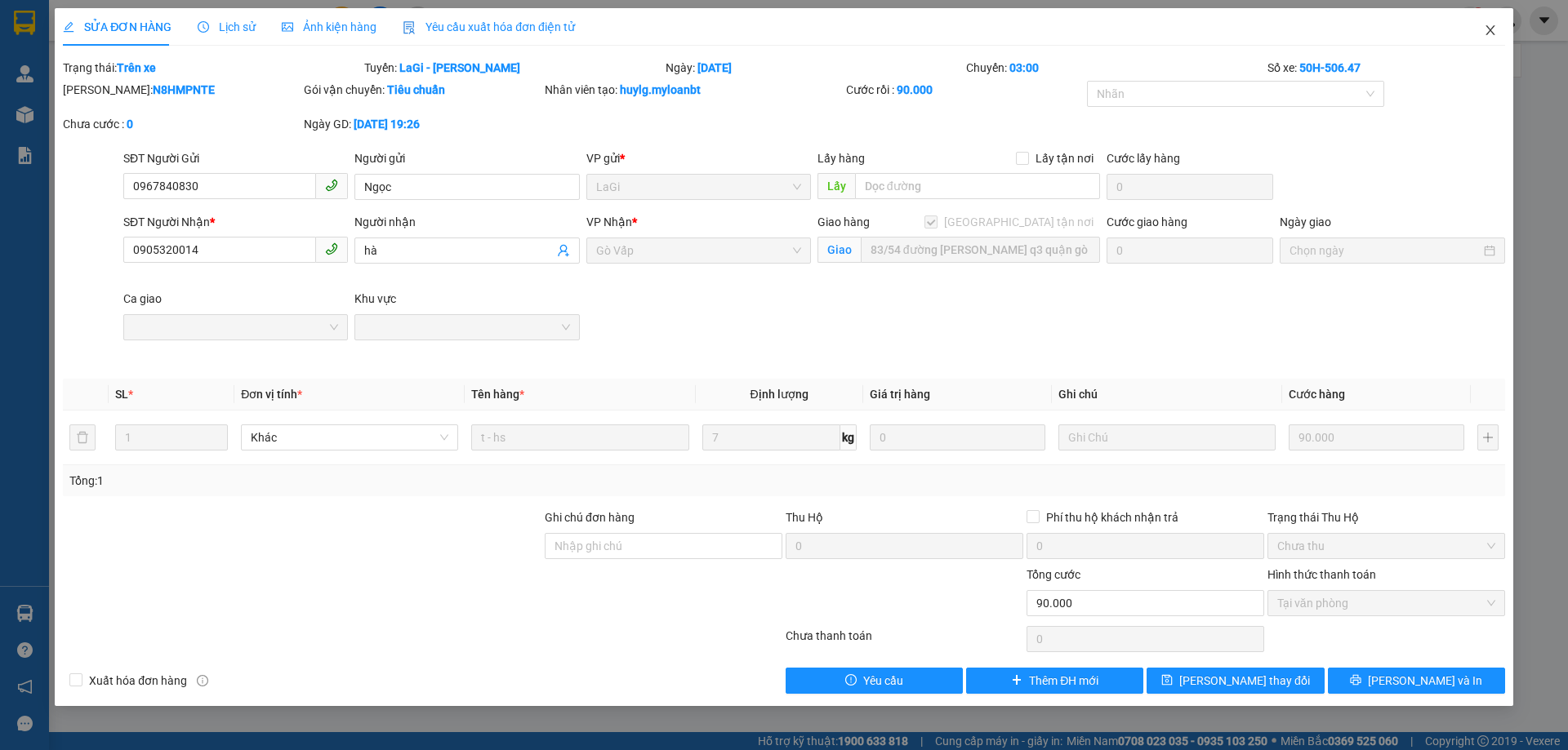
click at [1487, 32] on icon "close" at bounding box center [1490, 30] width 13 height 13
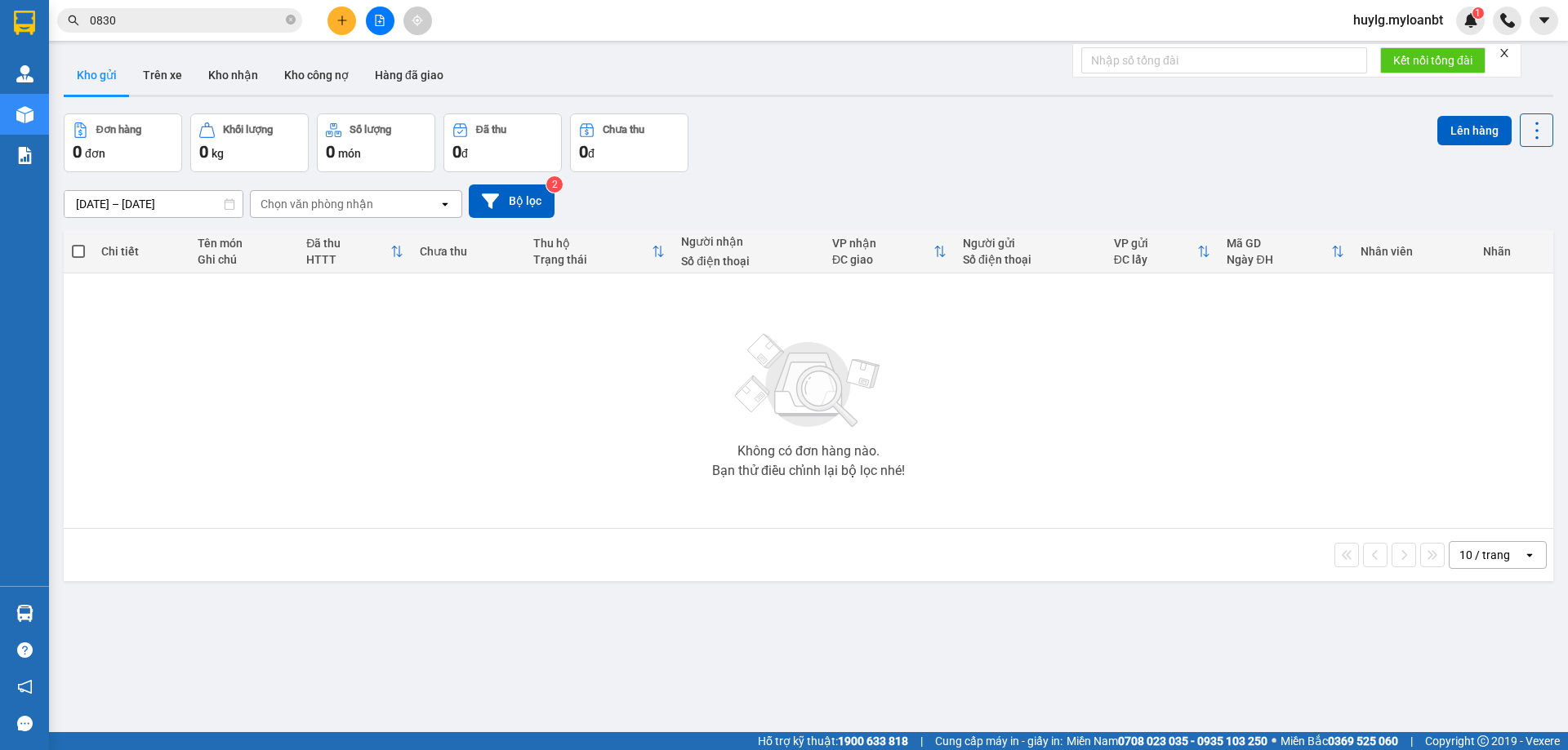
click at [1438, 28] on span "huylg.myloanbt" at bounding box center [1397, 19] width 116 height 20
click at [1408, 51] on span "Đăng xuất" at bounding box center [1405, 51] width 83 height 18
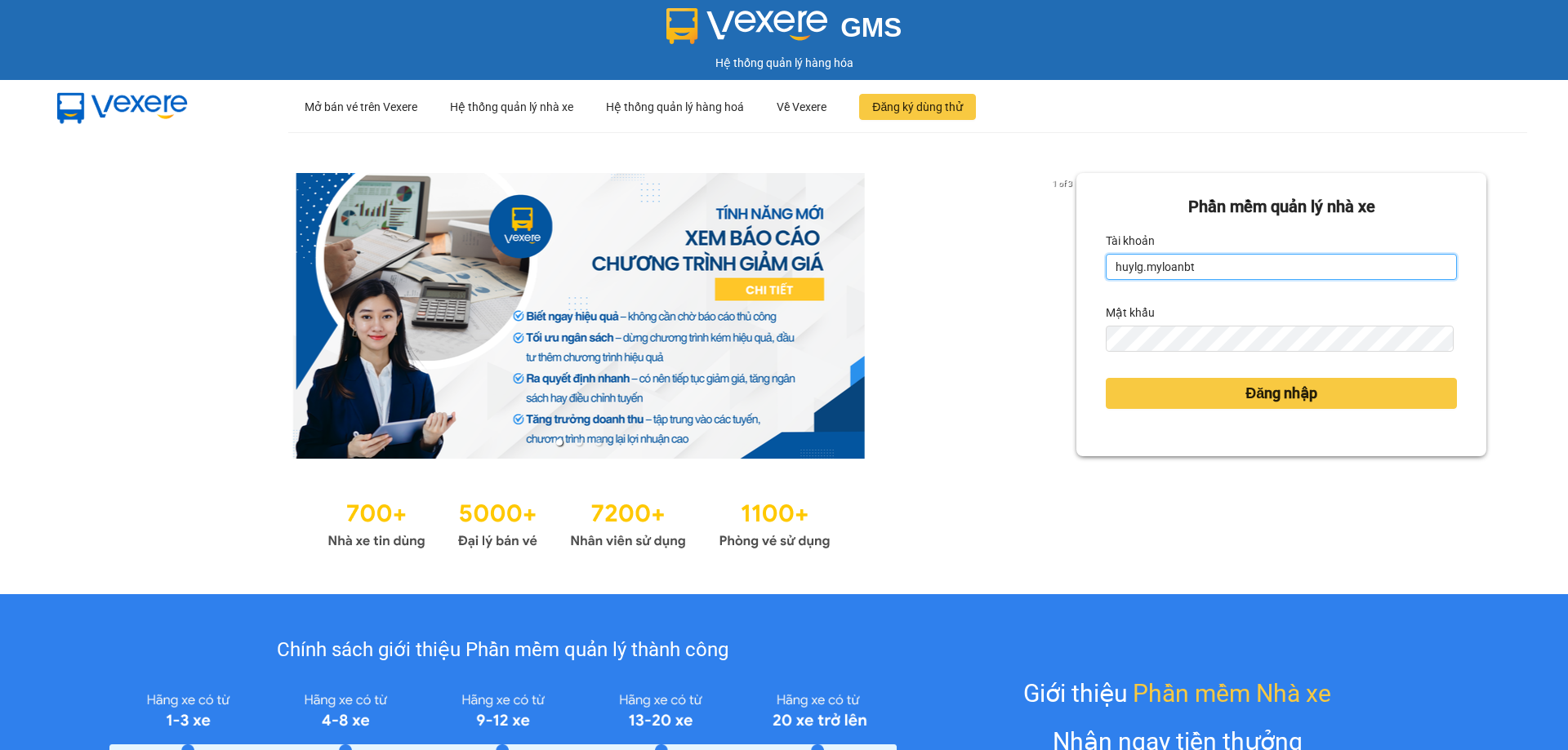
click at [1290, 265] on input "huylg.myloanbt" at bounding box center [1280, 267] width 351 height 26
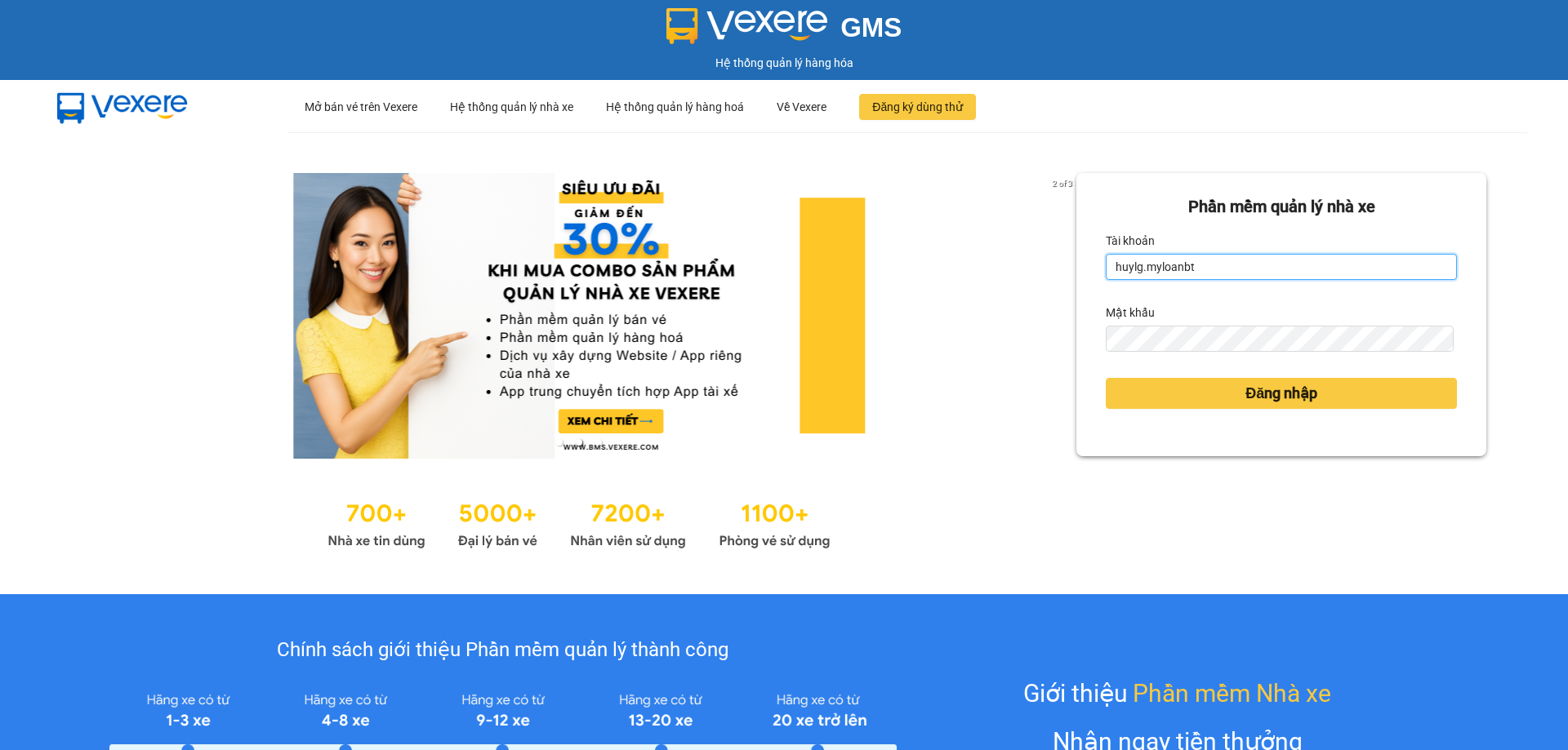
type input "ngocduy.myloanbt"
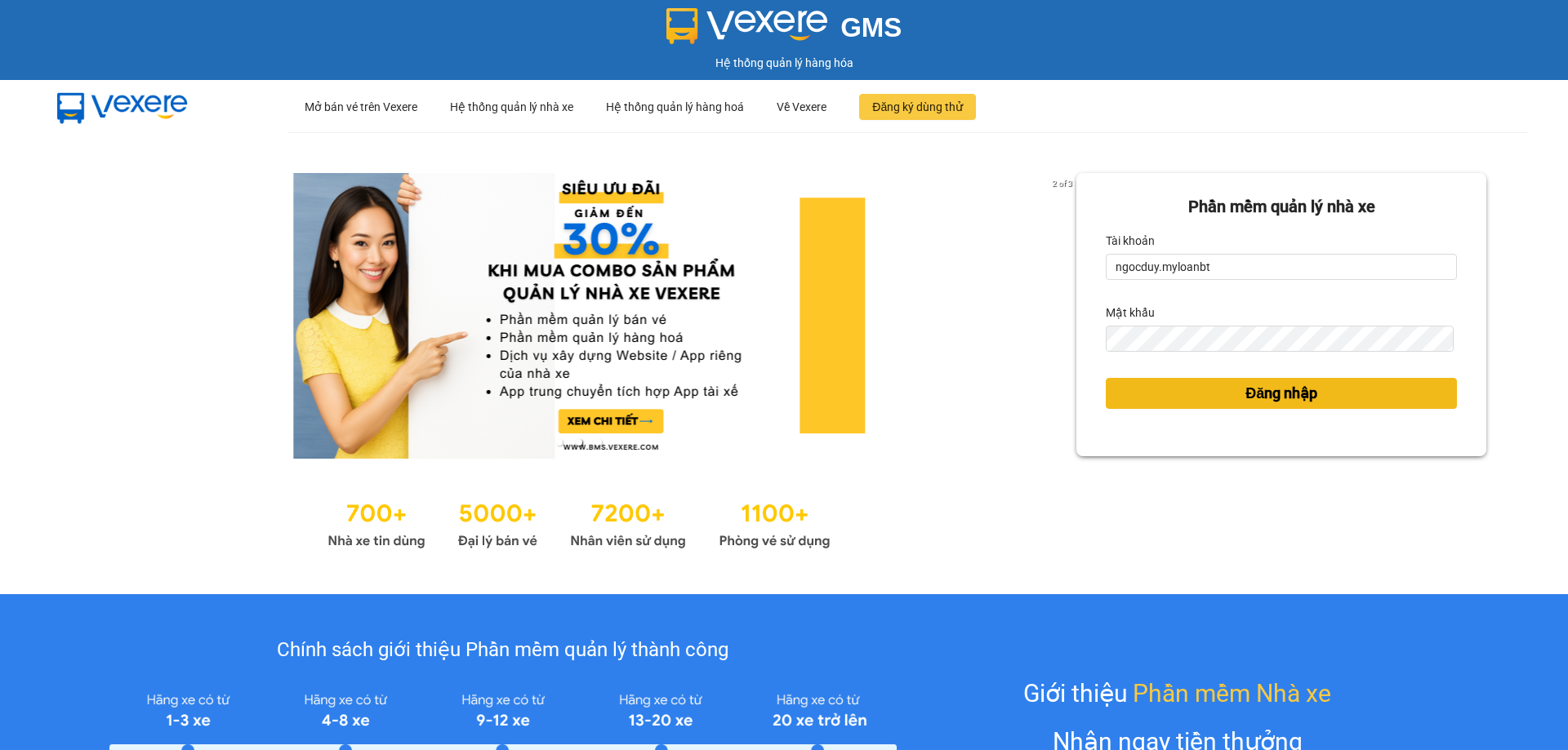
click at [1220, 394] on button "Đăng nhập" at bounding box center [1280, 394] width 351 height 31
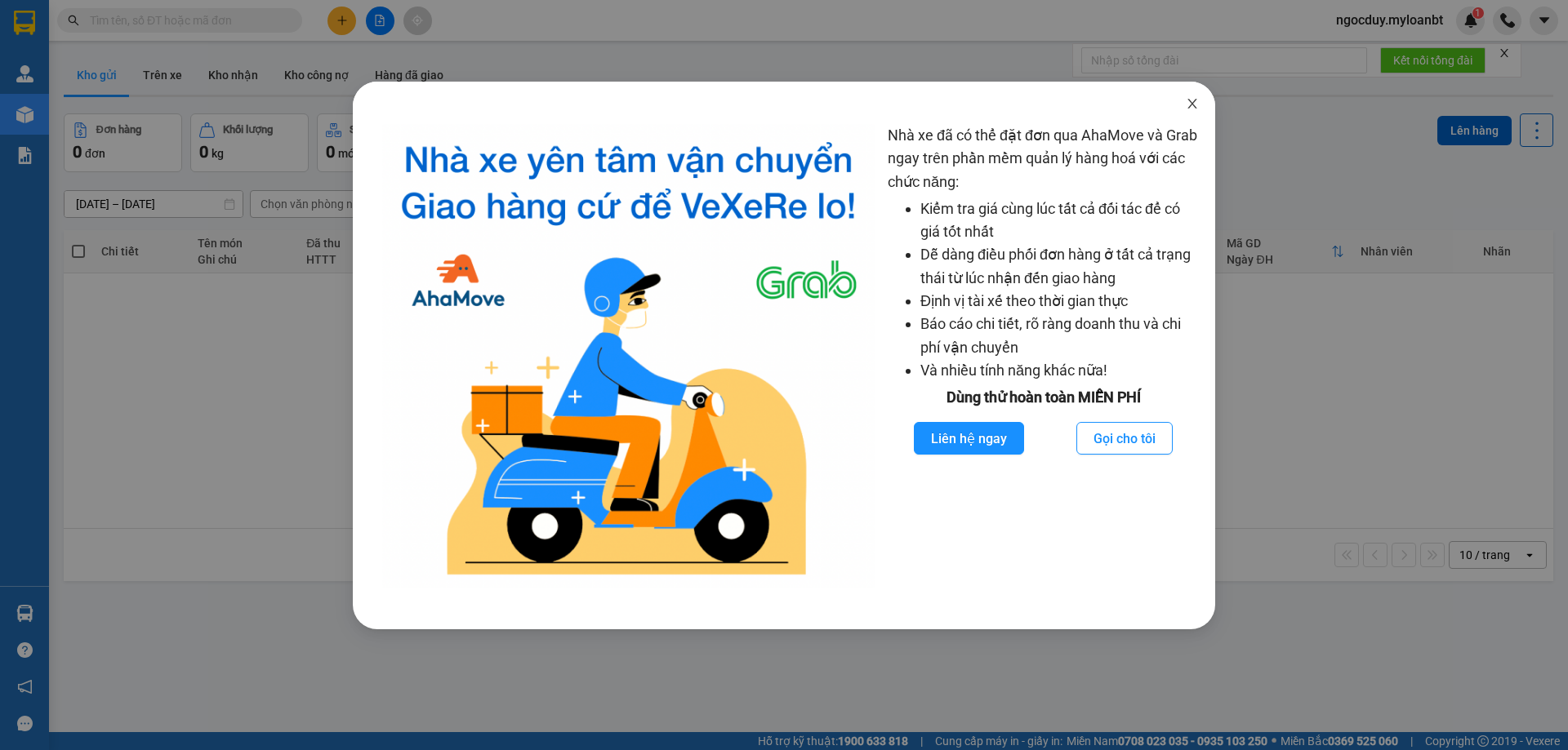
click at [1189, 105] on icon "close" at bounding box center [1191, 103] width 13 height 13
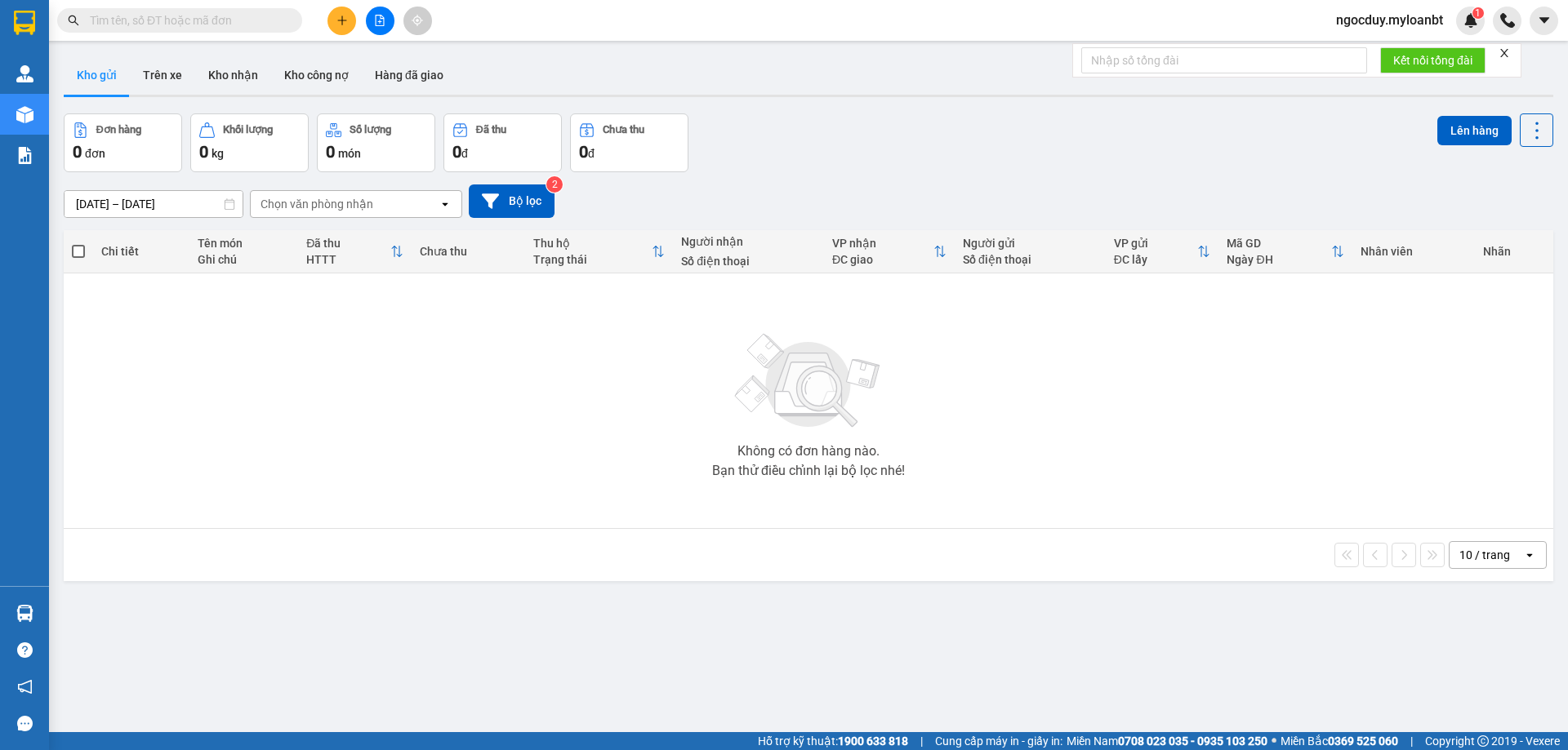
click at [278, 35] on div "Kết quả tìm kiếm ( 0 ) Bộ lọc No Data ngocduy.myloanbt 1" at bounding box center [784, 20] width 1568 height 41
click at [268, 26] on input "text" at bounding box center [186, 20] width 193 height 18
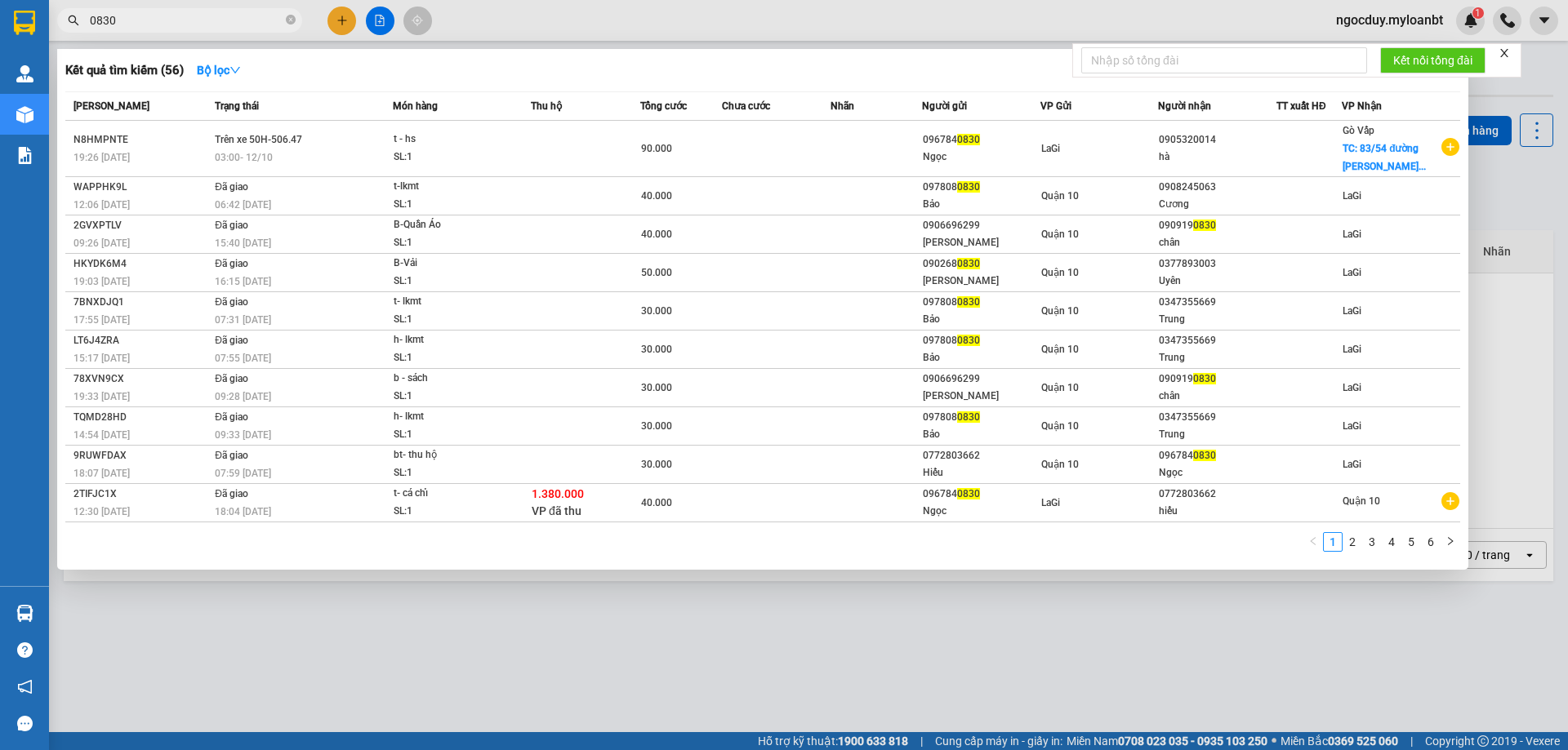
type input "0830"
drag, startPoint x: 289, startPoint y: 20, endPoint x: 263, endPoint y: 22, distance: 26.1
click at [288, 19] on icon "close-circle" at bounding box center [290, 19] width 10 height 10
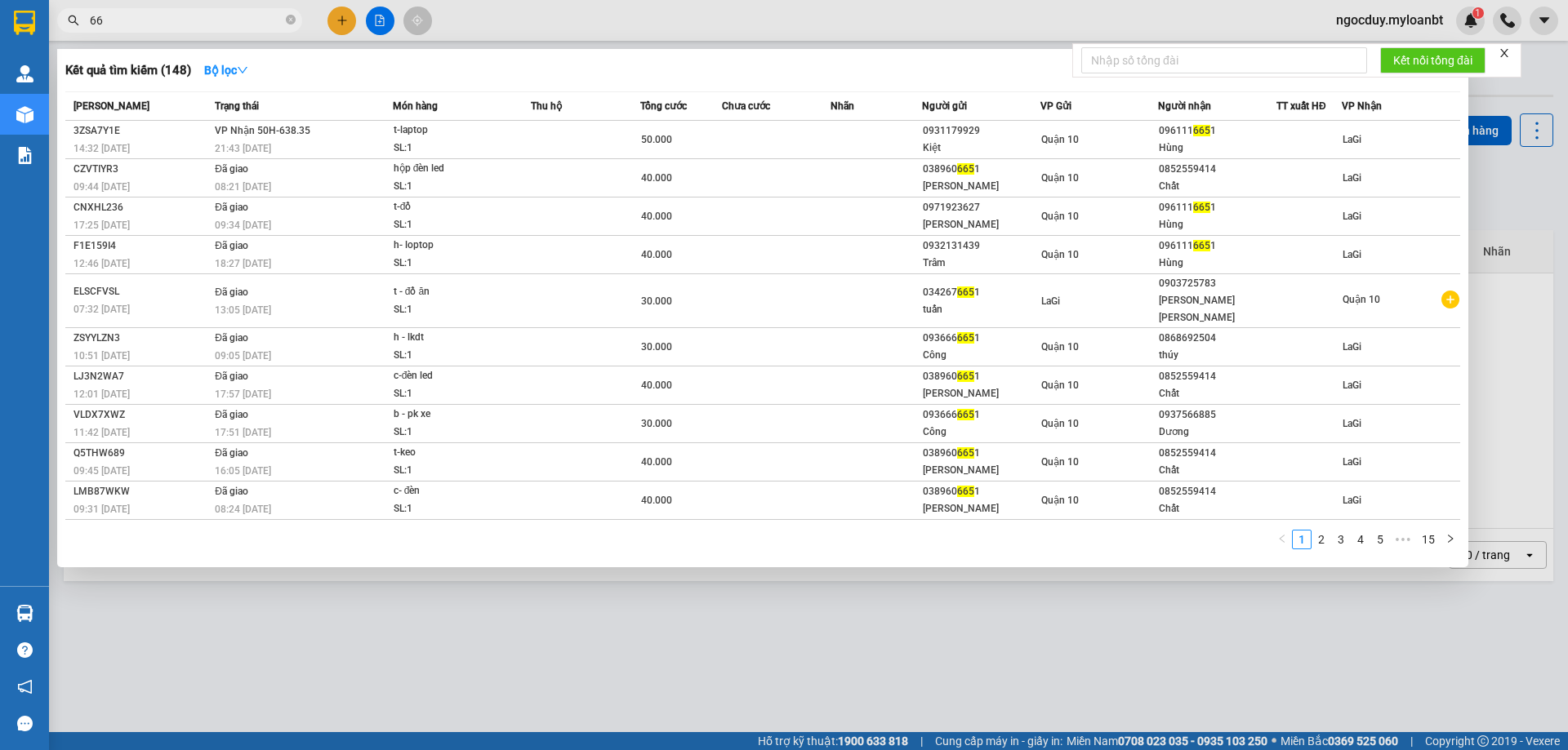
type input "6"
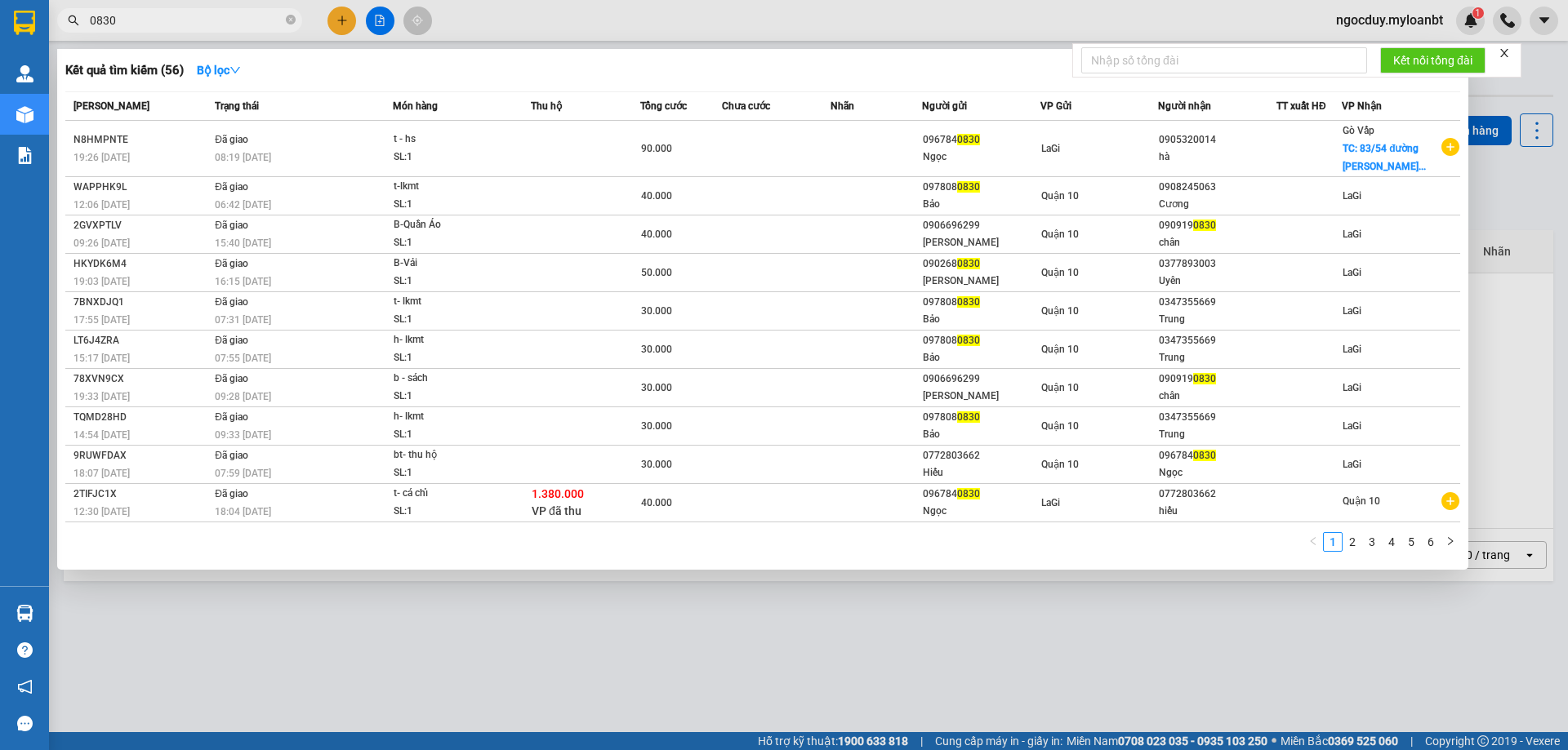
type input "0830"
click at [288, 21] on icon "close-circle" at bounding box center [290, 19] width 10 height 10
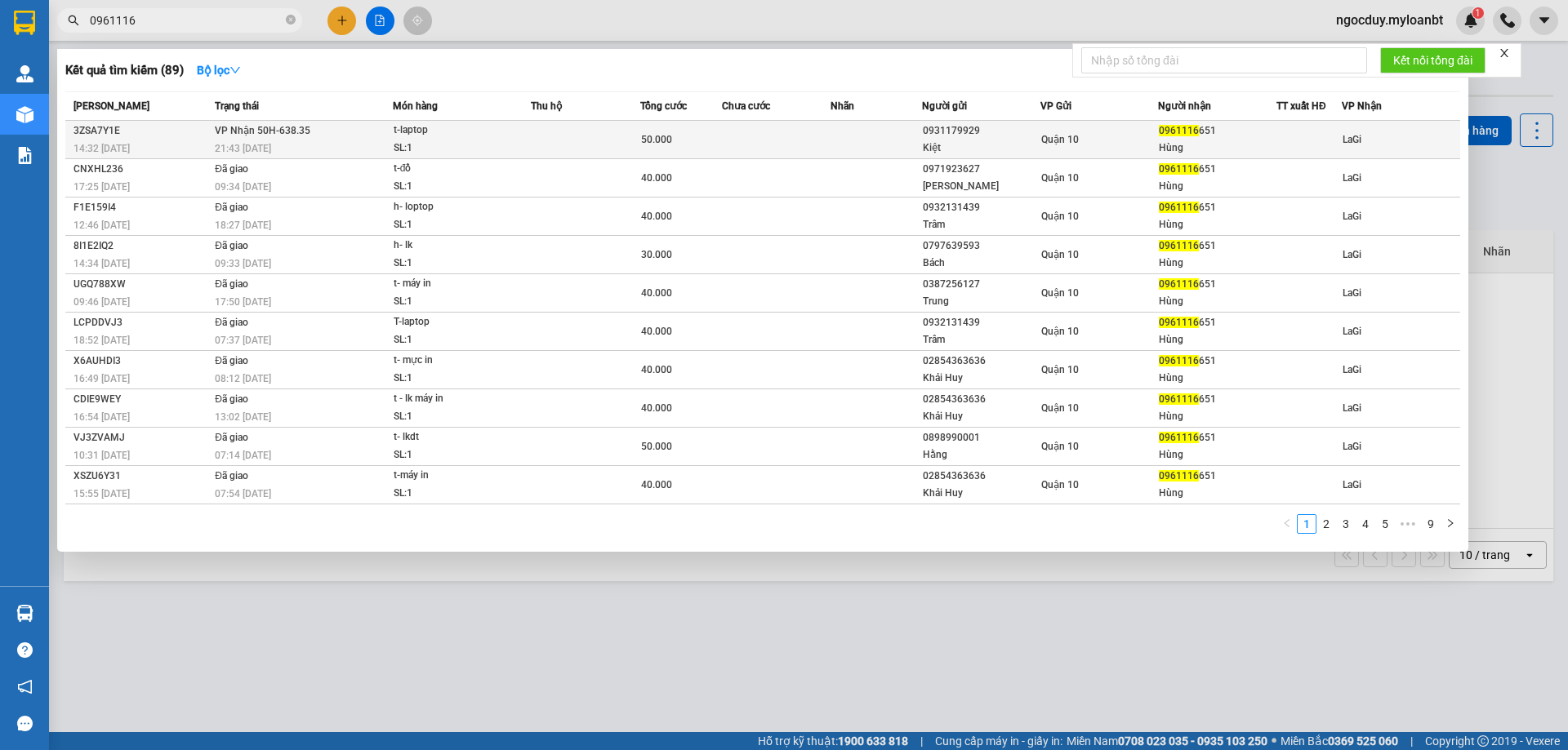
type input "0961116"
click at [537, 136] on td at bounding box center [586, 140] width 110 height 38
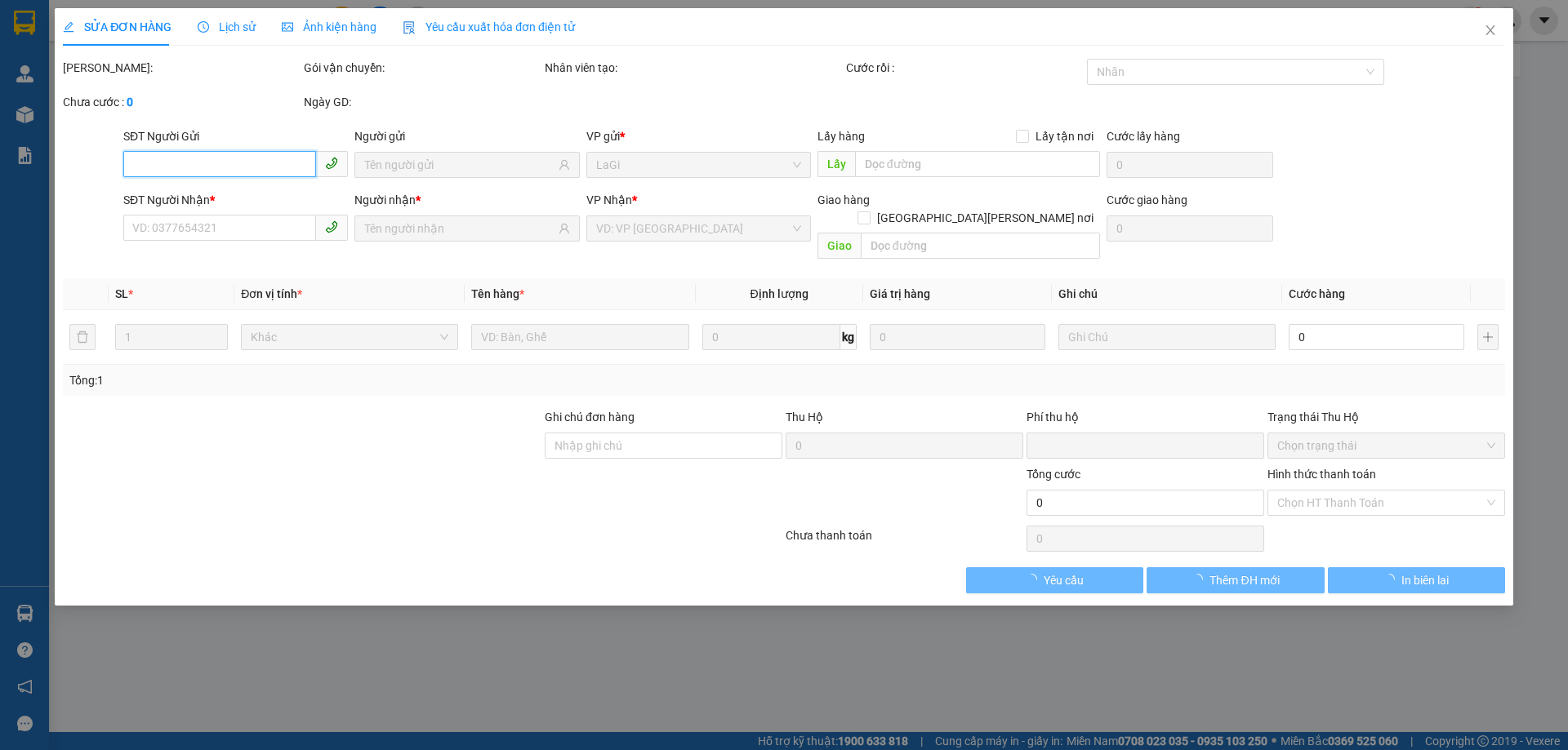
type input "0931179929"
type input "Kiệt"
type input "0961116651"
type input "Hùng"
type input "0"
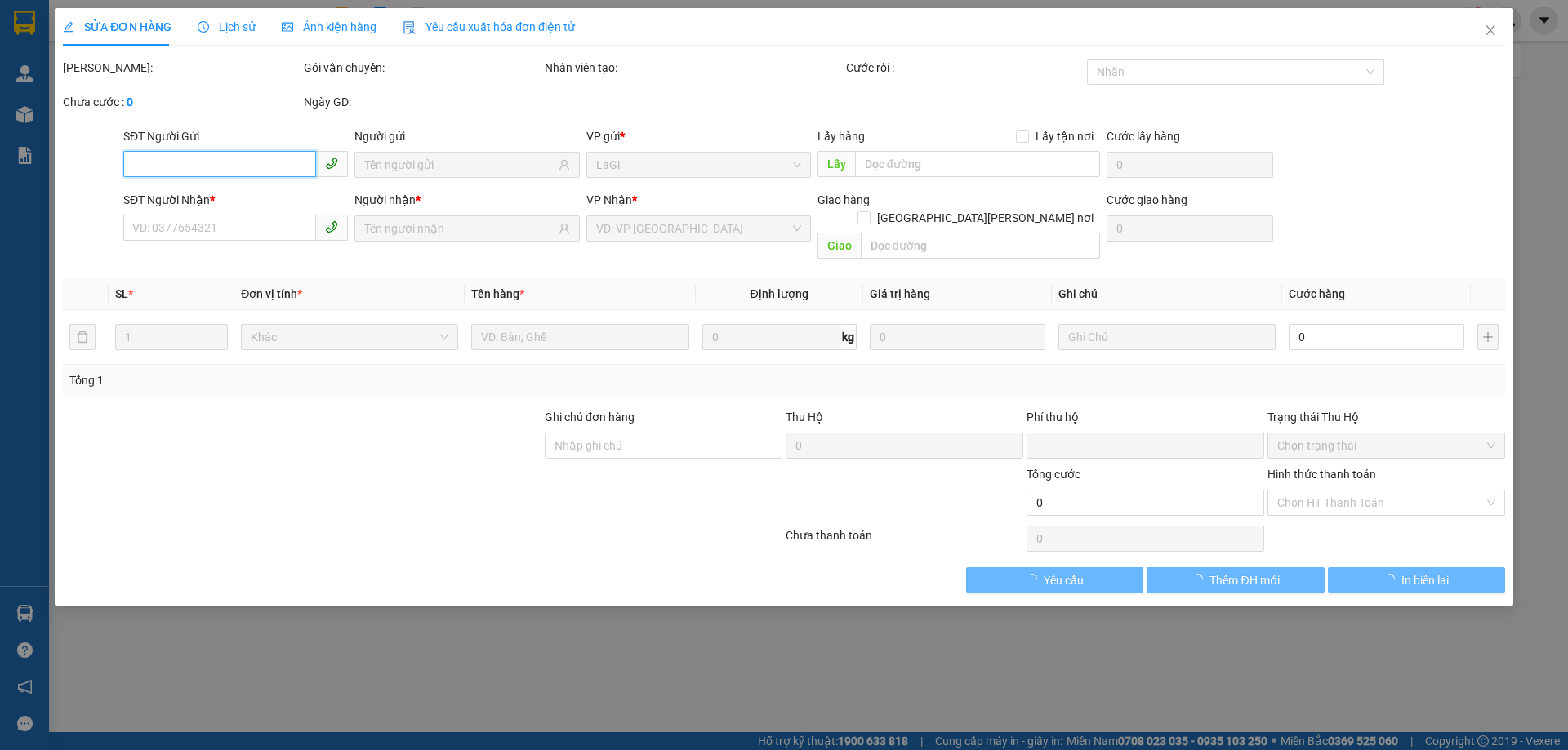
type input "50.000"
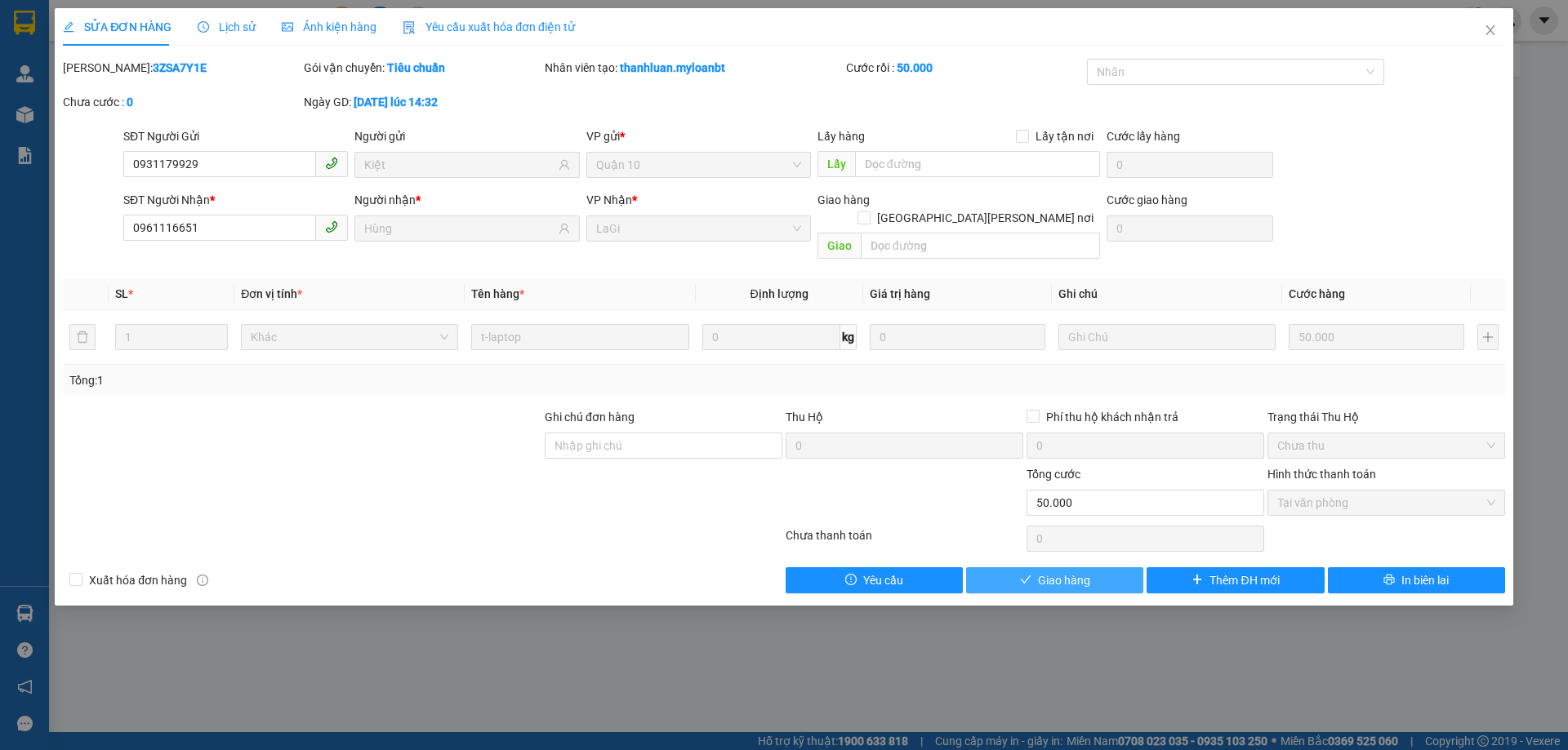
click at [1087, 571] on span "Giao hàng" at bounding box center [1064, 580] width 52 height 18
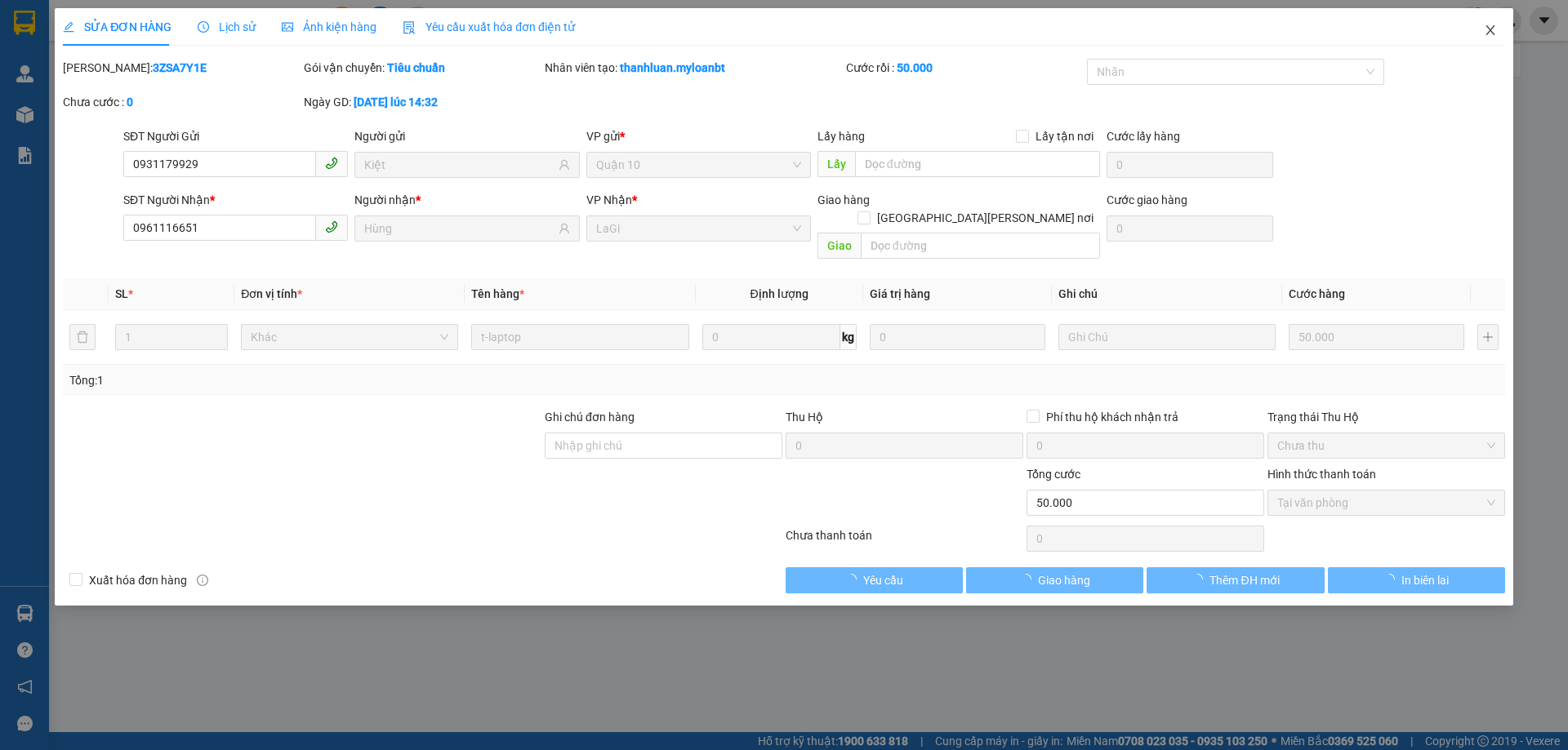
click at [1484, 29] on icon "close" at bounding box center [1490, 30] width 13 height 13
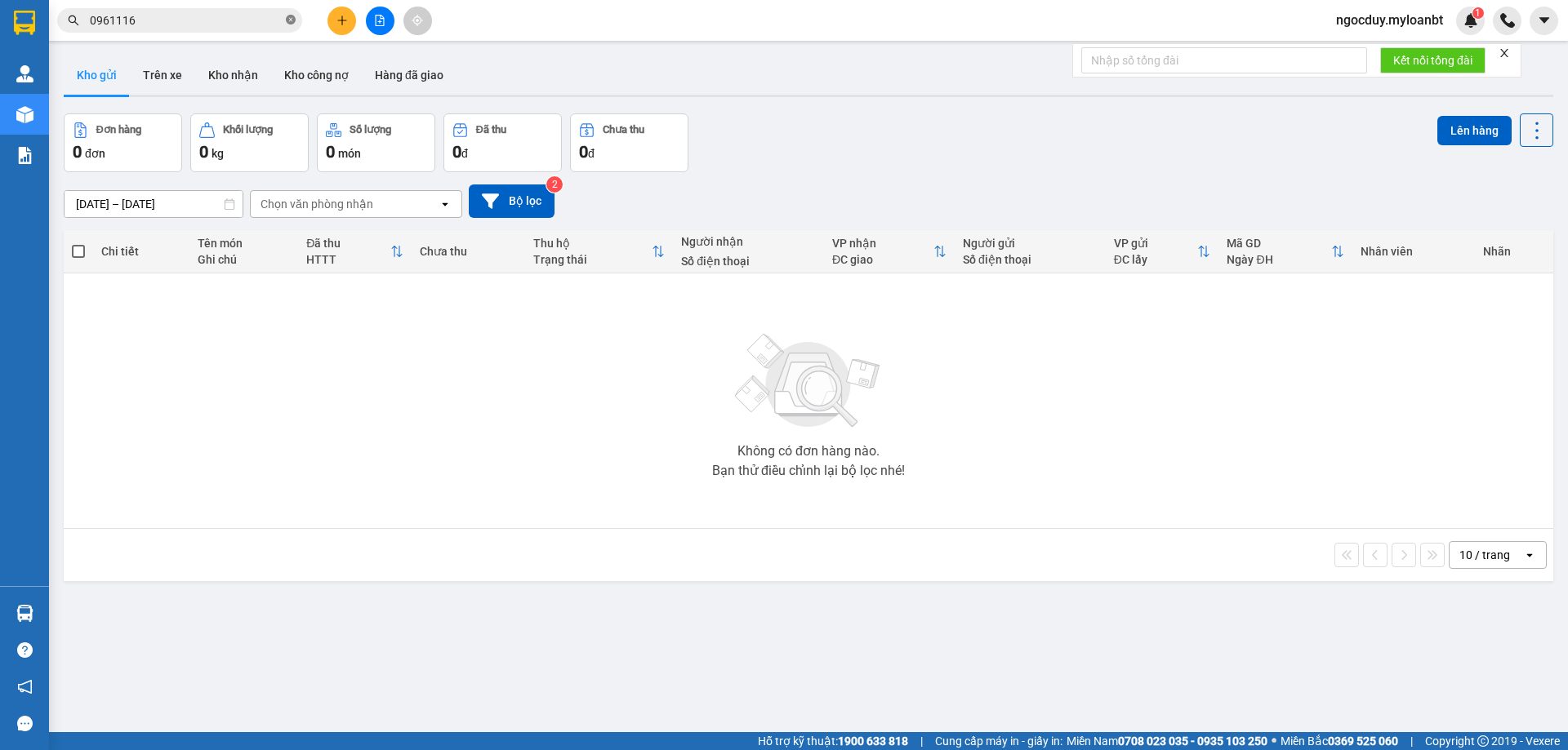
click at [292, 17] on icon "close-circle" at bounding box center [290, 19] width 10 height 10
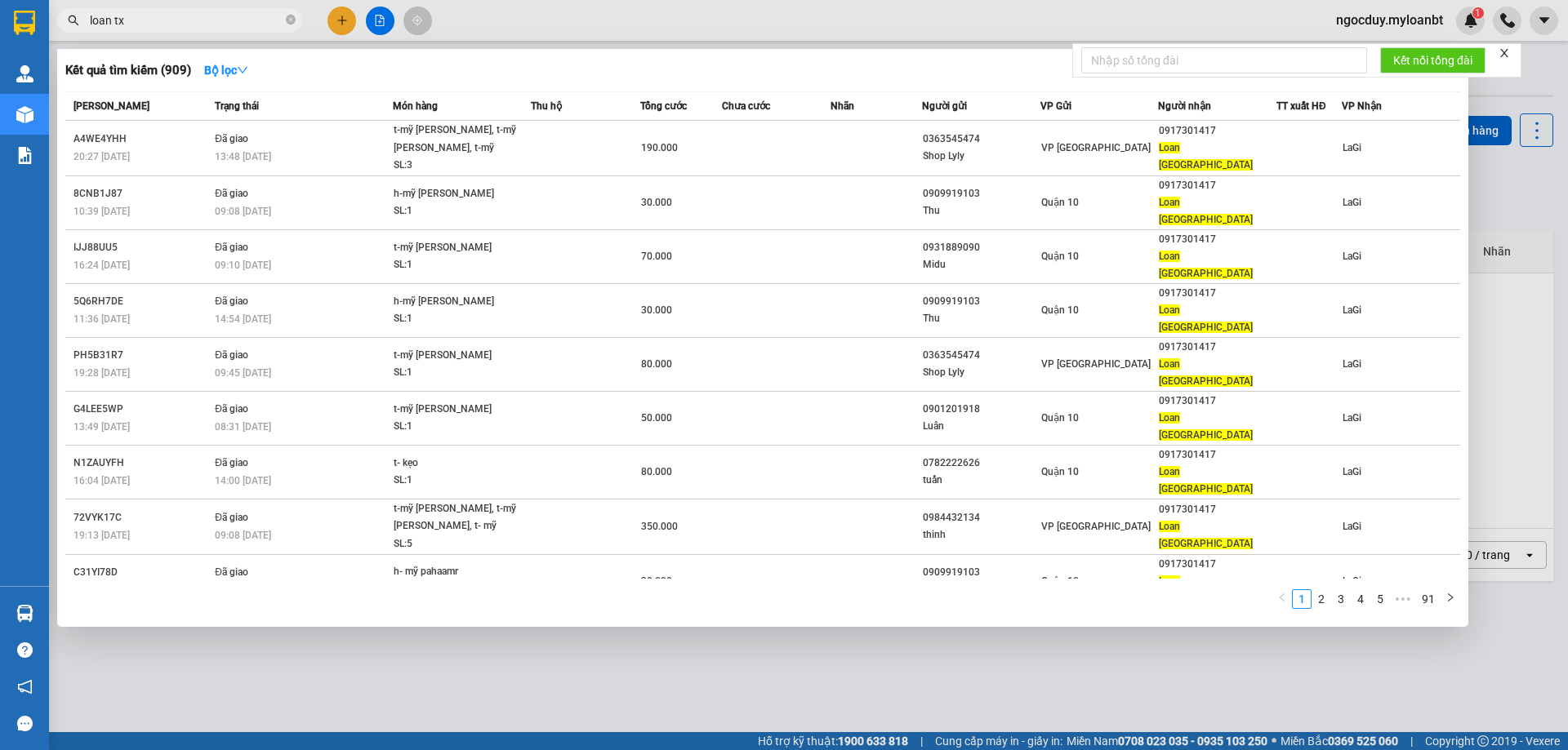
type input "loan tx"
click at [288, 24] on icon "close-circle" at bounding box center [290, 19] width 10 height 10
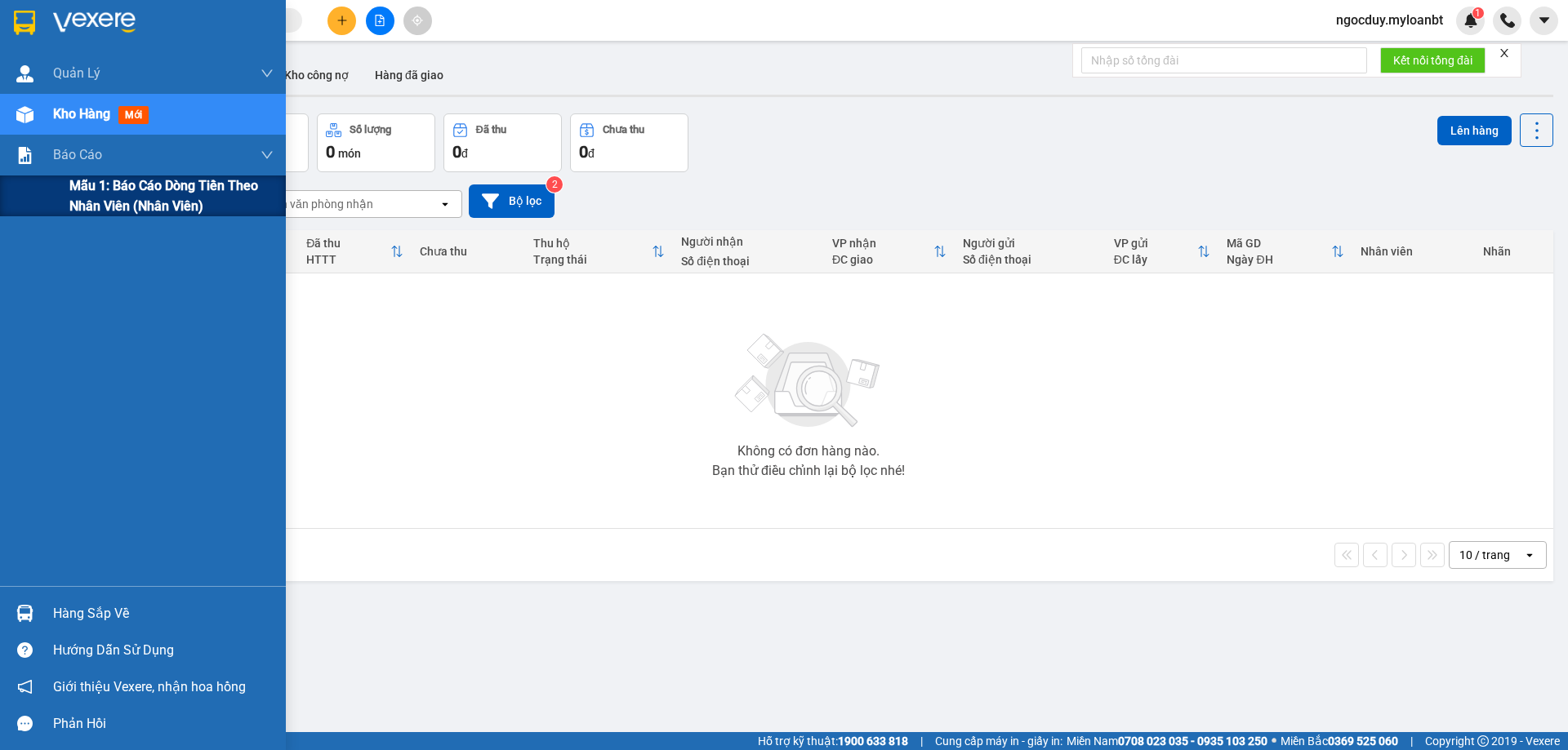
click at [135, 203] on span "Mẫu 1: Báo cáo dòng tiền theo nhân viên (Nhân viên)" at bounding box center [172, 195] width 204 height 41
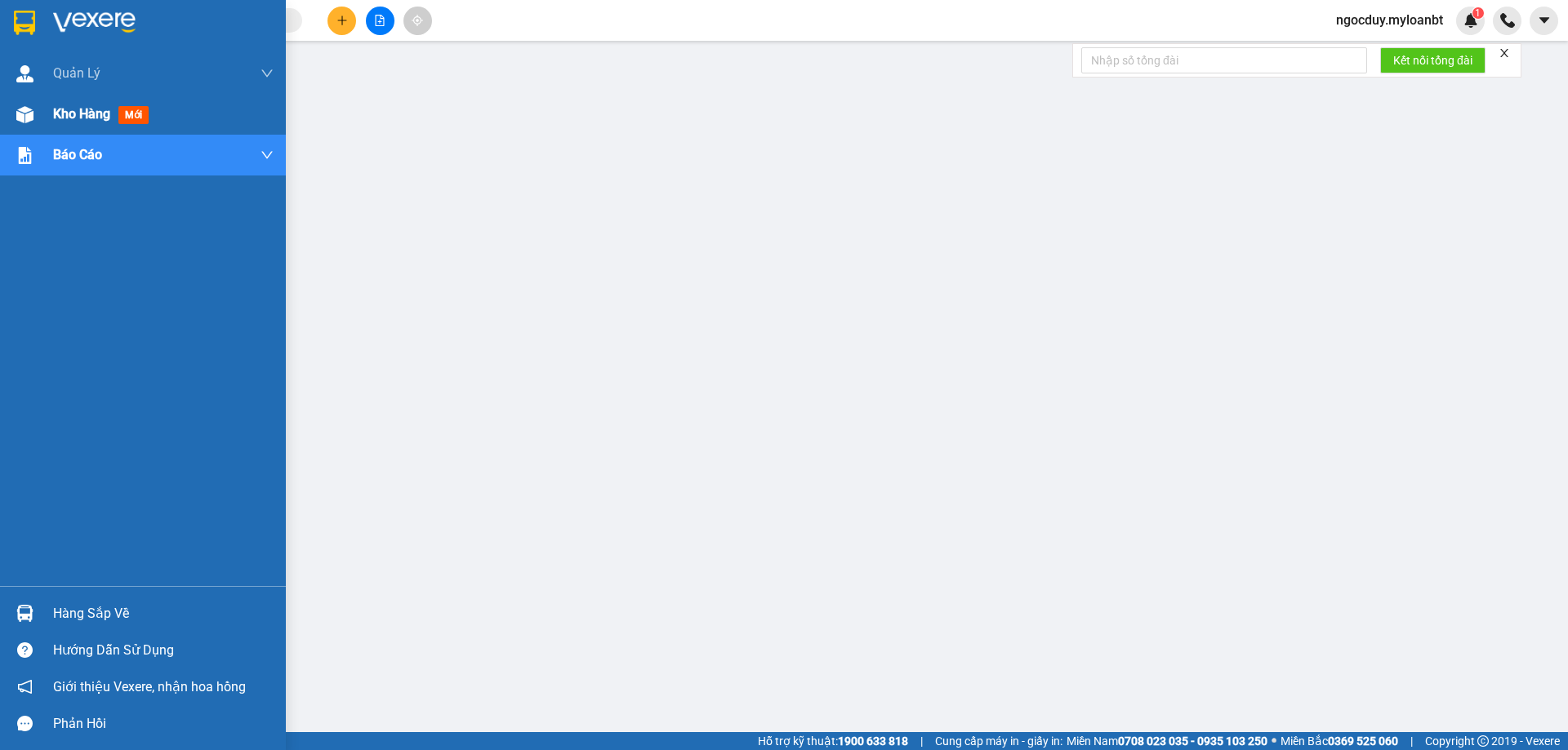
click at [34, 110] on div at bounding box center [24, 114] width 29 height 29
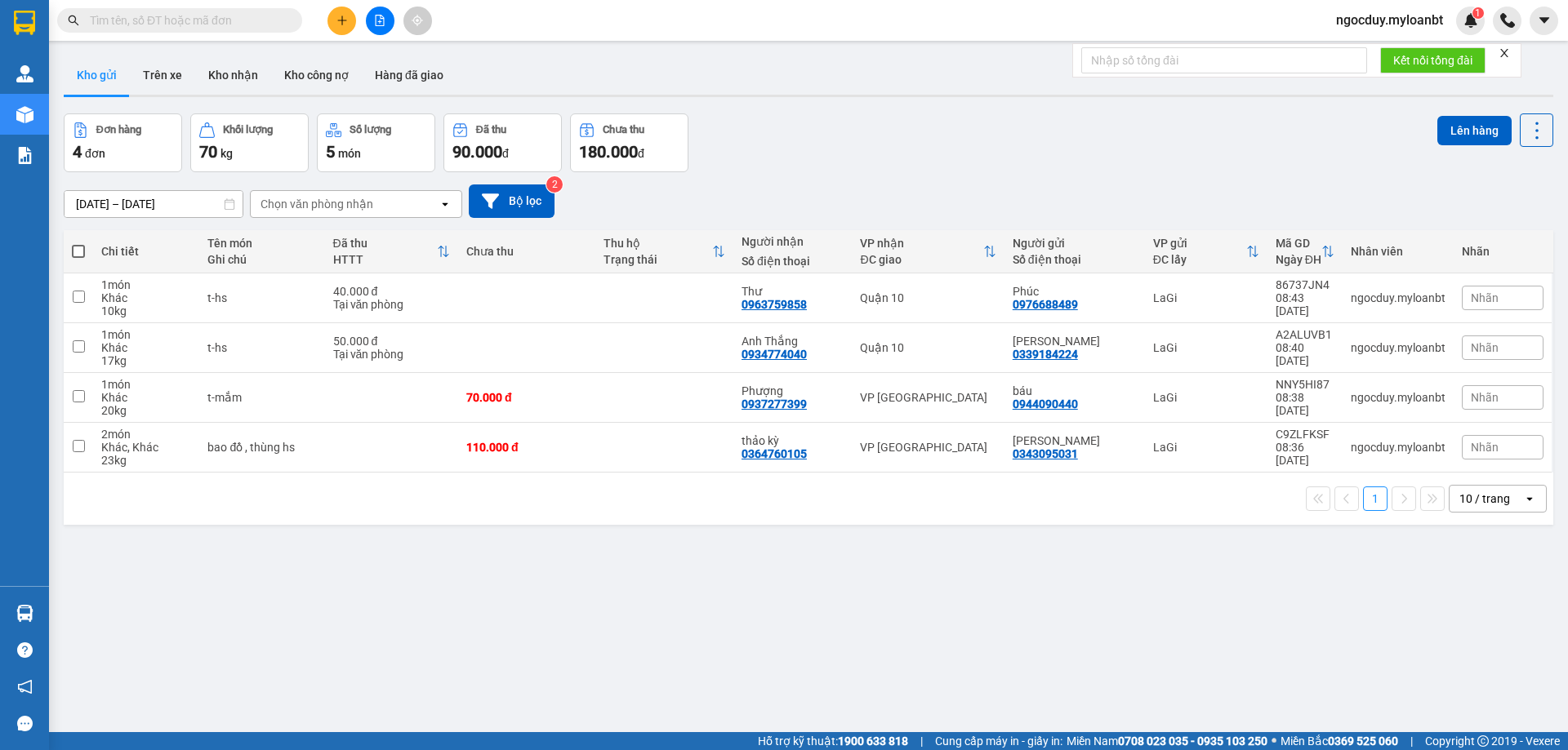
click at [262, 30] on span at bounding box center [180, 20] width 245 height 24
click at [253, 20] on input "text" at bounding box center [186, 20] width 193 height 18
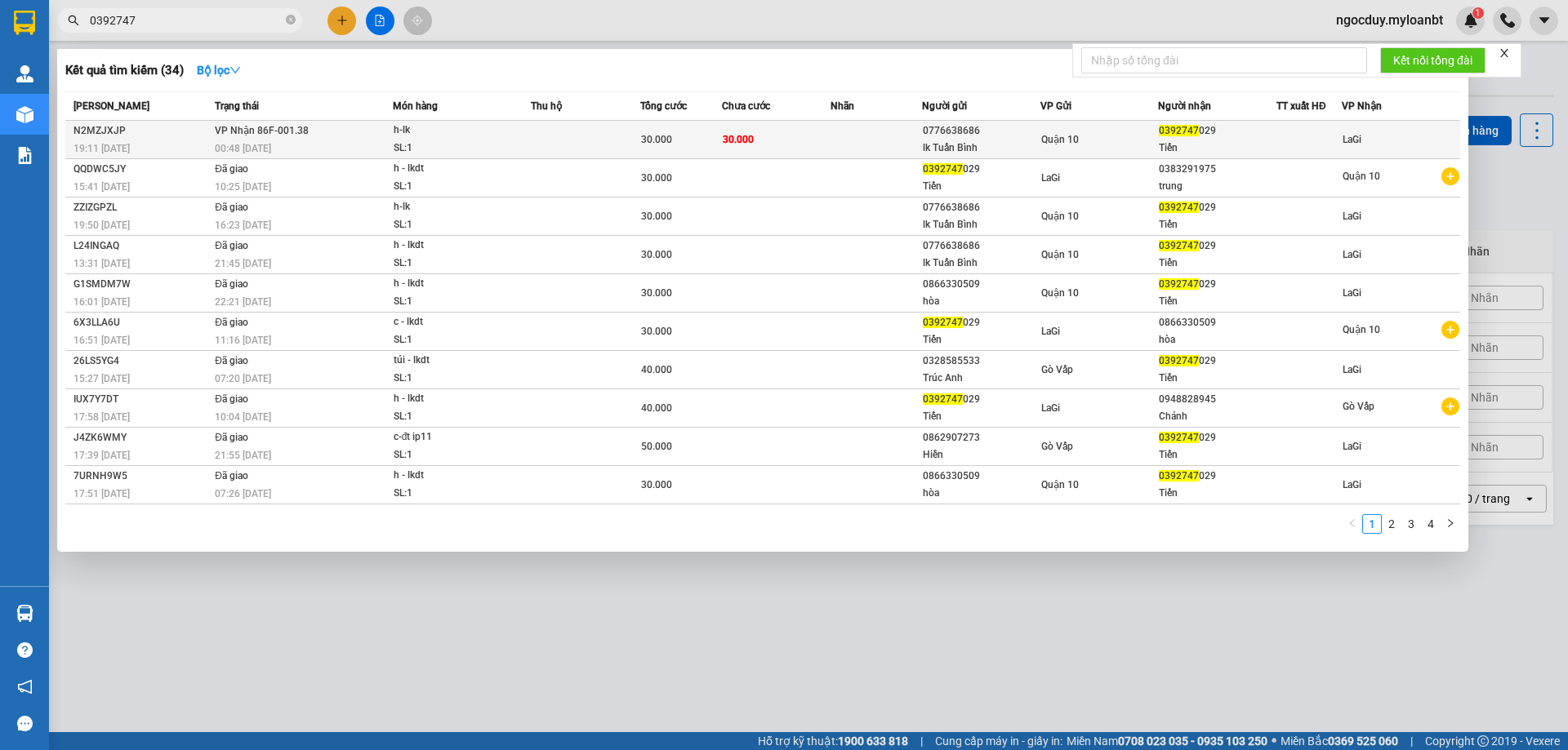
type input "0392747"
click at [823, 130] on td "30.000" at bounding box center [777, 140] width 110 height 38
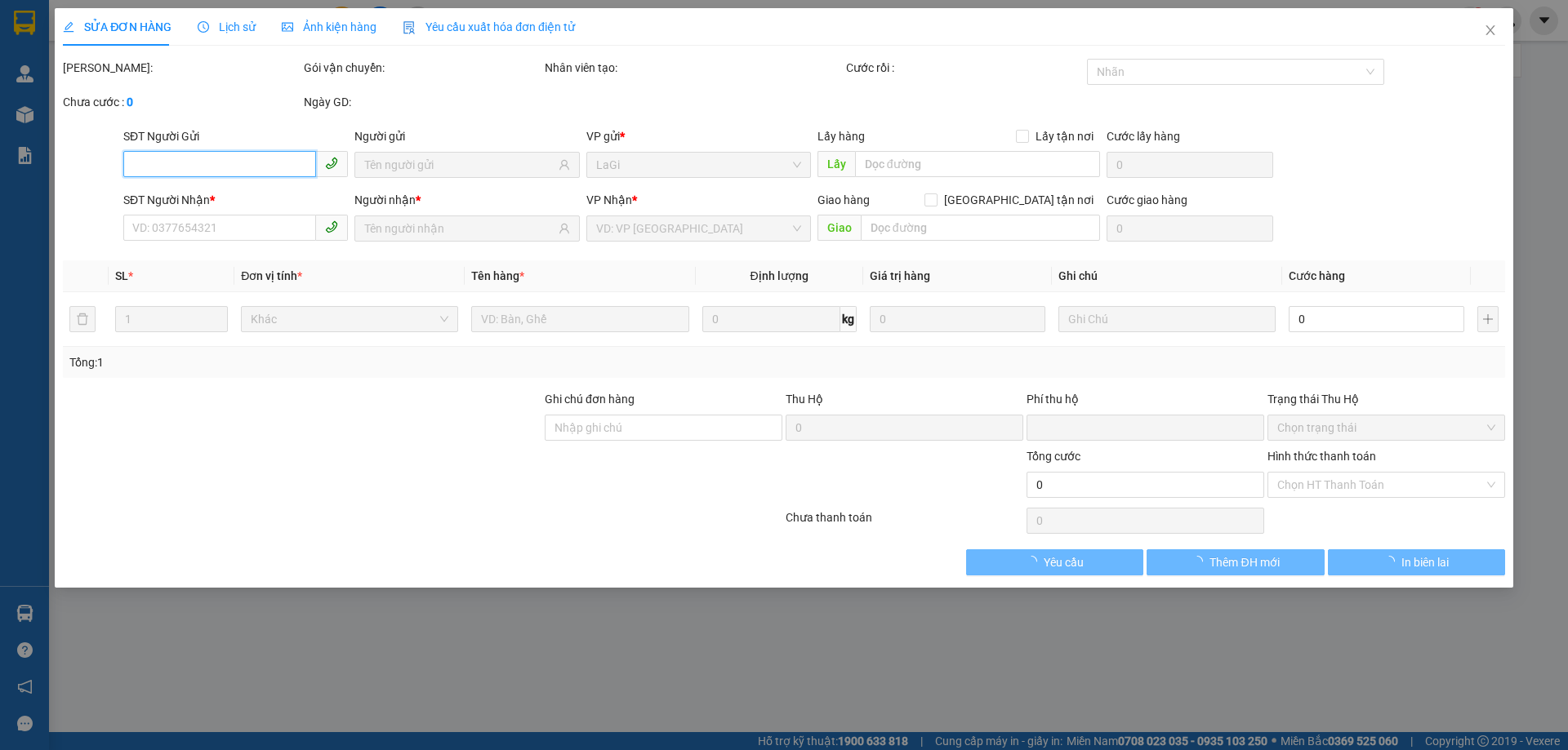
type input "0776638686"
type input "lk Tuấn Bình"
type input "0392747029"
type input "Tiến"
type input "0"
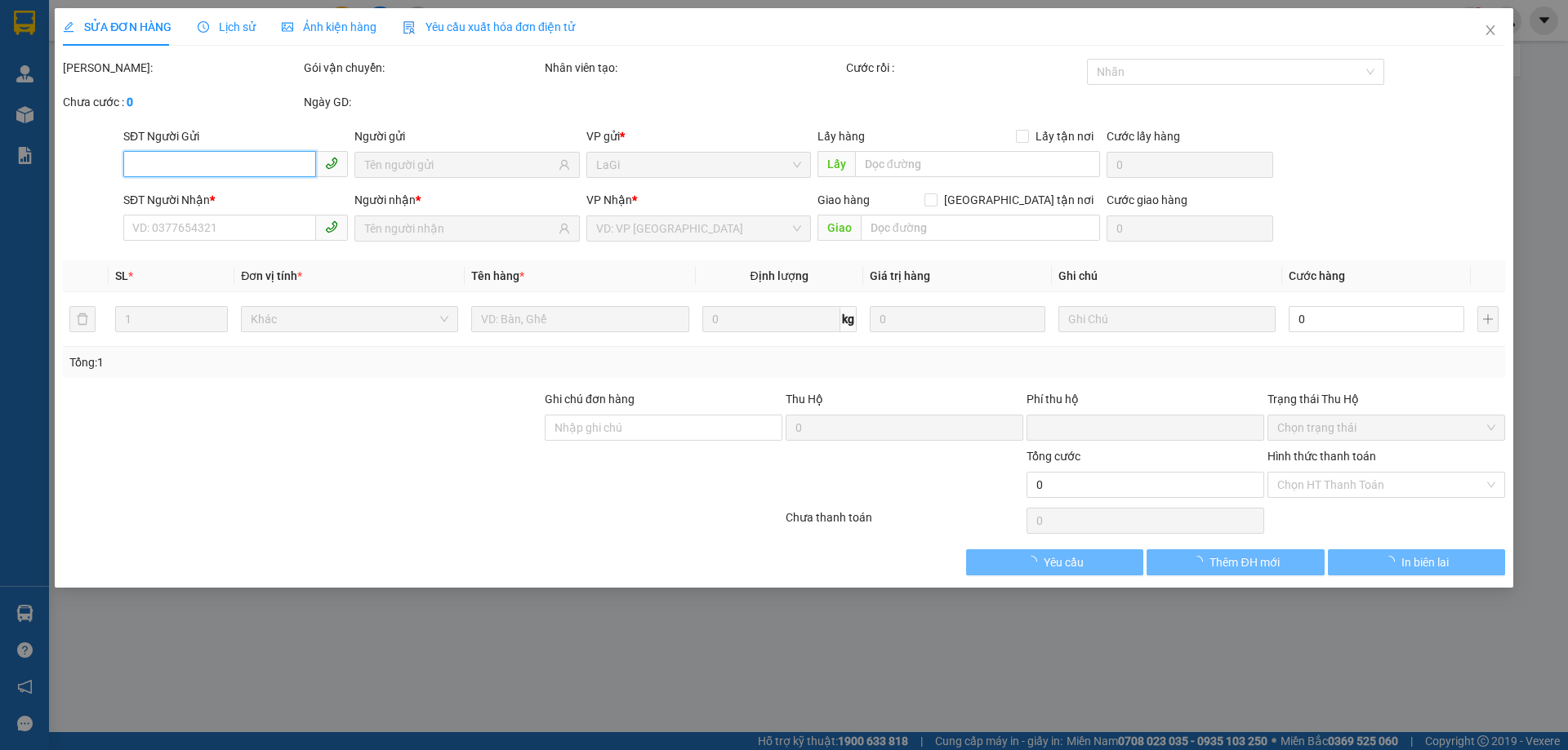
type input "30.000"
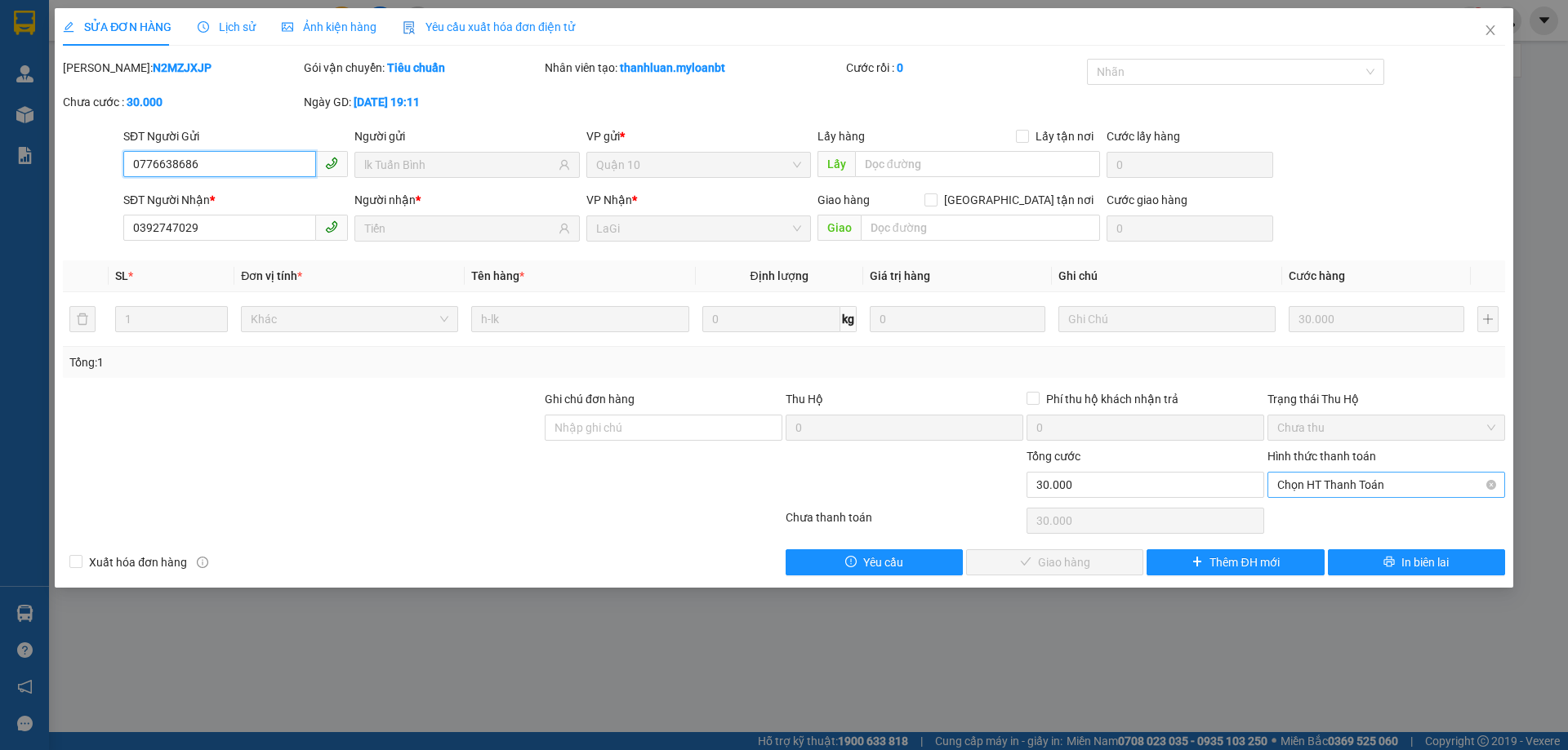
click at [1381, 486] on span "Chọn HT Thanh Toán" at bounding box center [1386, 484] width 218 height 24
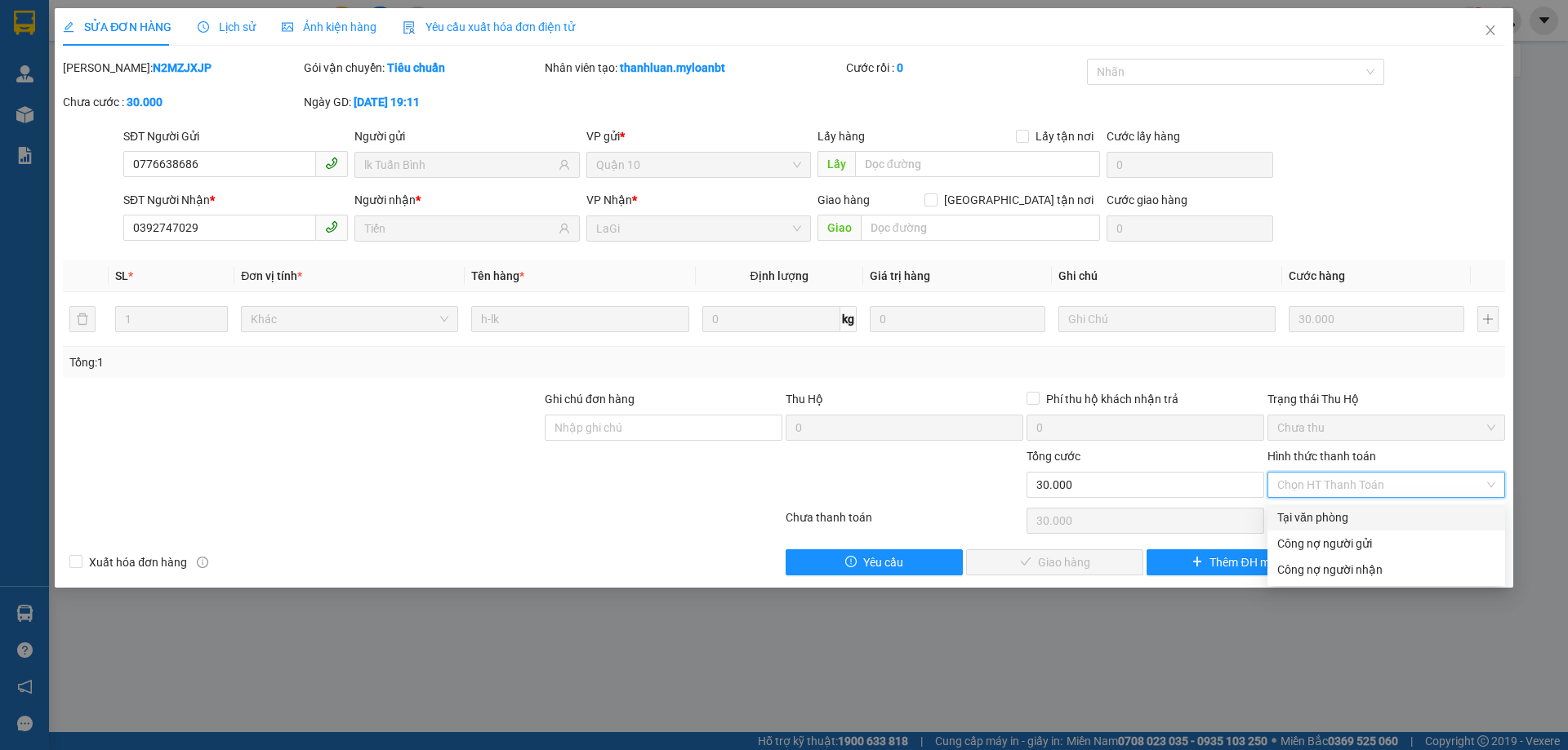
click at [1387, 512] on div "Tại văn phòng" at bounding box center [1386, 517] width 218 height 18
type input "0"
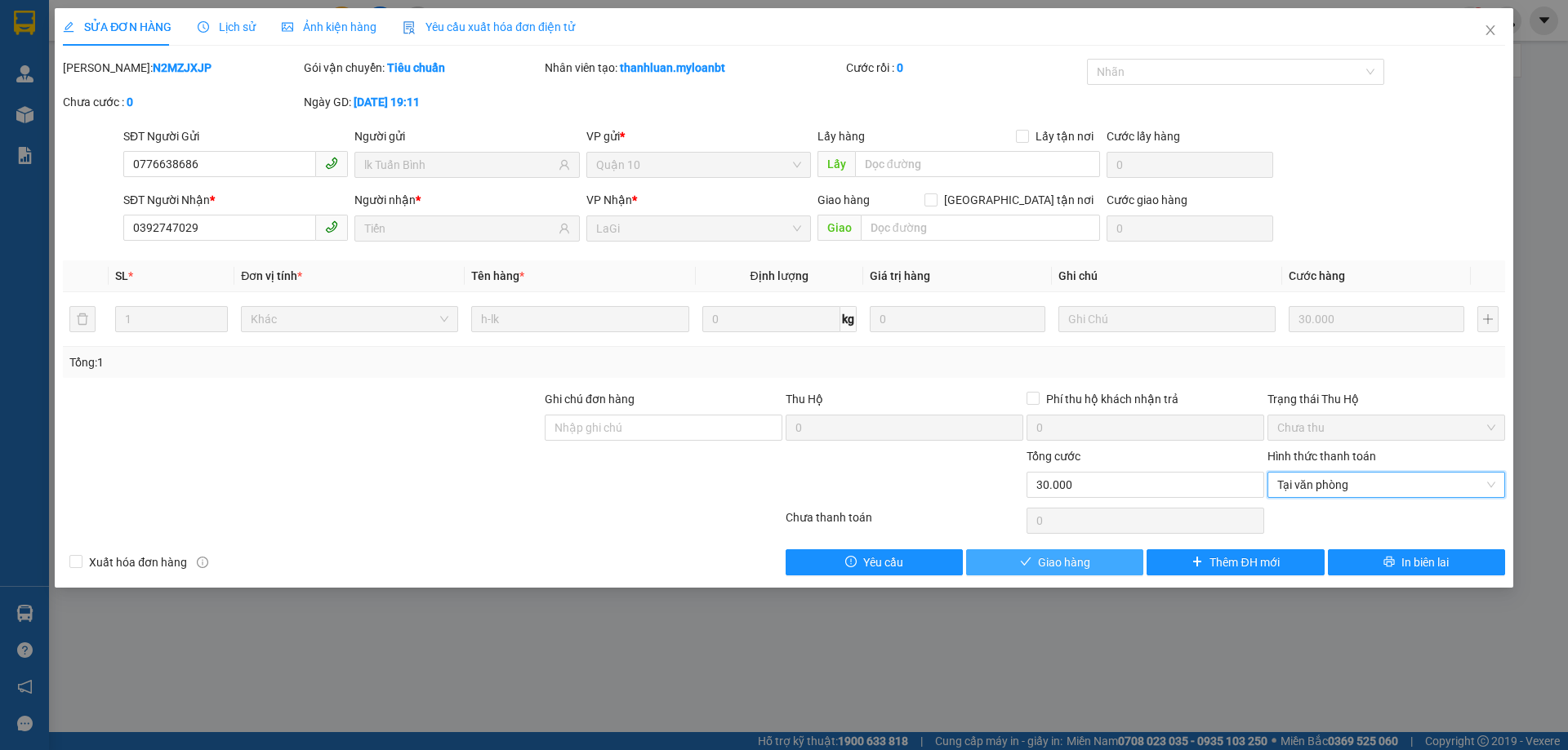
click at [1063, 561] on span "Giao hàng" at bounding box center [1064, 562] width 52 height 18
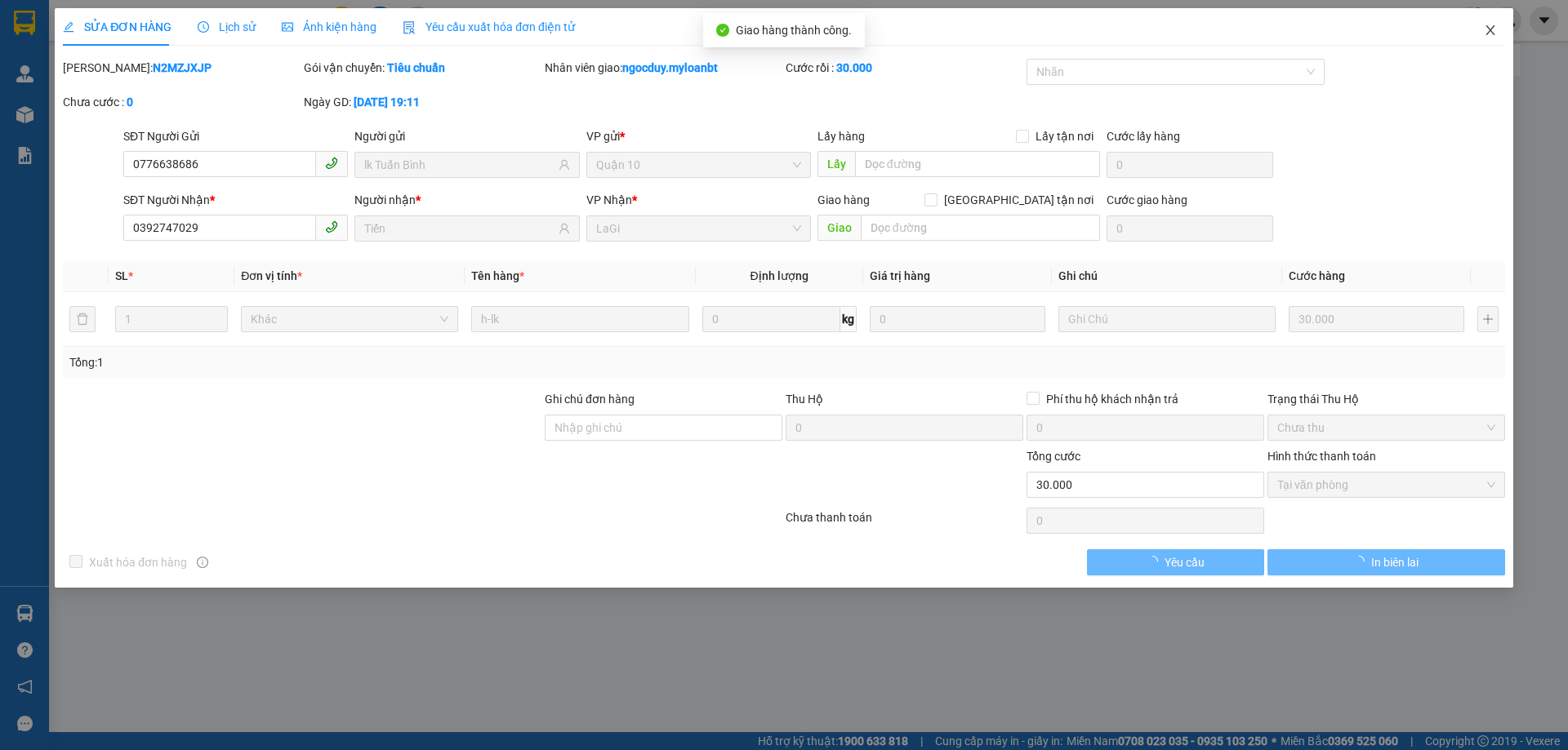
drag, startPoint x: 1488, startPoint y: 33, endPoint x: 1448, endPoint y: 69, distance: 53.8
click at [1489, 34] on icon "close" at bounding box center [1490, 30] width 13 height 13
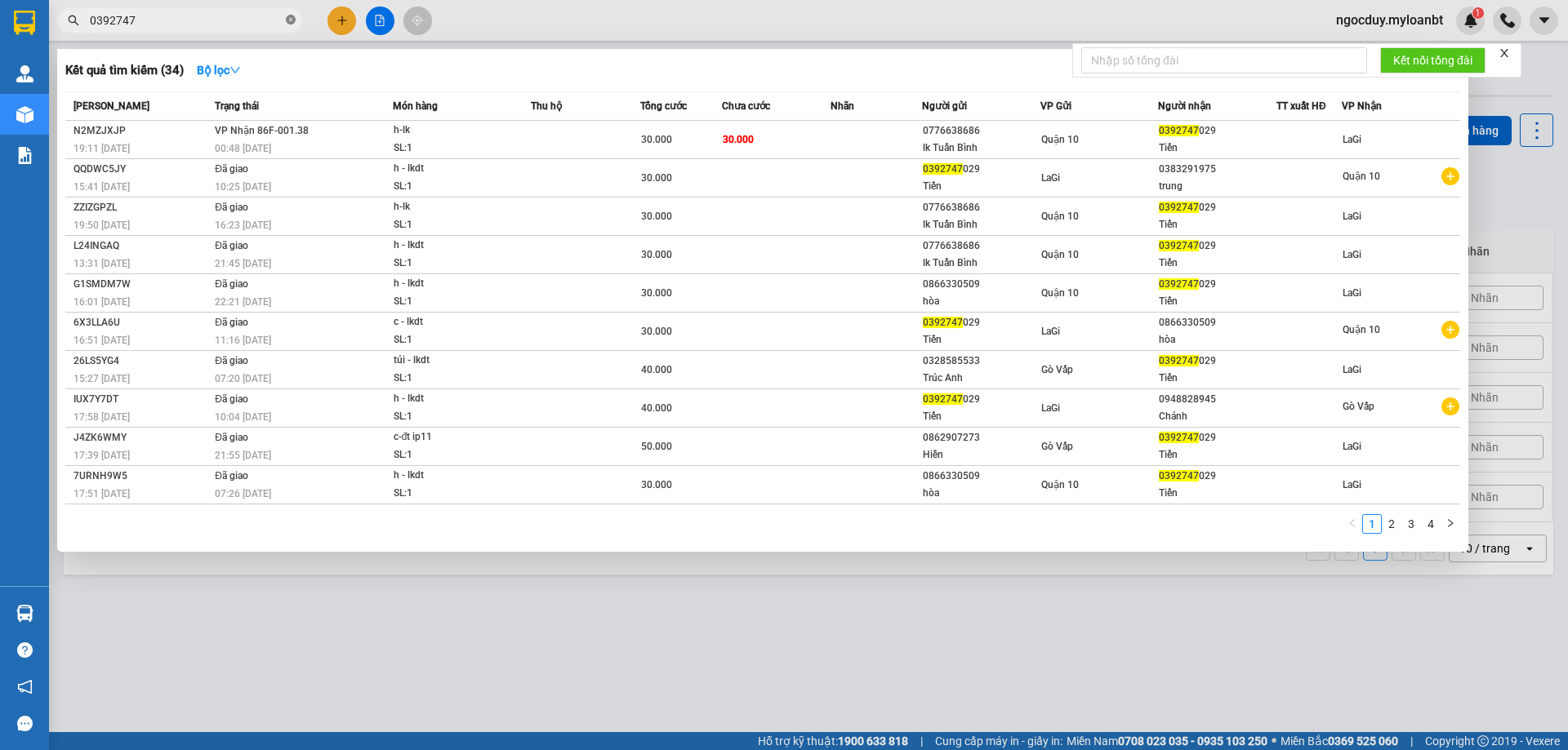
click at [294, 22] on icon "close-circle" at bounding box center [290, 19] width 10 height 10
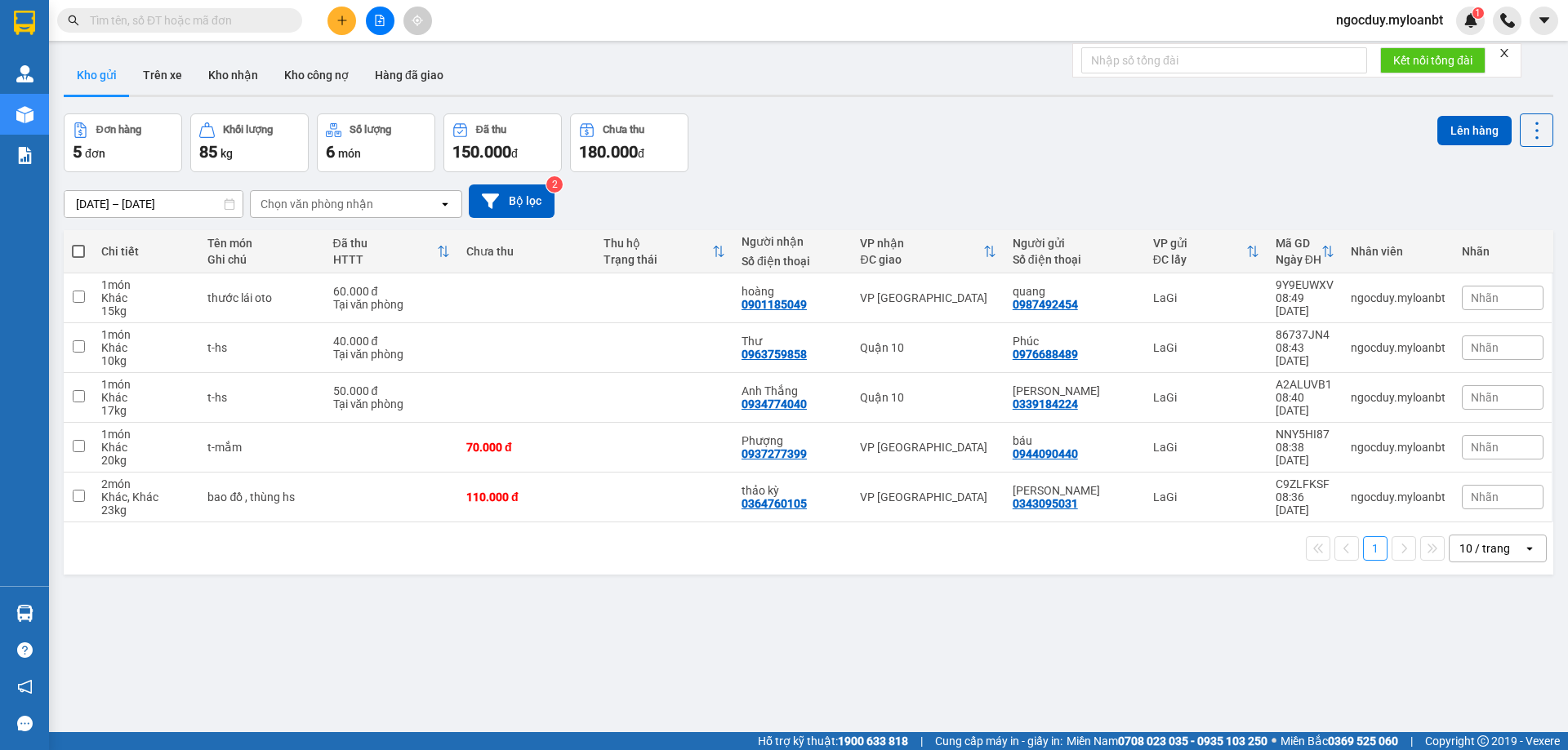
click at [336, 19] on icon "plus" at bounding box center [342, 20] width 11 height 11
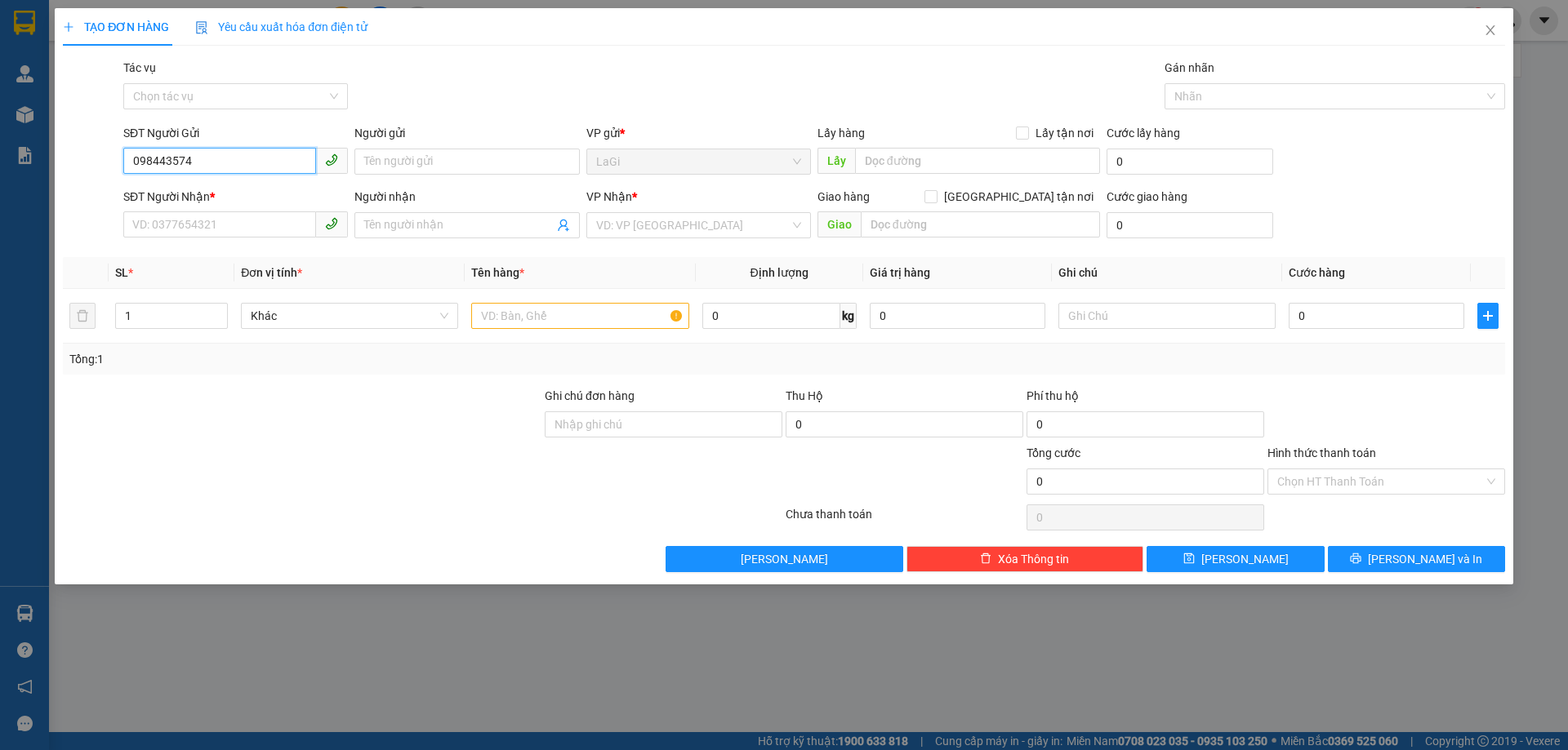
type input "0984435748"
click at [256, 197] on div "0984435748 - Trường" at bounding box center [235, 194] width 205 height 18
type input "Trường"
type input "0903141073"
type input "Chị Hân"
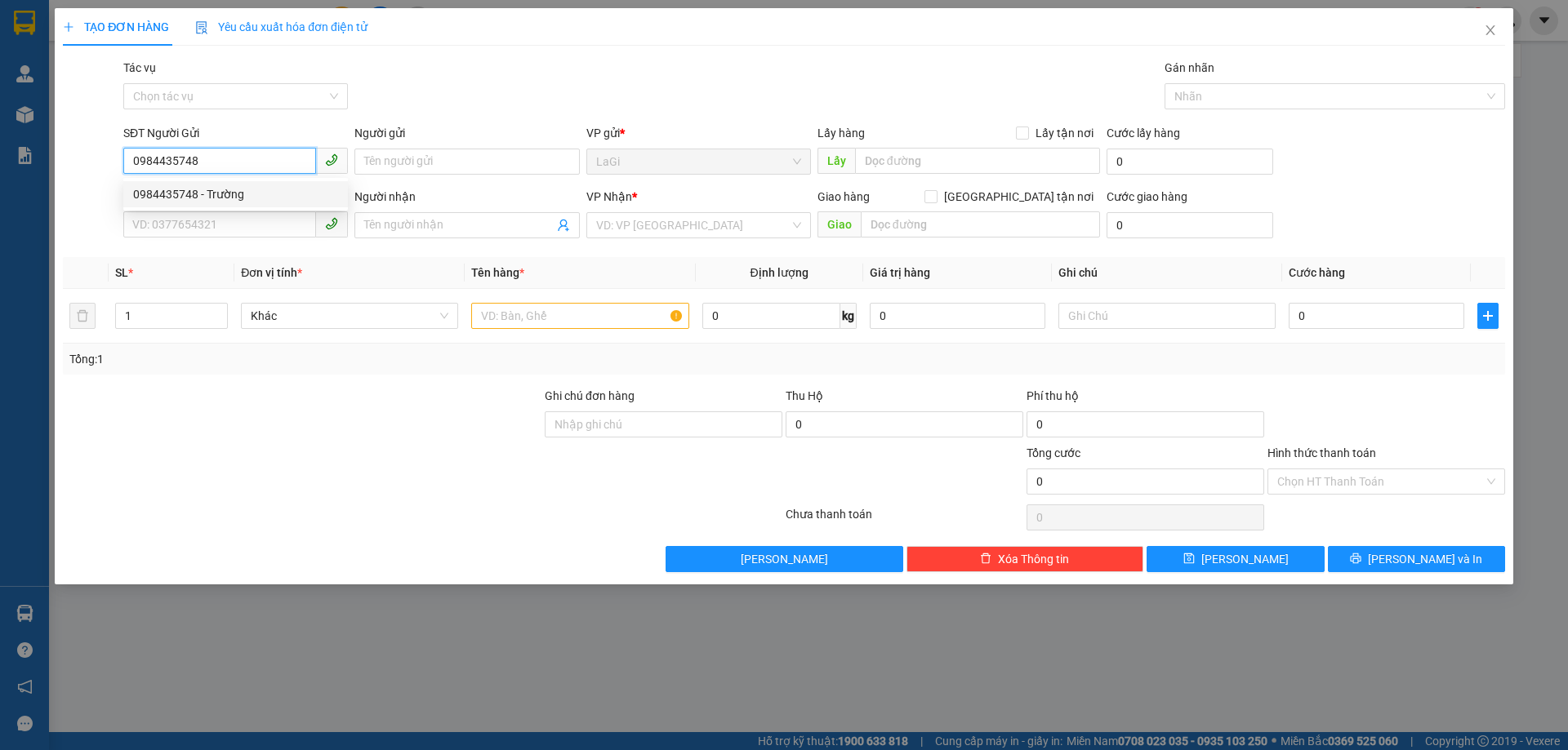
checkbox input "true"
type input "lux 6 chung cư vinhom golden river, P.sài gòn"
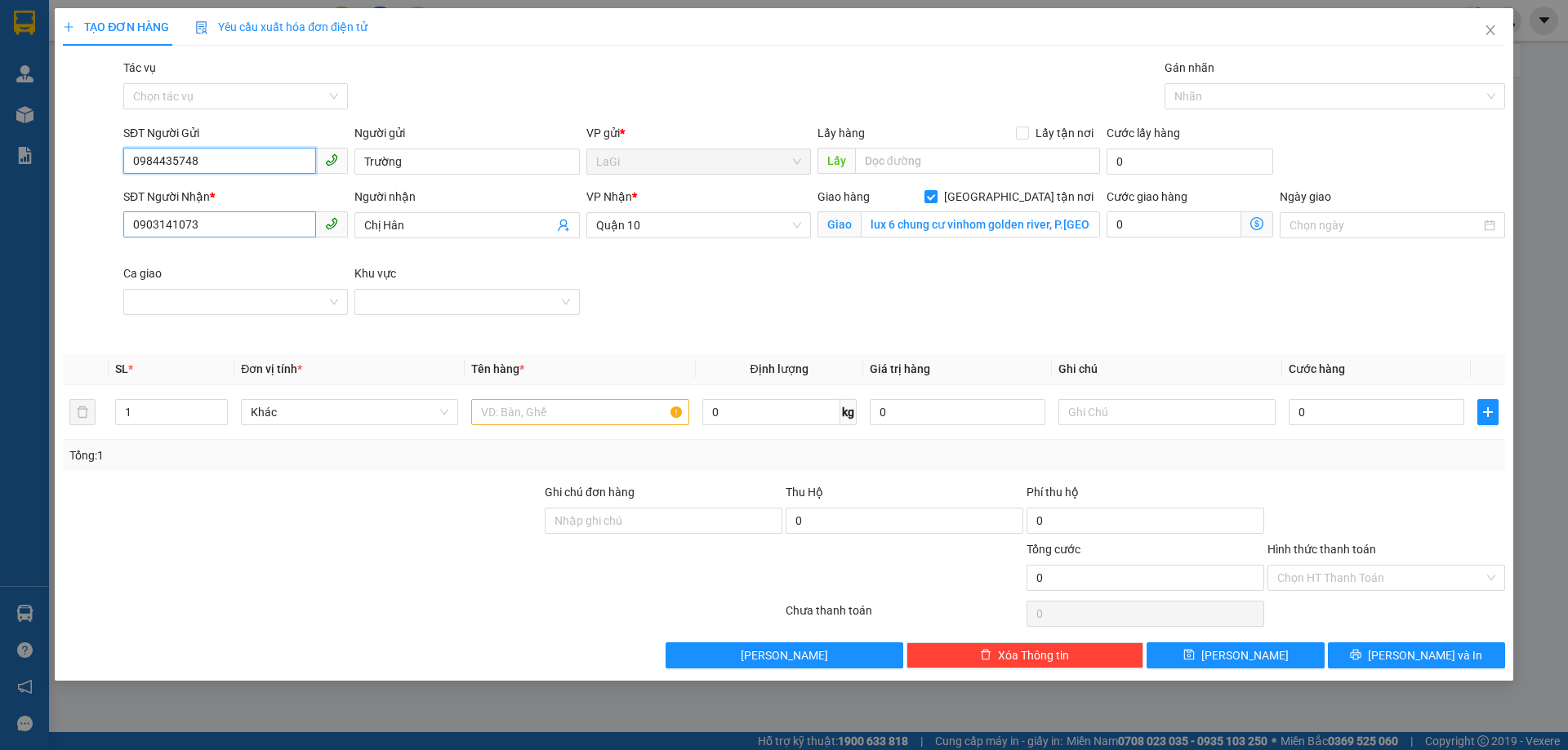
type input "0984435748"
click at [227, 220] on input "0903141073" at bounding box center [219, 225] width 193 height 26
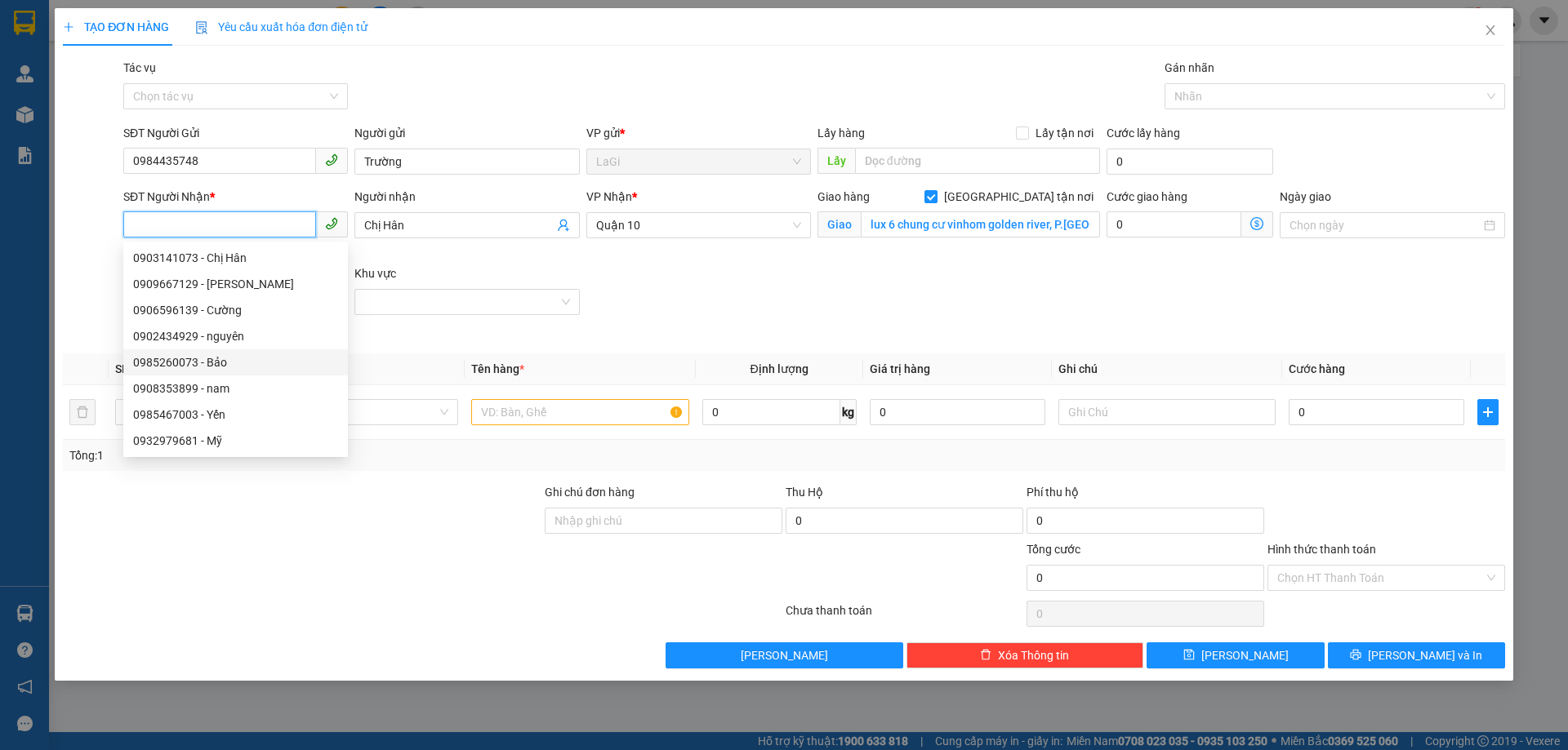
click at [248, 360] on div "0985260073 - Bảo" at bounding box center [235, 362] width 205 height 18
type input "0985260073"
type input "Bảo"
type input "tháp F4 the sun evenue 28 mai chí thọ"
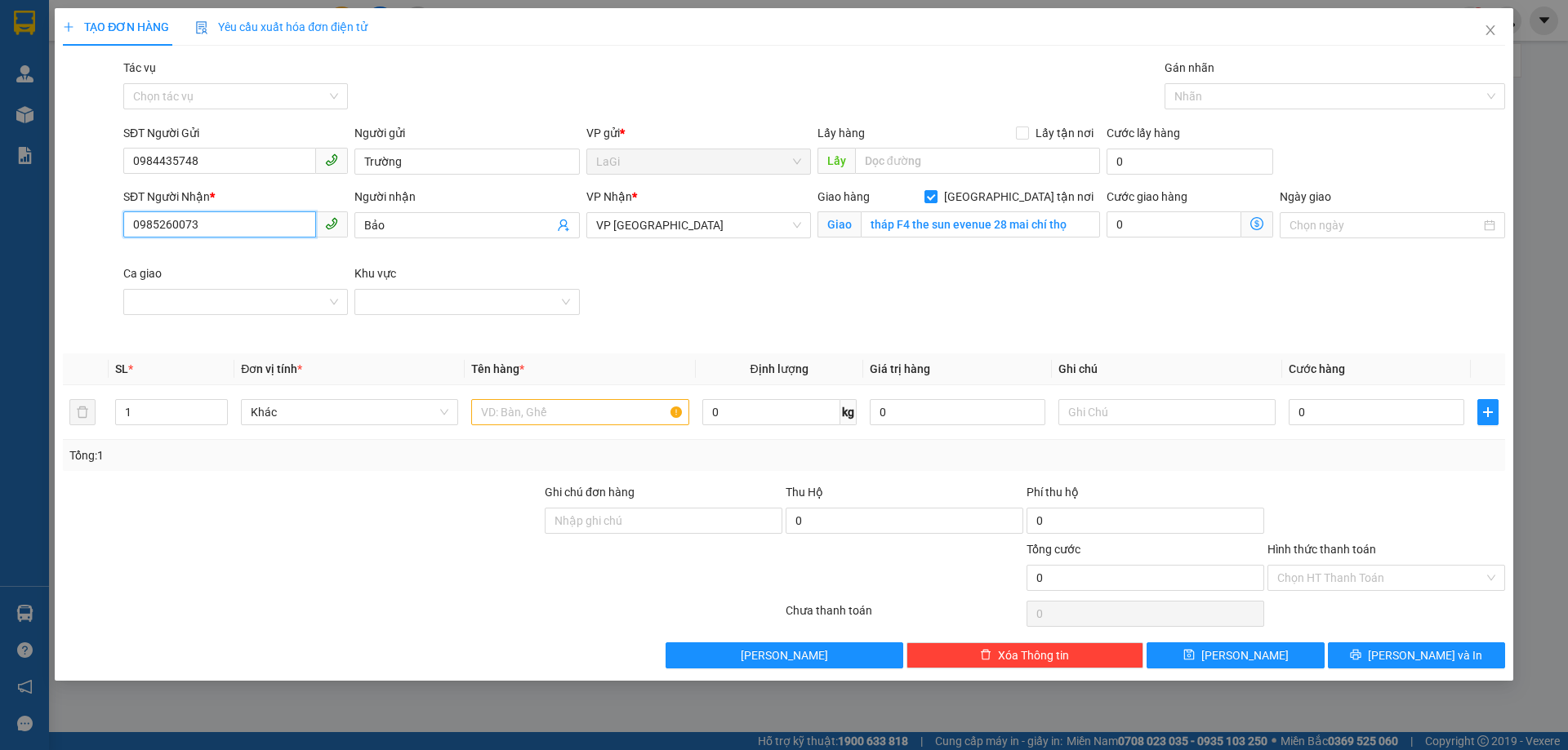
type input "0985260073"
click at [472, 274] on div "Khu vực" at bounding box center [467, 274] width 225 height 18
click at [472, 290] on input "Khu vực" at bounding box center [461, 302] width 193 height 24
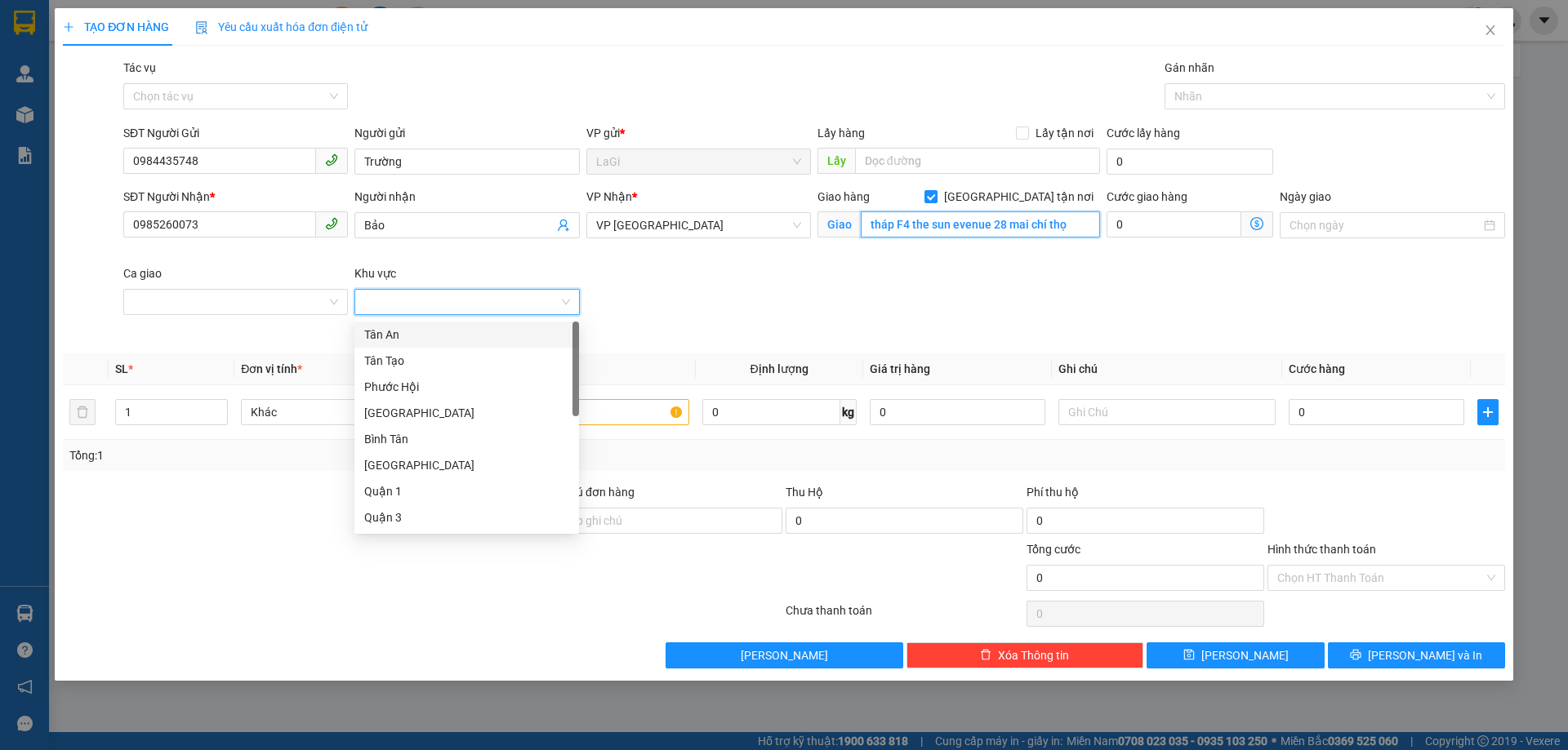
click at [954, 213] on input "tháp F4 the sun evenue 28 mai chí thọ" at bounding box center [980, 225] width 239 height 26
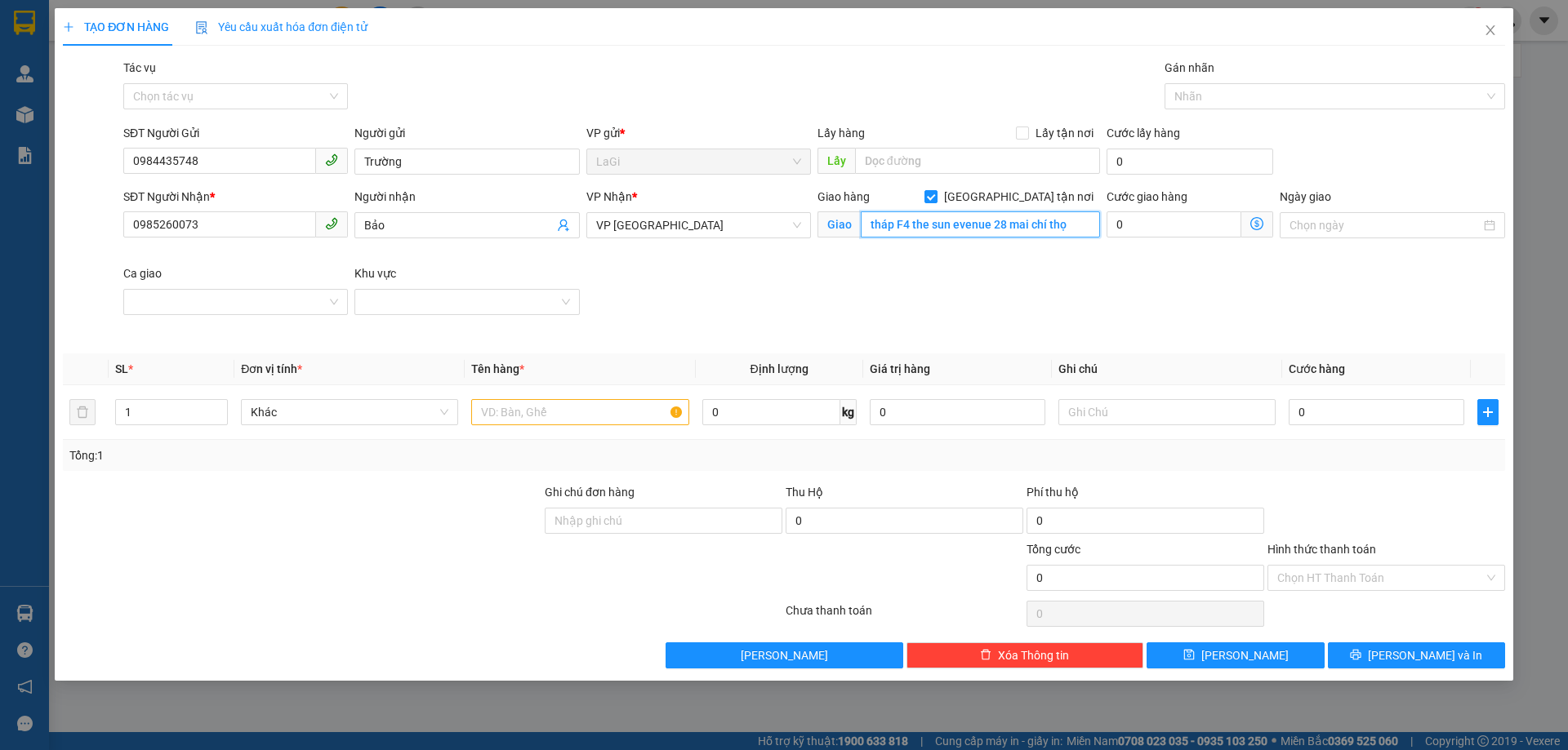
click at [954, 213] on input "tháp F4 the sun evenue 28 mai chí thọ" at bounding box center [980, 225] width 239 height 26
click at [757, 292] on div "SĐT Người Nhận * 0985260073 Người nhận Bảo VP Nhận * VP Thủ Đức Giao hàng Giao …" at bounding box center [814, 264] width 1388 height 153
click at [229, 238] on span "0985260073" at bounding box center [235, 226] width 225 height 26
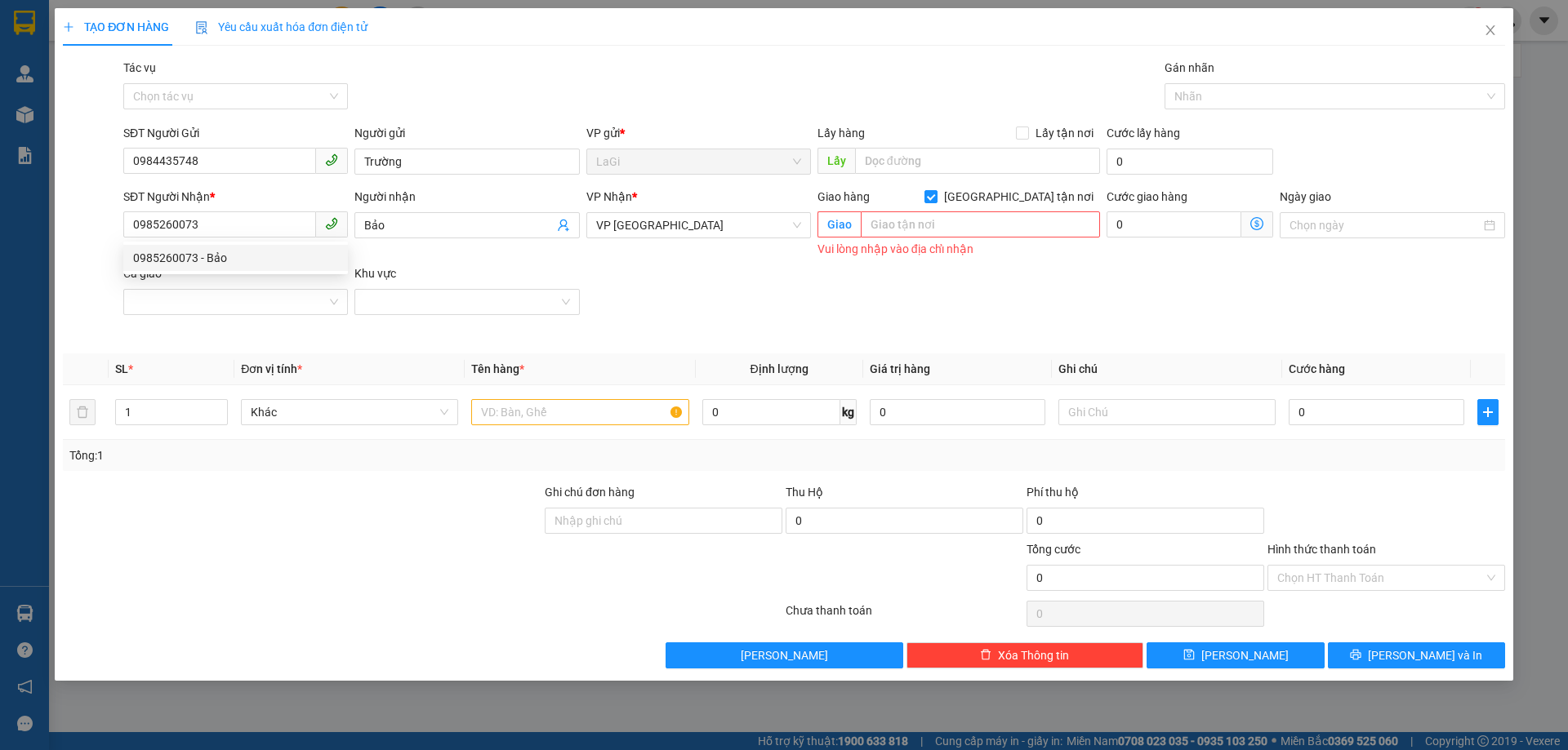
click at [248, 197] on div "SĐT Người Nhận *" at bounding box center [235, 196] width 225 height 18
click at [248, 212] on input "0985260073" at bounding box center [219, 225] width 193 height 26
click at [242, 260] on div "SĐT Người Nhận * 0985260073 0985260073" at bounding box center [235, 226] width 231 height 77
click at [240, 218] on input "0985260073" at bounding box center [219, 225] width 193 height 26
click at [235, 257] on div "0985260073 - Bảo" at bounding box center [235, 258] width 205 height 18
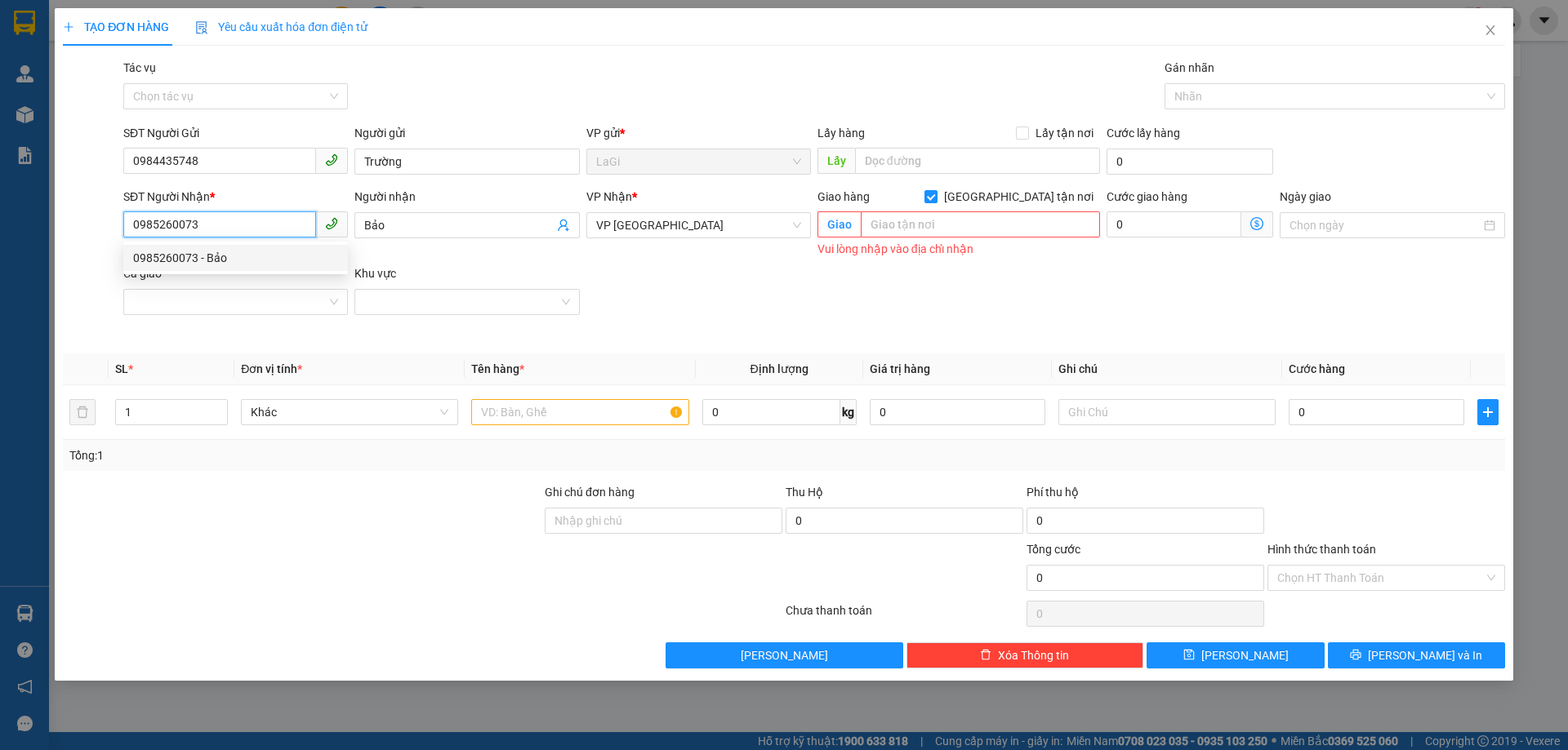
type input "tháp F4 the sun evenue 28 mai chí thọ"
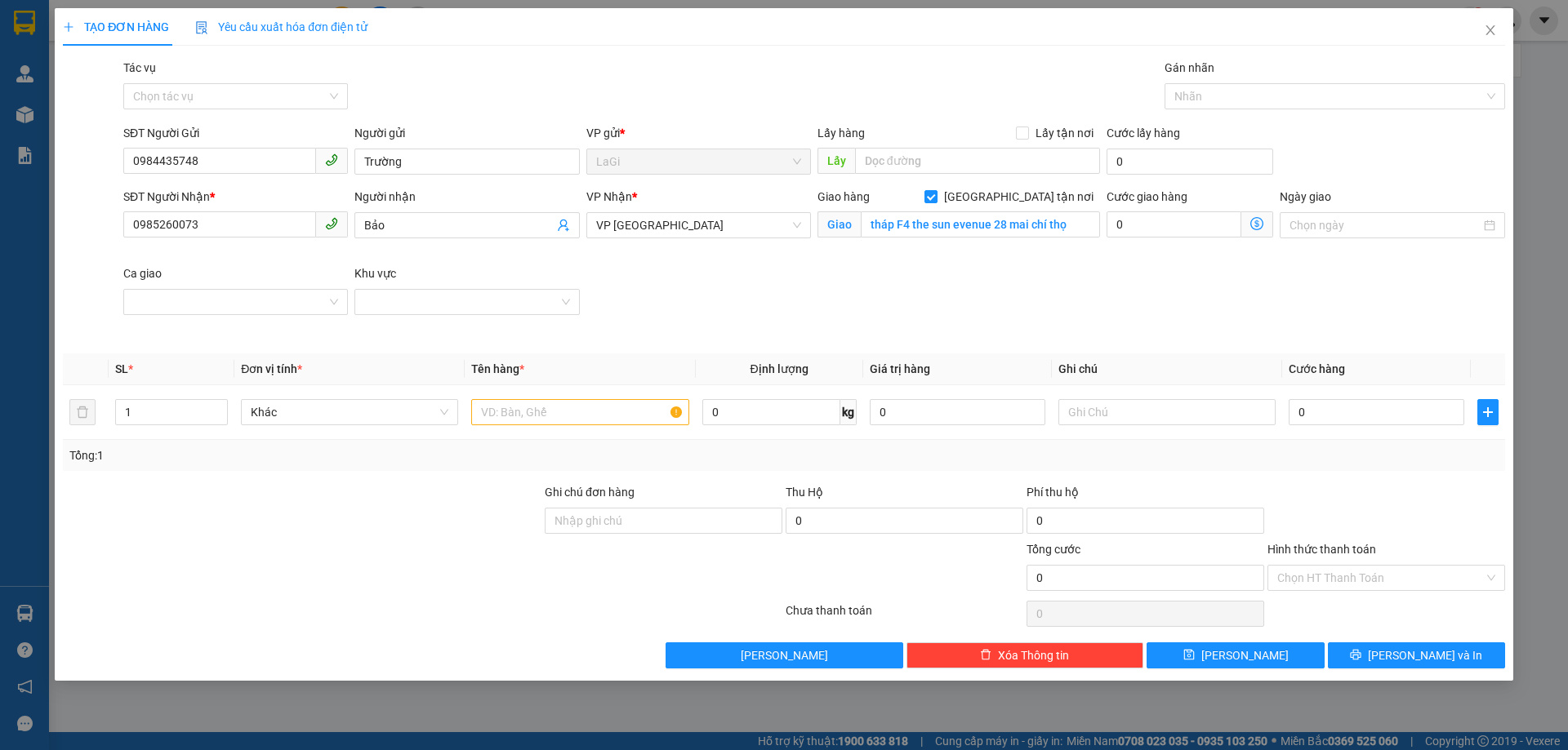
click at [928, 267] on div "SĐT Người Nhận * 0985260073 0985260073 Người nhận Bảo VP Nhận * VP Thủ Đức Giao…" at bounding box center [814, 264] width 1388 height 153
click at [1086, 222] on input "tháp F4 the sun evenue 28 mai chí thọ" at bounding box center [980, 225] width 239 height 26
click at [600, 405] on input "text" at bounding box center [580, 412] width 217 height 26
type input "c-cây mía"
type input "7"
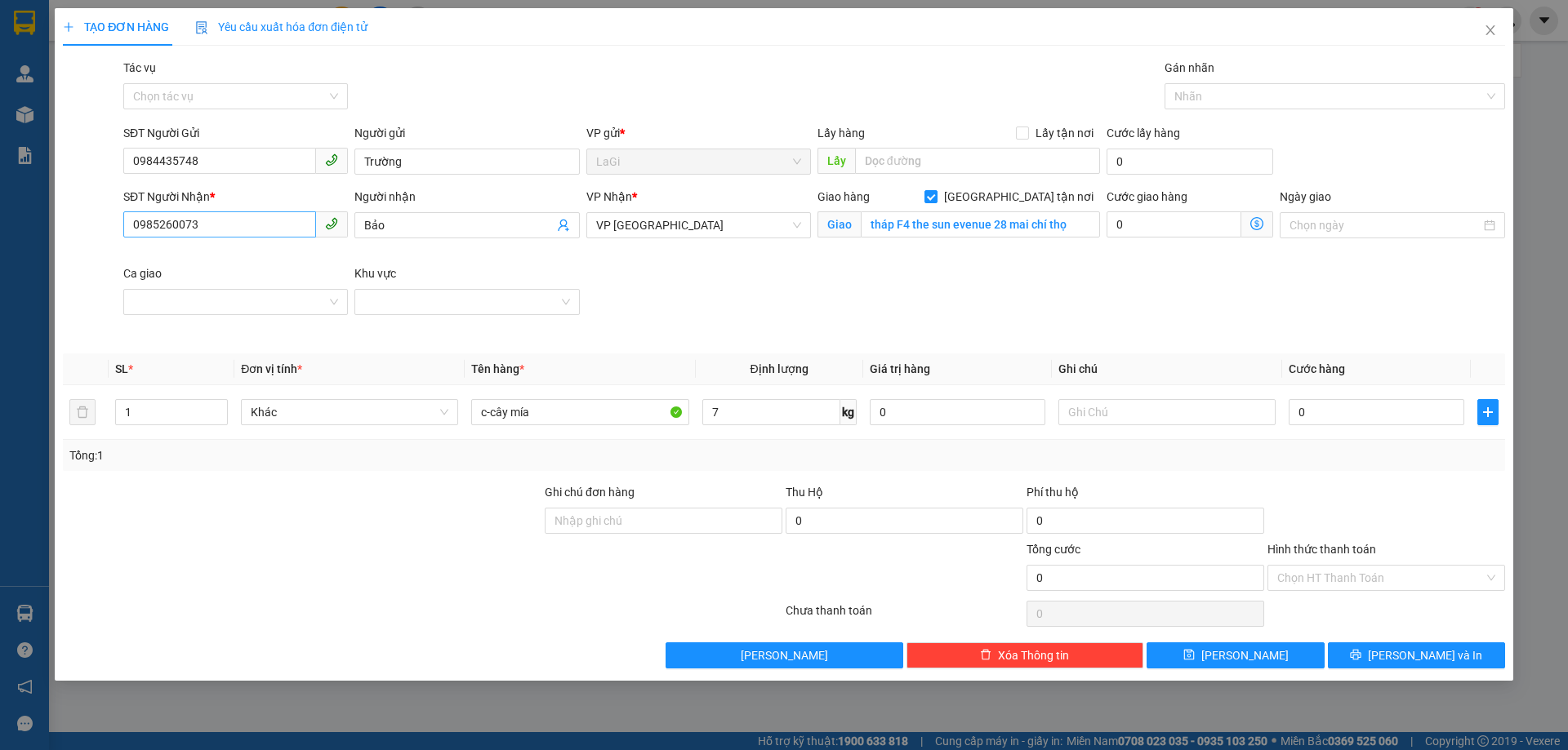
click at [248, 240] on div "SĐT Người Nhận * 0985260073" at bounding box center [235, 216] width 225 height 57
click at [248, 219] on input "0985260073" at bounding box center [219, 225] width 193 height 26
click at [1328, 391] on td "0" at bounding box center [1376, 412] width 188 height 55
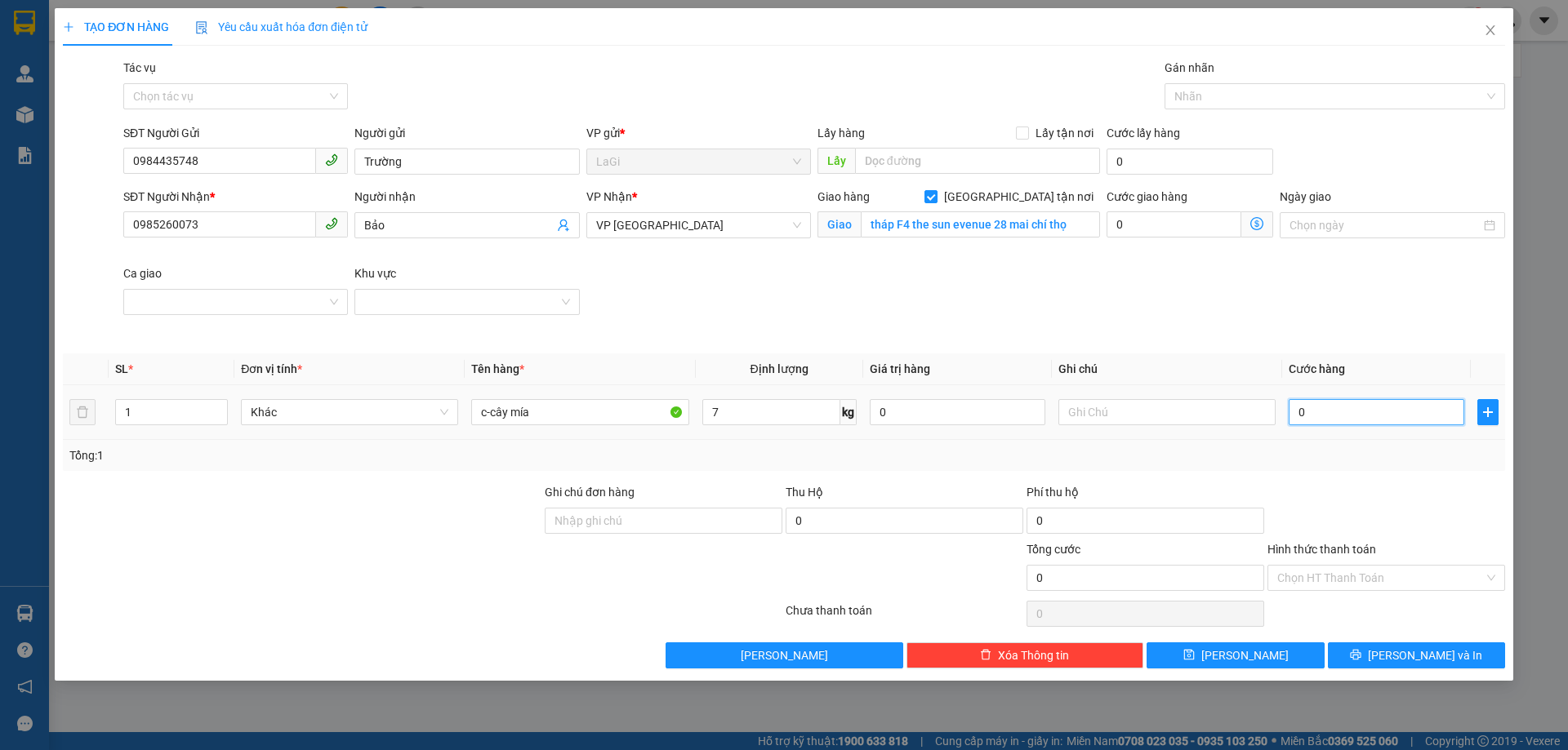
click at [1336, 411] on input "0" at bounding box center [1375, 412] width 175 height 26
type input "1"
type input "13"
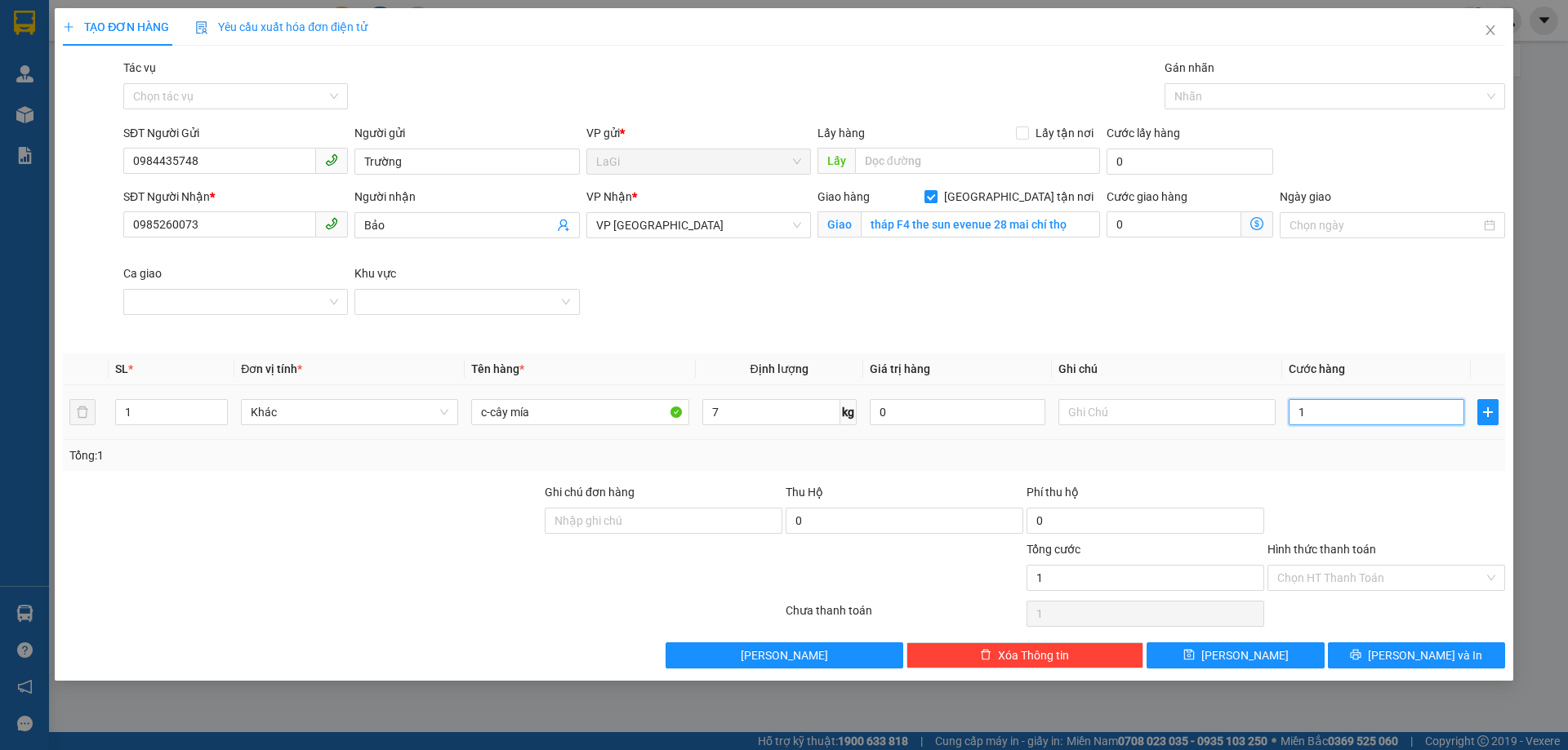
type input "13"
type input "130"
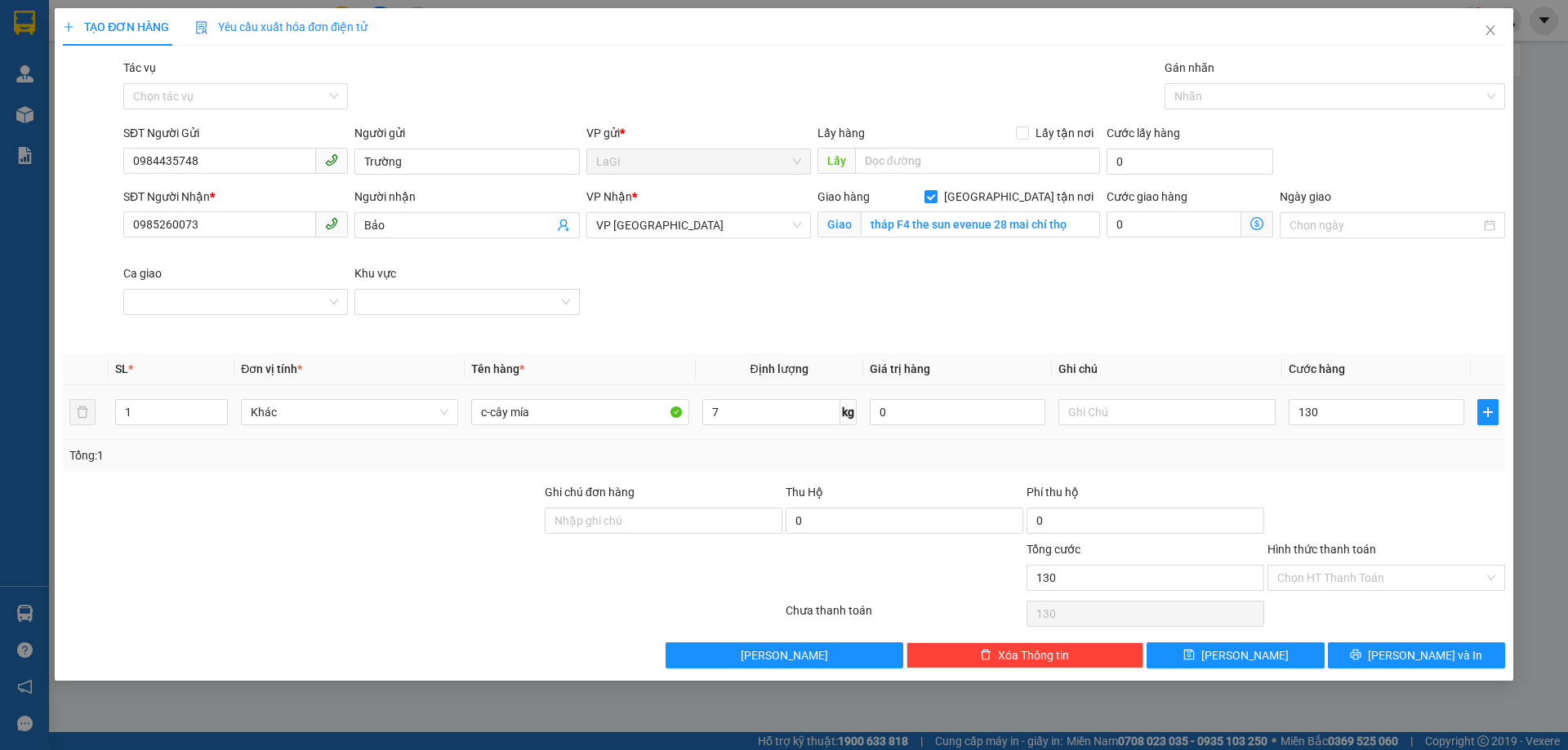
type input "130.000"
click at [1291, 432] on td "130.000" at bounding box center [1376, 412] width 188 height 55
click at [1344, 575] on input "Hình thức thanh toán" at bounding box center [1380, 578] width 207 height 24
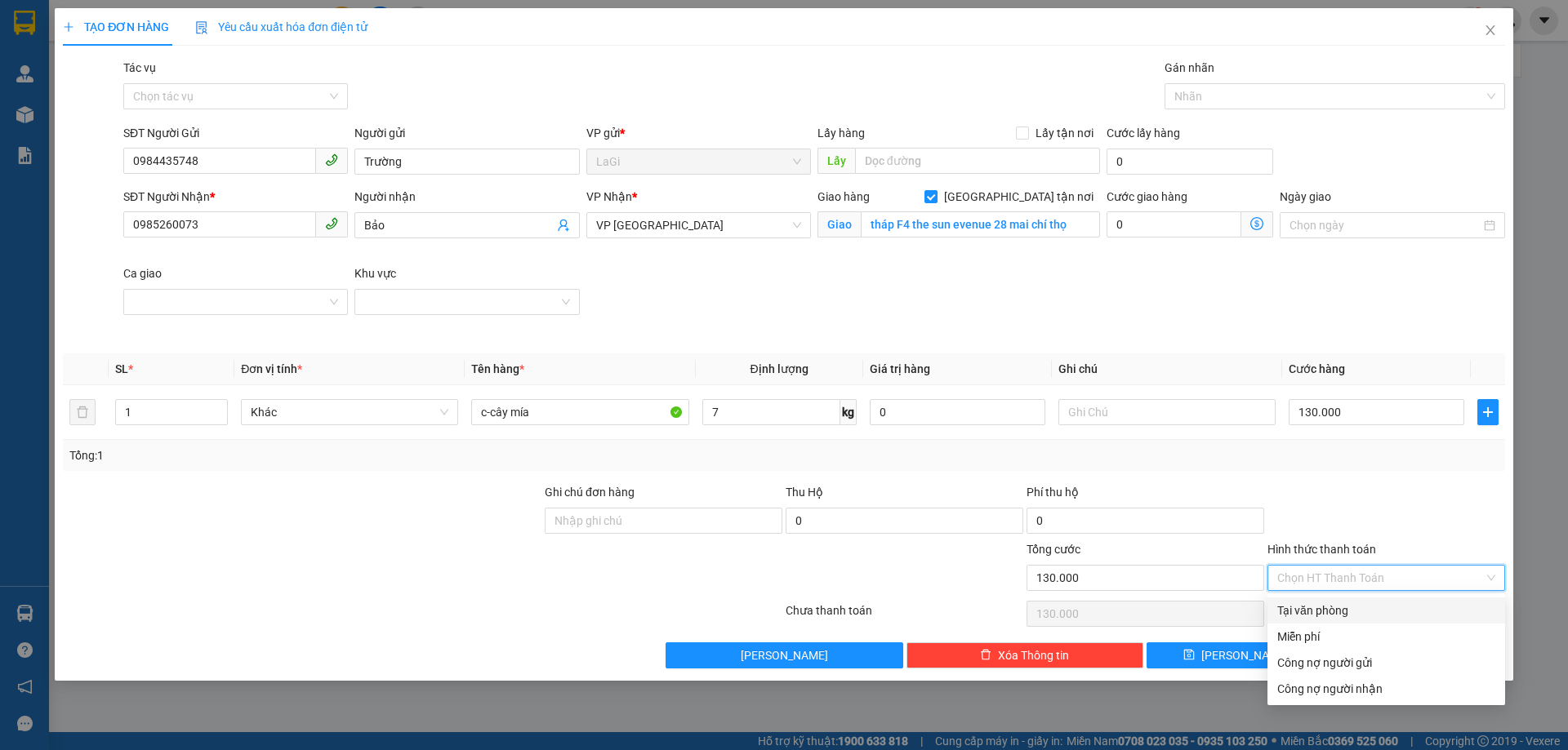
click at [1334, 603] on div "Tại văn phòng" at bounding box center [1386, 610] width 218 height 18
type input "0"
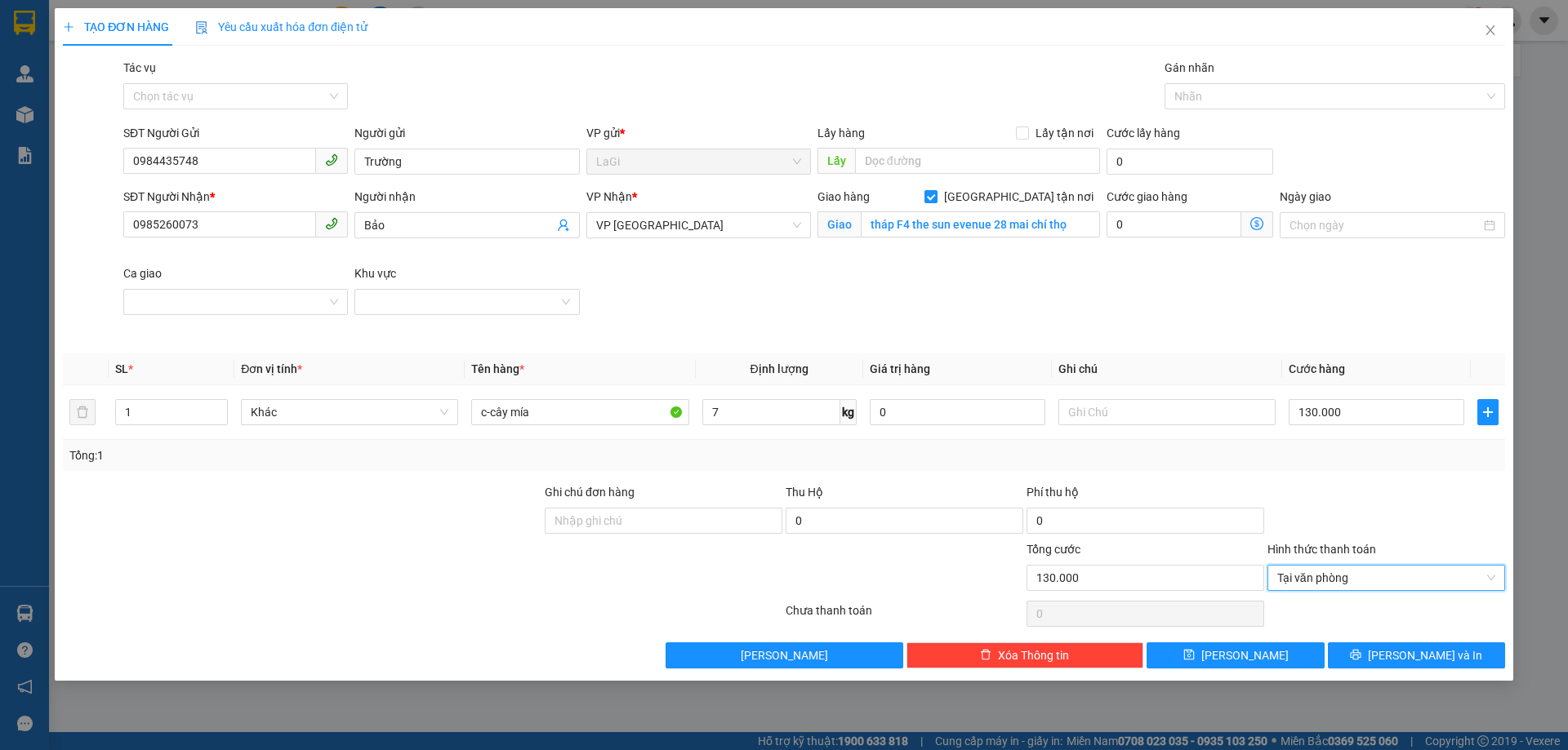
drag, startPoint x: 1338, startPoint y: 522, endPoint x: 1363, endPoint y: 594, distance: 76.2
click at [1338, 526] on div at bounding box center [1386, 512] width 241 height 57
click at [1368, 659] on button "Lưu và In" at bounding box center [1415, 655] width 177 height 26
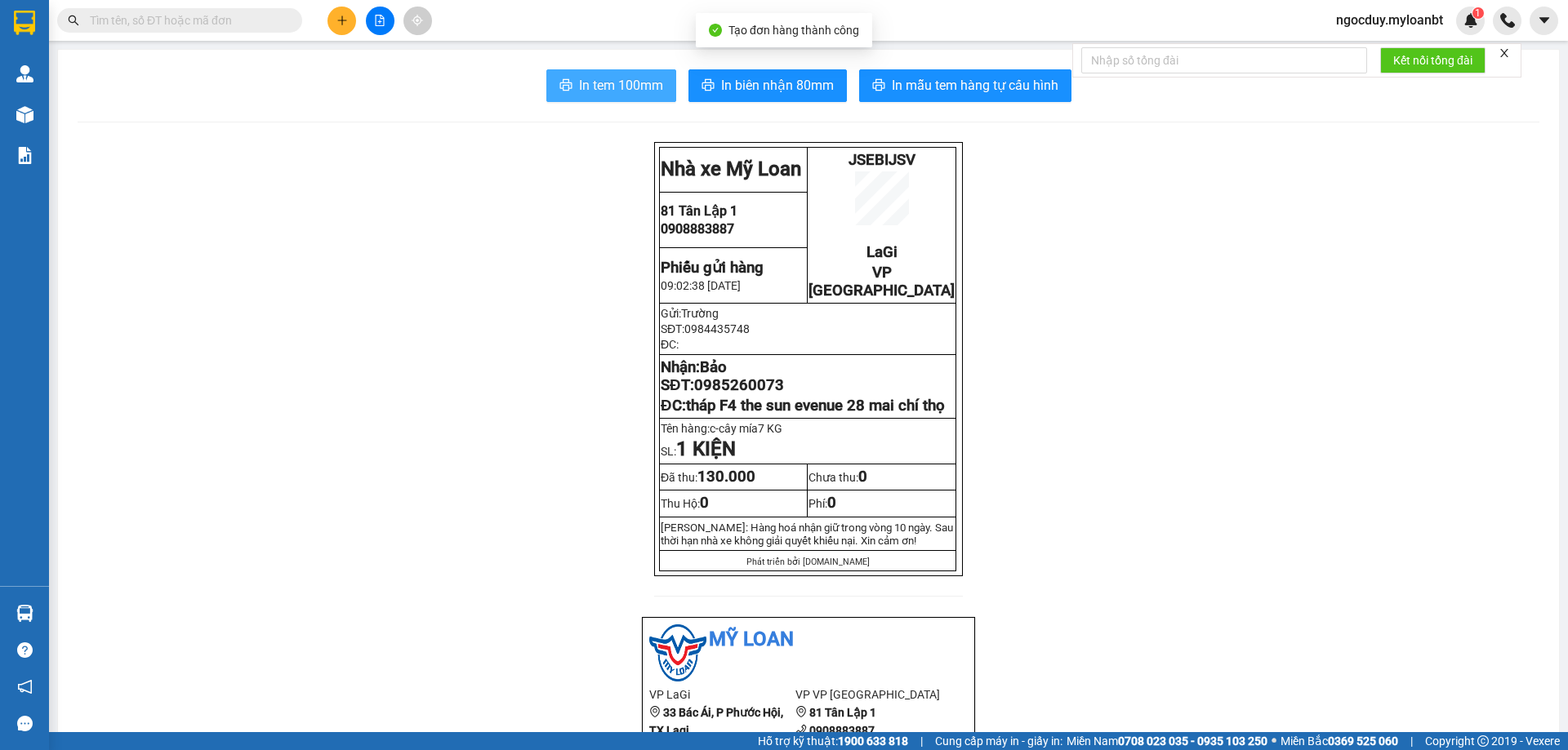
click at [594, 93] on span "In tem 100mm" at bounding box center [621, 84] width 84 height 20
click at [337, 34] on button at bounding box center [342, 20] width 29 height 29
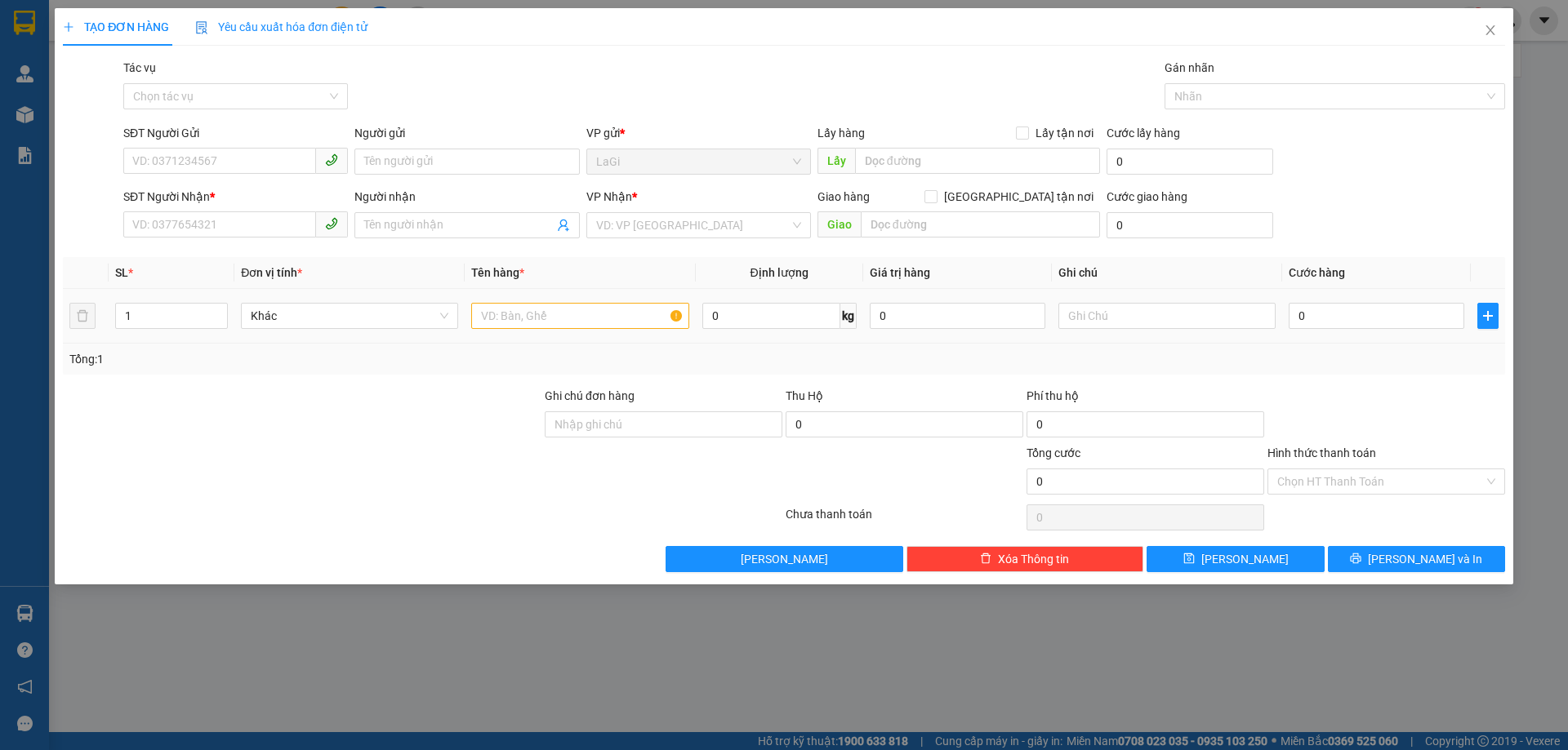
click at [770, 296] on td "0 kg" at bounding box center [779, 316] width 167 height 55
click at [786, 312] on input "0" at bounding box center [771, 316] width 138 height 26
type input "13"
click at [257, 152] on input "SĐT Người Gửi" at bounding box center [219, 161] width 193 height 26
click at [258, 192] on div "0397254851 - Chú Cường" at bounding box center [235, 194] width 205 height 18
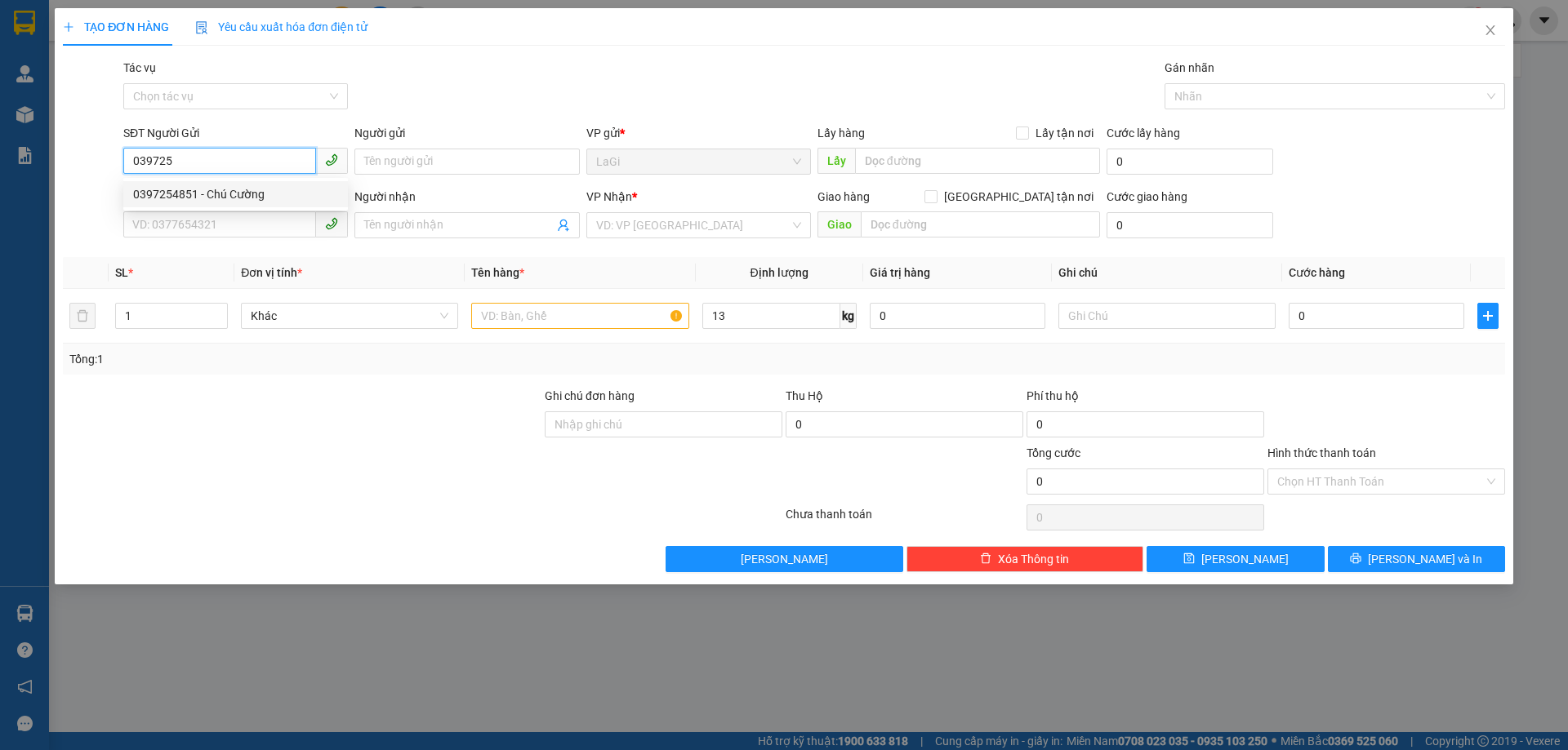
type input "0397254851"
type input "Chú Cường"
type input "0963640139"
type input "bảo"
type input "0397254851"
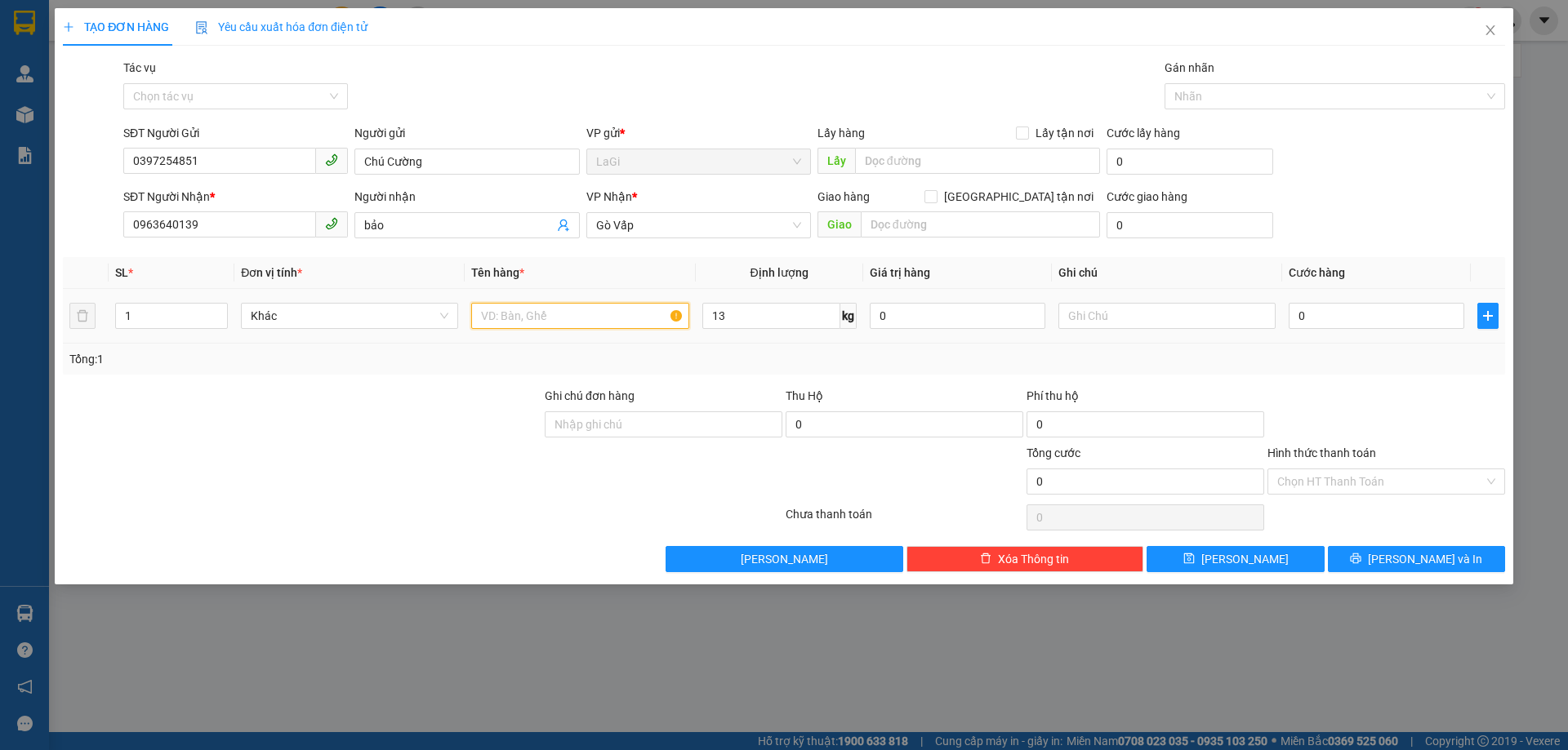
click at [599, 312] on input "text" at bounding box center [580, 316] width 217 height 26
type input "t - hs"
click at [1415, 312] on input "0" at bounding box center [1375, 316] width 175 height 26
type input "6"
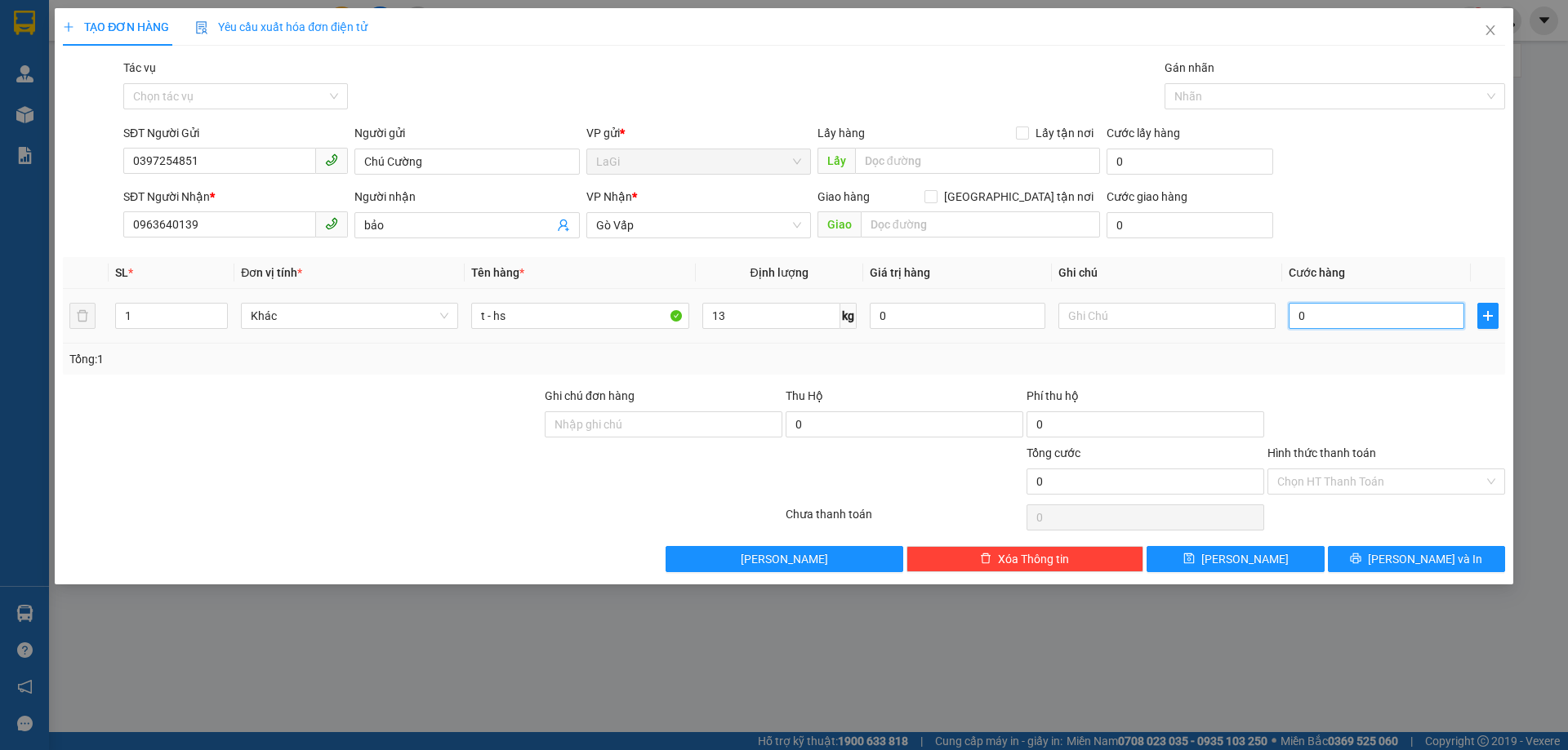
type input "6"
type input "60"
type input "600"
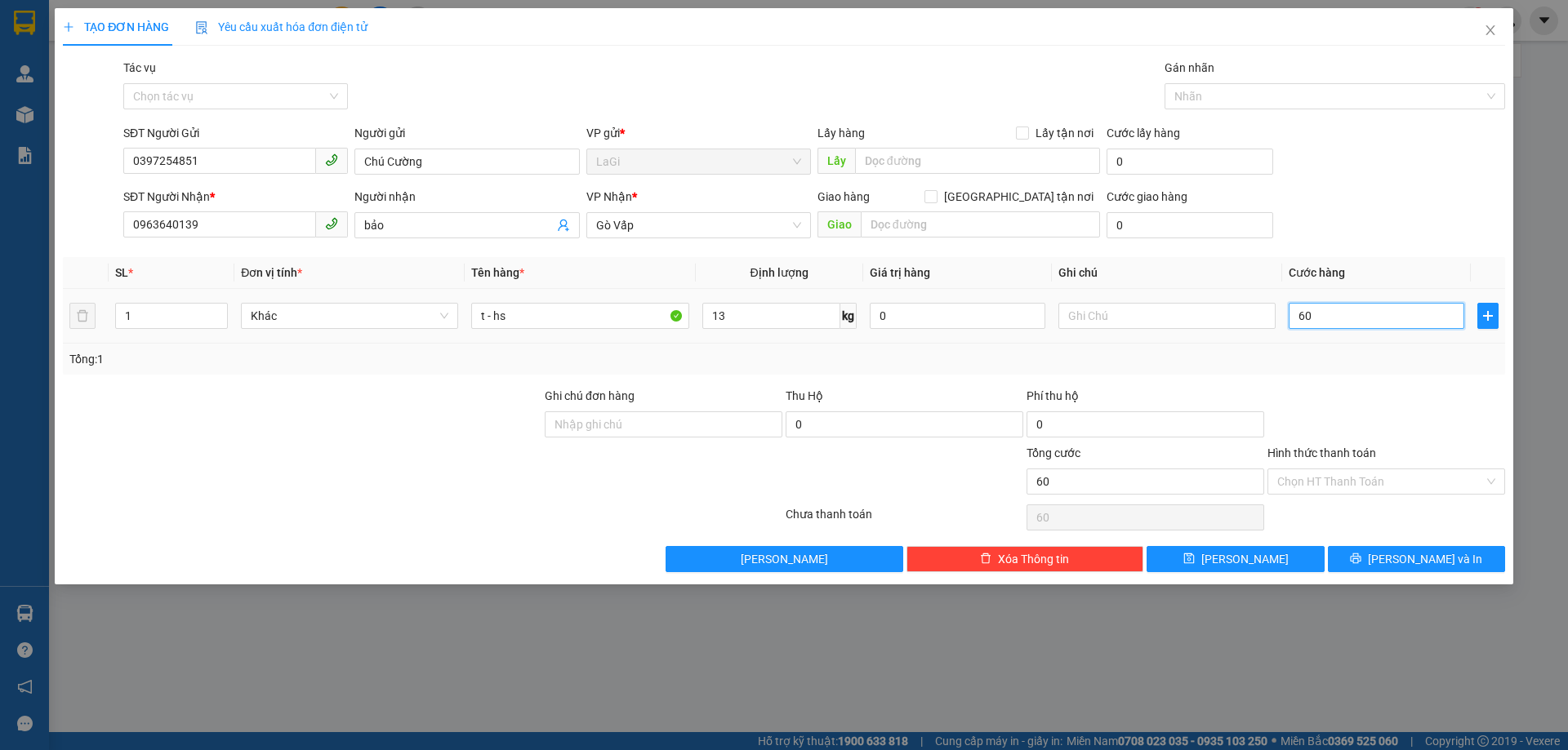
type input "600"
type input "6.000"
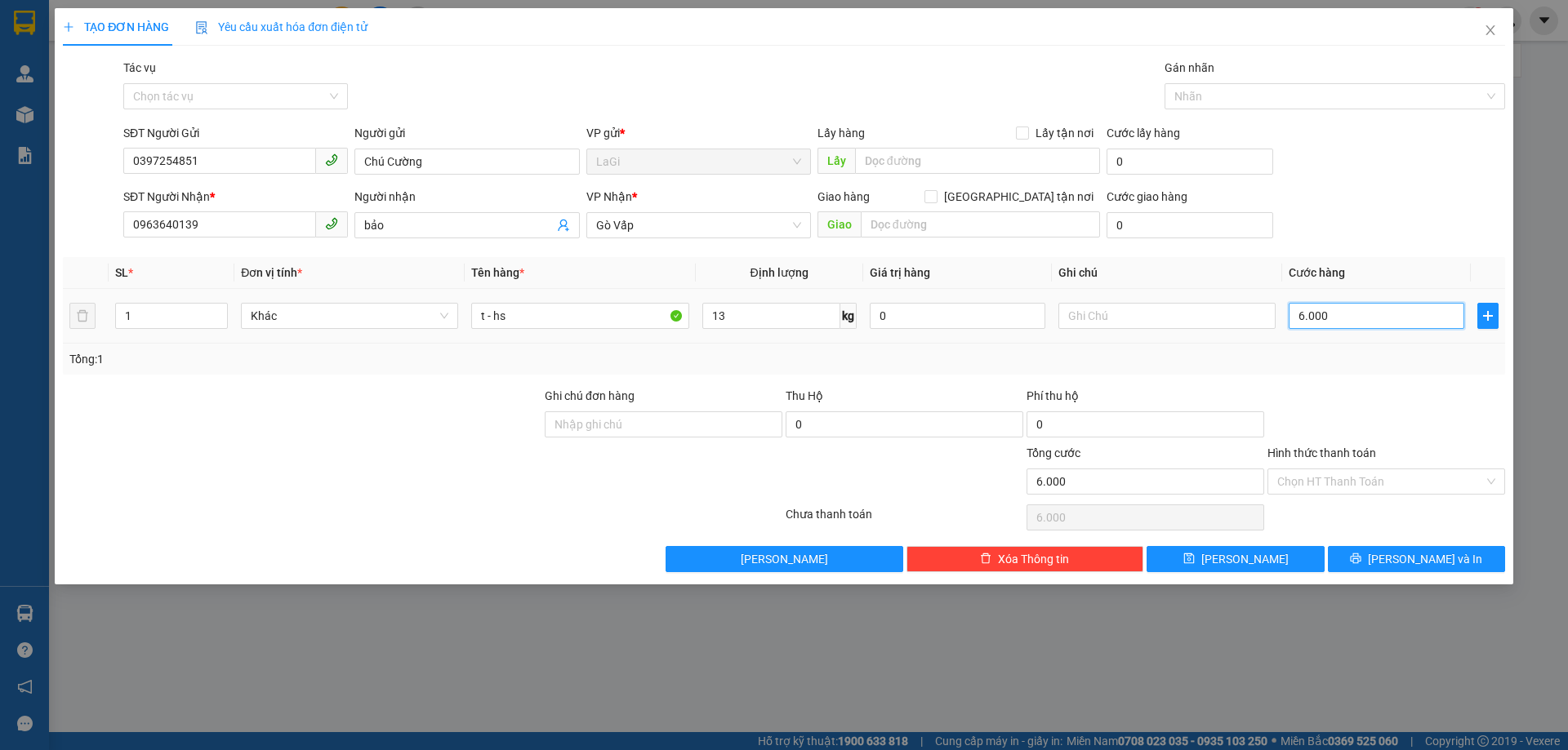
type input "60.000"
click at [1327, 473] on input "Hình thức thanh toán" at bounding box center [1380, 482] width 207 height 24
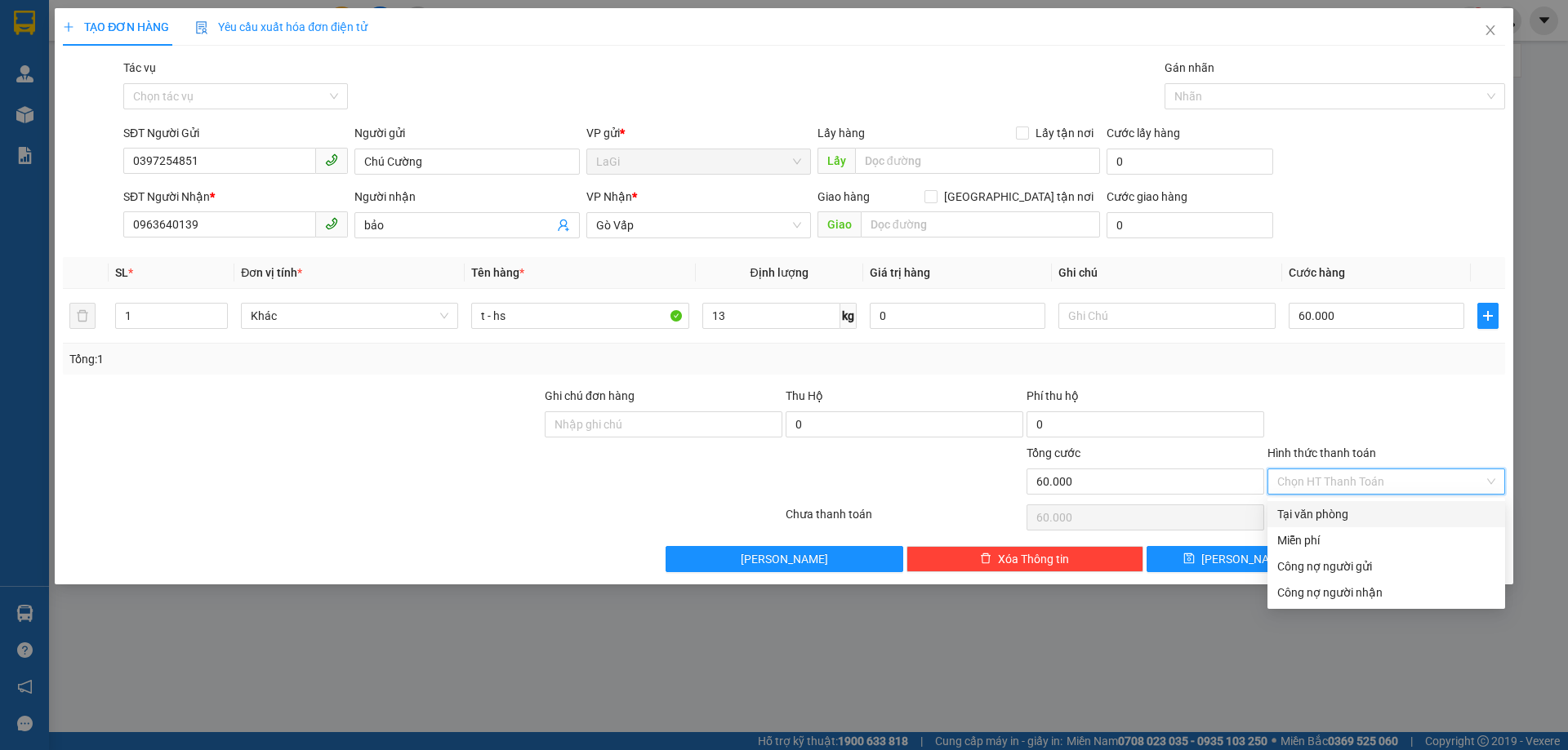
click at [1327, 512] on div "Tại văn phòng" at bounding box center [1386, 514] width 218 height 18
type input "0"
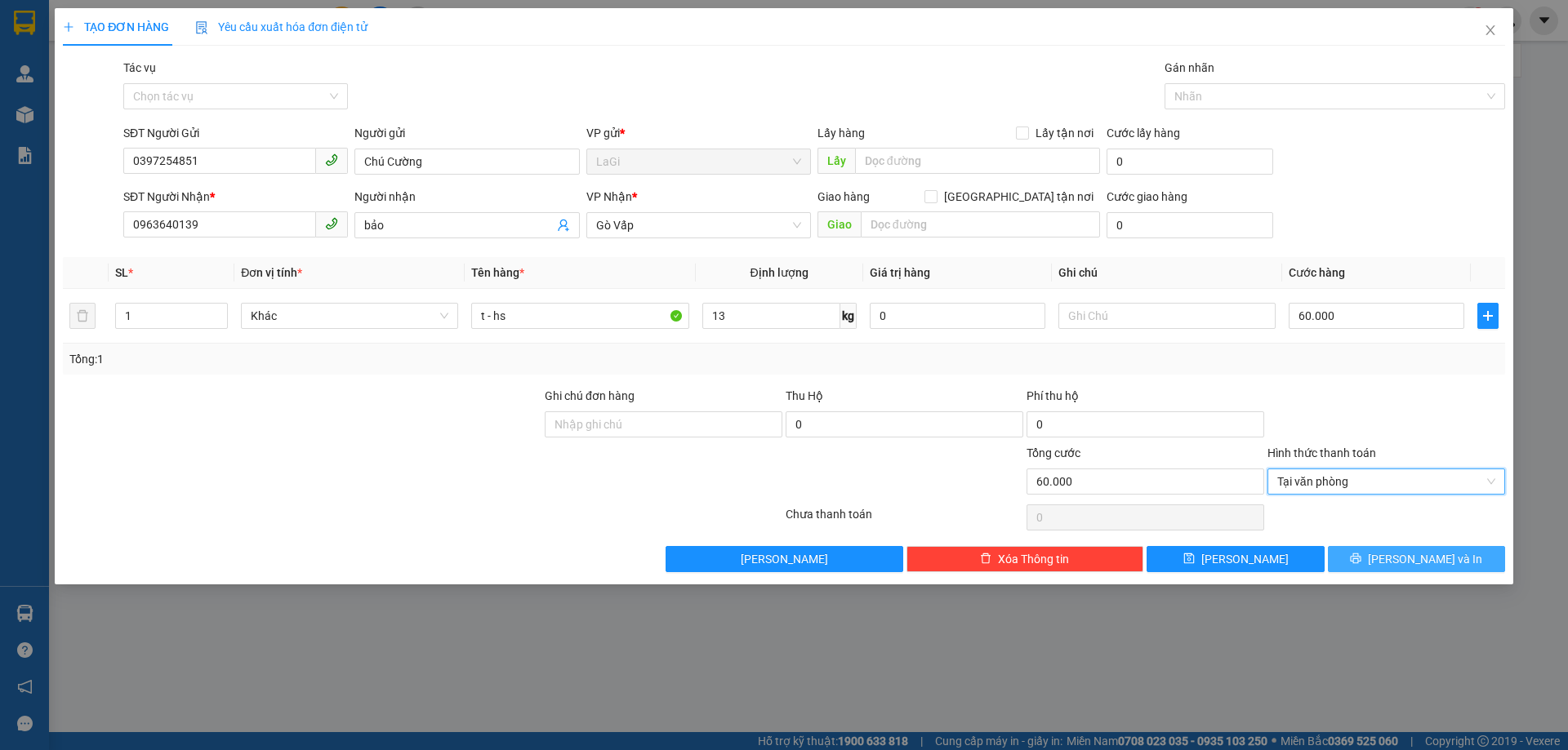
click at [1378, 547] on button "Lưu và In" at bounding box center [1415, 559] width 177 height 26
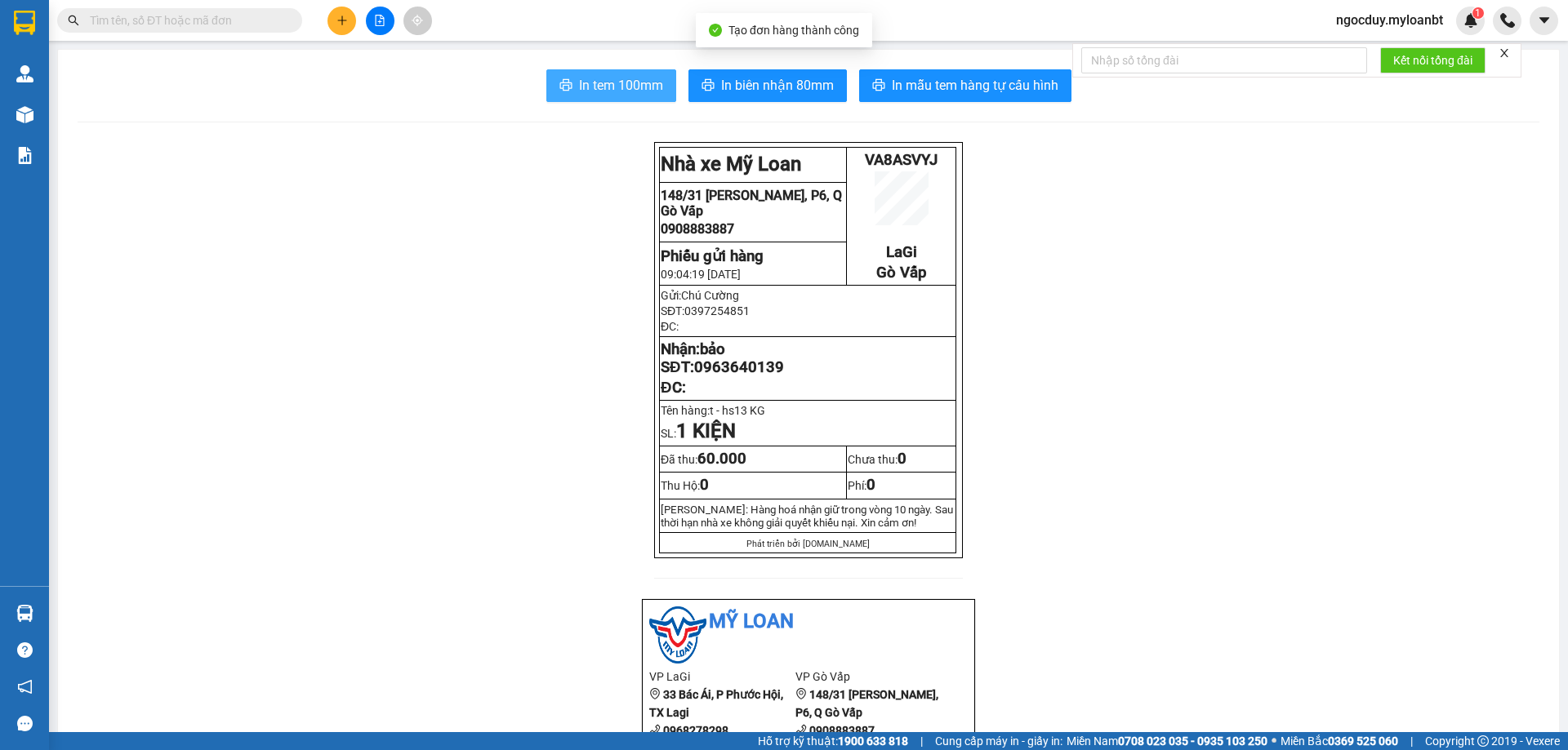
click at [654, 82] on span "In tem 100mm" at bounding box center [621, 84] width 84 height 20
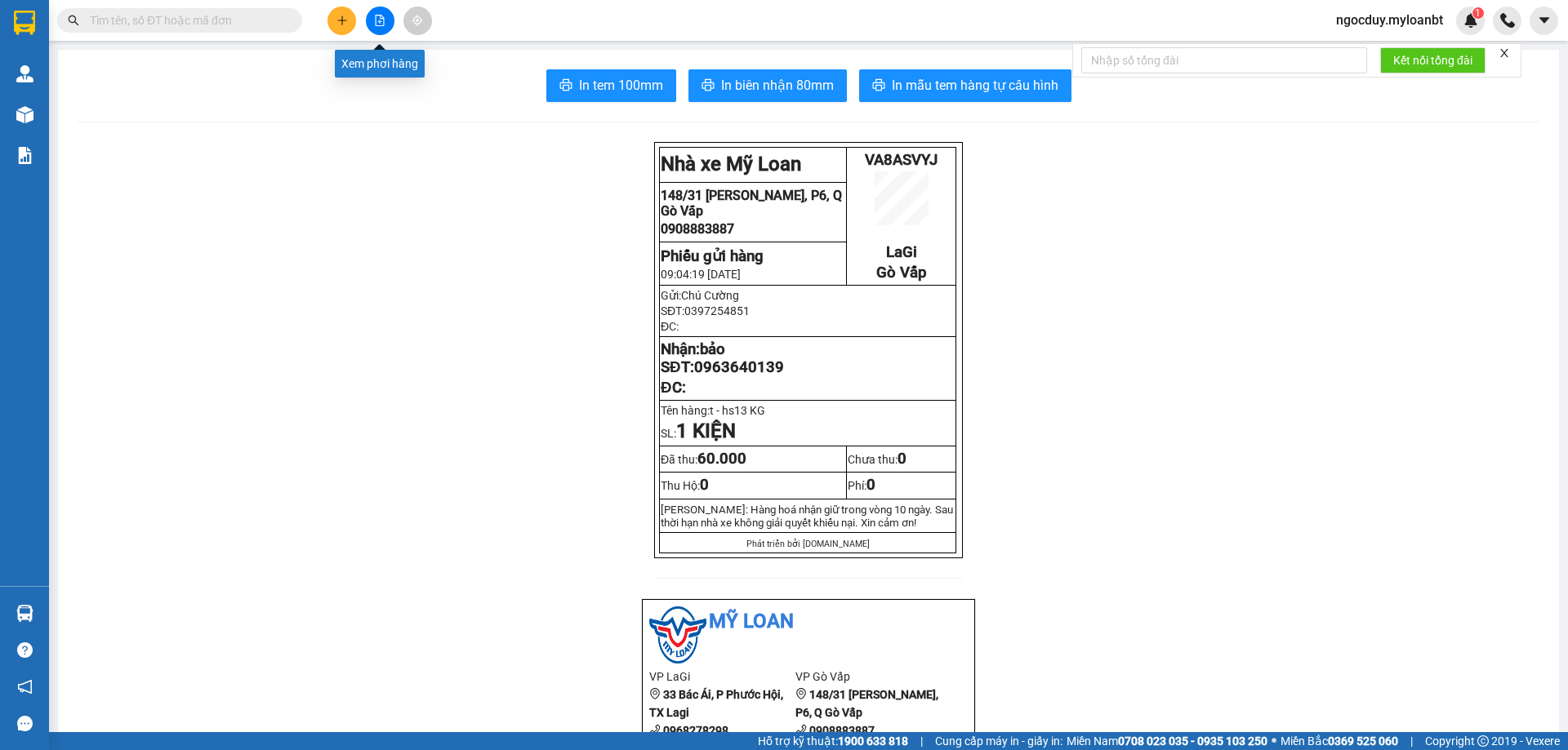
click at [384, 17] on icon "file-add" at bounding box center [379, 20] width 11 height 11
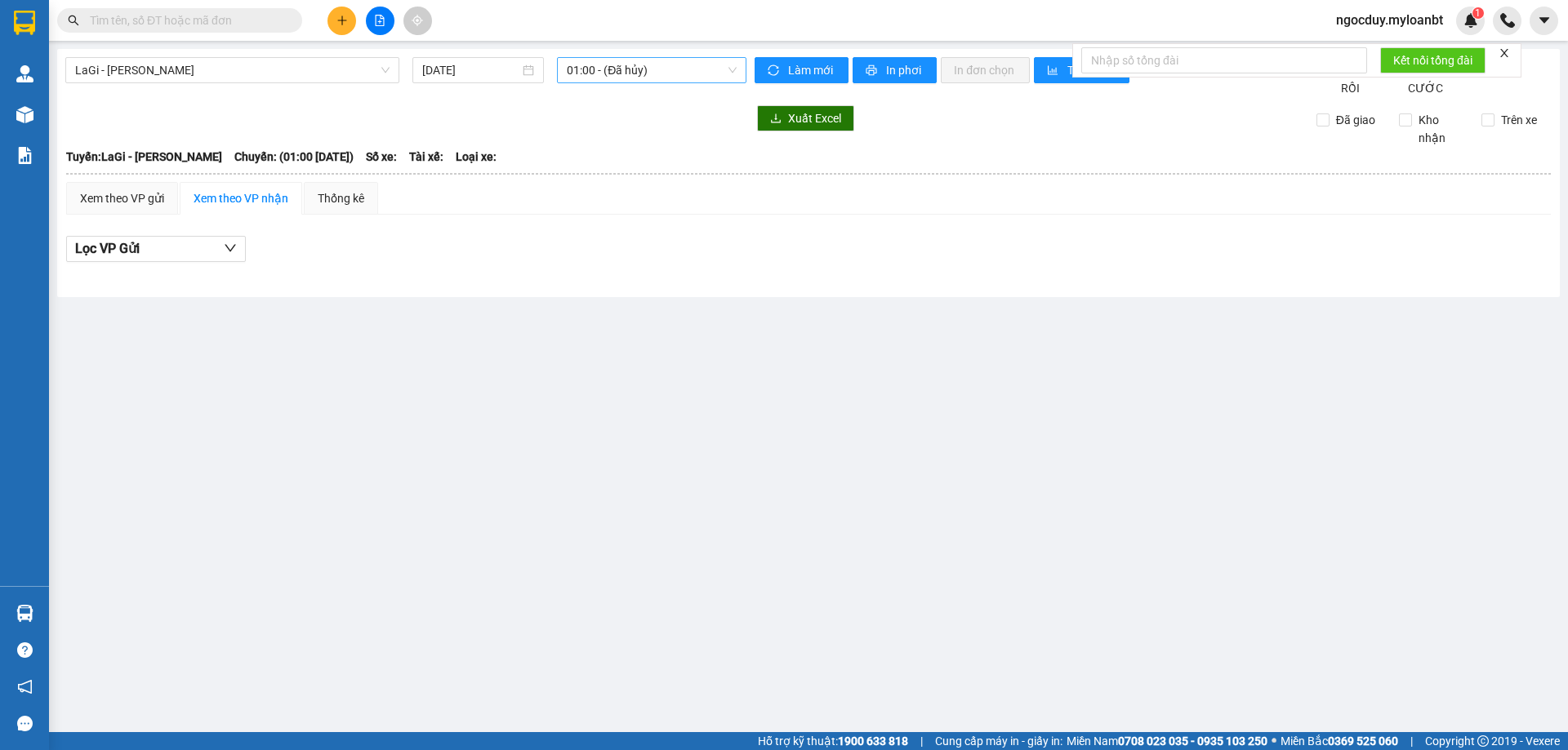
click at [617, 72] on span "01:00 - (Đã hủy)" at bounding box center [651, 71] width 170 height 24
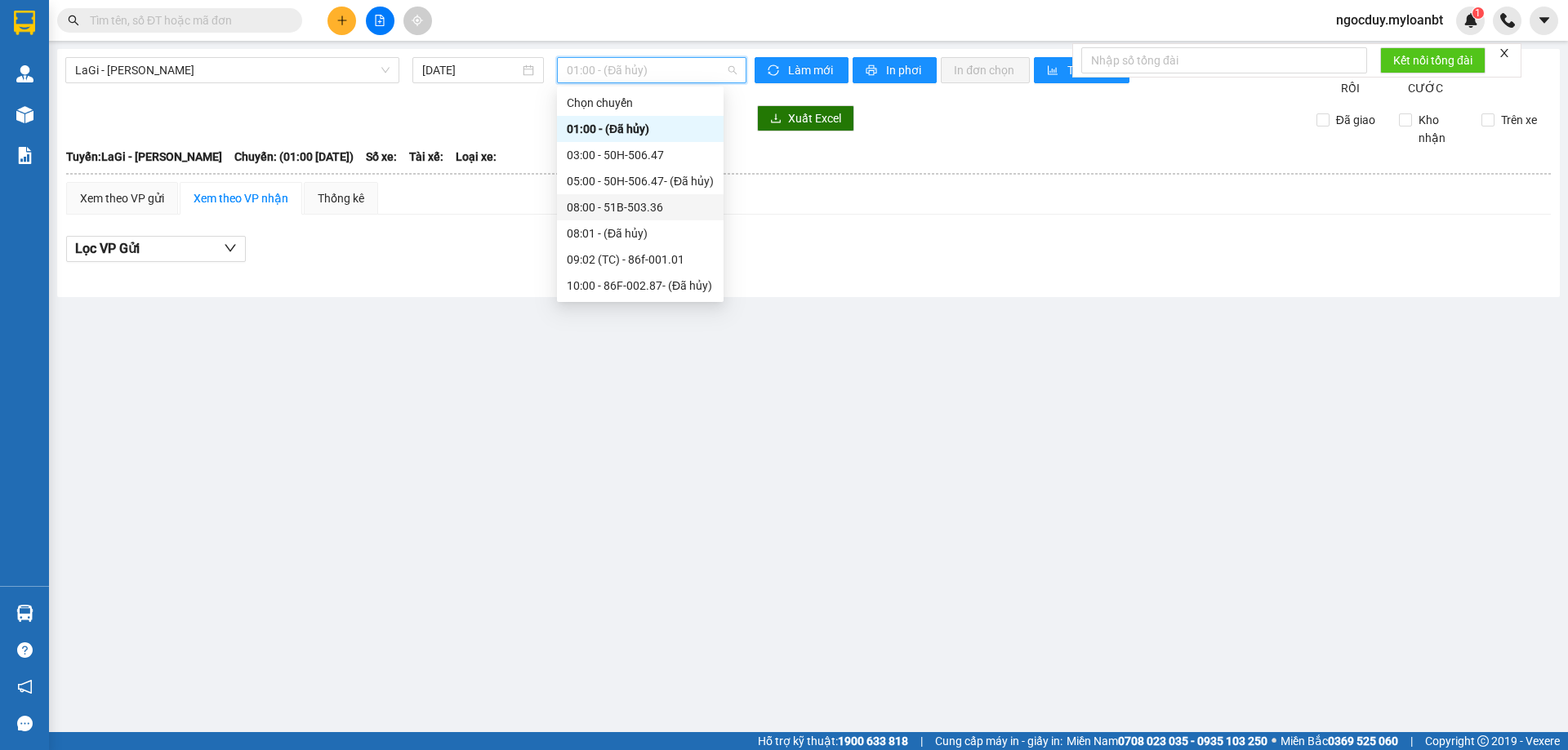
click at [643, 213] on div "08:00 - 51B-503.36" at bounding box center [640, 207] width 147 height 18
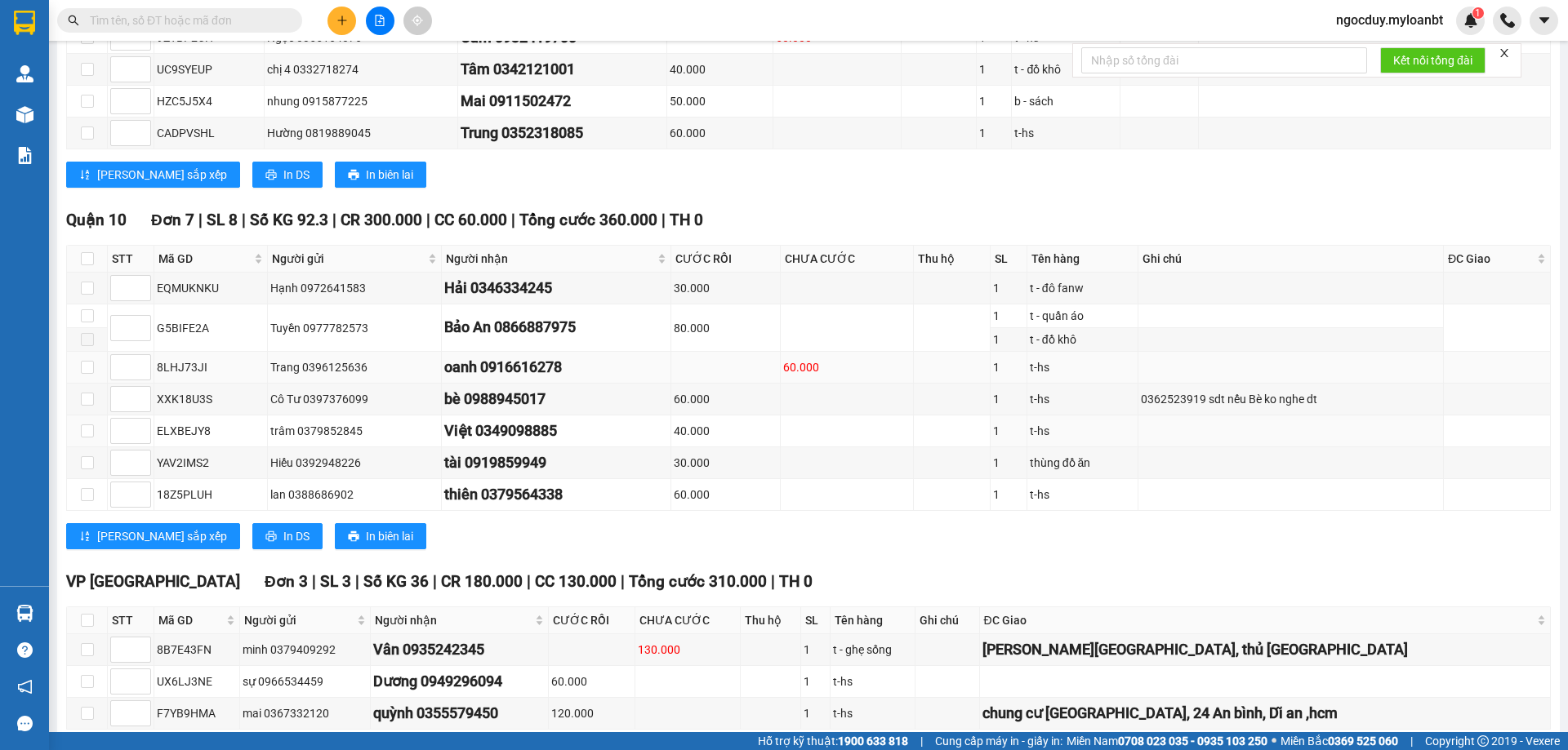
scroll to position [589, 0]
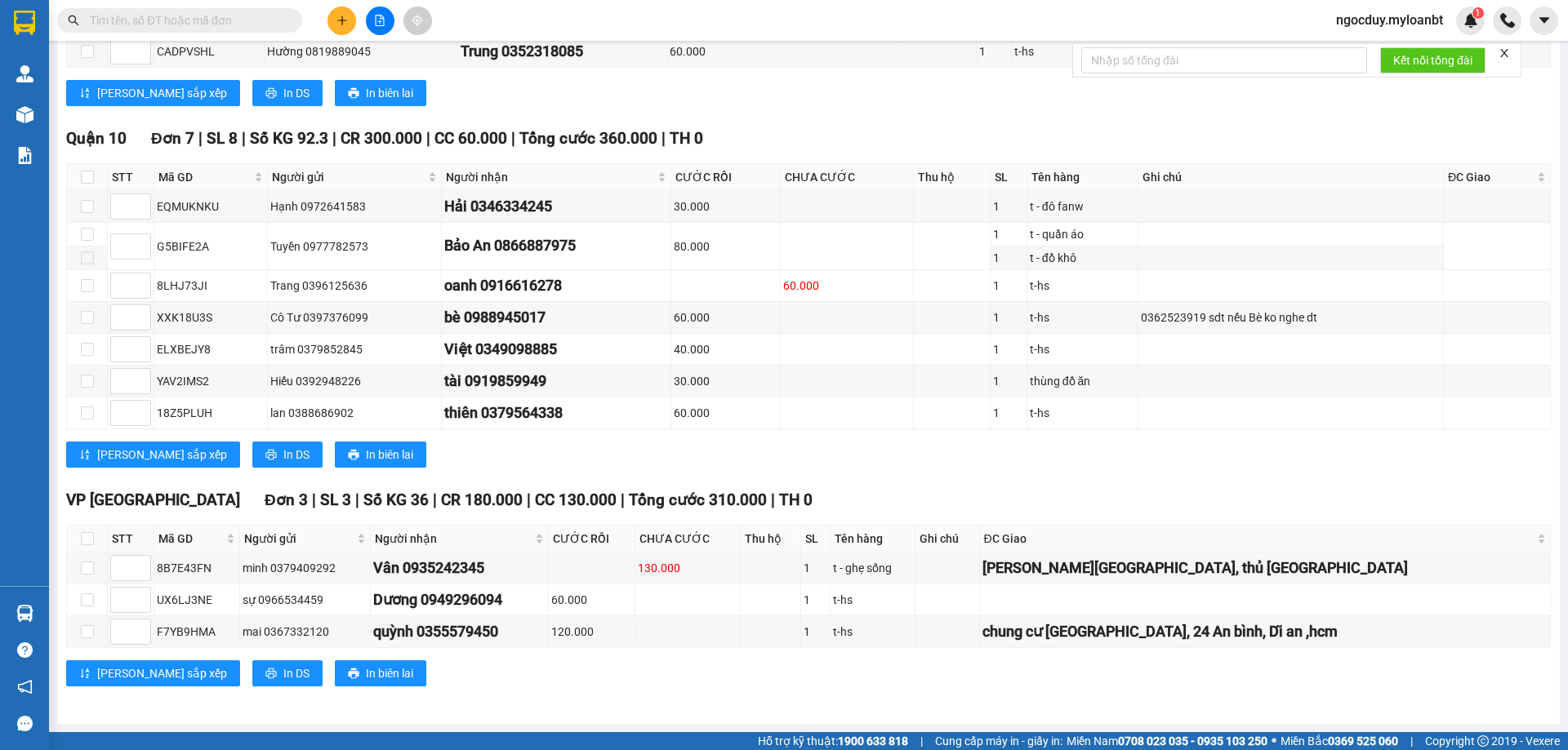
click at [261, 19] on input "text" at bounding box center [186, 20] width 193 height 18
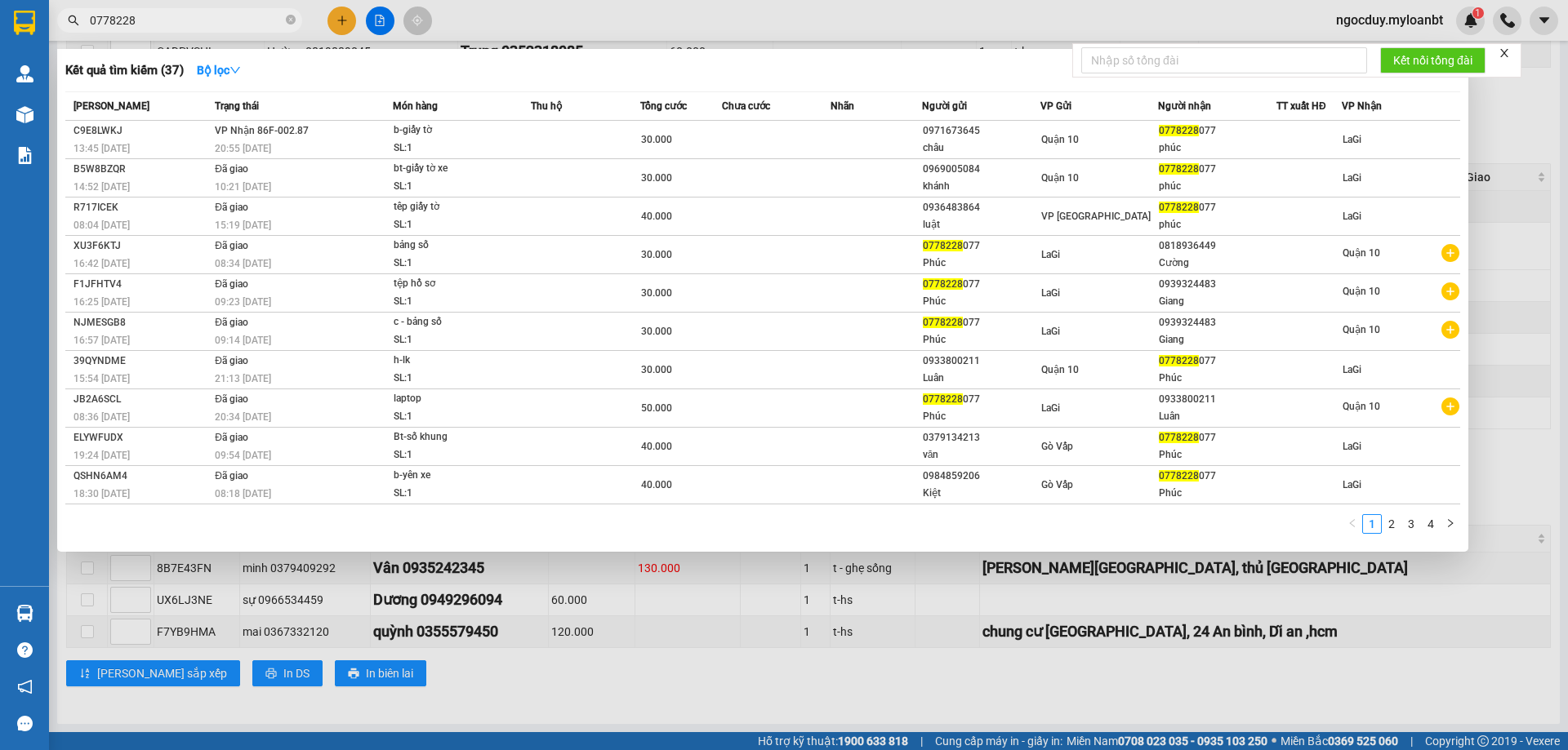
type input "0778228"
click at [910, 672] on div at bounding box center [784, 375] width 1568 height 750
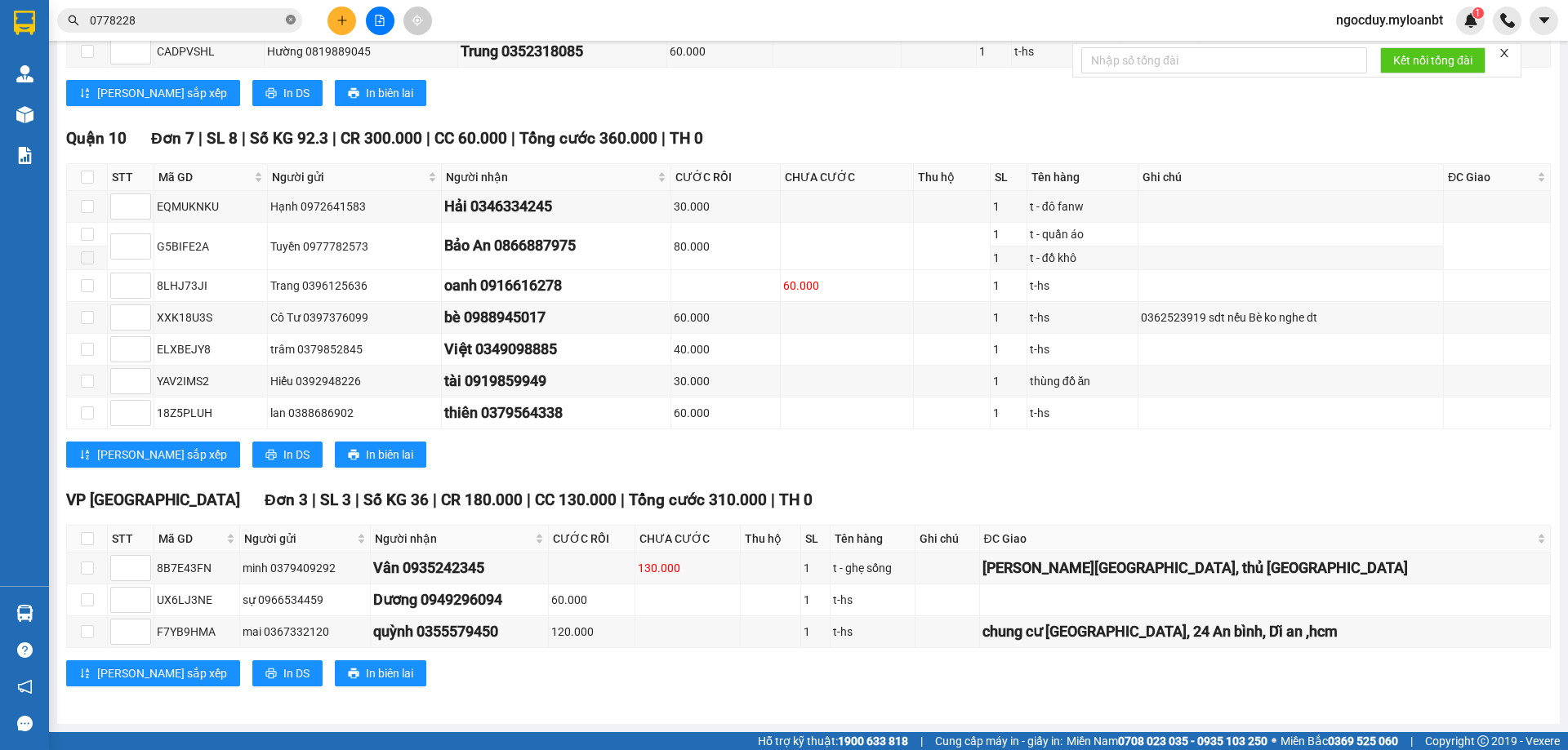
click at [287, 19] on icon "close-circle" at bounding box center [290, 19] width 10 height 10
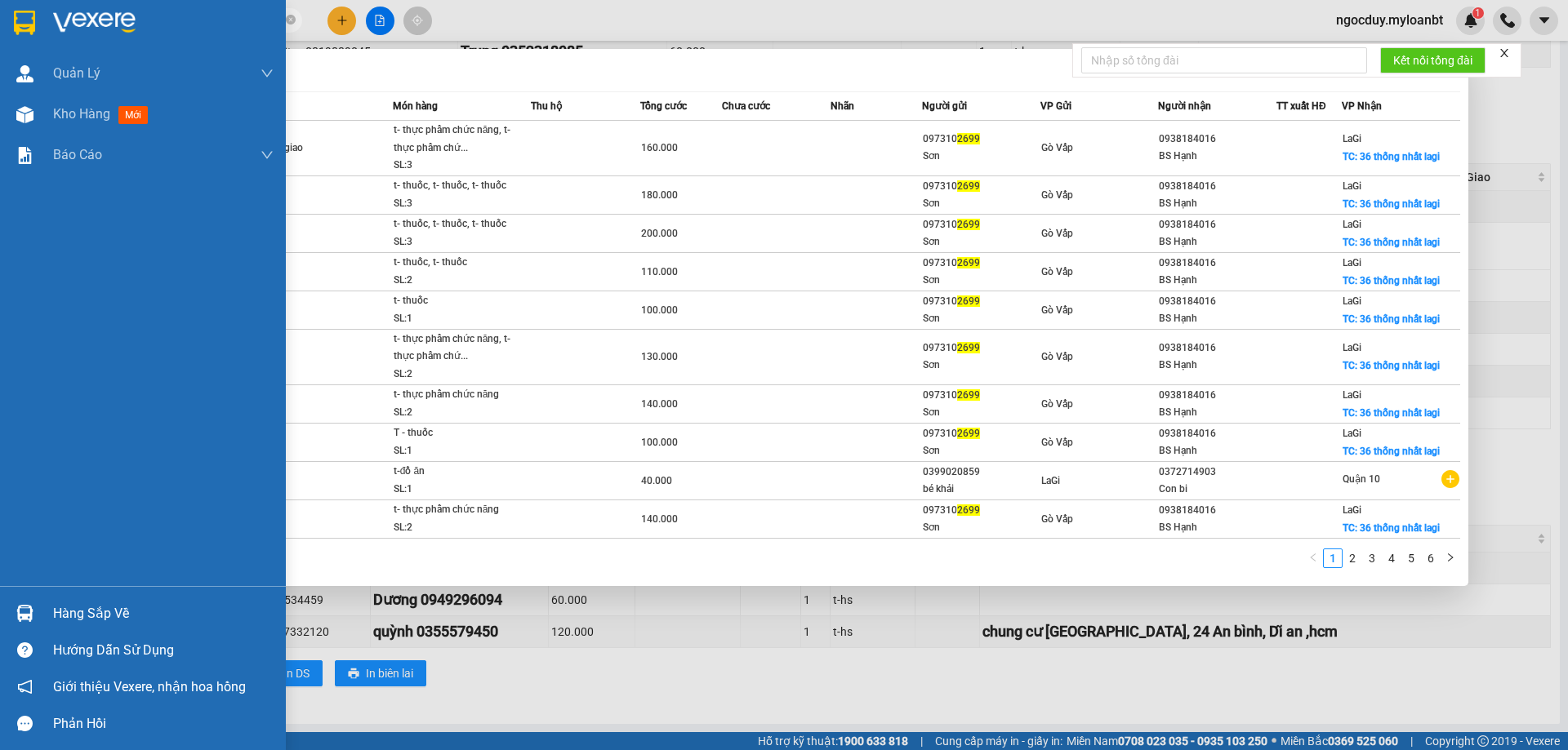
drag, startPoint x: 170, startPoint y: 24, endPoint x: 0, endPoint y: 9, distance: 170.7
click at [0, 9] on section "Kết quả tìm kiếm ( 57 ) Bộ lọc Mã ĐH Trạng thái Món hàng Thu hộ Tổng cước Chưa …" at bounding box center [784, 375] width 1568 height 750
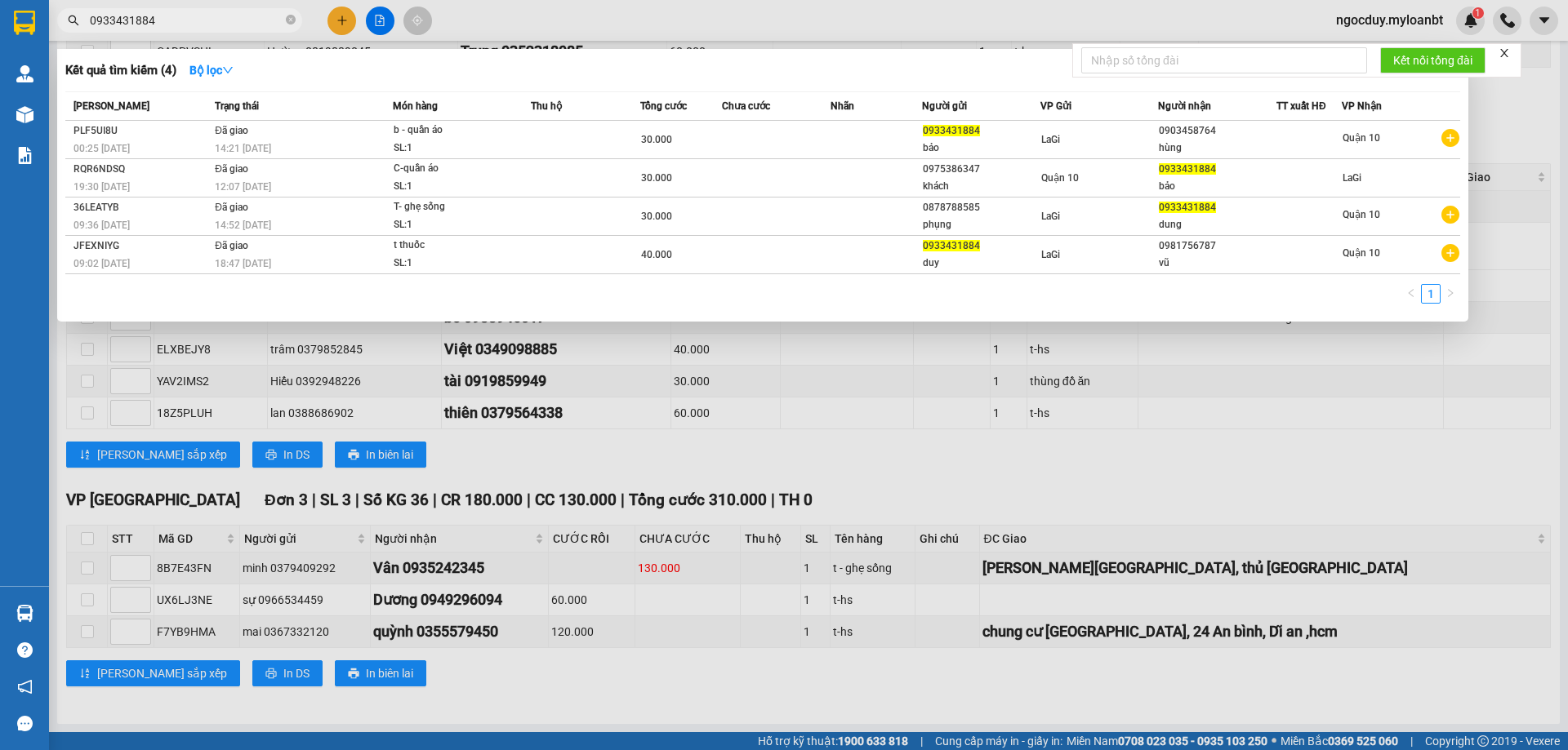
click at [201, 23] on input "0933431884" at bounding box center [186, 20] width 193 height 18
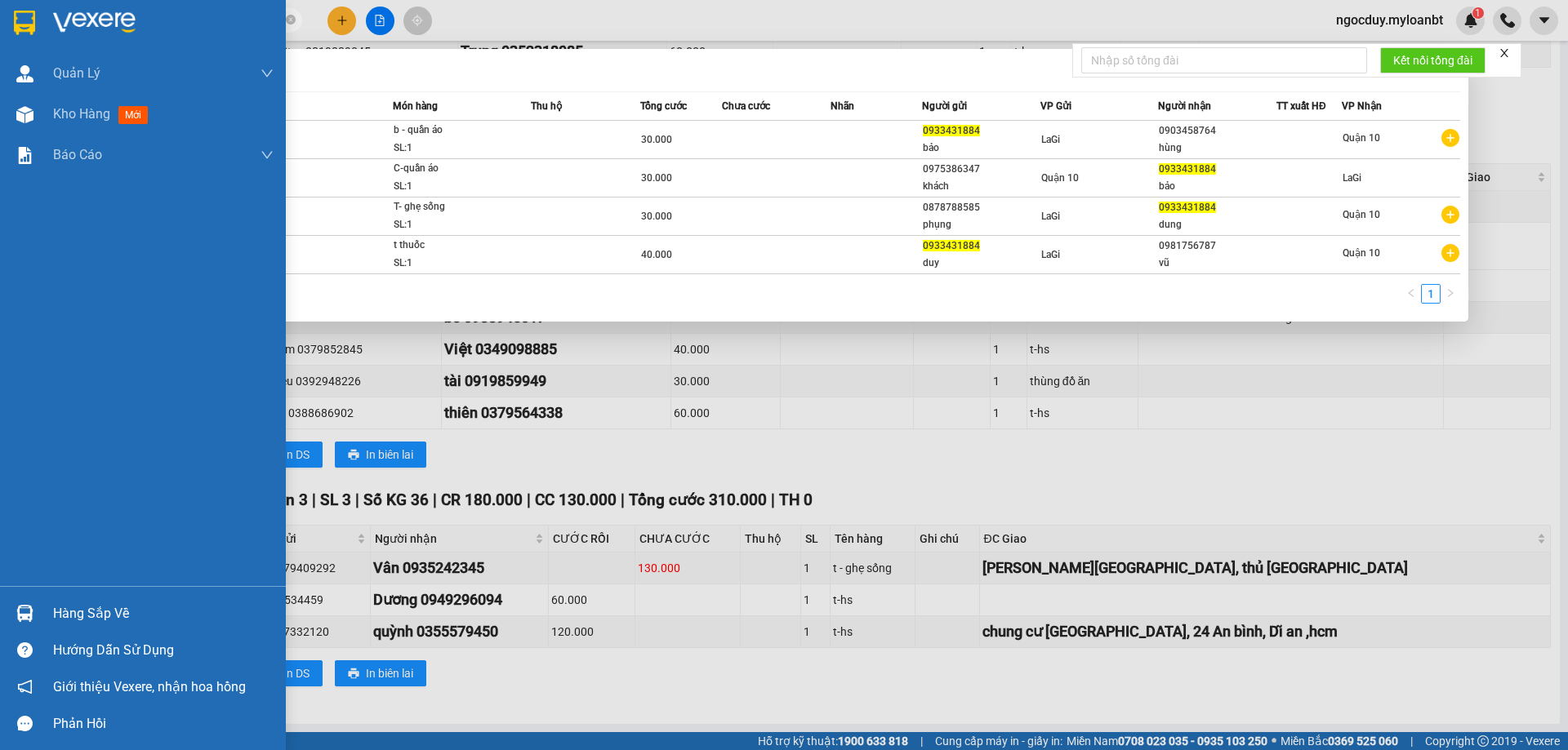
drag, startPoint x: 193, startPoint y: 24, endPoint x: 24, endPoint y: 41, distance: 169.9
click at [22, 46] on section "Kết quả tìm kiếm ( 4 ) Bộ lọc Mã ĐH Trạng thái Món hàng Thu hộ Tổng cước Chưa c…" at bounding box center [784, 375] width 1568 height 750
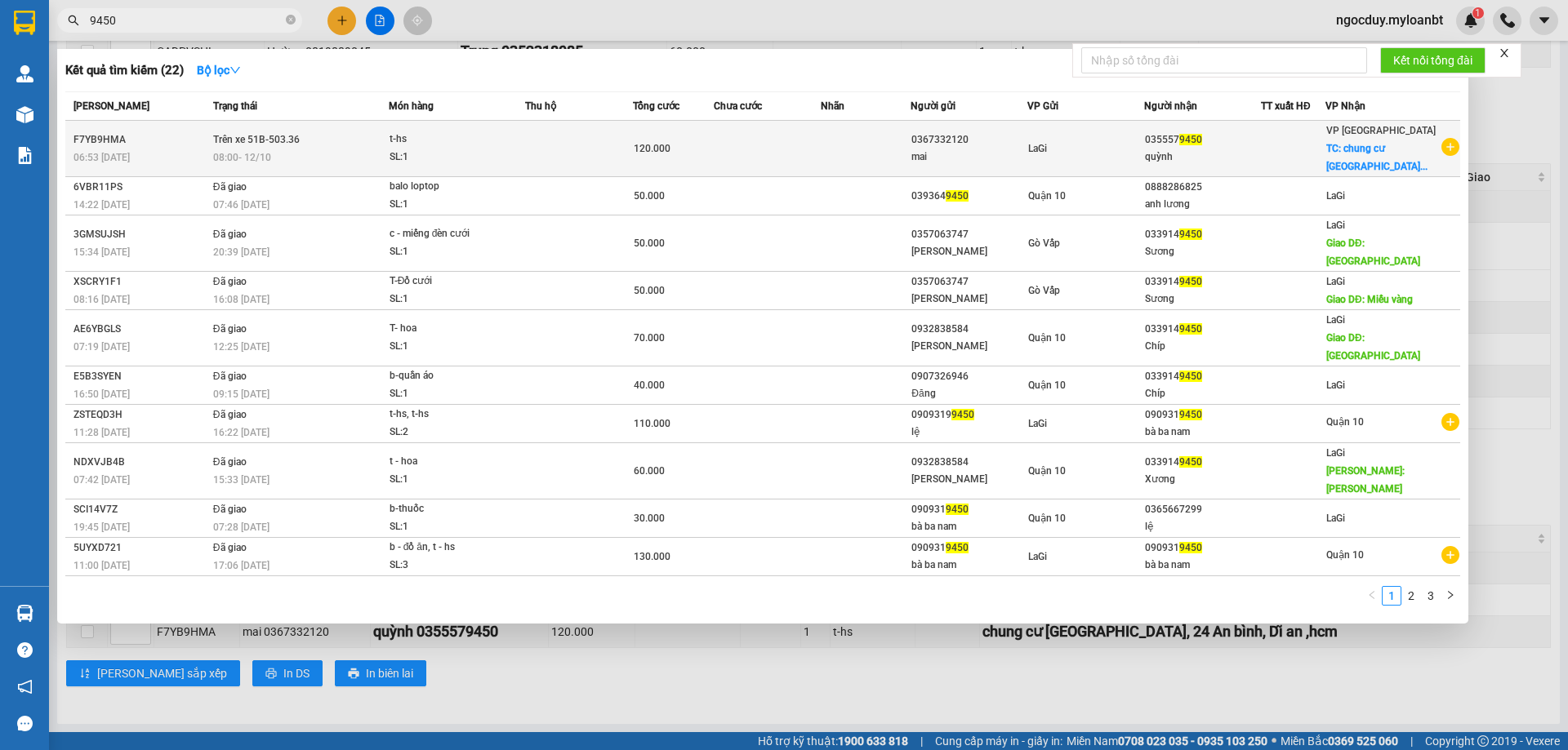
type input "9450"
click at [1279, 170] on td at bounding box center [1293, 149] width 64 height 57
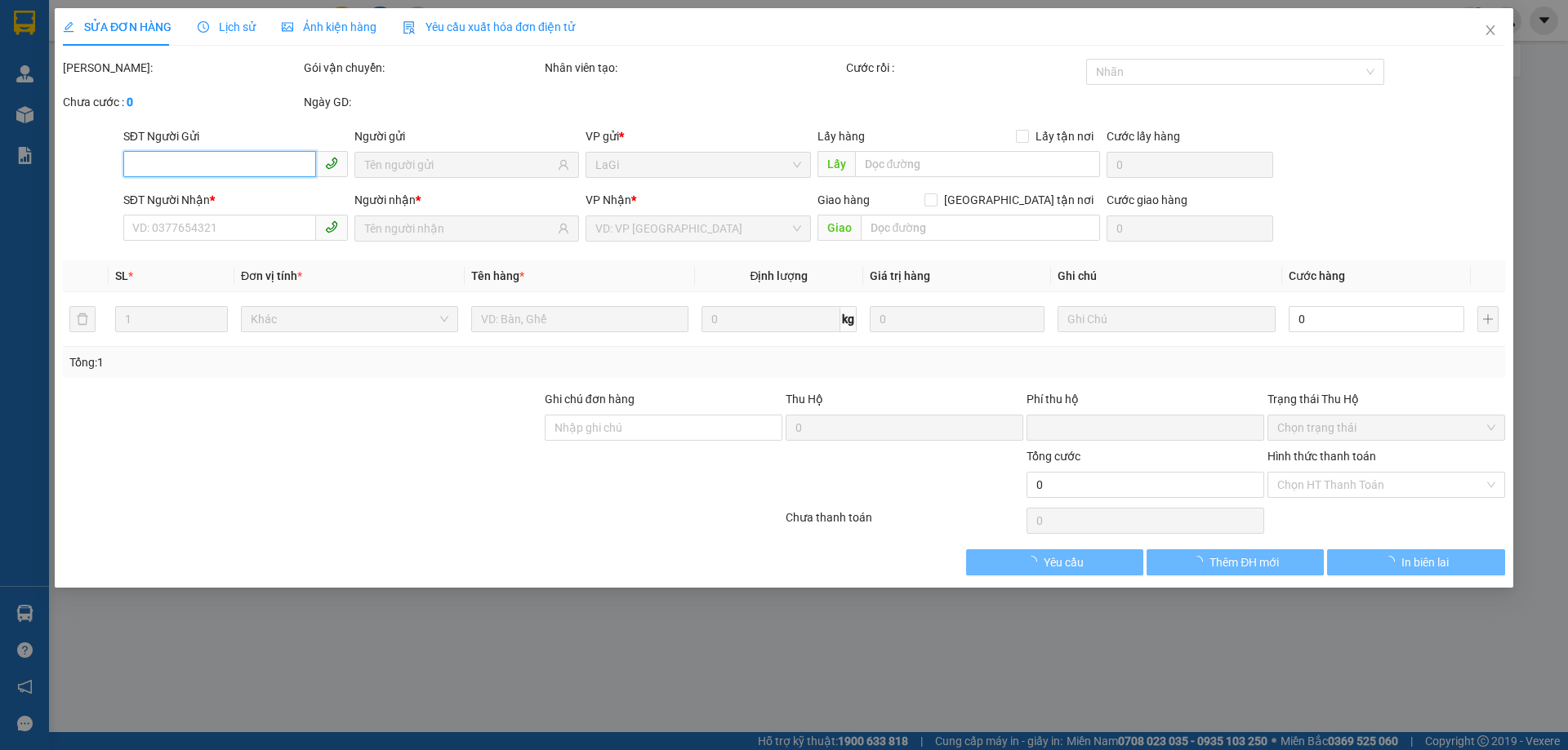
type input "0367332120"
type input "0355579450"
checkbox input "true"
type input "chung cư Phú đông Sky Garden, 24 An bình, Dĩ an ,hcm"
type input "0"
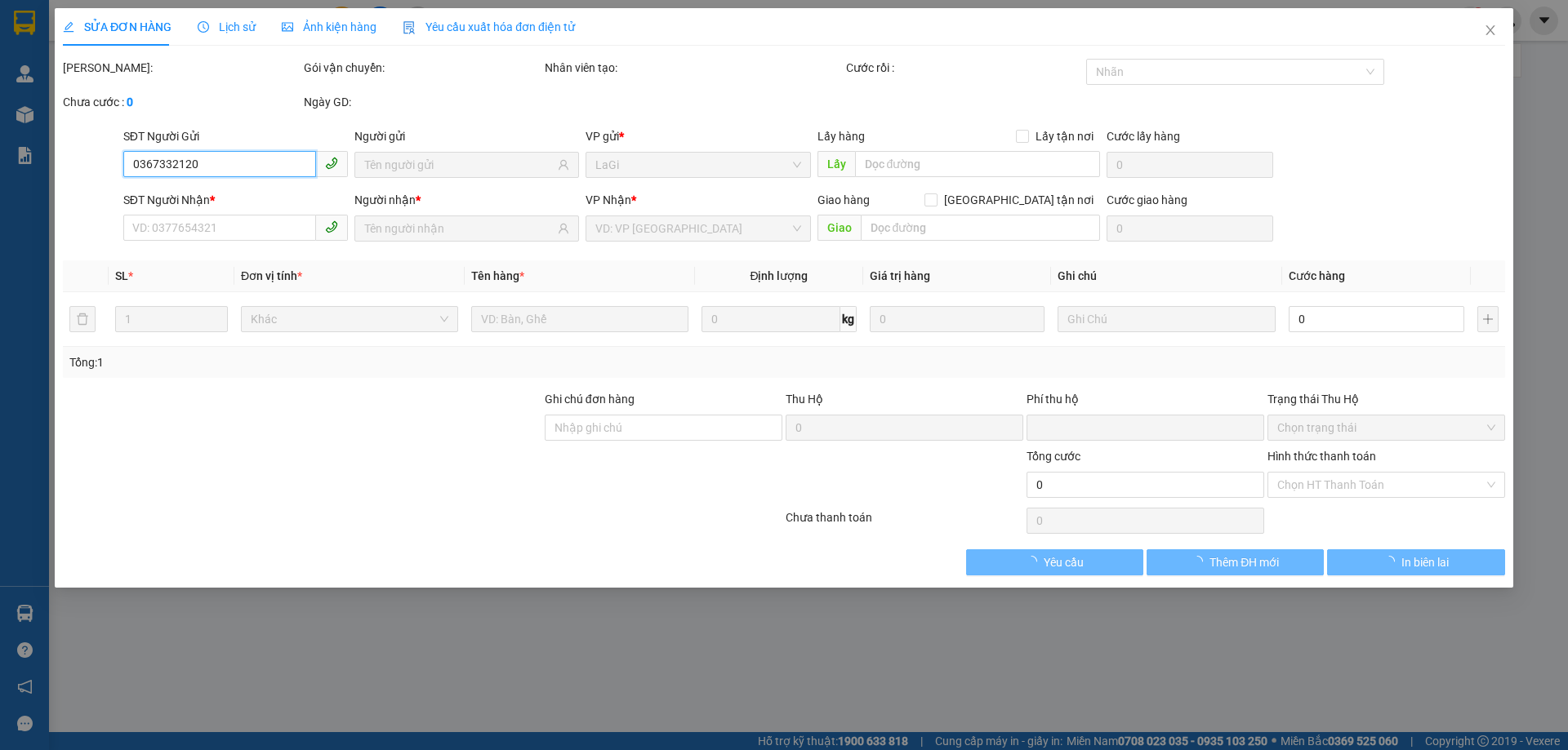
type input "120.000"
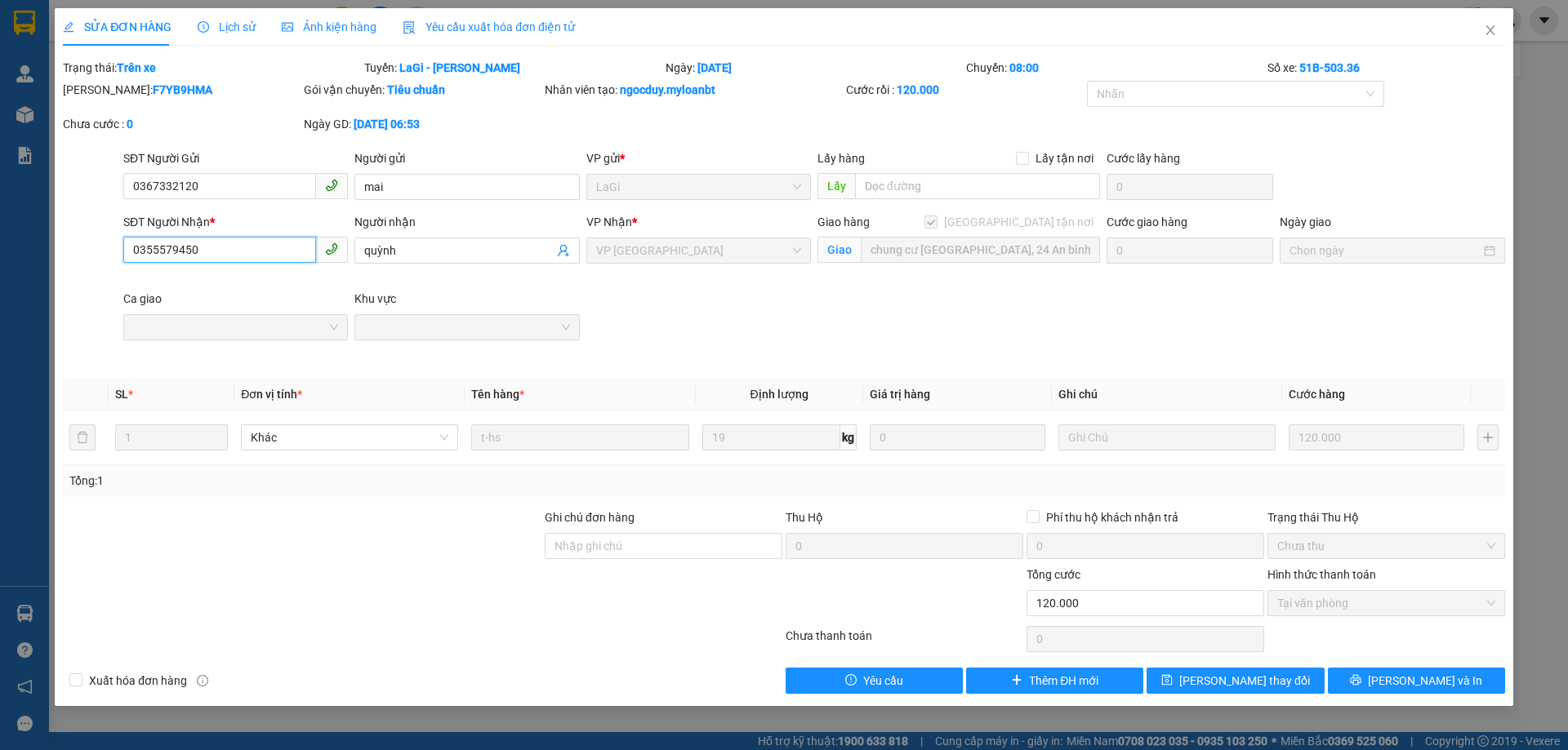
click at [257, 253] on input "0355579450" at bounding box center [219, 250] width 193 height 26
drag, startPoint x: 969, startPoint y: 267, endPoint x: 1147, endPoint y: 368, distance: 204.7
click at [973, 269] on div "Giao hàng Giao tận nơi Giao chung cư Phú đông Sky Garden, 24 An bình, Dĩ an ,hcm" at bounding box center [959, 242] width 282 height 57
click at [242, 24] on span "Lịch sử" at bounding box center [227, 26] width 58 height 13
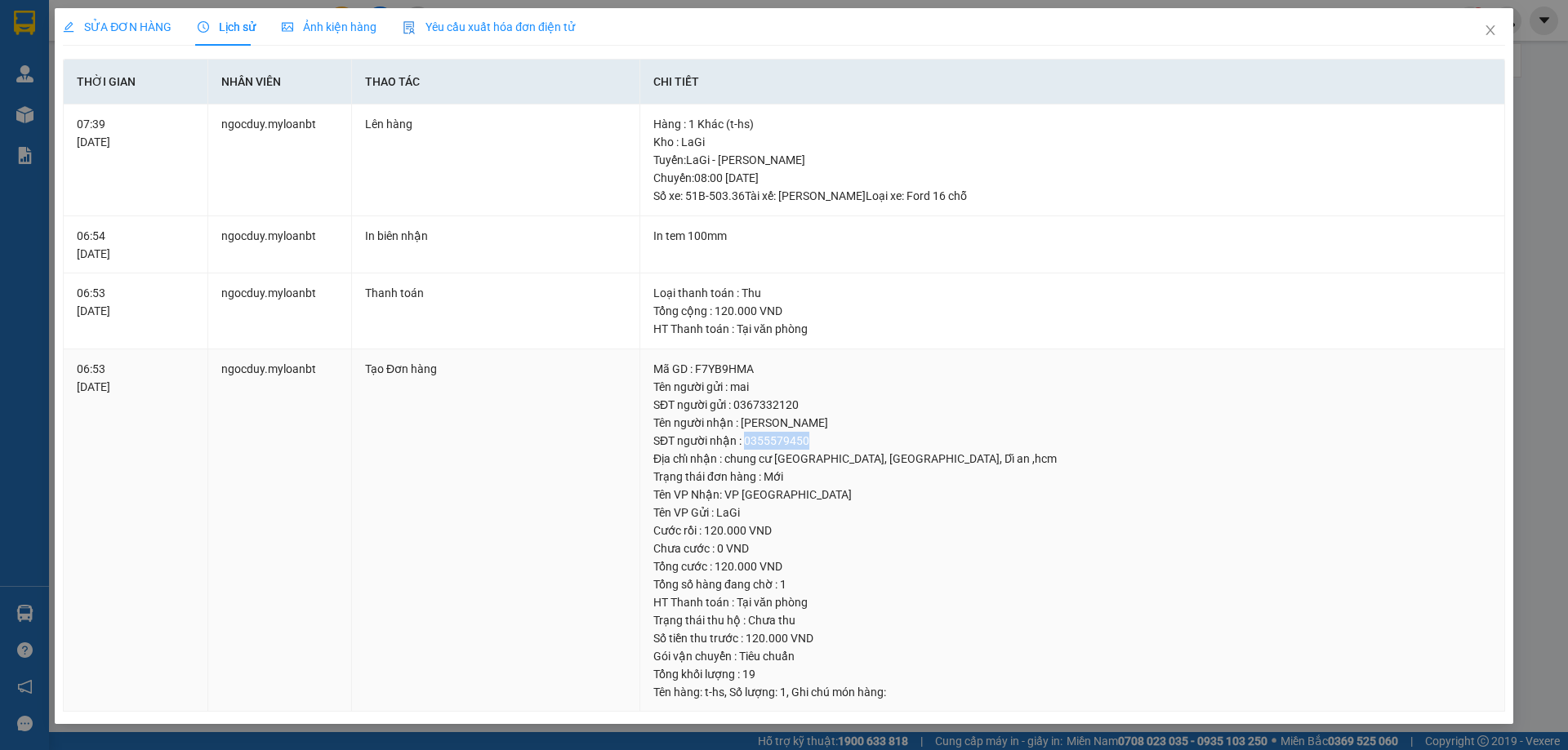
drag, startPoint x: 799, startPoint y: 446, endPoint x: 744, endPoint y: 443, distance: 55.1
click at [744, 443] on div "SĐT người nhận : 0355579450" at bounding box center [1071, 441] width 838 height 18
copy div "0355579450"
click at [106, 30] on span "SỬA ĐƠN HÀNG" at bounding box center [117, 26] width 109 height 13
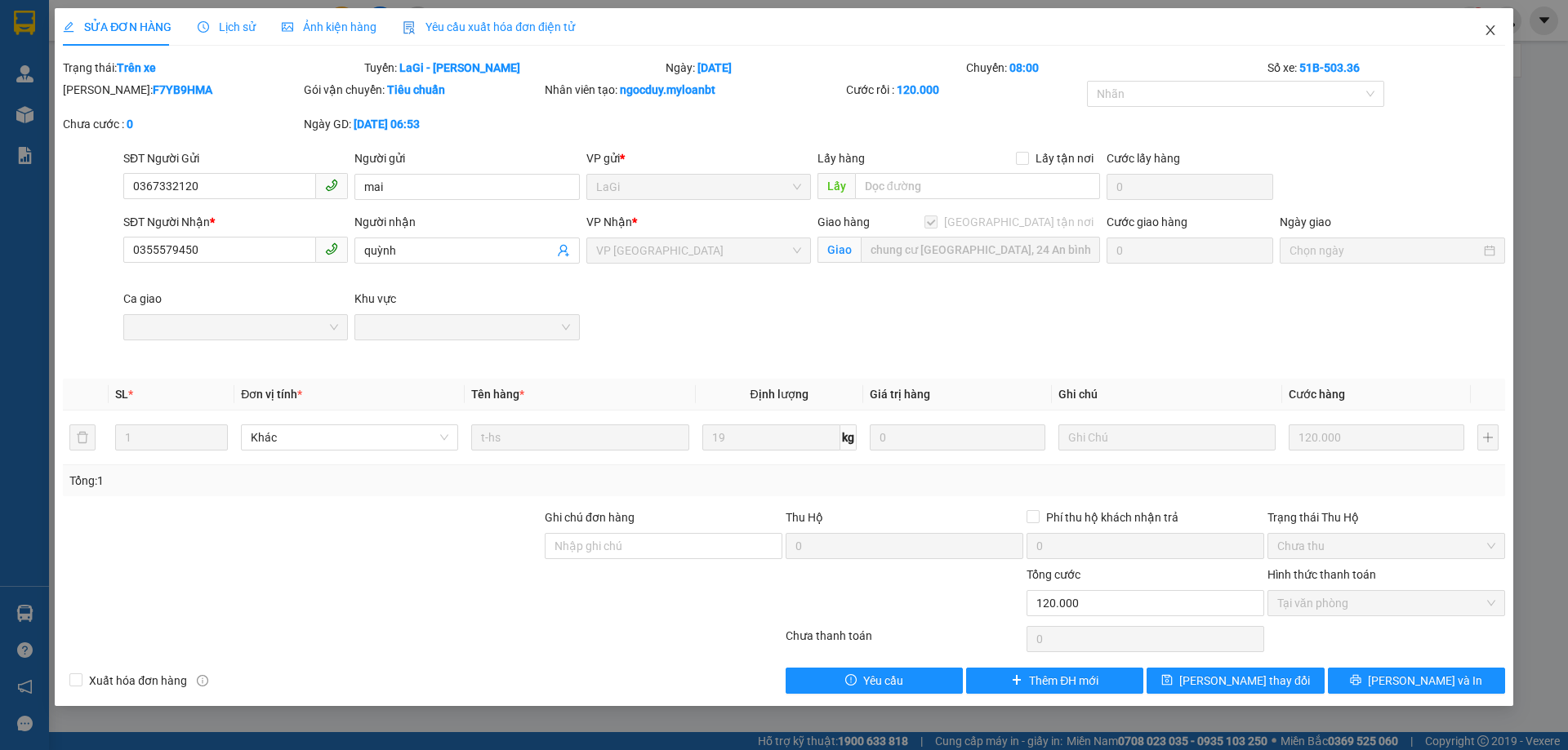
click at [1488, 35] on icon "close" at bounding box center [1490, 30] width 13 height 13
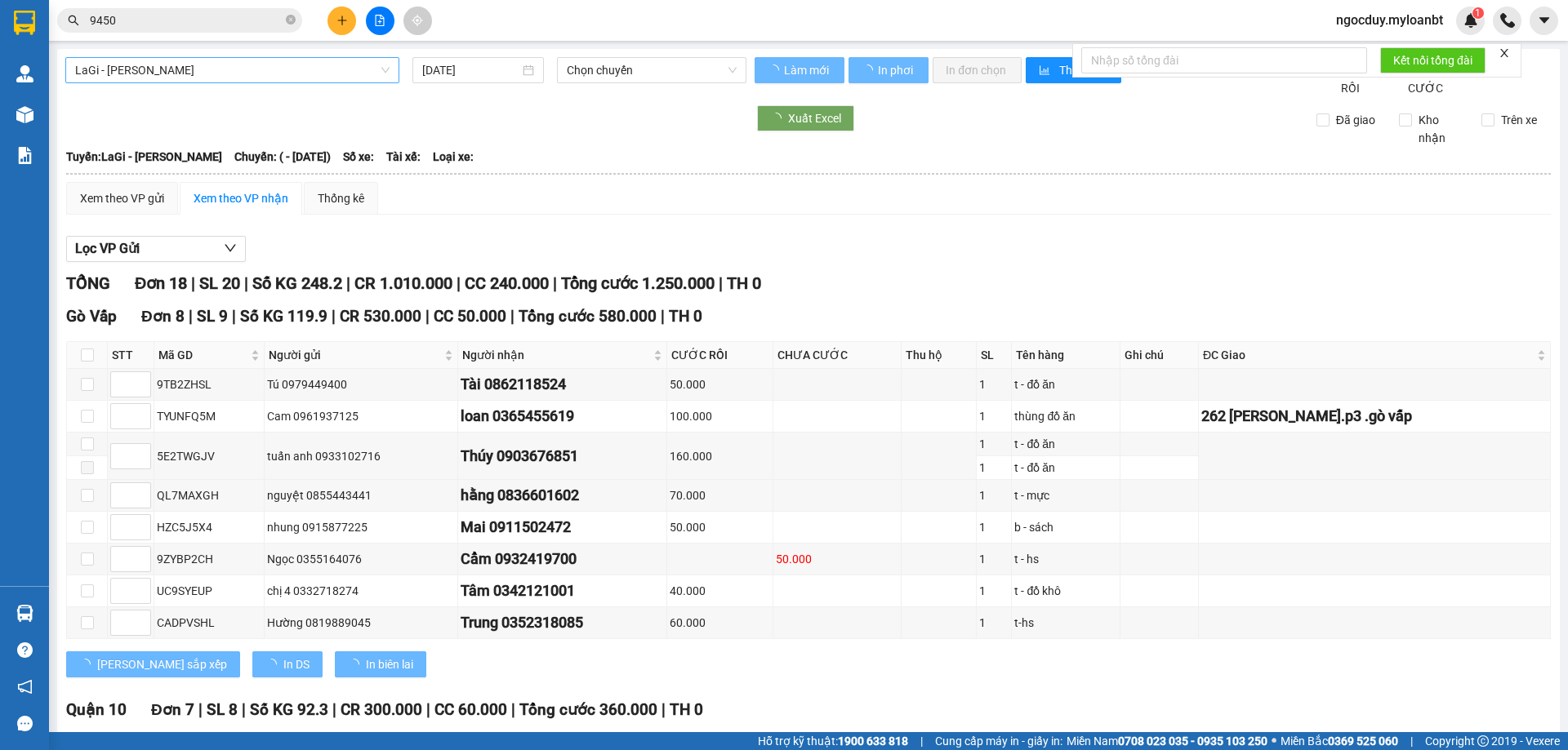
click at [202, 77] on span "LaGi - Hồ Chí Minh" at bounding box center [232, 71] width 315 height 24
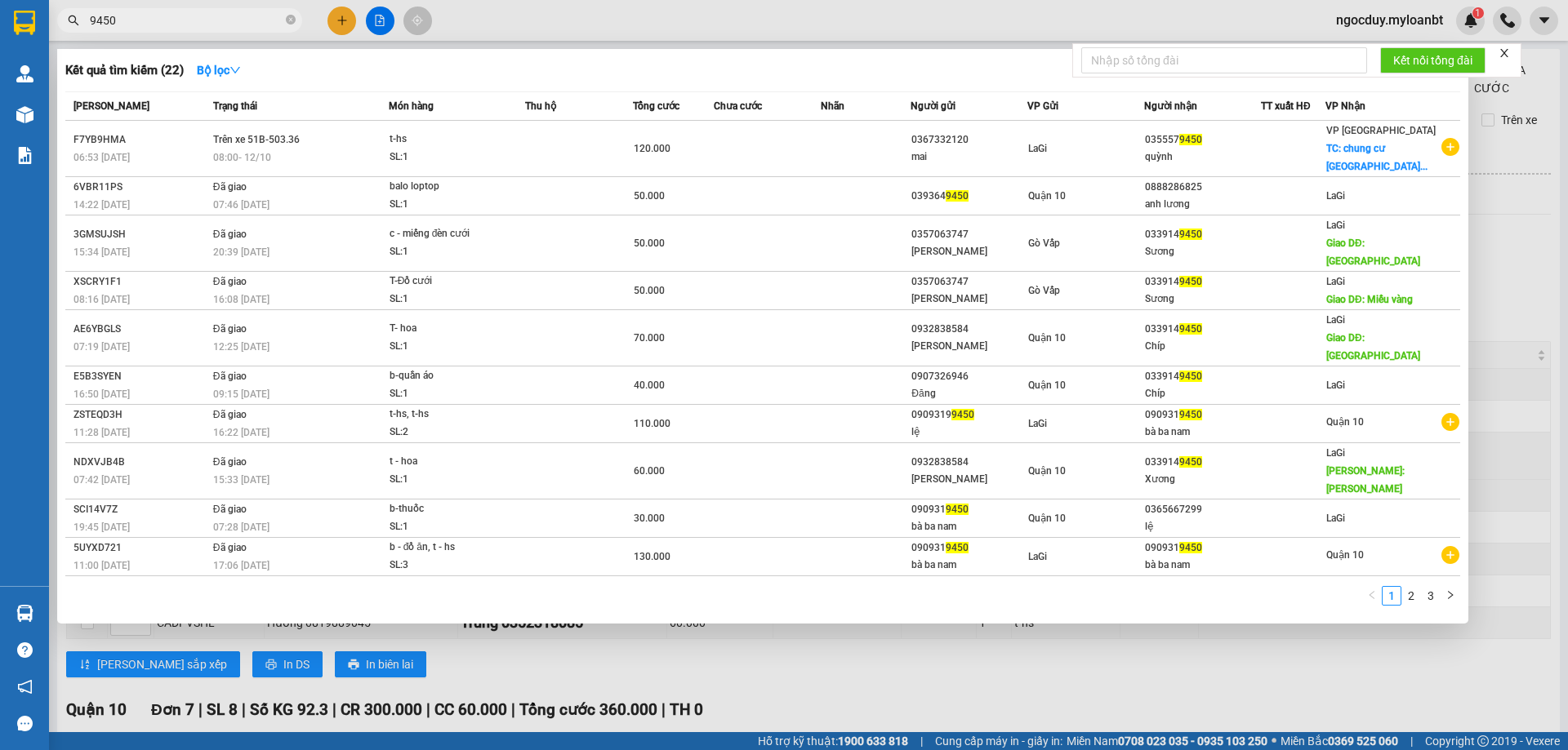
click at [180, 23] on input "9450" at bounding box center [186, 20] width 193 height 18
drag, startPoint x: 179, startPoint y: 23, endPoint x: 0, endPoint y: -56, distance: 195.7
click at [0, 0] on html "Kết quả tìm kiếm ( 22 ) Bộ lọc Mã ĐH Trạng thái Món hàng Thu hộ Tổng cước Chưa …" at bounding box center [784, 375] width 1568 height 750
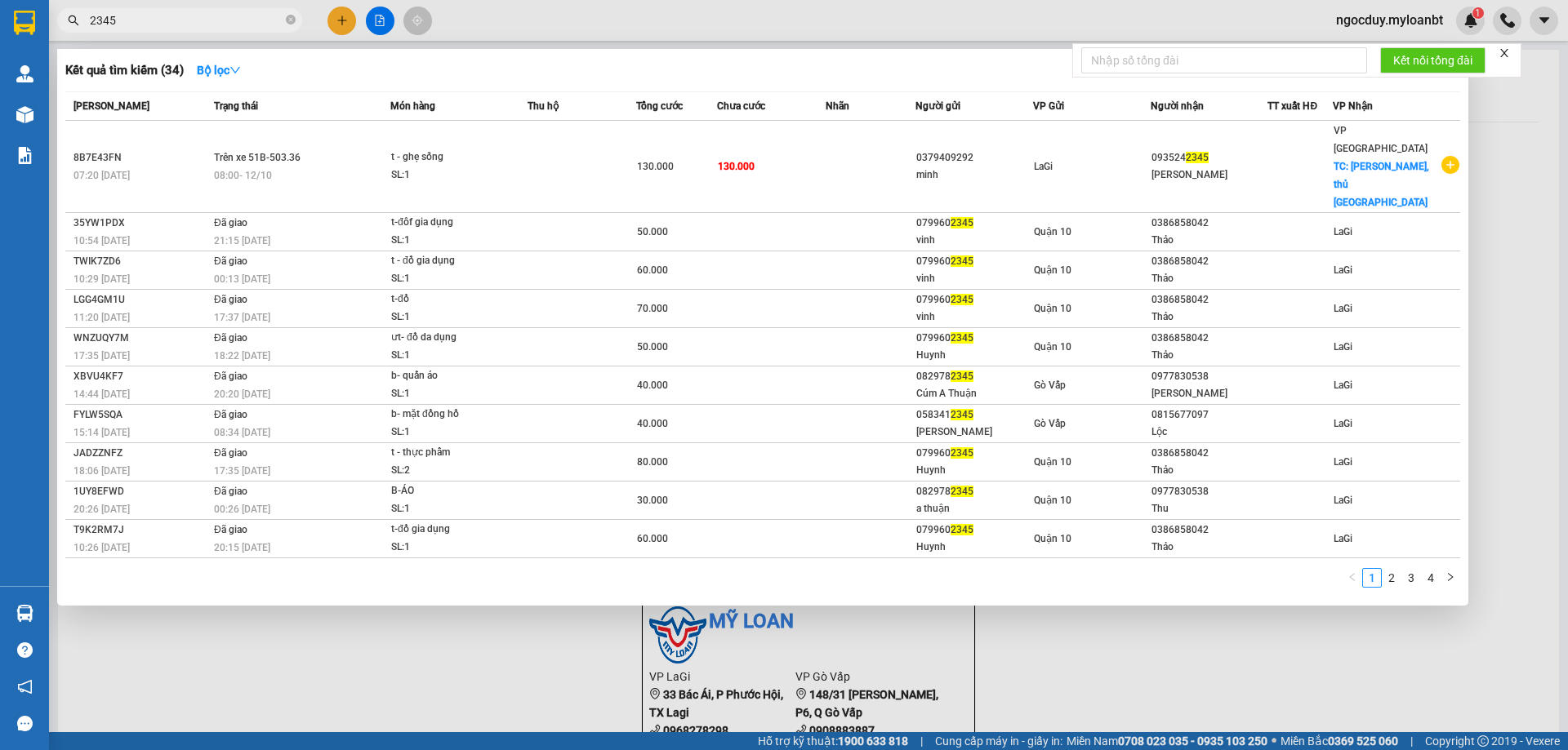
drag, startPoint x: 94, startPoint y: 20, endPoint x: 0, endPoint y: -21, distance: 102.6
click at [0, 0] on html "Kết quả tìm kiếm ( 34 ) Bộ lọc Mã ĐH Trạng thái Món hàng Thu hộ Tổng cước Chưa …" at bounding box center [784, 375] width 1568 height 750
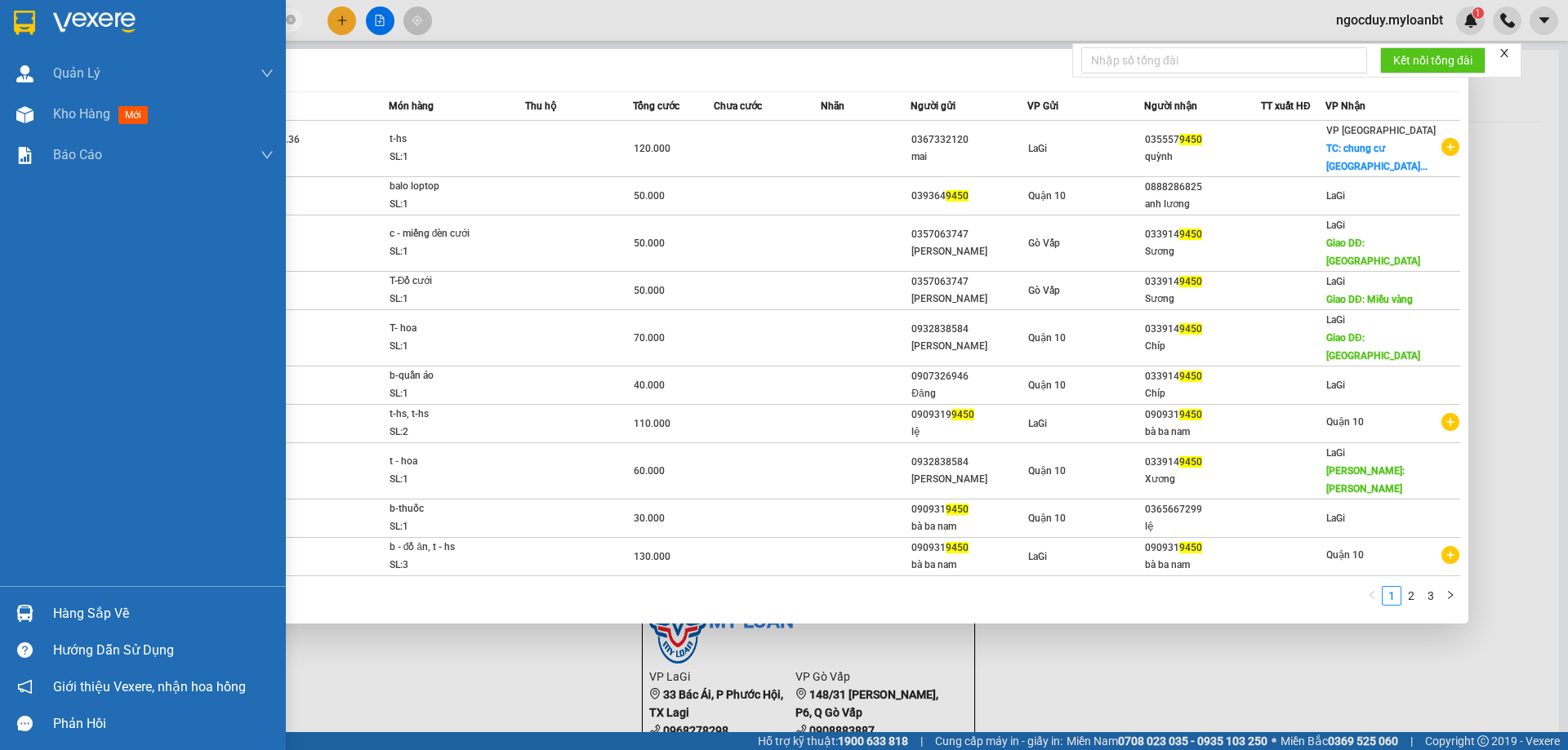
drag, startPoint x: 184, startPoint y: 20, endPoint x: 24, endPoint y: 1, distance: 161.1
click at [27, 6] on section "Kết quả tìm kiếm ( 22 ) Bộ lọc Mã ĐH Trạng thái Món hàng Thu hộ Tổng cước Chưa …" at bounding box center [784, 375] width 1568 height 750
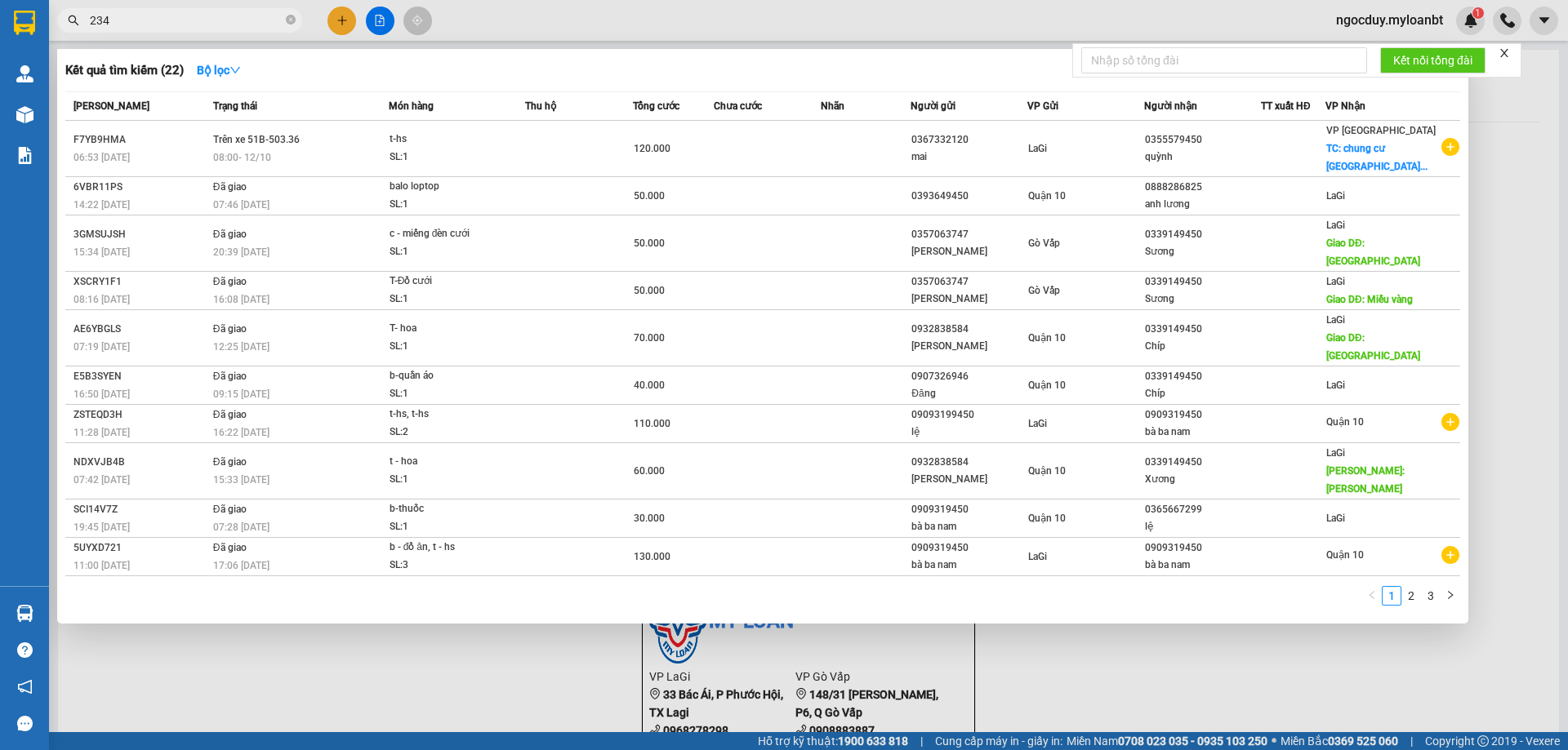
type input "2345"
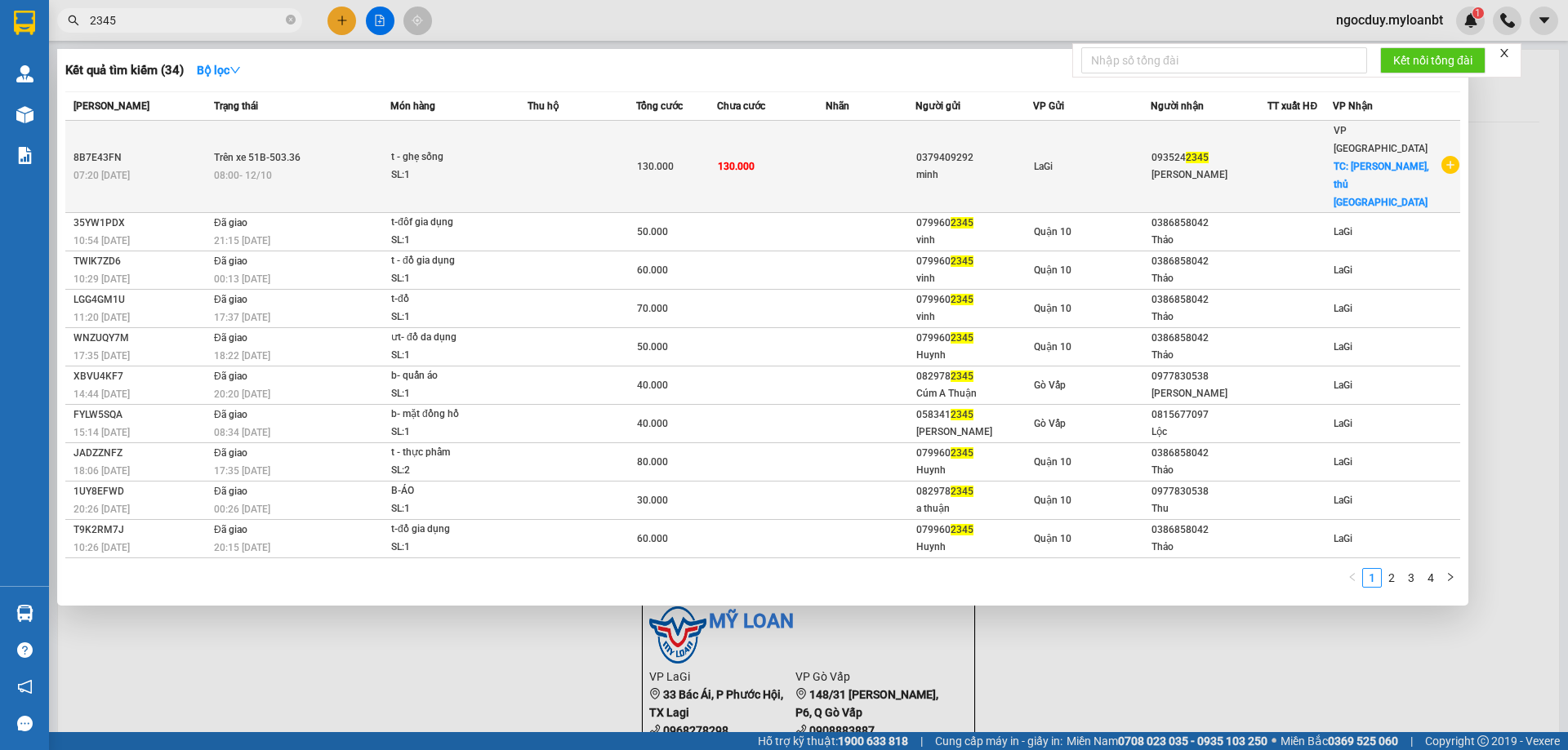
click at [583, 138] on td at bounding box center [581, 167] width 109 height 92
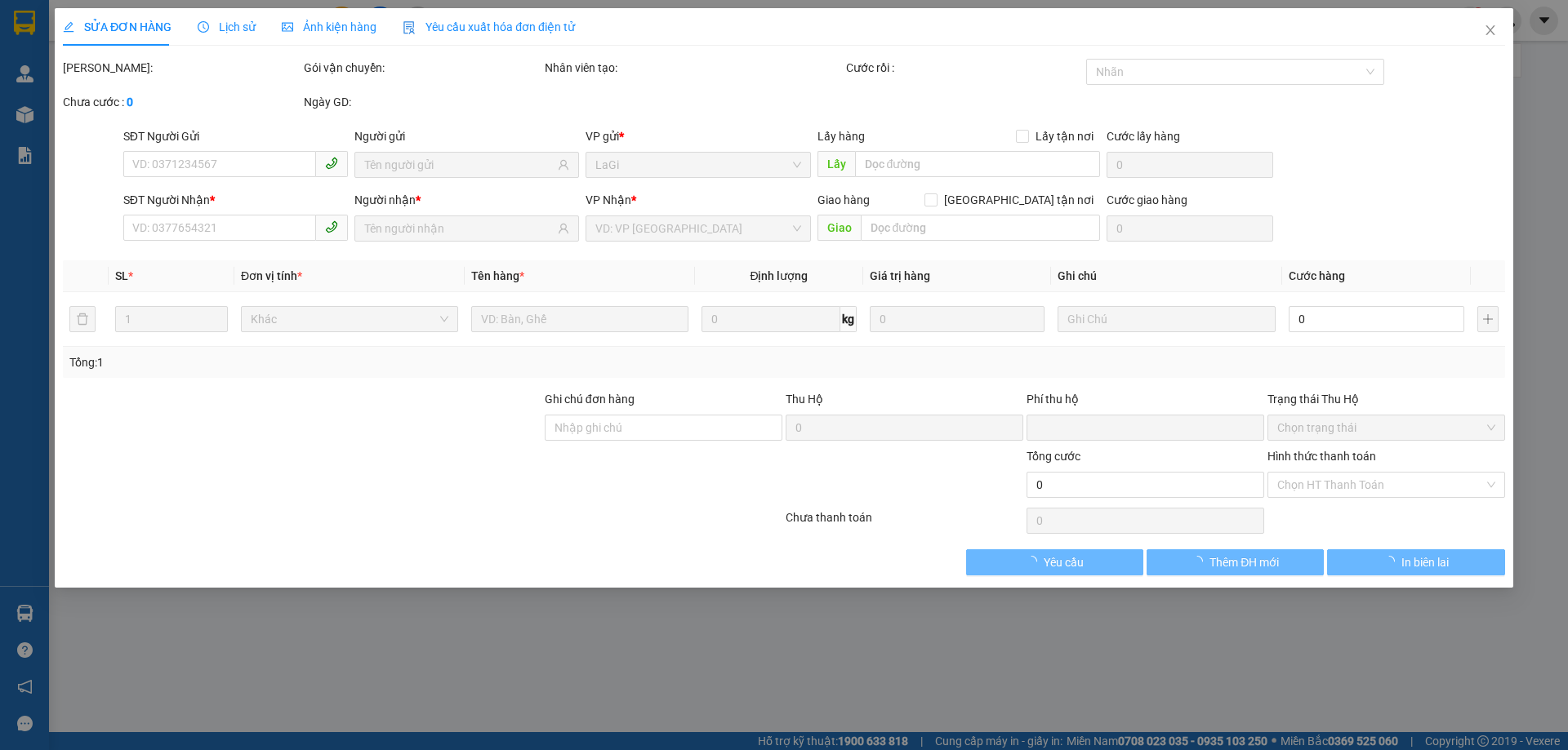
type input "0379409292"
type input "0935242345"
checkbox input "true"
type input "chung cư sadora, thủ đức"
type input "0"
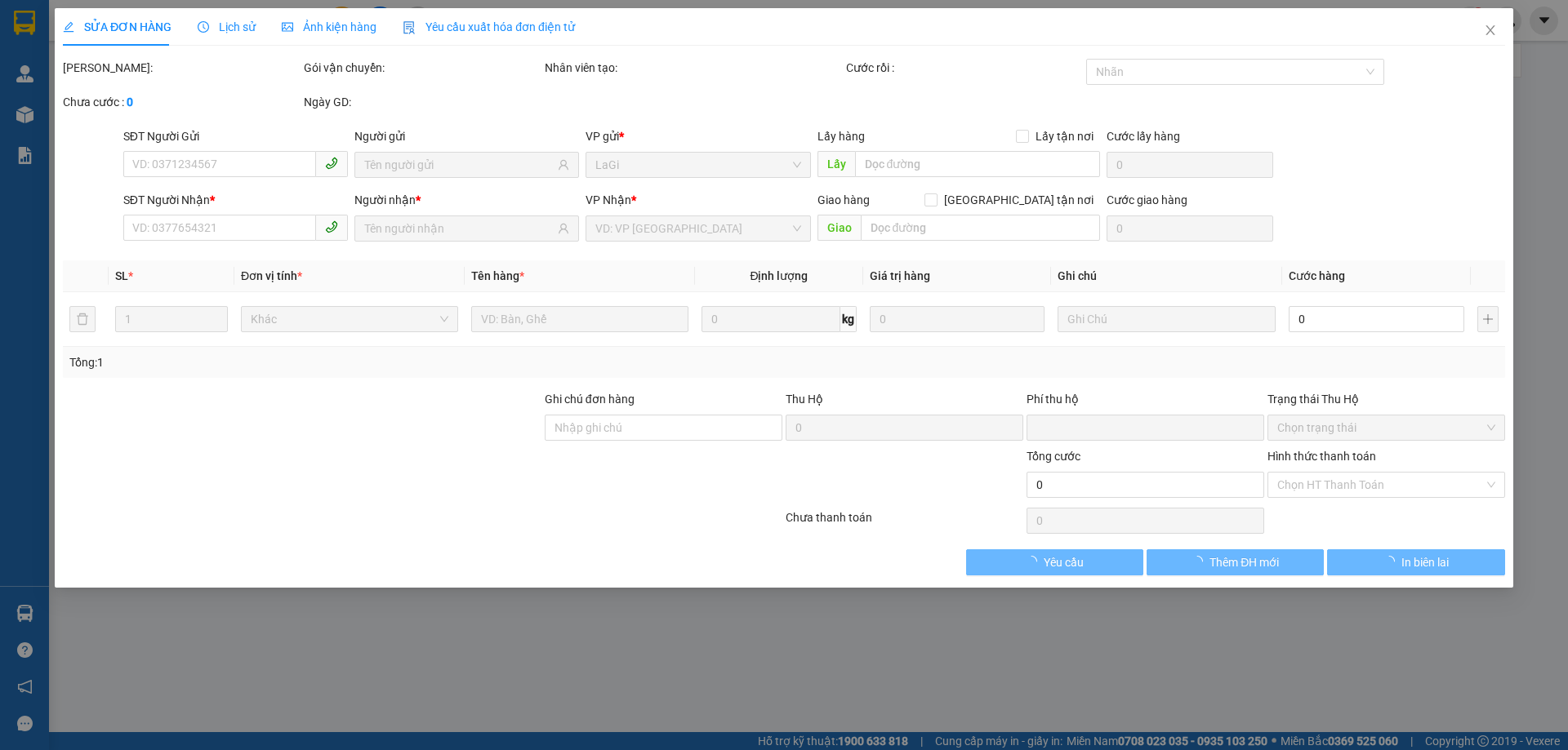
type input "130.000"
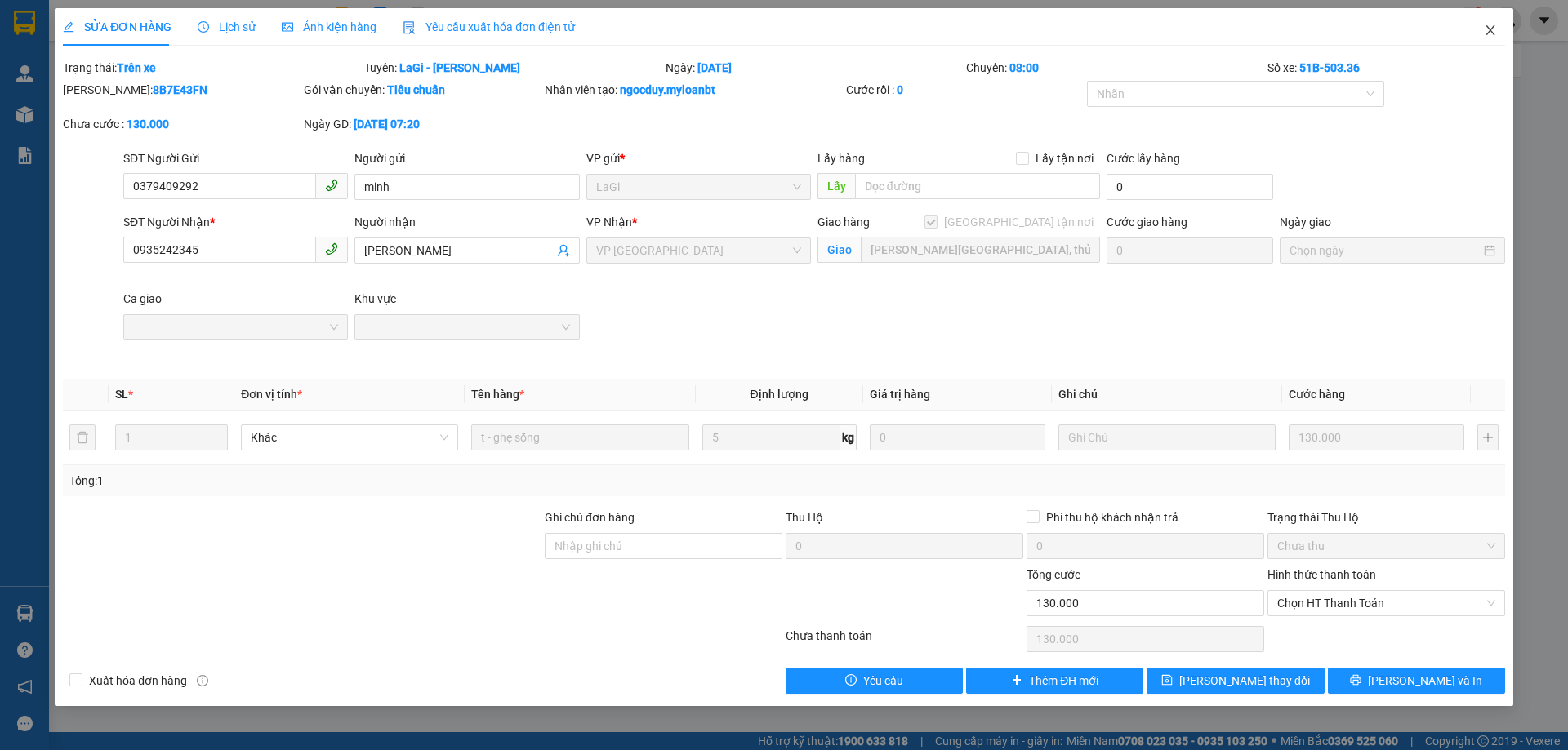
click at [1484, 33] on icon "close" at bounding box center [1490, 30] width 13 height 13
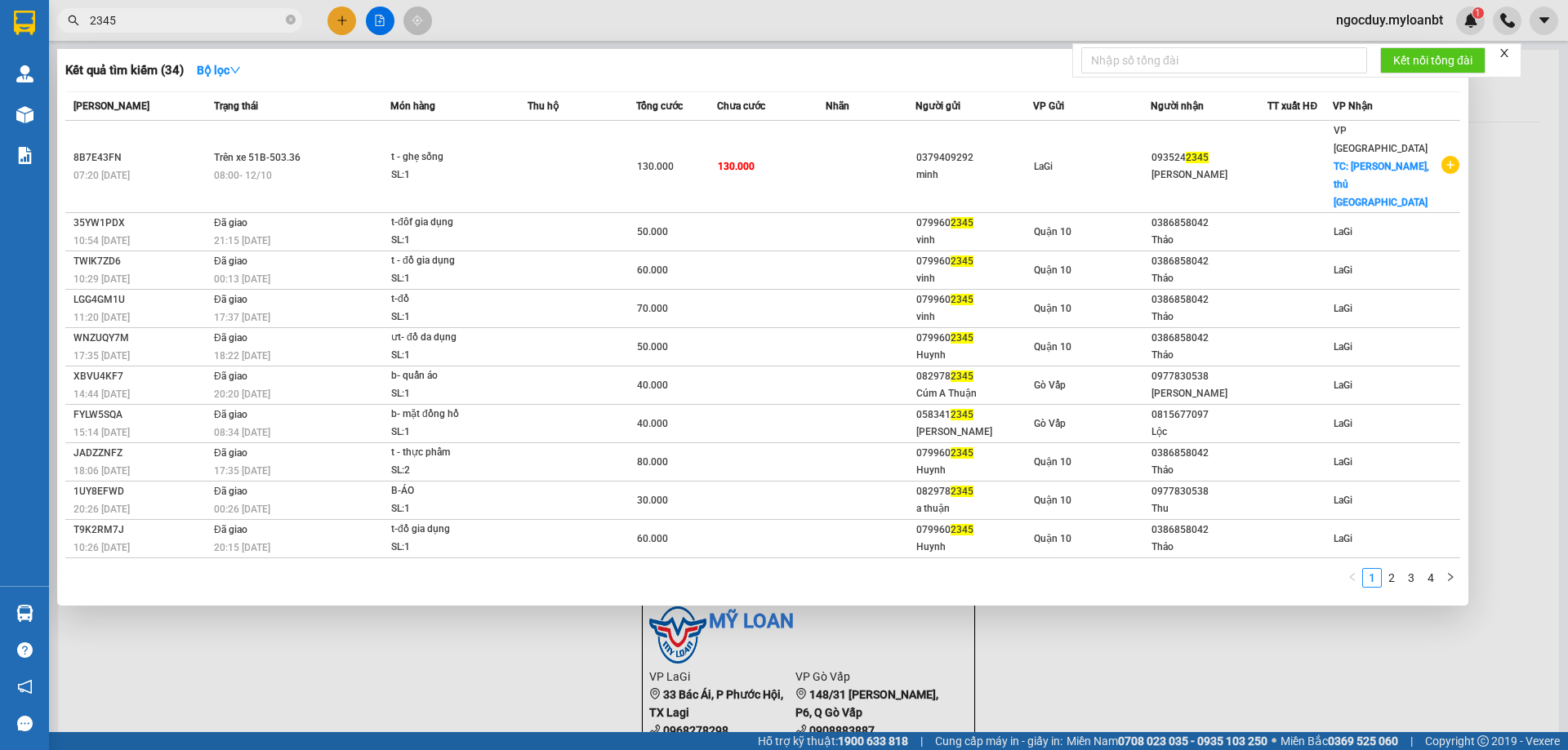
click at [194, 35] on div "Kết quả tìm kiếm ( 34 ) Bộ lọc Mã ĐH Trạng thái Món hàng Thu hộ Tổng cước Chưa …" at bounding box center [159, 20] width 318 height 29
drag, startPoint x: 142, startPoint y: 19, endPoint x: 68, endPoint y: 14, distance: 74.2
click at [68, 14] on span "2345" at bounding box center [180, 20] width 245 height 24
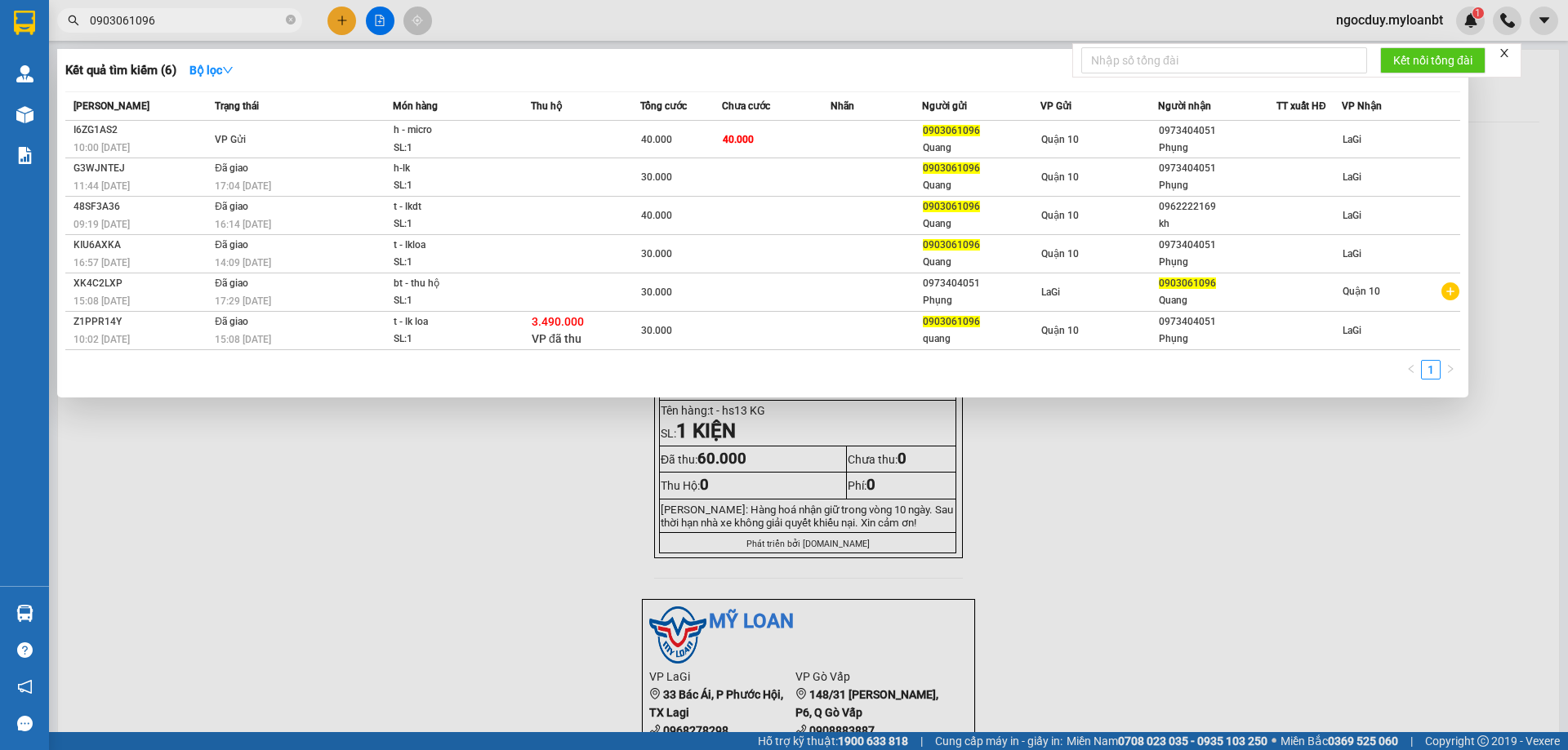
click at [160, 22] on input "0903061096" at bounding box center [186, 20] width 193 height 18
drag, startPoint x: 163, startPoint y: 19, endPoint x: 0, endPoint y: -51, distance: 177.4
click at [0, 0] on html "Kết quả tìm kiếm ( 6 ) Bộ lọc Mã ĐH Trạng thái Món hàng Thu hộ Tổng cước Chưa c…" at bounding box center [784, 375] width 1568 height 750
type input "2345"
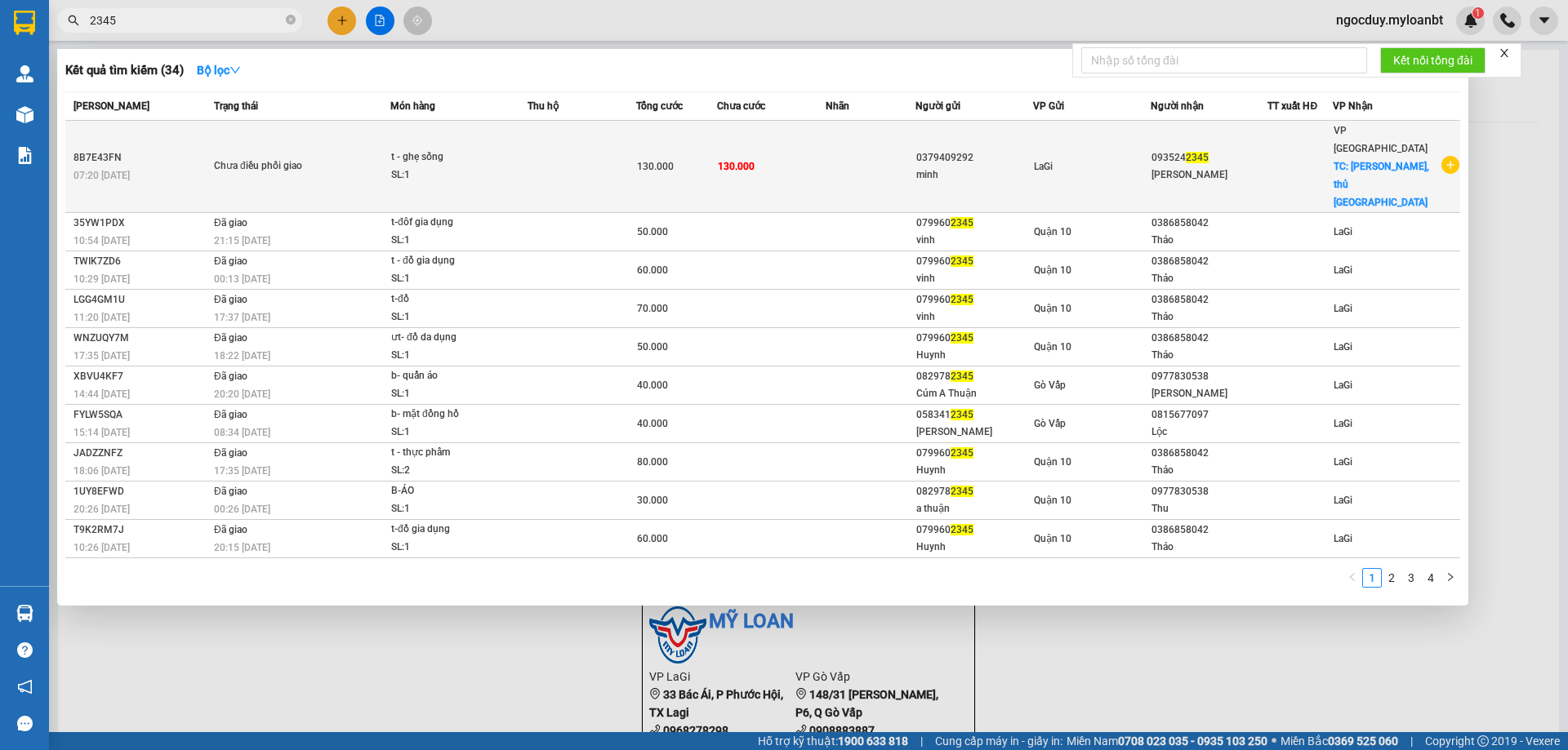
click at [358, 158] on span "Chưa điều phối giao" at bounding box center [301, 166] width 175 height 18
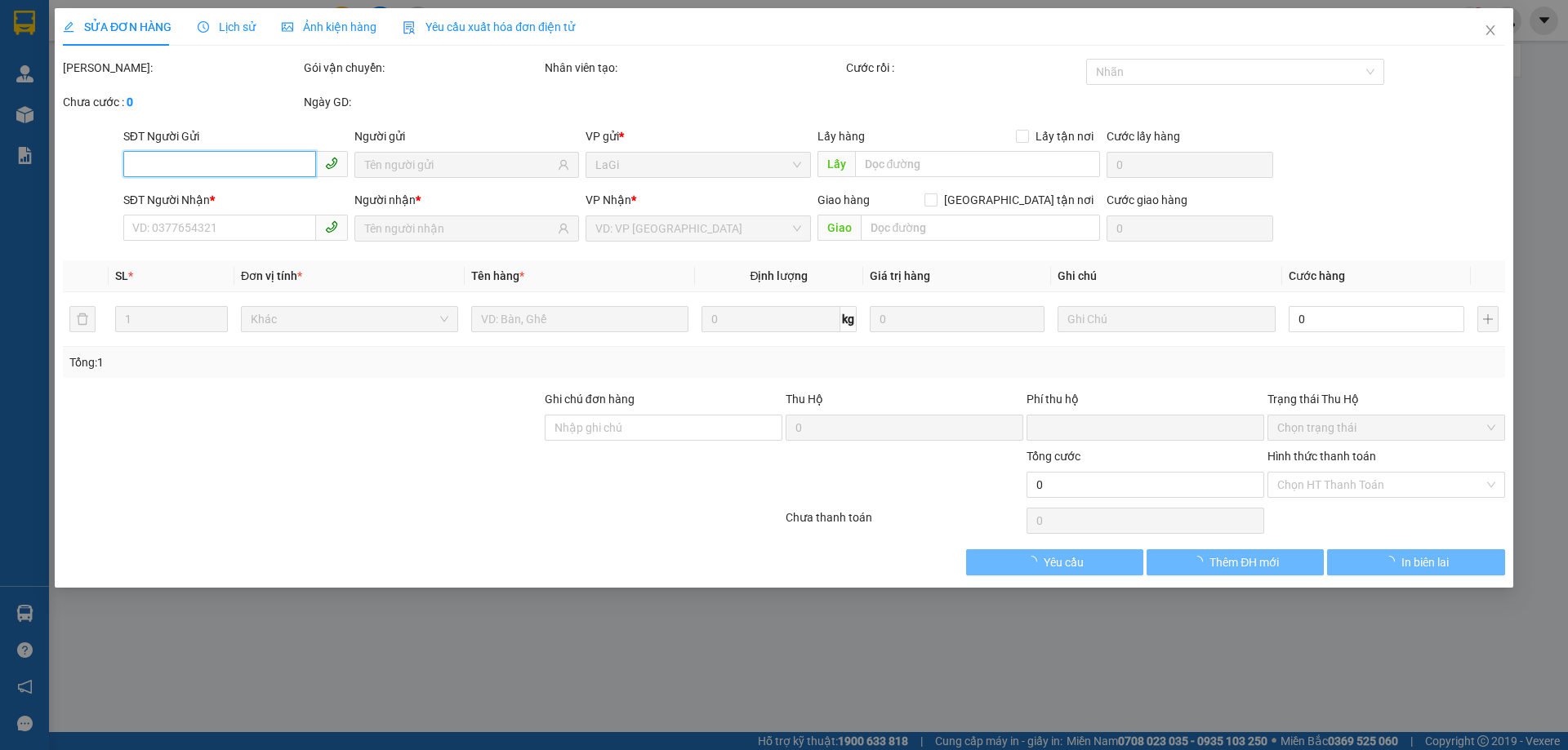
type input "0379409292"
type input "0935242345"
checkbox input "true"
type input "chung cư sadora, thủ đức"
type input "0"
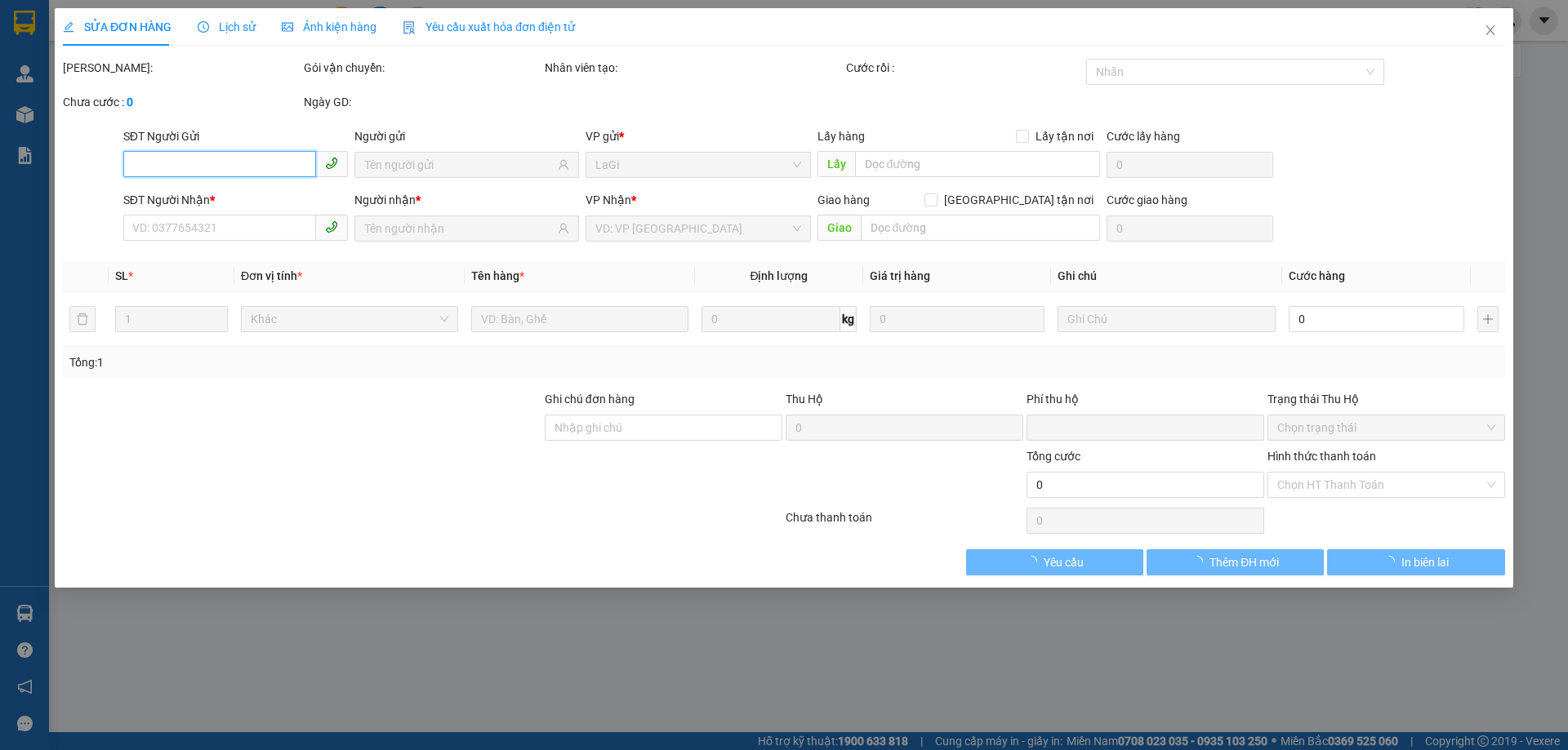
type input "130.000"
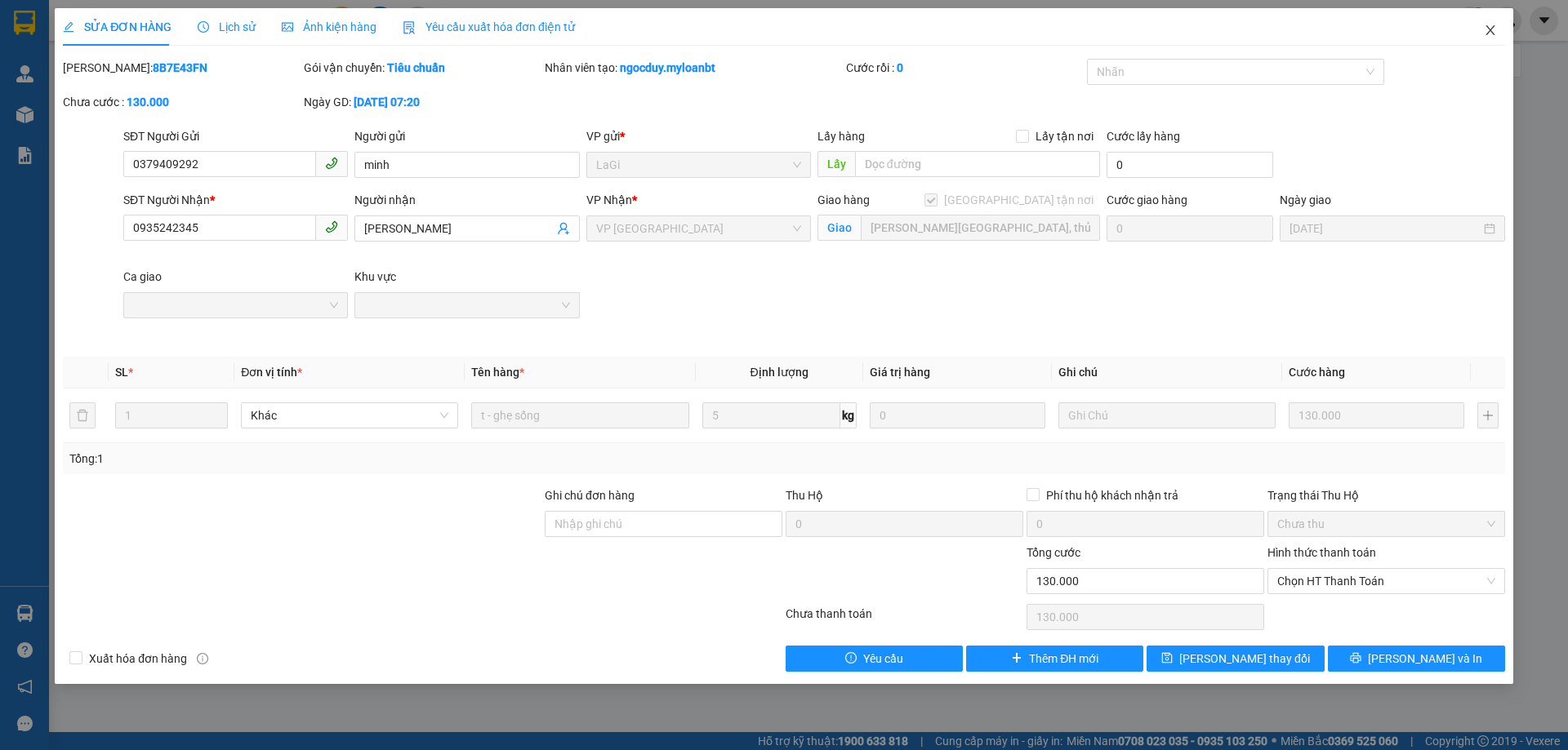
click at [1484, 37] on icon "close" at bounding box center [1490, 30] width 13 height 13
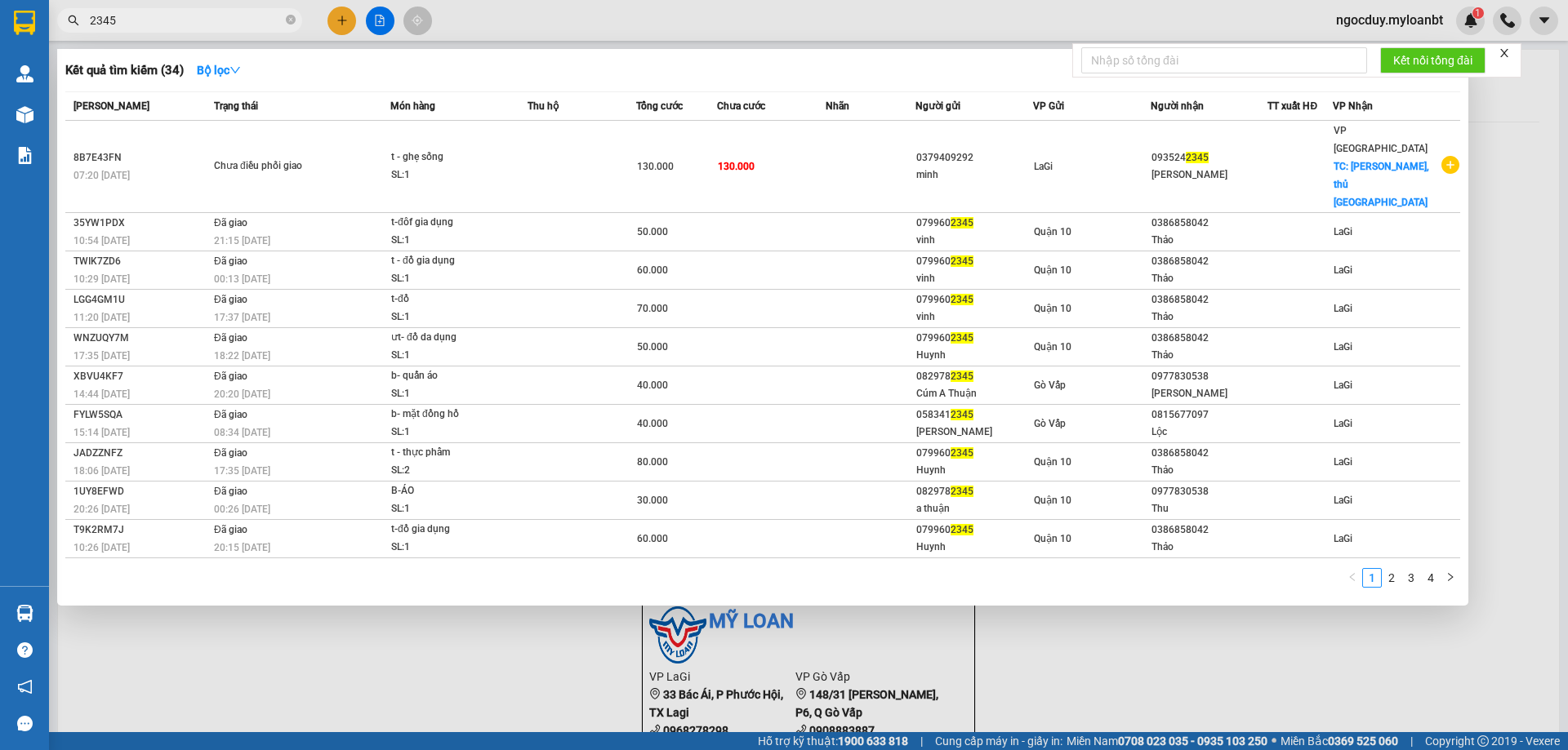
drag, startPoint x: 185, startPoint y: 19, endPoint x: 179, endPoint y: 41, distance: 22.8
click at [185, 23] on input "2345" at bounding box center [186, 20] width 193 height 18
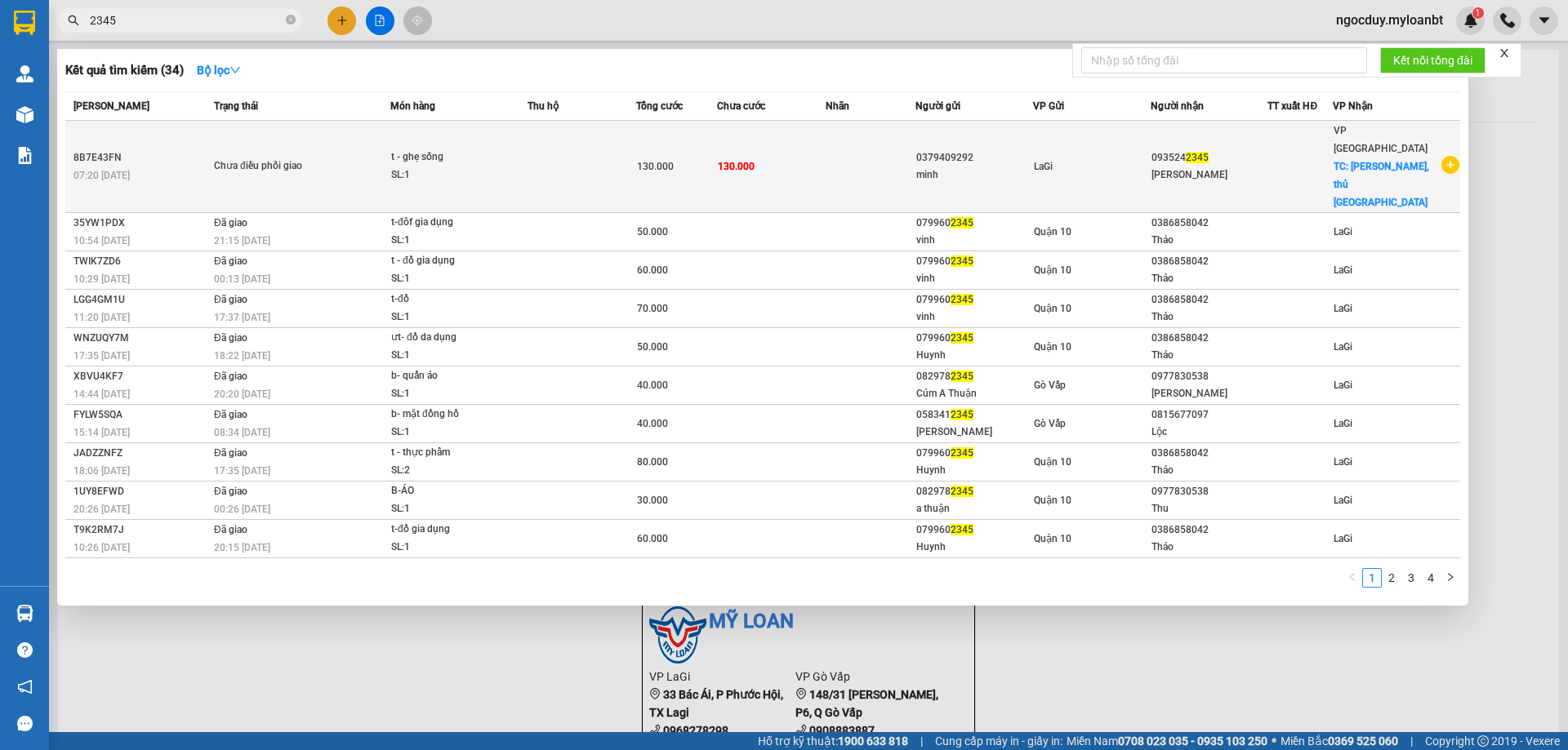
click at [1370, 161] on span "TC: chung cư sadora, thủ đức" at bounding box center [1381, 185] width 96 height 47
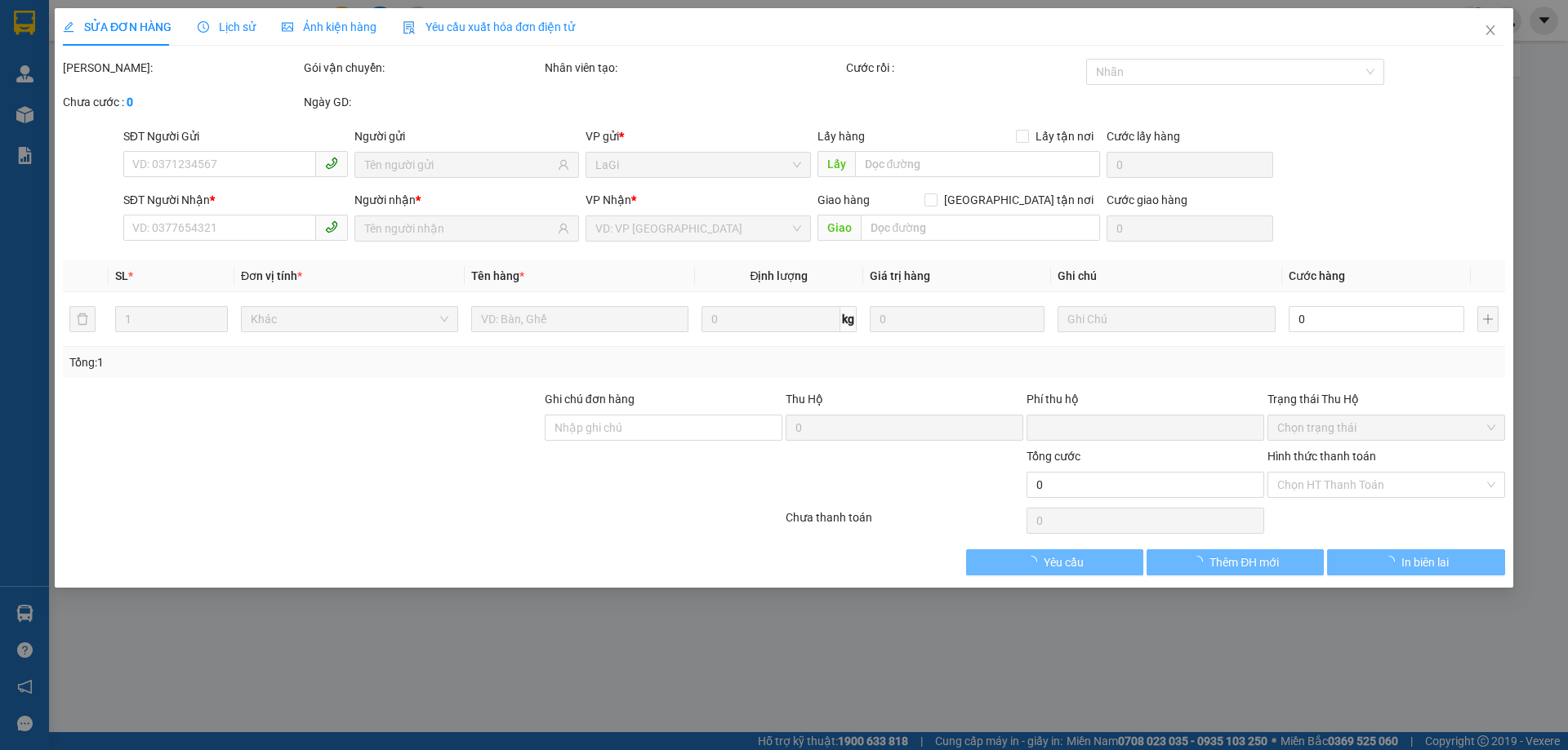
type input "0379409292"
type input "0935242345"
checkbox input "true"
type input "chung cư sadora, thủ đức"
type input "0"
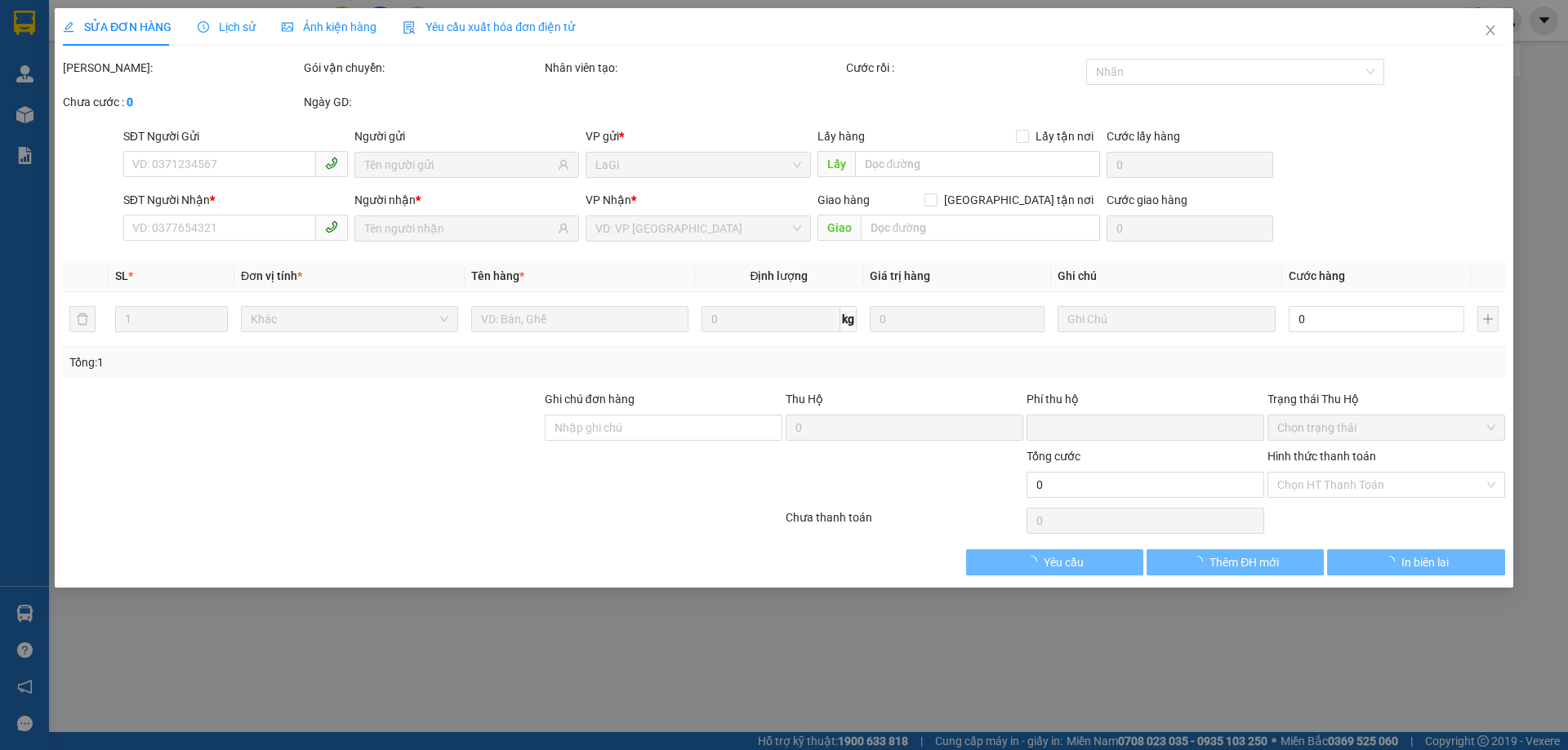
type input "130.000"
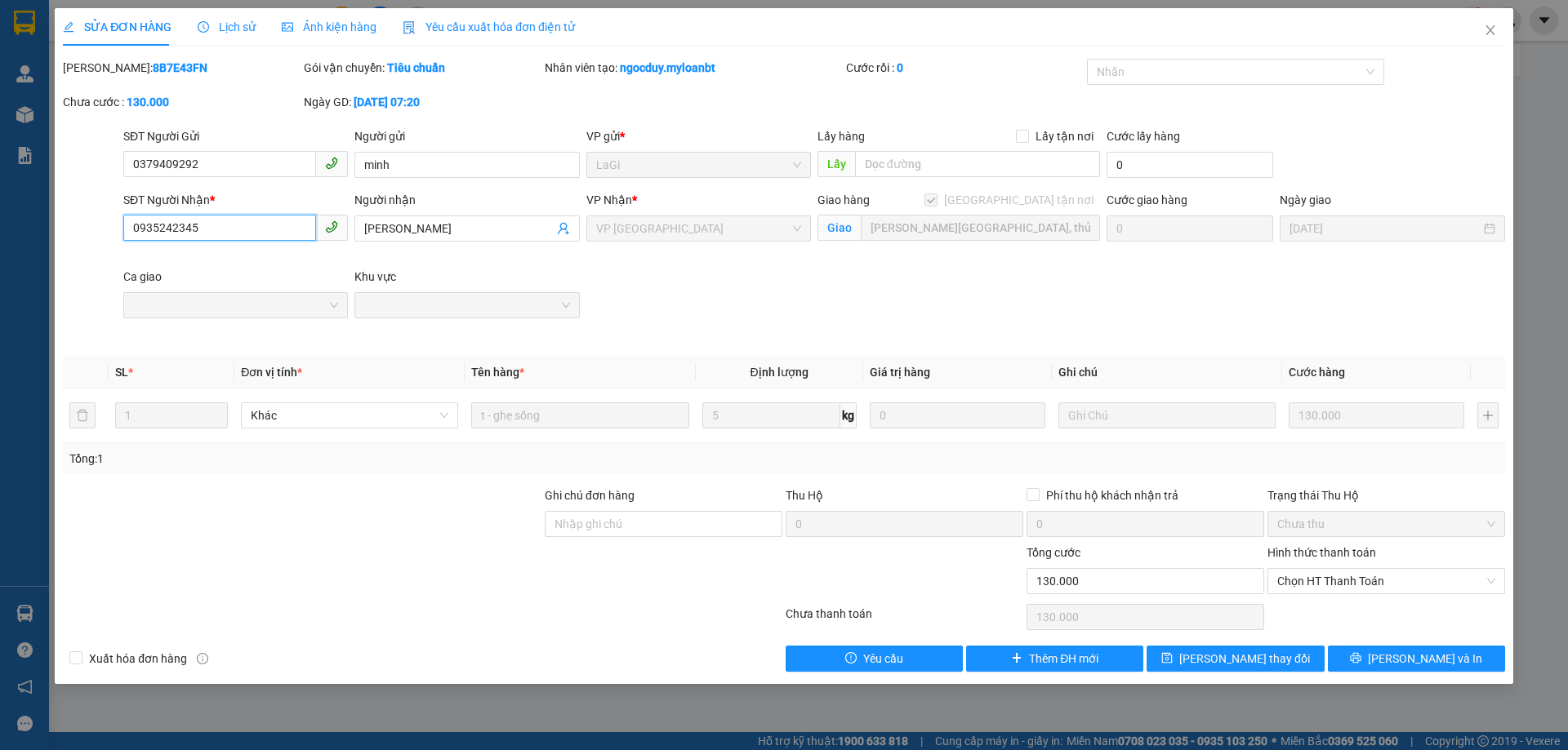
drag, startPoint x: 227, startPoint y: 232, endPoint x: 126, endPoint y: 233, distance: 101.0
click at [126, 233] on input "0935242345" at bounding box center [219, 227] width 193 height 26
click at [1490, 28] on icon "close" at bounding box center [1490, 30] width 13 height 13
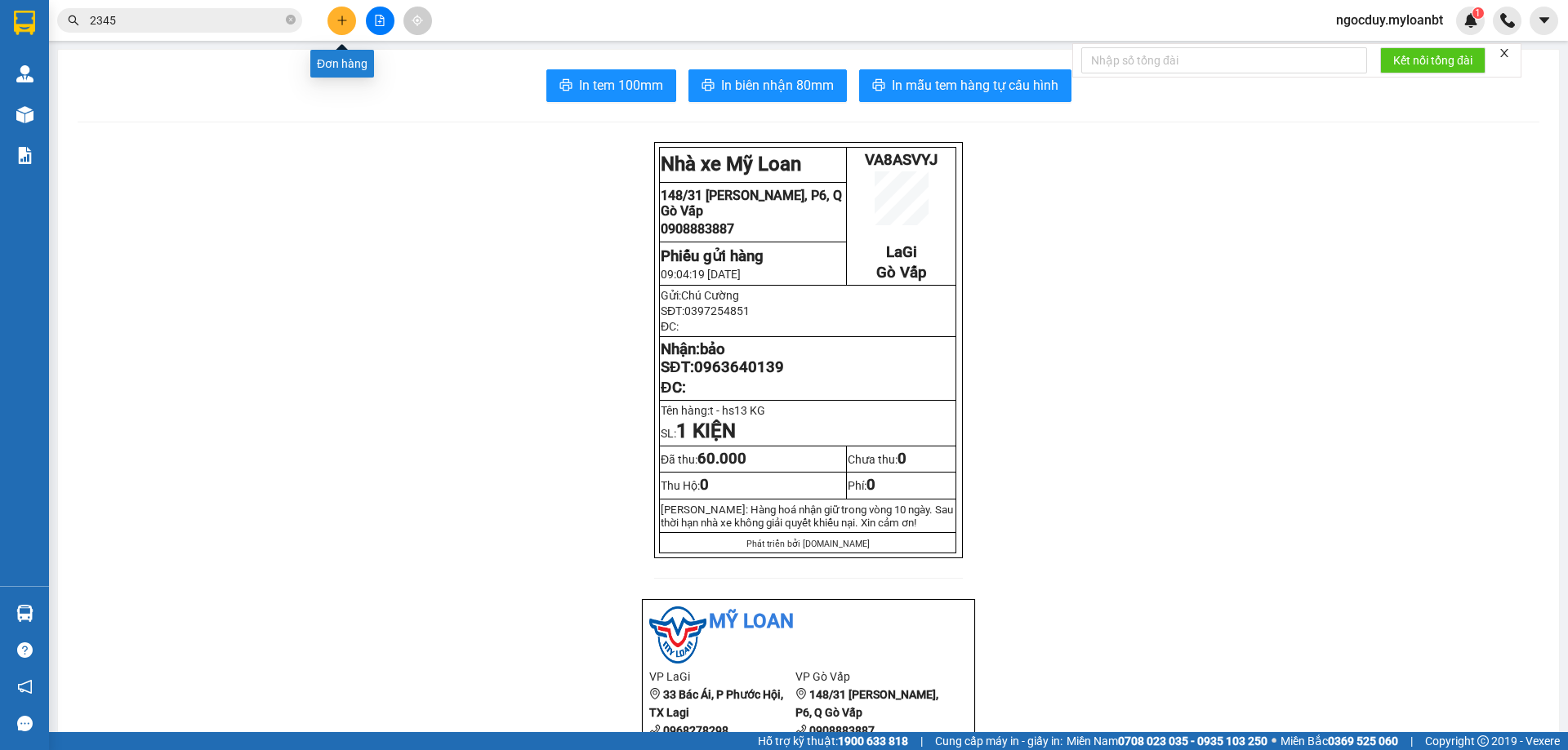
click at [343, 24] on icon "plus" at bounding box center [342, 20] width 1 height 9
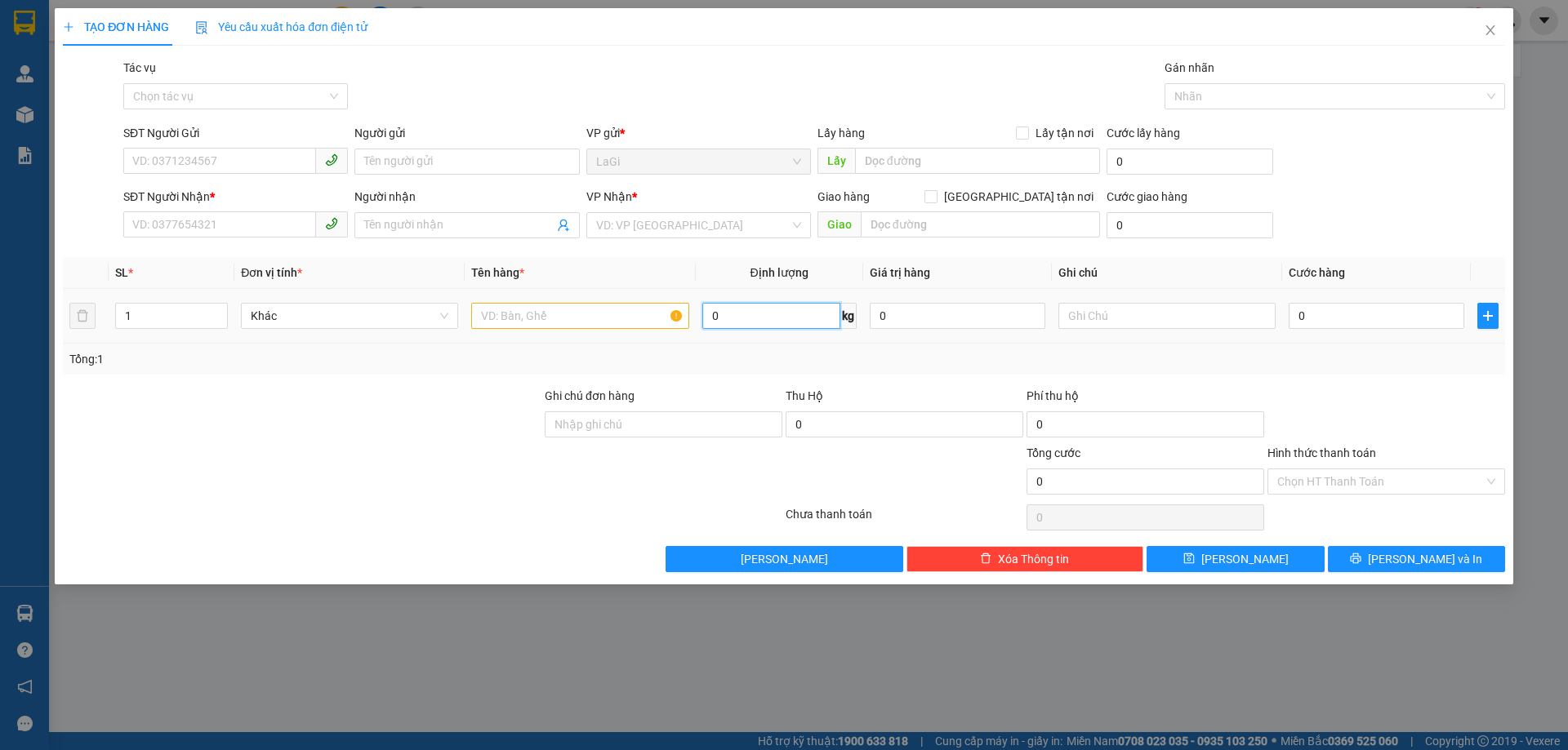
click at [803, 316] on input "0" at bounding box center [771, 316] width 138 height 26
type input "1"
click at [617, 316] on input "text" at bounding box center [580, 316] width 217 height 26
type input "thùng đồ ăn"
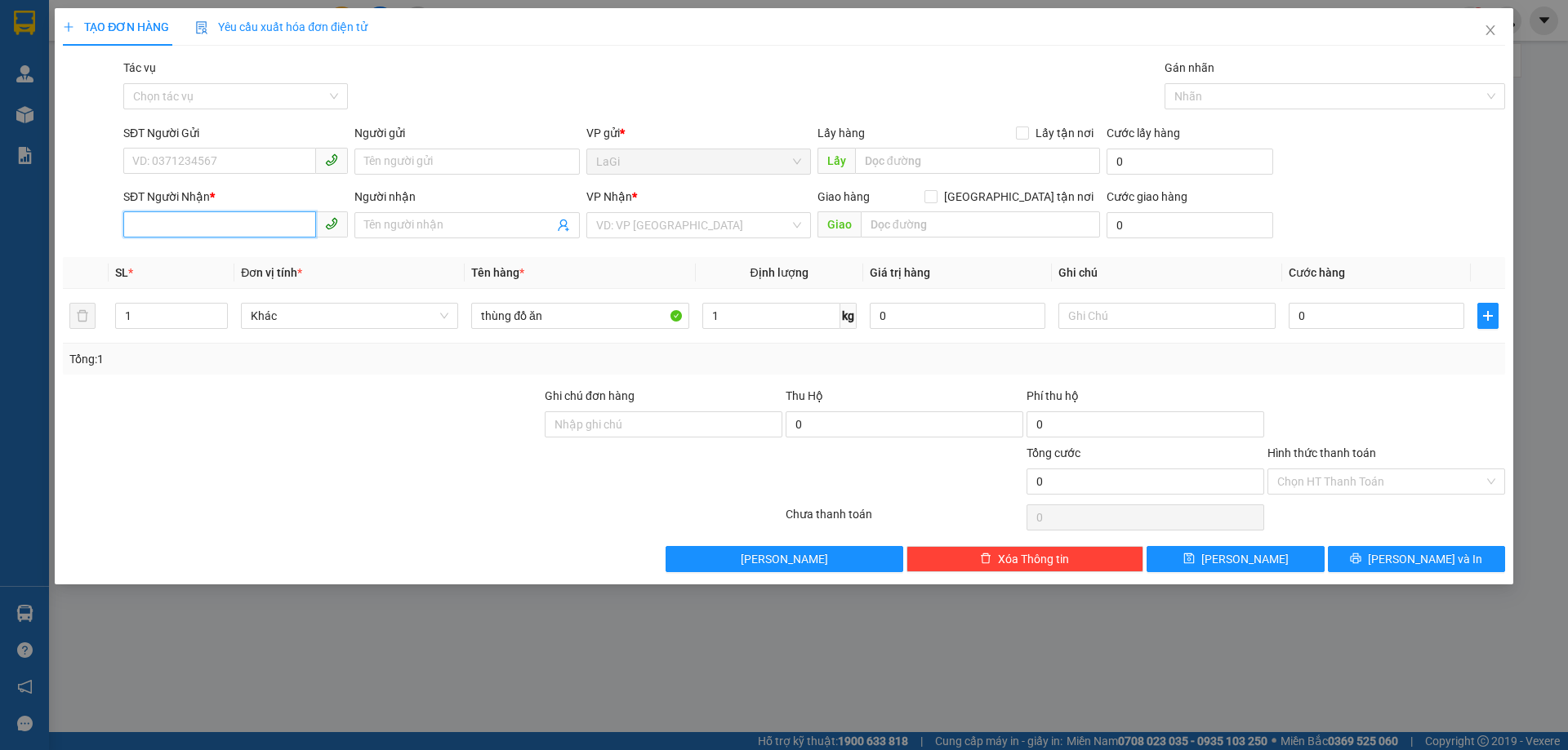
click at [273, 226] on input "SĐT Người Nhận *" at bounding box center [219, 225] width 193 height 26
type input "0797686487"
click at [280, 259] on div "0797686487 - Kha" at bounding box center [235, 258] width 205 height 18
type input "Kha"
type input "0797686487"
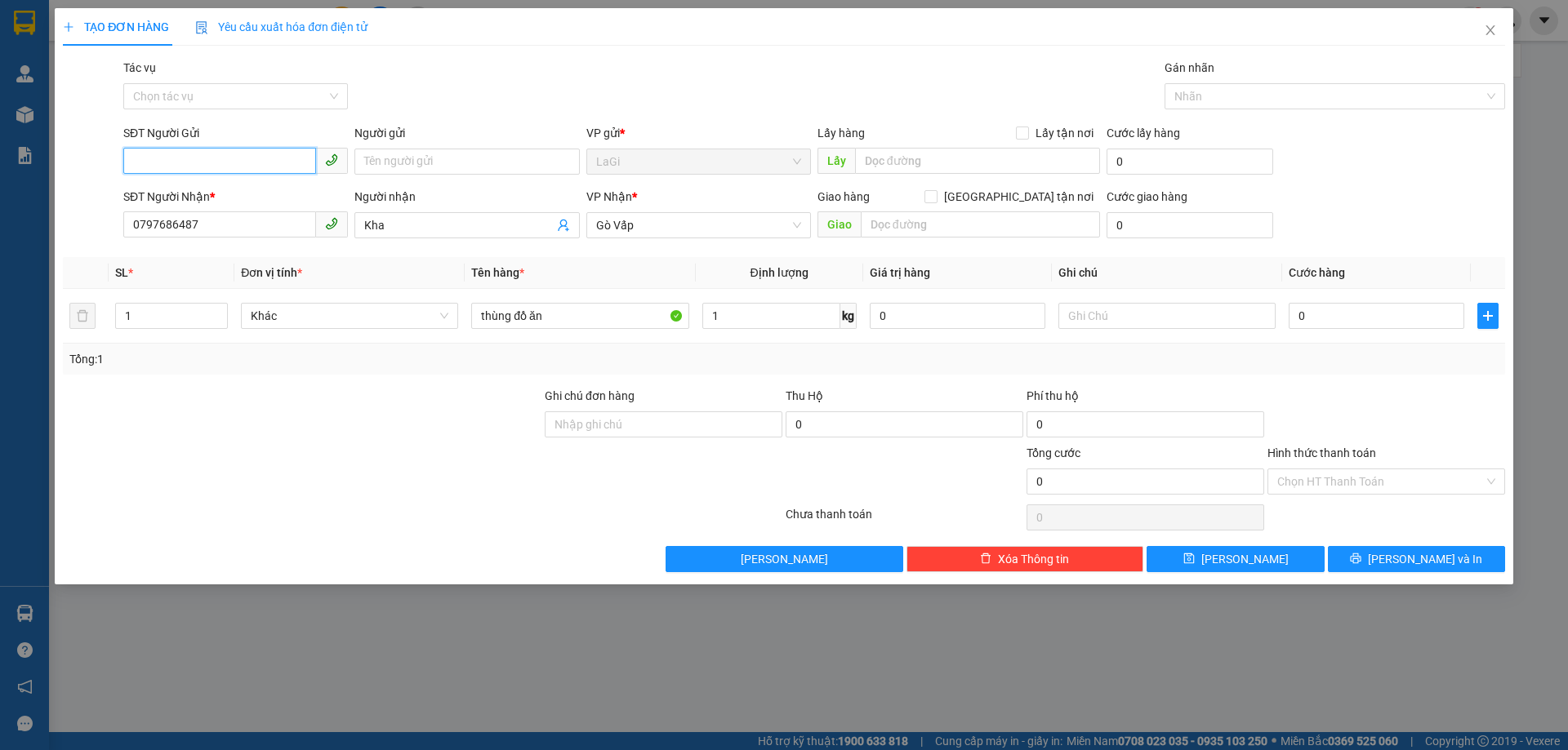
click at [261, 160] on input "SĐT Người Gửi" at bounding box center [219, 161] width 193 height 26
click at [247, 192] on div "0904428746 - Ngà" at bounding box center [235, 194] width 205 height 18
type input "0904428746"
type input "Ngà"
click at [729, 233] on span "Gò Vấp" at bounding box center [698, 226] width 205 height 24
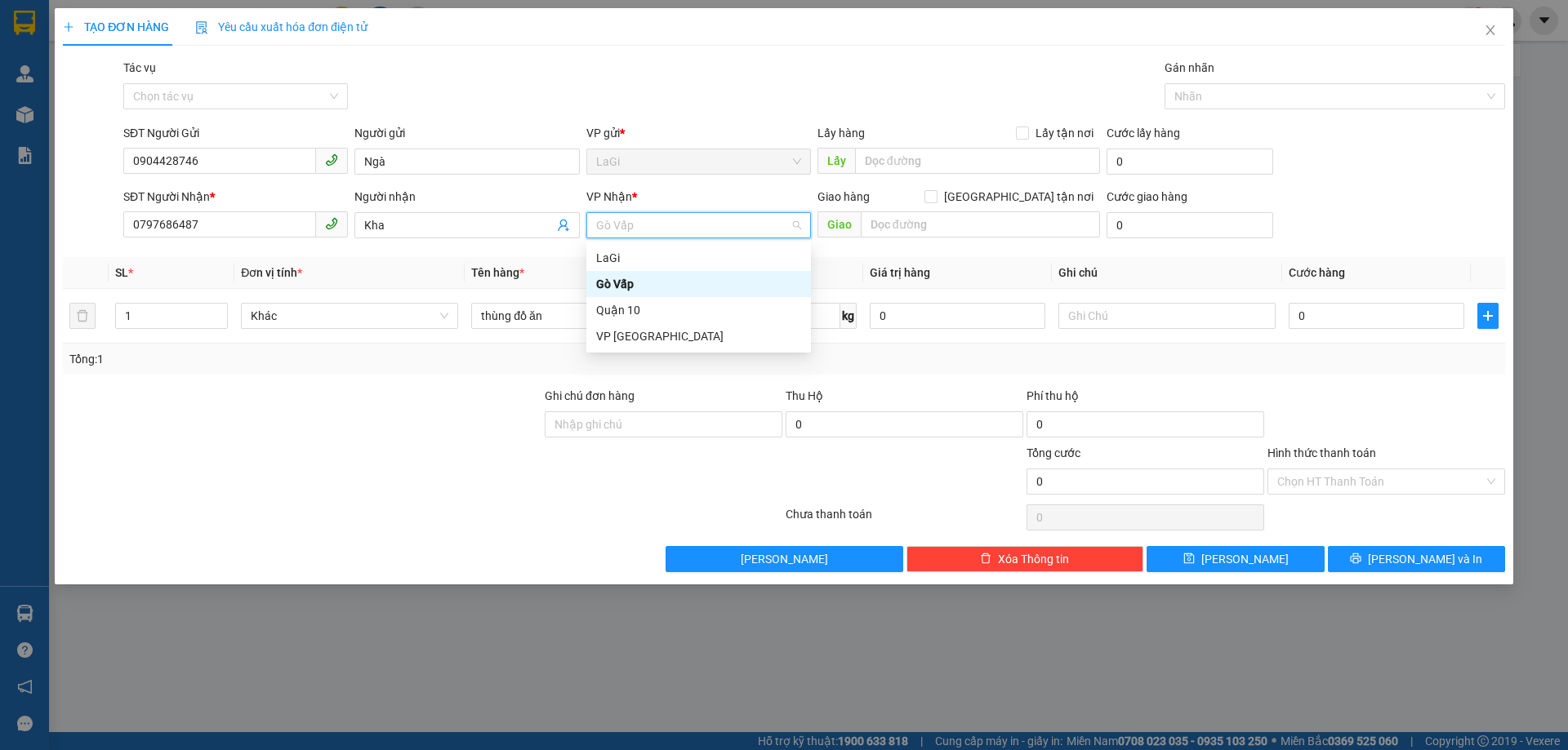
click at [729, 233] on span "Gò Vấp" at bounding box center [698, 226] width 205 height 24
click at [717, 311] on div "Quận 10" at bounding box center [698, 310] width 205 height 18
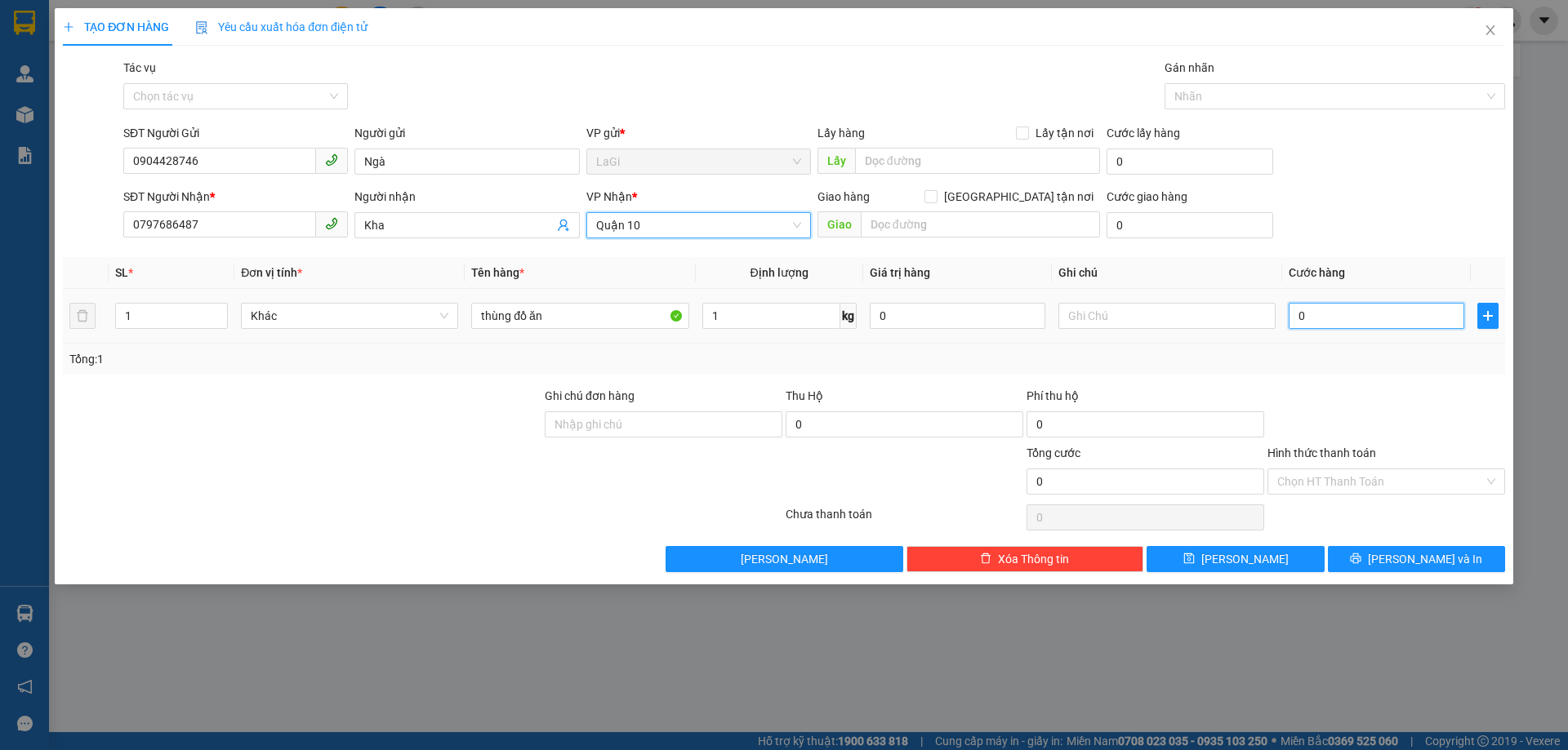
click at [1357, 315] on input "0" at bounding box center [1375, 316] width 175 height 26
type input "3"
type input "30"
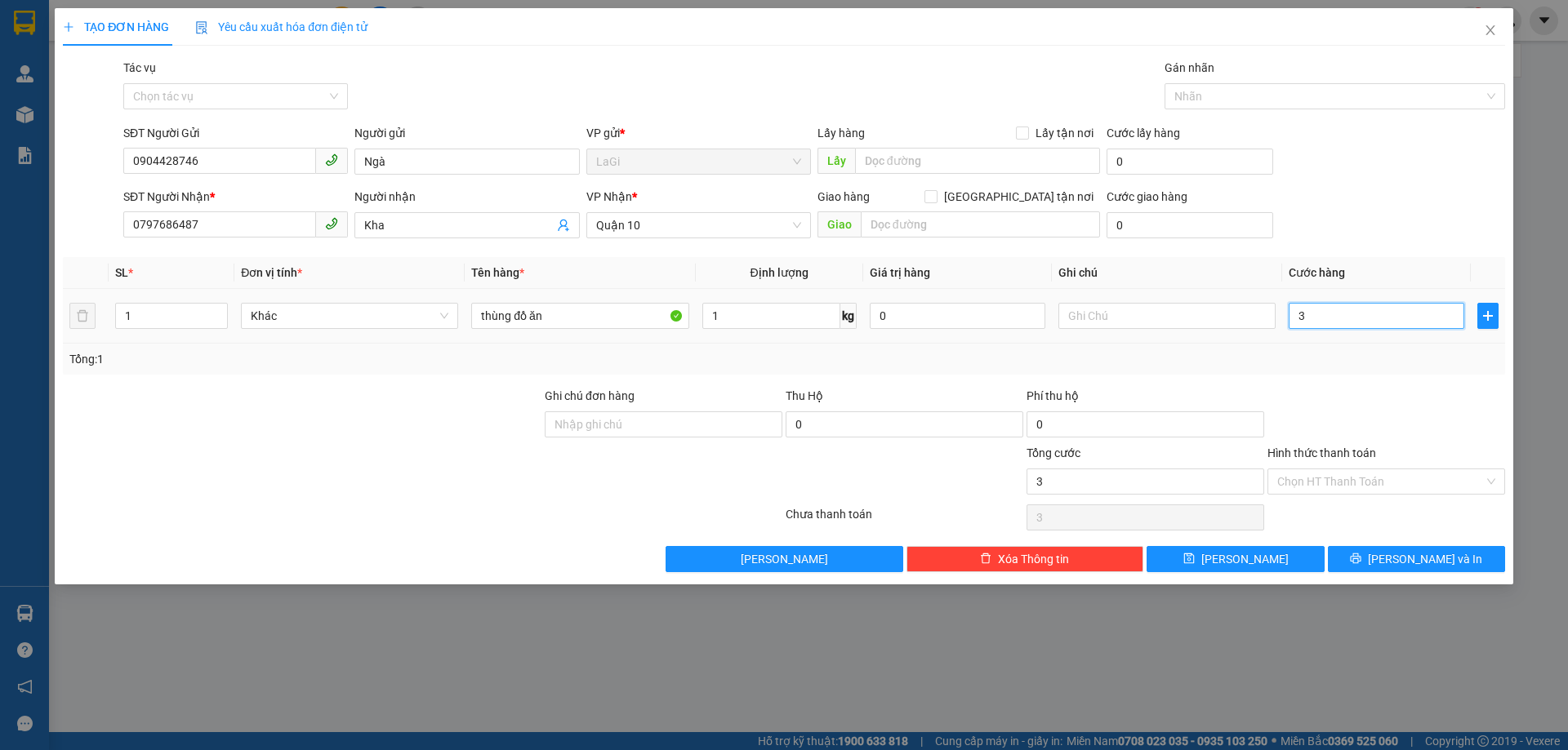
type input "30"
type input "30.000"
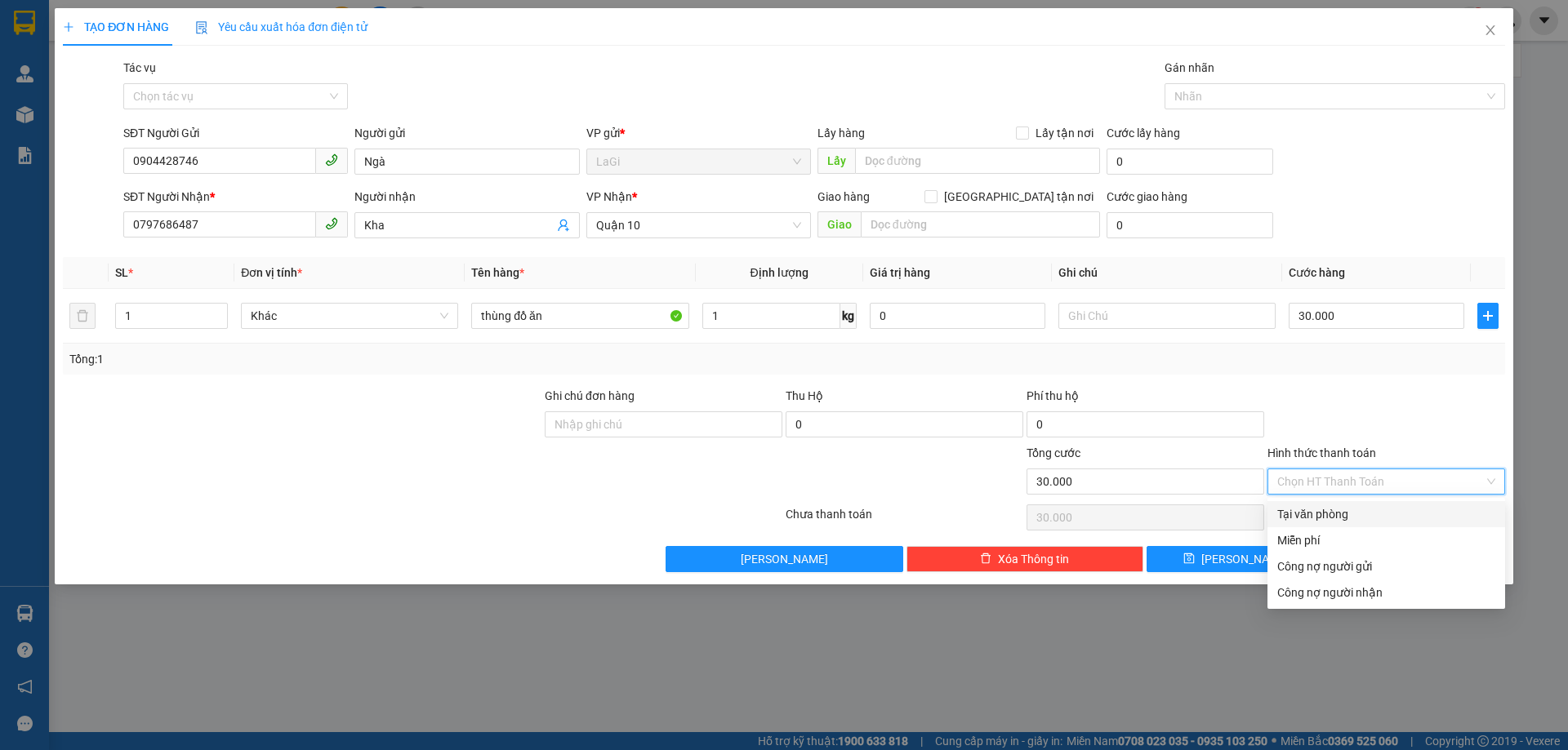
click at [1402, 480] on input "Hình thức thanh toán" at bounding box center [1380, 482] width 207 height 24
click at [1377, 517] on div "Tại văn phòng" at bounding box center [1386, 514] width 218 height 18
type input "0"
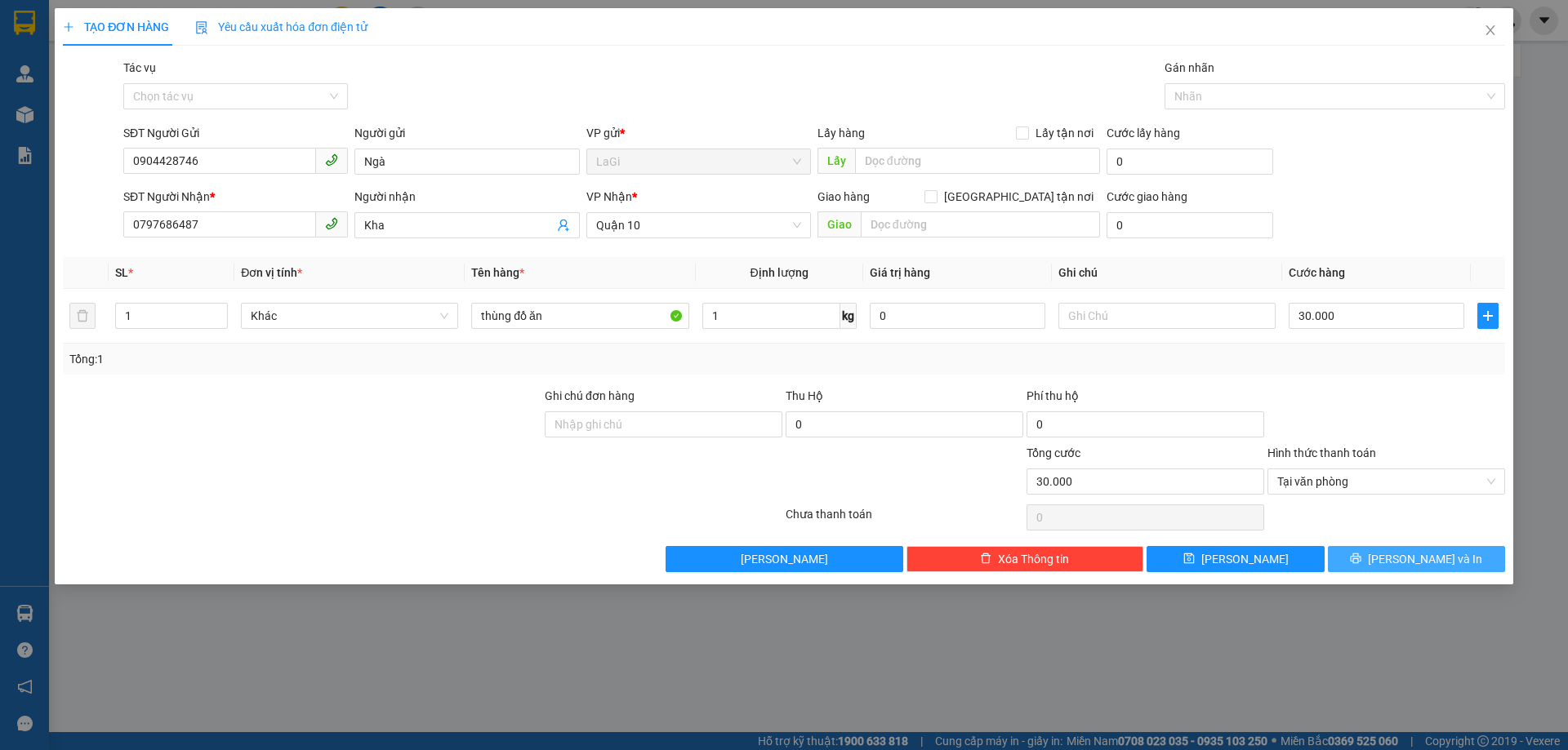
click at [1361, 552] on icon "printer" at bounding box center [1355, 557] width 11 height 11
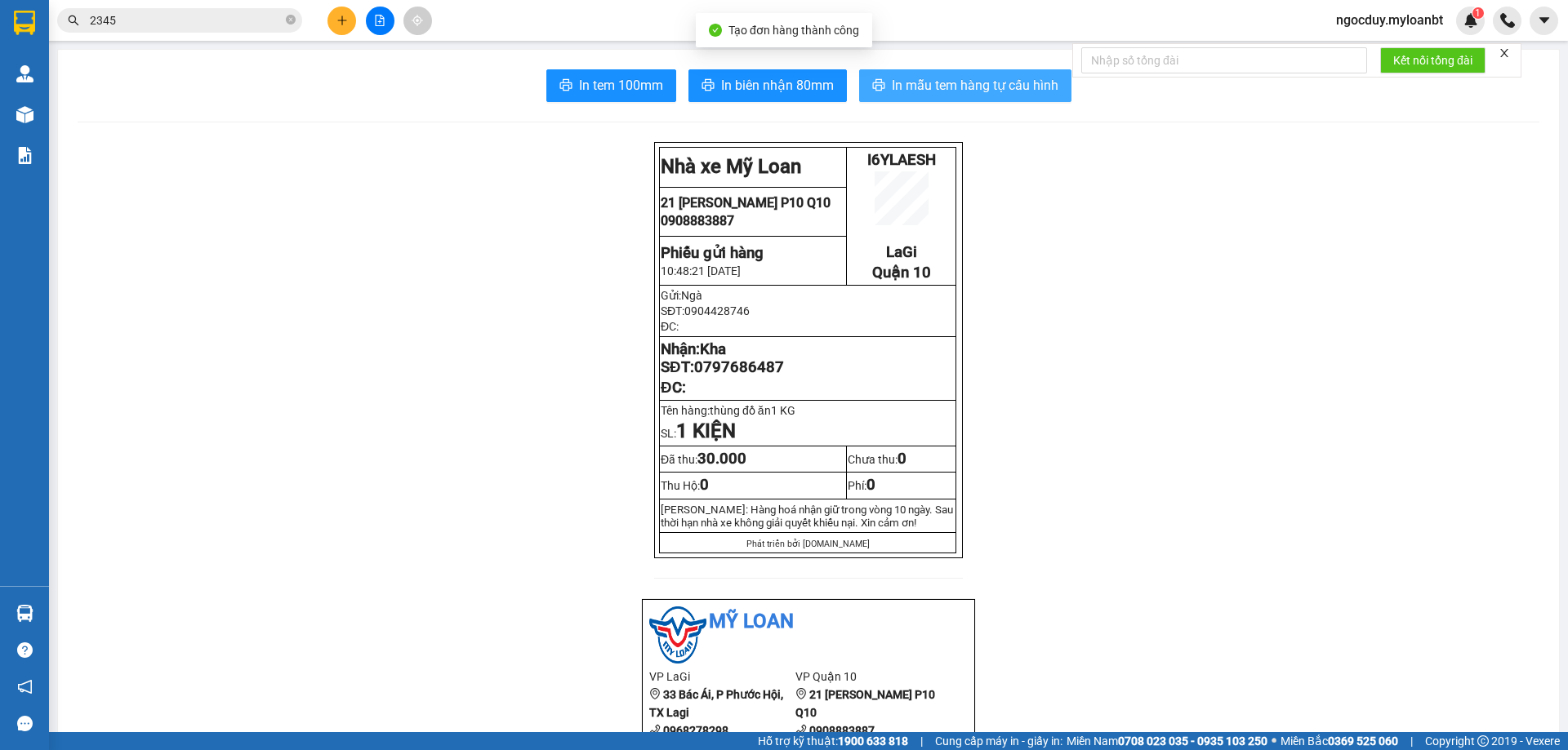
click at [954, 95] on span "In mẫu tem hàng tự cấu hình" at bounding box center [974, 84] width 166 height 20
click at [990, 81] on span "In mẫu tem hàng tự cấu hình" at bounding box center [974, 84] width 166 height 20
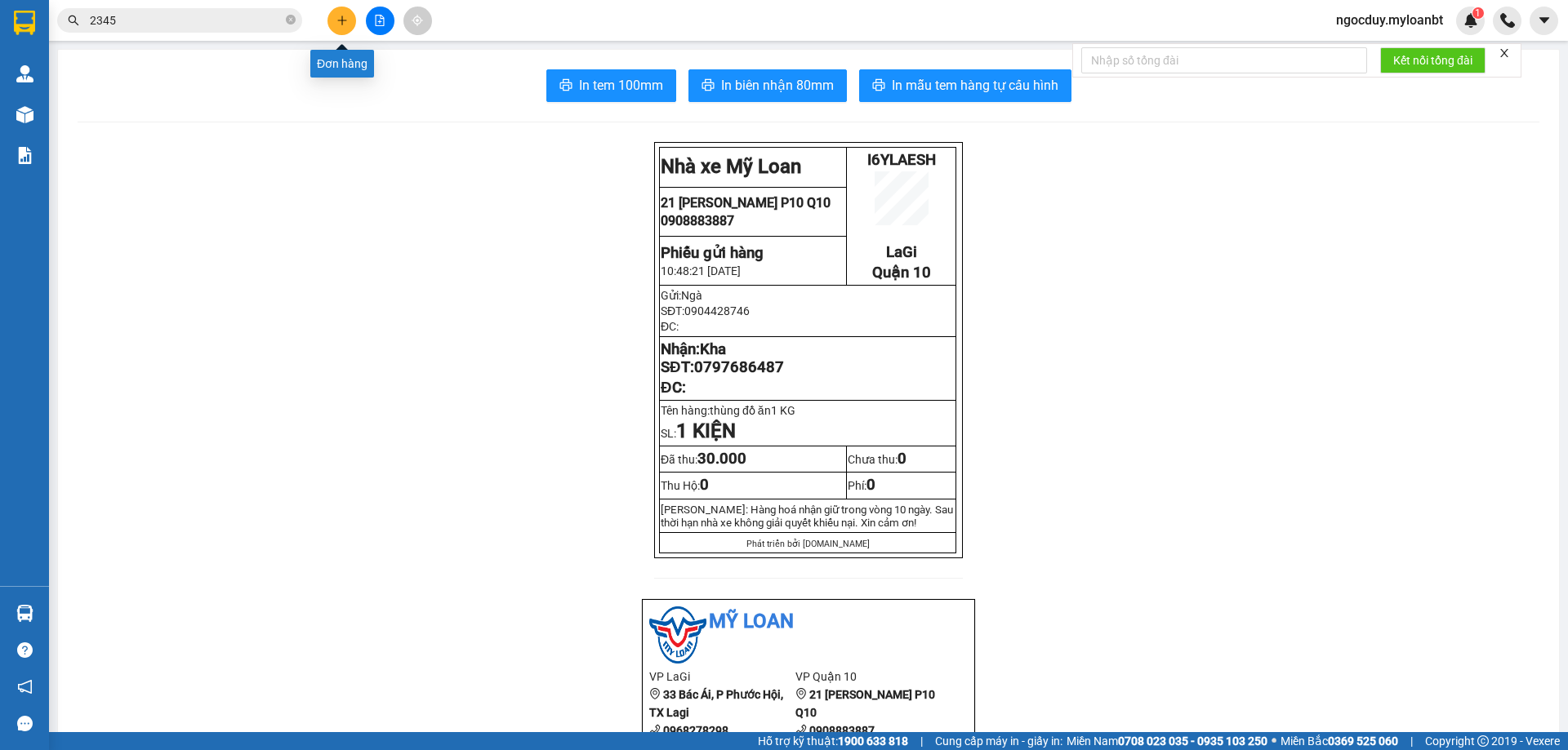
click at [343, 20] on icon "plus" at bounding box center [342, 19] width 9 height 1
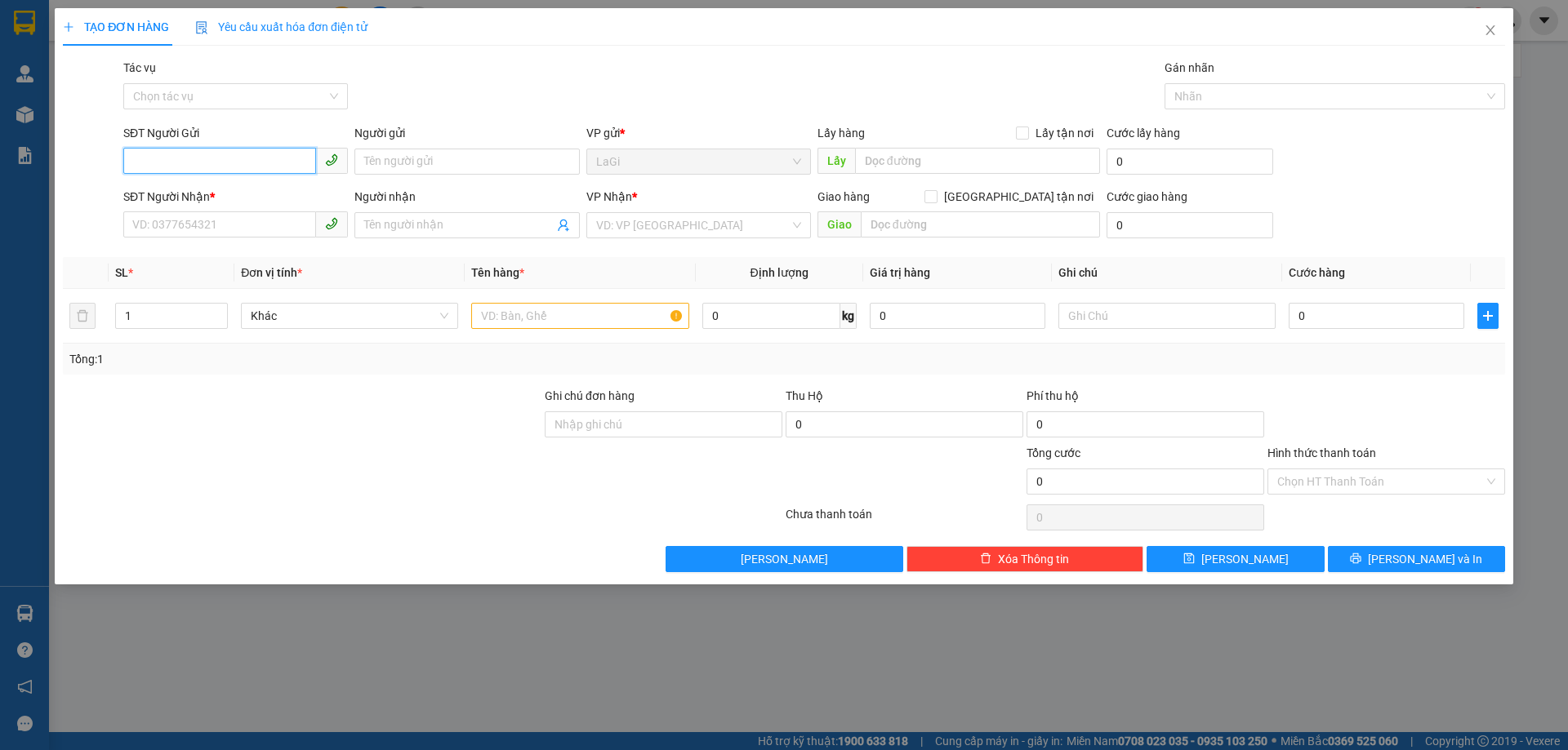
click at [207, 155] on input "SĐT Người Gửi" at bounding box center [219, 161] width 193 height 26
click at [217, 192] on div "0913644322 - Chú 10" at bounding box center [235, 194] width 205 height 18
type input "0913644322"
type input "Chú 10"
type input "0938659508"
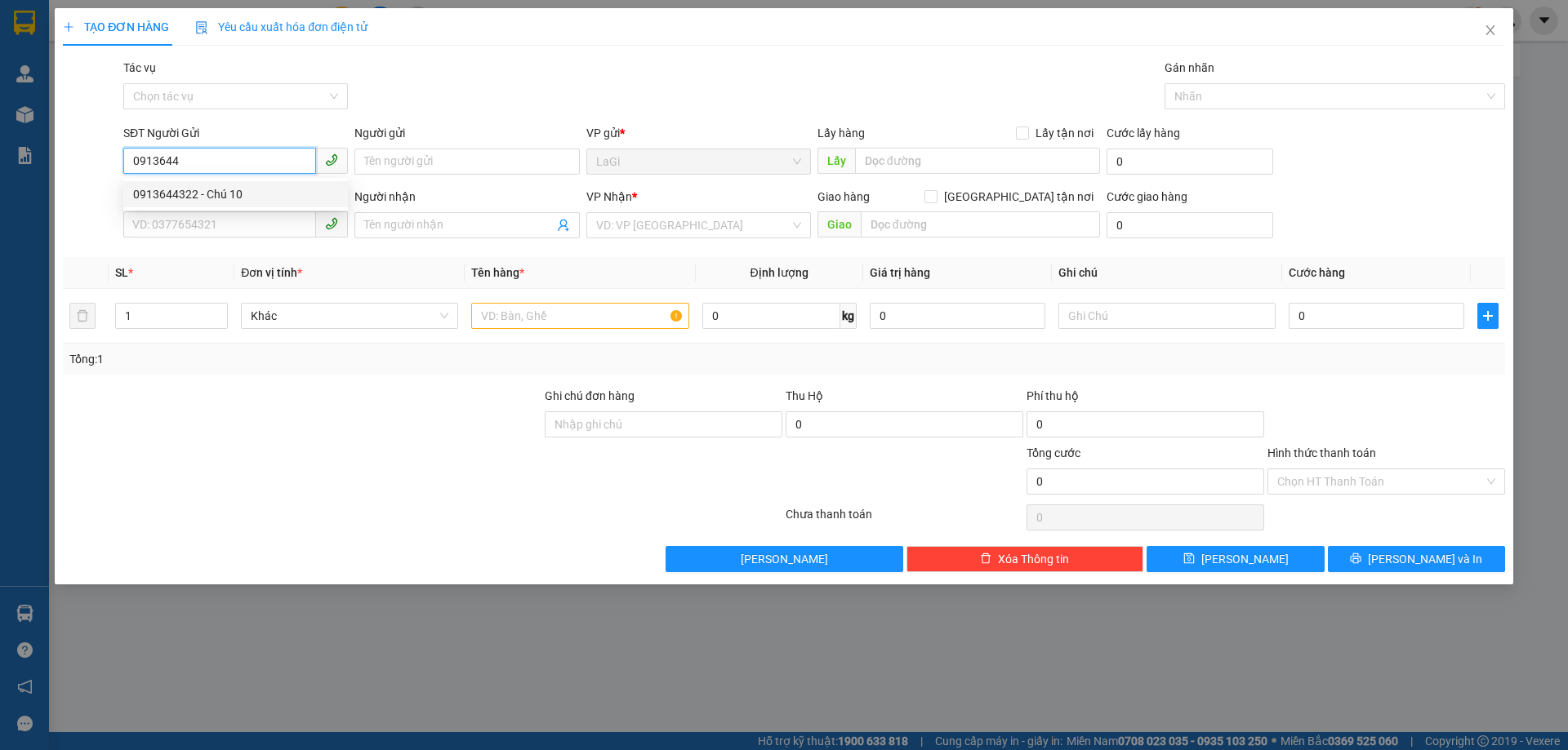
type input "Hiếu"
type input "0913644322"
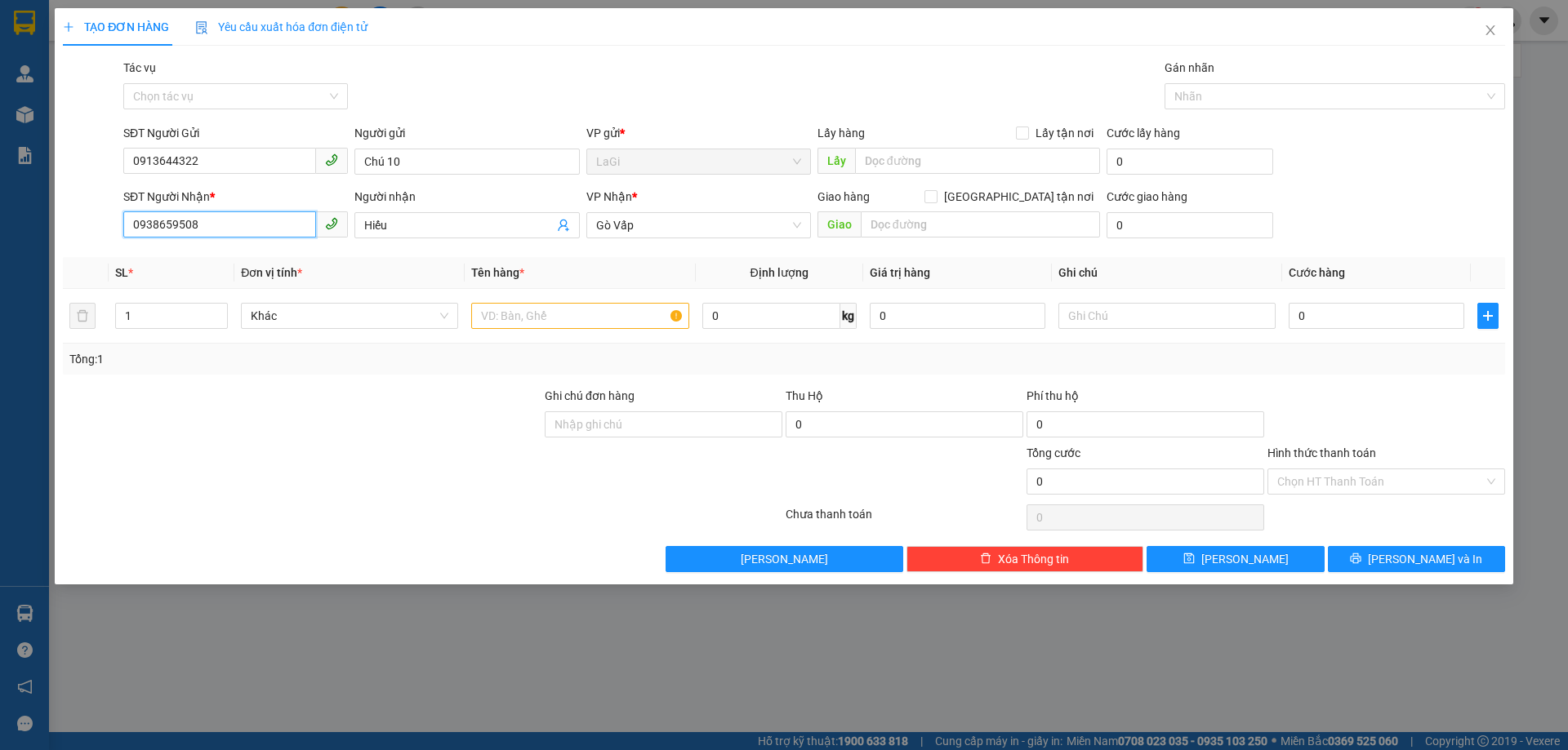
click at [218, 223] on input "0938659508" at bounding box center [219, 225] width 193 height 26
drag, startPoint x: 197, startPoint y: 159, endPoint x: 109, endPoint y: 170, distance: 88.7
click at [112, 169] on div "SĐT Người Gửi 0913644322 Người gửi Chú 10 VP gửi * LaGi Lấy hàng Lấy tận nơi Lấ…" at bounding box center [784, 152] width 1445 height 57
click at [212, 221] on input "0938659508" at bounding box center [219, 225] width 193 height 26
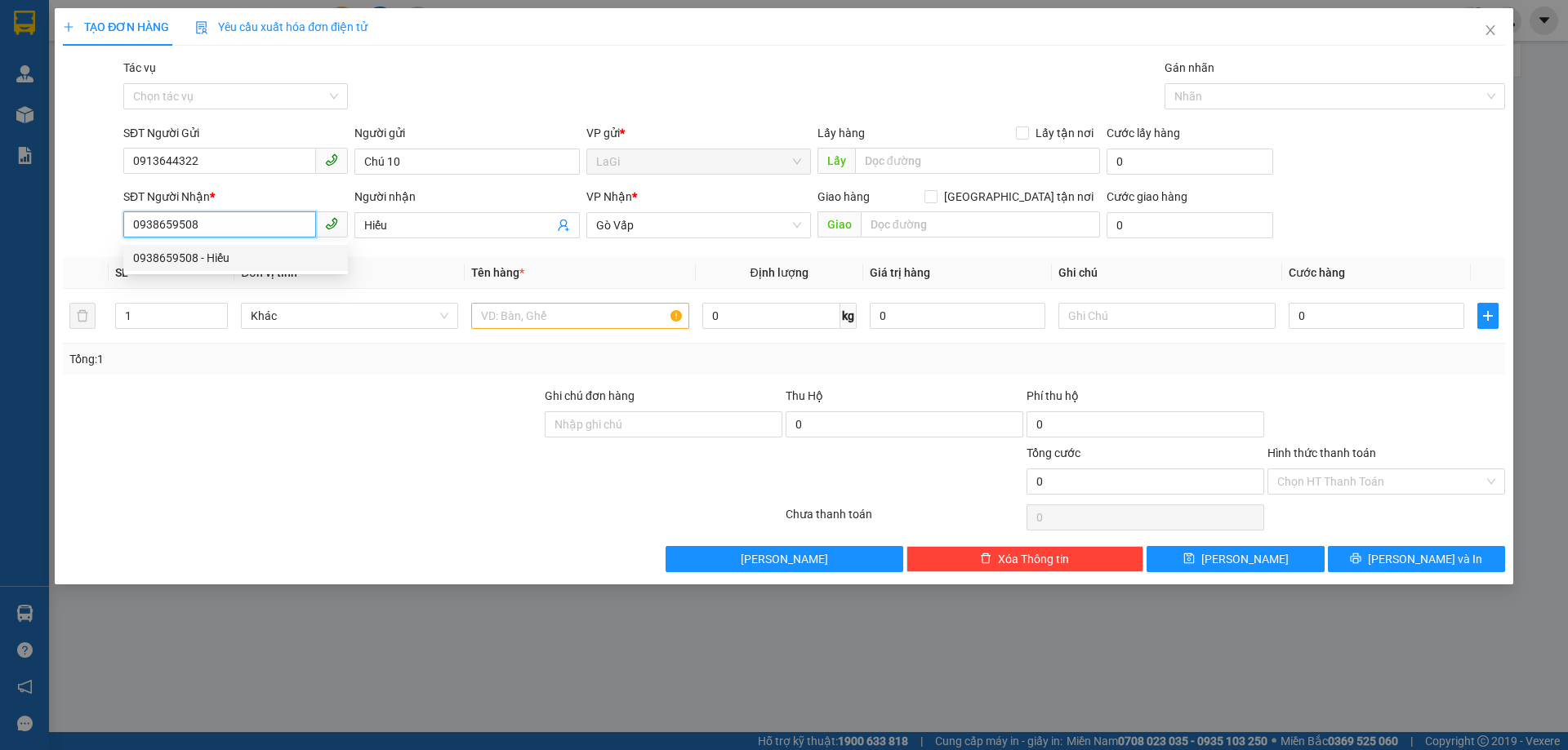
click at [212, 221] on input "0938659508" at bounding box center [219, 225] width 193 height 26
click at [221, 255] on div "0937009531 - Phước" at bounding box center [235, 258] width 205 height 18
type input "0937009531"
type input "Phước"
type input "0937009531"
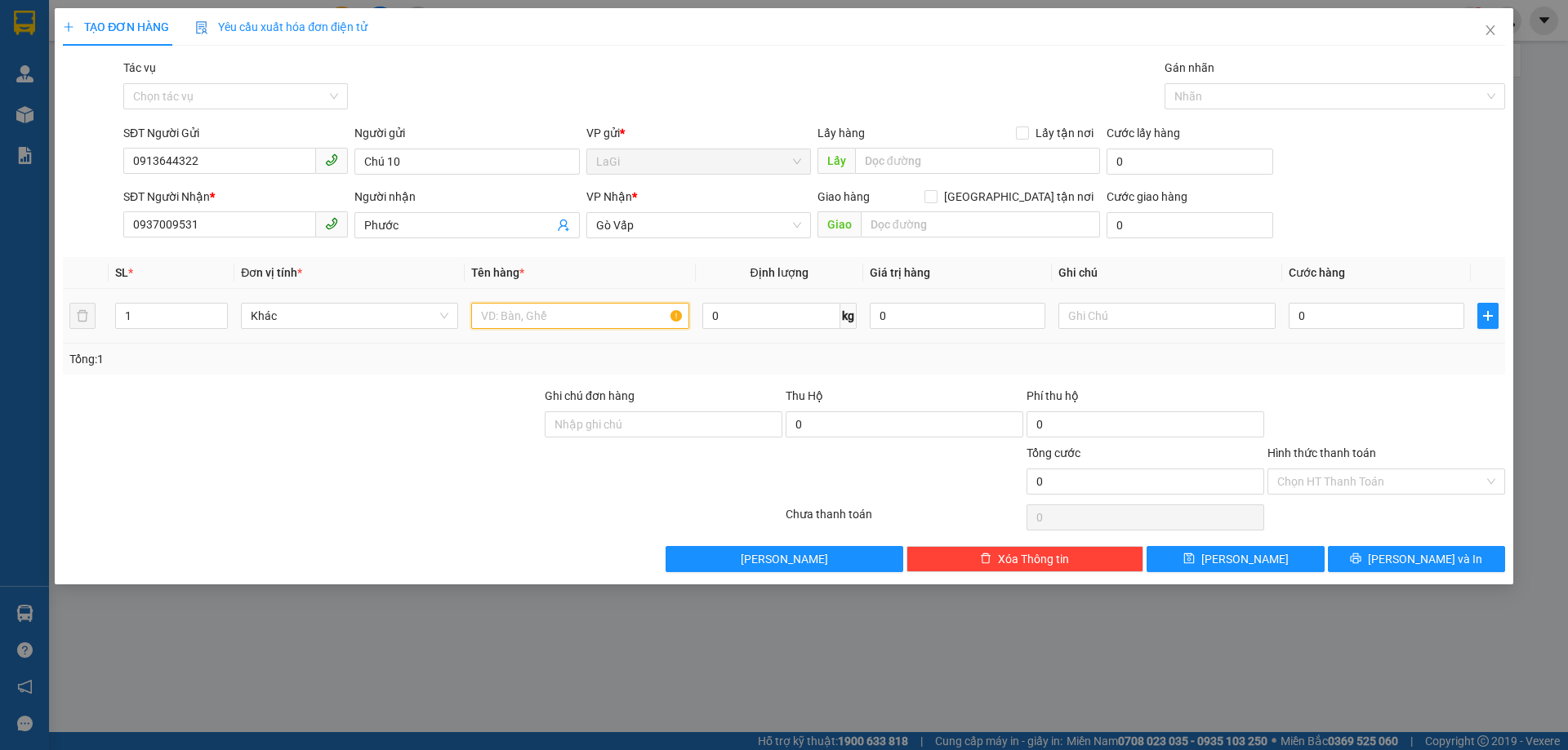
click at [562, 312] on input "text" at bounding box center [580, 316] width 217 height 26
type input "t- đồ ăn"
click at [763, 318] on input "0" at bounding box center [771, 316] width 138 height 26
type input "7"
click at [1400, 321] on input "0" at bounding box center [1375, 316] width 175 height 26
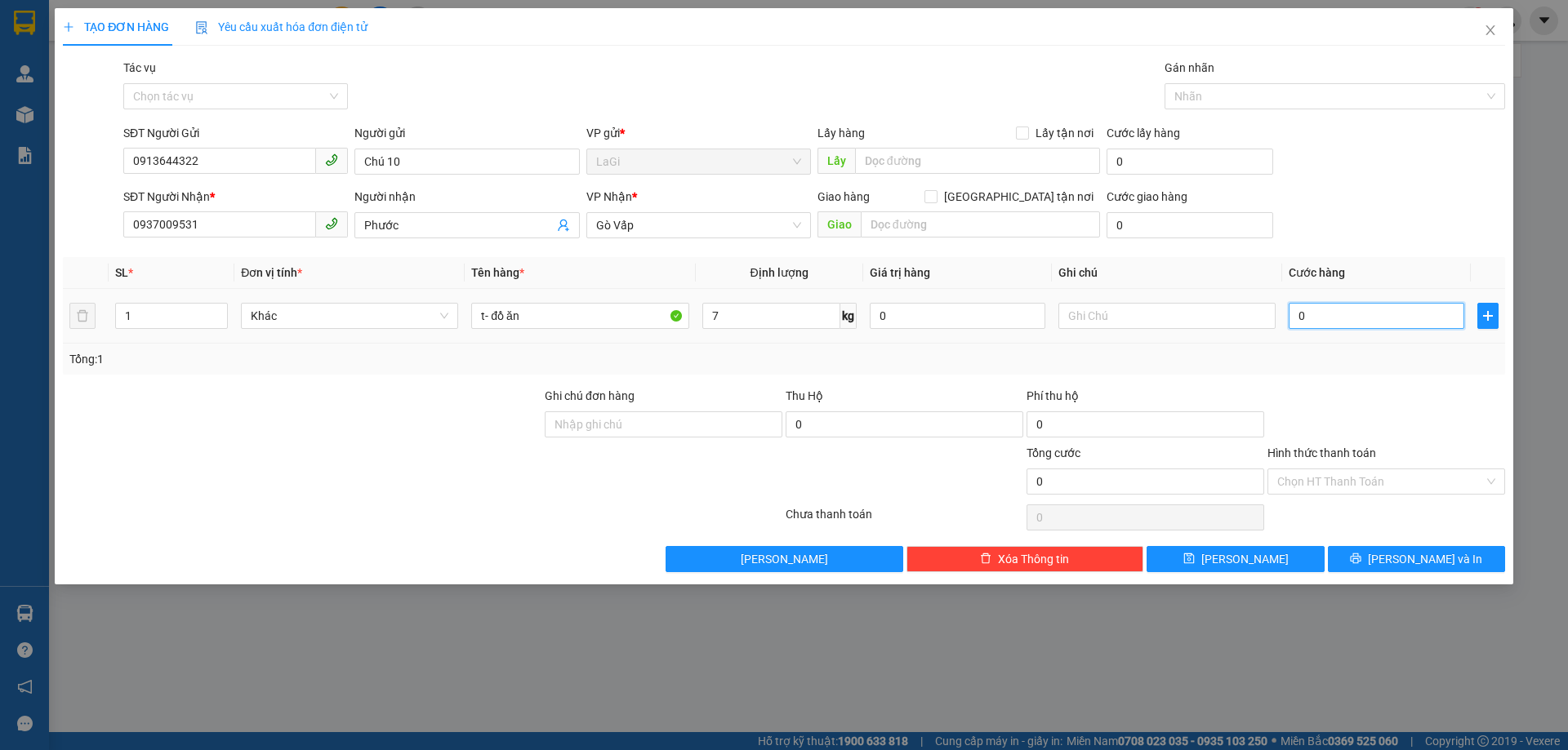
type input "5"
type input "50"
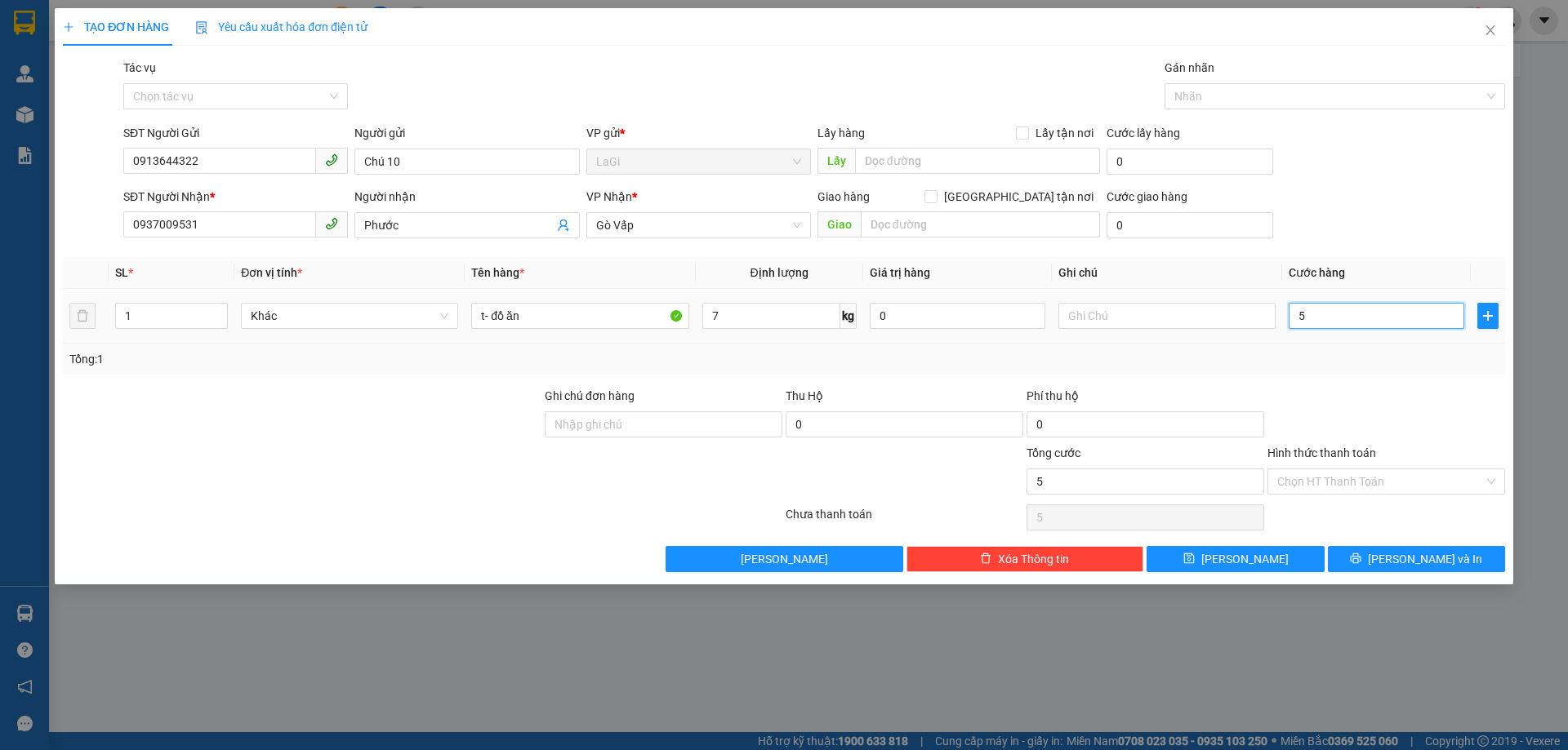
type input "50"
type input "50.000"
click at [1357, 389] on div at bounding box center [1386, 416] width 241 height 57
click at [1378, 476] on input "Hình thức thanh toán" at bounding box center [1380, 482] width 207 height 24
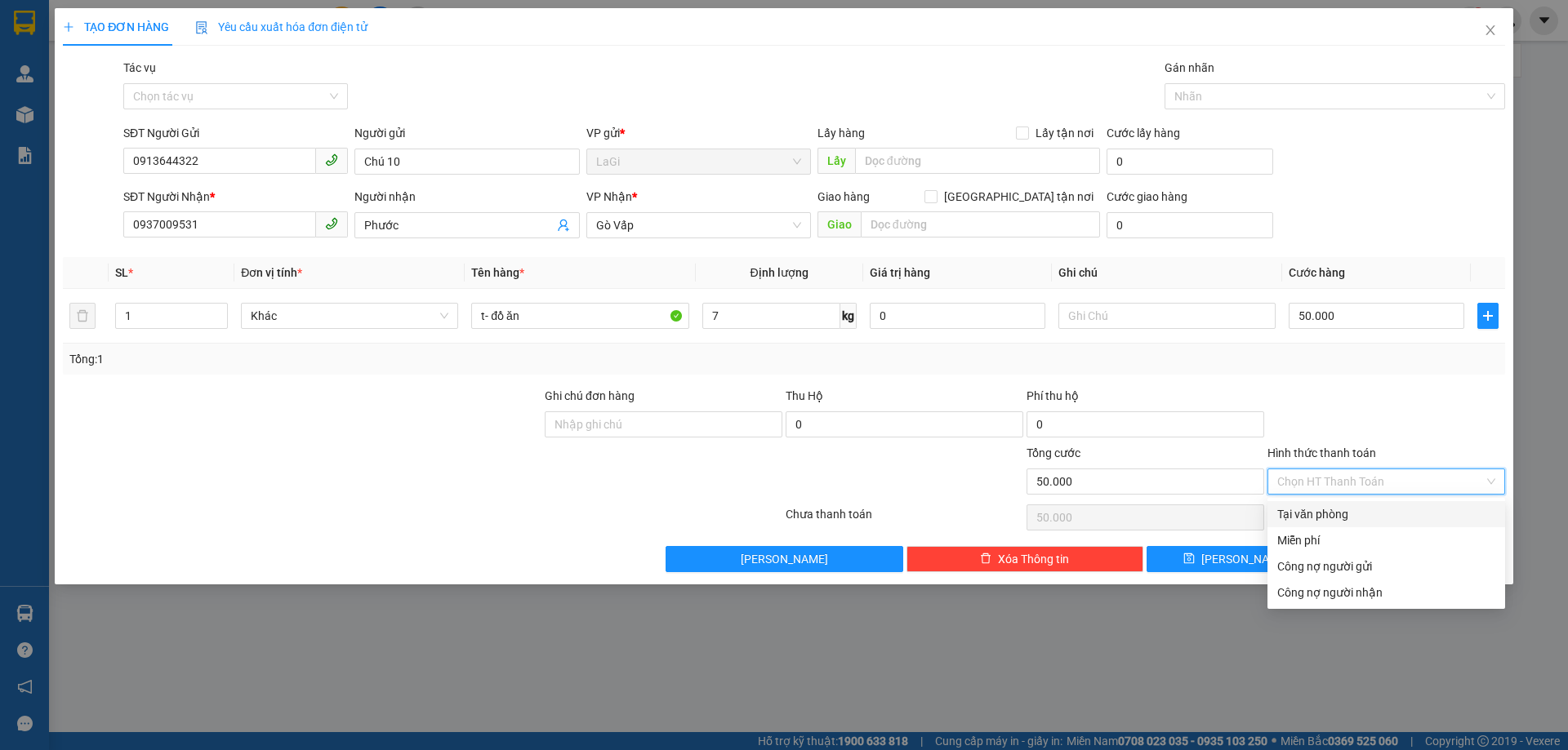
click at [1341, 513] on div "Tại văn phòng" at bounding box center [1386, 514] width 218 height 18
type input "0"
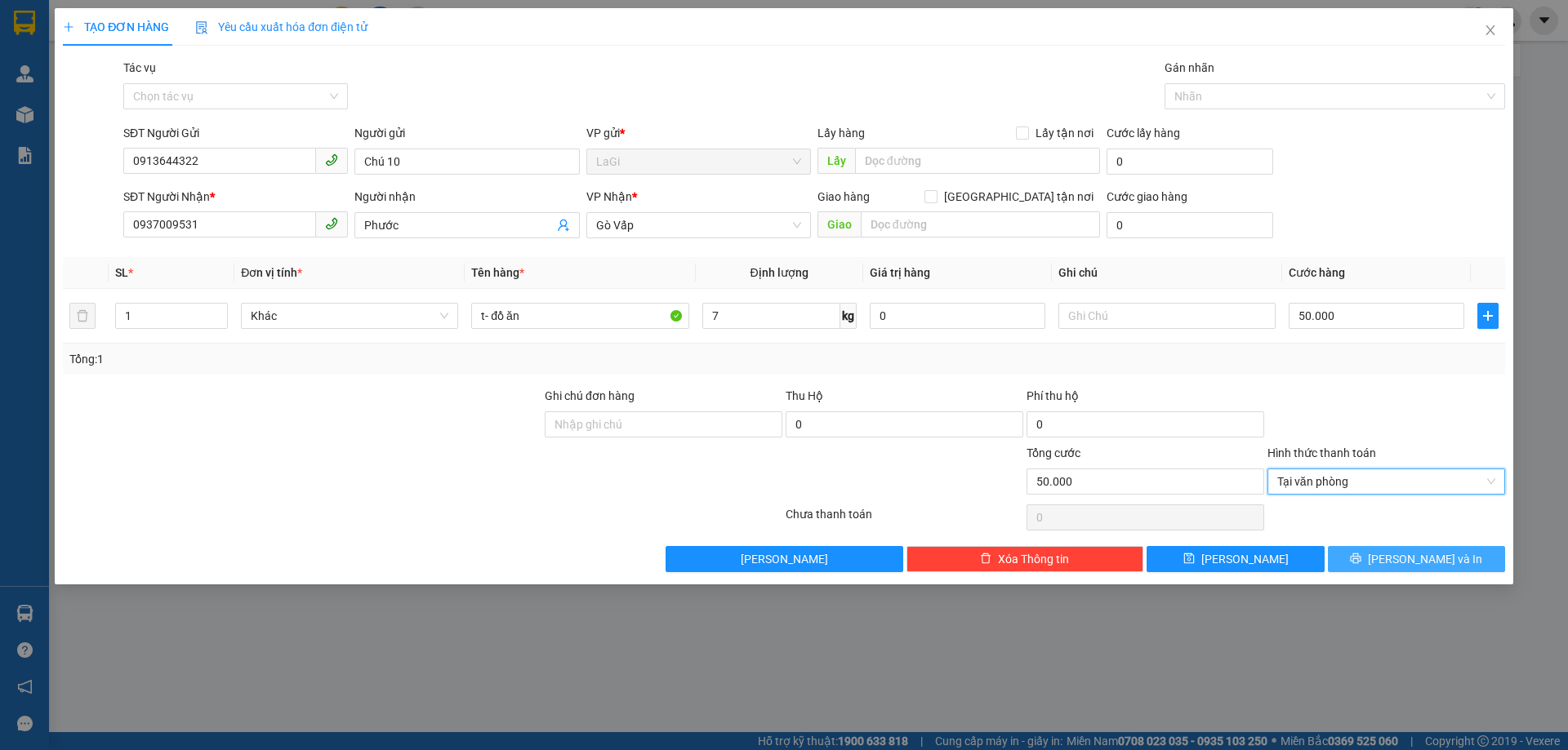
click at [1407, 554] on span "Lưu và In" at bounding box center [1424, 558] width 114 height 18
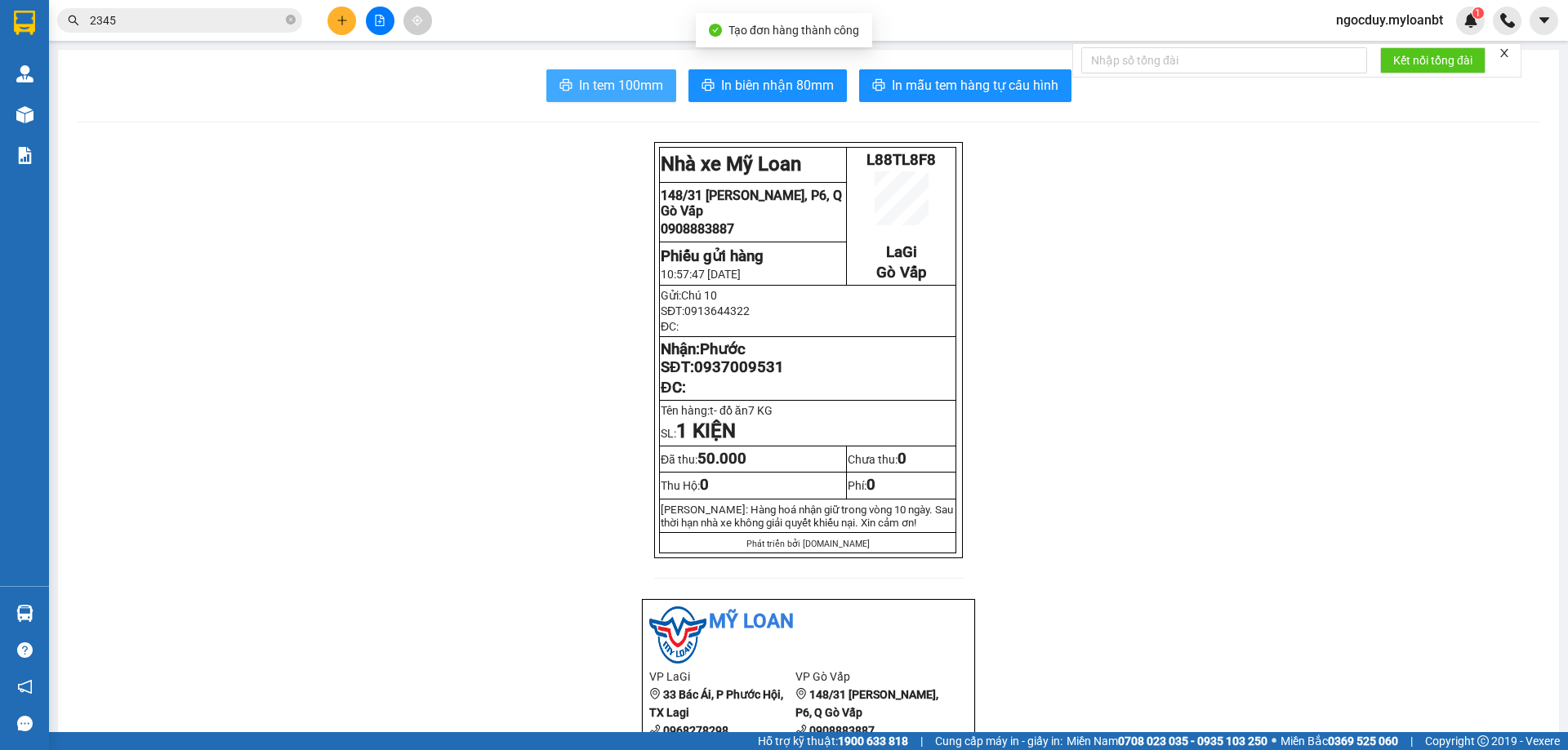
click at [604, 84] on span "In tem 100mm" at bounding box center [621, 84] width 84 height 20
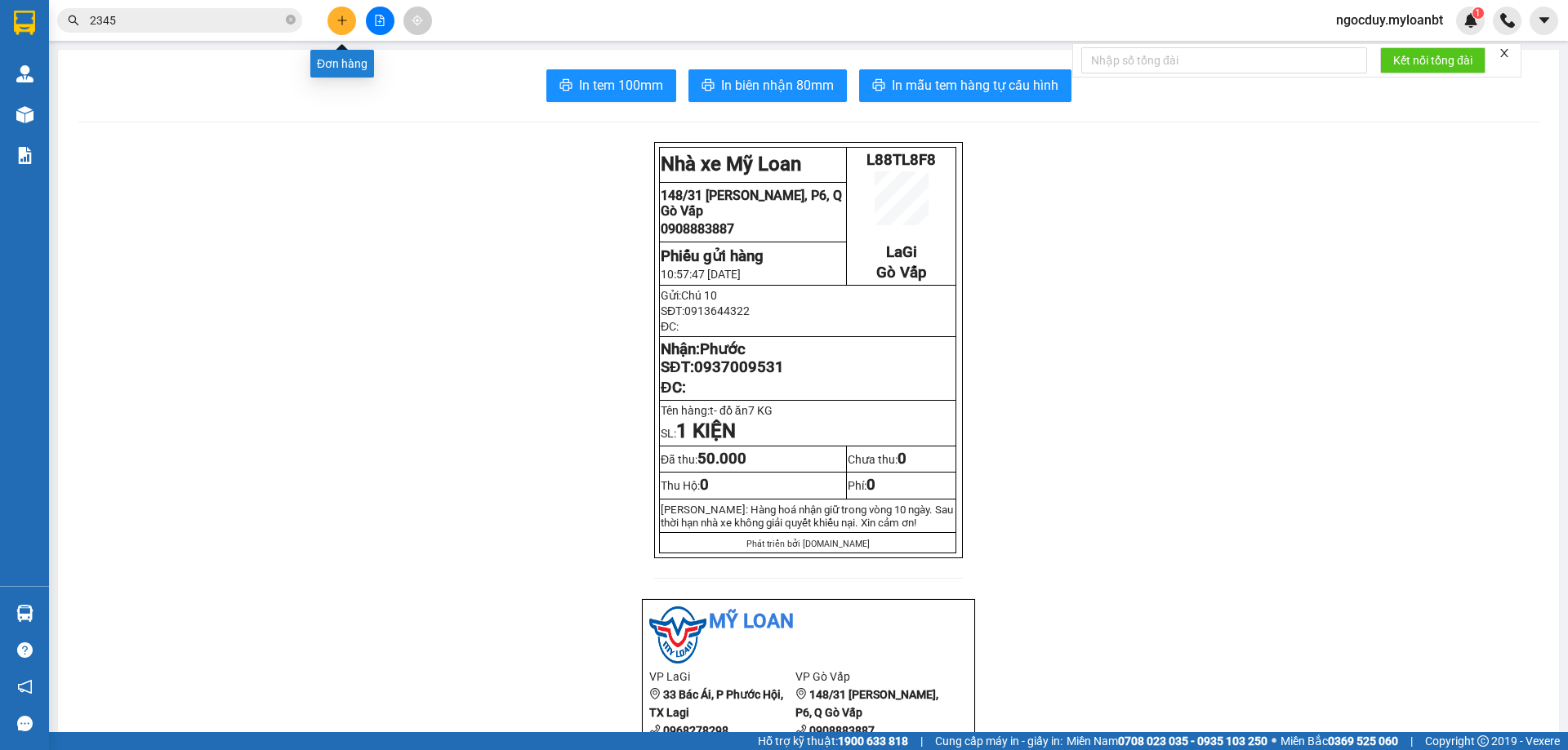
click at [338, 21] on icon "plus" at bounding box center [342, 20] width 11 height 11
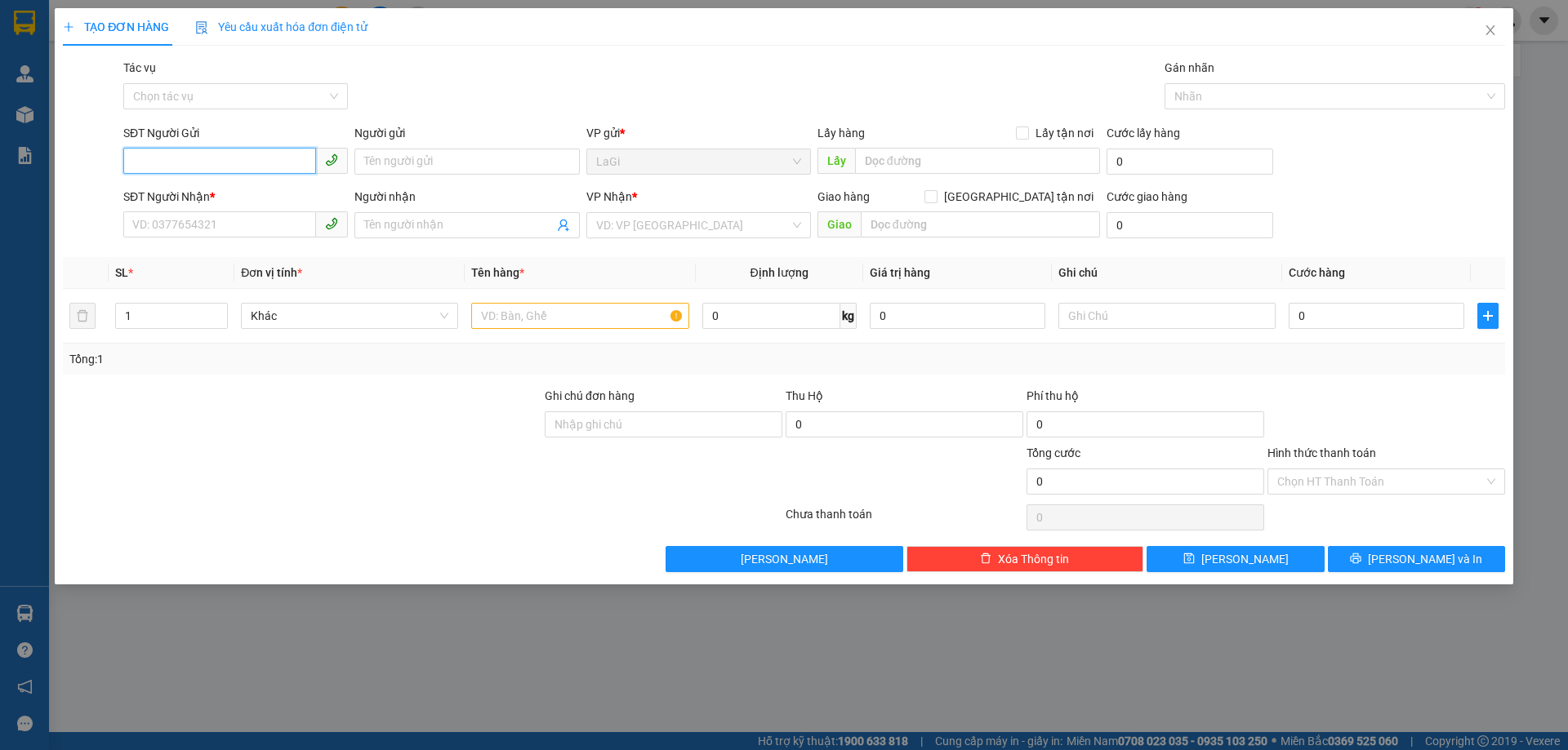
click at [190, 170] on input "SĐT Người Gửi" at bounding box center [219, 161] width 193 height 26
type input "0383588549"
click at [205, 195] on div "0383588549 - Quý" at bounding box center [235, 194] width 205 height 18
type input "Quý"
type input "0923201303"
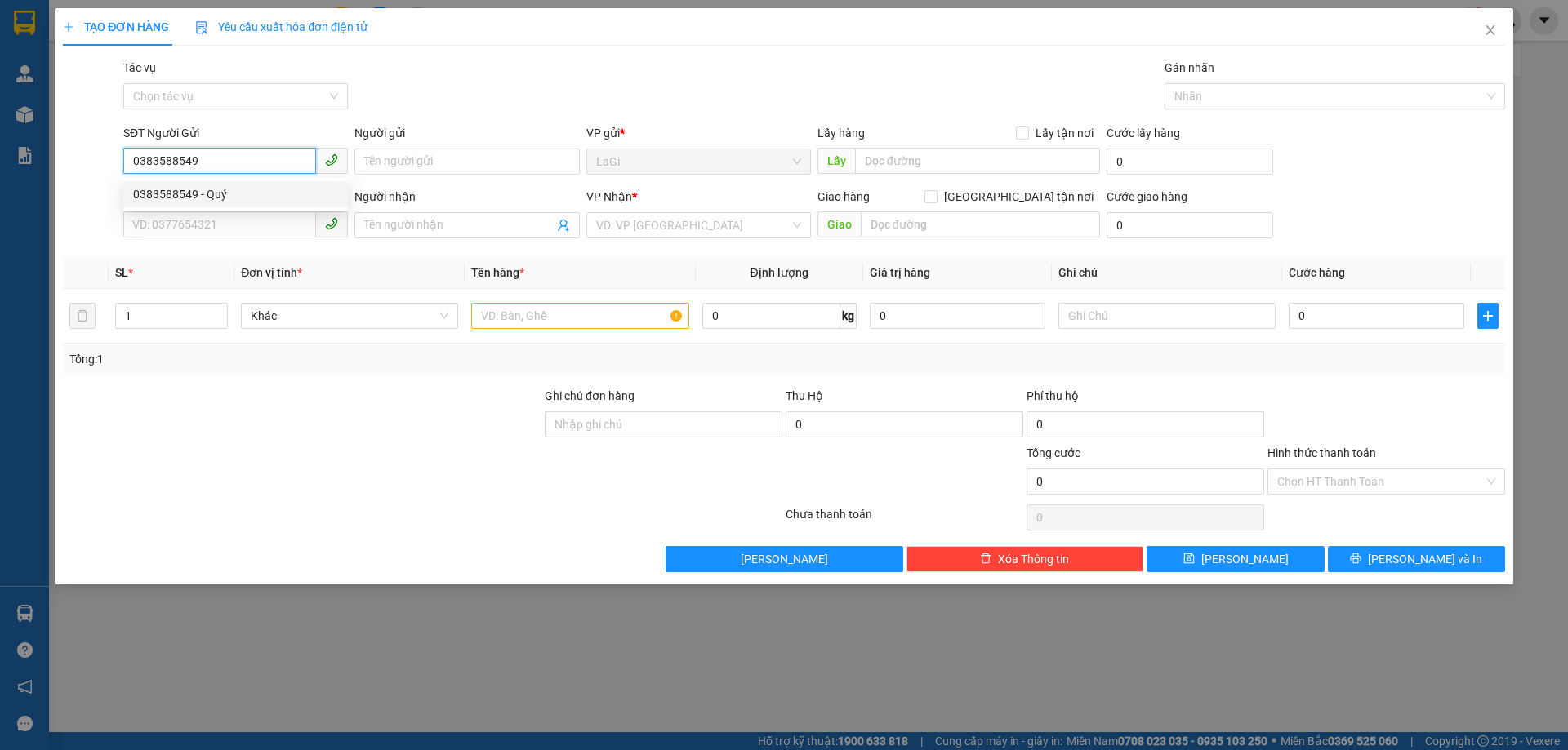
type input "Như"
type input "0383588549"
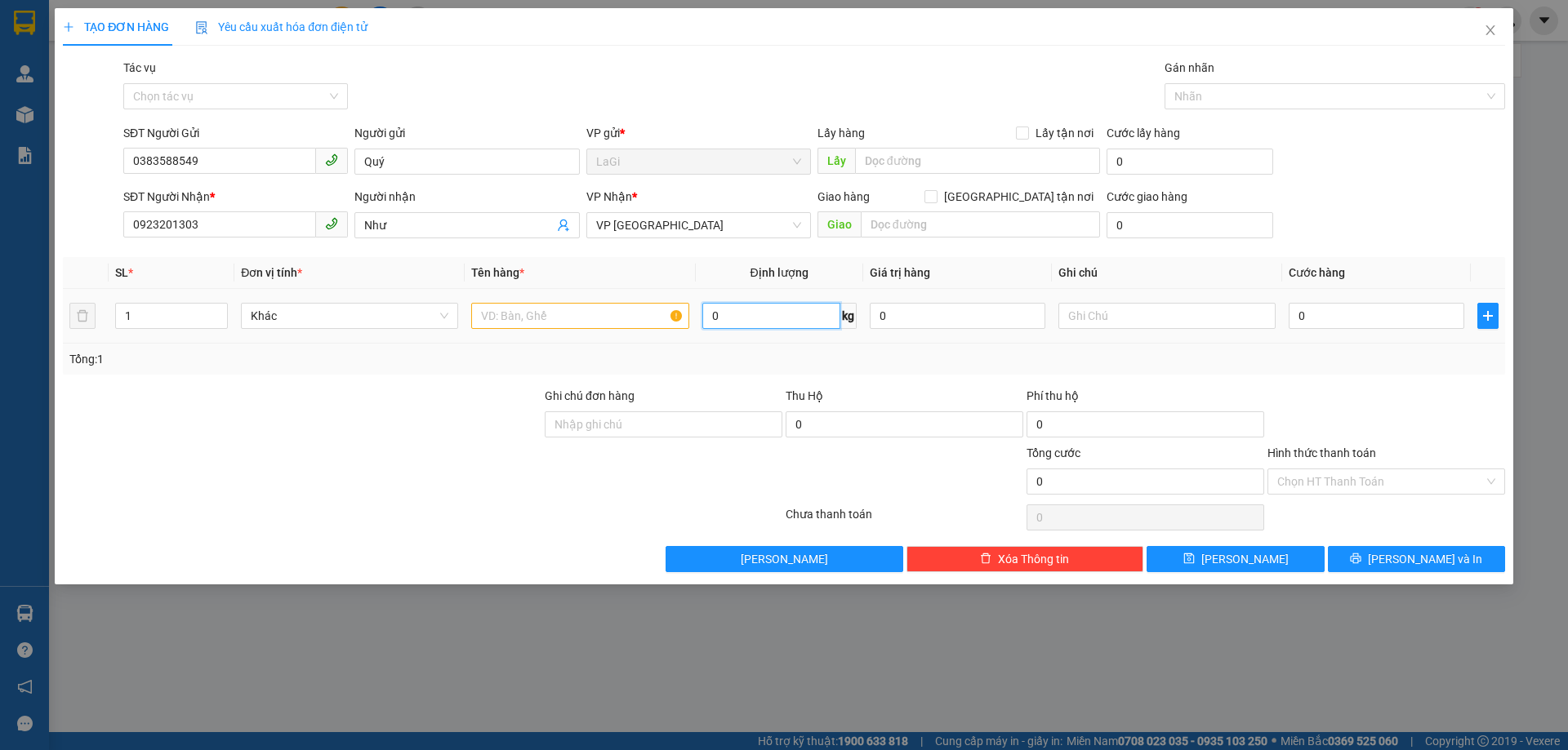
click at [743, 317] on input "0" at bounding box center [771, 316] width 138 height 26
type input "5"
click at [564, 321] on input "text" at bounding box center [580, 316] width 217 height 26
type input "h đồ ăn"
click at [1335, 313] on input "0" at bounding box center [1375, 316] width 175 height 26
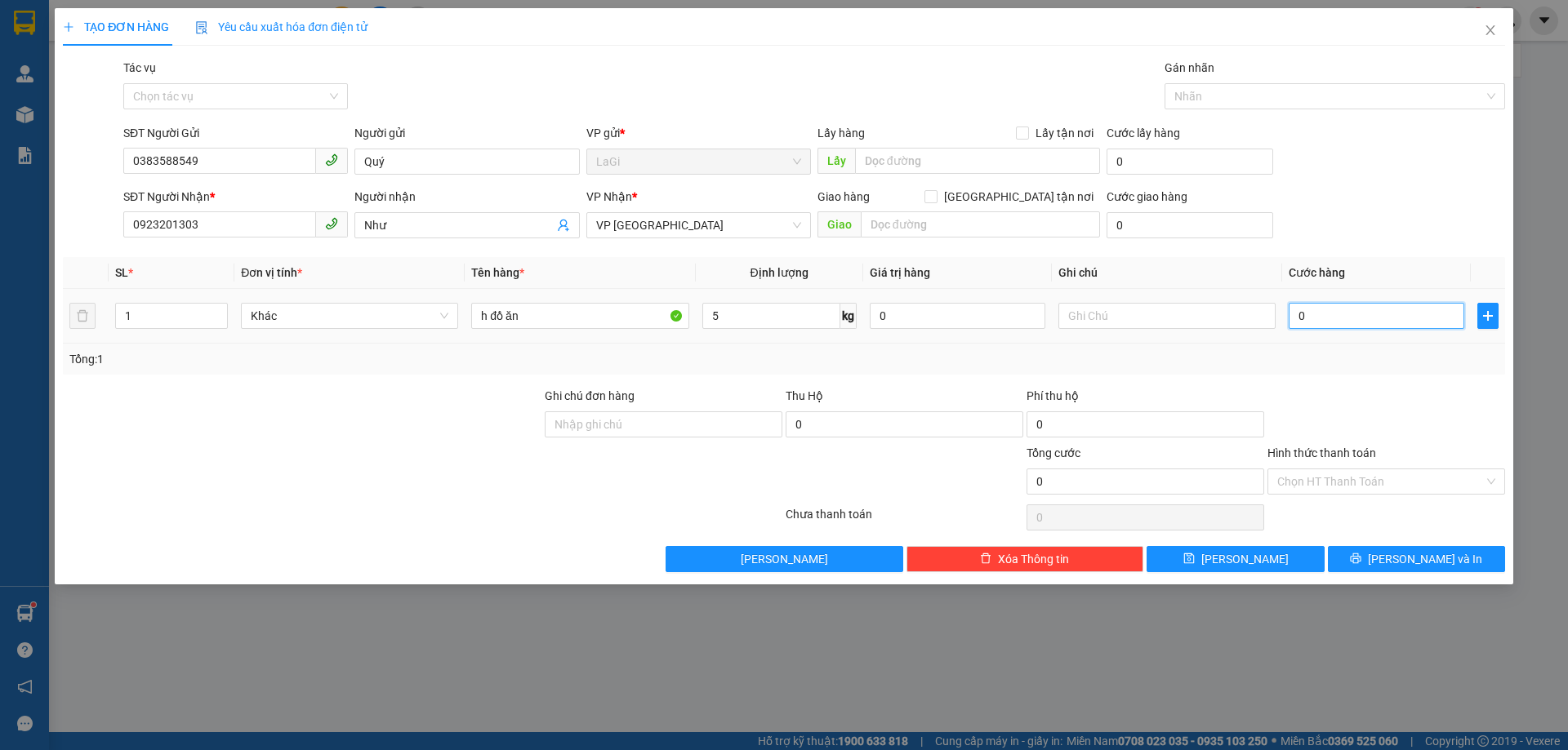
type input "4"
type input "40"
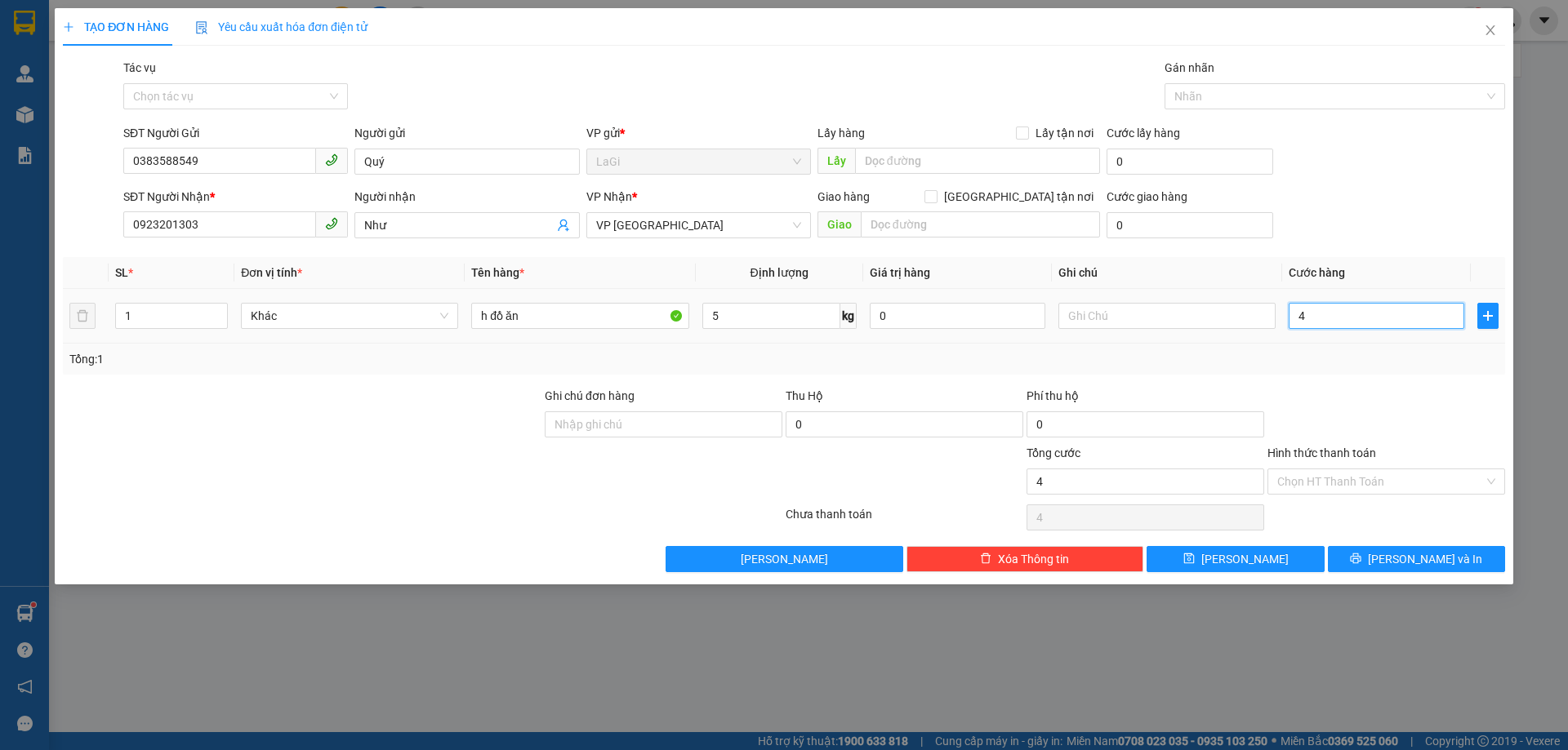
type input "40"
type input "400"
type input "4.000"
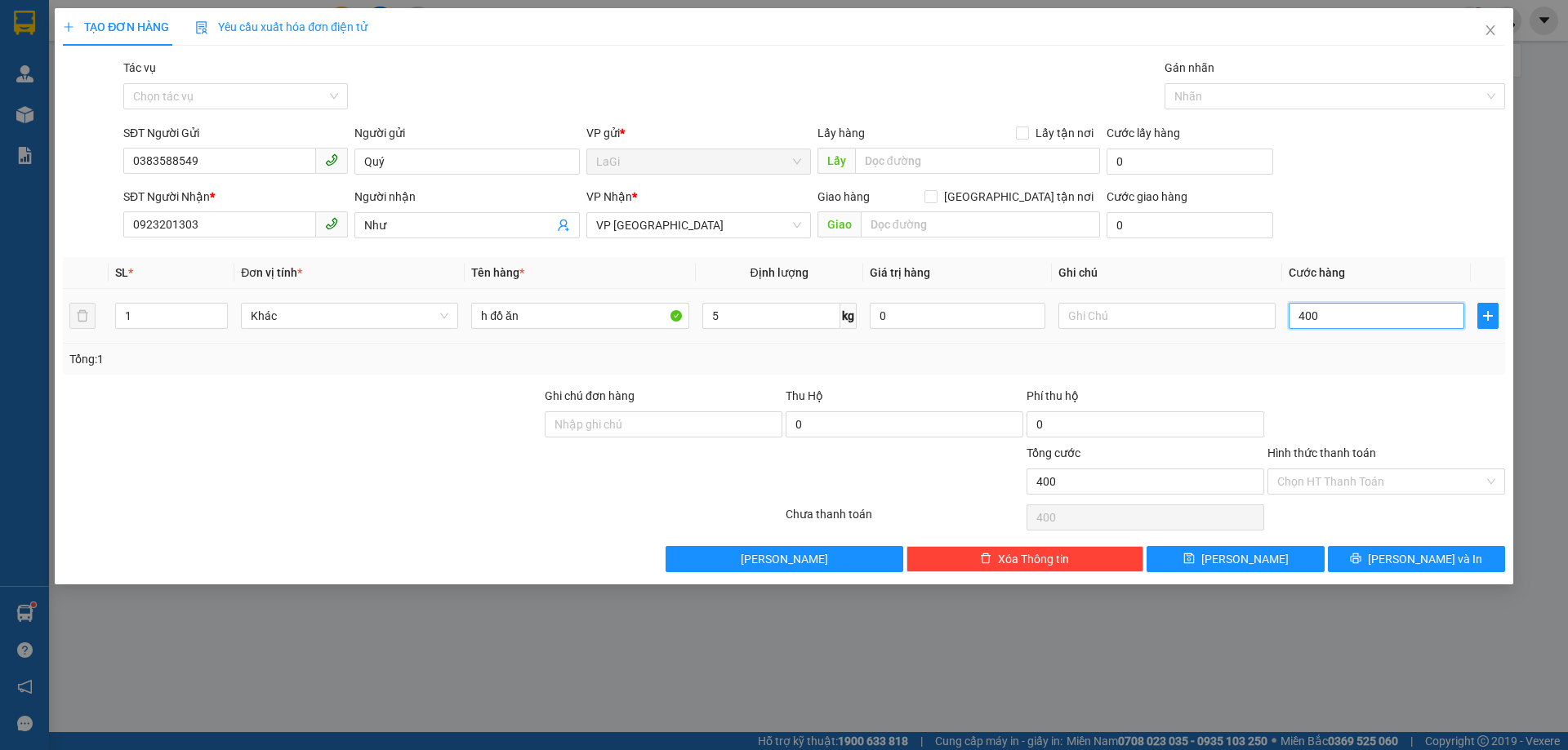
type input "4.000"
type input "40.000"
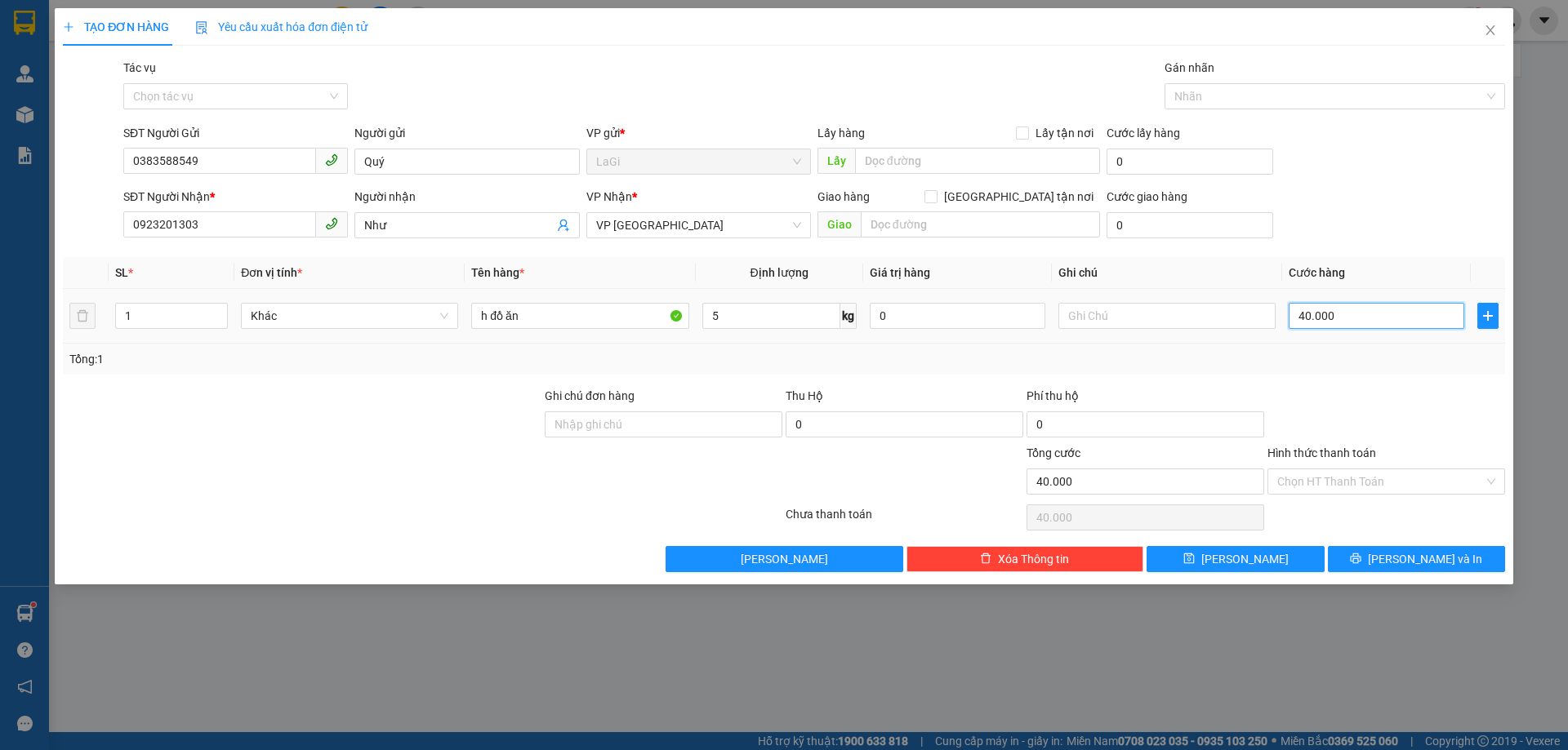
type input "400.000"
type input "40.000"
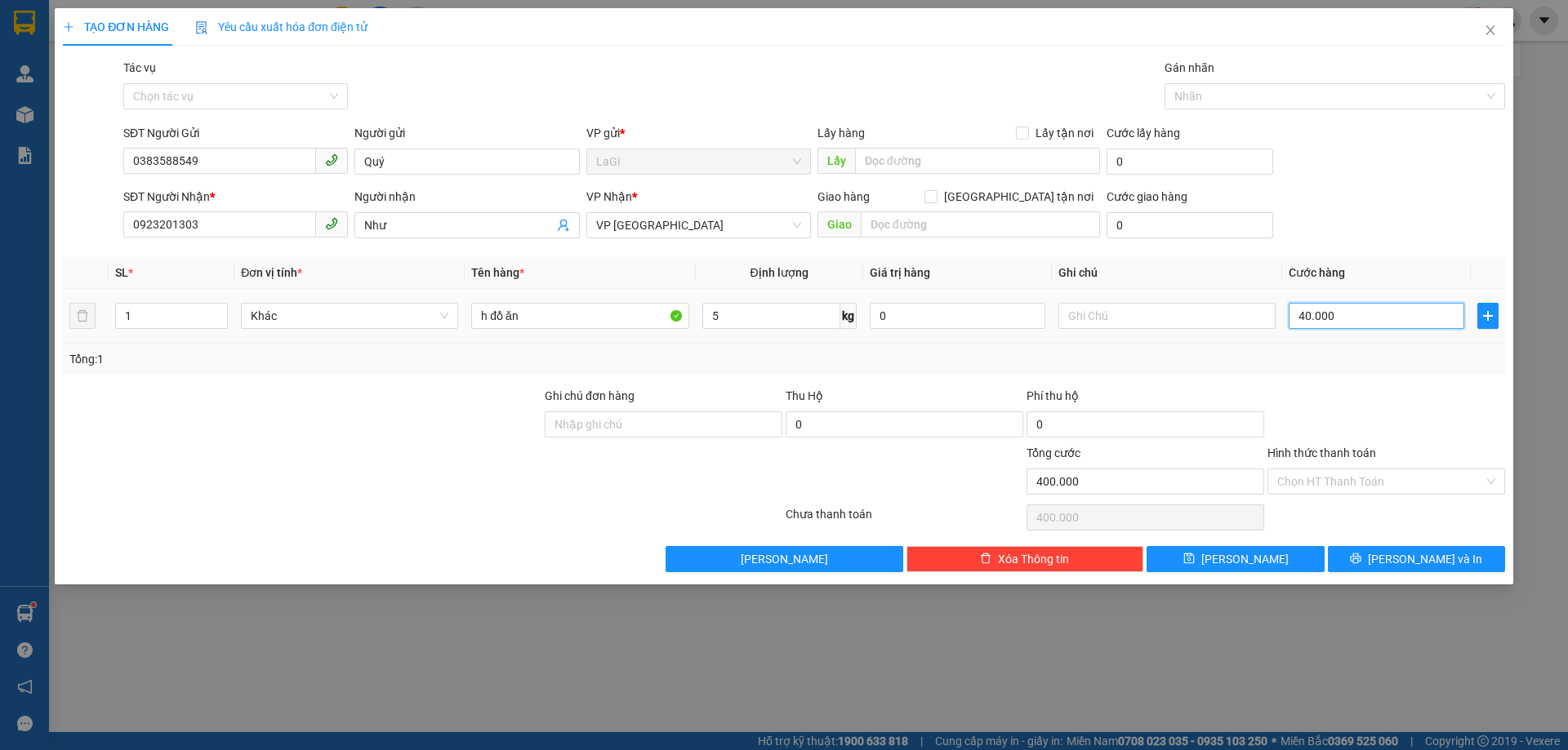
type input "40.000"
click at [1352, 480] on input "Hình thức thanh toán" at bounding box center [1380, 482] width 207 height 24
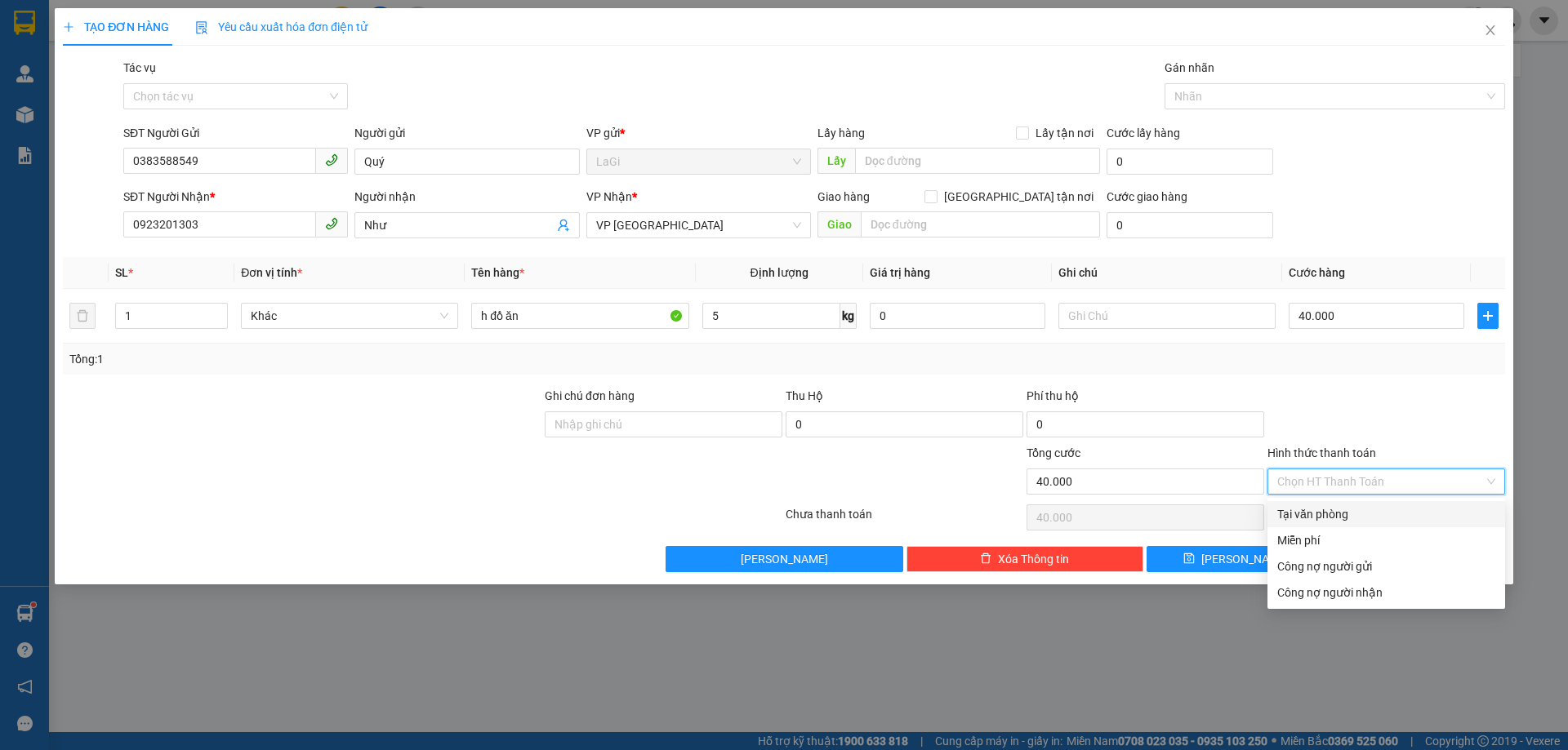
click at [1334, 511] on div "Tại văn phòng" at bounding box center [1386, 514] width 218 height 18
type input "0"
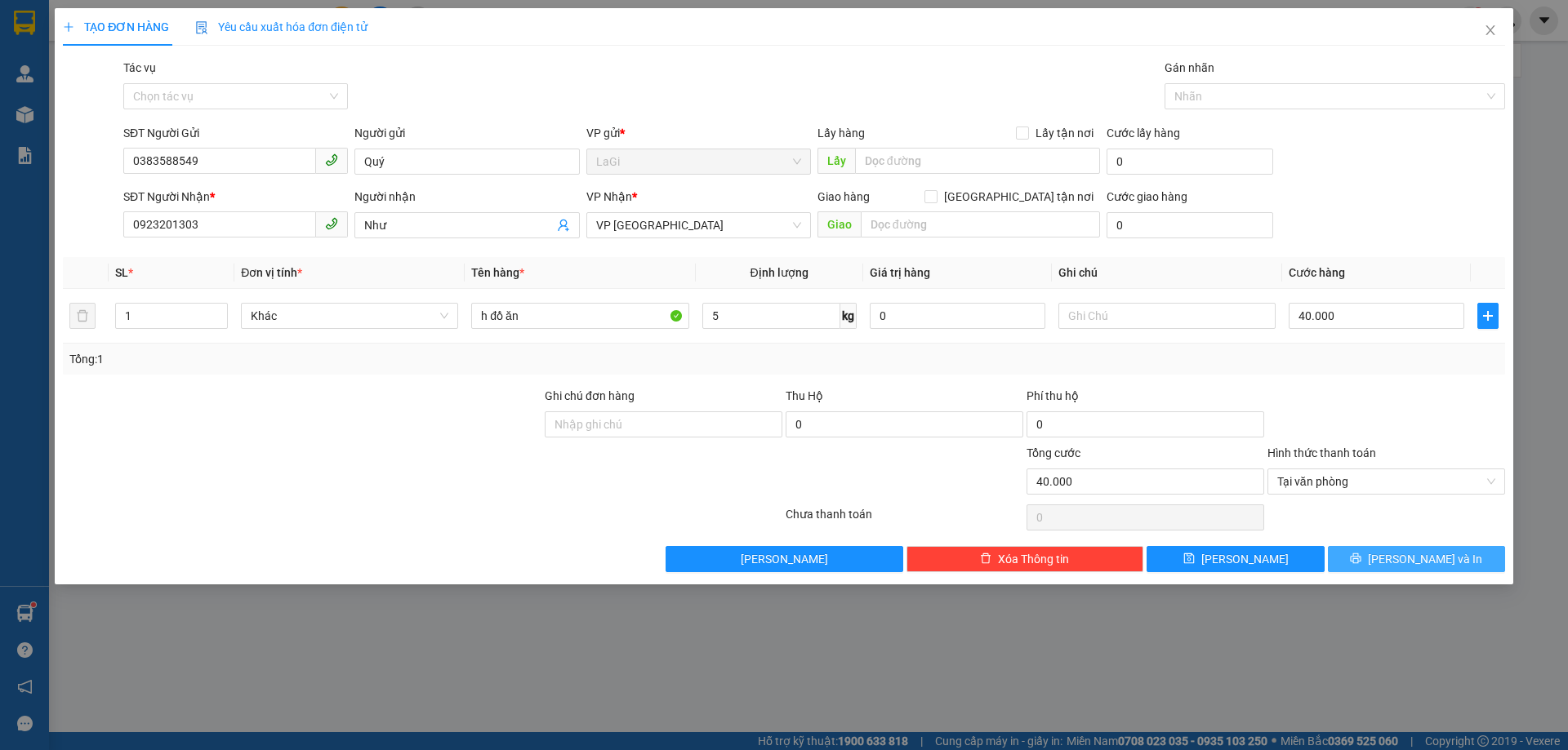
click at [1381, 563] on button "Lưu và In" at bounding box center [1415, 559] width 177 height 26
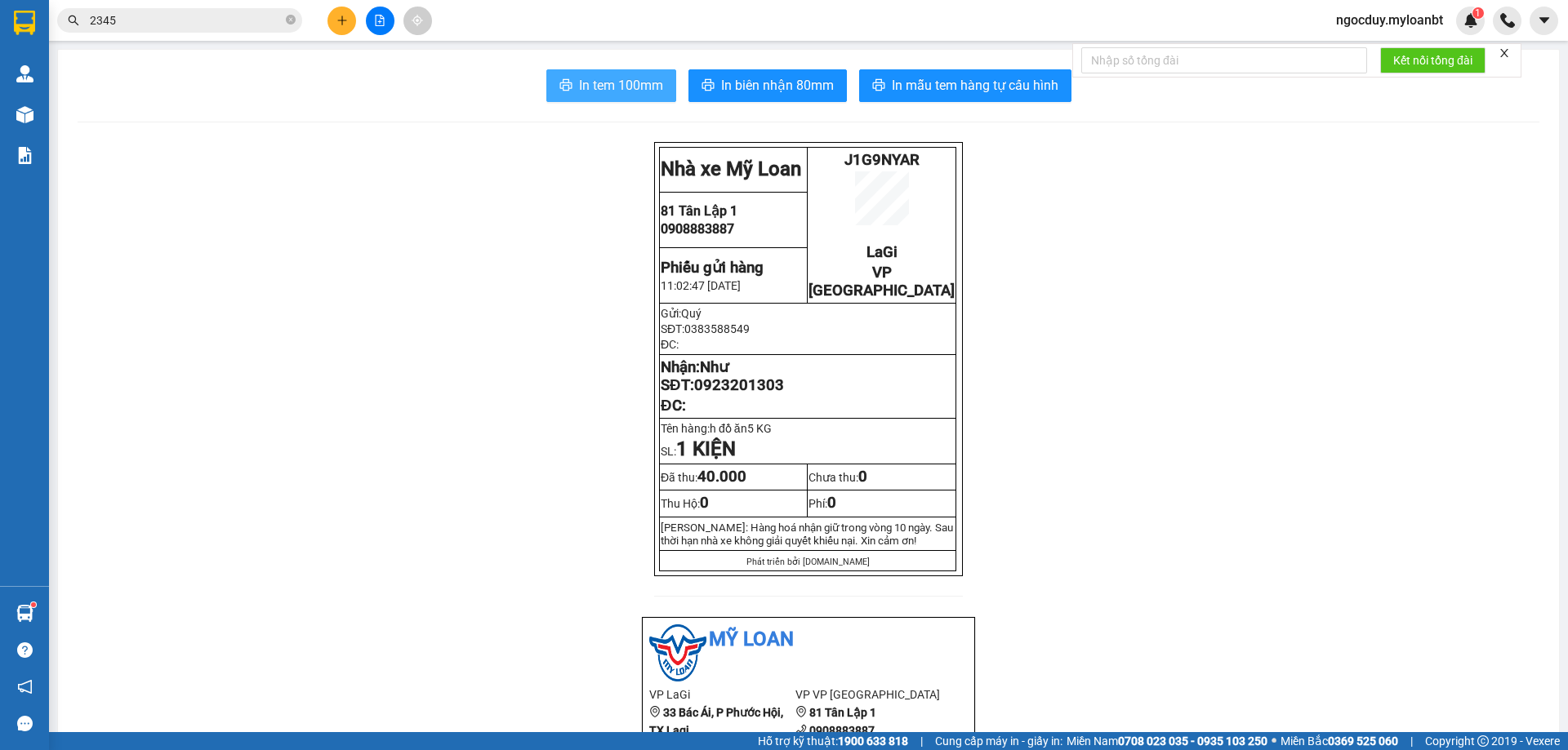
click at [597, 85] on span "In tem 100mm" at bounding box center [621, 84] width 84 height 20
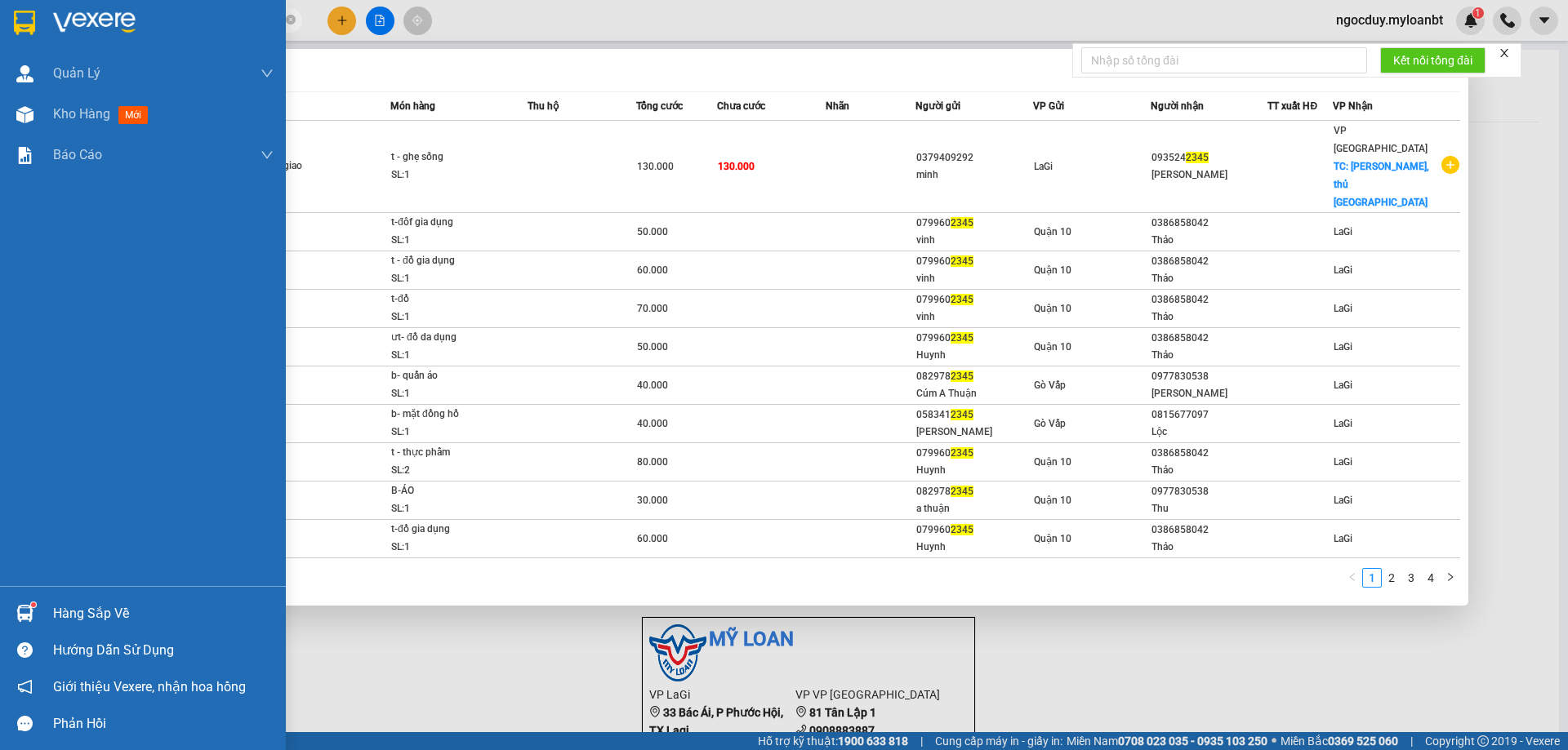
drag, startPoint x: 141, startPoint y: 23, endPoint x: 19, endPoint y: 17, distance: 122.1
click at [19, 17] on section "Kết quả tìm kiếm ( 34 ) Bộ lọc Mã ĐH Trạng thái Món hàng Thu hộ Tổng cước Chưa …" at bounding box center [784, 375] width 1568 height 750
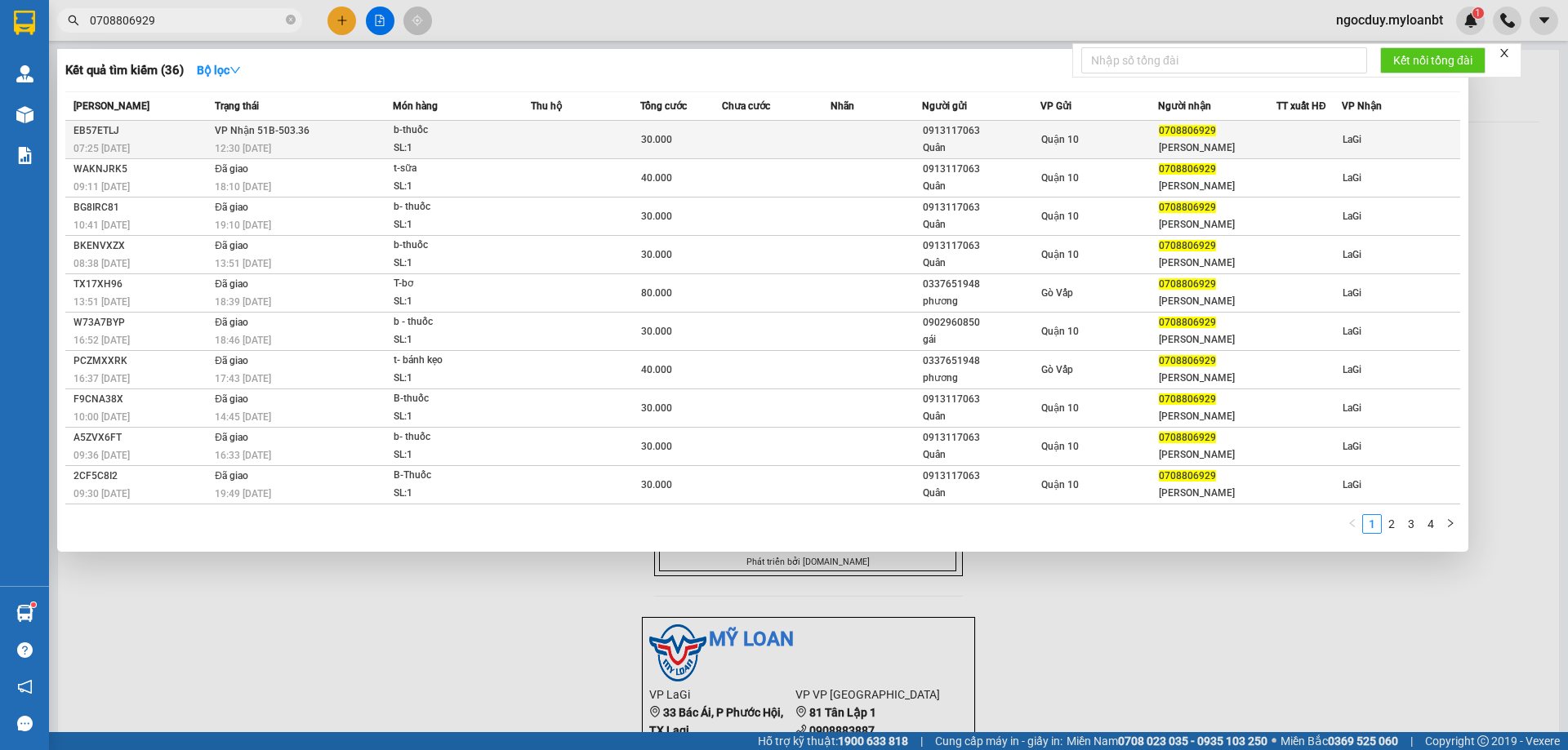
type input "0708806929"
click at [757, 142] on td at bounding box center [777, 140] width 110 height 38
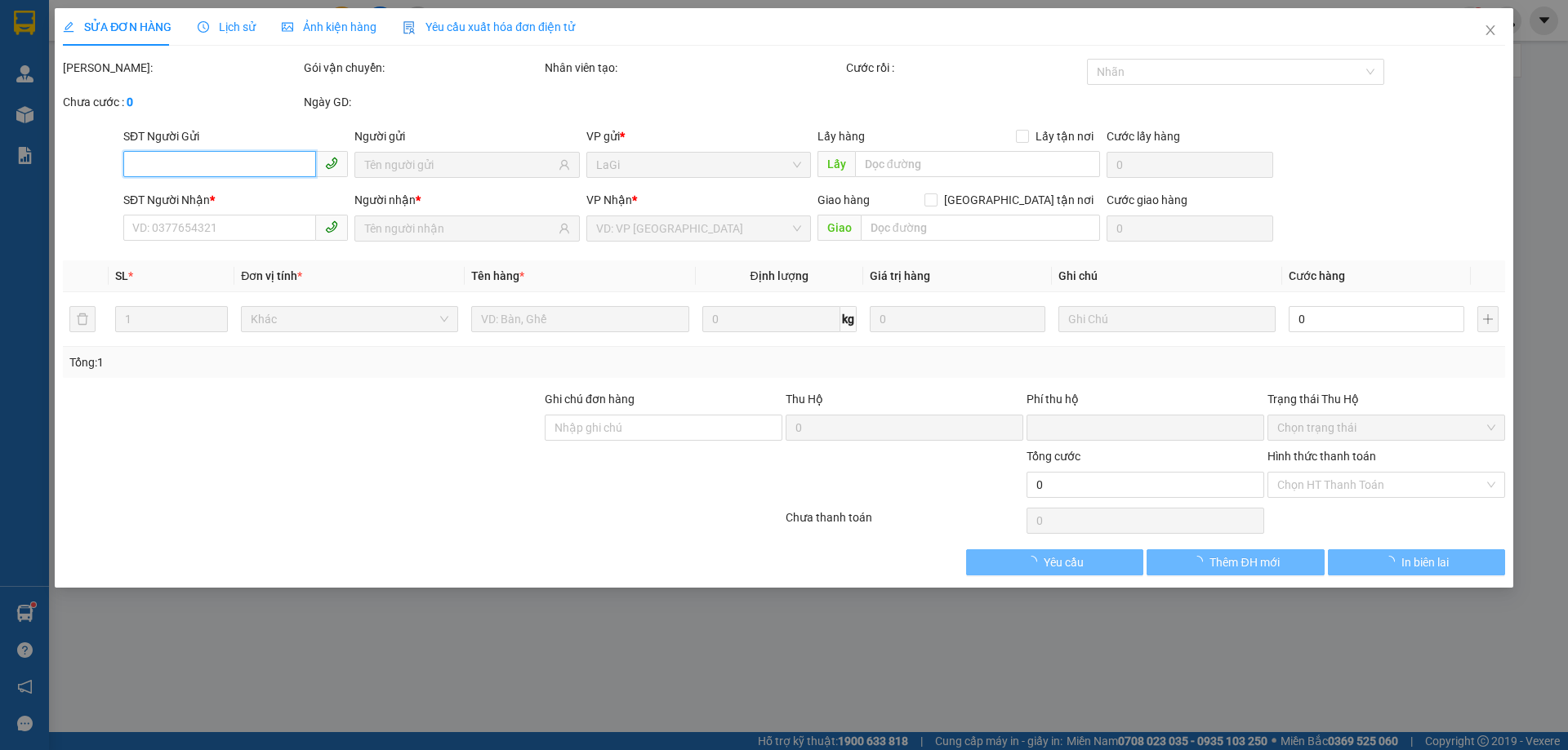
type input "0913117063"
type input "Quân"
type input "0708806929"
type input "Vương"
type input "0"
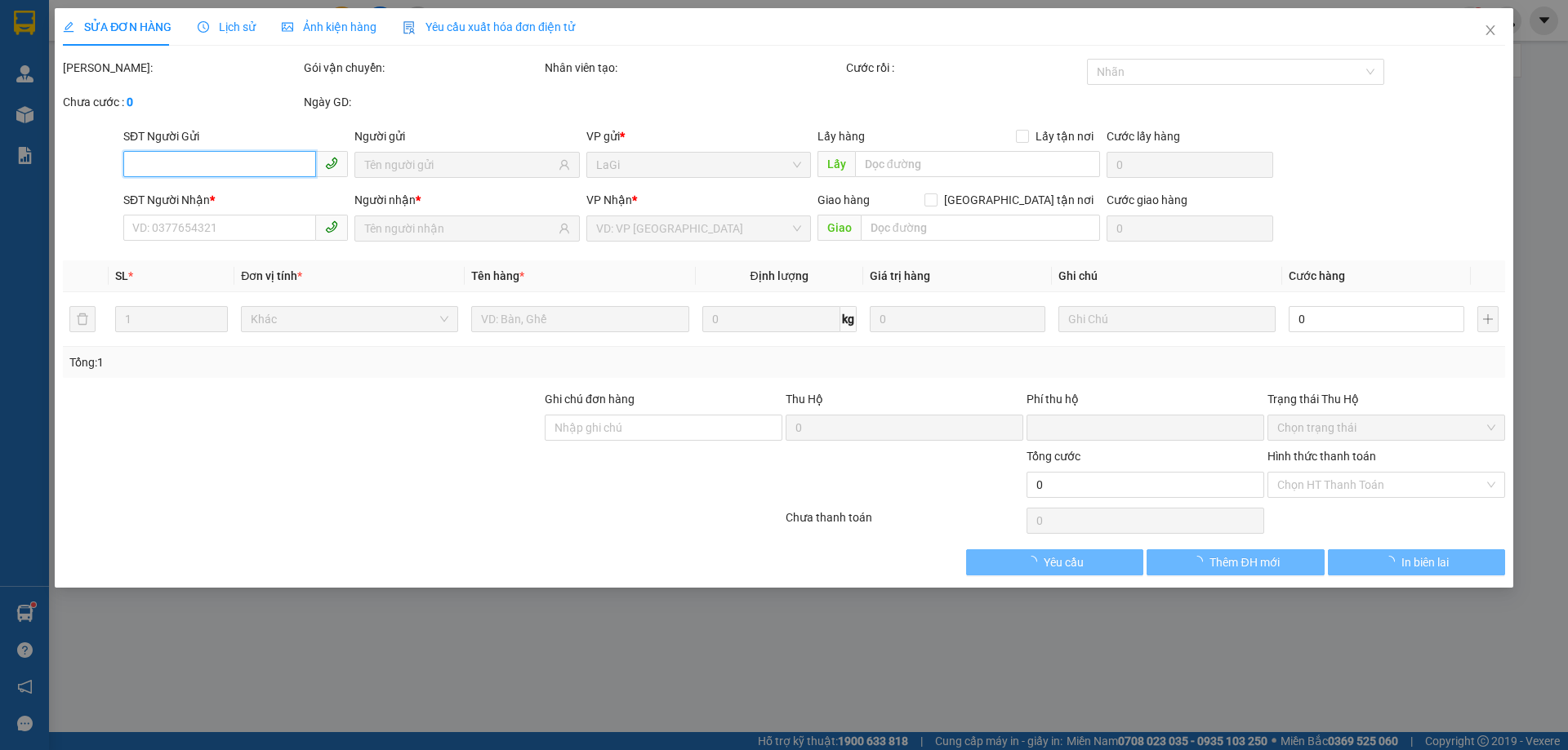
type input "30.000"
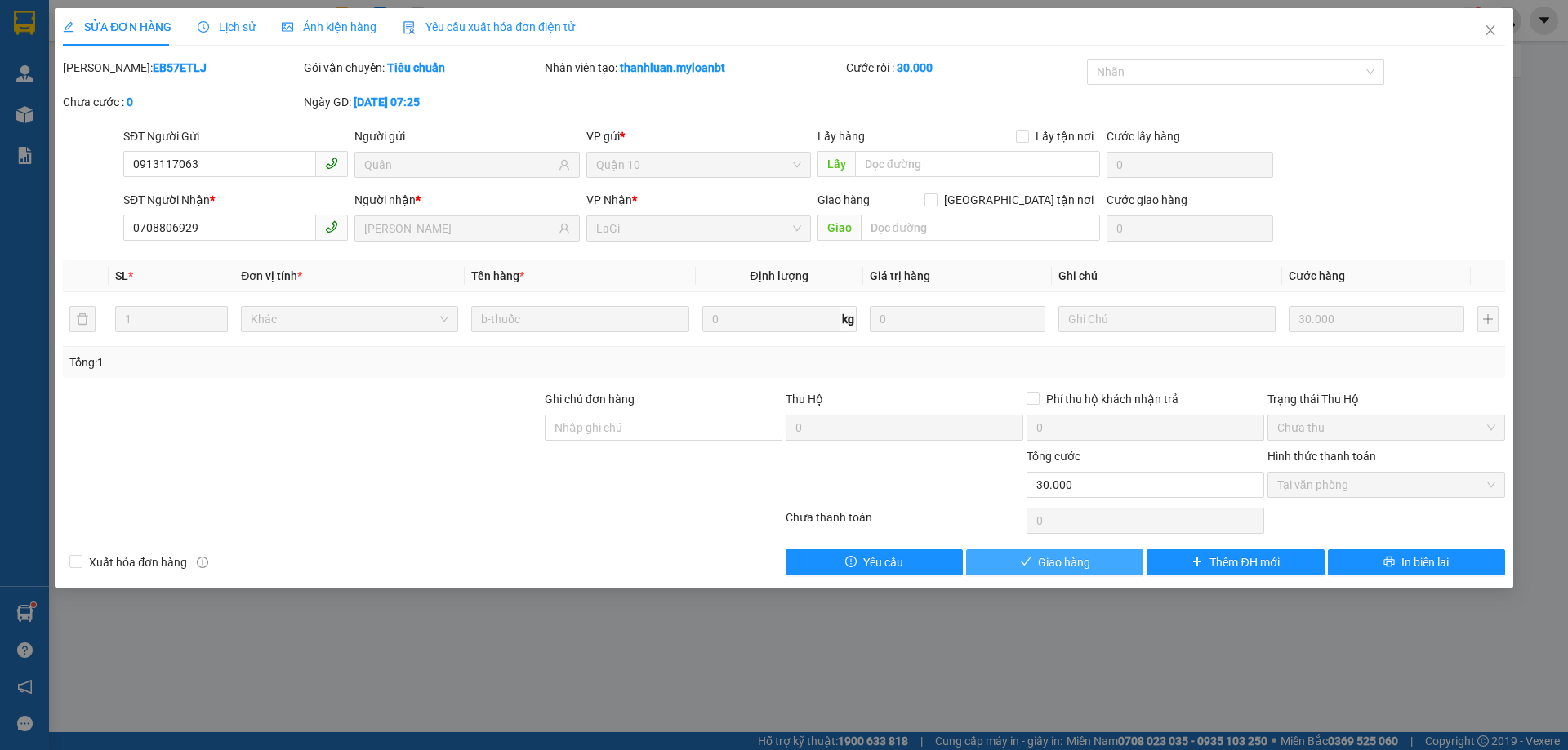
click at [1042, 564] on span "Giao hàng" at bounding box center [1064, 562] width 52 height 18
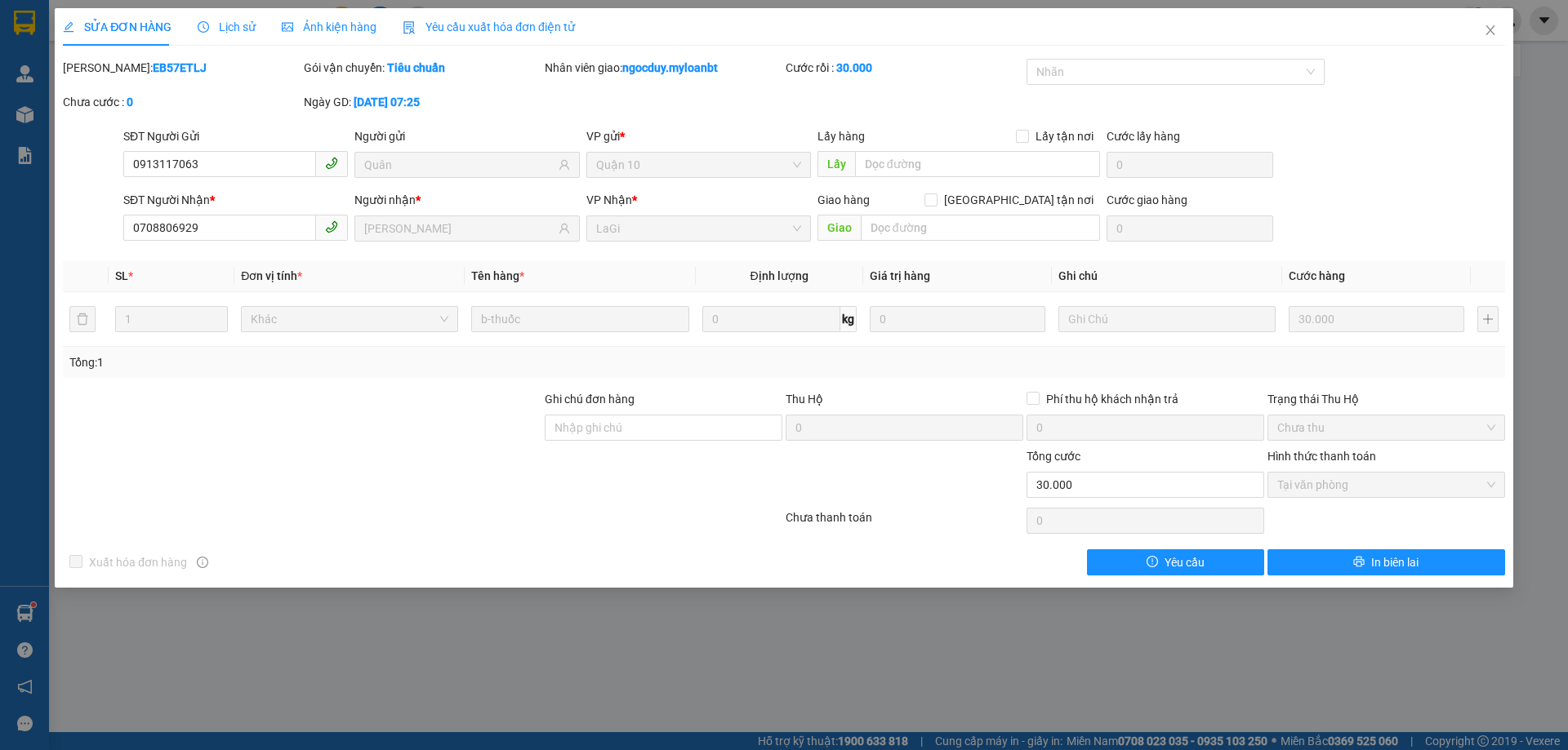
click at [433, 632] on div "SỬA ĐƠN HÀNG Lịch sử Ảnh kiện hàng Yêu cầu xuất hóa đơn điện tử Total Paid Fee …" at bounding box center [784, 375] width 1568 height 750
click at [1491, 28] on icon "close" at bounding box center [1490, 30] width 13 height 13
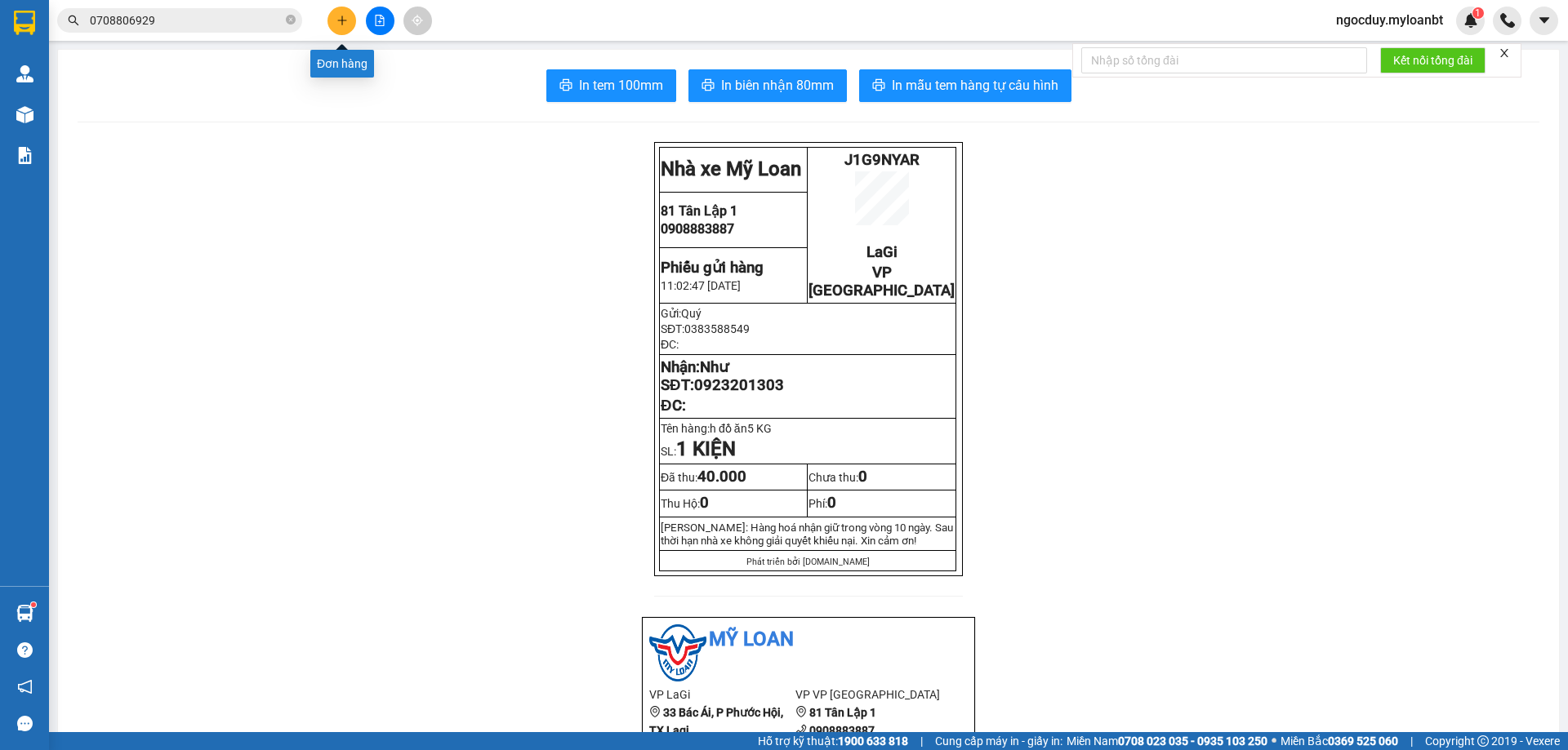
click at [331, 17] on button at bounding box center [342, 20] width 29 height 29
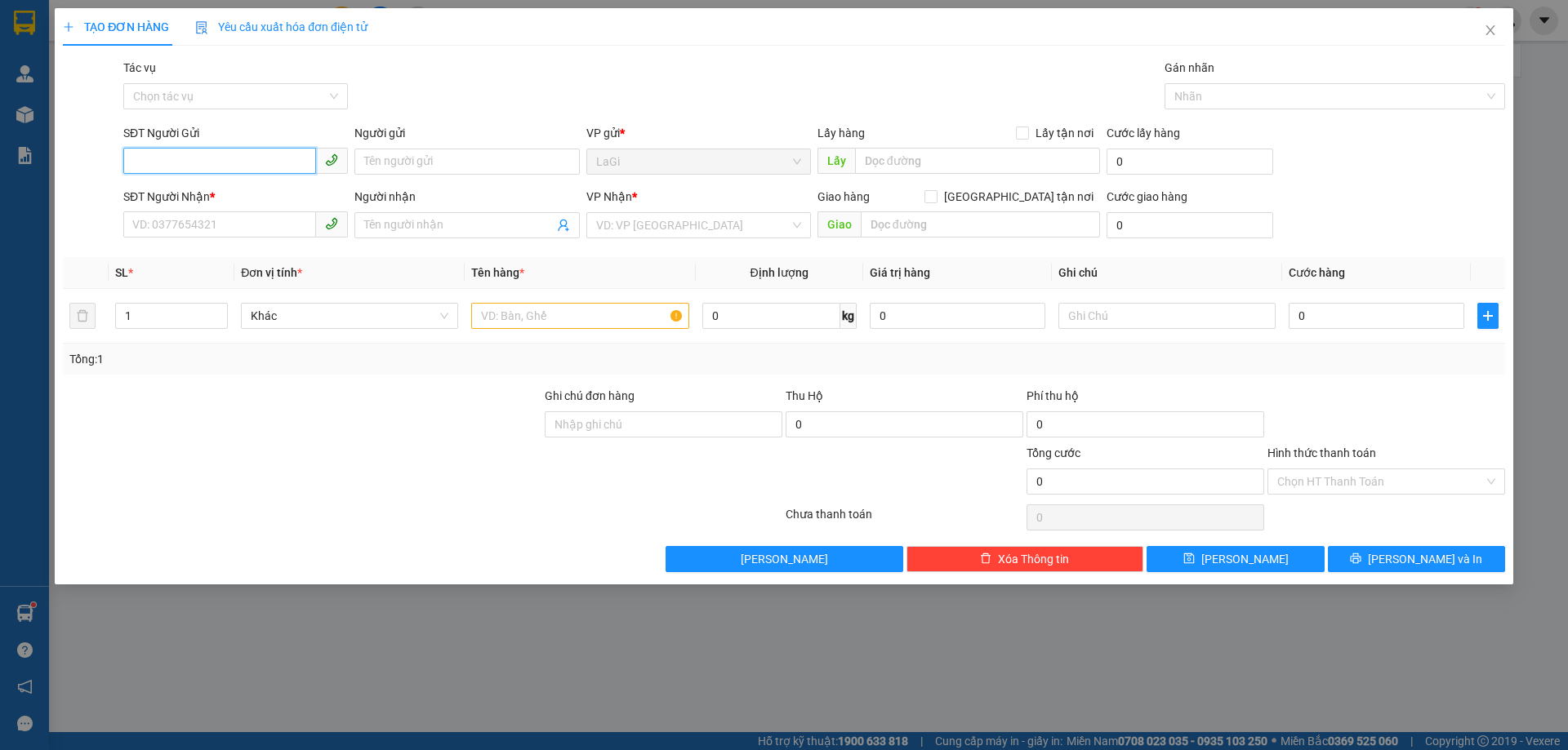
click at [222, 157] on input "SĐT Người Gửi" at bounding box center [219, 161] width 193 height 26
type input "0"
click at [237, 191] on div "0345796491 - Chị Hai" at bounding box center [235, 194] width 205 height 18
type input "0345796491"
type input "Chị Hai"
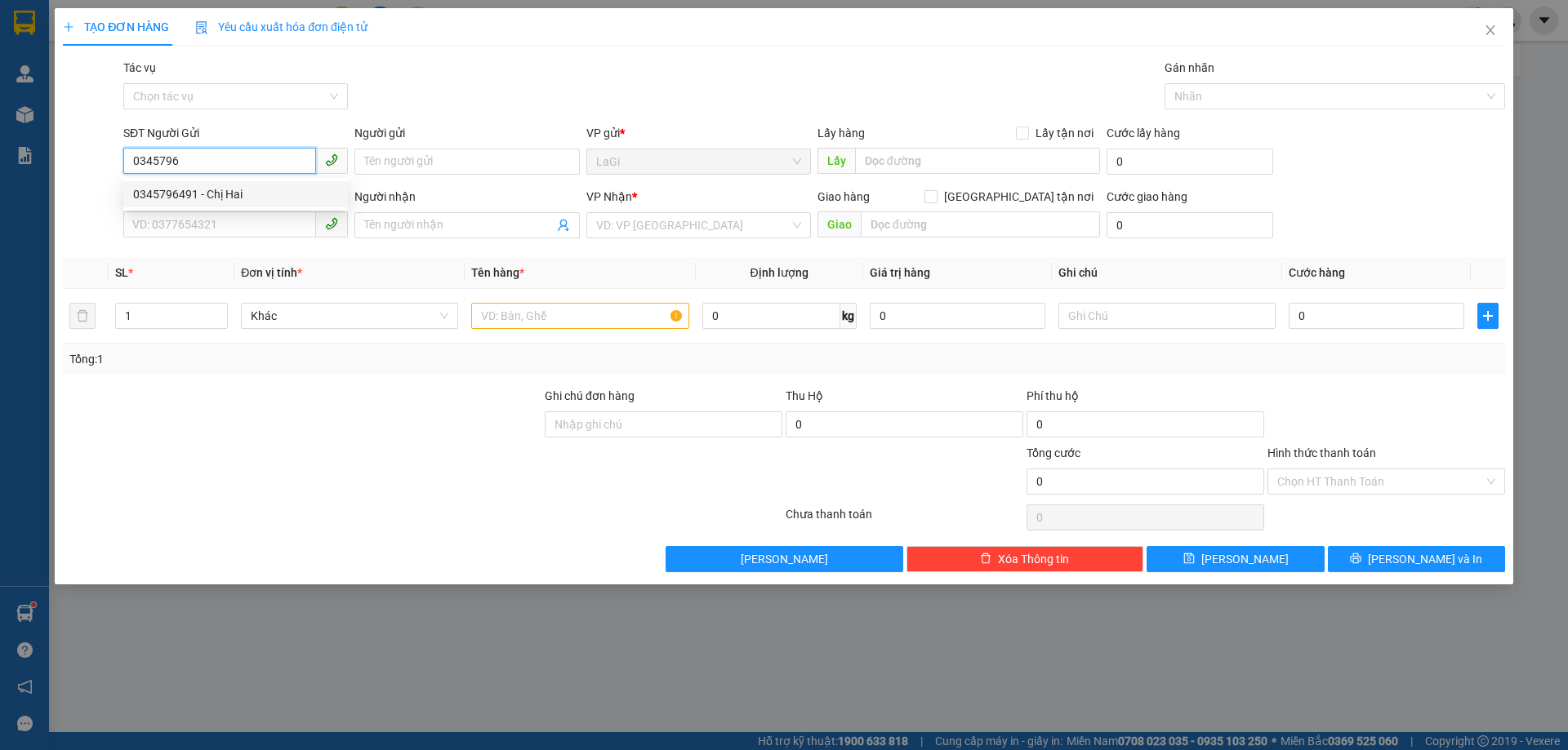
type input "0366548108"
type input "bé chanh"
type input "0345796491"
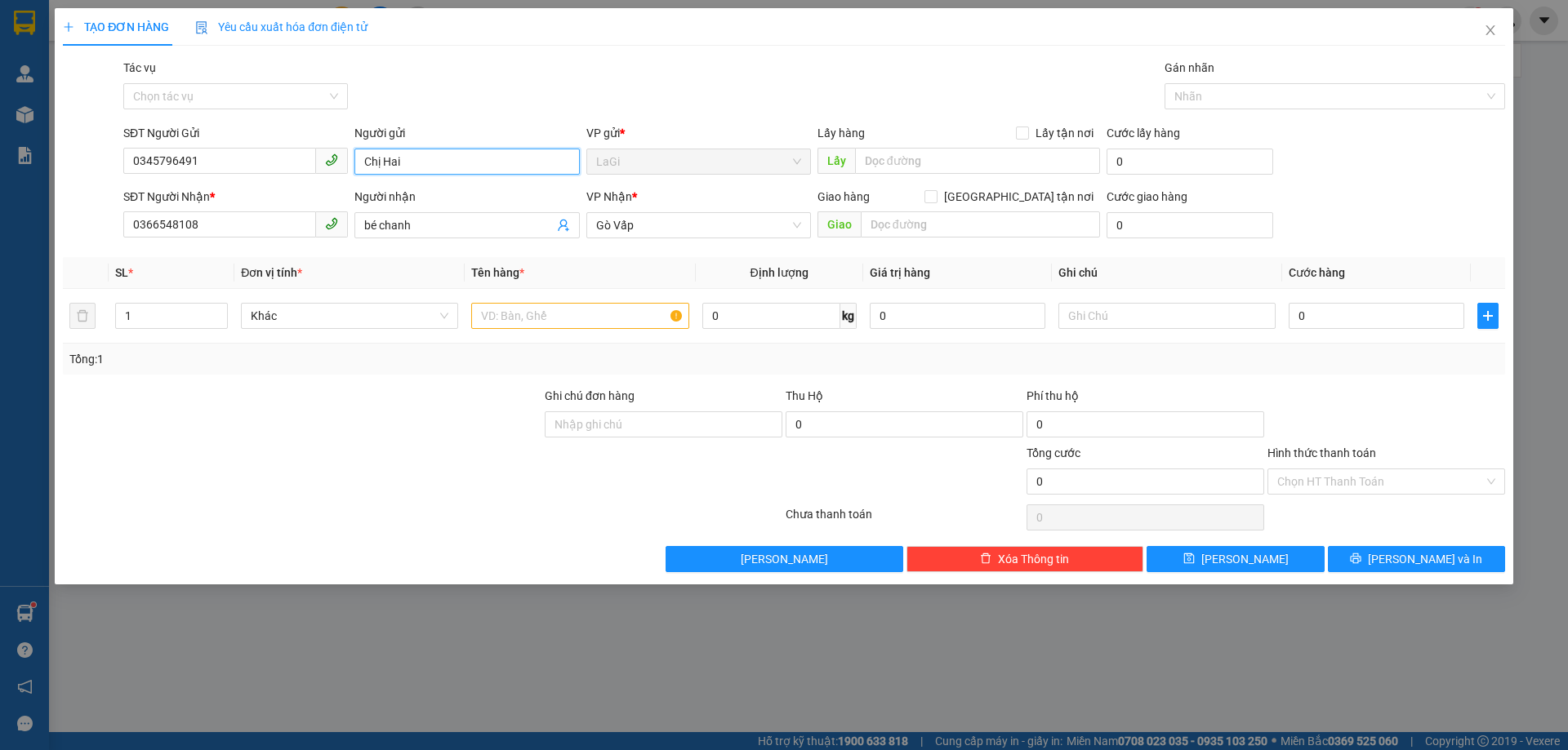
click at [424, 163] on input "Chị Hai" at bounding box center [467, 162] width 225 height 26
type input "C"
type input "Chị Hương"
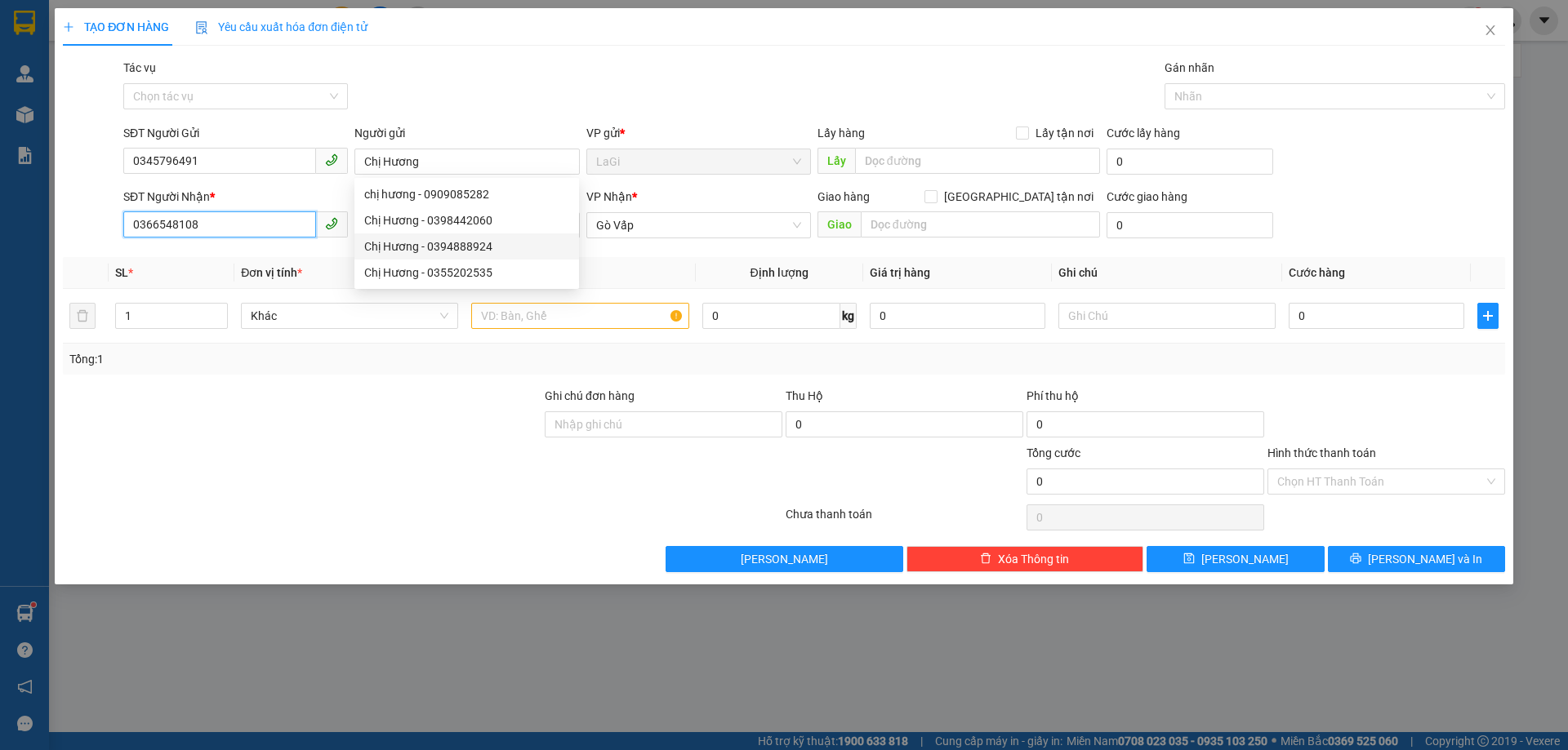
click at [207, 226] on input "0366548108" at bounding box center [219, 225] width 193 height 26
type input "0987842326"
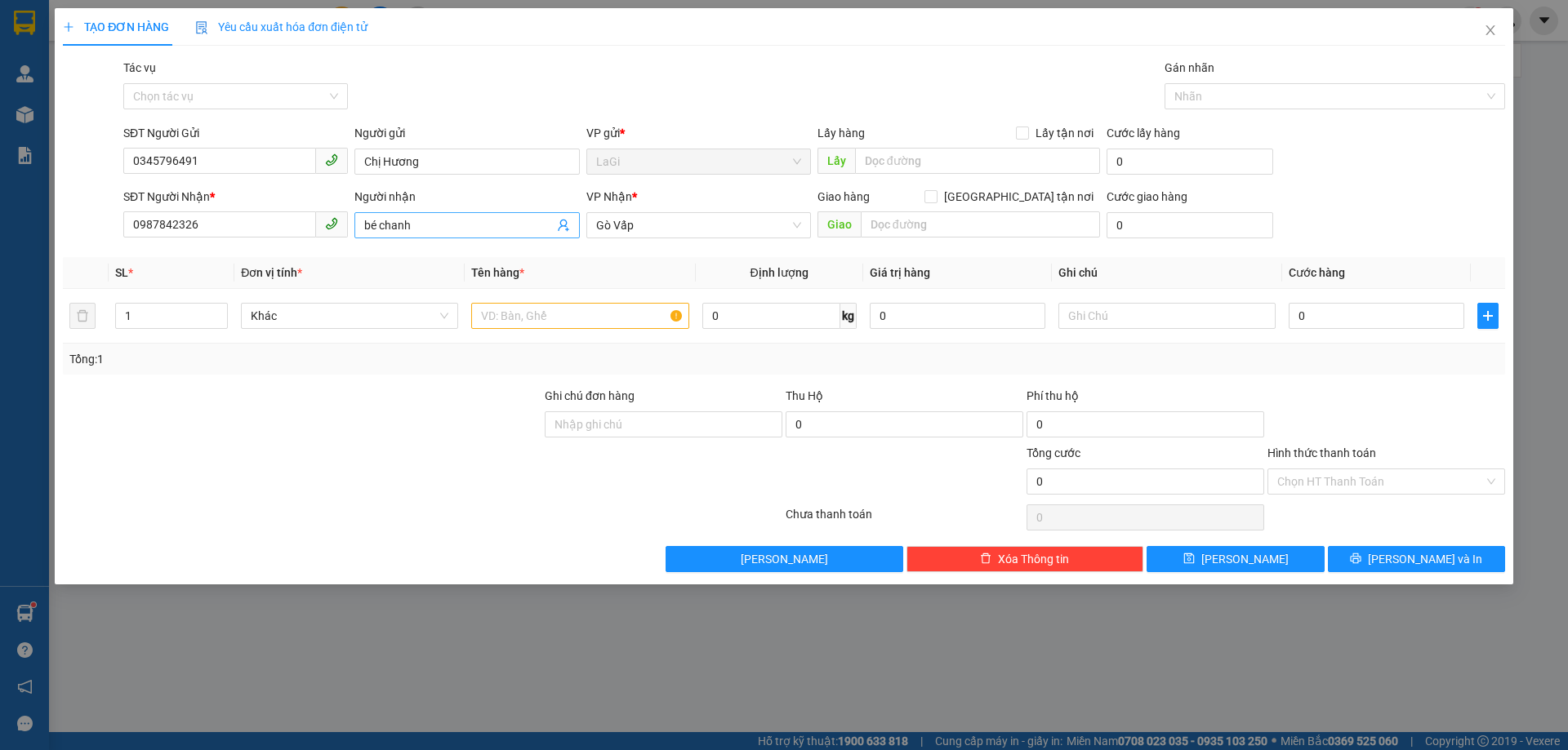
click at [422, 223] on input "bé chanh" at bounding box center [458, 225] width 188 height 18
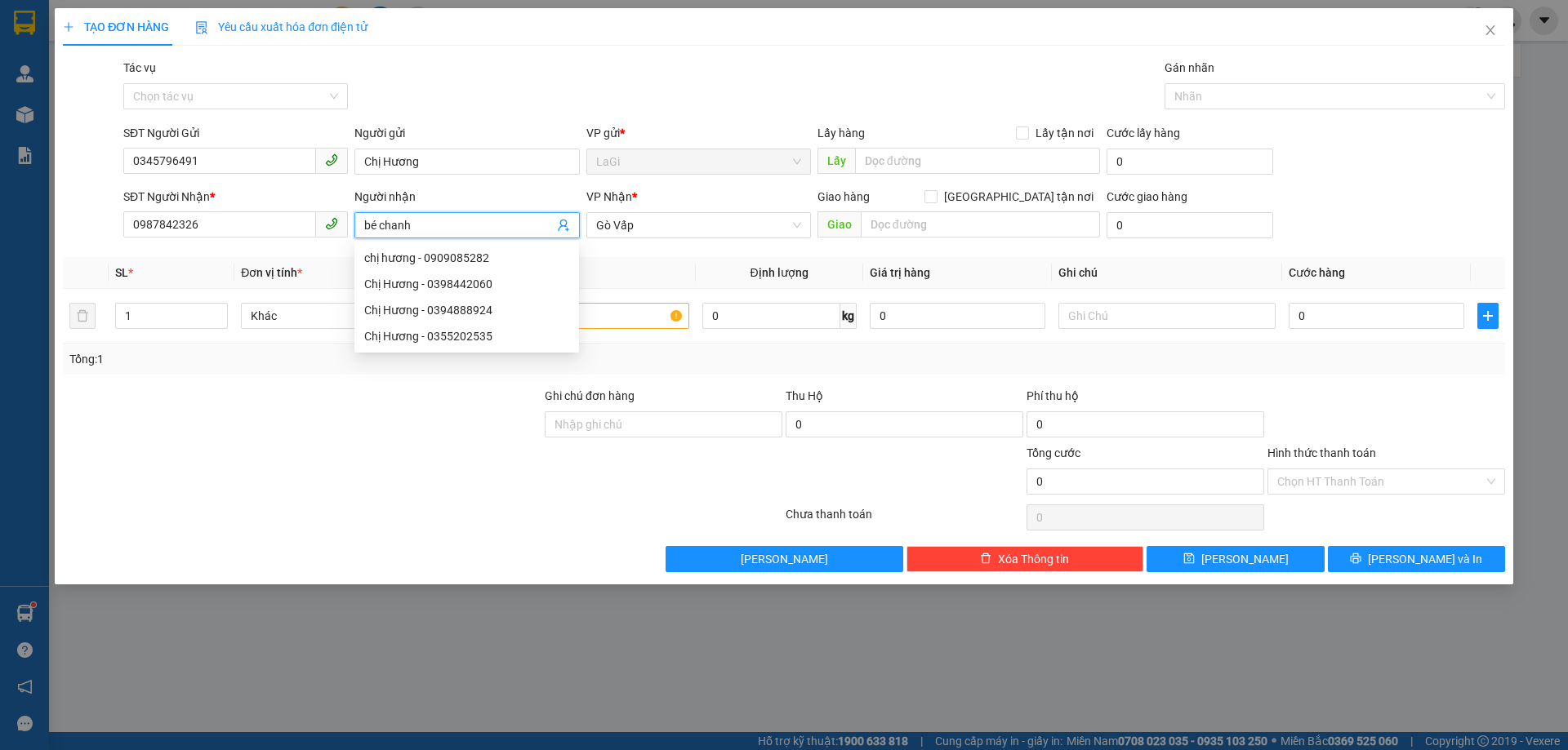
click at [427, 222] on input "bé chanh" at bounding box center [458, 225] width 188 height 18
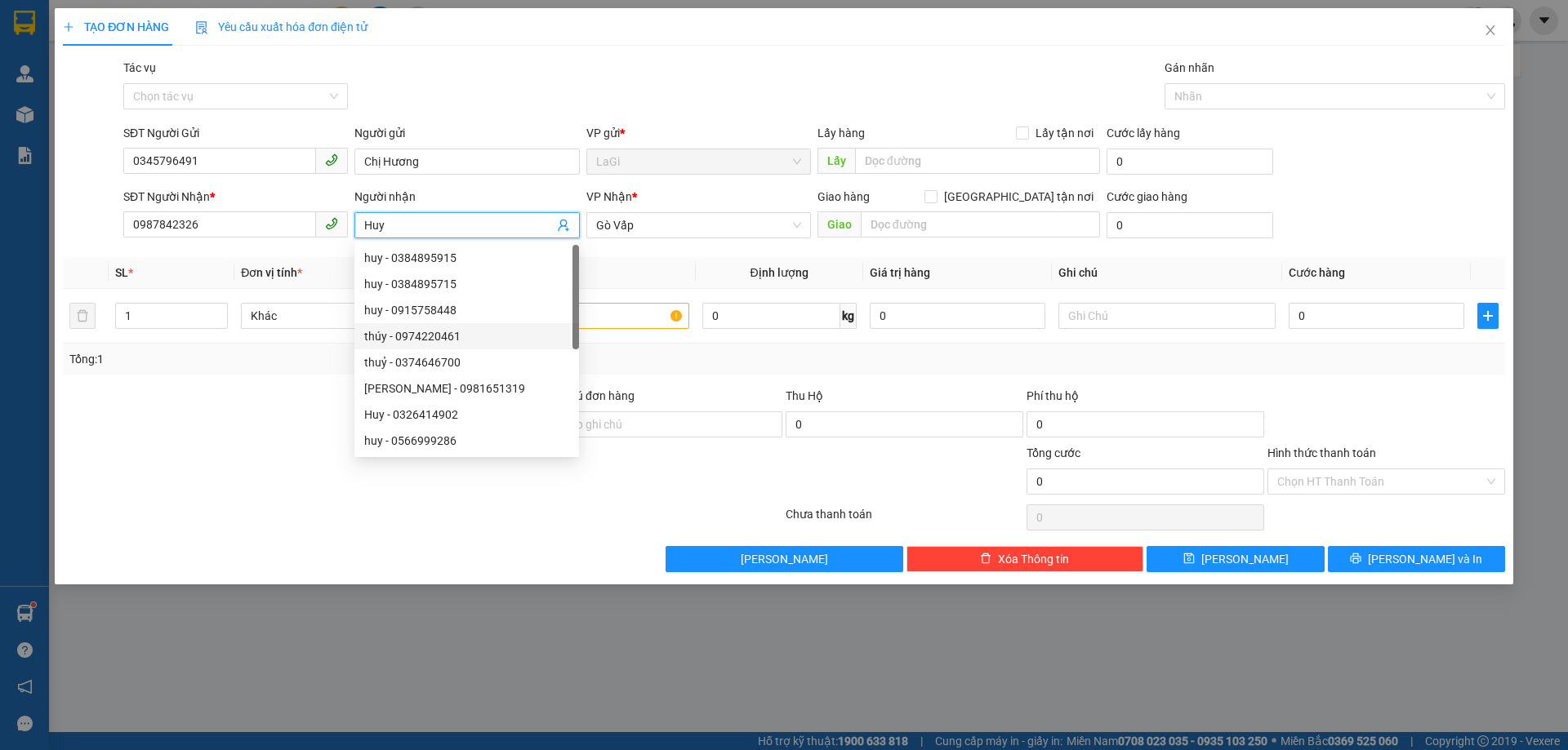
type input "Huy"
click at [684, 379] on div "Transit Pickup Surcharge Ids Transit Deliver Surcharge Ids Transit Deliver Surc…" at bounding box center [784, 314] width 1442 height 513
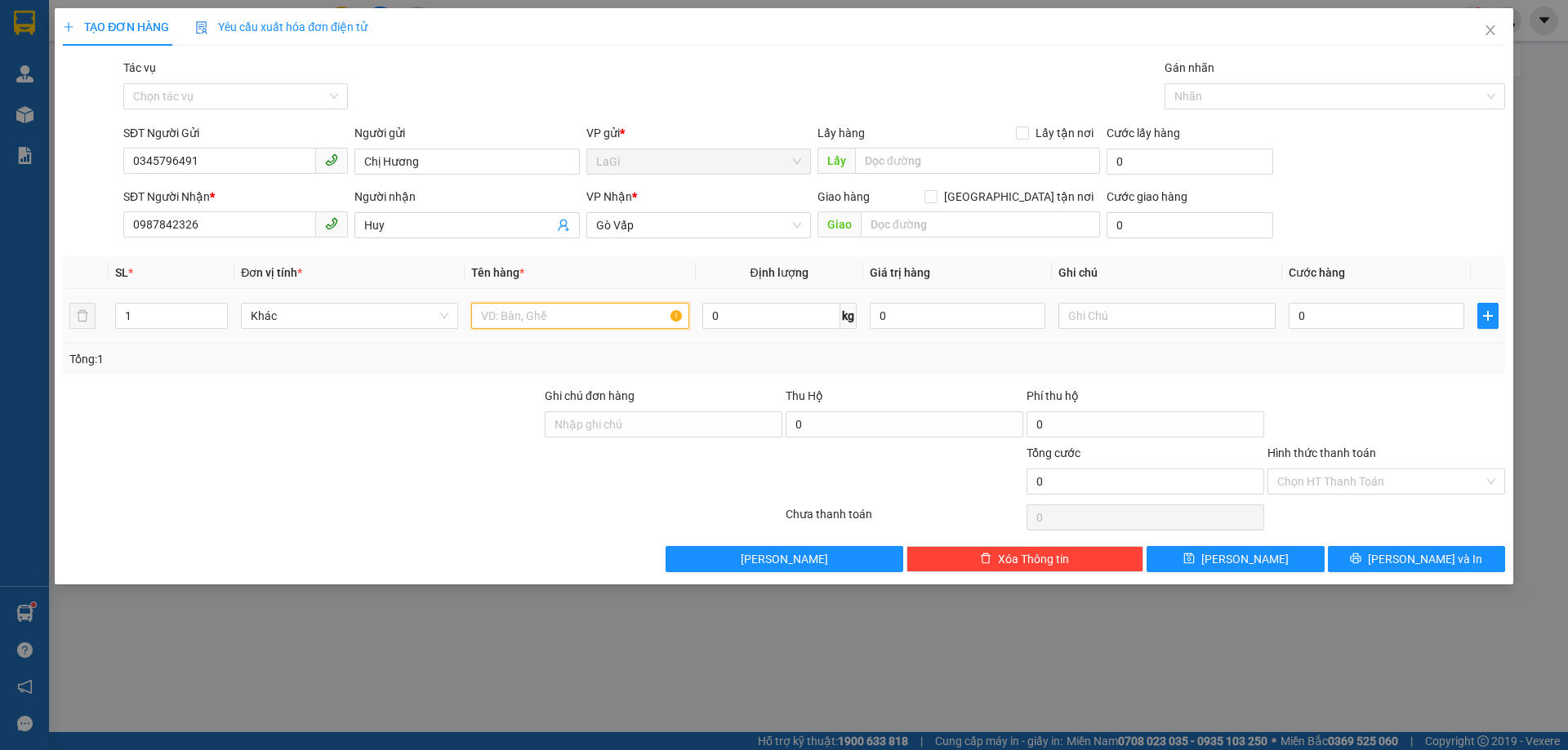
click at [637, 313] on input "text" at bounding box center [580, 316] width 217 height 26
type input "xe máy c50 -"
click at [786, 310] on input "0" at bounding box center [771, 316] width 138 height 26
type input "1"
click at [1394, 324] on input "0" at bounding box center [1375, 316] width 175 height 26
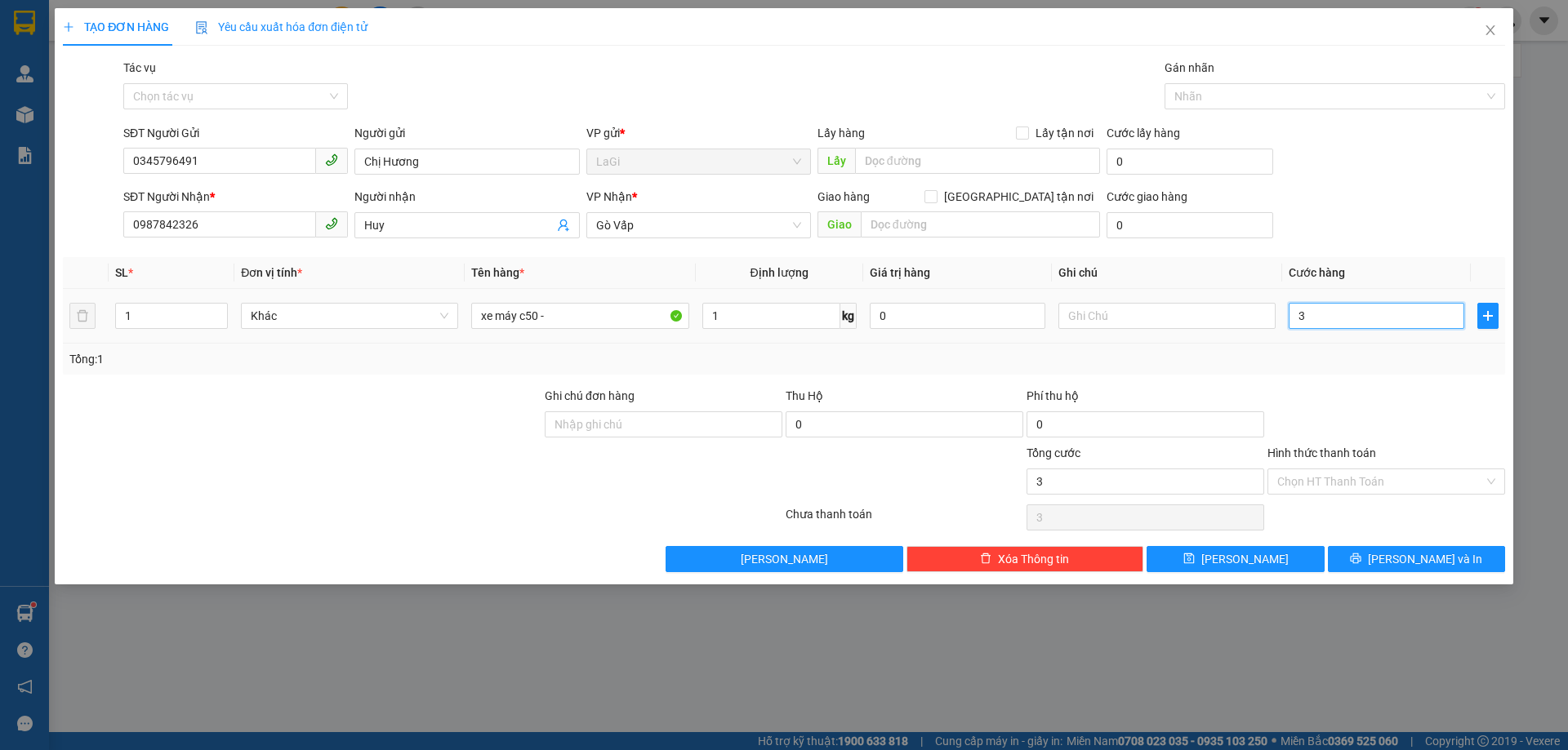
type input "3"
type input "35"
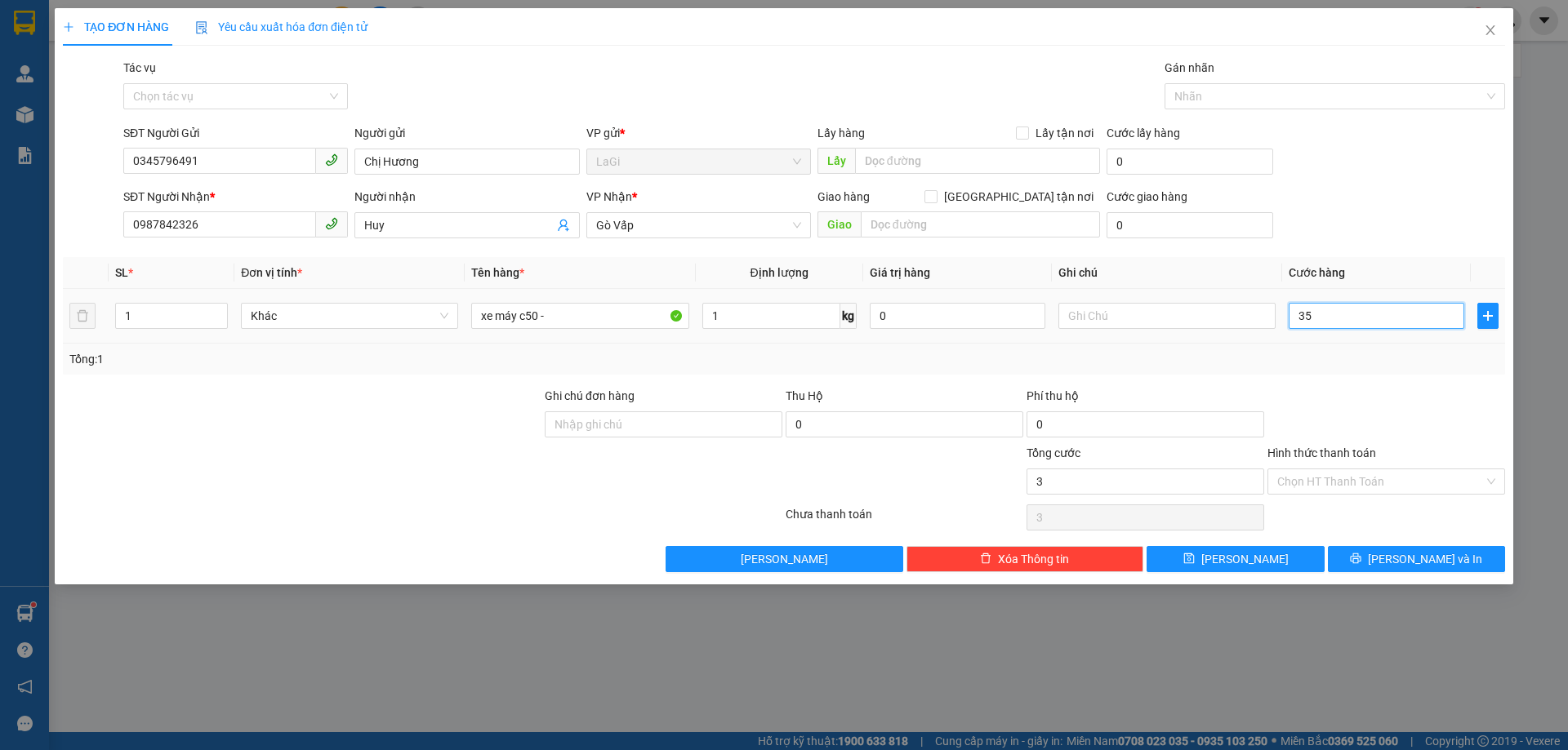
type input "35"
type input "350"
type input "350.000"
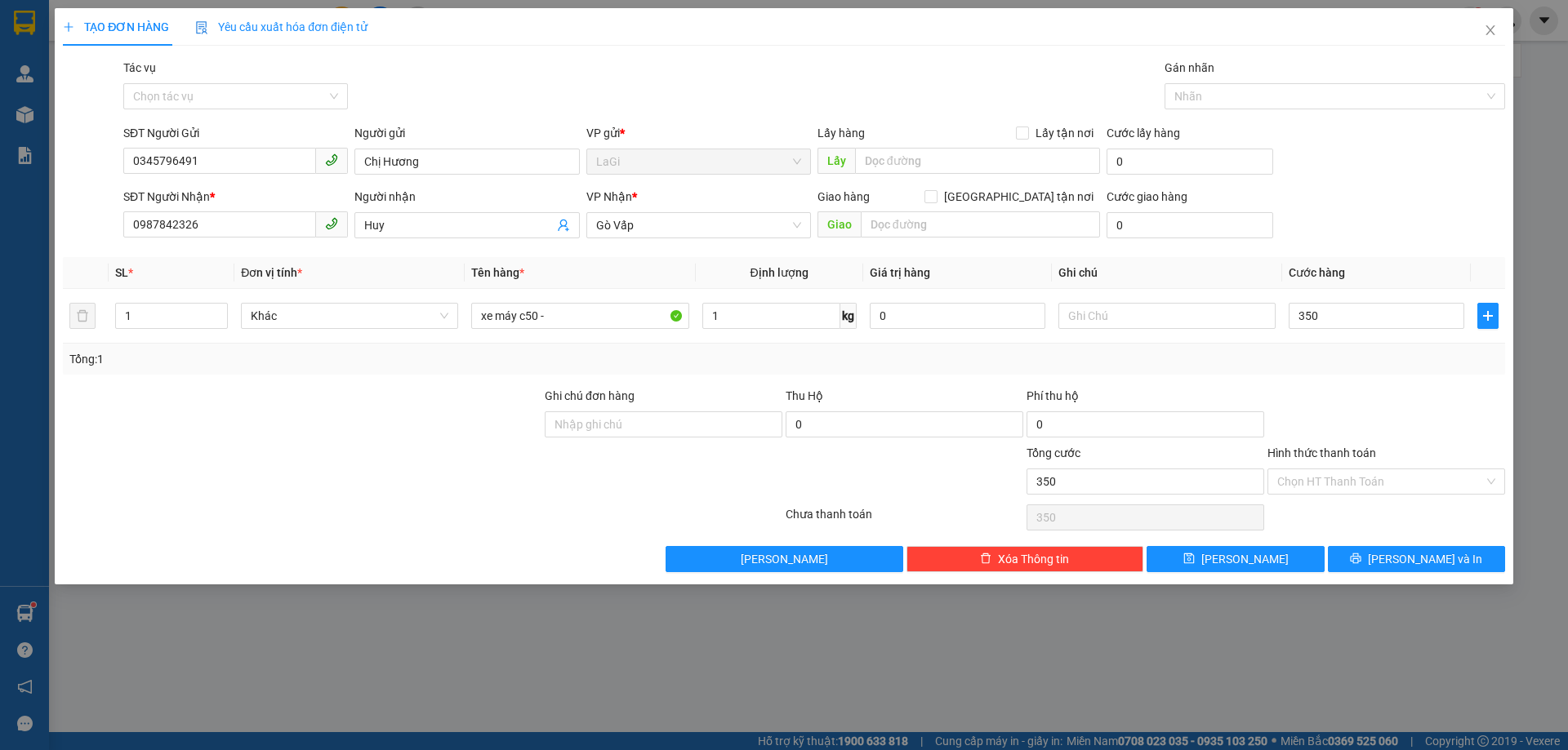
type input "350.000"
click at [1361, 413] on div at bounding box center [1386, 416] width 241 height 57
click at [567, 312] on input "xe máy c50 -" at bounding box center [580, 316] width 217 height 26
type input "xe máy c50 - 04317"
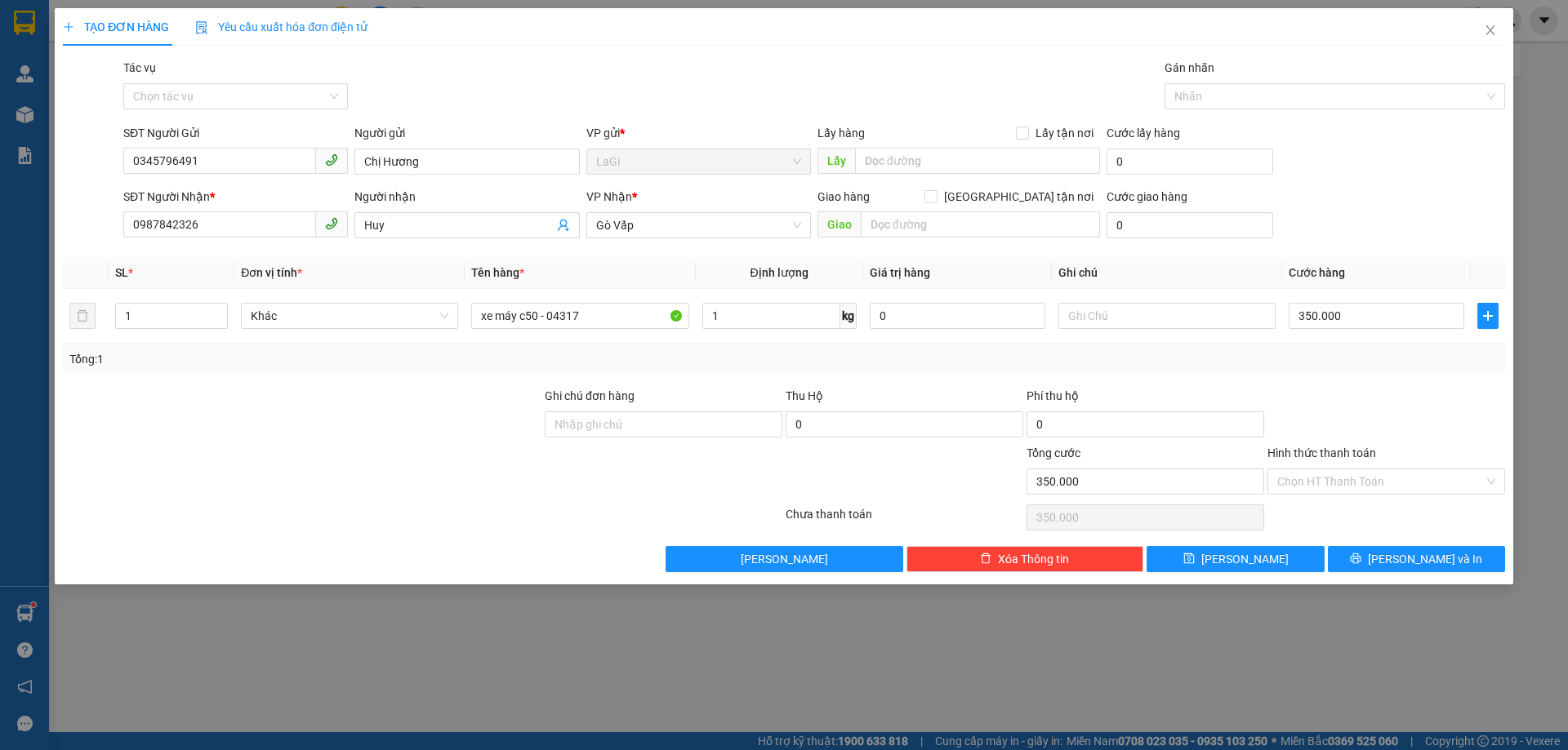
click at [1340, 416] on div at bounding box center [1386, 416] width 241 height 57
click at [1354, 476] on input "Hình thức thanh toán" at bounding box center [1380, 482] width 207 height 24
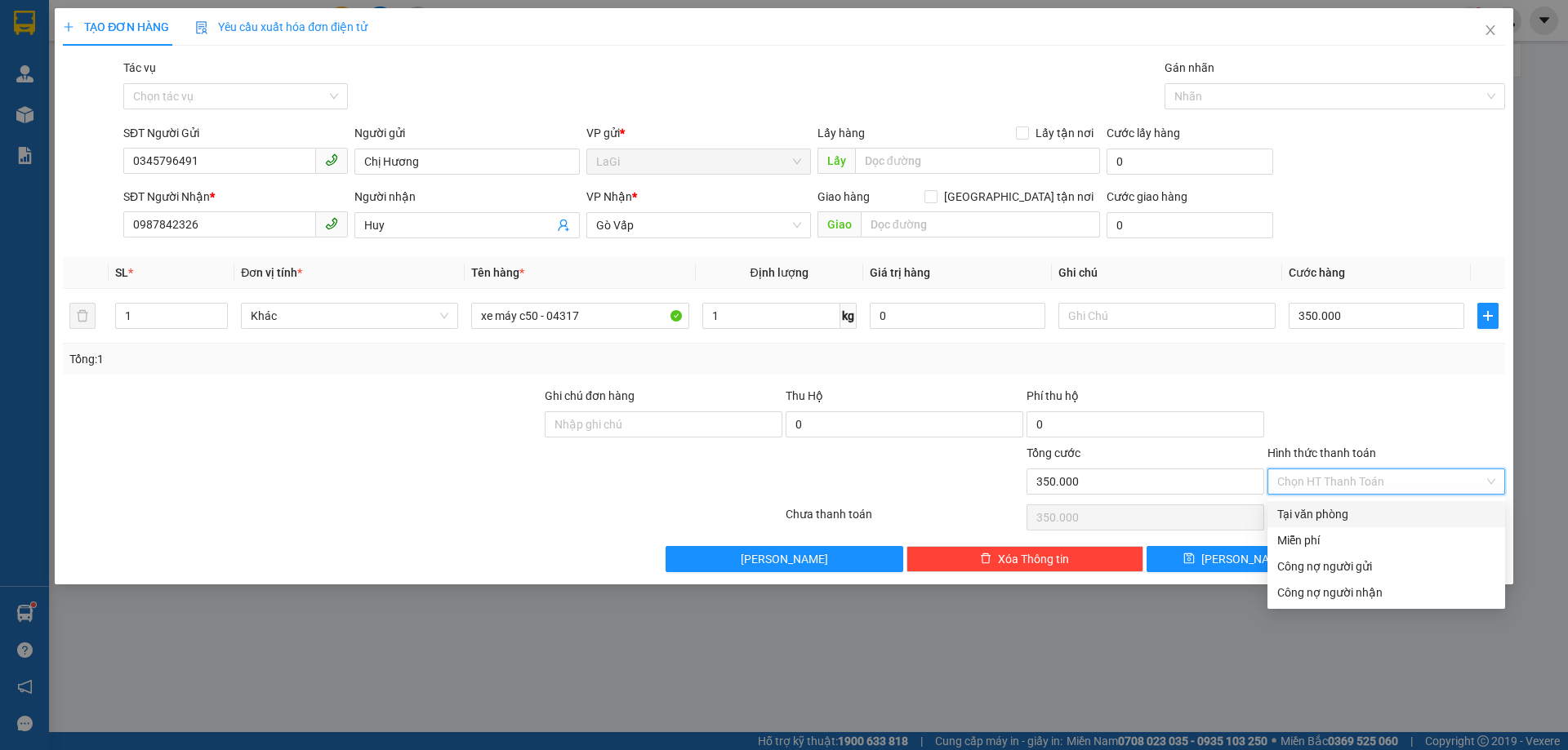
click at [1340, 516] on div "Tại văn phòng" at bounding box center [1386, 514] width 218 height 18
type input "0"
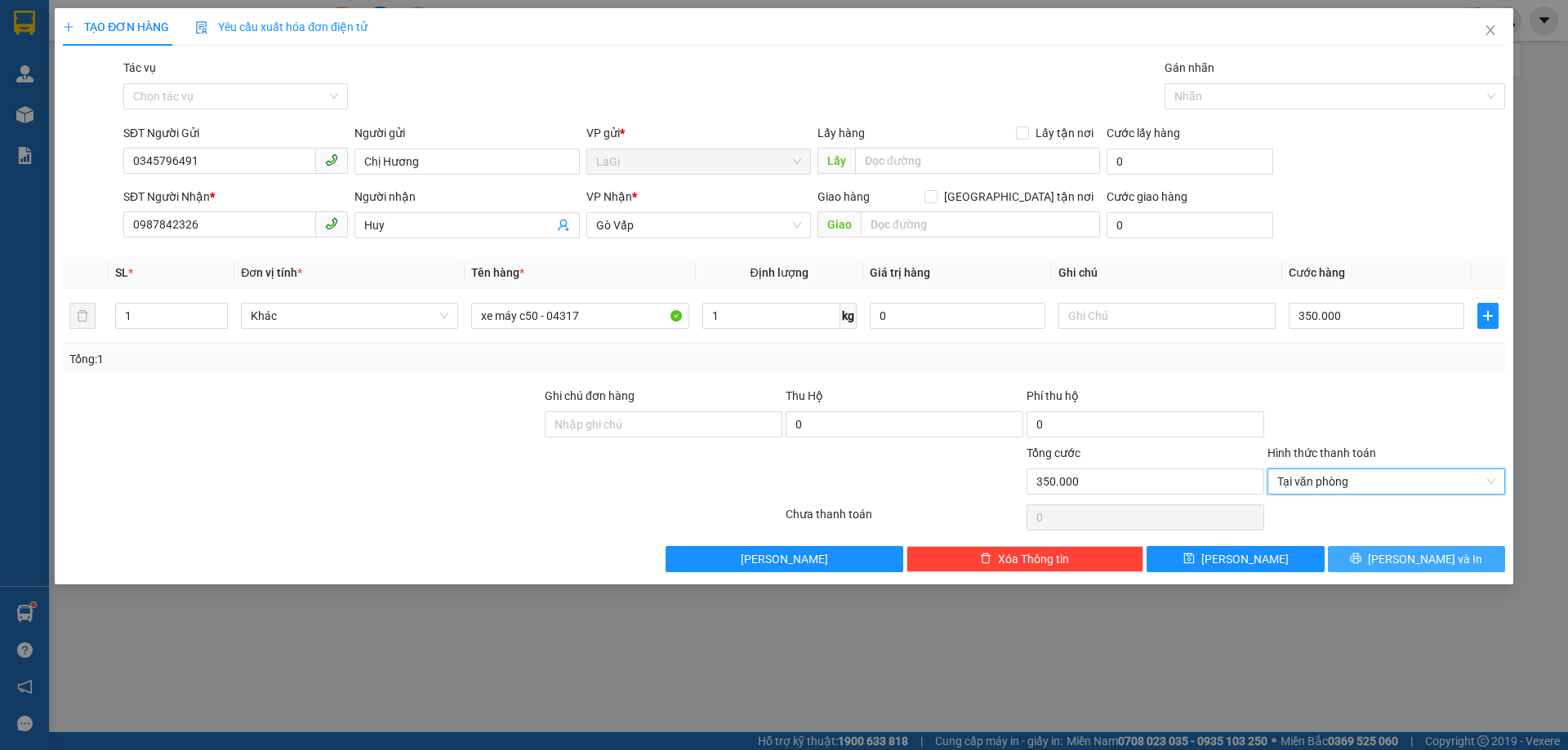
click at [1417, 553] on span "Lưu và In" at bounding box center [1424, 558] width 114 height 18
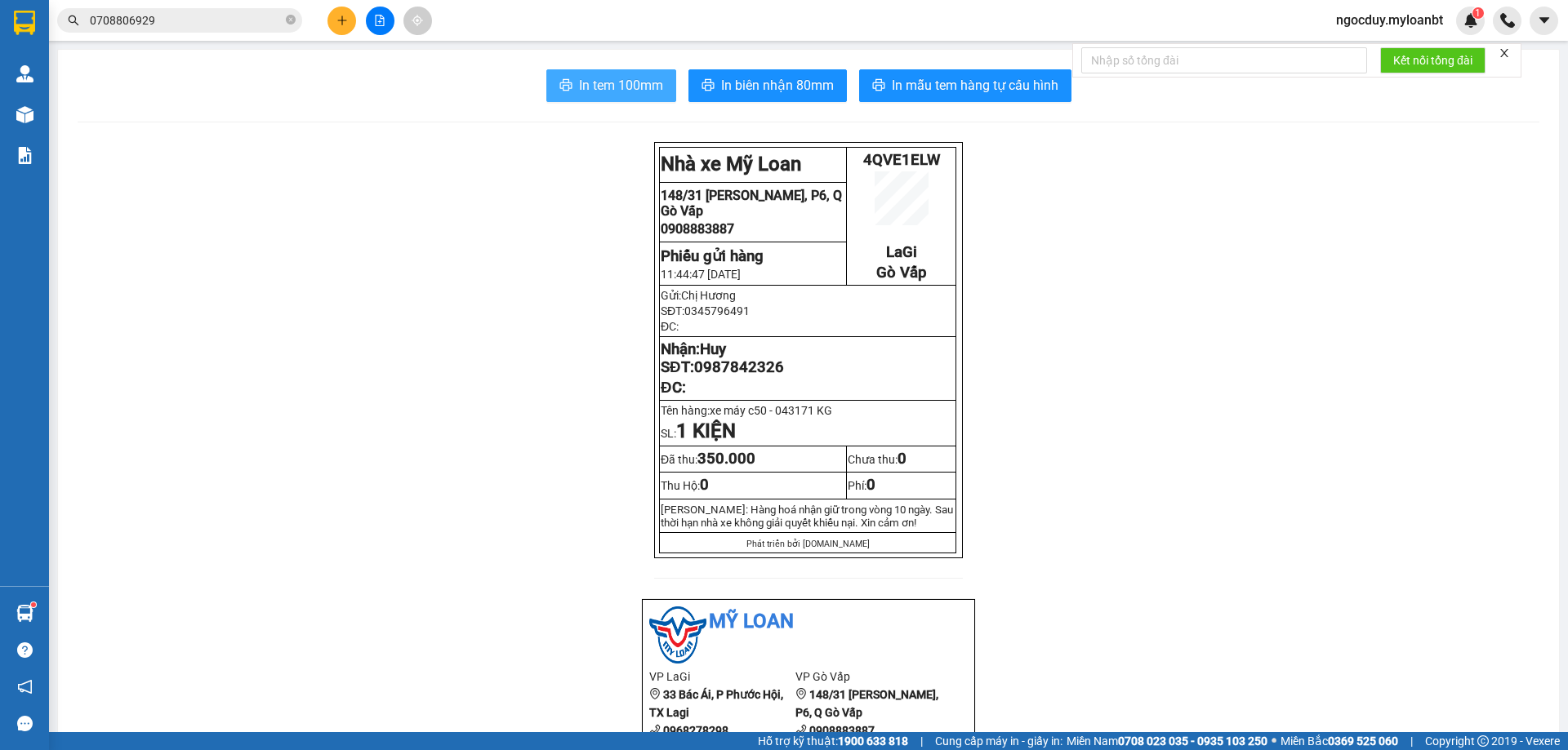
click at [596, 84] on span "In tem 100mm" at bounding box center [621, 84] width 84 height 20
click at [337, 26] on button at bounding box center [342, 20] width 29 height 29
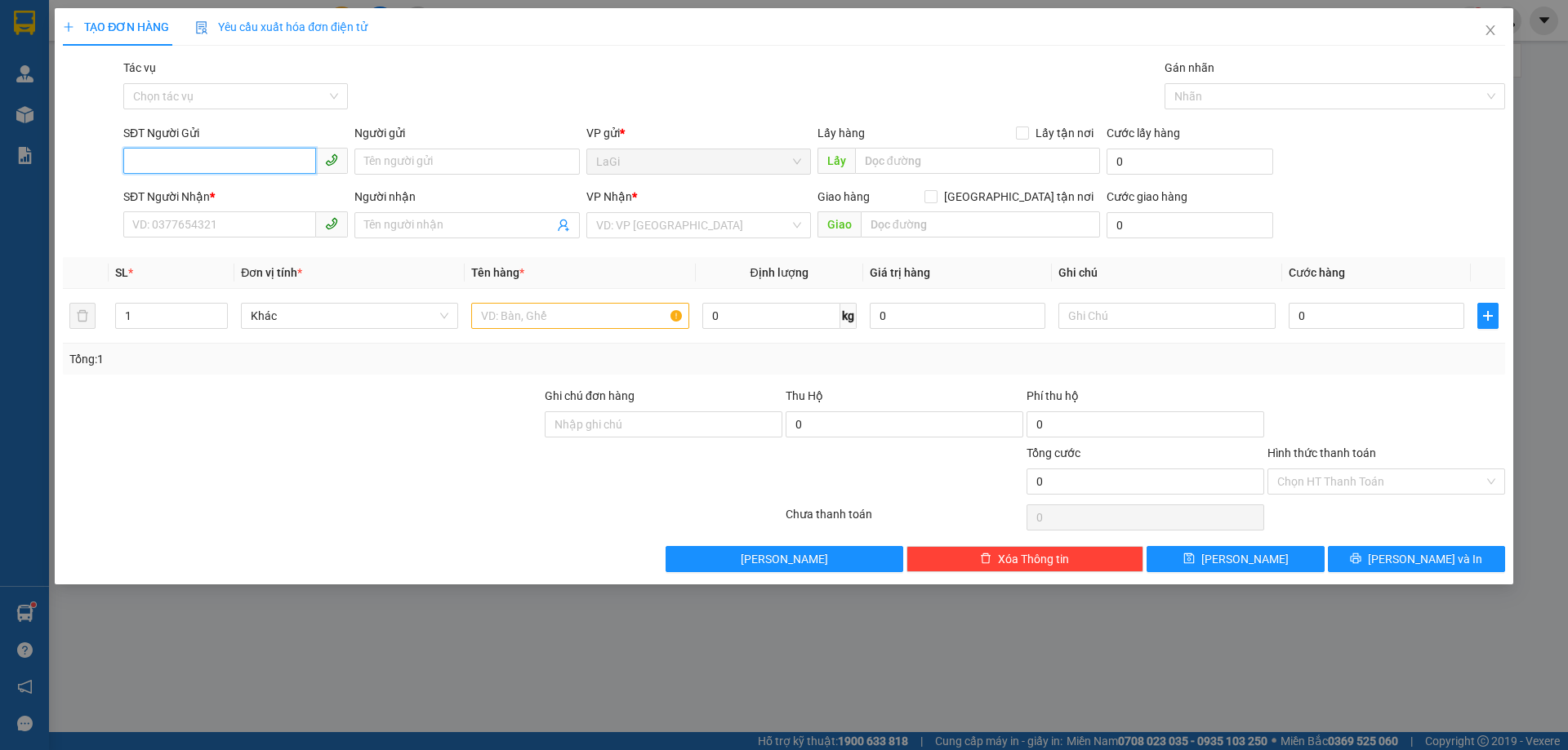
click at [192, 149] on input "SĐT Người Gửi" at bounding box center [219, 161] width 193 height 26
type input "0344366737"
click at [222, 198] on div "0344366737 - Vũ" at bounding box center [235, 194] width 205 height 18
type input "Vũ"
type input "0785160202"
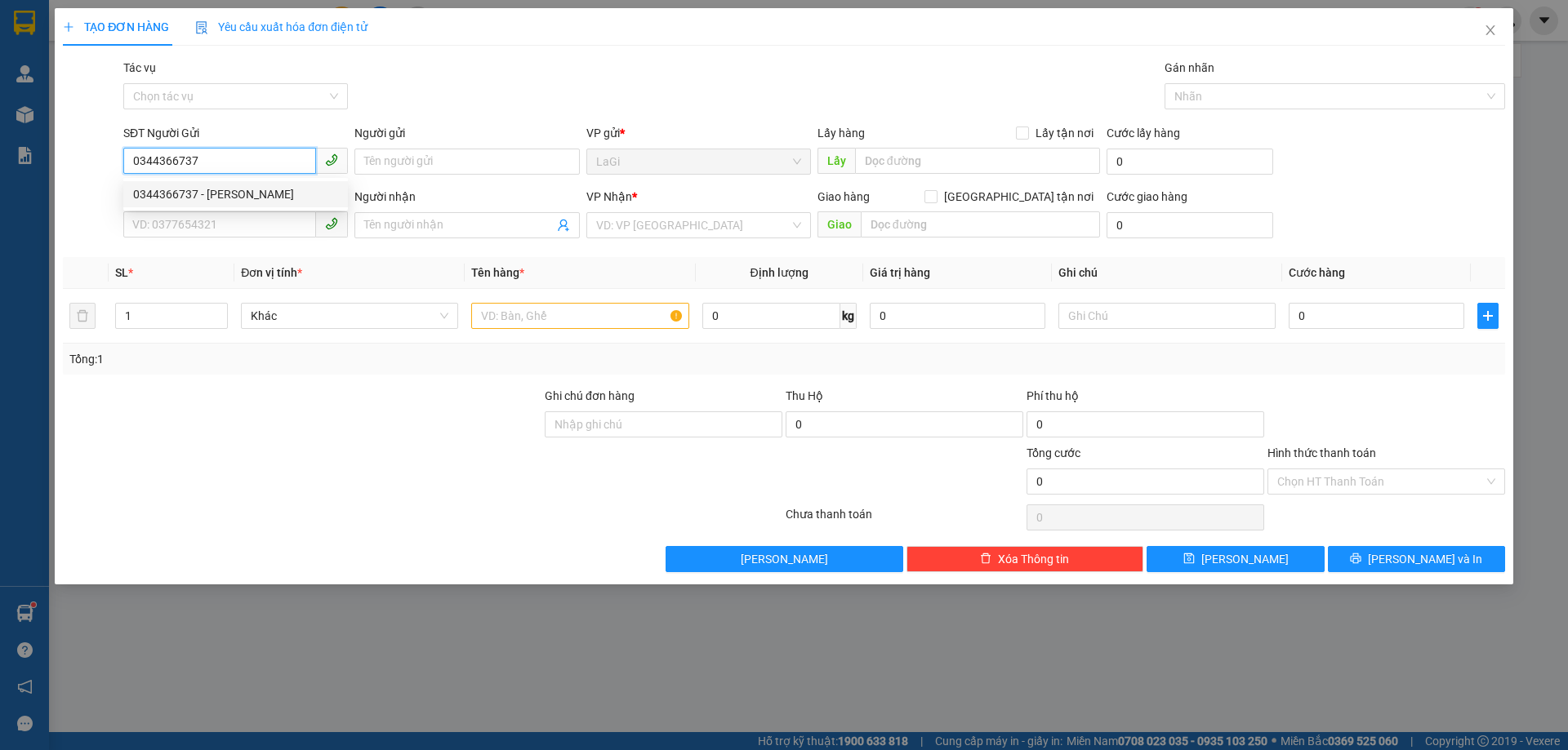
type input "Tâm"
type input "0344366737"
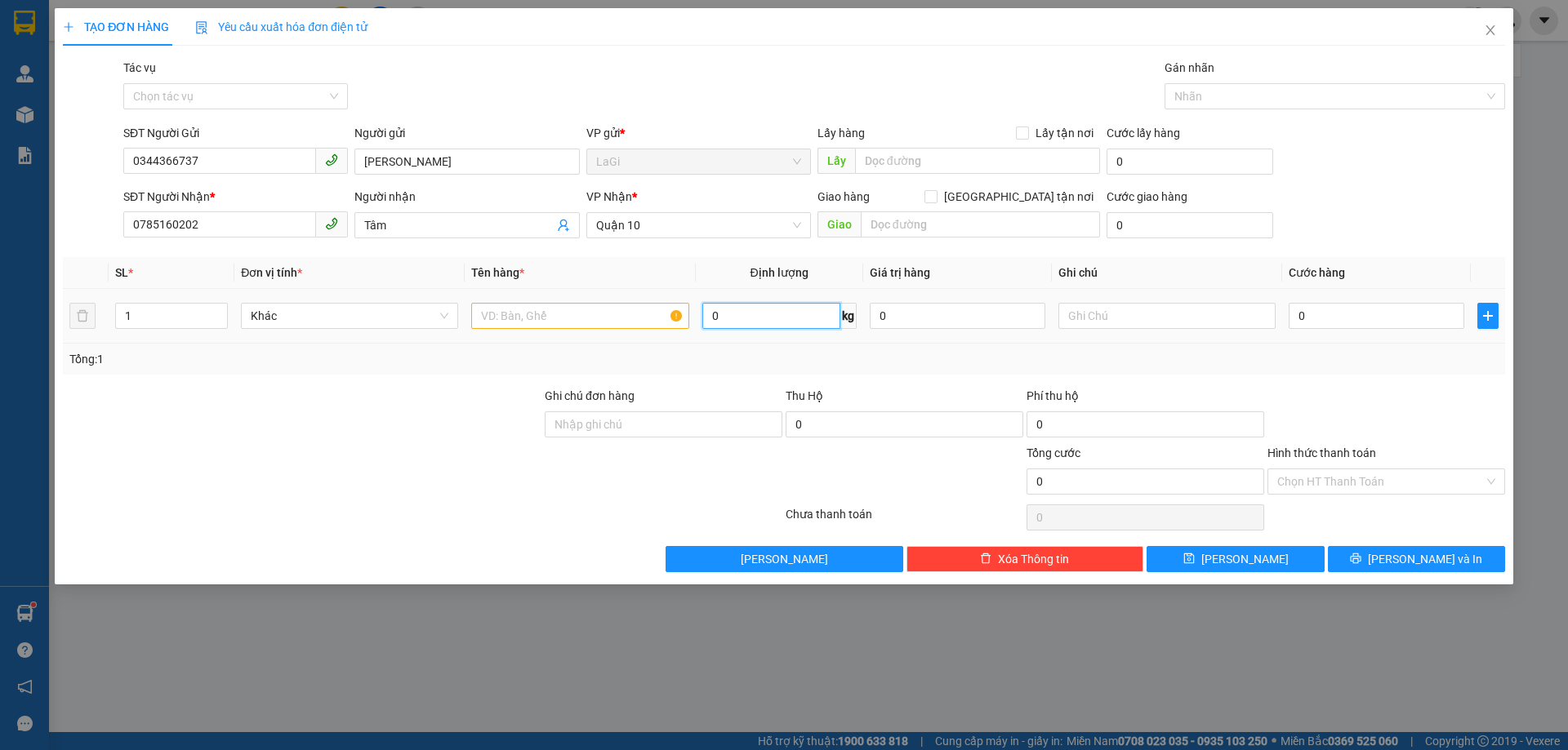
click at [759, 317] on input "0" at bounding box center [771, 316] width 138 height 26
type input "5.8"
click at [545, 314] on input "text" at bounding box center [580, 316] width 217 height 26
type input "t, đò ăn"
type input "4"
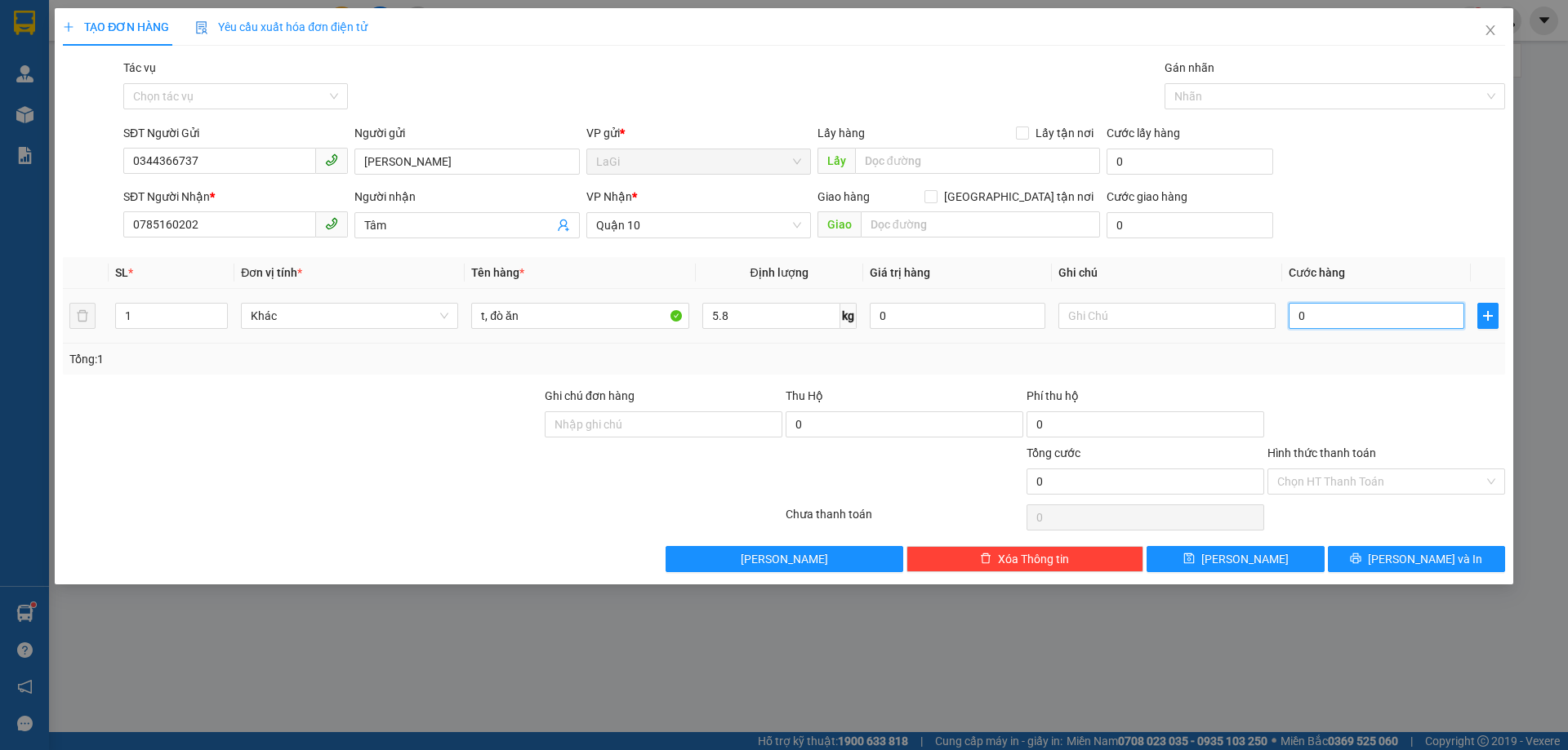
type input "4"
type input "40"
click at [1424, 559] on span "Lưu và In" at bounding box center [1424, 558] width 114 height 18
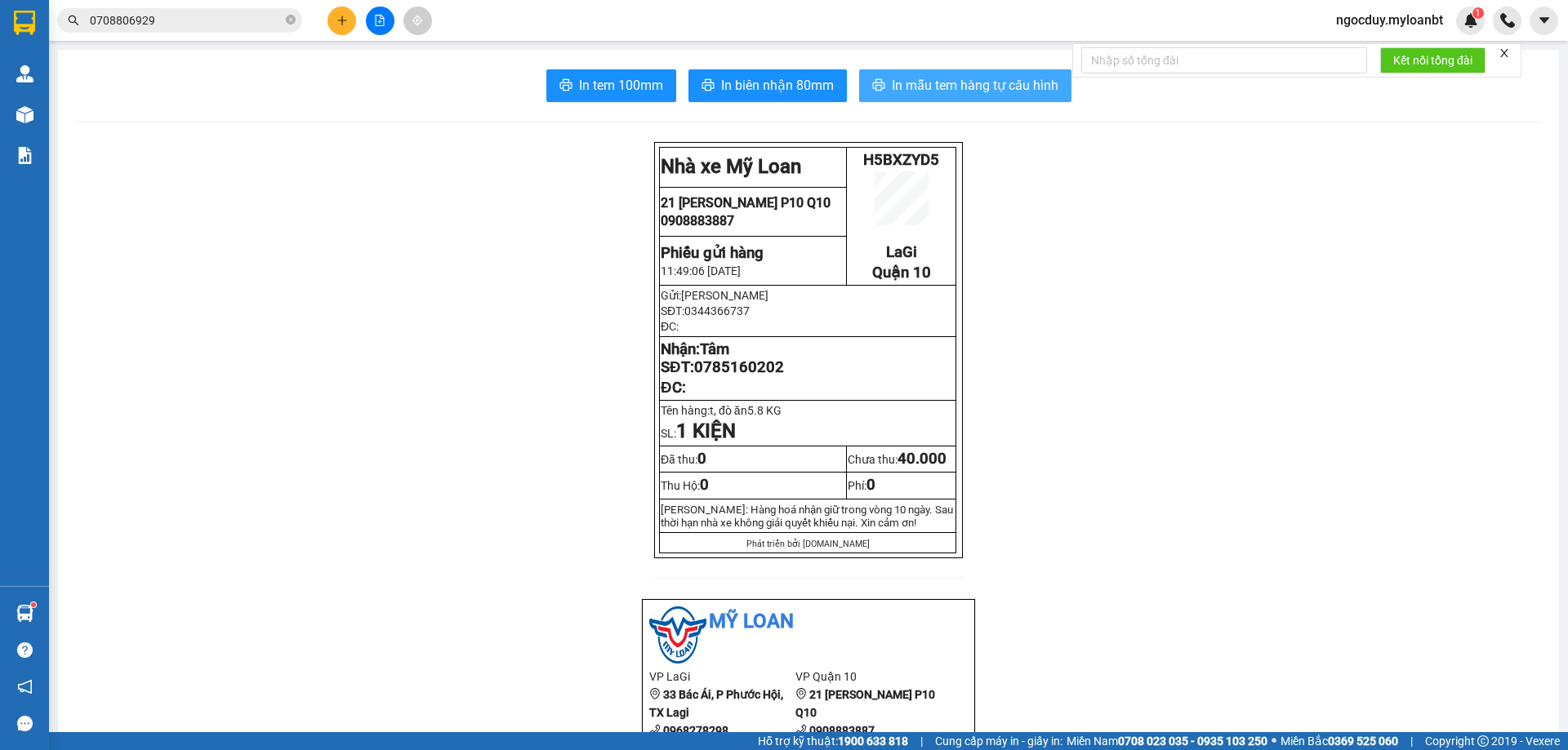
click at [963, 84] on span "In mẫu tem hàng tự cấu hình" at bounding box center [974, 84] width 166 height 20
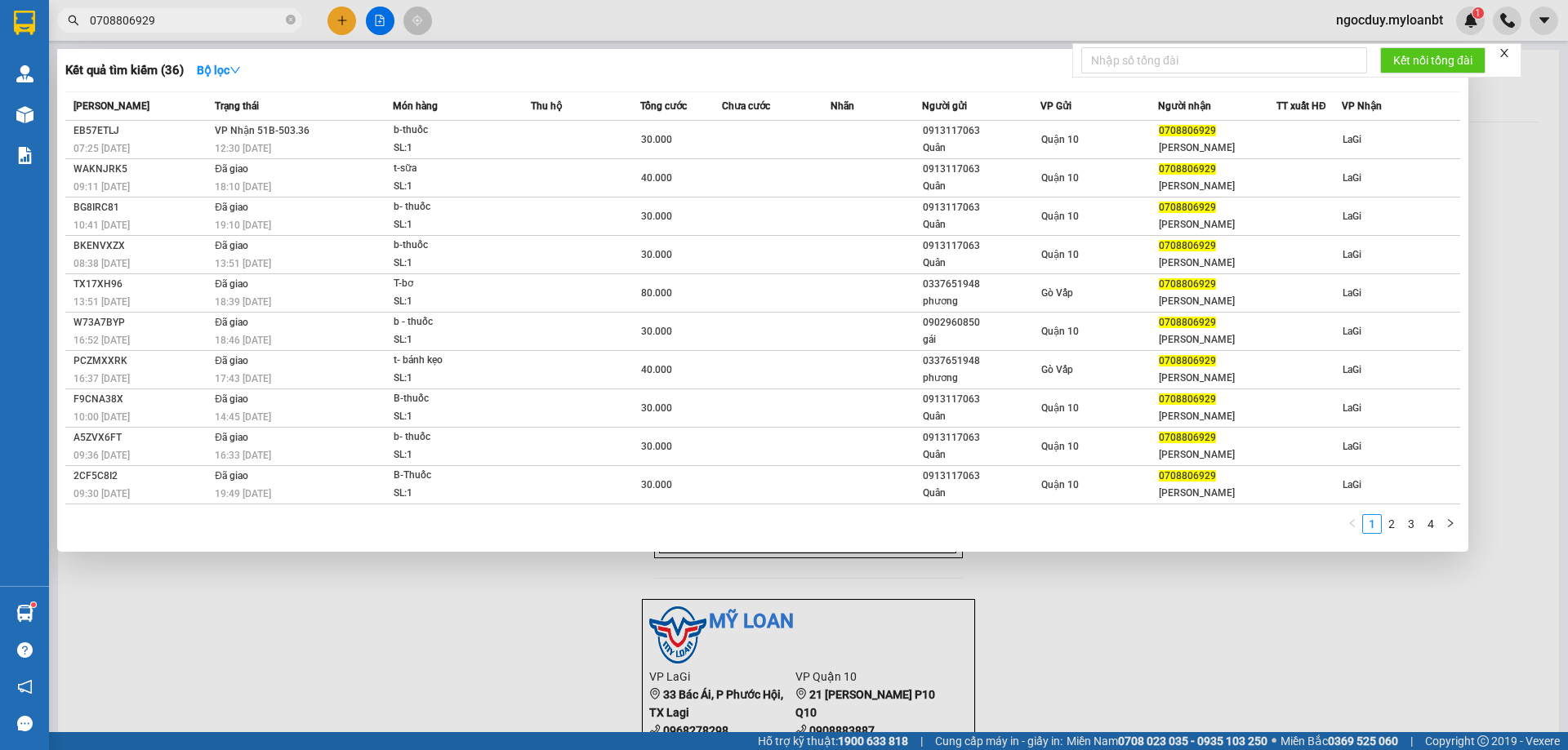
click at [166, 28] on input "0708806929" at bounding box center [186, 20] width 193 height 18
drag, startPoint x: 166, startPoint y: 17, endPoint x: 50, endPoint y: -16, distance: 120.6
click at [50, 0] on html "Kết quả tìm kiếm ( 36 ) Bộ lọc Mã ĐH Trạng thái Món hàng Thu hộ Tổng cước Chưa …" at bounding box center [784, 375] width 1568 height 750
click at [187, 22] on input "0708806929" at bounding box center [186, 20] width 193 height 18
click at [199, 19] on input "0708806929" at bounding box center [186, 20] width 193 height 18
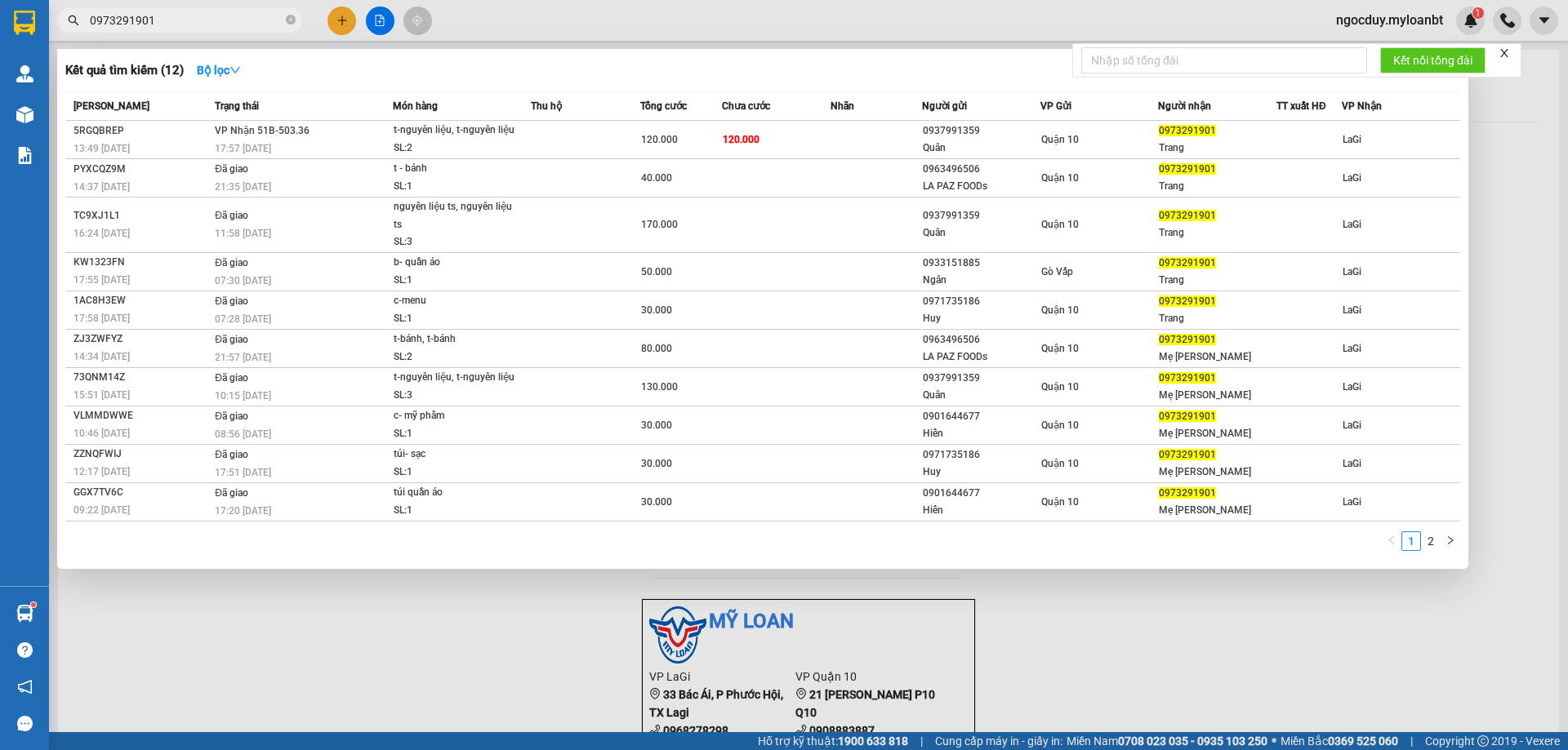
click at [343, 23] on div at bounding box center [784, 375] width 1568 height 750
click at [190, 25] on input "0973291901" at bounding box center [186, 20] width 193 height 18
click at [0, 0] on html "Kết quả tìm kiếm ( 12 ) Bộ lọc Mã ĐH Trạng thái Món hàng Thu hộ Tổng cước Chưa …" at bounding box center [784, 375] width 1568 height 750
click at [346, 14] on div at bounding box center [784, 375] width 1568 height 750
drag, startPoint x: 337, startPoint y: 29, endPoint x: 329, endPoint y: 34, distance: 9.4
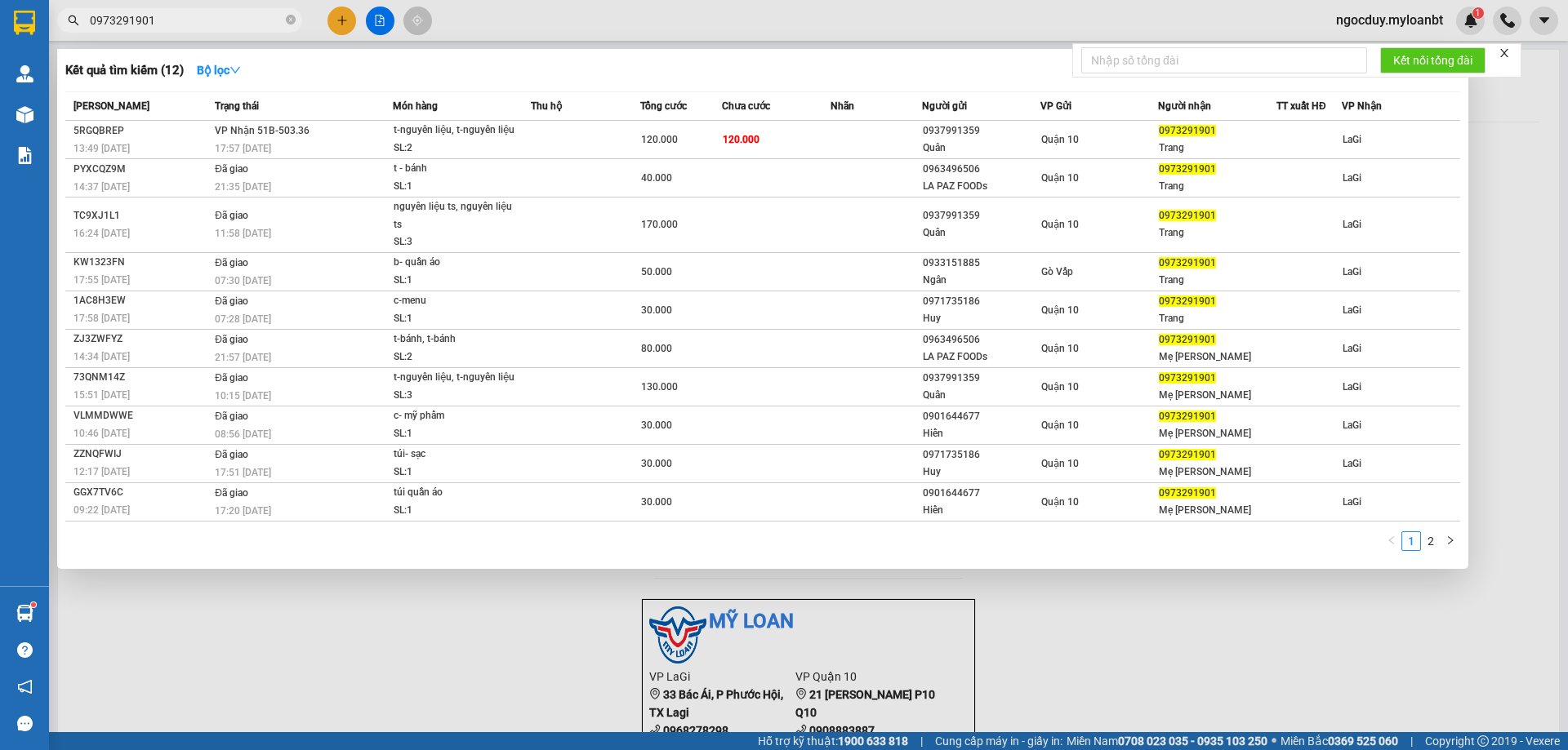
click at [330, 32] on div at bounding box center [784, 375] width 1568 height 750
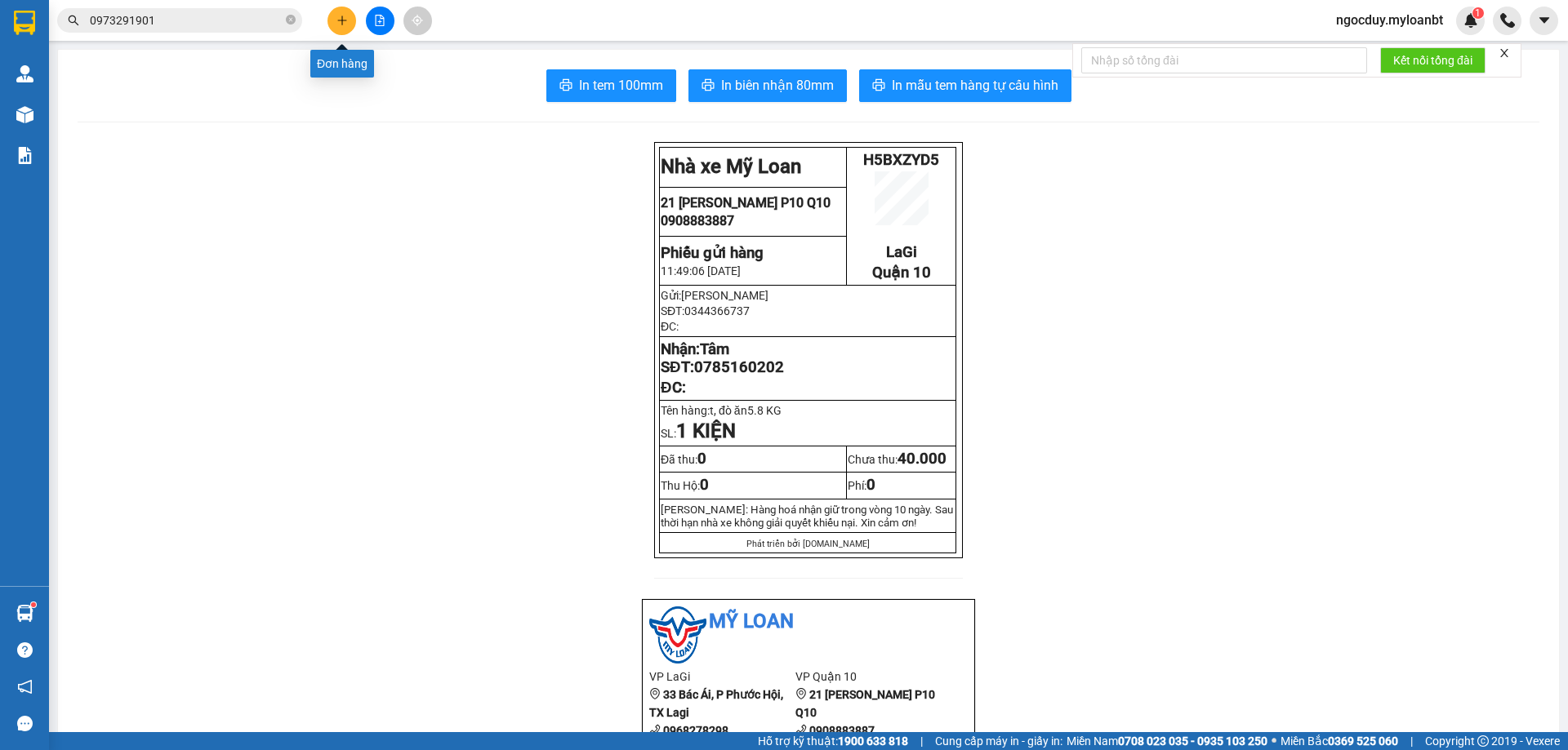
click at [343, 21] on icon "plus" at bounding box center [342, 20] width 11 height 11
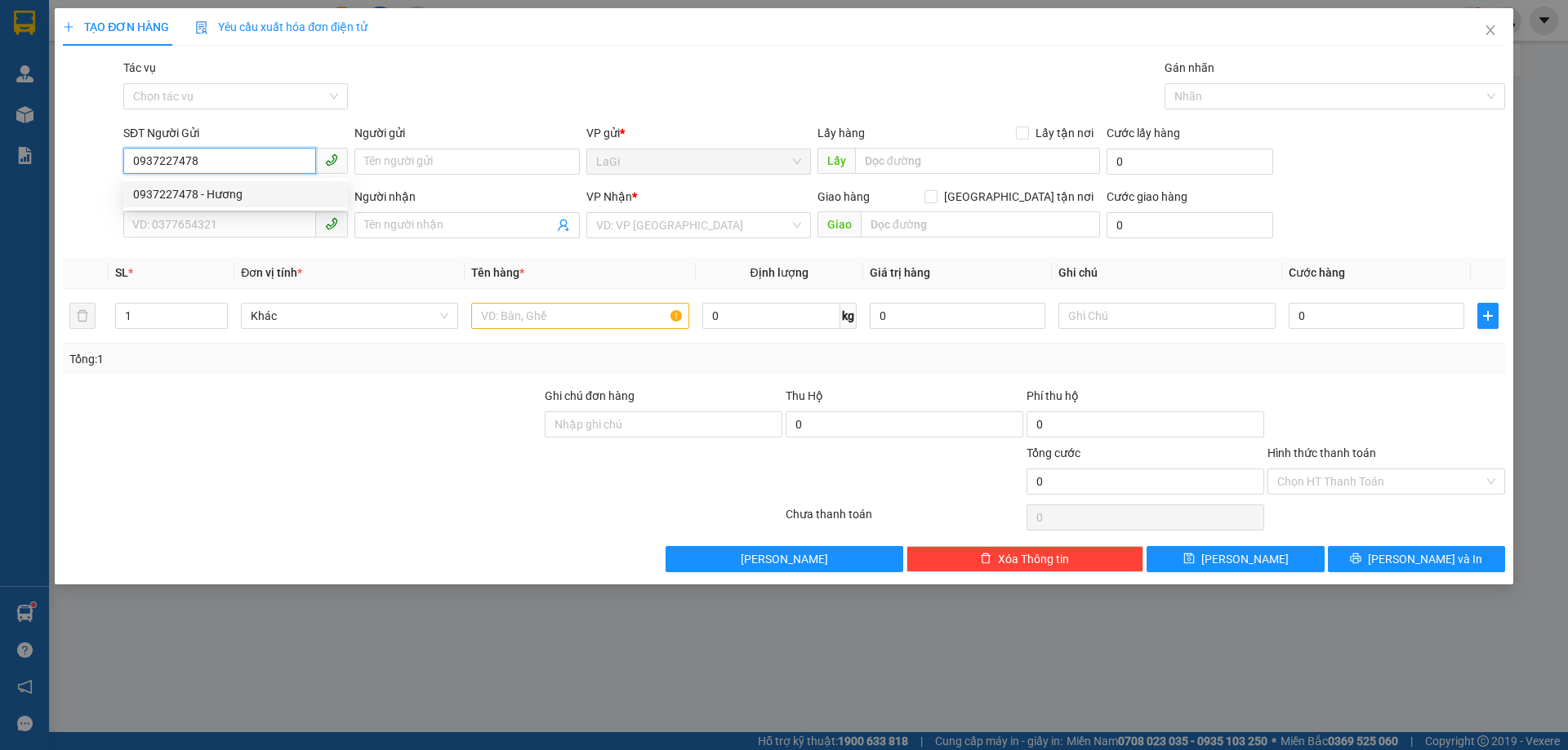
click at [182, 195] on div "0937227478 - Hương" at bounding box center [235, 194] width 205 height 18
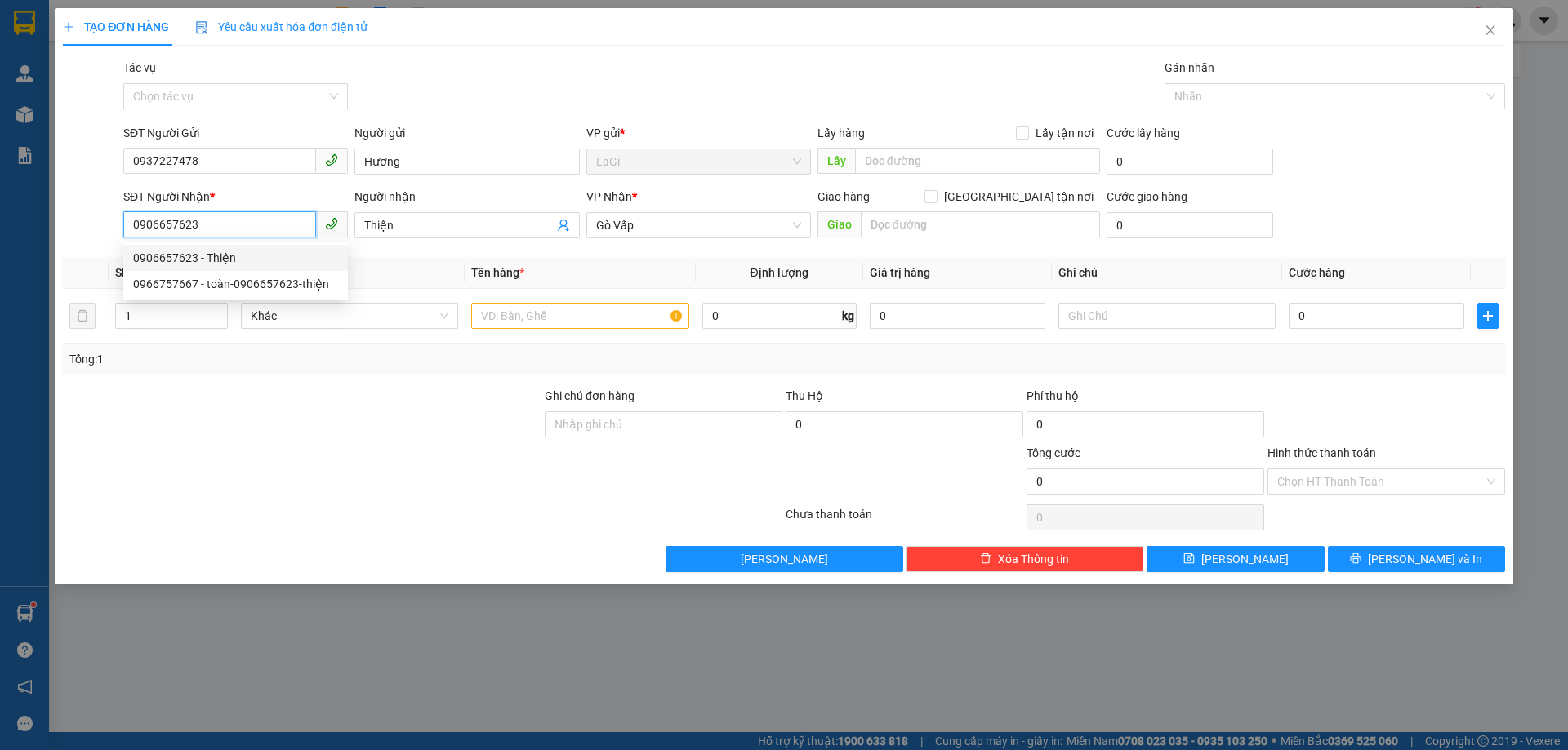
drag, startPoint x: 226, startPoint y: 228, endPoint x: 87, endPoint y: 224, distance: 139.1
click at [87, 224] on div "SĐT Người Nhận * 0906657623 Người nhận Thiện VP Nhận * Gò Vấp Giao hàng Giao …" at bounding box center [784, 216] width 1445 height 57
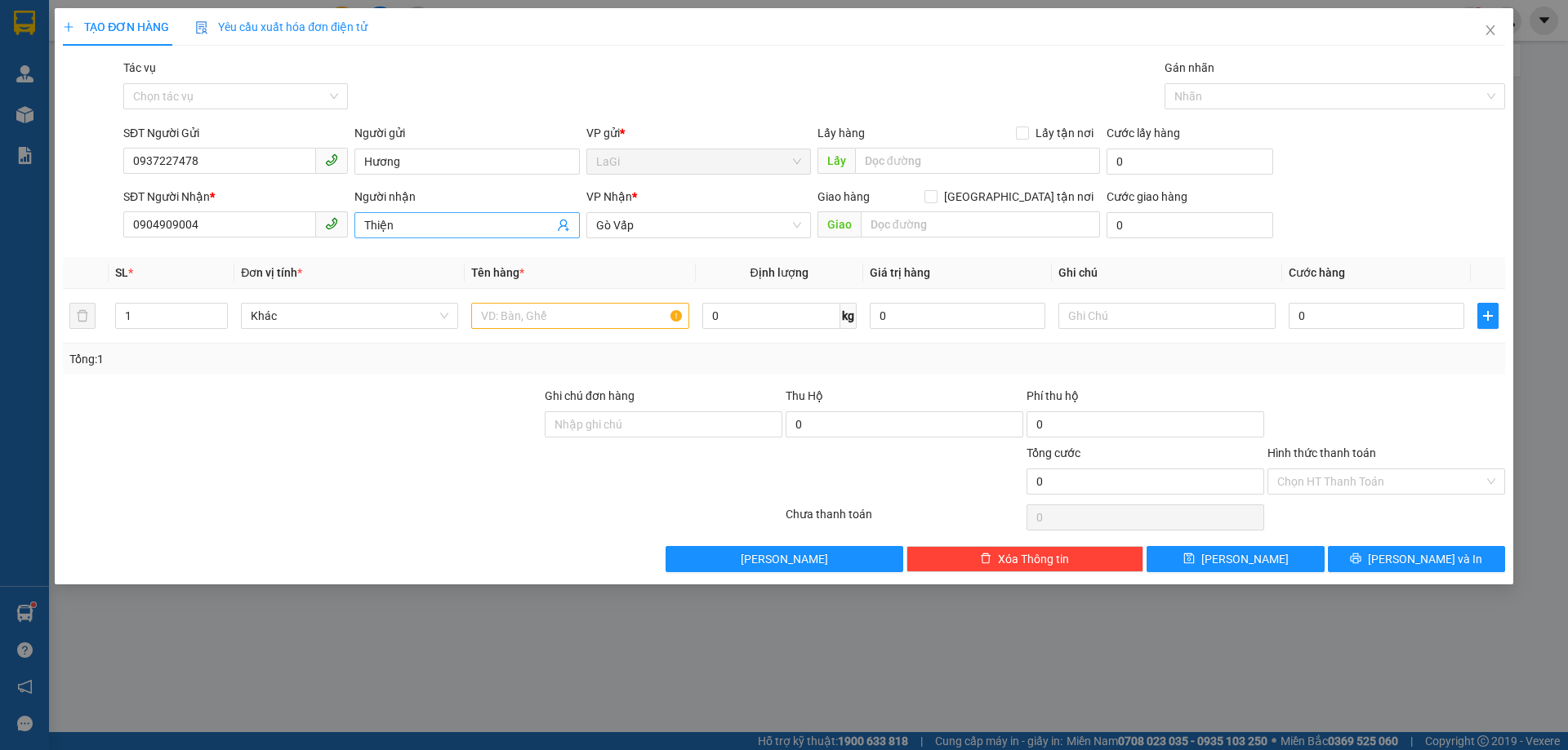
click at [419, 226] on input "Thiện" at bounding box center [458, 225] width 188 height 18
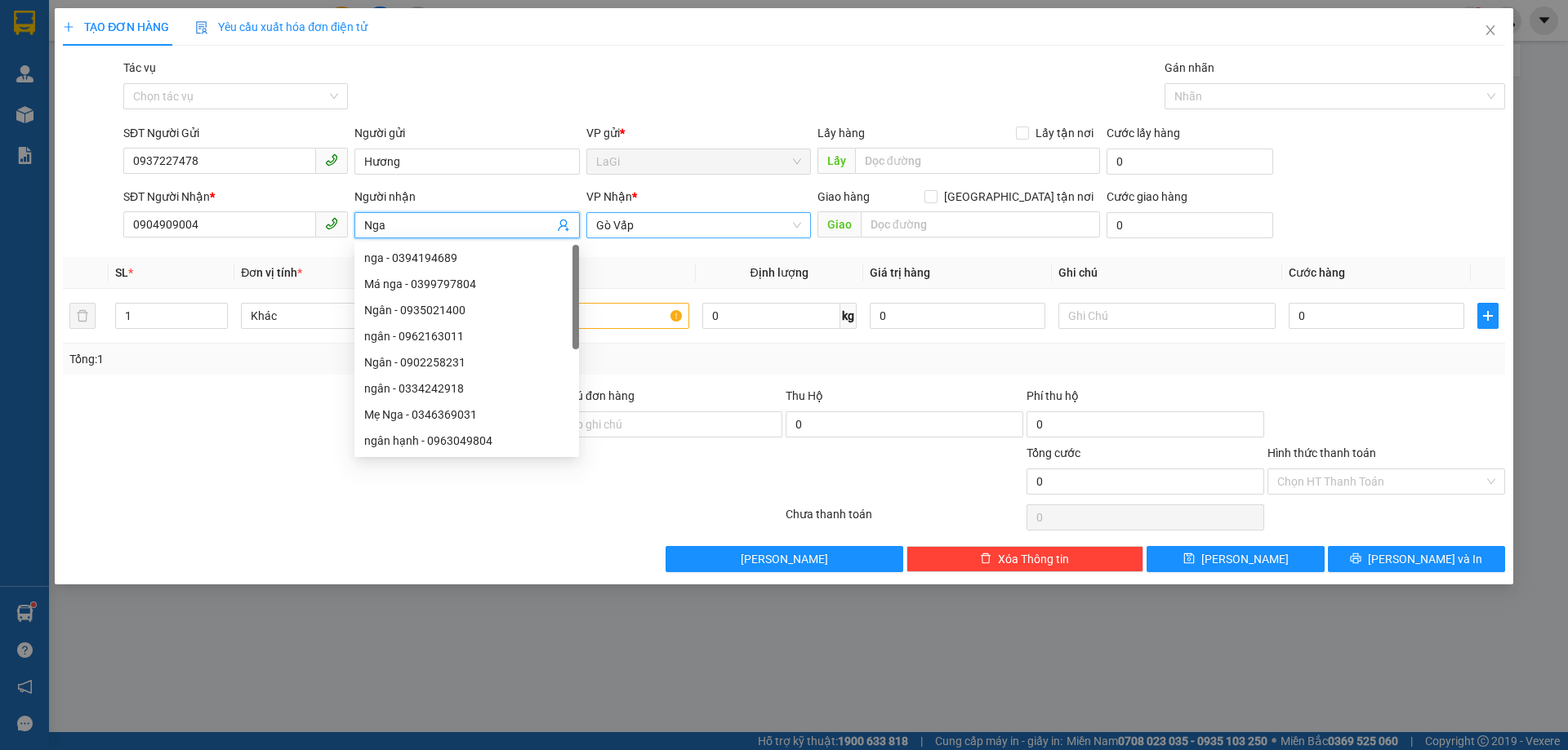
click at [742, 222] on span "Gò Vấp" at bounding box center [698, 226] width 205 height 24
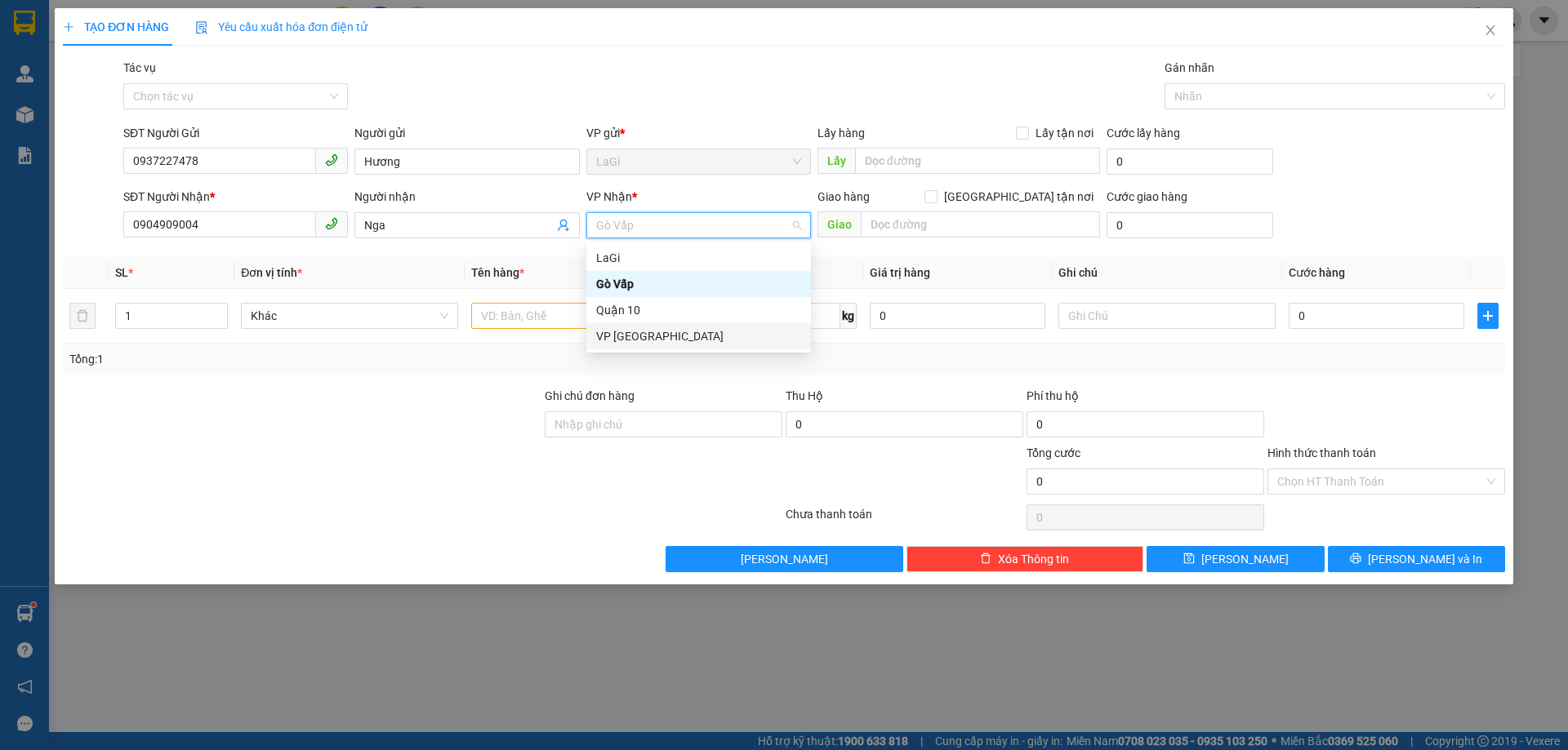
click at [696, 330] on div "VP [GEOGRAPHIC_DATA]" at bounding box center [698, 336] width 205 height 18
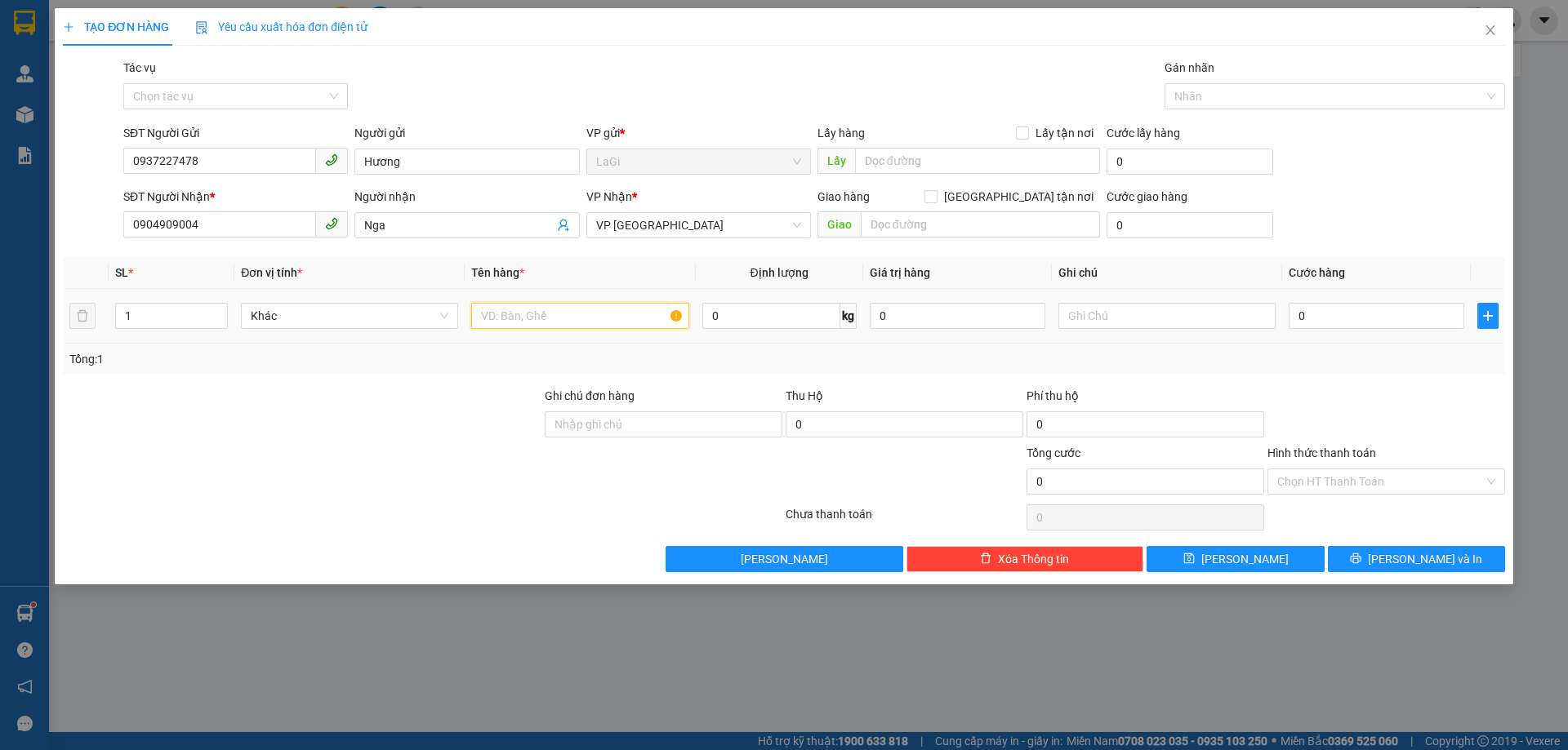
click at [588, 329] on div at bounding box center [580, 315] width 217 height 32
click at [781, 320] on input "0" at bounding box center [771, 316] width 138 height 26
click at [1345, 312] on input "0" at bounding box center [1375, 316] width 175 height 26
click at [1349, 475] on input "Hình thức thanh toán" at bounding box center [1380, 482] width 207 height 24
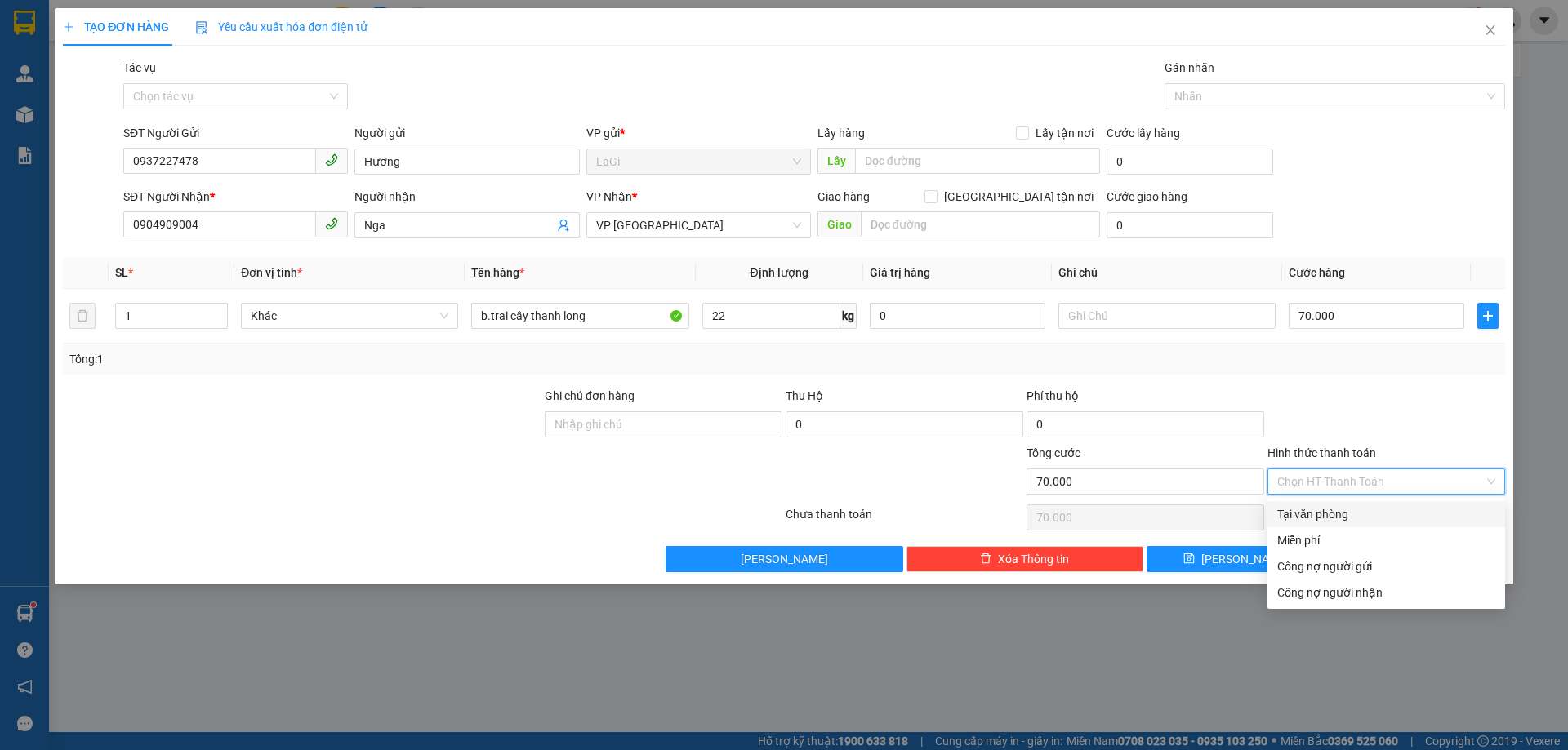
click at [1325, 518] on div "Tại văn phòng" at bounding box center [1386, 514] width 218 height 18
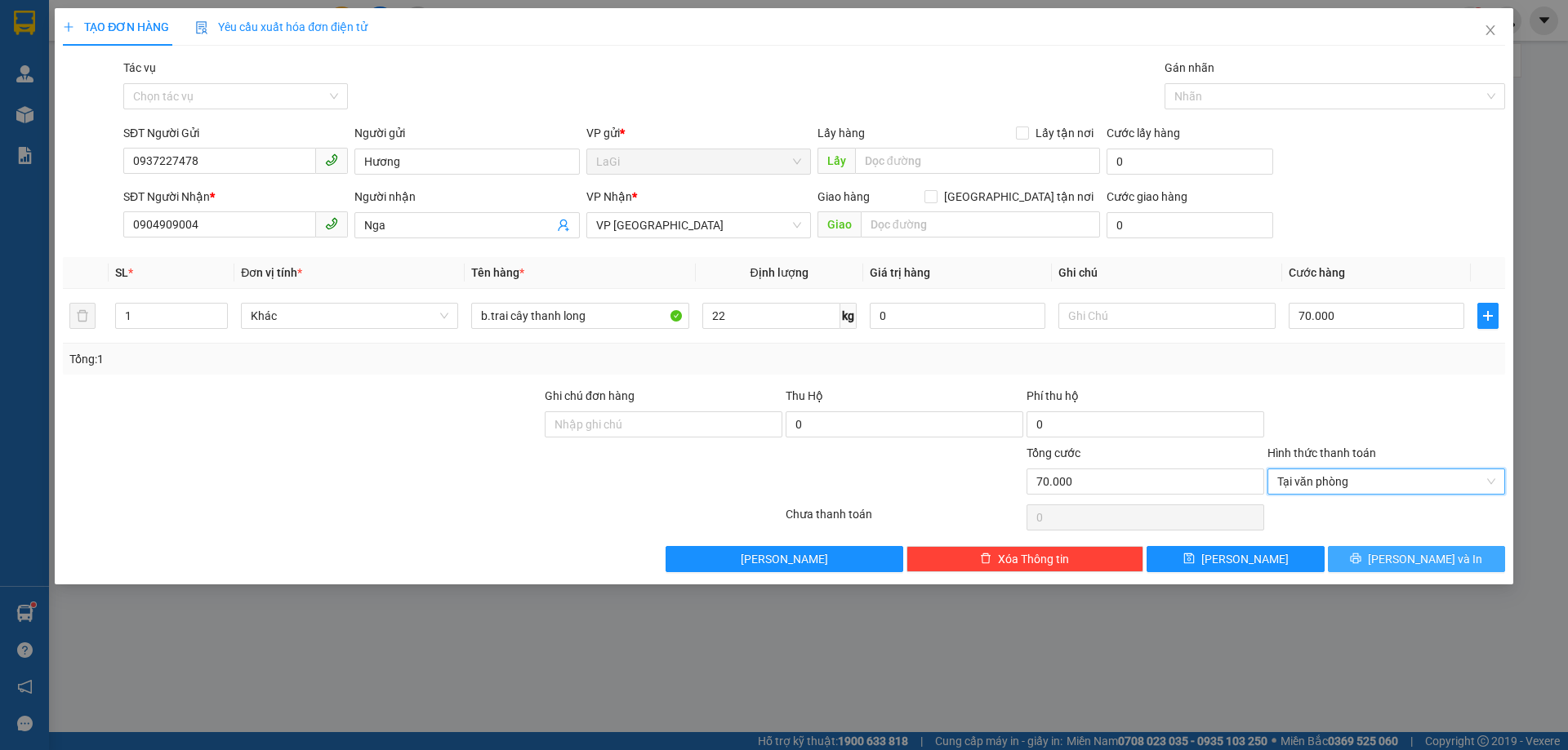
click at [1441, 562] on span "Lưu và In" at bounding box center [1424, 558] width 114 height 18
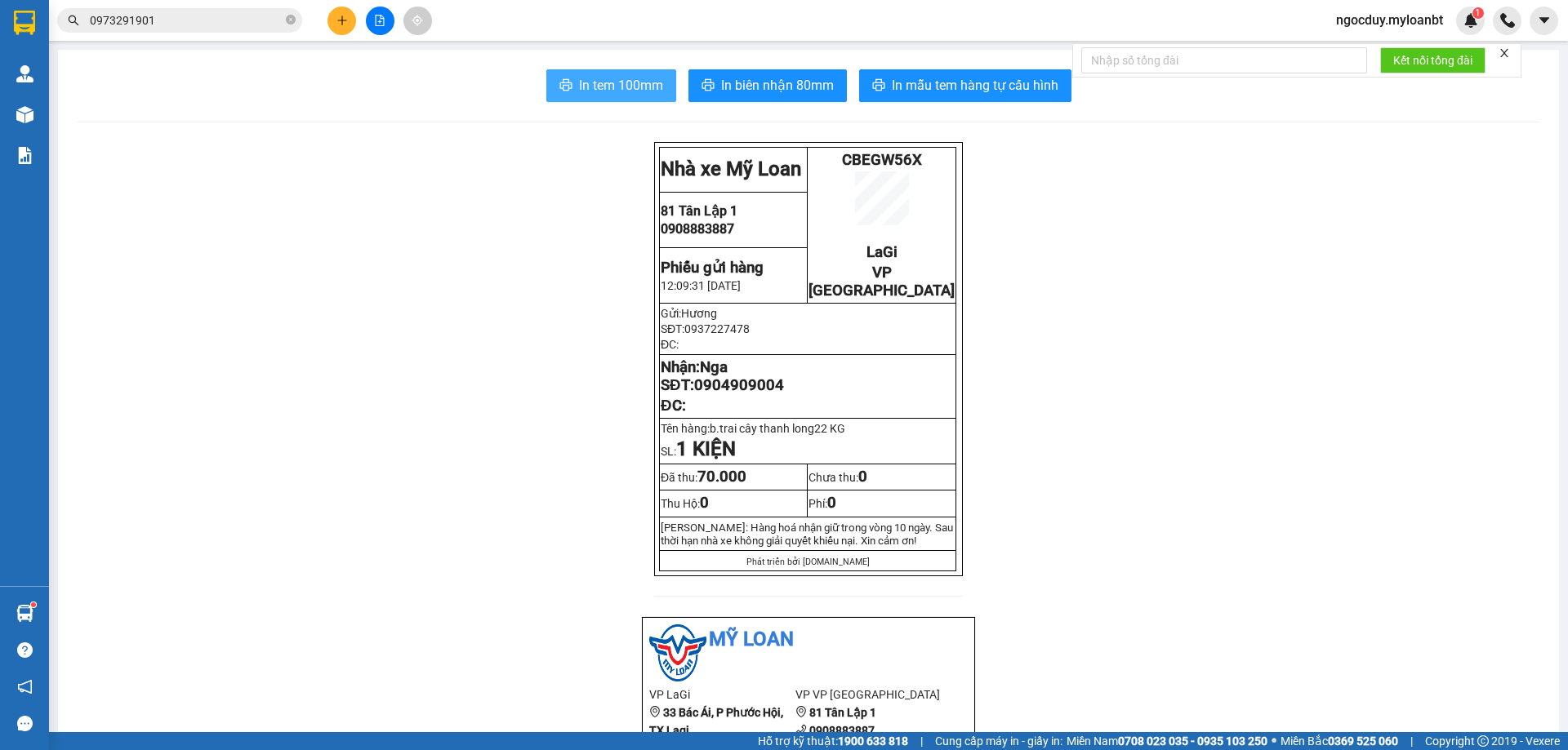
click at [603, 85] on span "In tem 100mm" at bounding box center [621, 84] width 84 height 20
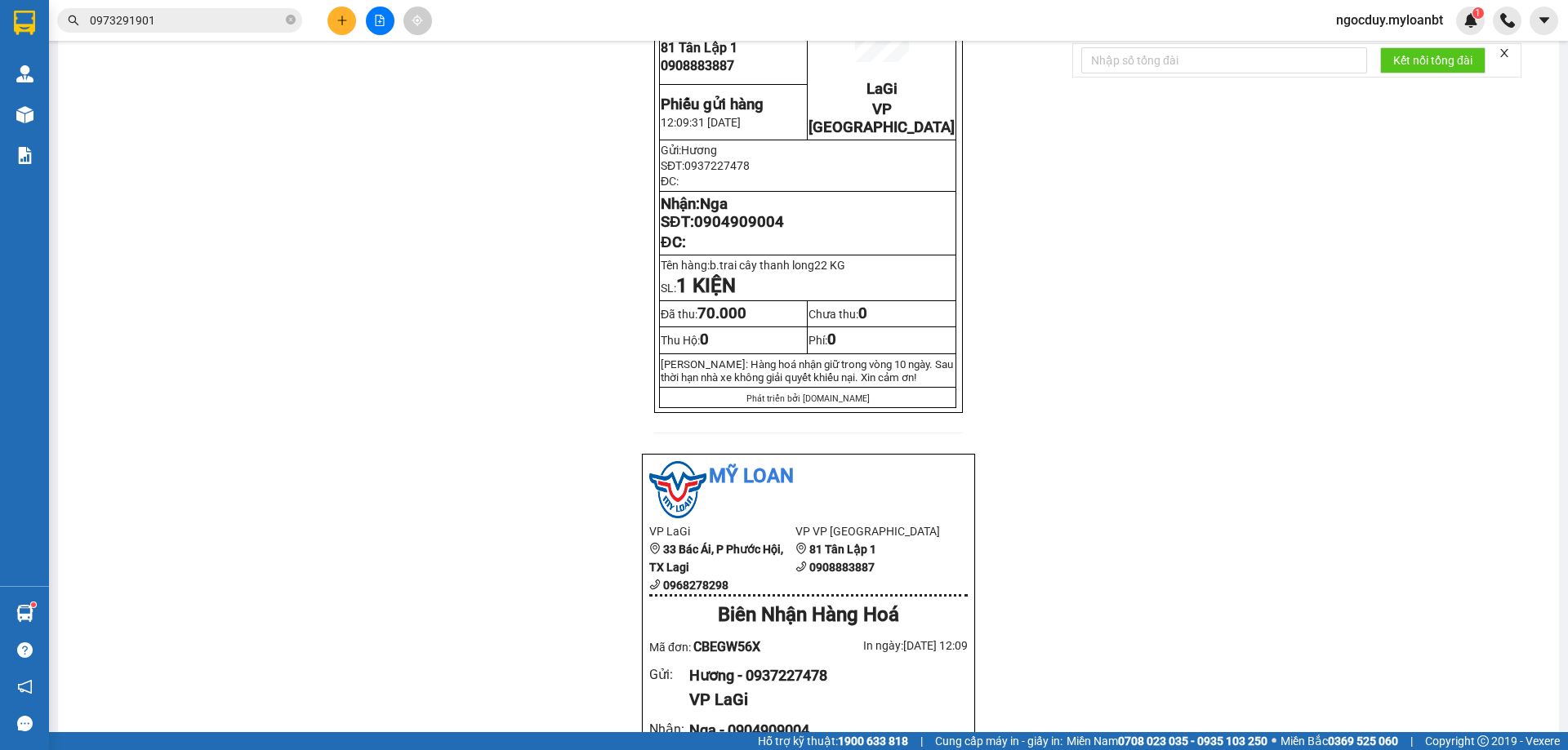
scroll to position [82, 0]
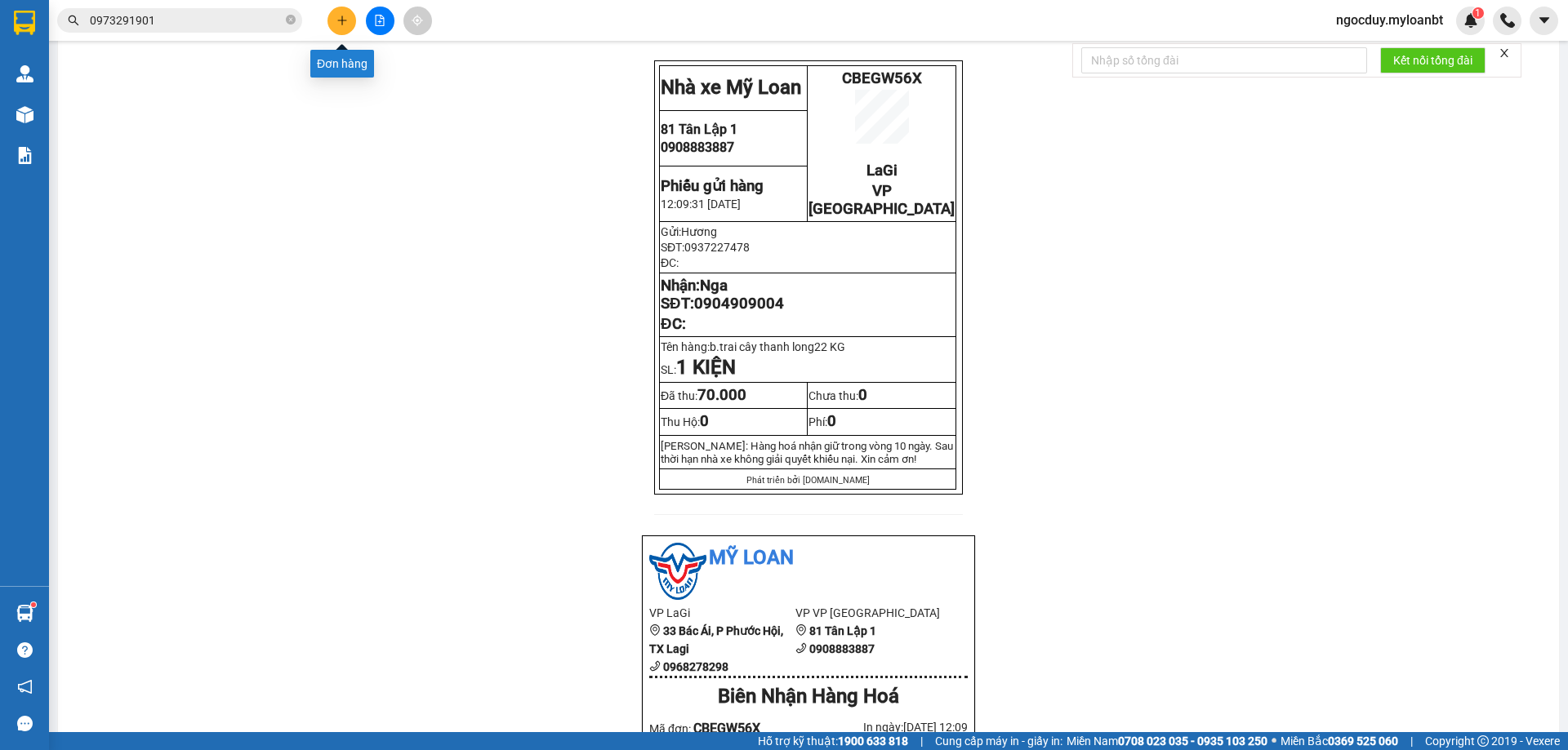
click at [332, 27] on button at bounding box center [342, 20] width 29 height 29
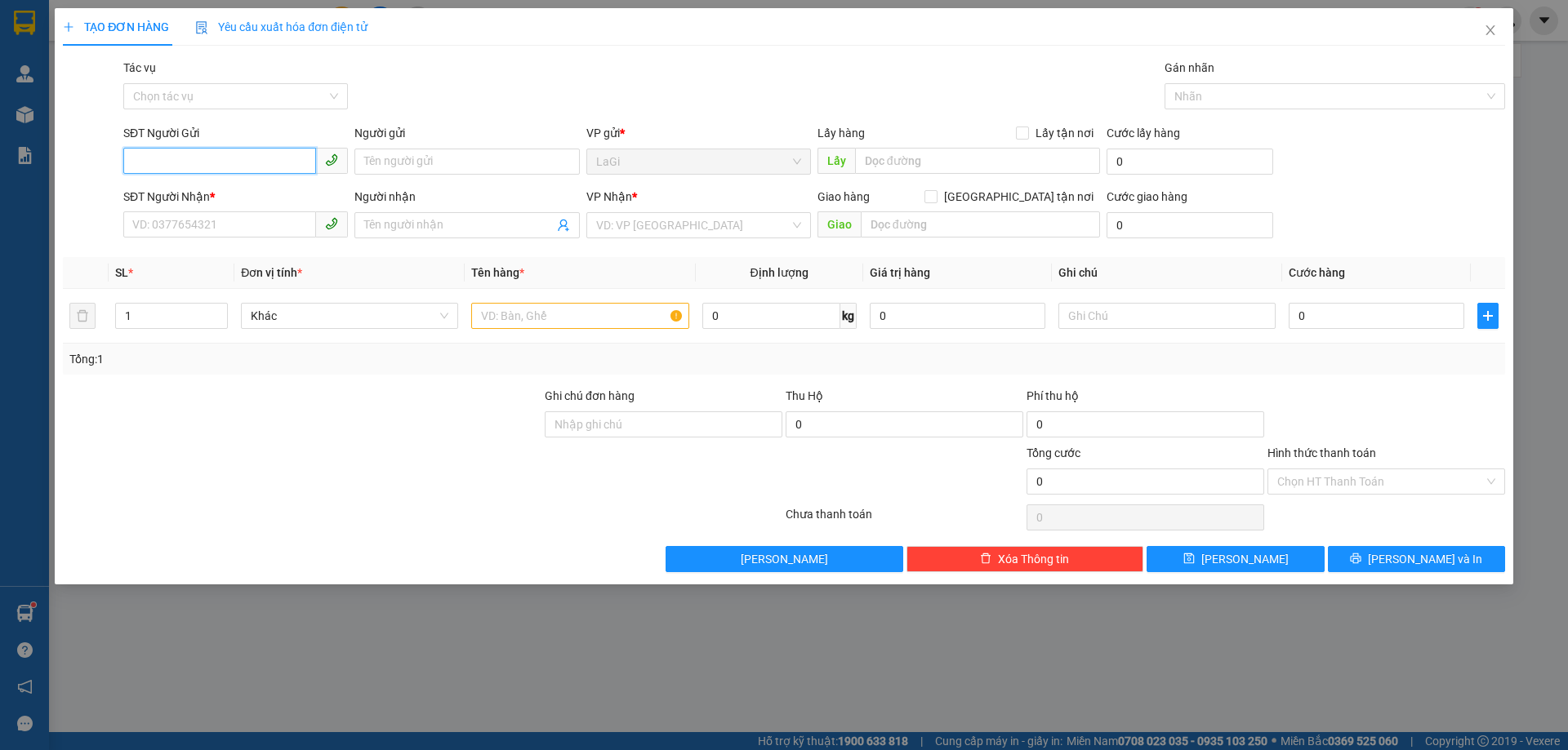
click at [193, 159] on input "SĐT Người Gửi" at bounding box center [219, 161] width 193 height 26
click at [470, 159] on input "Người gửi" at bounding box center [467, 162] width 225 height 26
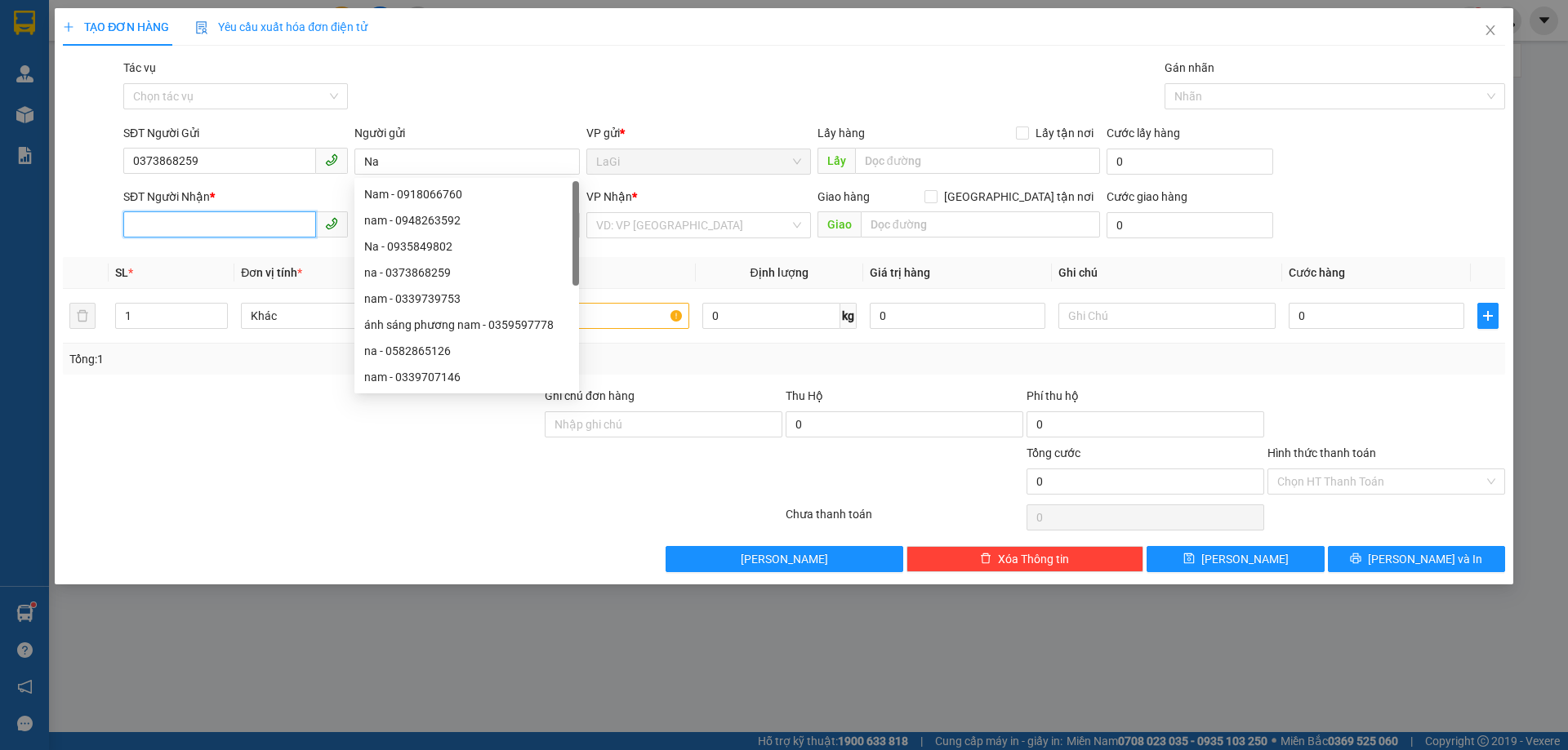
click at [157, 226] on input "SĐT Người Nhận *" at bounding box center [219, 225] width 193 height 26
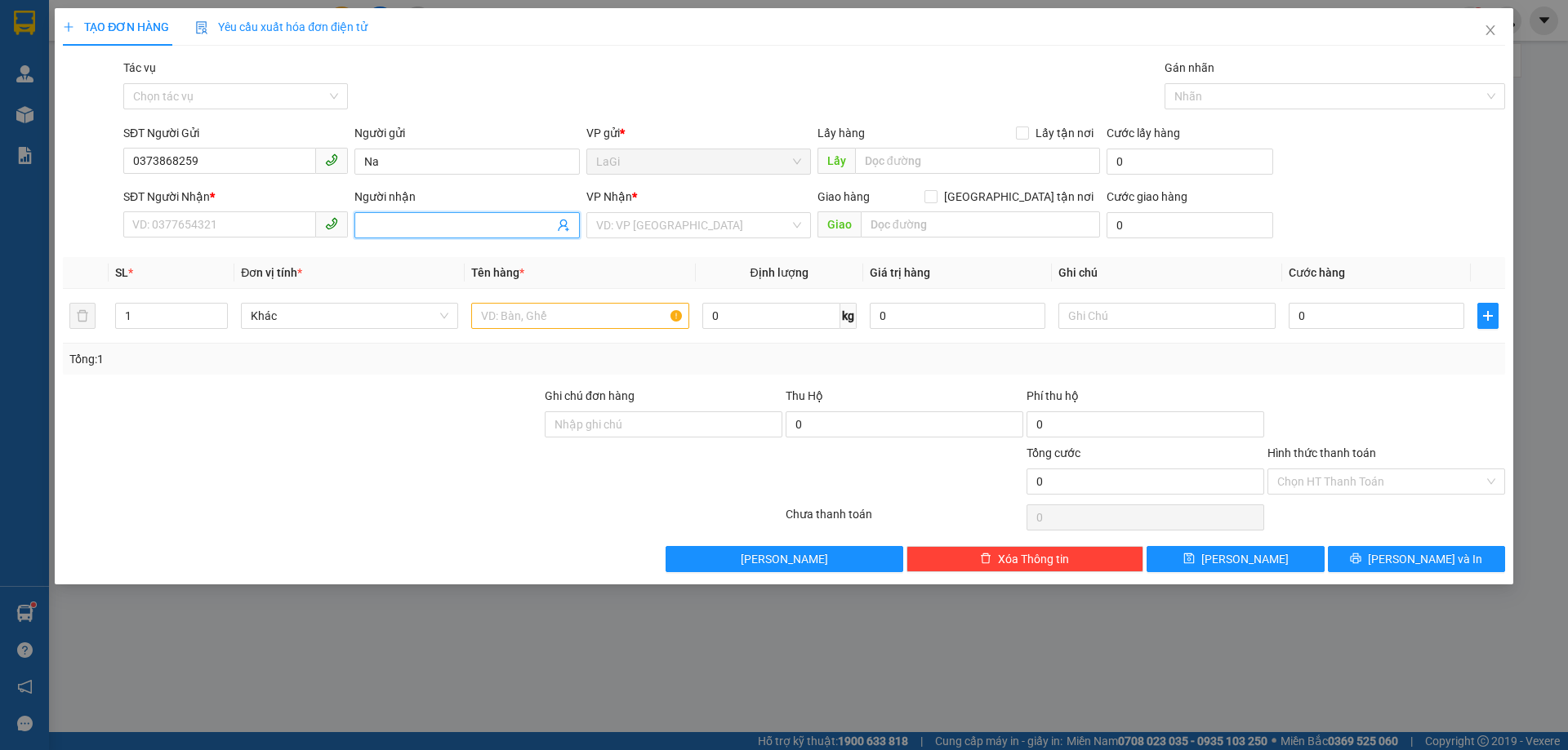
click at [384, 221] on input "Người nhận" at bounding box center [458, 225] width 188 height 18
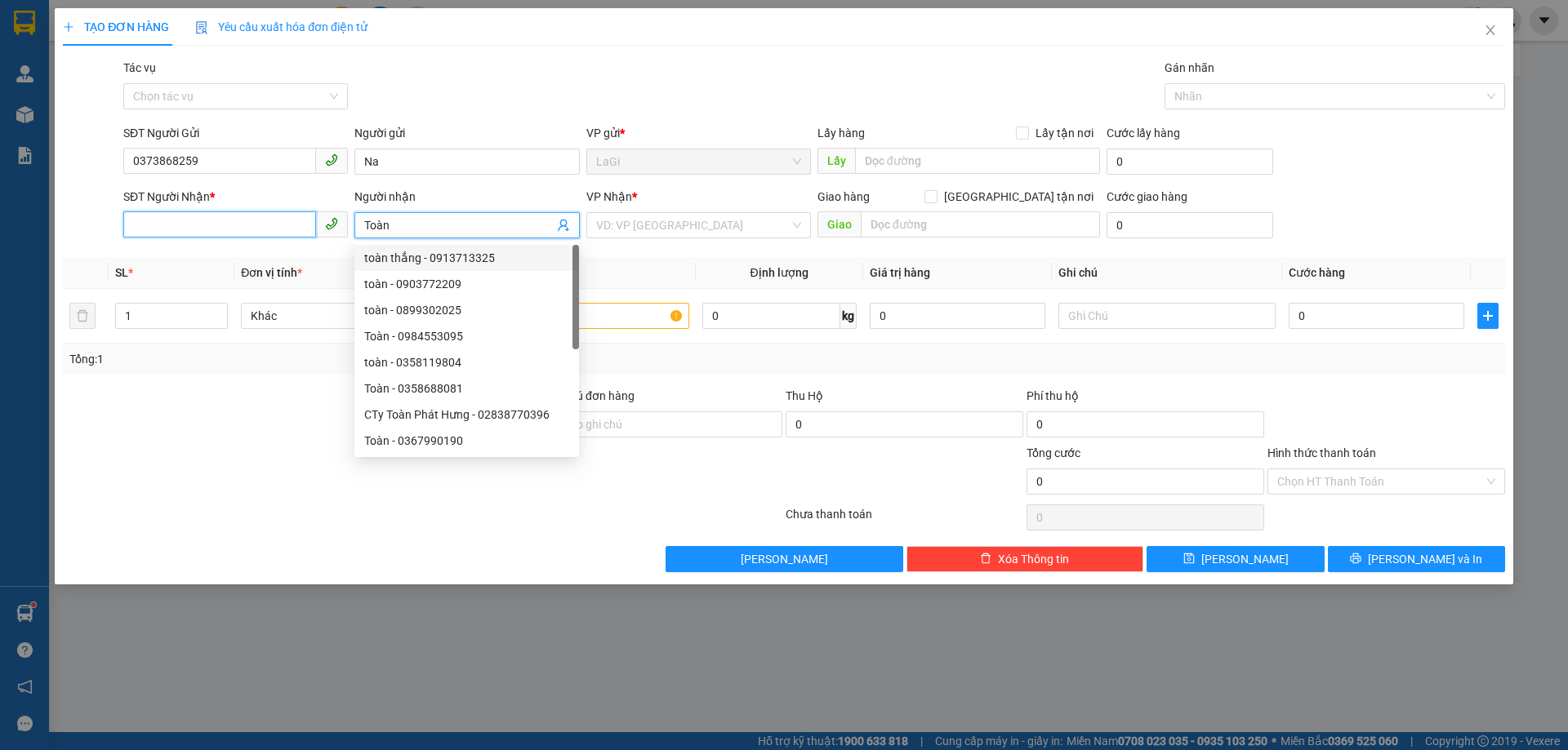
click at [187, 226] on input "SĐT Người Nhận *" at bounding box center [219, 225] width 193 height 26
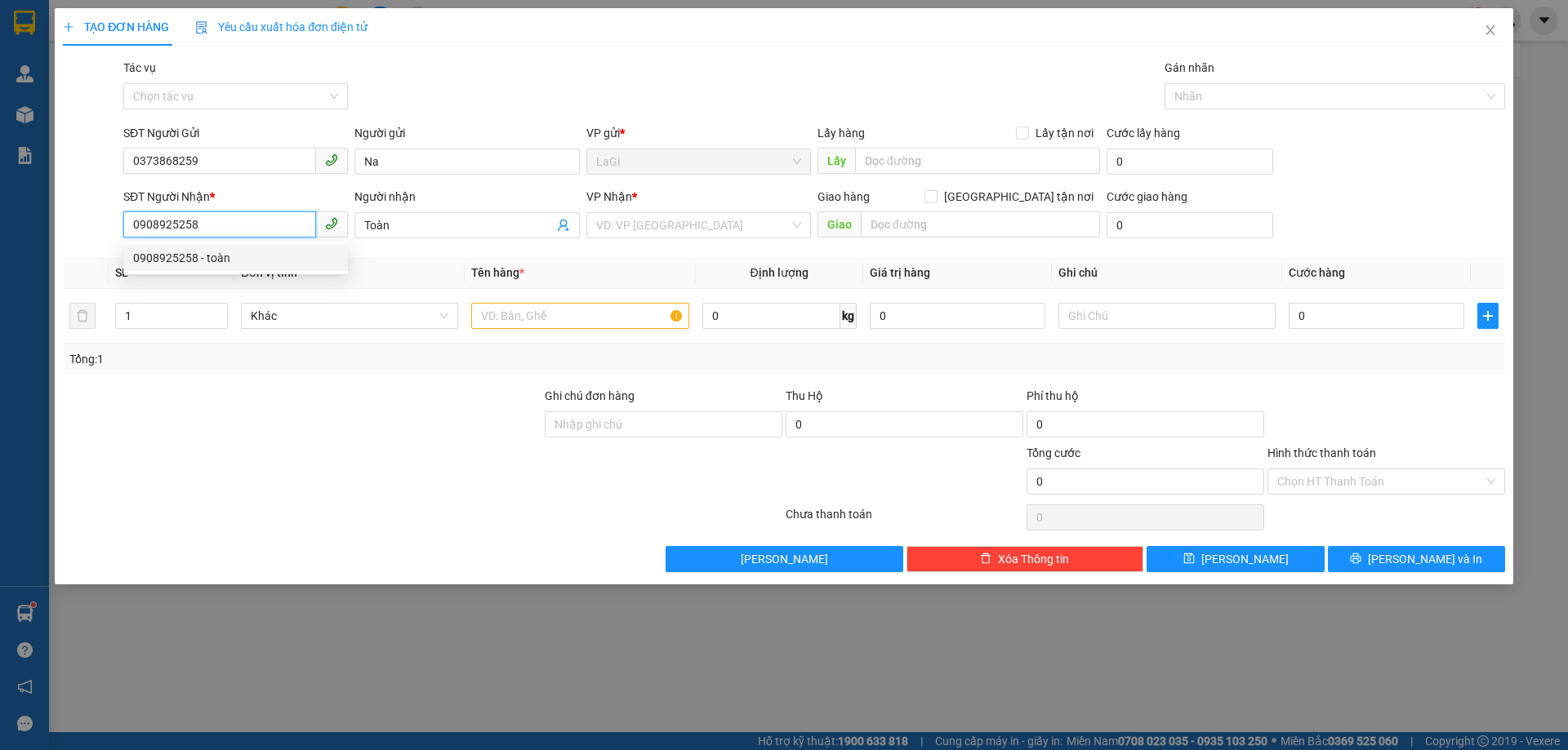
click at [187, 258] on div "0908925258 - toàn" at bounding box center [235, 258] width 205 height 18
drag, startPoint x: 615, startPoint y: 314, endPoint x: 648, endPoint y: 295, distance: 38.1
click at [616, 313] on input "text" at bounding box center [580, 316] width 217 height 26
click at [730, 298] on td "0 kg" at bounding box center [779, 316] width 167 height 55
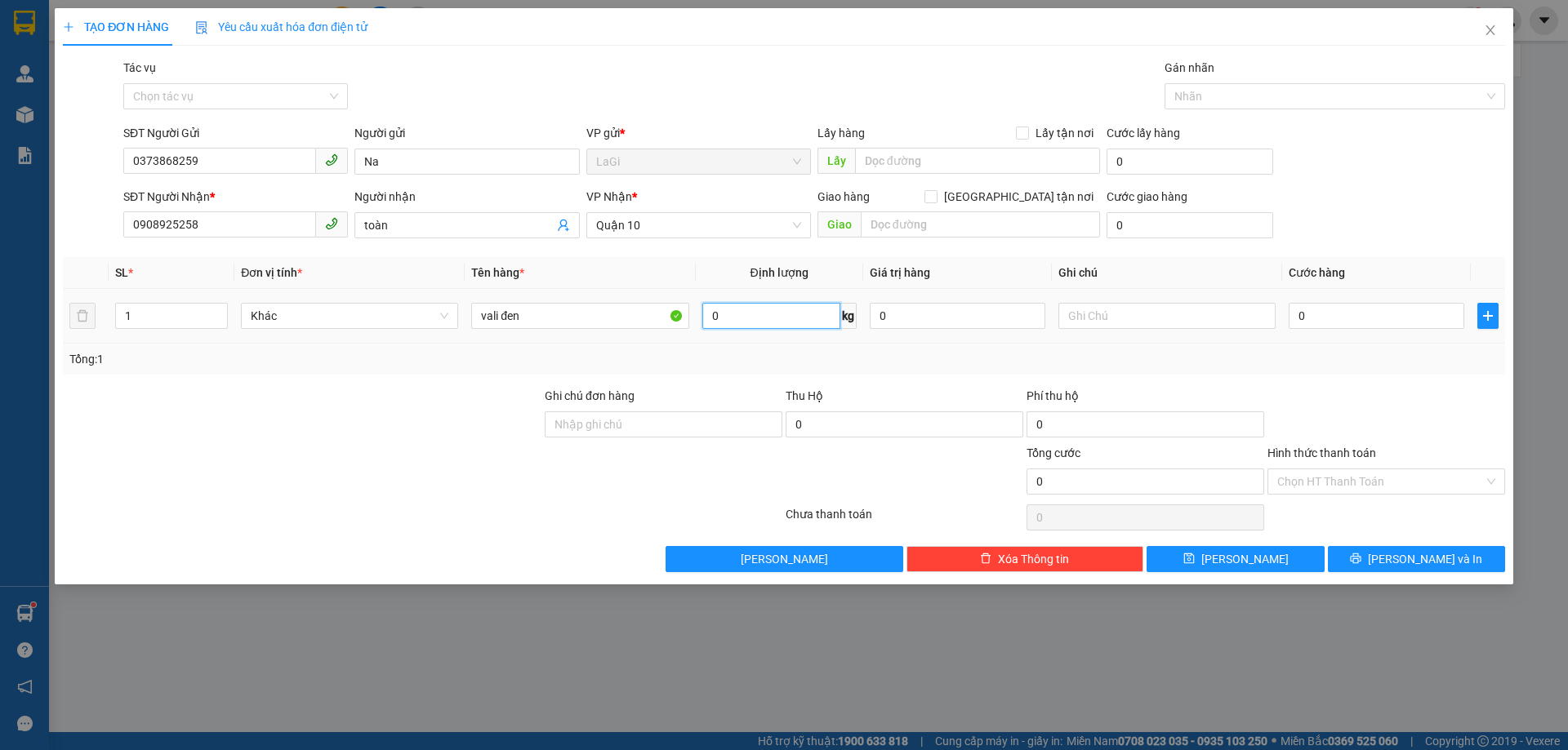
click at [731, 314] on input "0" at bounding box center [771, 316] width 138 height 26
click at [1083, 318] on input "text" at bounding box center [1166, 316] width 217 height 26
click at [1354, 316] on input "0" at bounding box center [1375, 316] width 175 height 26
click at [1350, 480] on input "Hình thức thanh toán" at bounding box center [1380, 482] width 207 height 24
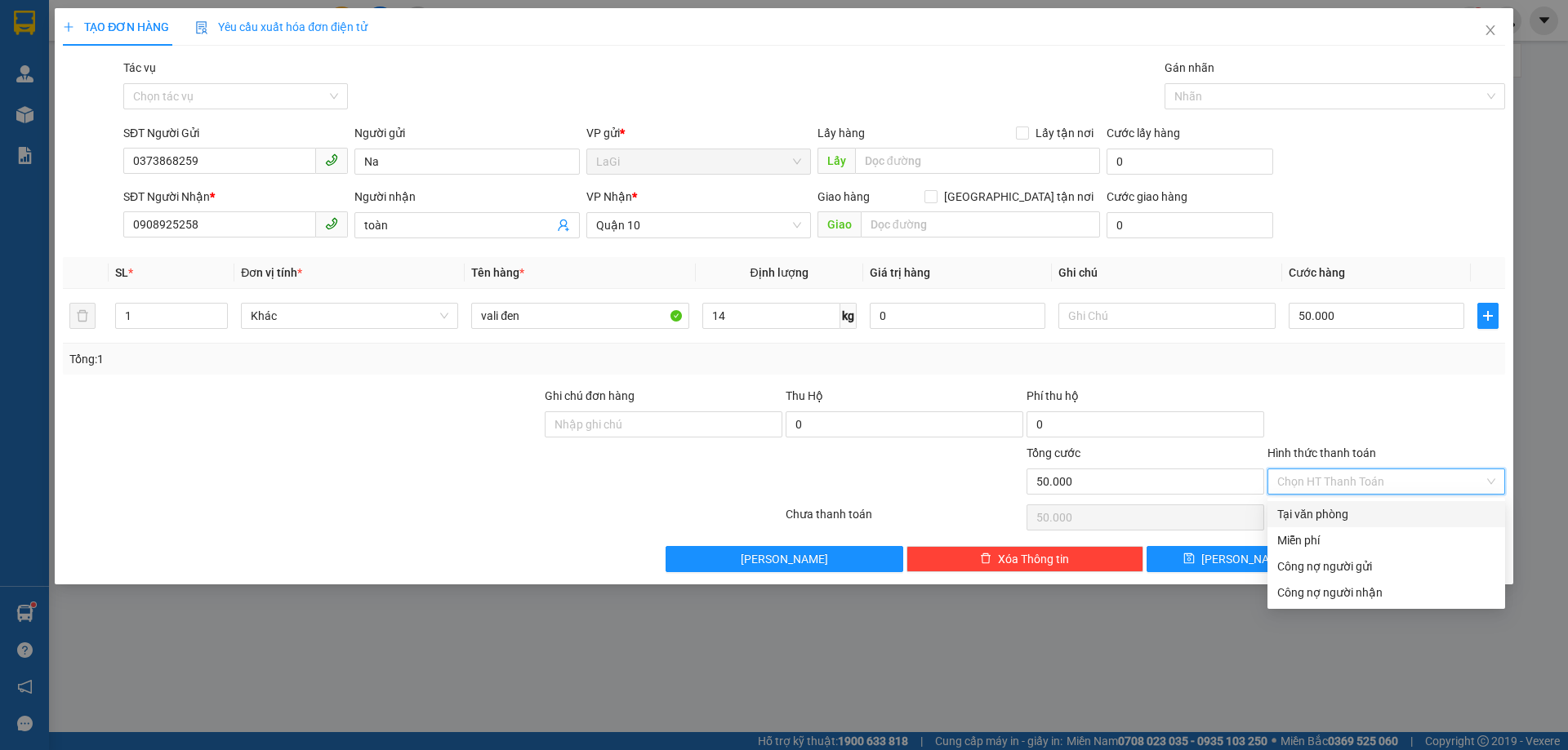
click at [1330, 514] on div "Tại văn phòng" at bounding box center [1386, 514] width 218 height 18
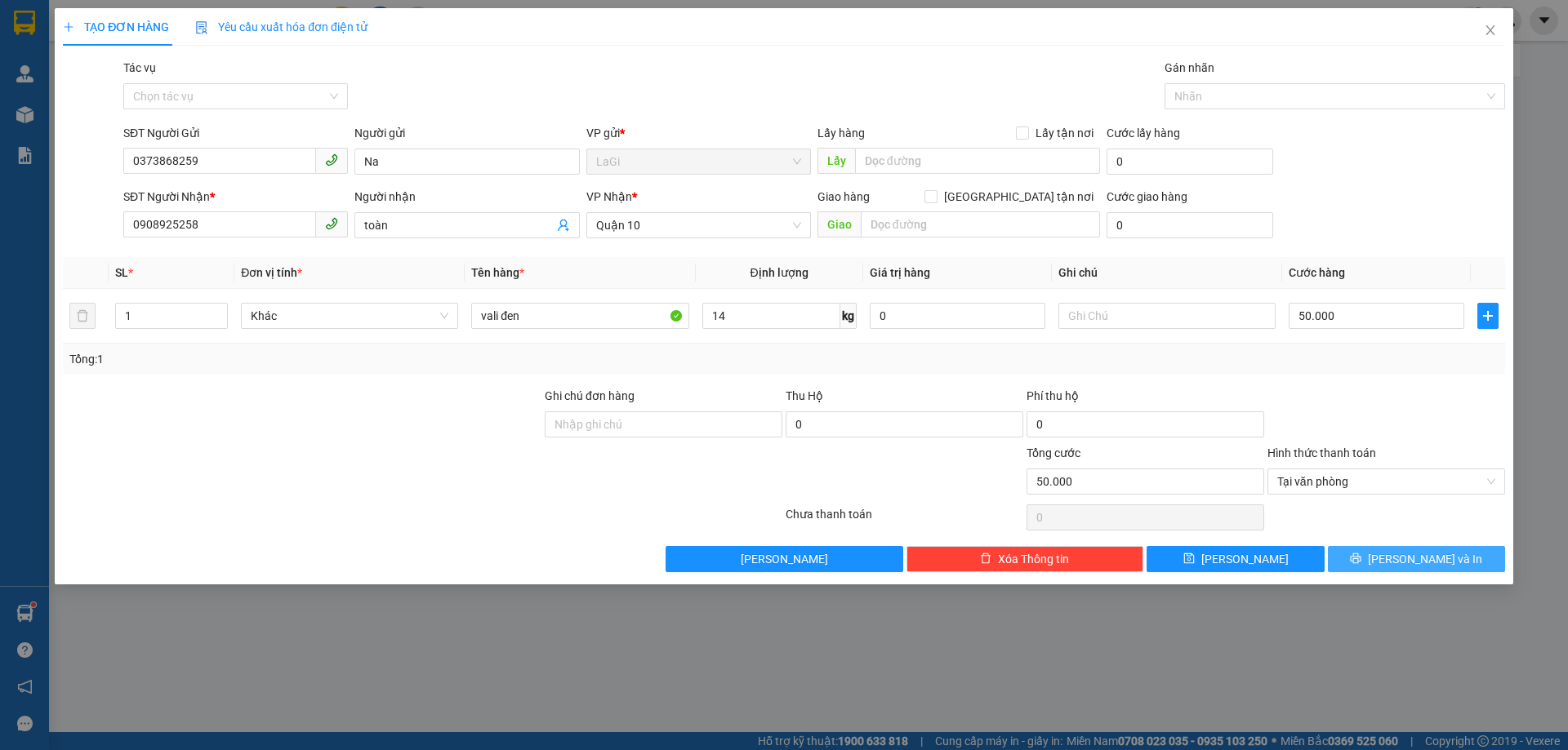
click at [1382, 562] on button "Lưu và In" at bounding box center [1415, 559] width 177 height 26
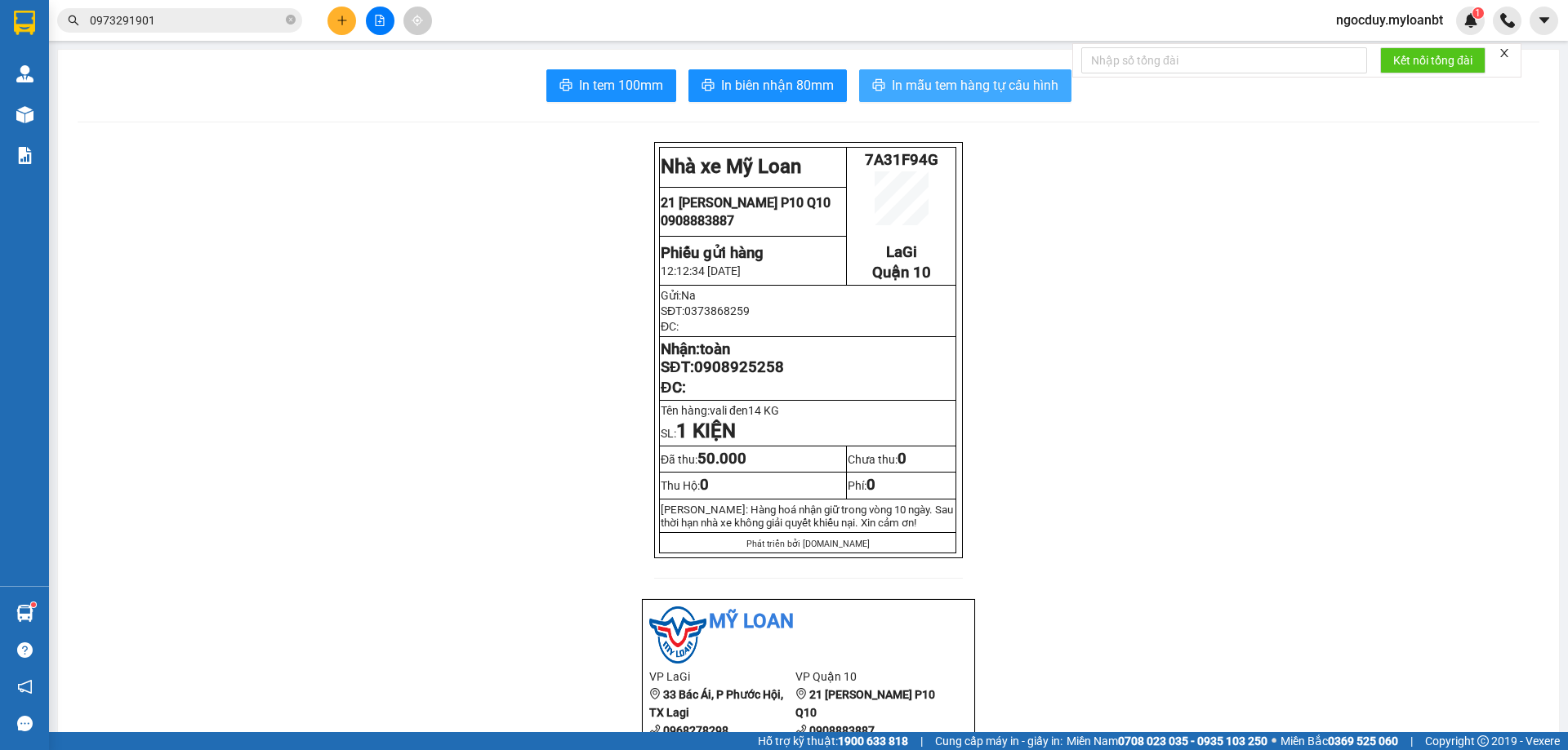
click at [945, 91] on span "In mẫu tem hàng tự cấu hình" at bounding box center [974, 84] width 166 height 20
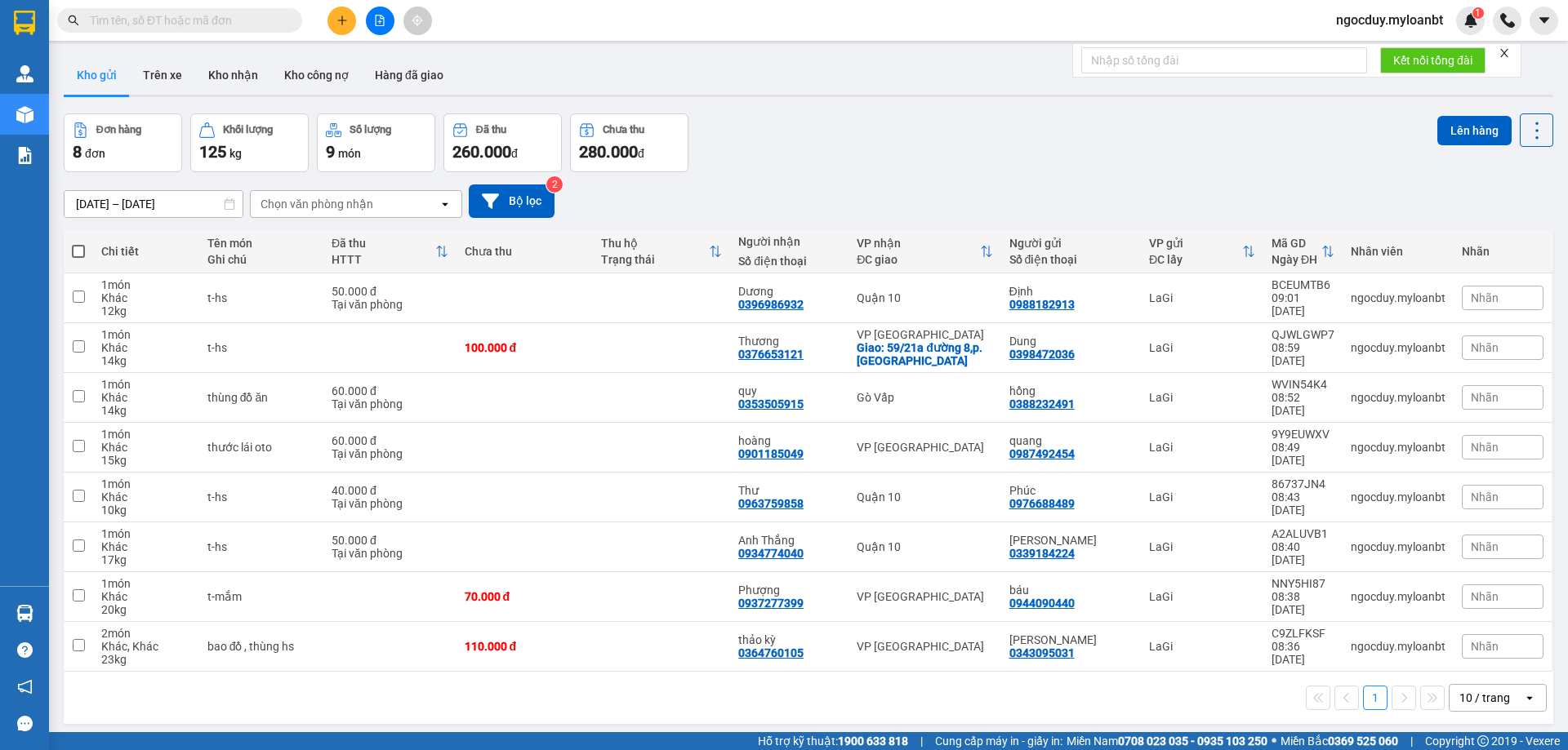
click at [128, 37] on div "Kết quả tìm kiếm ( 0 ) Bộ lọc No Data ngocduy.myloanbt 1" at bounding box center [784, 20] width 1568 height 41
click at [132, 24] on input "text" at bounding box center [186, 20] width 193 height 18
paste input "0985260073"
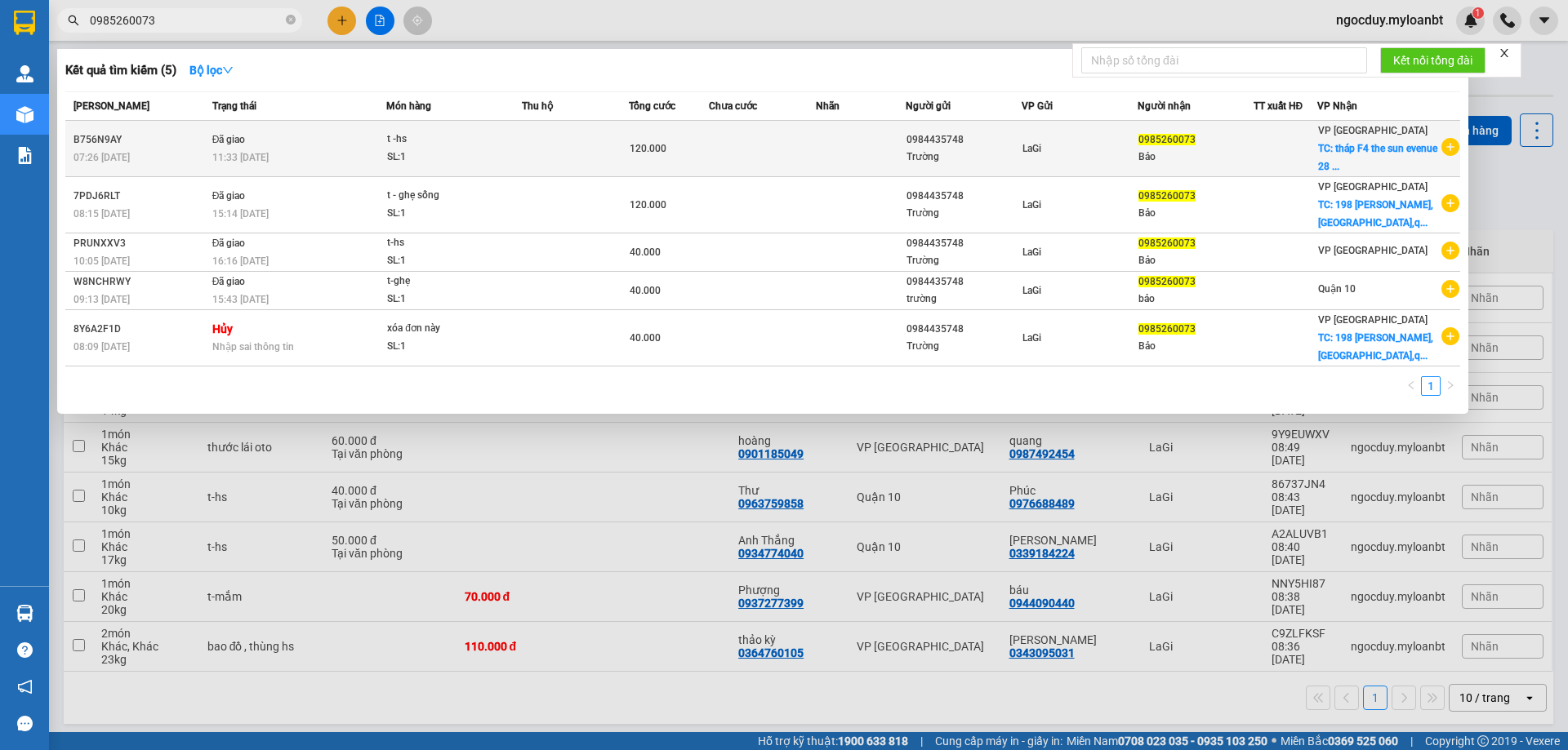
type input "0985260073"
click at [581, 136] on td at bounding box center [575, 149] width 107 height 57
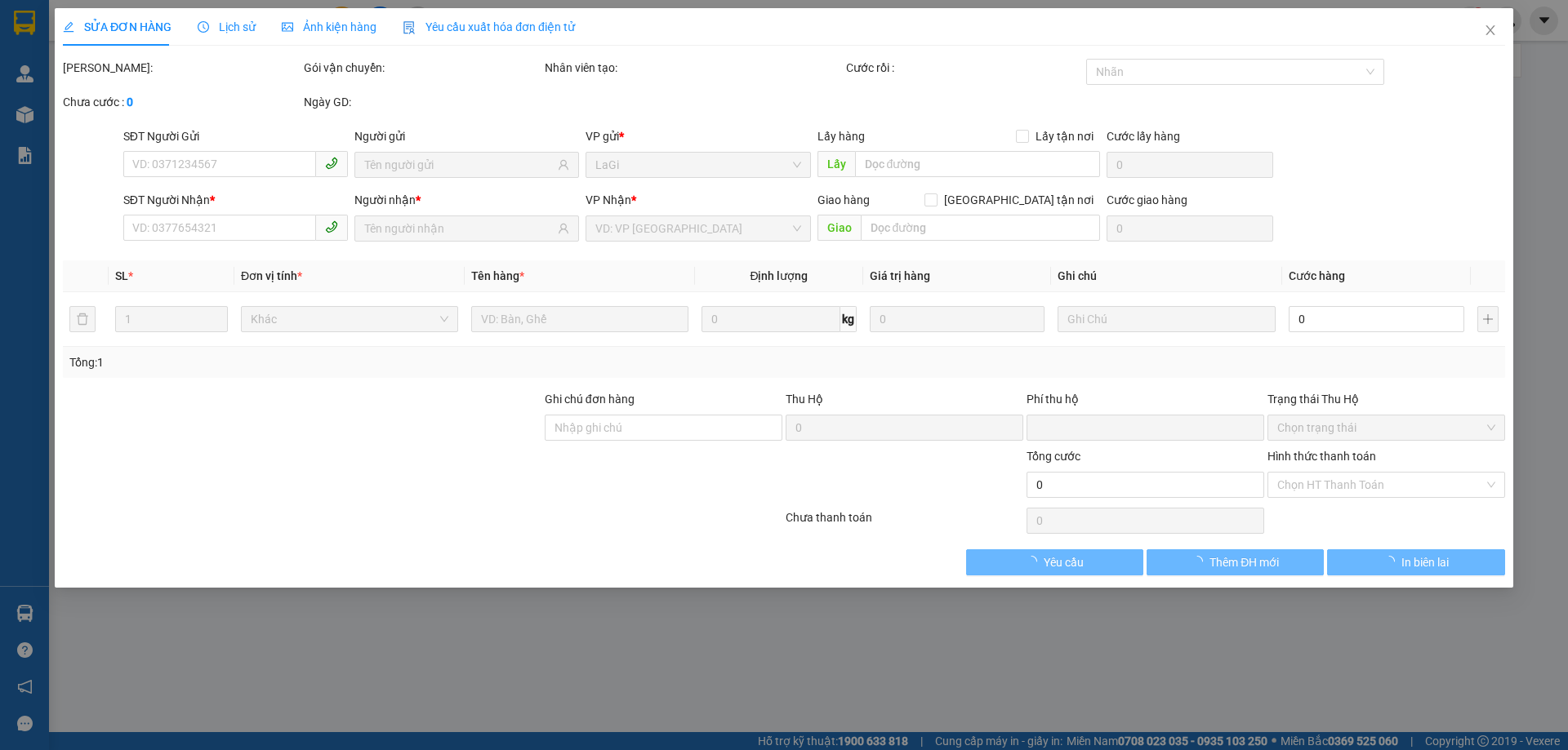
type input "0984435748"
type input "0985260073"
checkbox input "true"
type input "tháp F4 the sun evenue 28 mai chí thọ"
type input "0"
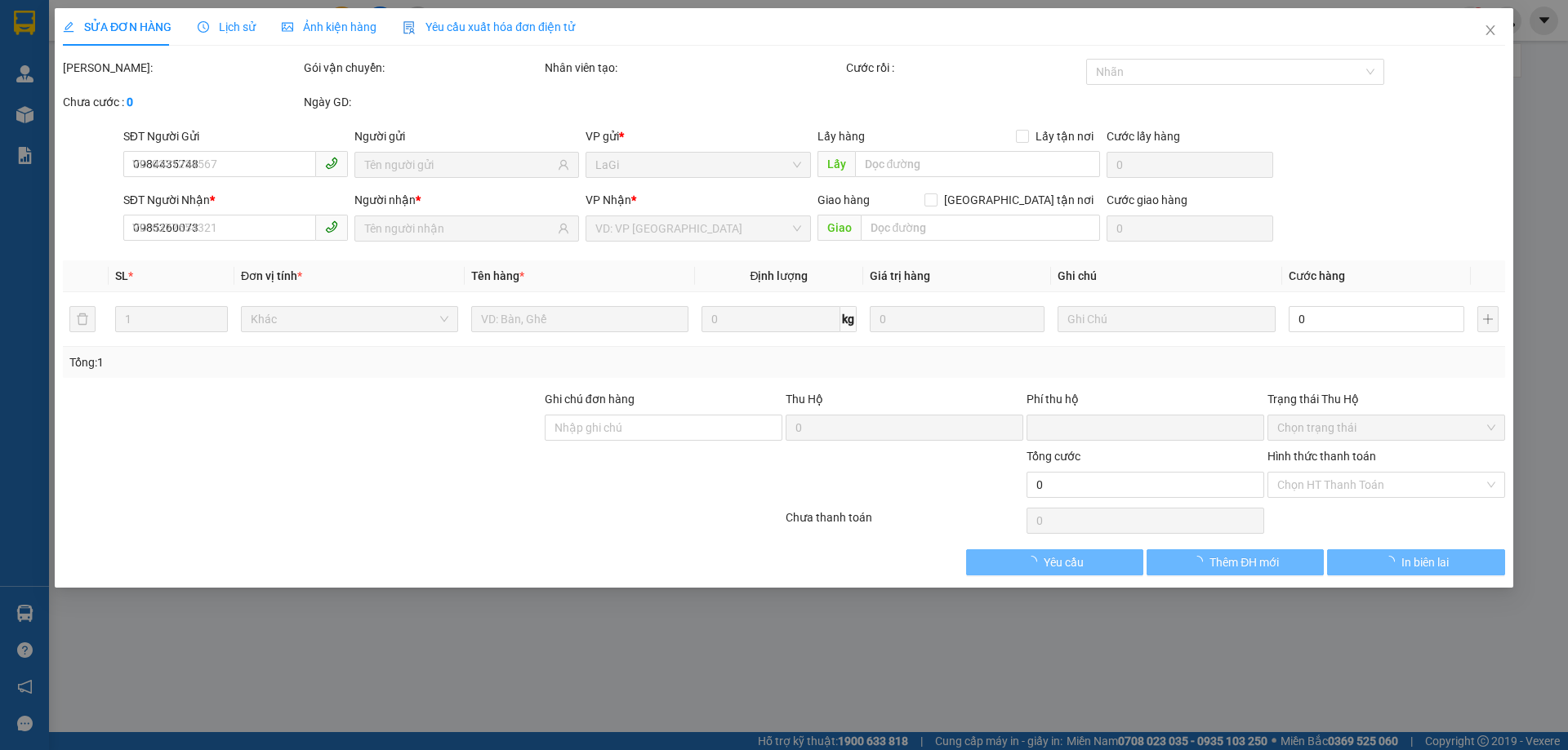
type input "120.000"
